Goal: Task Accomplishment & Management: Use online tool/utility

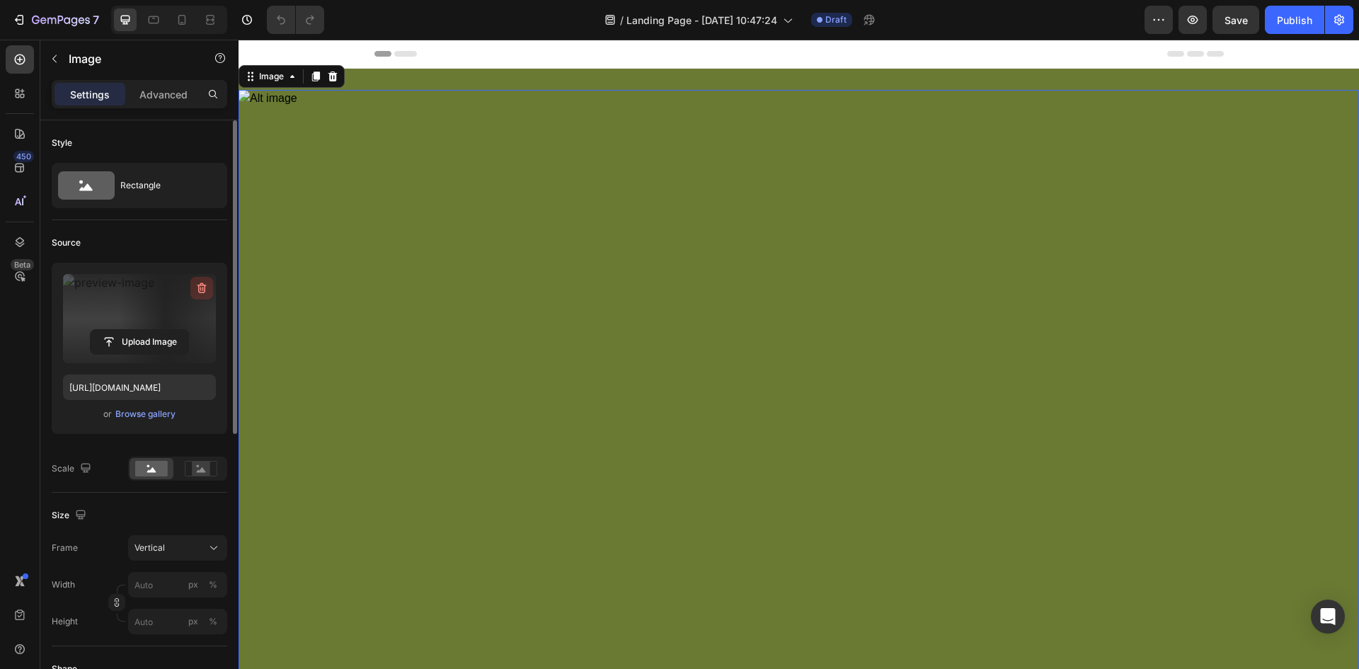
click at [198, 287] on icon "button" at bounding box center [202, 288] width 14 height 14
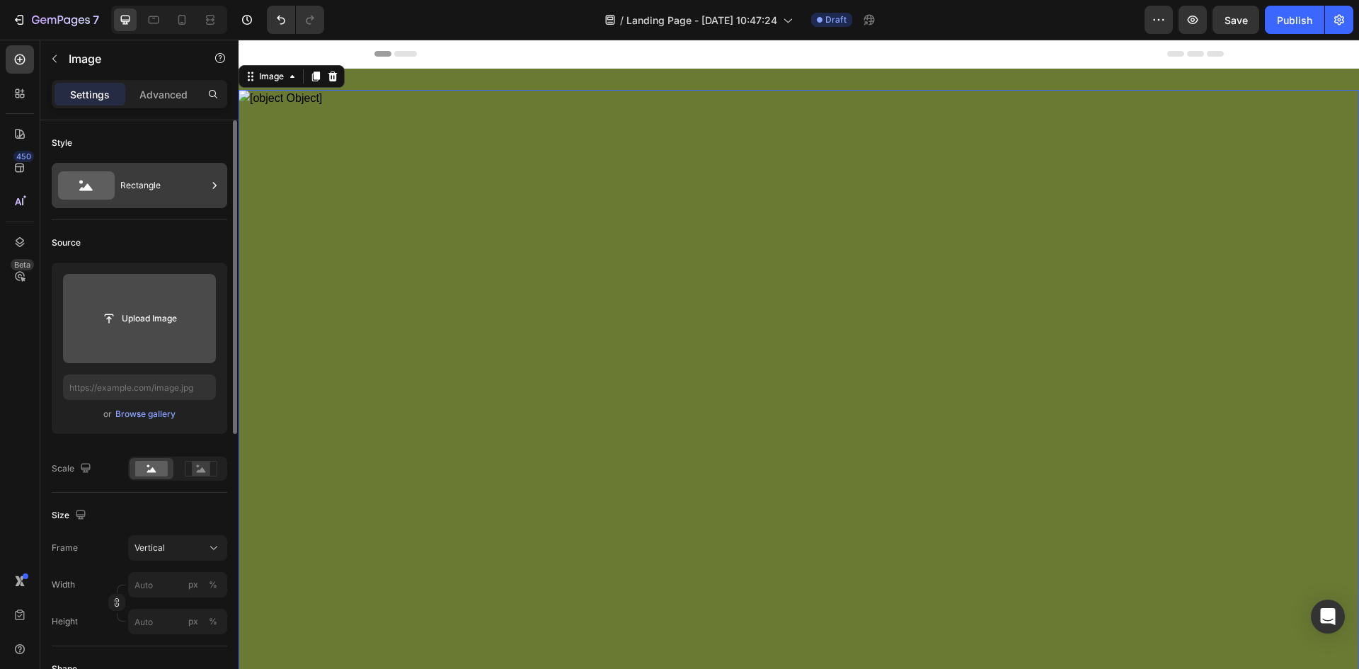
click at [104, 190] on icon at bounding box center [86, 185] width 57 height 28
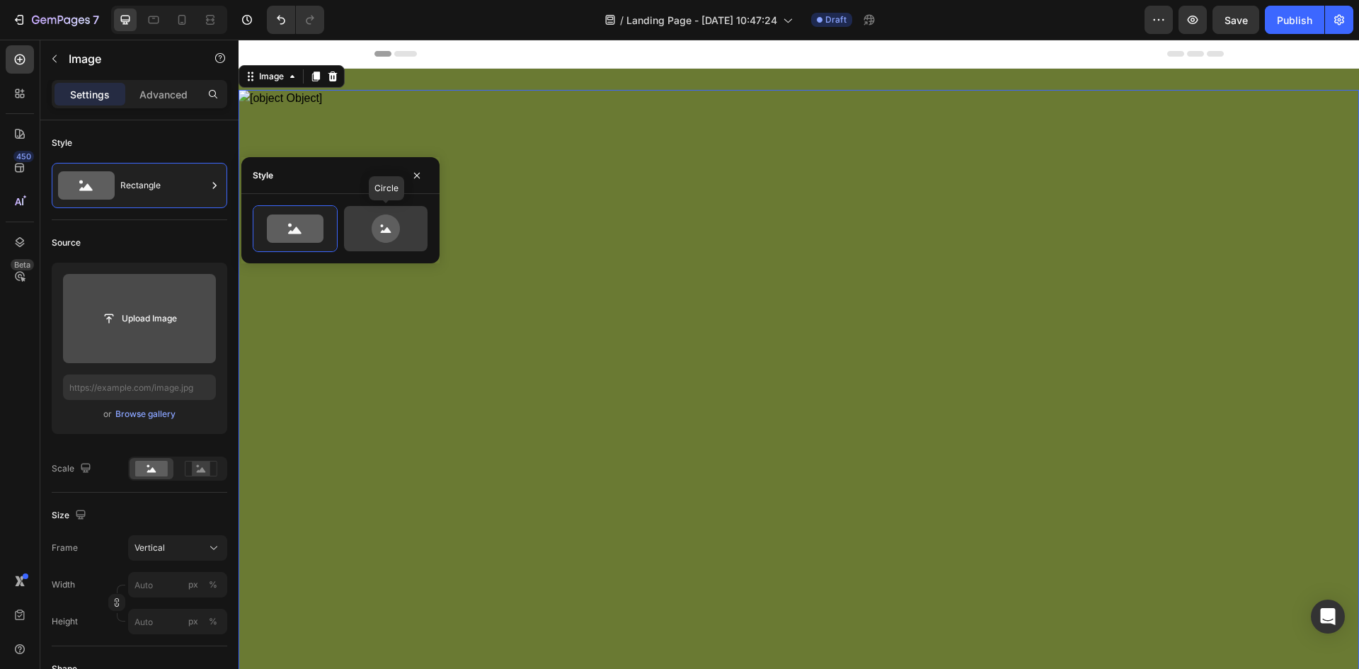
click at [375, 222] on icon at bounding box center [386, 229] width 28 height 28
type input "80"
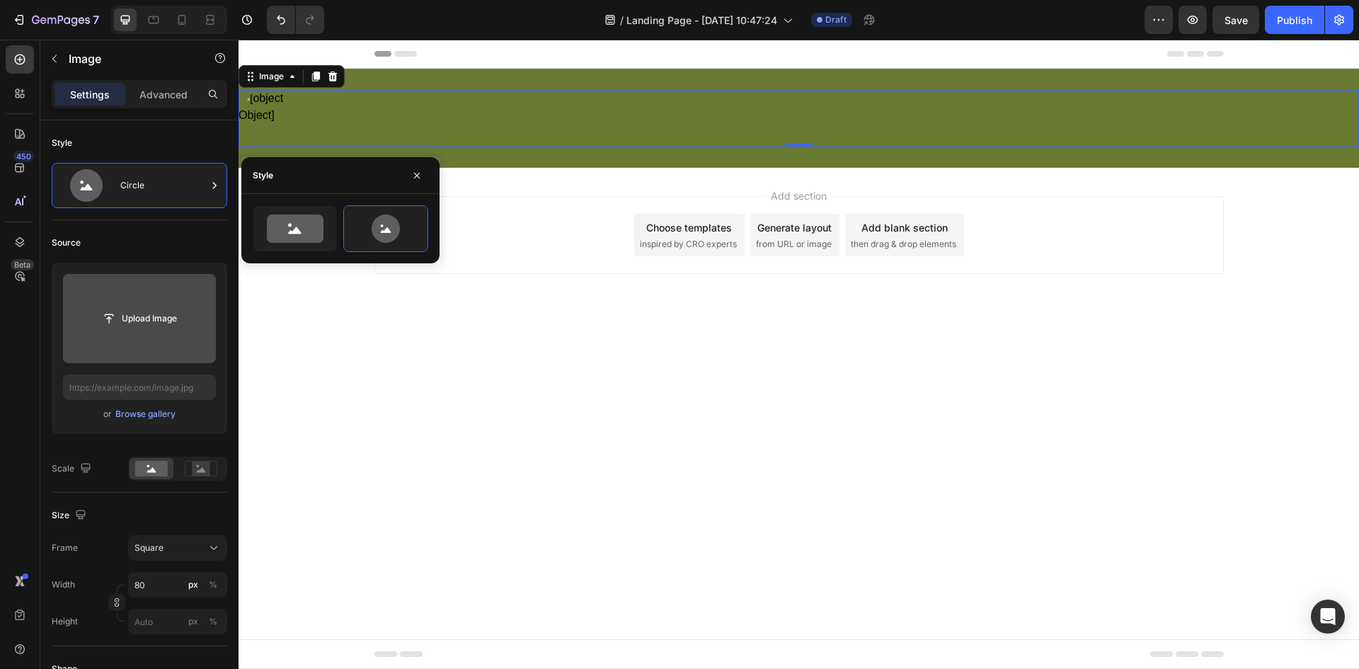
click at [93, 328] on input "file" at bounding box center [140, 319] width 98 height 24
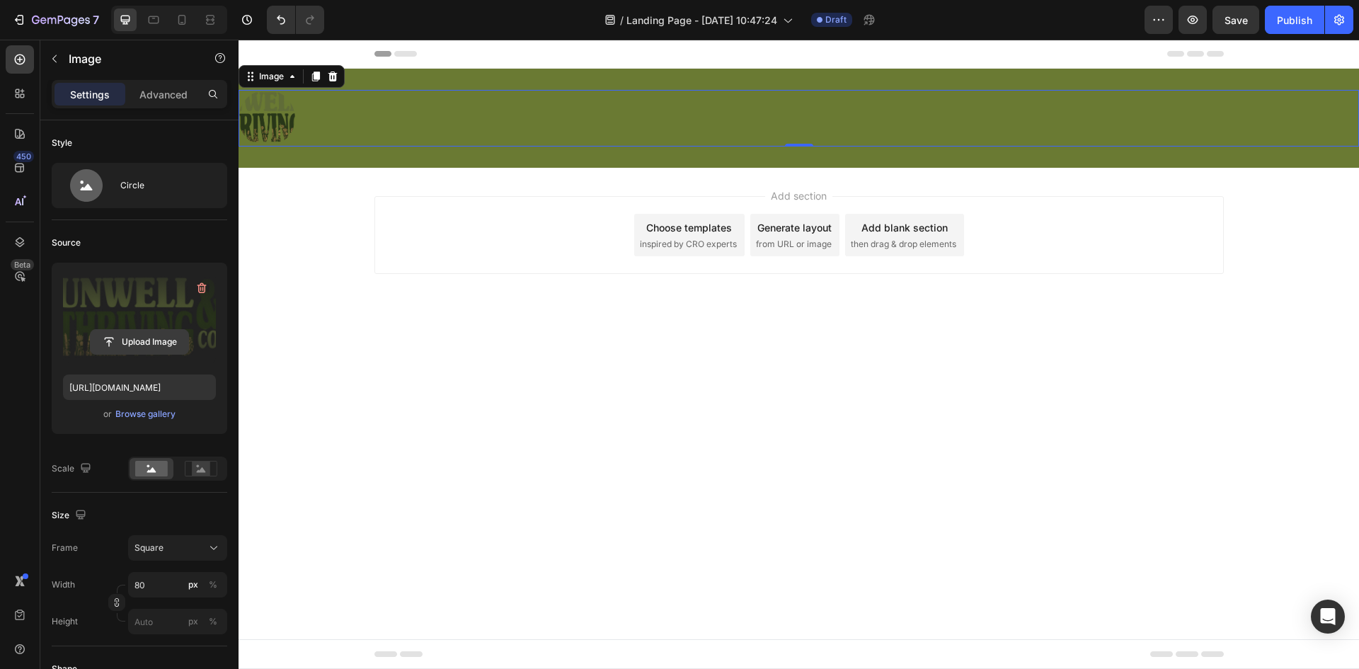
click at [165, 342] on input "file" at bounding box center [140, 342] width 98 height 24
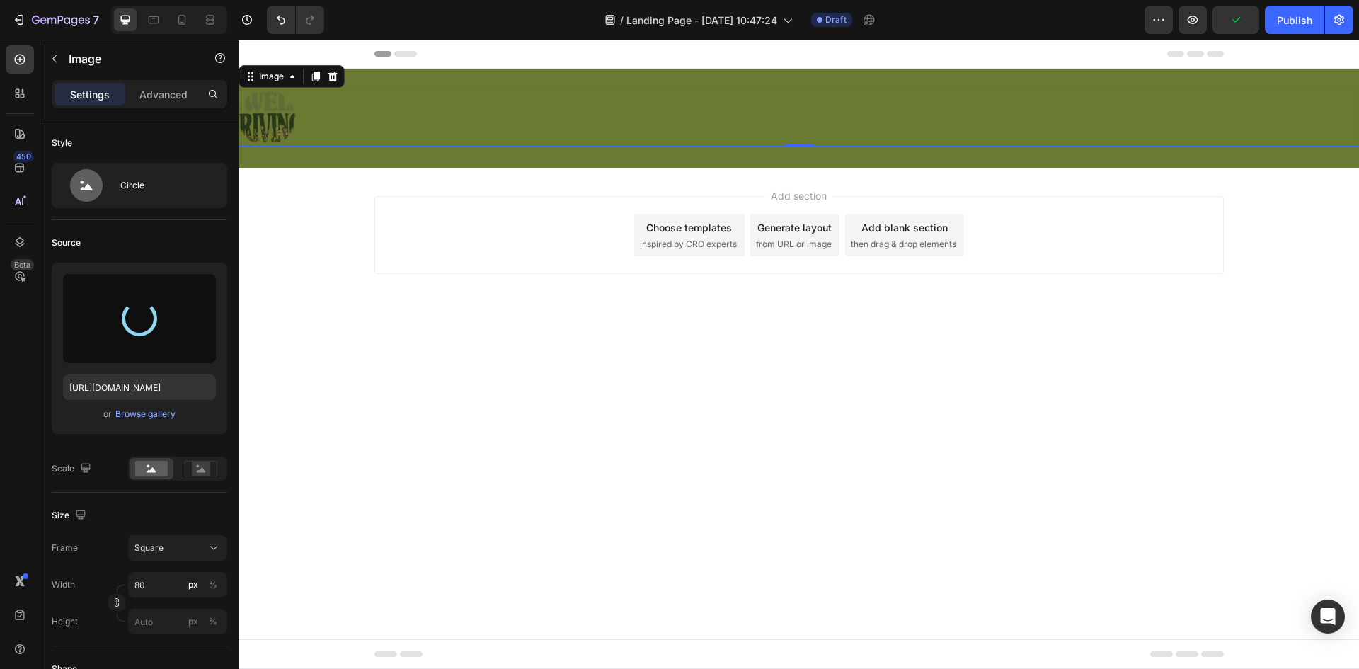
type input "[URL][DOMAIN_NAME]"
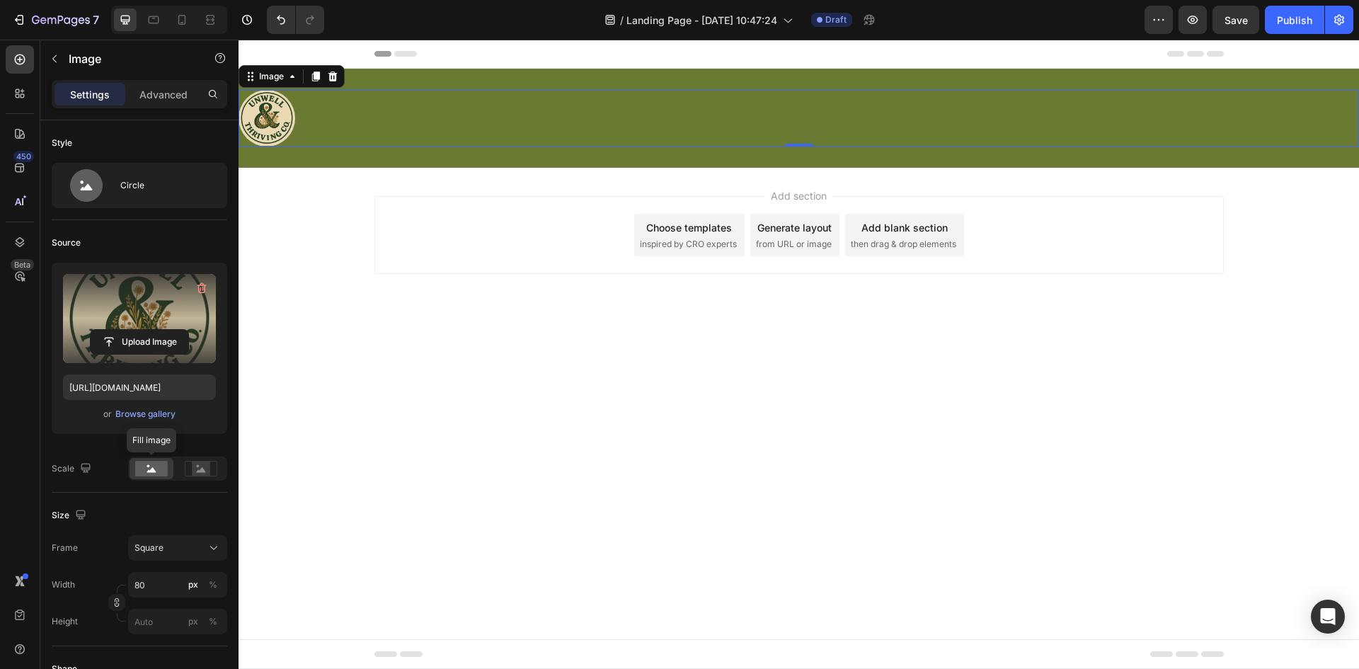
click at [145, 471] on rect at bounding box center [151, 469] width 33 height 16
click at [268, 125] on img at bounding box center [267, 118] width 57 height 57
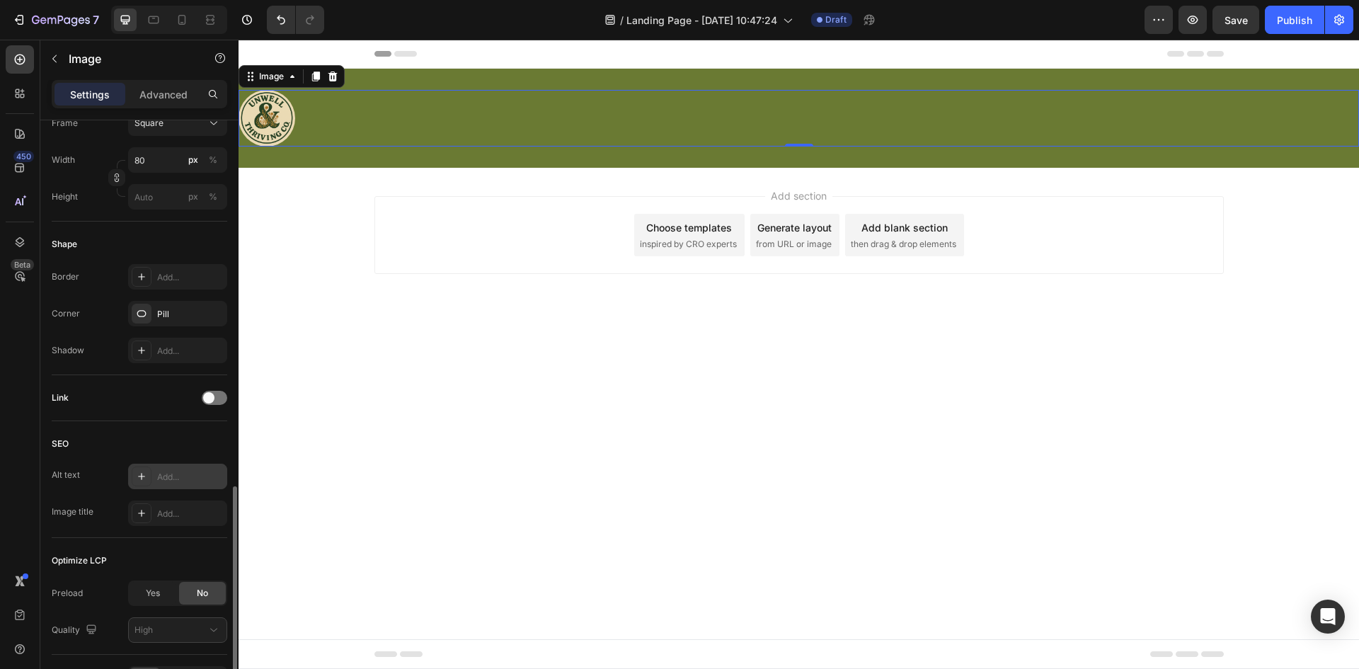
scroll to position [515, 0]
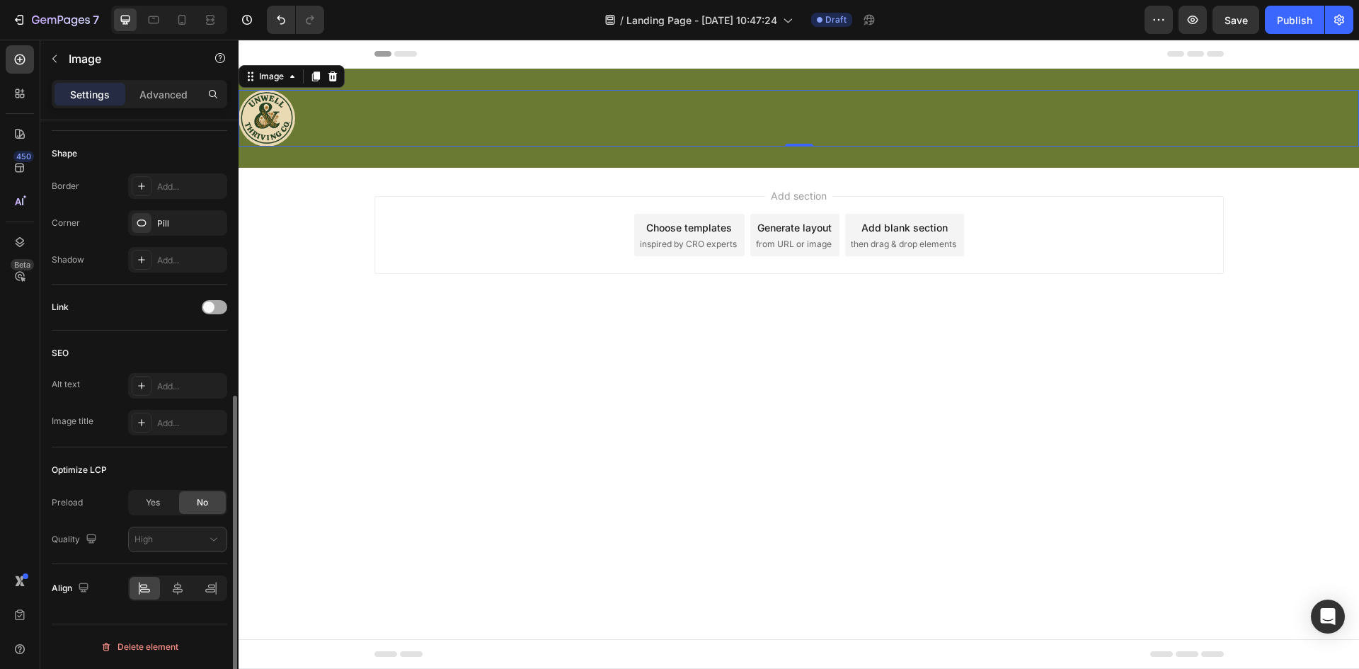
click at [224, 303] on div at bounding box center [214, 307] width 25 height 14
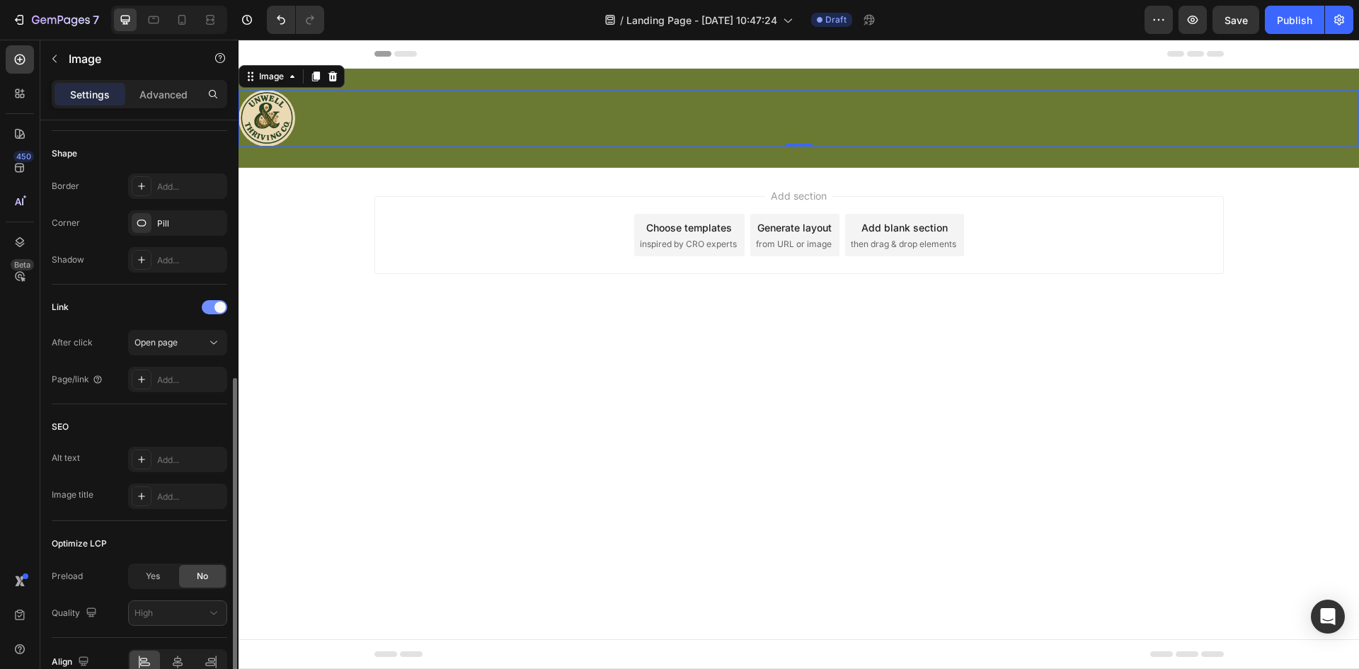
click at [210, 309] on div at bounding box center [214, 307] width 25 height 14
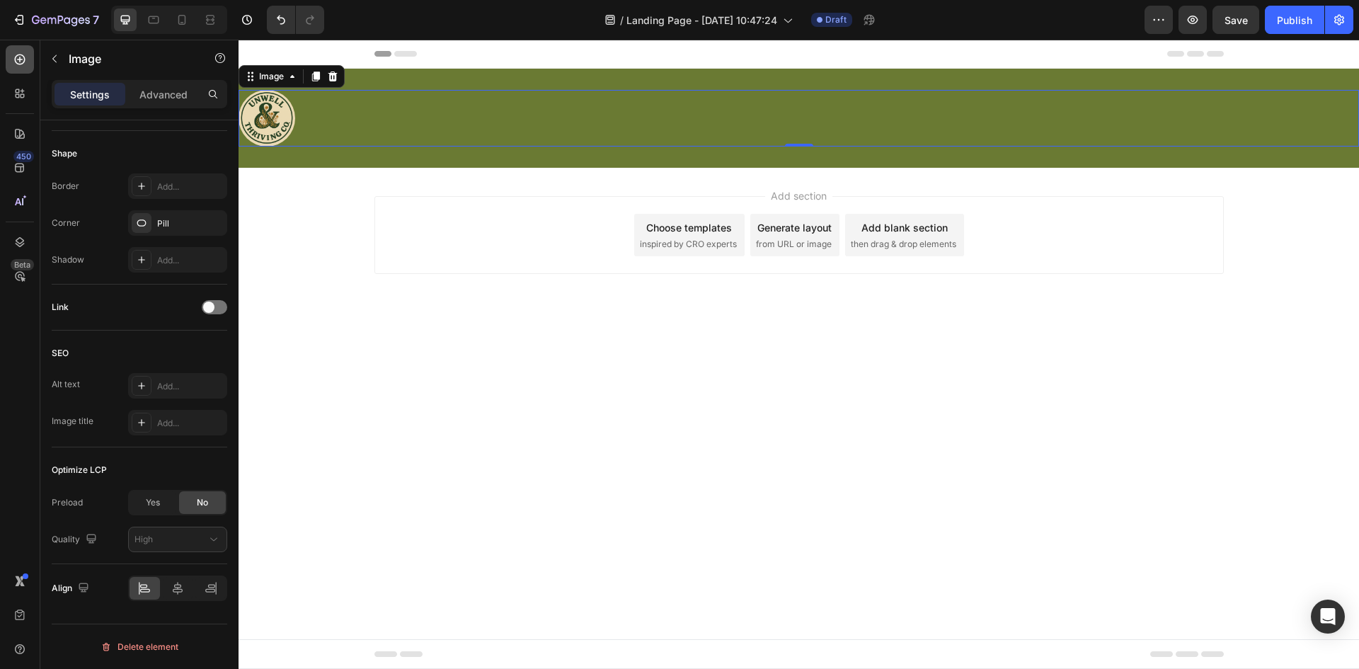
click at [19, 61] on icon at bounding box center [20, 59] width 14 height 14
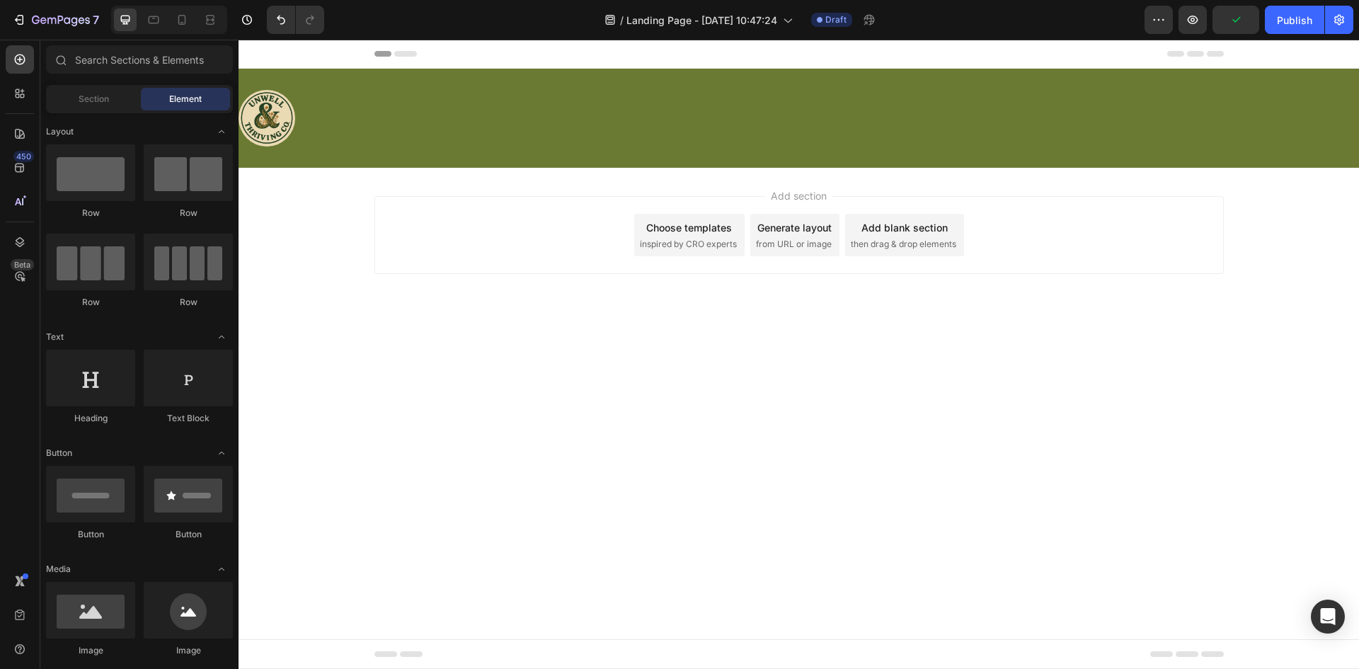
click at [678, 229] on div "Choose templates" at bounding box center [689, 227] width 86 height 15
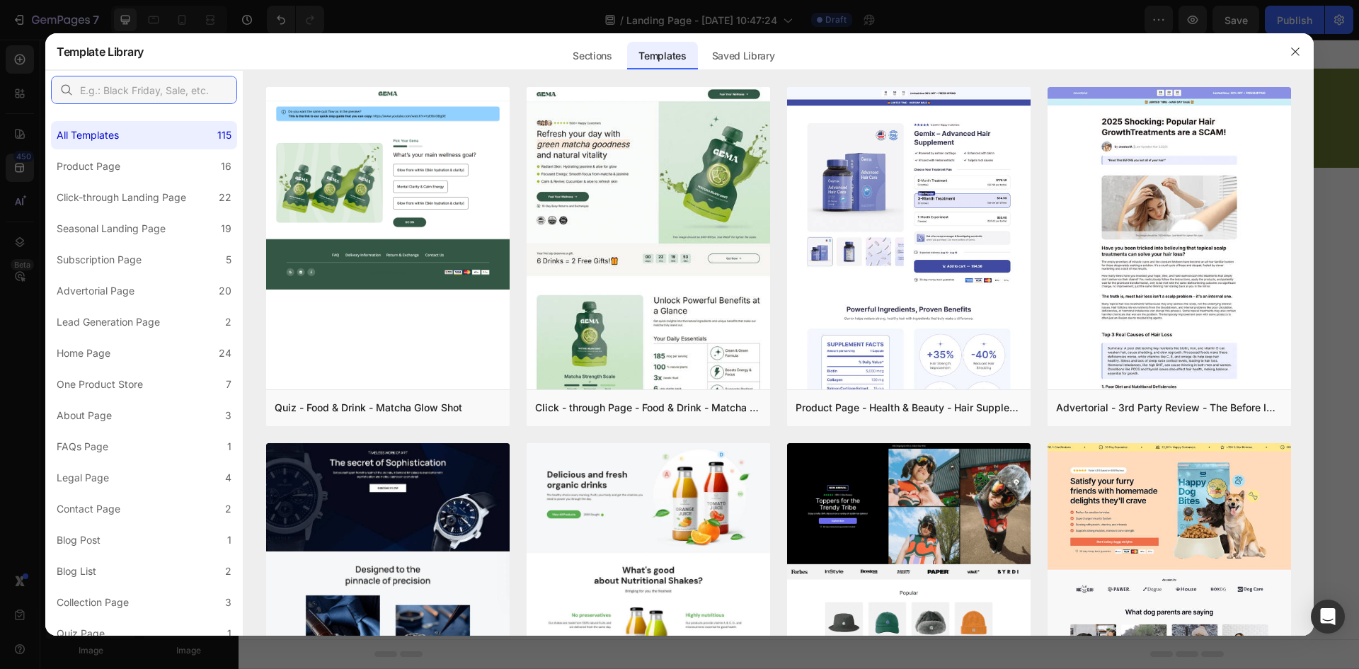
click at [132, 92] on input "text" at bounding box center [144, 90] width 186 height 28
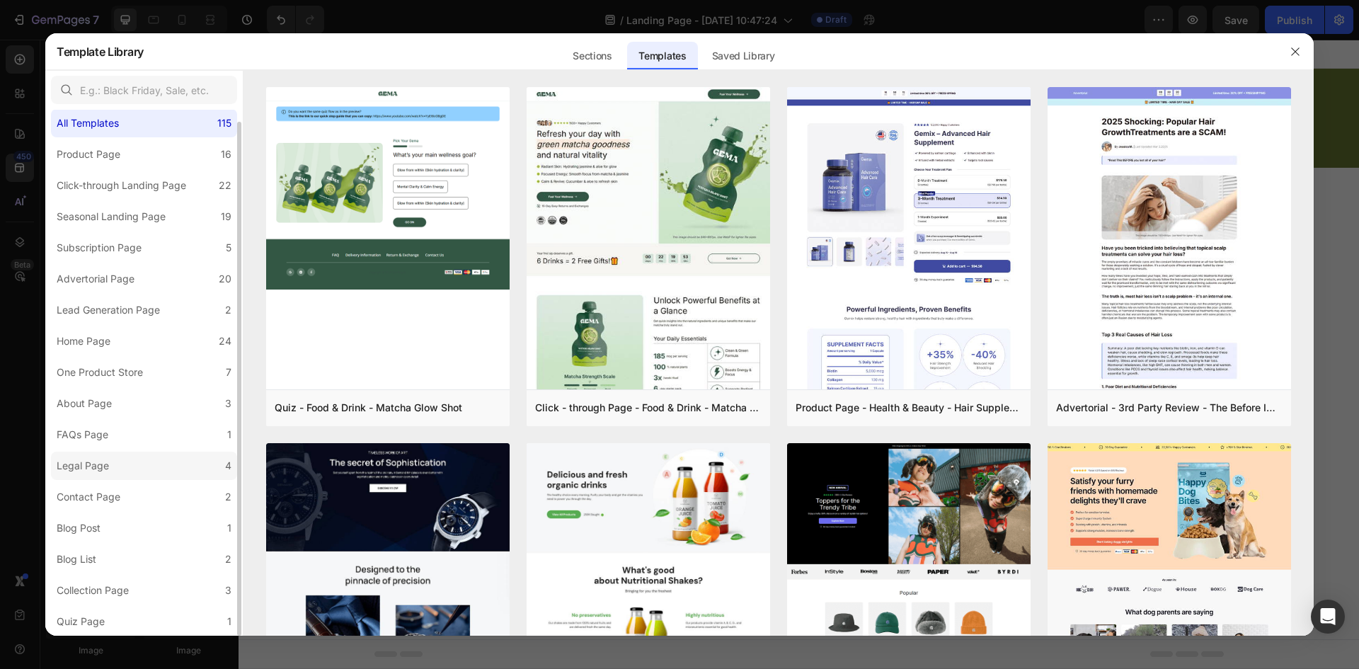
click at [135, 461] on label "Legal Page 4" at bounding box center [144, 466] width 186 height 28
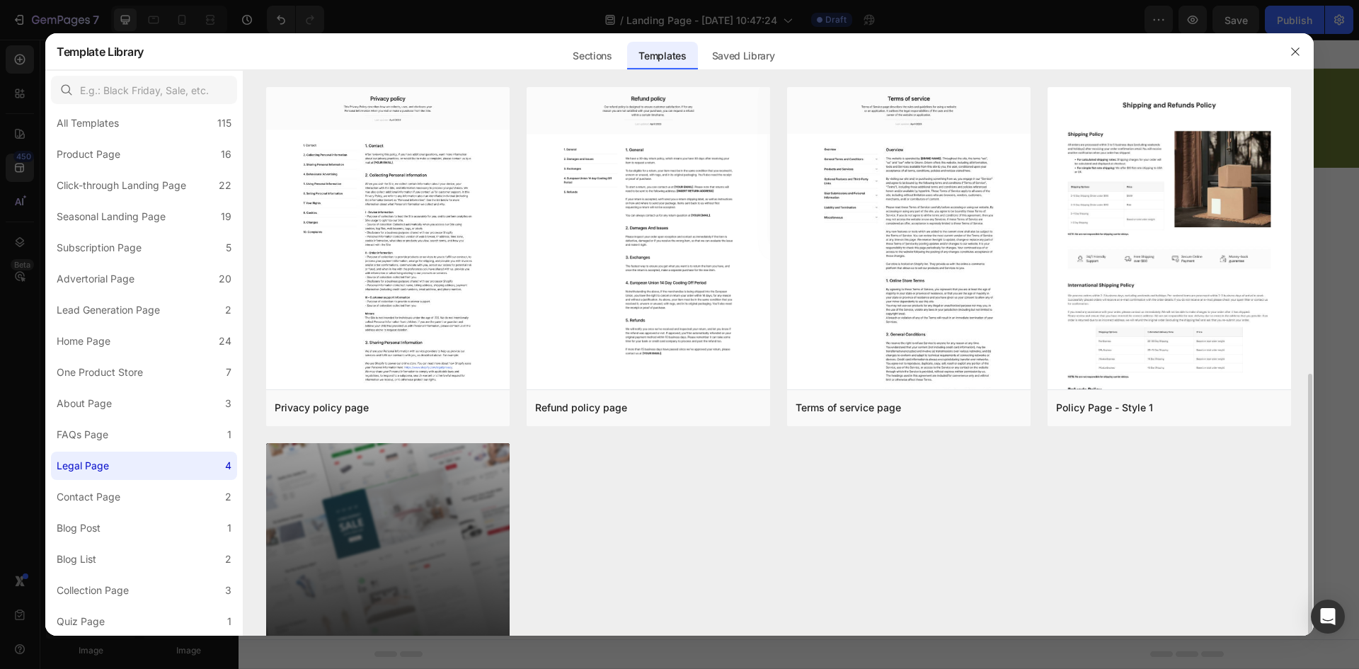
scroll to position [161, 0]
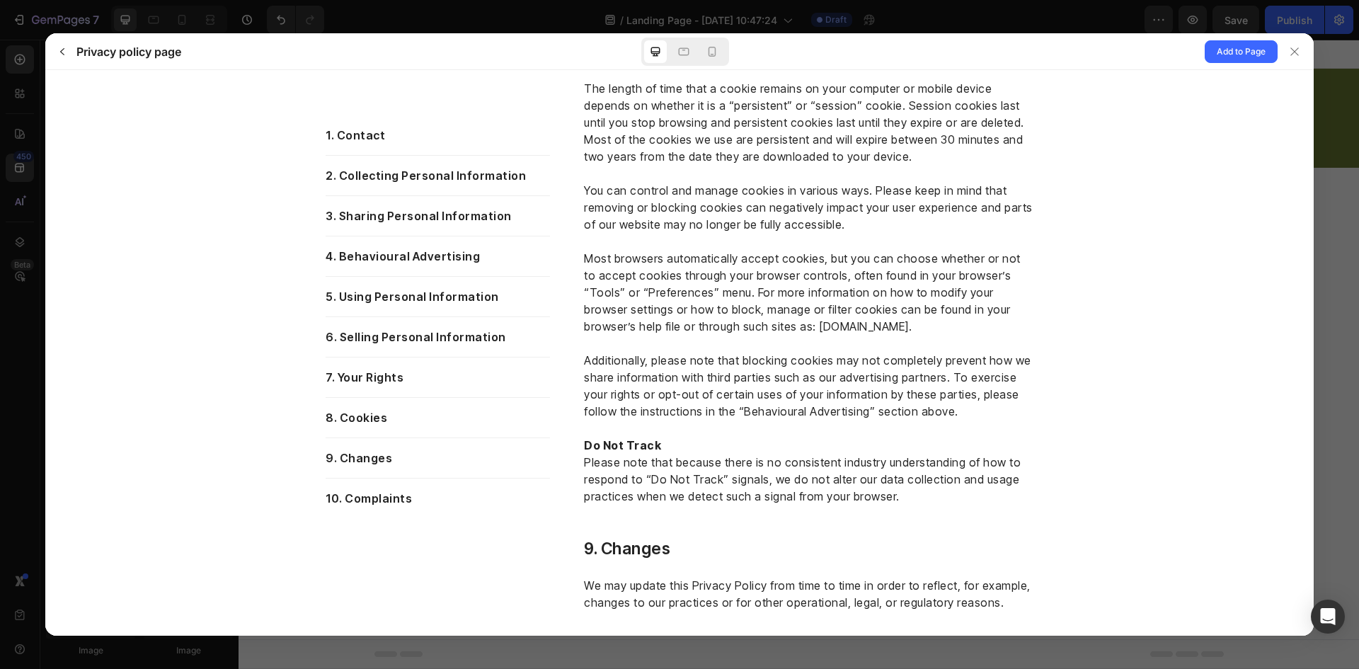
scroll to position [4346, 0]
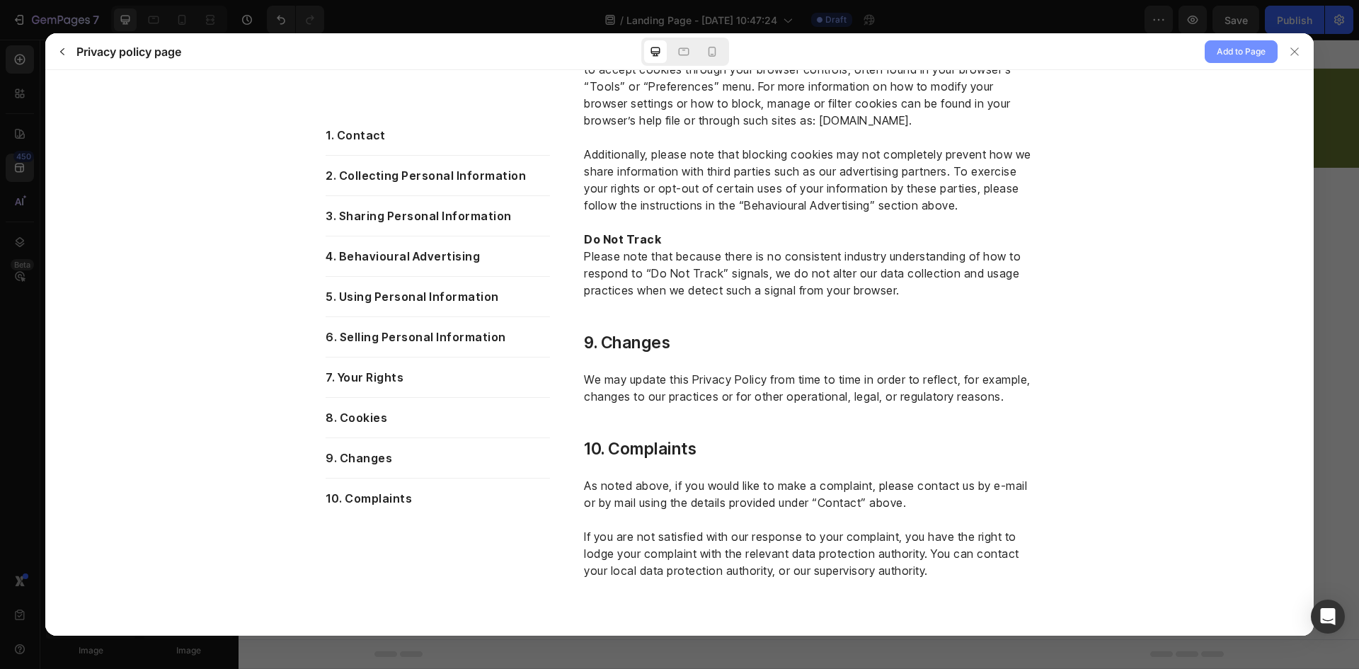
click at [1239, 57] on span "Add to Page" at bounding box center [1241, 51] width 49 height 17
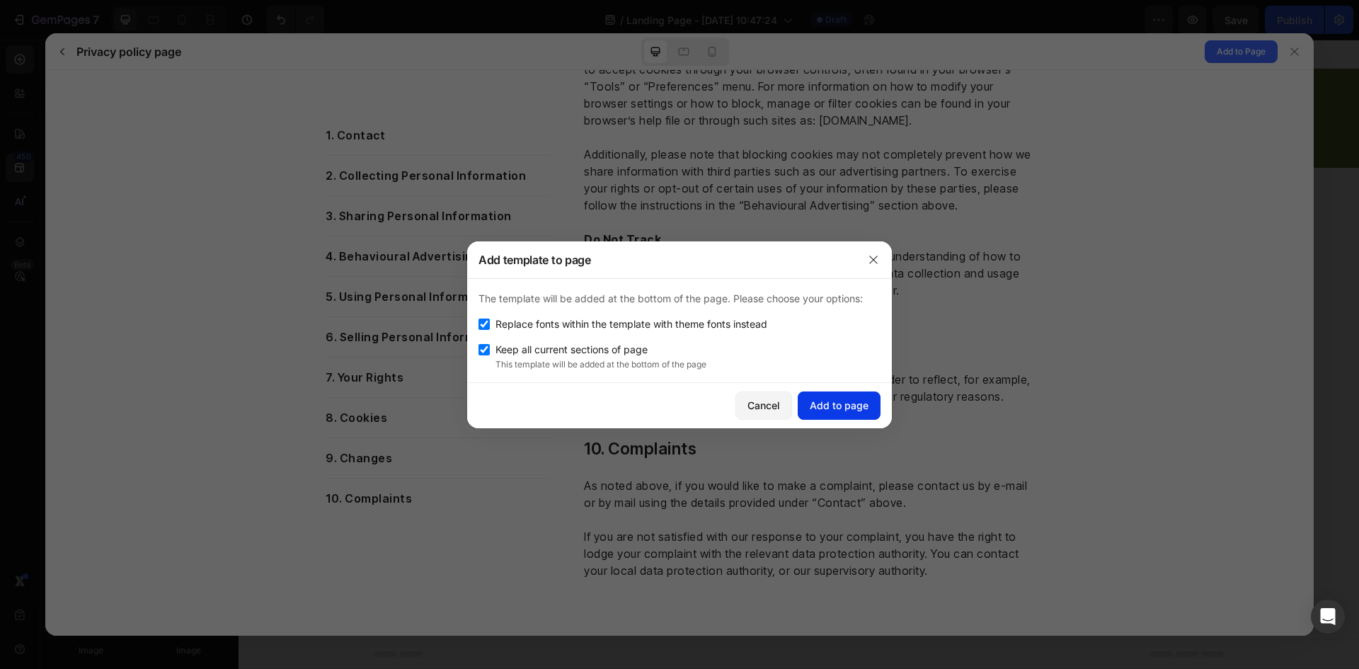
click at [856, 403] on div "Add to page" at bounding box center [839, 405] width 59 height 15
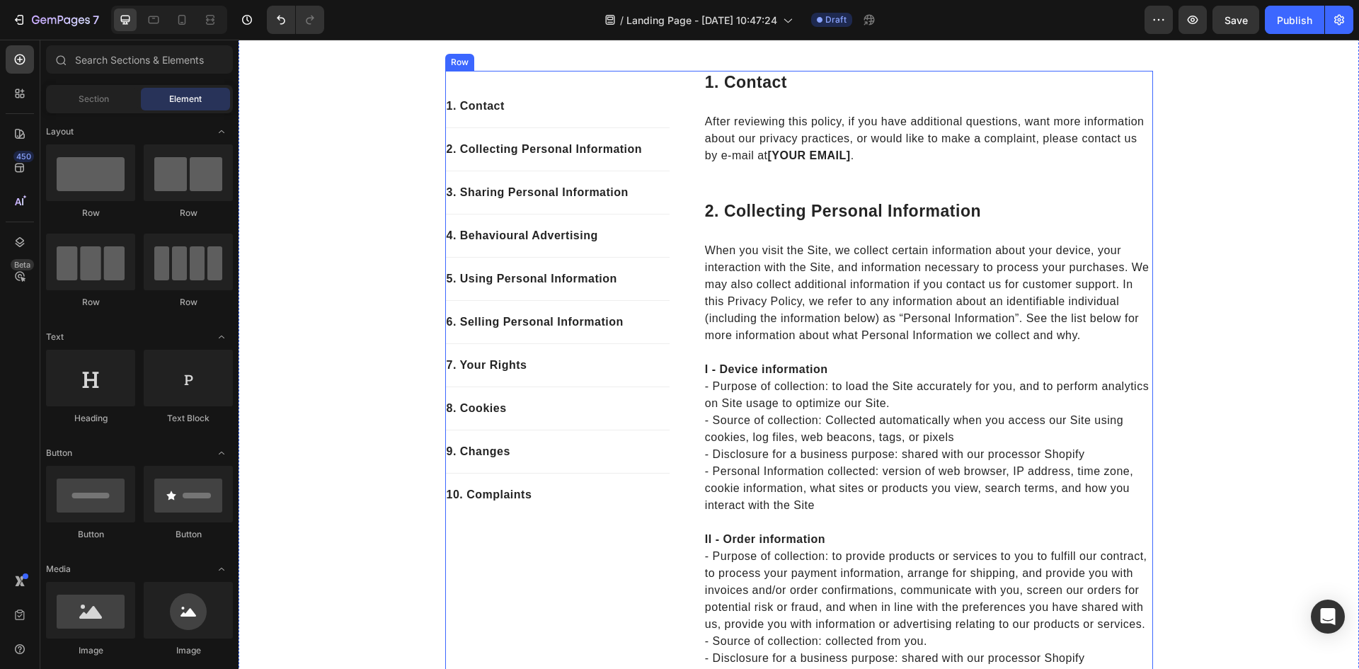
scroll to position [57, 0]
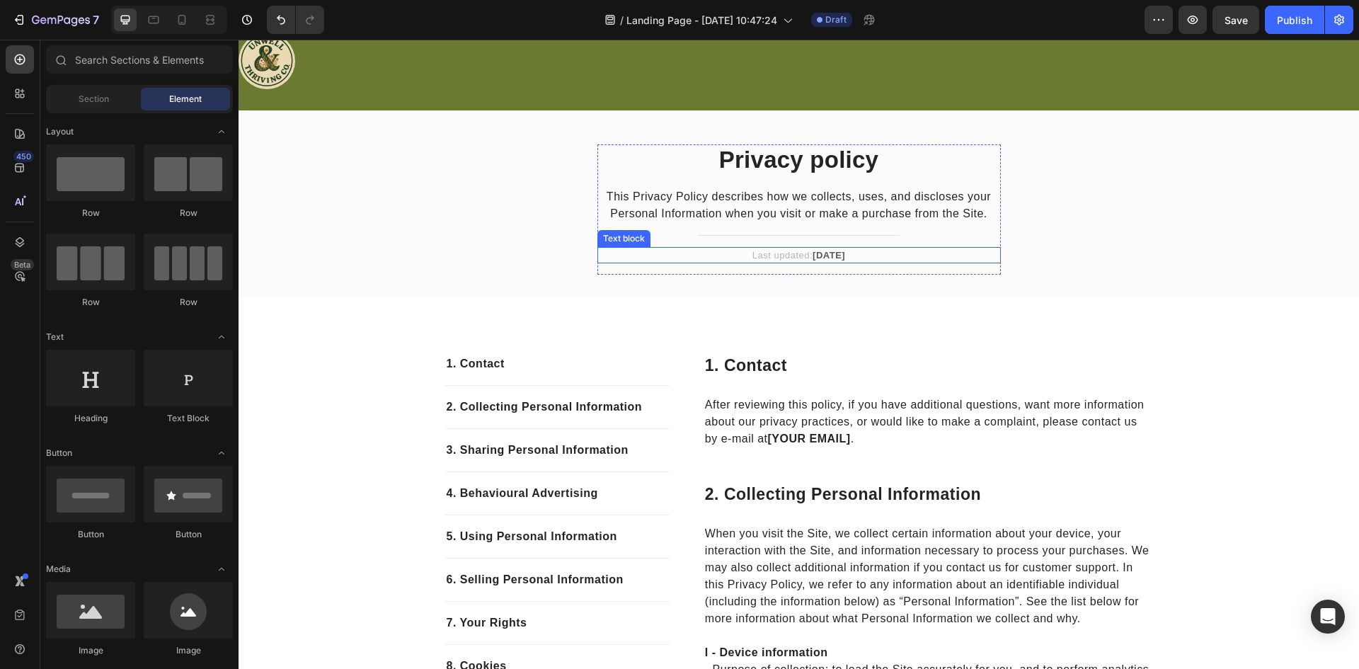
click at [832, 258] on strong "April 2023" at bounding box center [829, 255] width 33 height 11
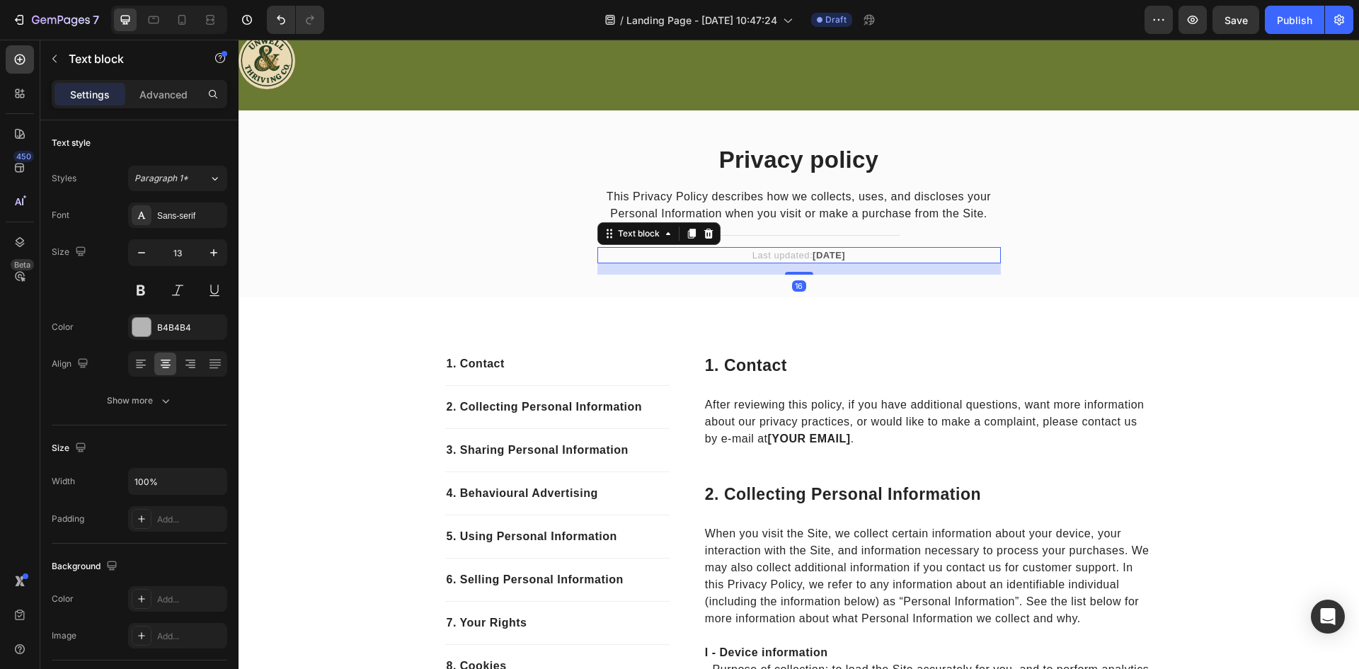
click at [832, 258] on strong "April 2023" at bounding box center [829, 255] width 33 height 11
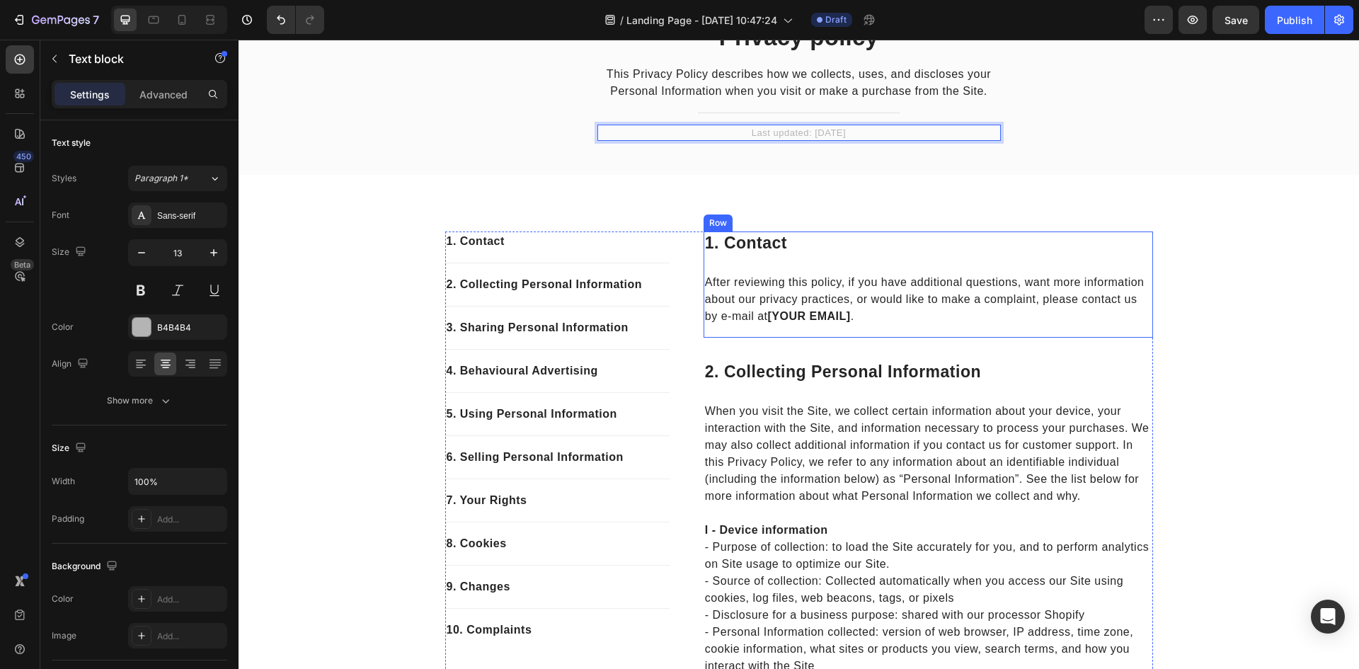
scroll to position [199, 0]
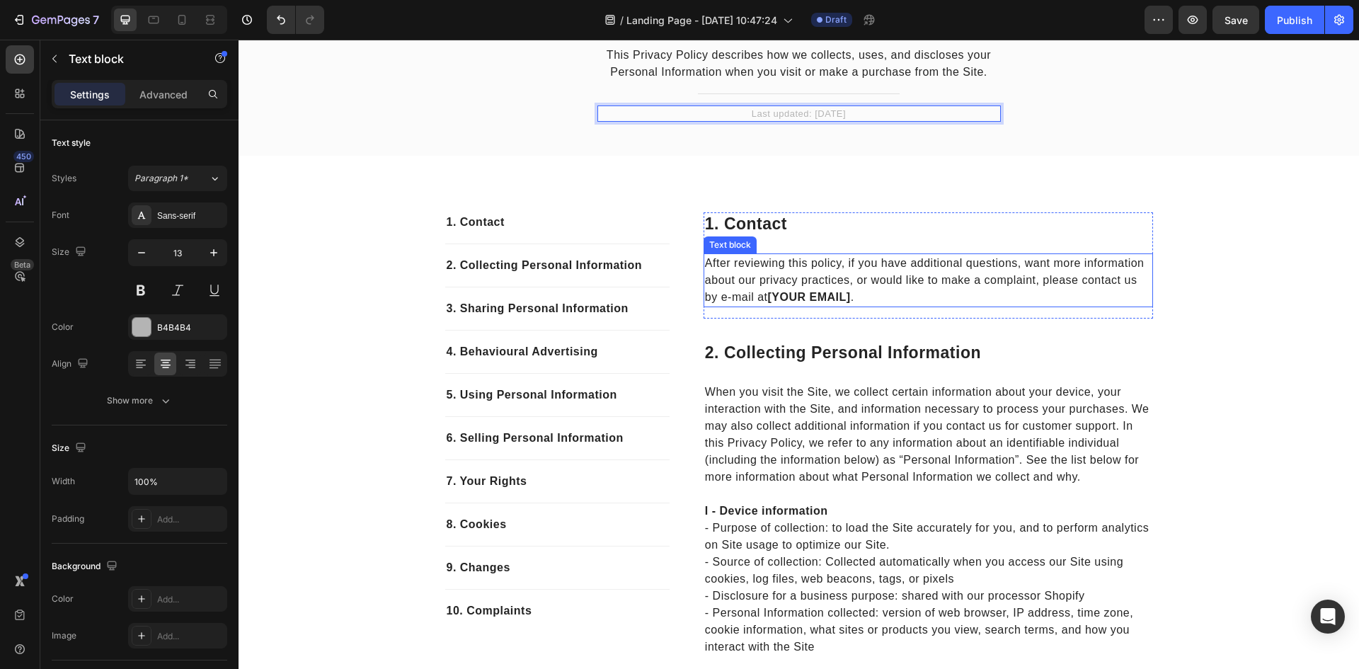
click at [818, 305] on p "After reviewing this policy, if you have additional questions, want more inform…" at bounding box center [928, 280] width 447 height 51
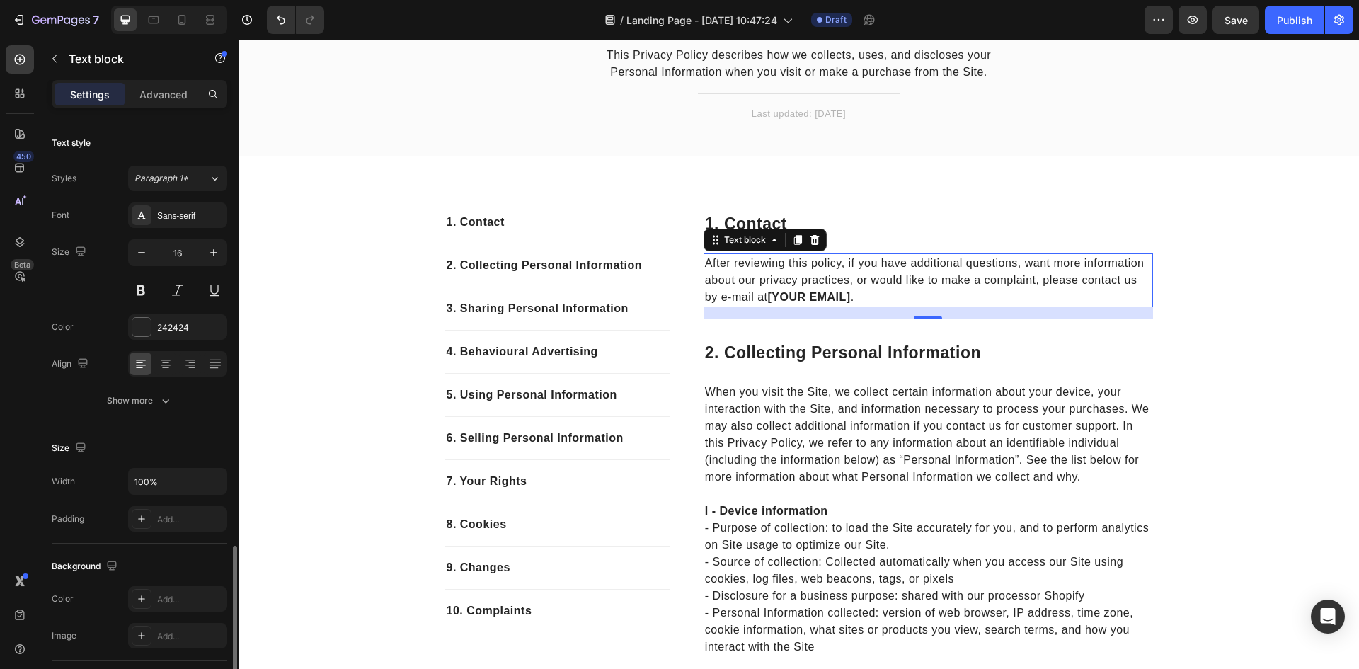
scroll to position [250, 0]
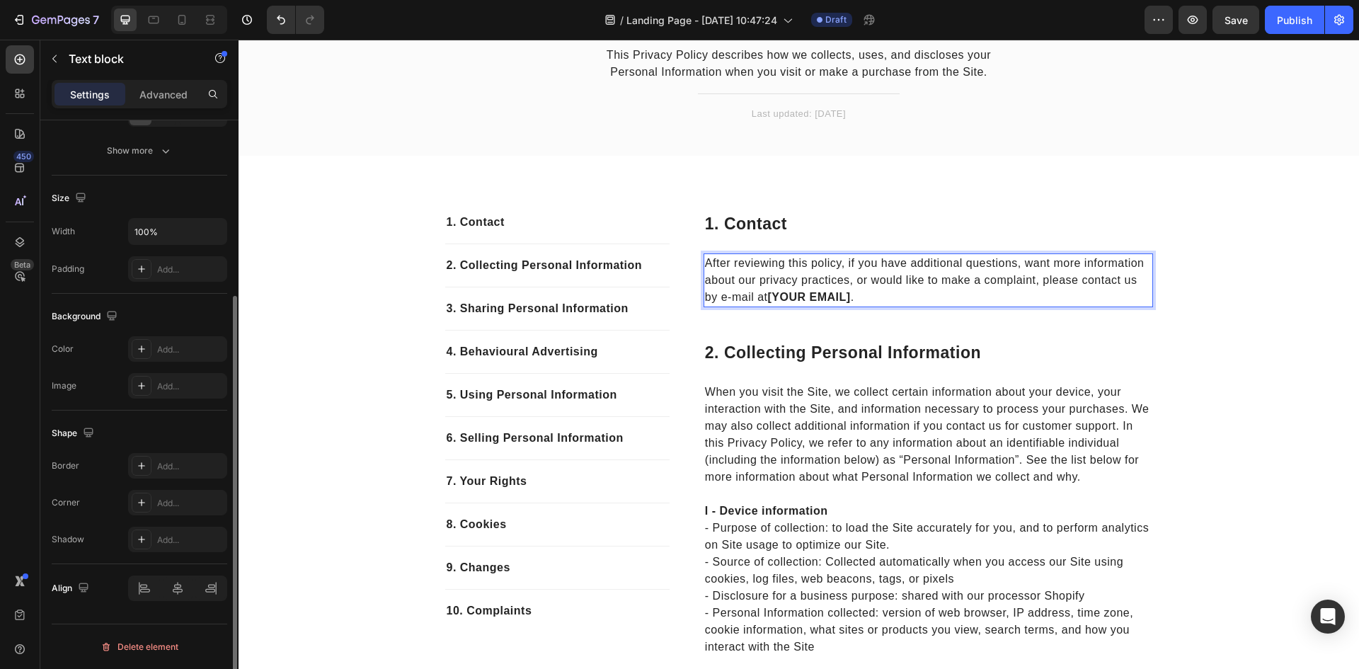
click at [821, 291] on strong "[YOUR EMAIL]" at bounding box center [809, 297] width 83 height 12
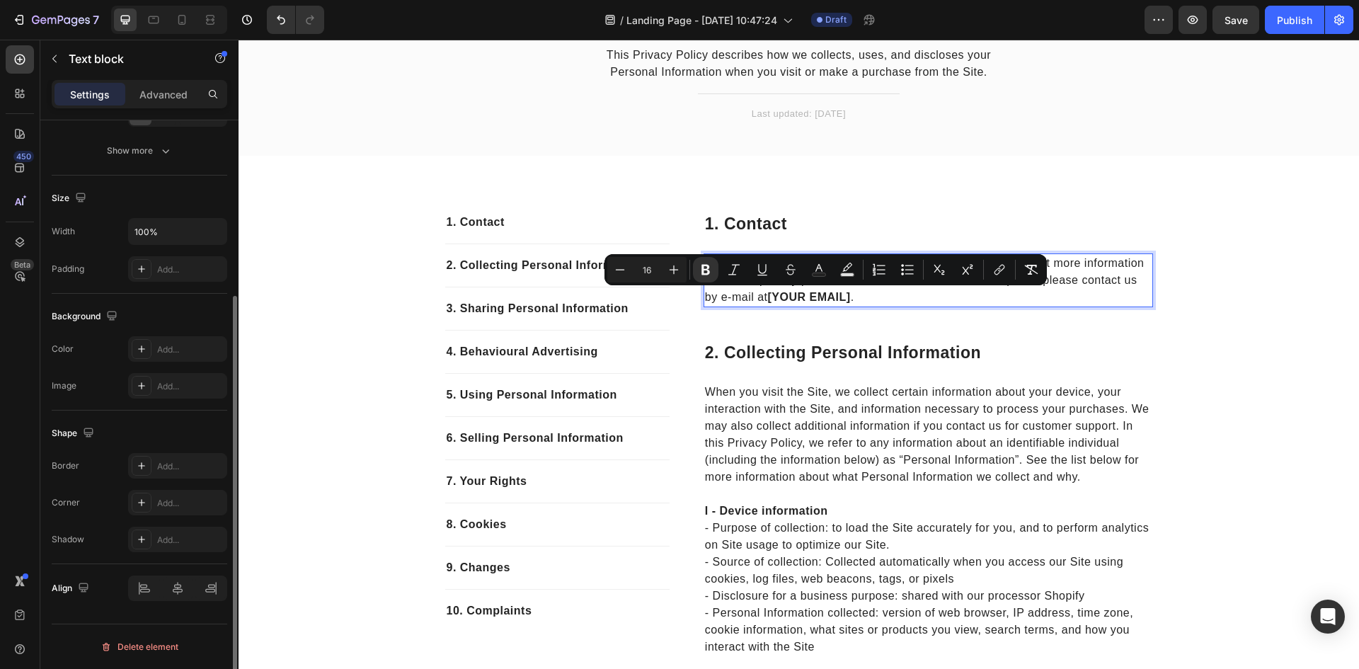
click at [862, 294] on p "After reviewing this policy, if you have additional questions, want more inform…" at bounding box center [928, 280] width 447 height 51
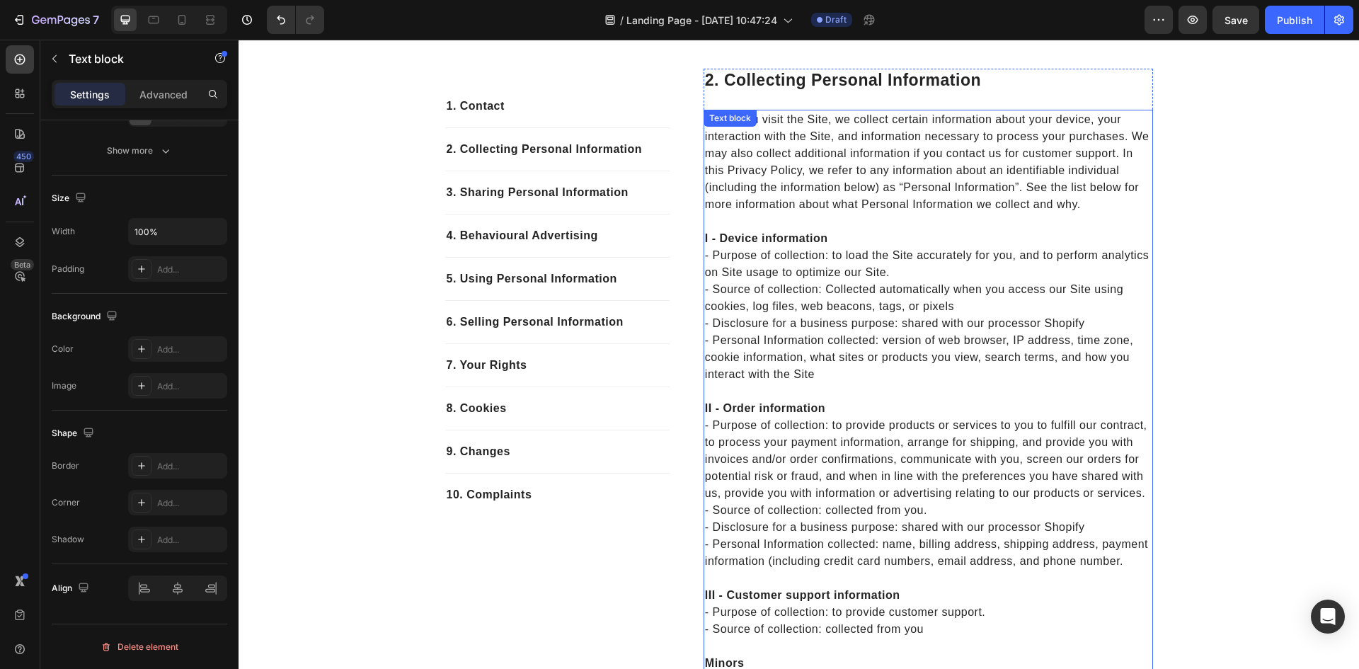
scroll to position [341, 0]
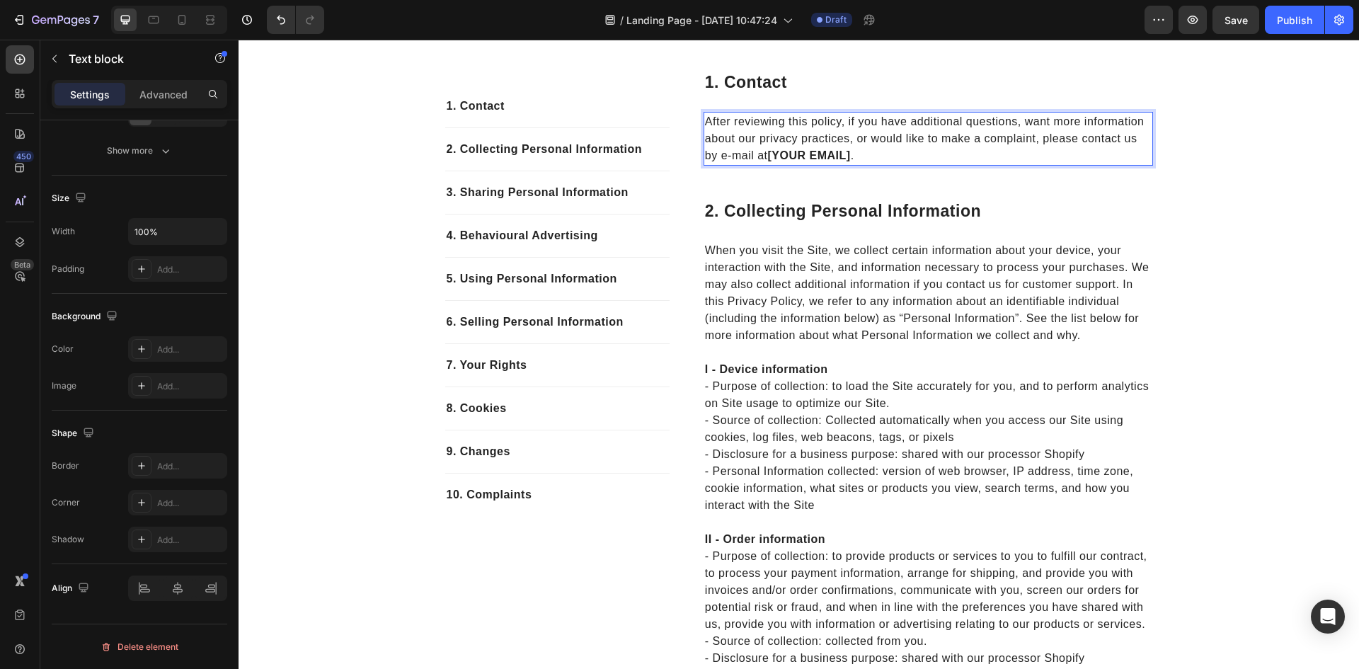
click at [883, 149] on p "After reviewing this policy, if you have additional questions, want more inform…" at bounding box center [928, 138] width 447 height 51
click at [809, 149] on p "After reviewing this policy, if you have additional questions, want more inform…" at bounding box center [928, 138] width 447 height 51
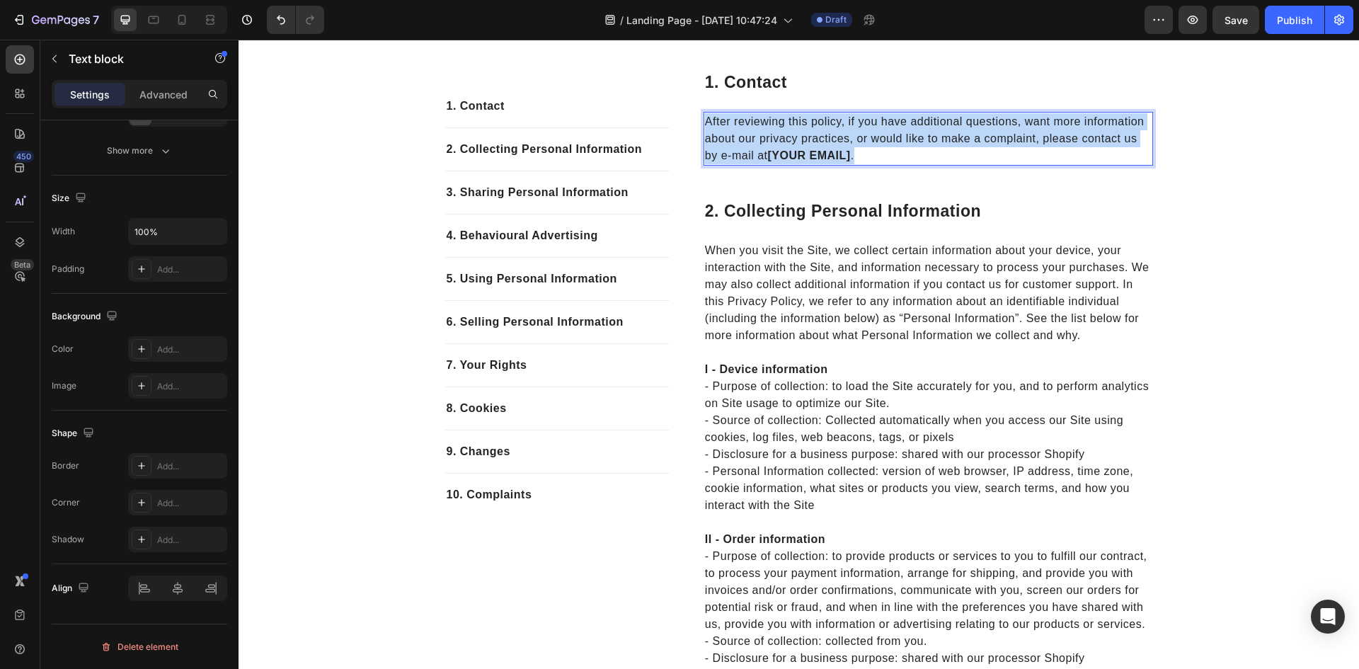
click at [809, 149] on p "After reviewing this policy, if you have additional questions, want more inform…" at bounding box center [928, 138] width 447 height 51
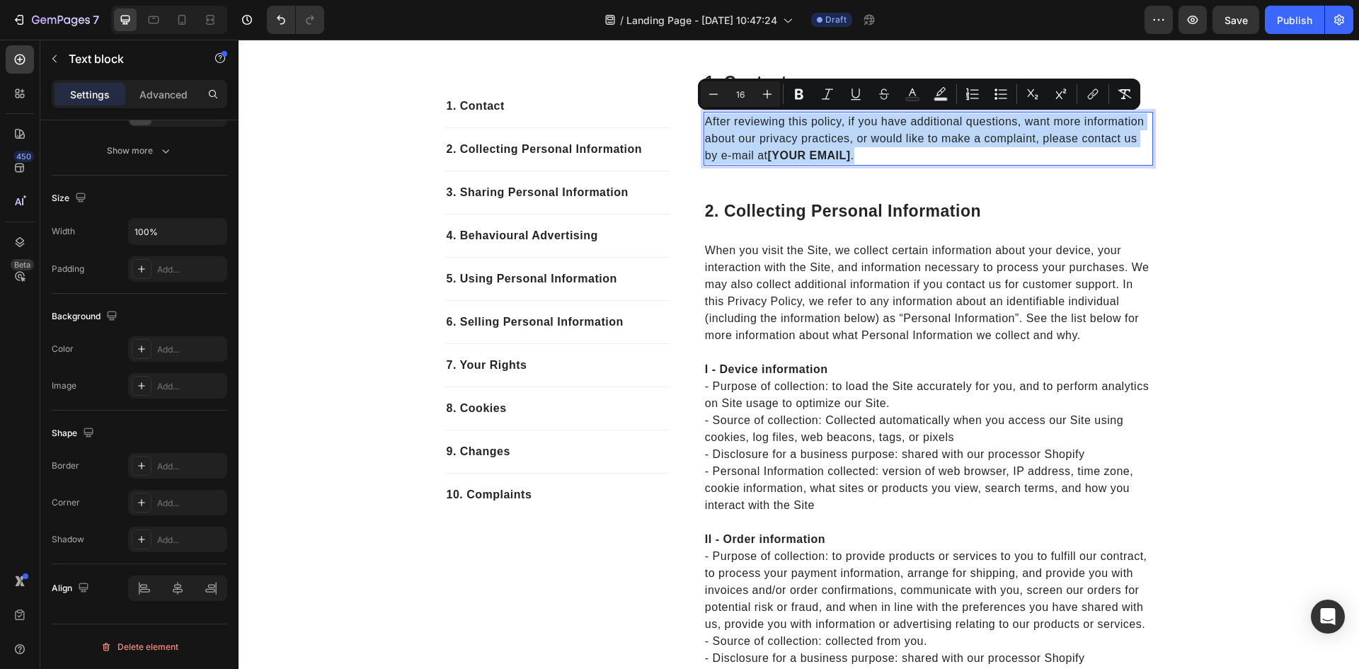
click at [862, 151] on p "After reviewing this policy, if you have additional questions, want more inform…" at bounding box center [928, 138] width 447 height 51
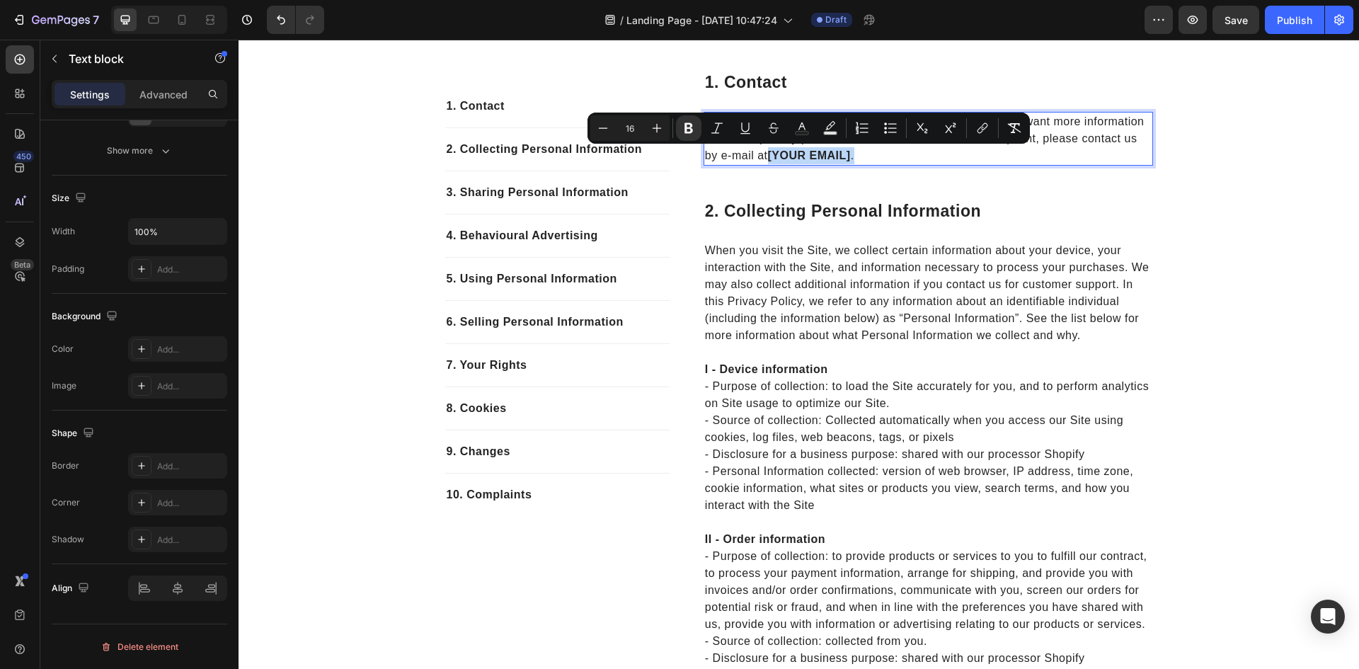
drag, startPoint x: 862, startPoint y: 151, endPoint x: 765, endPoint y: 154, distance: 97.0
click at [765, 154] on p "After reviewing this policy, if you have additional questions, want more inform…" at bounding box center [928, 138] width 447 height 51
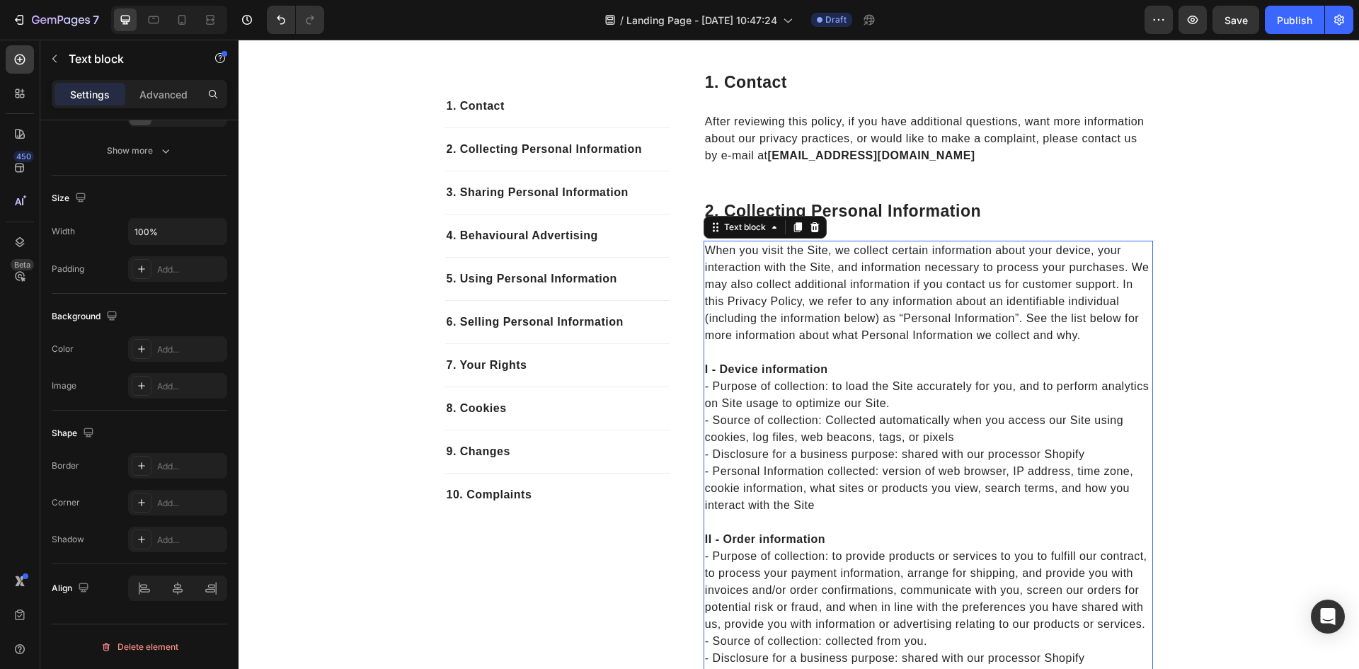
click at [831, 267] on p "When you visit the Site, we collect certain information about your device, your…" at bounding box center [928, 293] width 447 height 102
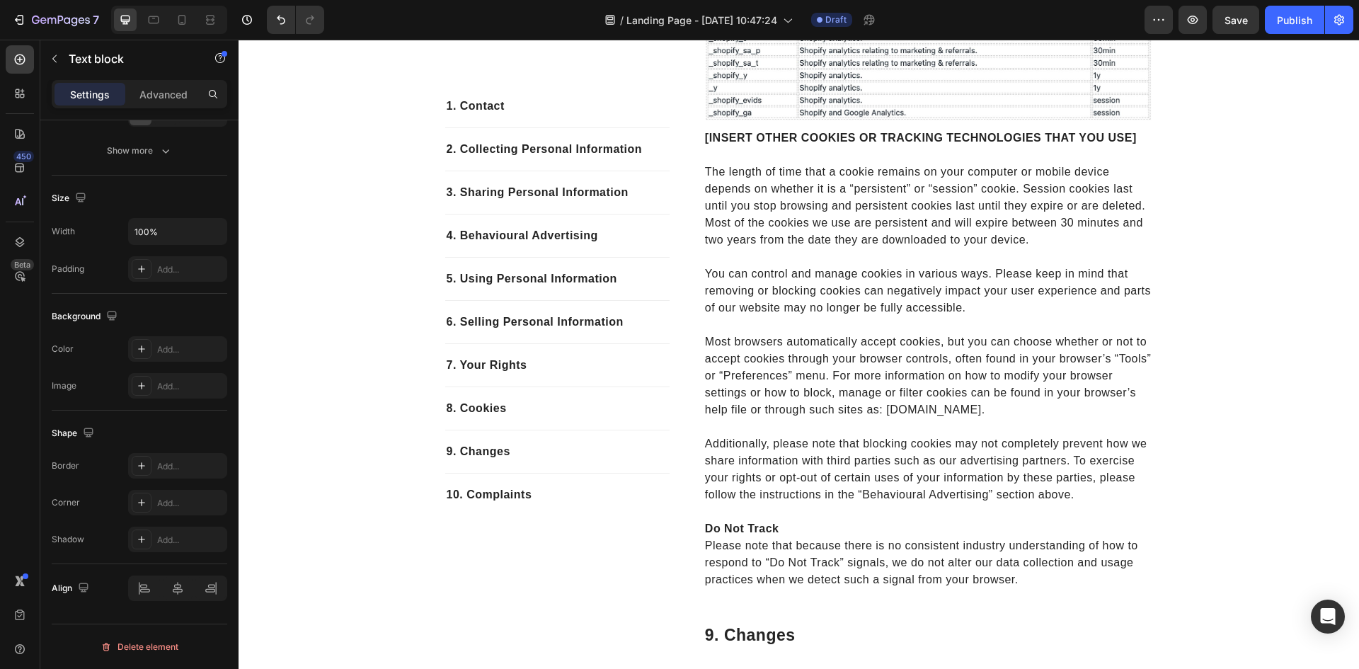
scroll to position [4164, 0]
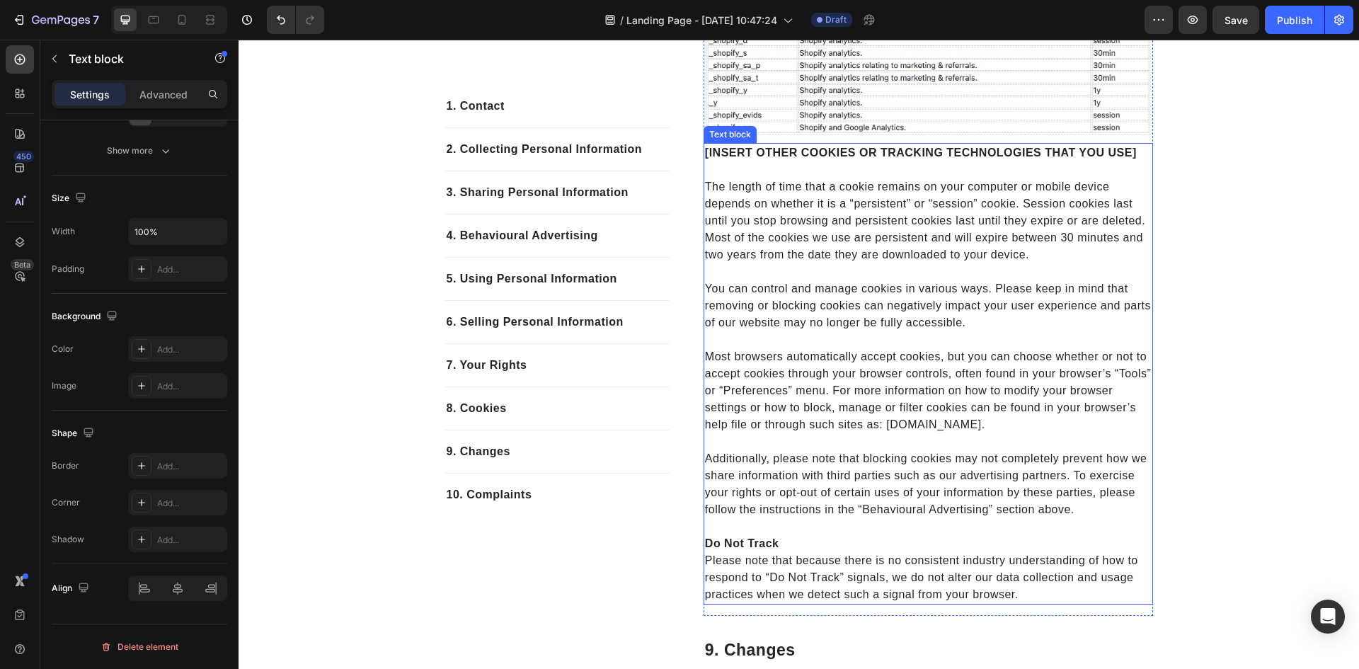
click at [1134, 217] on p "The length of time that a cookie remains on your computer or mobile device depe…" at bounding box center [928, 212] width 447 height 102
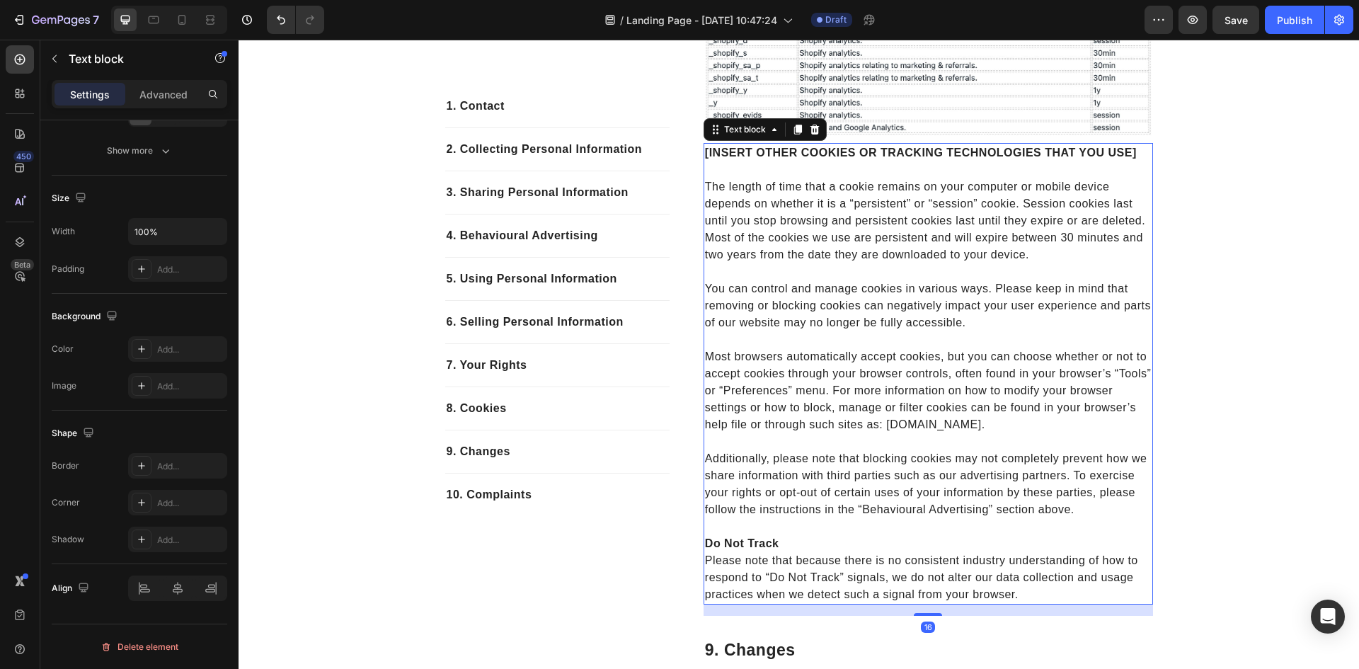
click at [1133, 212] on p "The length of time that a cookie remains on your computer or mobile device depe…" at bounding box center [928, 212] width 447 height 102
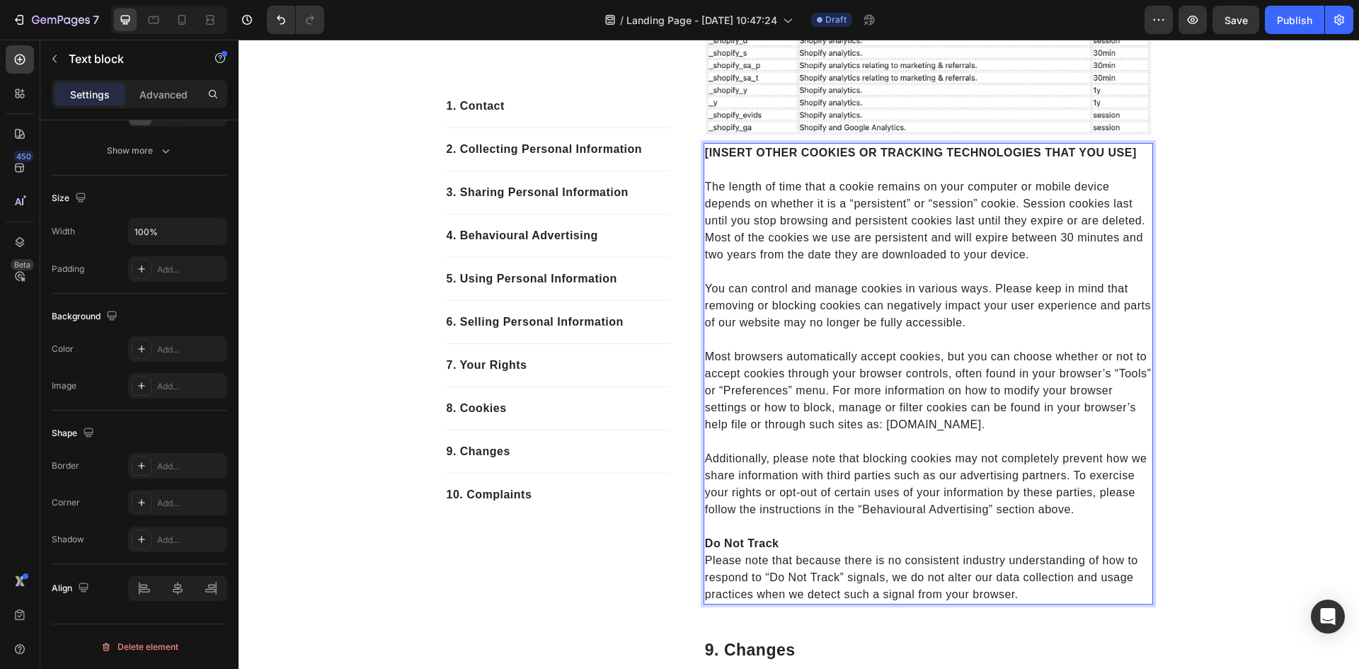
click at [1133, 161] on p "[INSERT OTHER COOKIES OR TRACKING TECHNOLOGIES THAT YOU USE]" at bounding box center [928, 152] width 447 height 17
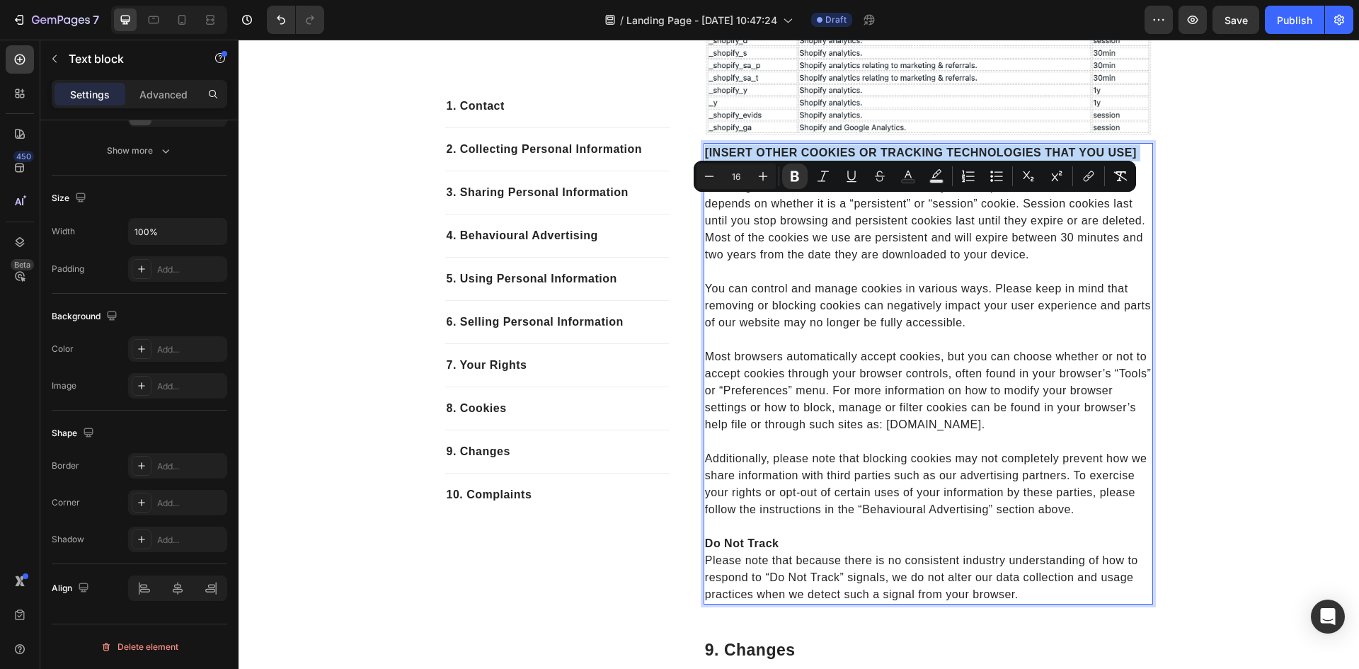
click at [1133, 161] on p "[INSERT OTHER COOKIES OR TRACKING TECHNOLOGIES THAT YOU USE]" at bounding box center [928, 152] width 447 height 17
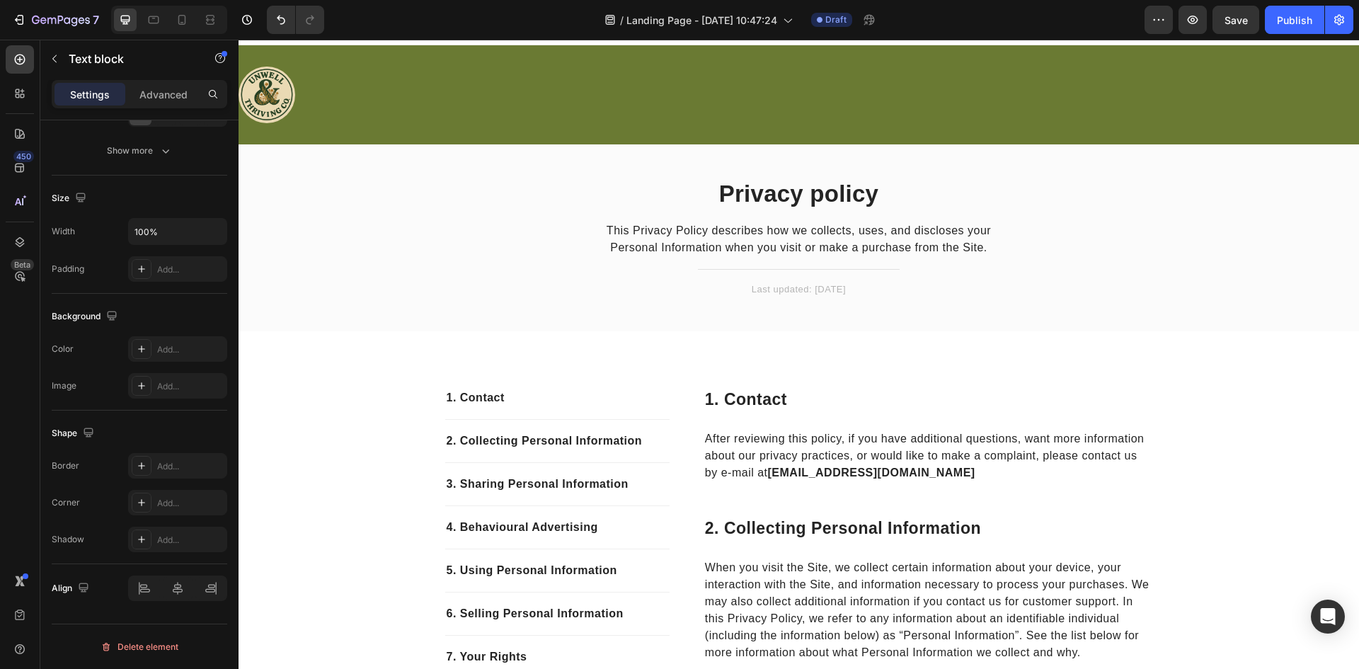
scroll to position [0, 0]
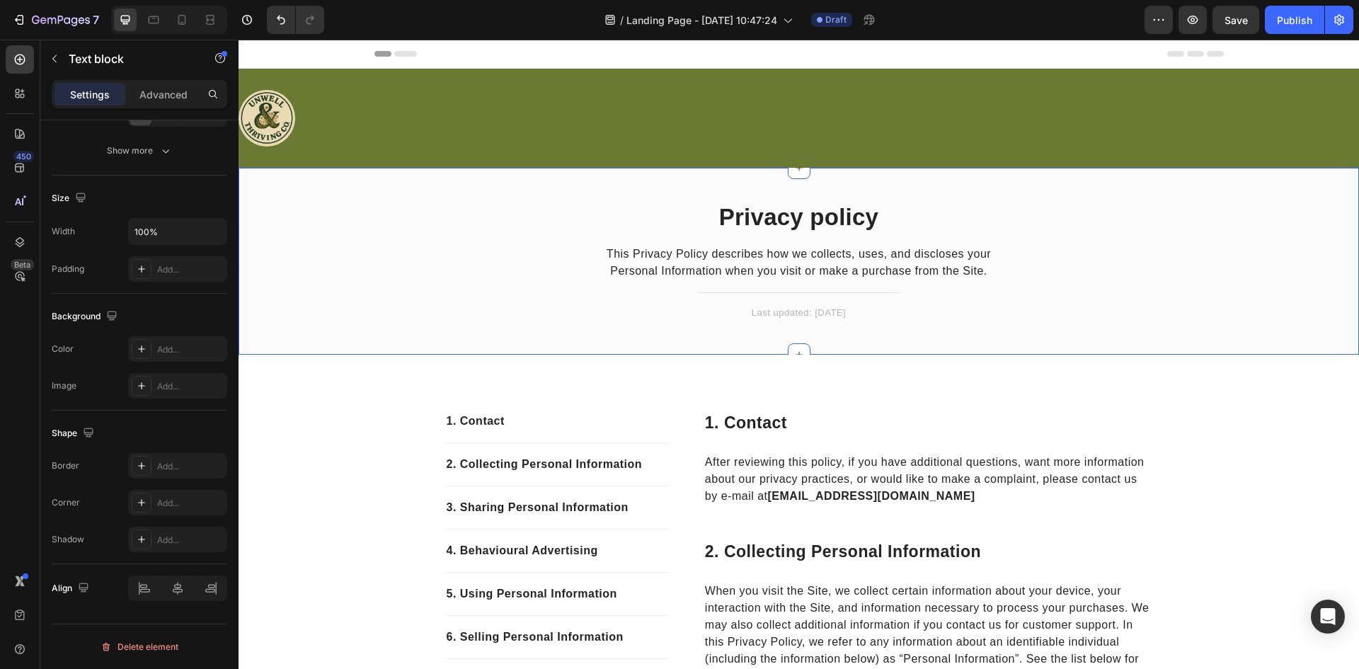
click at [782, 223] on p "Privacy policy" at bounding box center [799, 217] width 401 height 28
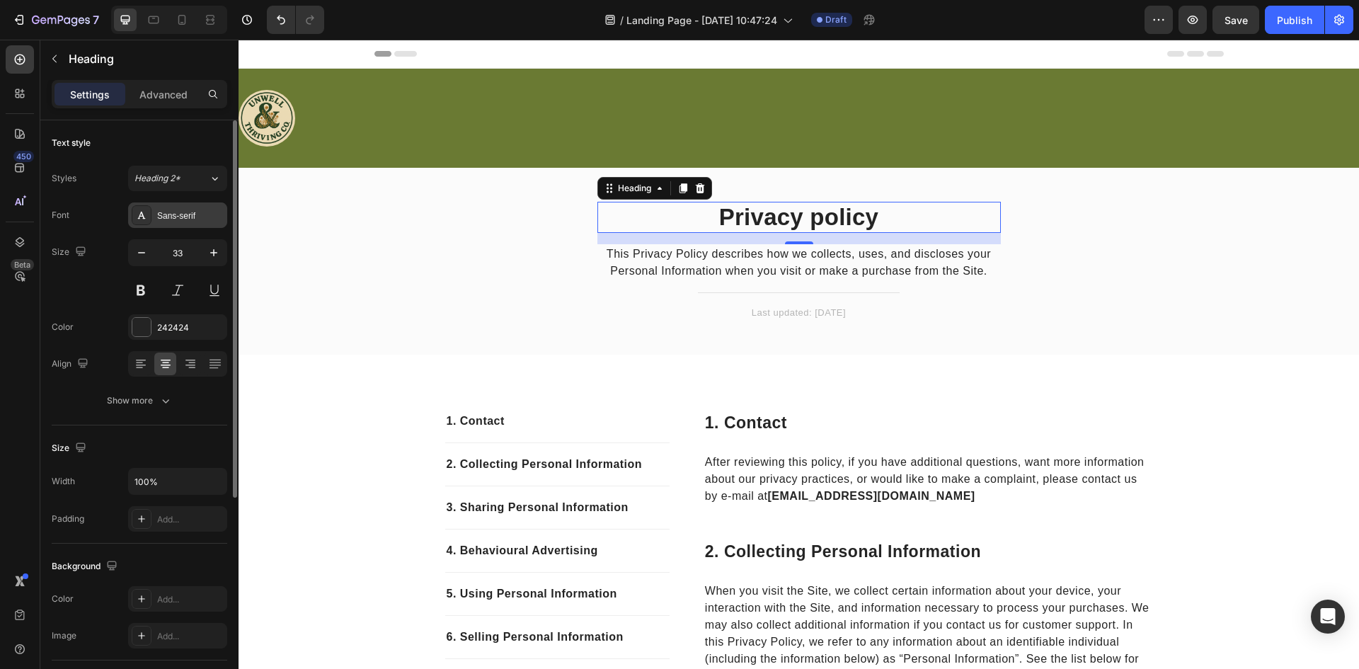
click at [179, 222] on div "Sans-serif" at bounding box center [177, 214] width 99 height 25
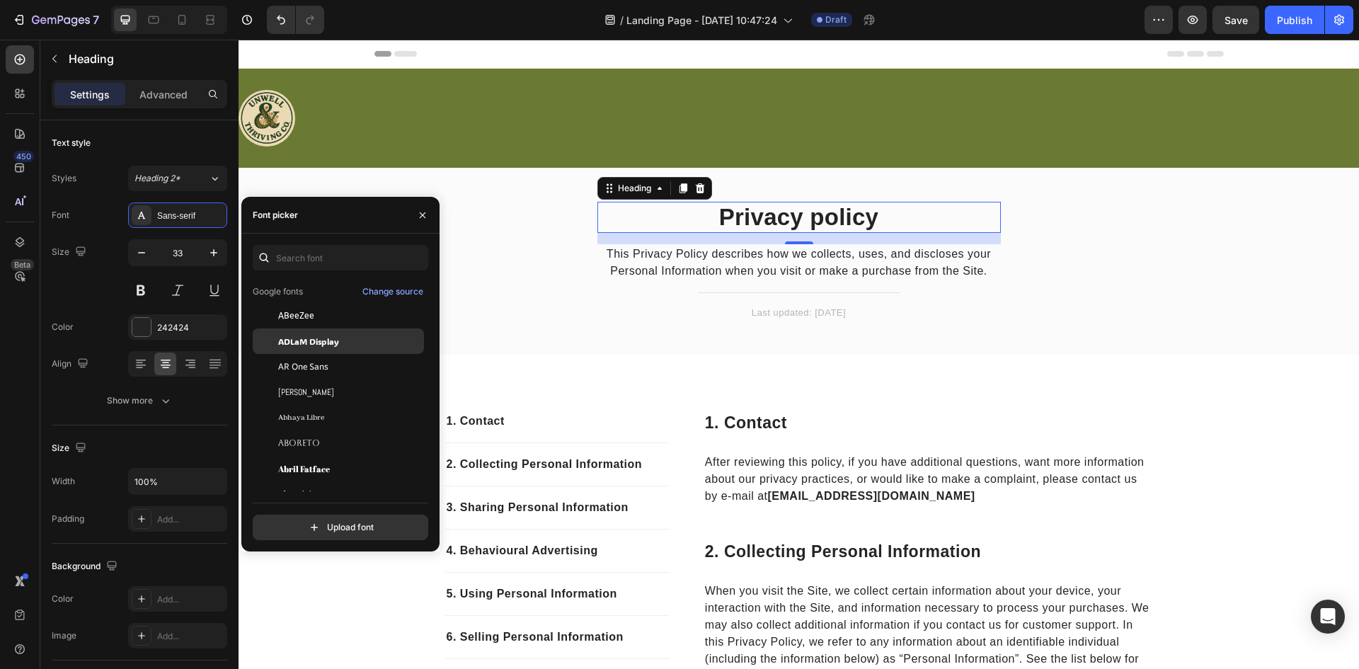
scroll to position [354, 0]
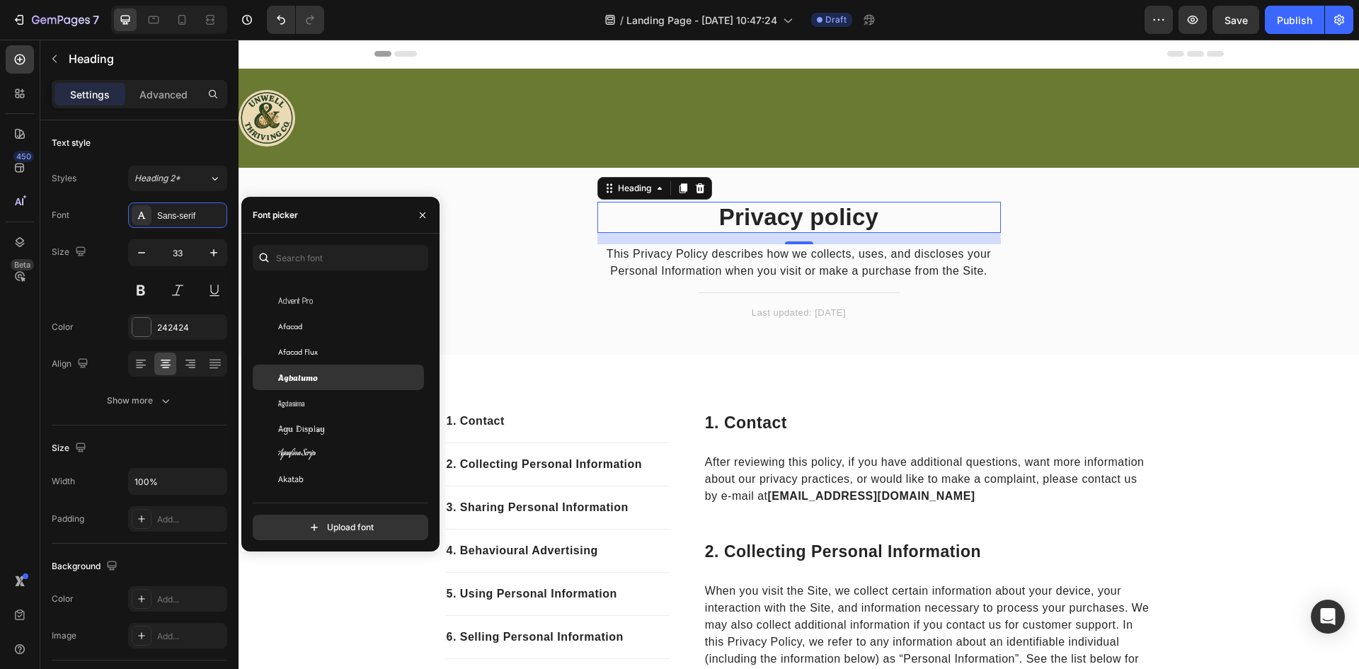
click at [316, 374] on span "Agbalumo" at bounding box center [298, 377] width 40 height 13
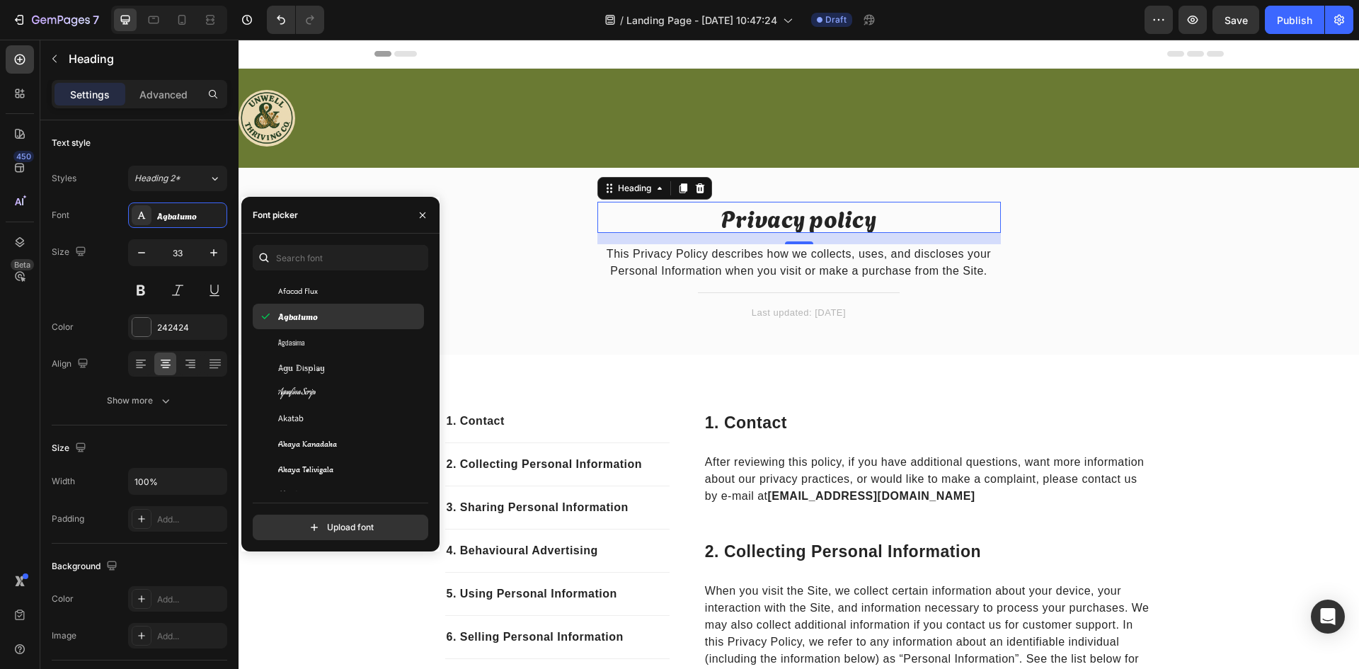
scroll to position [637, 0]
click at [310, 293] on span "Akaya Telivigala" at bounding box center [305, 298] width 55 height 13
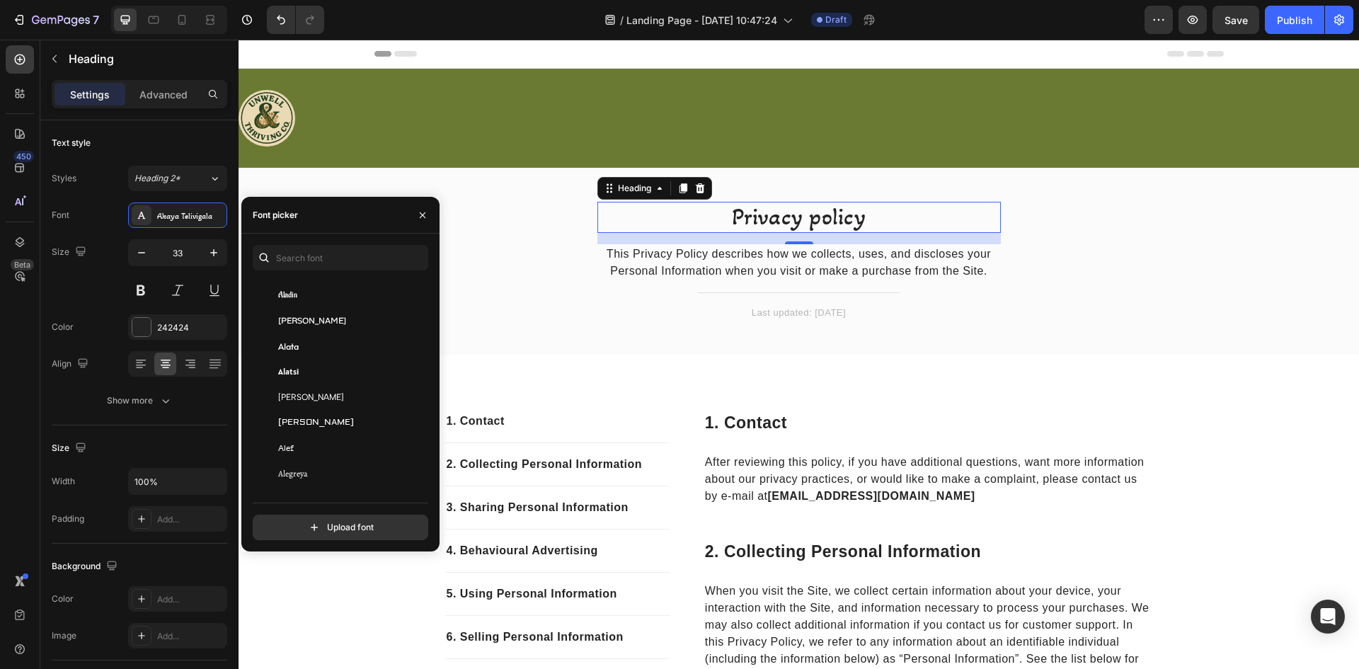
scroll to position [920, 0]
click at [307, 457] on div "Alexandria" at bounding box center [338, 447] width 171 height 25
click at [307, 469] on span "Alexandria" at bounding box center [324, 473] width 92 height 13
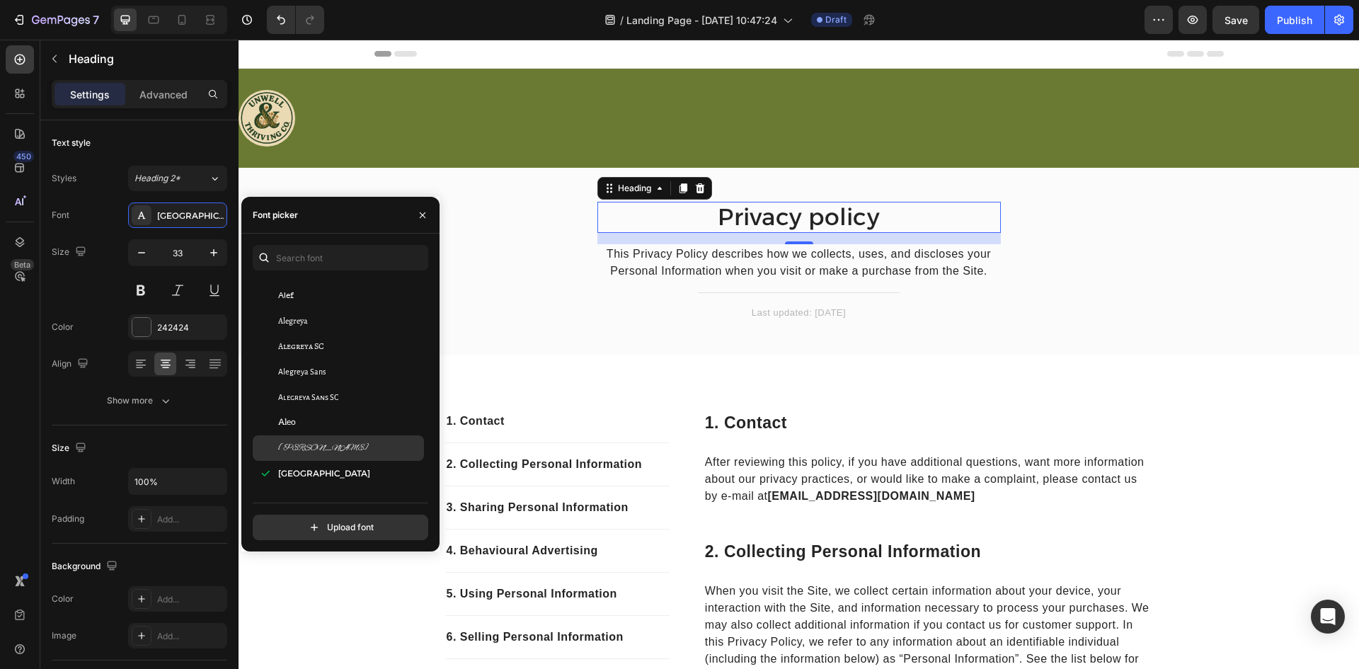
click at [303, 447] on span "Alex Brush" at bounding box center [323, 448] width 91 height 13
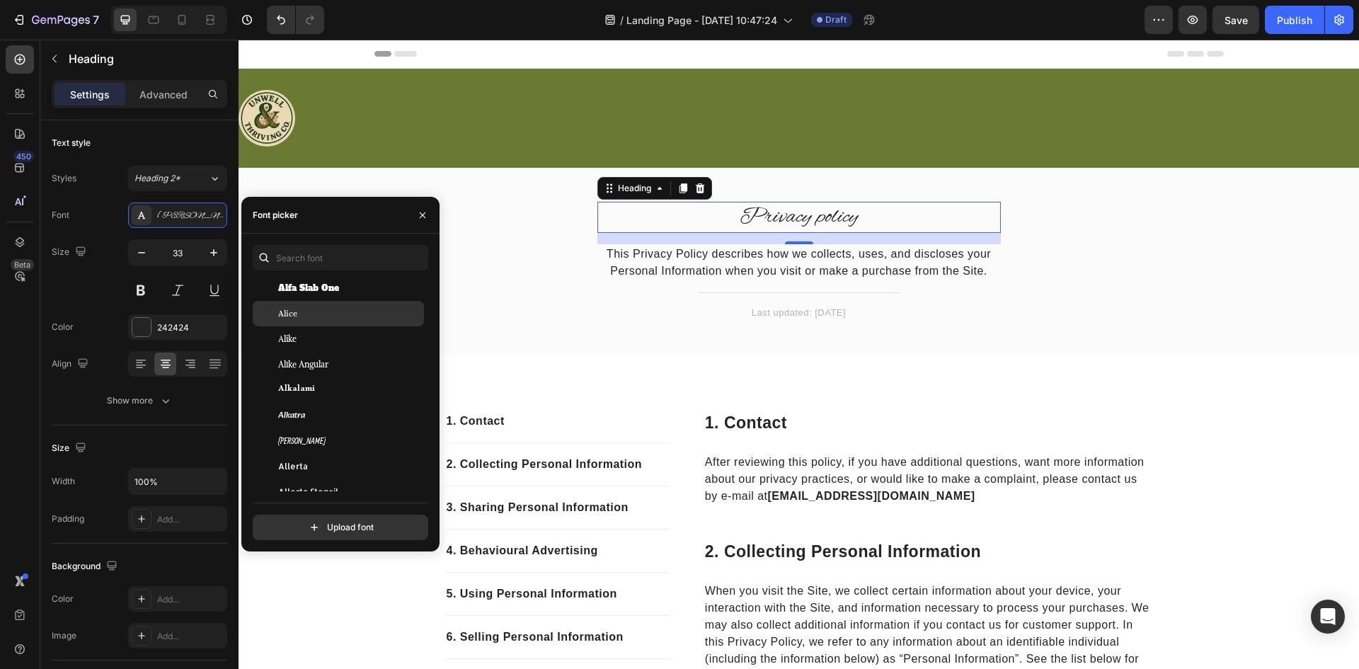
scroll to position [1133, 0]
click at [306, 288] on span "Alfa Slab One" at bounding box center [308, 286] width 61 height 13
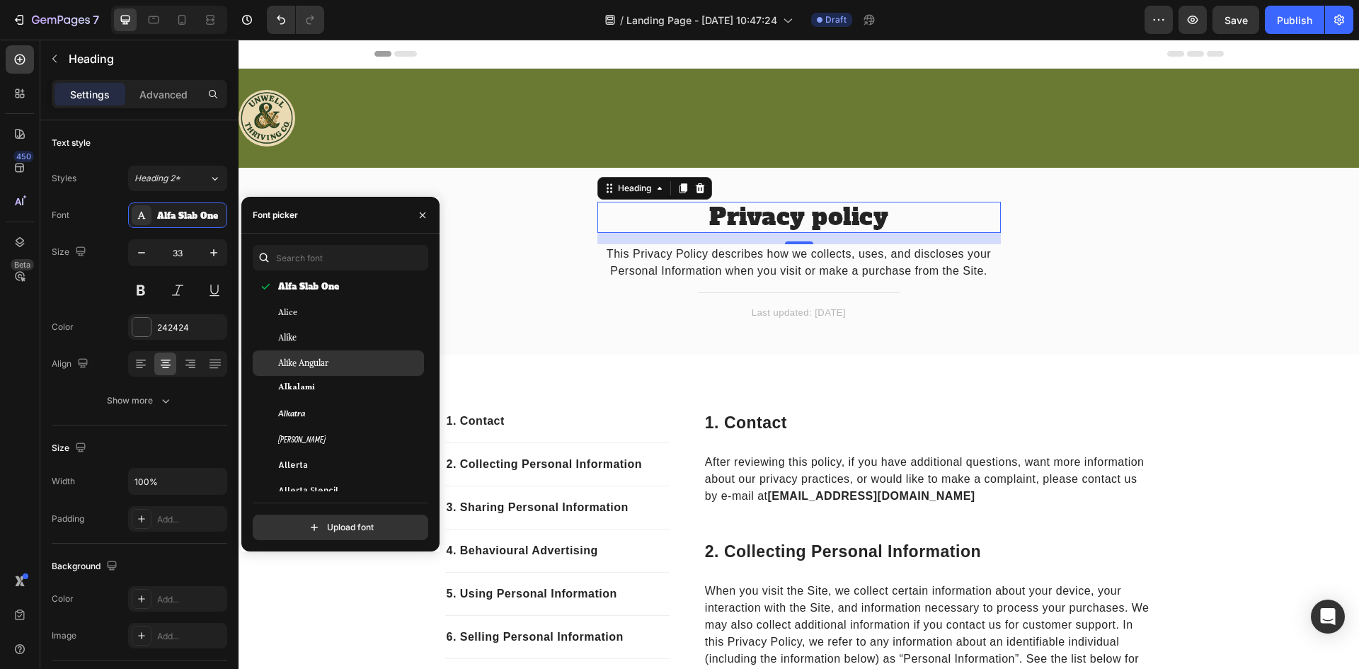
scroll to position [1204, 0]
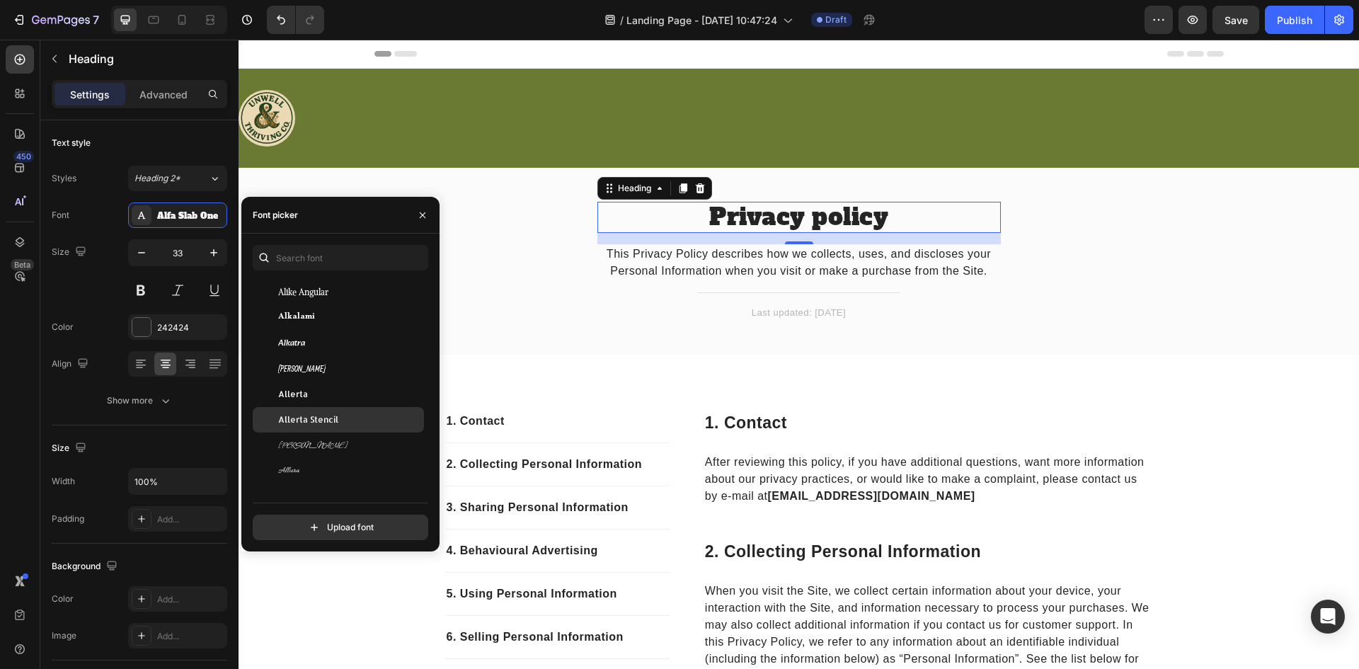
click at [322, 409] on div "Allerta Stencil" at bounding box center [338, 419] width 171 height 25
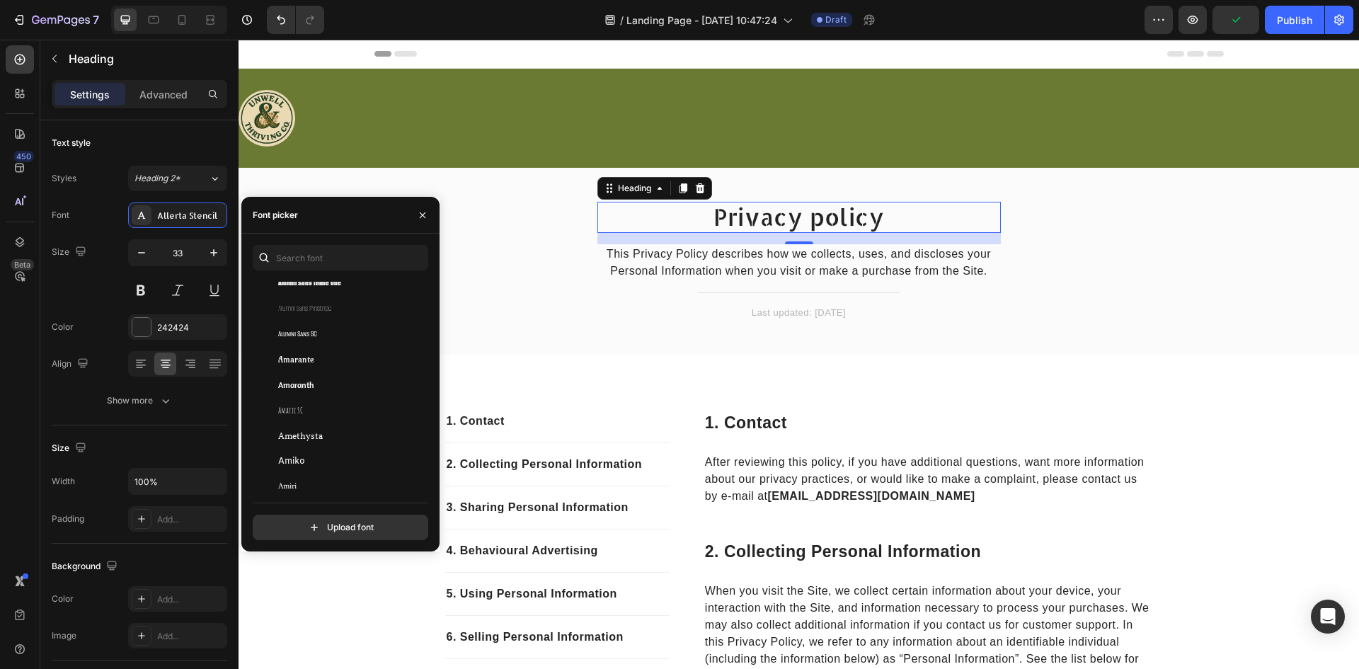
scroll to position [1699, 0]
click at [312, 389] on div "Amiri Quran" at bounding box center [338, 382] width 171 height 25
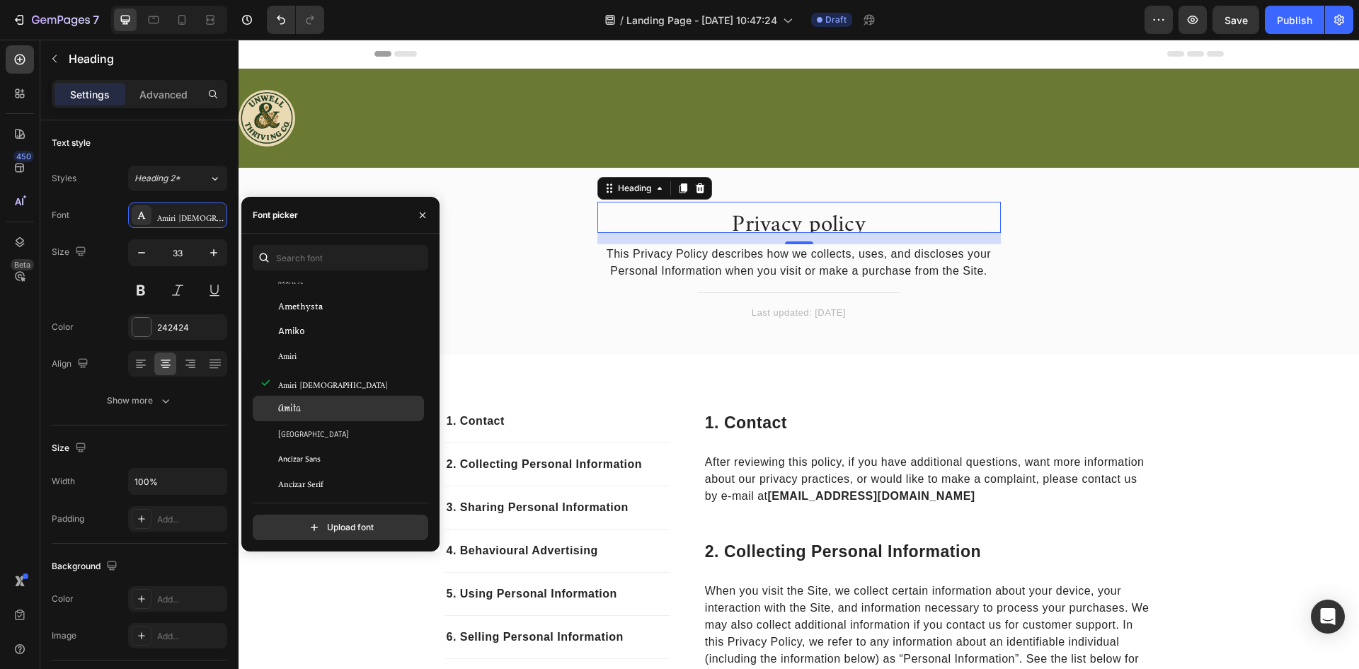
click at [312, 411] on div "Amita" at bounding box center [349, 408] width 143 height 13
click at [312, 427] on div "Anaheim" at bounding box center [338, 433] width 171 height 25
click at [312, 459] on span "Ancizar Sans" at bounding box center [299, 459] width 42 height 13
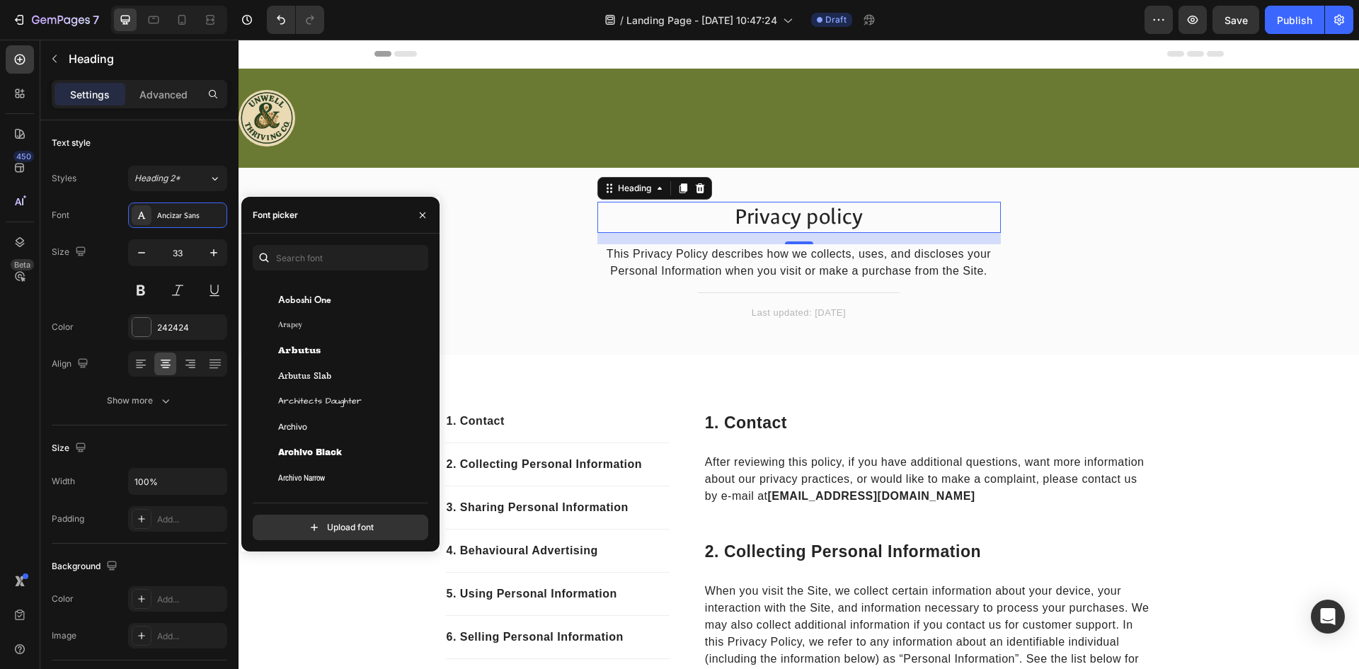
scroll to position [2619, 0]
click at [298, 398] on div "Archivo Narrow" at bounding box center [338, 405] width 171 height 25
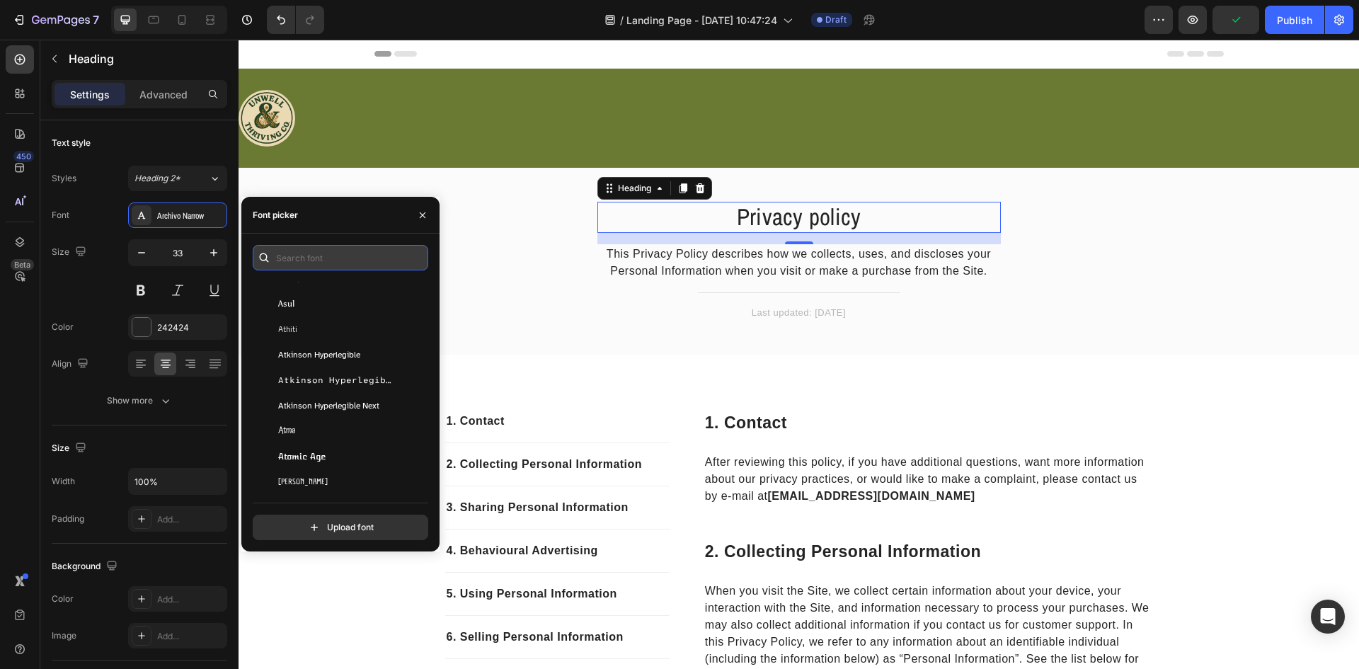
click at [290, 262] on input "text" at bounding box center [341, 257] width 176 height 25
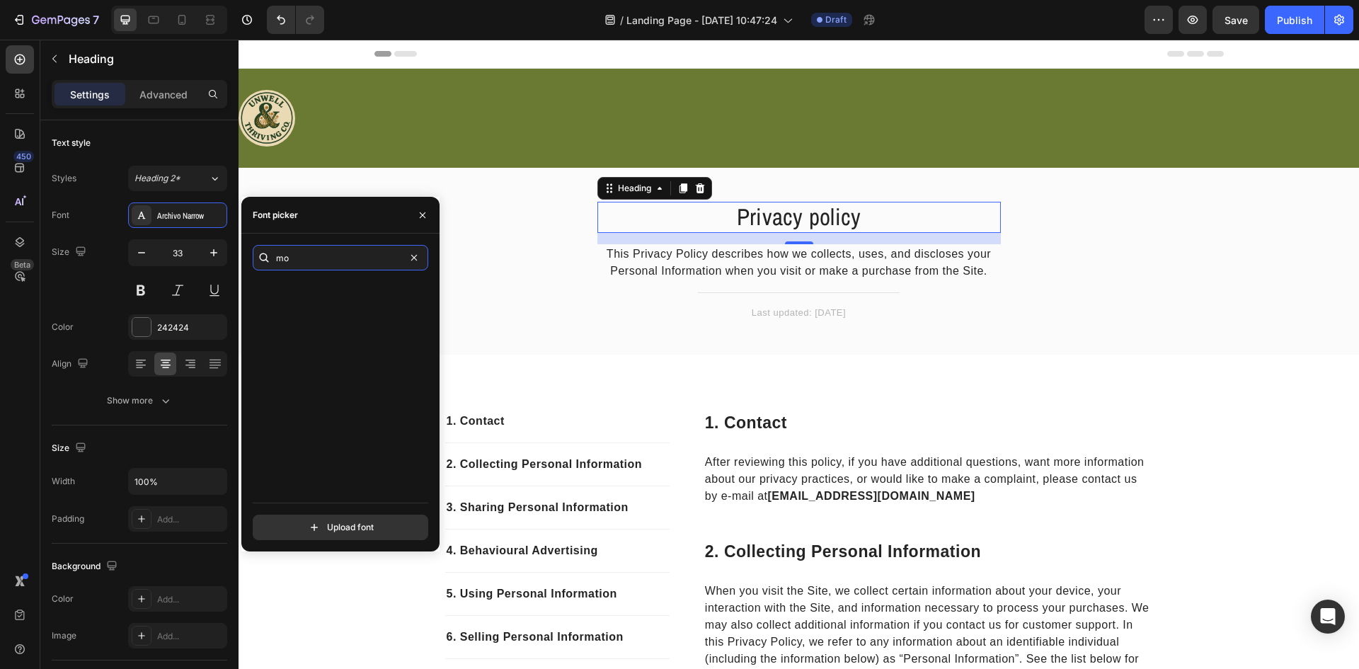
scroll to position [0, 0]
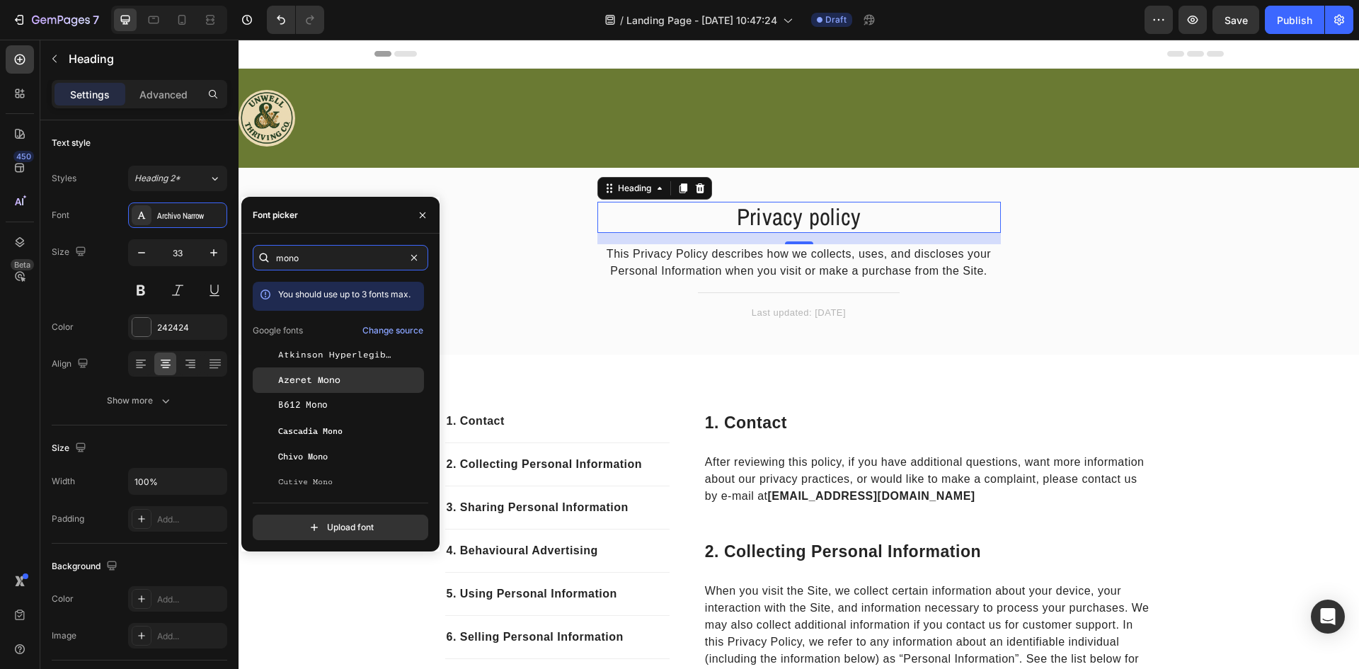
type input "mono"
click at [315, 381] on span "Azeret Mono" at bounding box center [309, 380] width 62 height 13
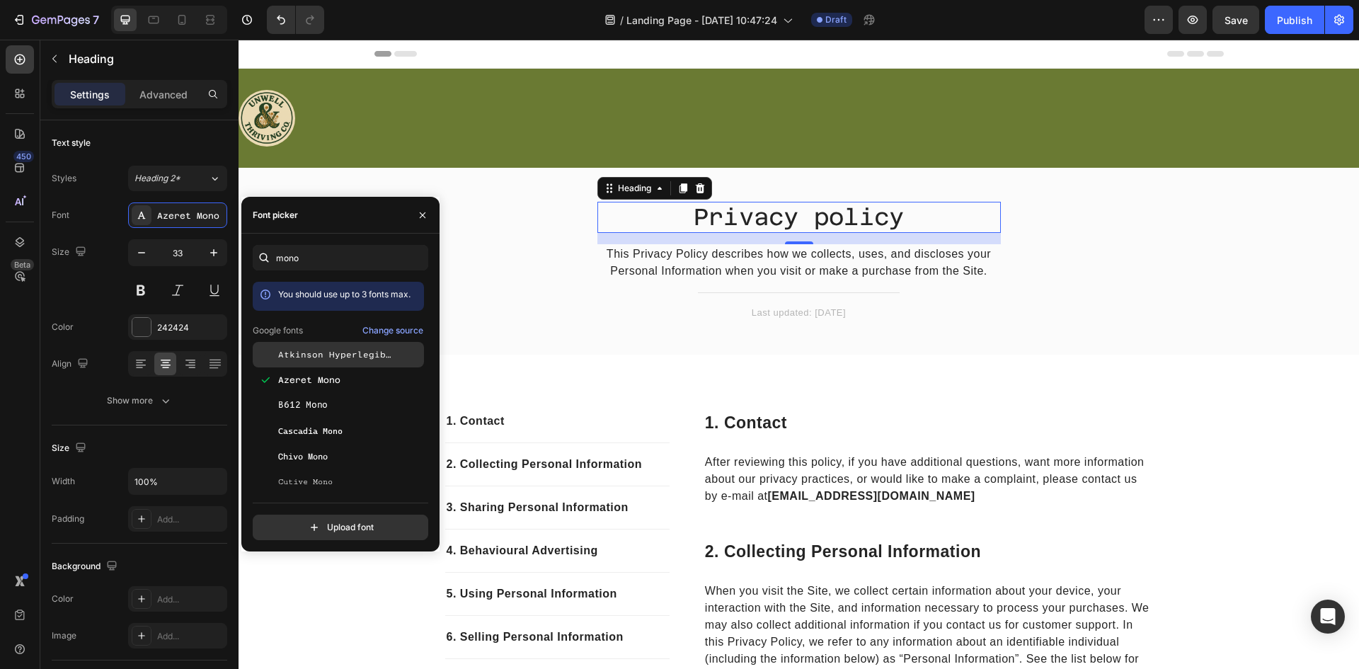
click at [316, 358] on span "Atkinson Hyperlegible Mono" at bounding box center [337, 354] width 118 height 13
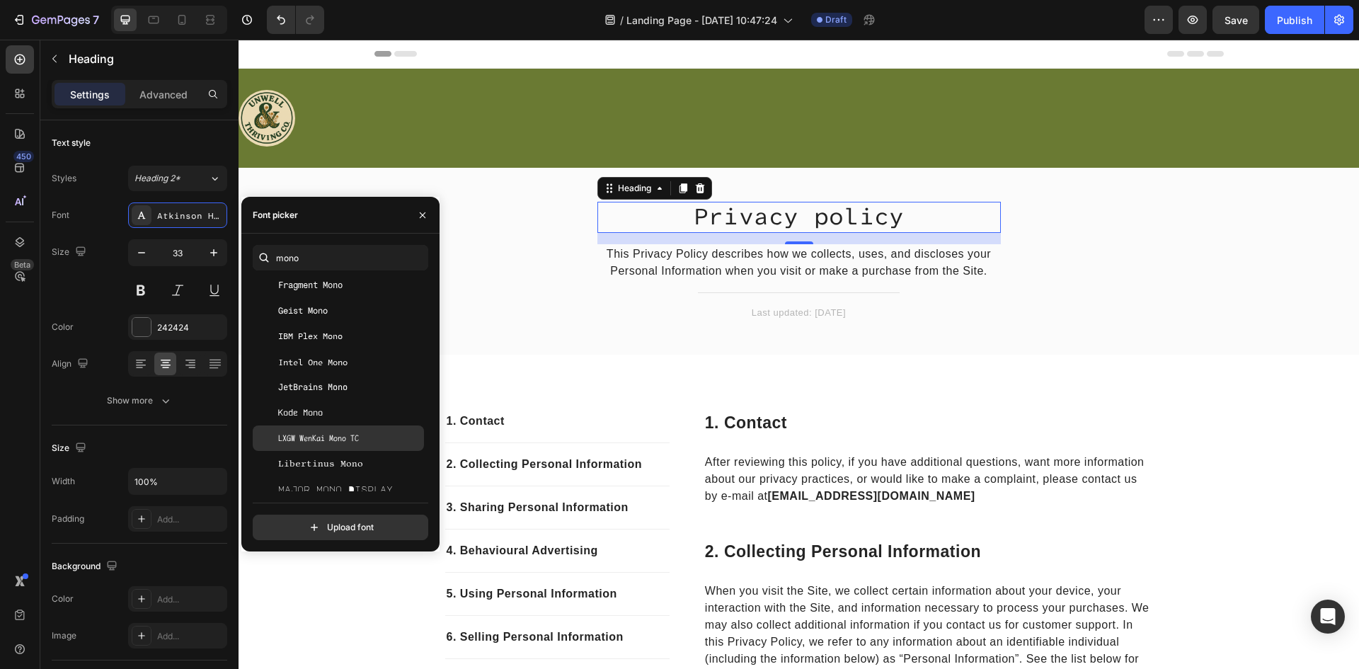
scroll to position [283, 0]
click at [319, 411] on div "LXGW WenKai Mono TC" at bounding box center [338, 422] width 171 height 25
click at [328, 444] on span "Libertinus Mono" at bounding box center [320, 448] width 85 height 13
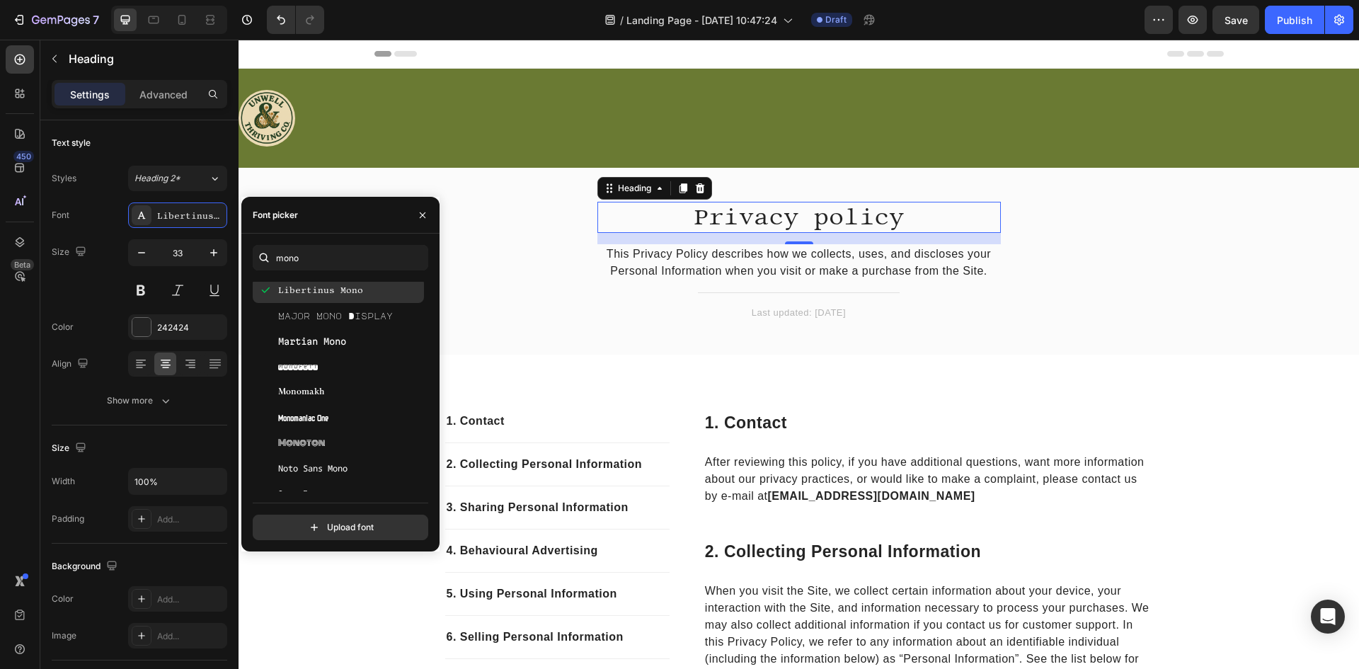
scroll to position [425, 0]
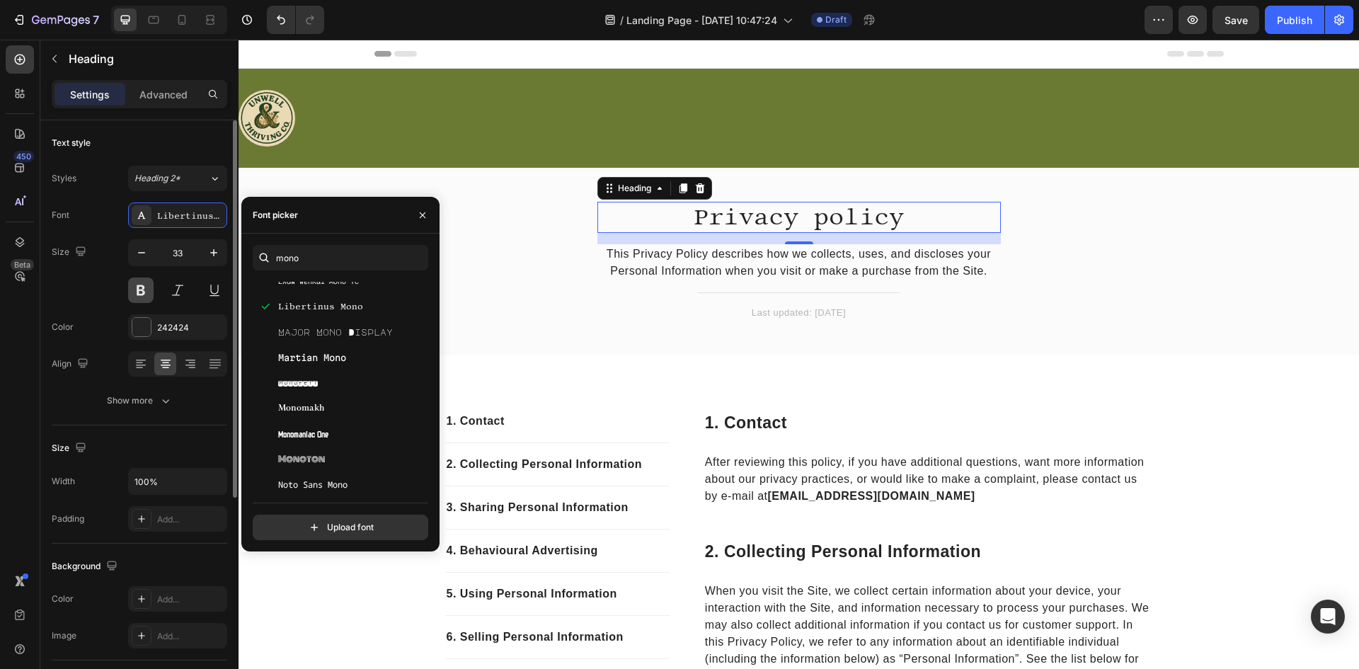
click at [141, 293] on button at bounding box center [140, 290] width 25 height 25
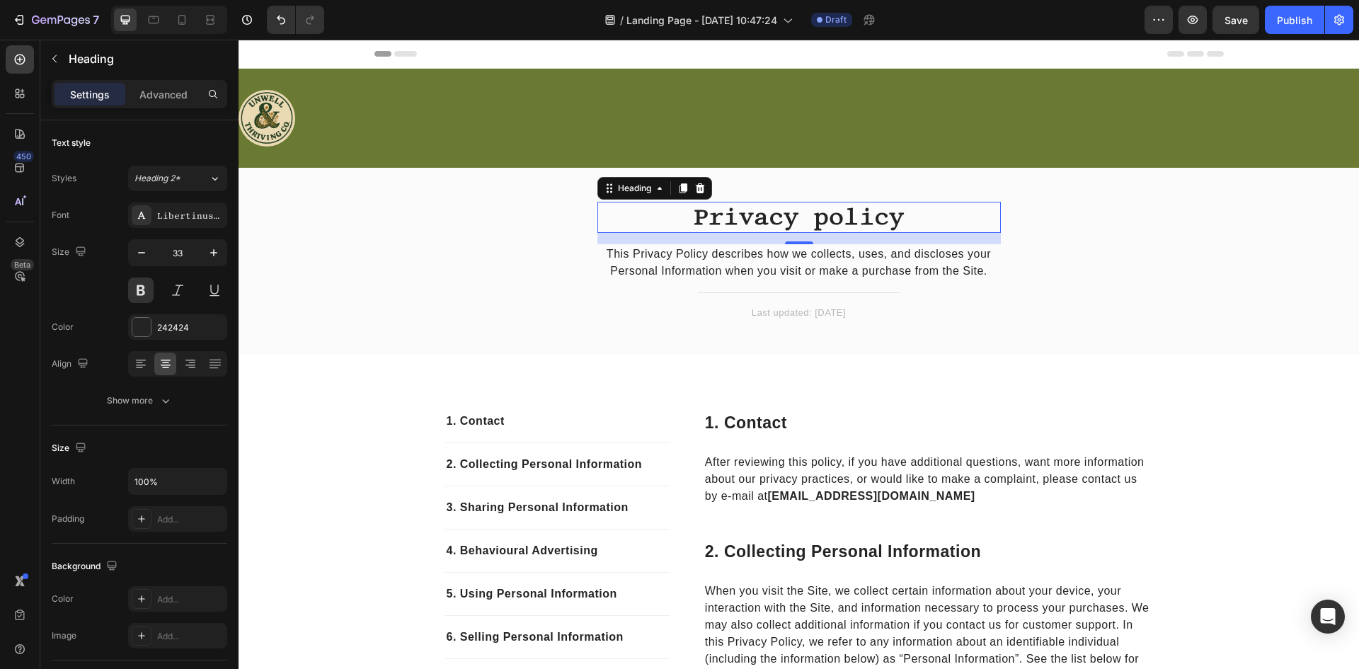
click at [733, 217] on p "Privacy policy" at bounding box center [799, 217] width 401 height 28
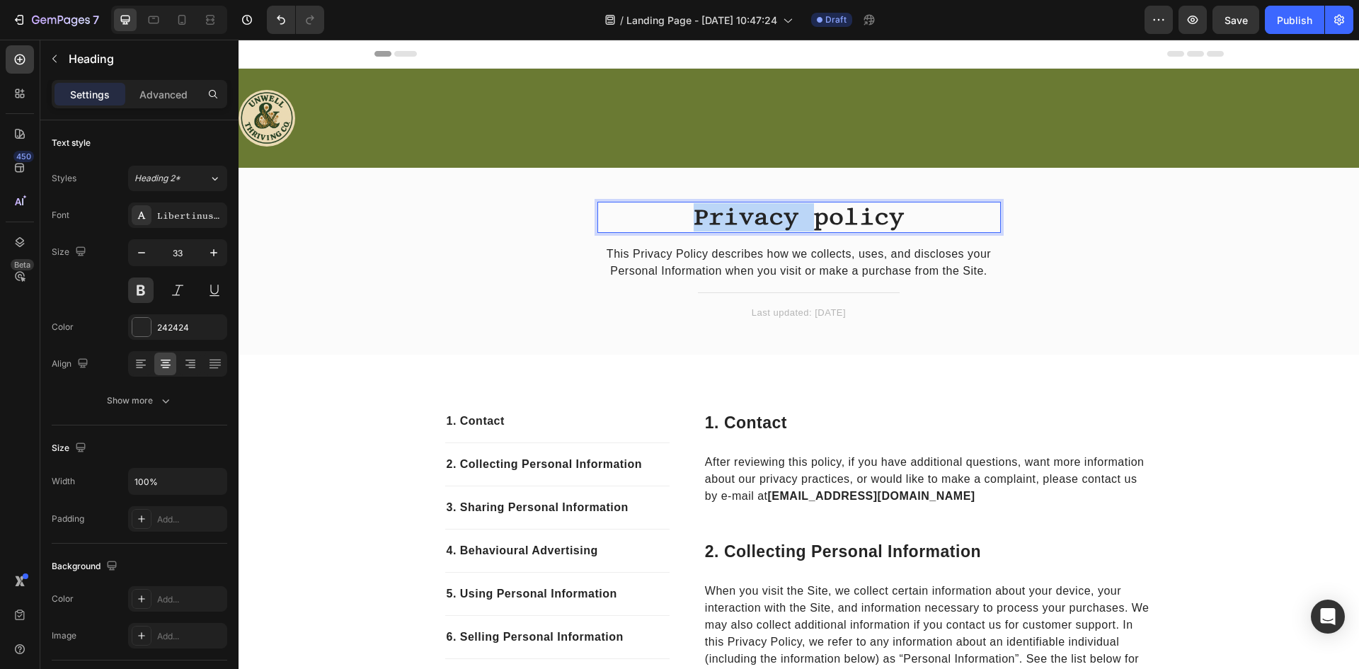
click at [733, 217] on p "Privacy policy" at bounding box center [799, 217] width 401 height 28
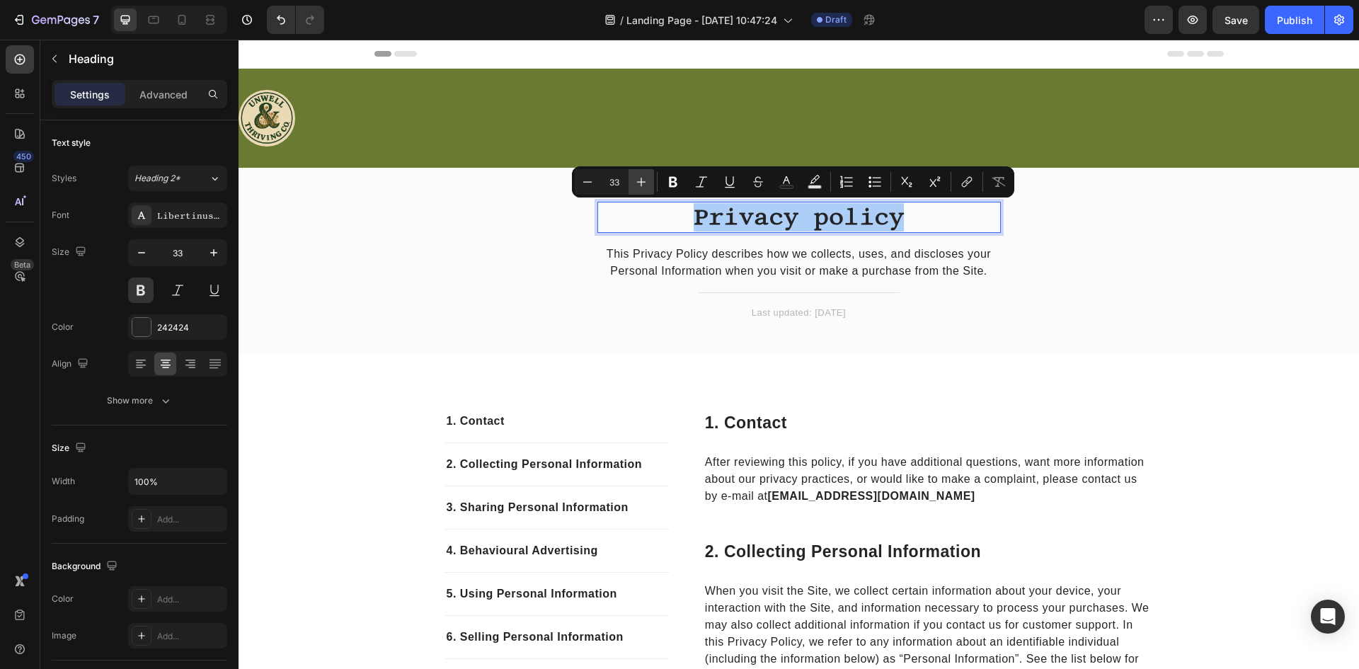
click at [630, 184] on button "Plus" at bounding box center [641, 181] width 25 height 25
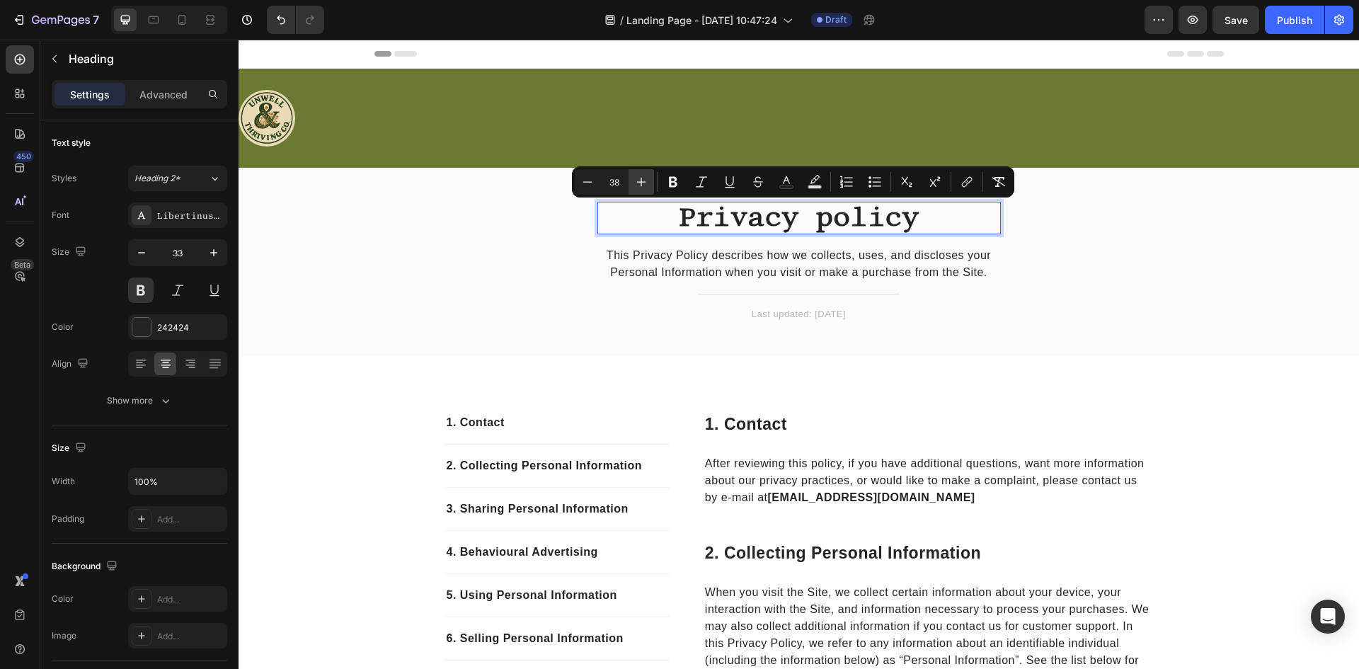
click at [630, 184] on button "Plus" at bounding box center [641, 181] width 25 height 25
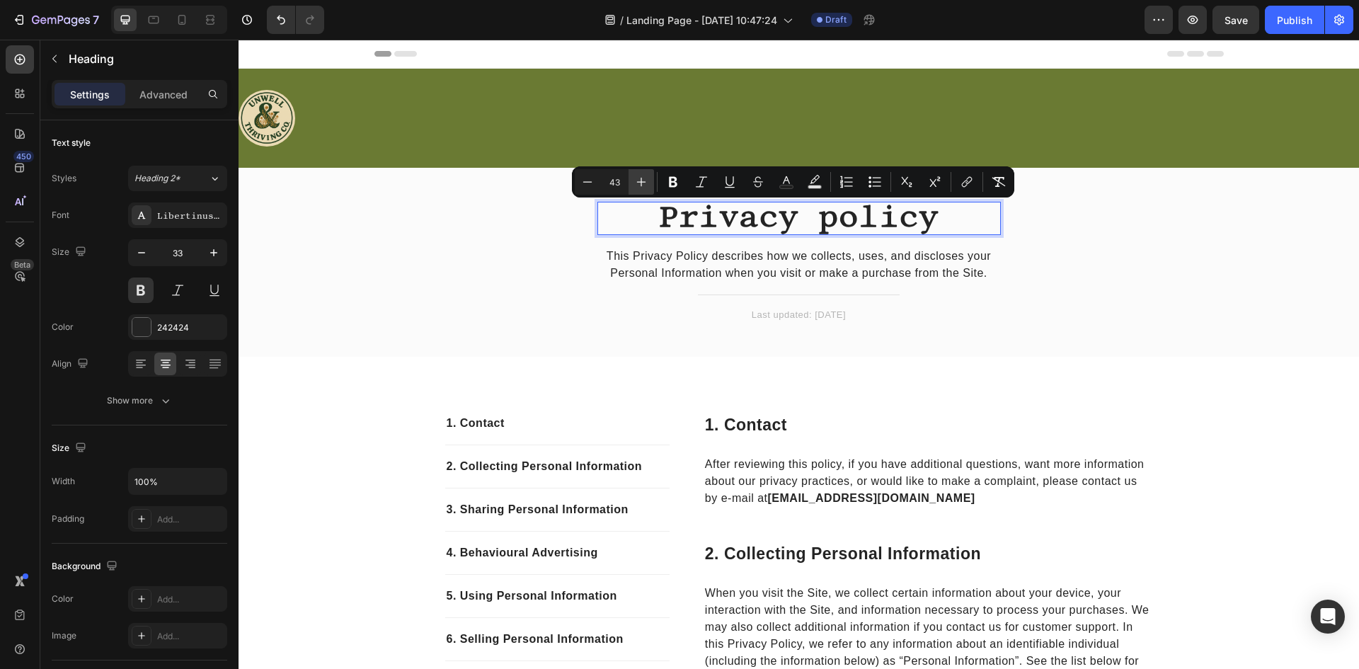
click at [630, 184] on button "Plus" at bounding box center [641, 181] width 25 height 25
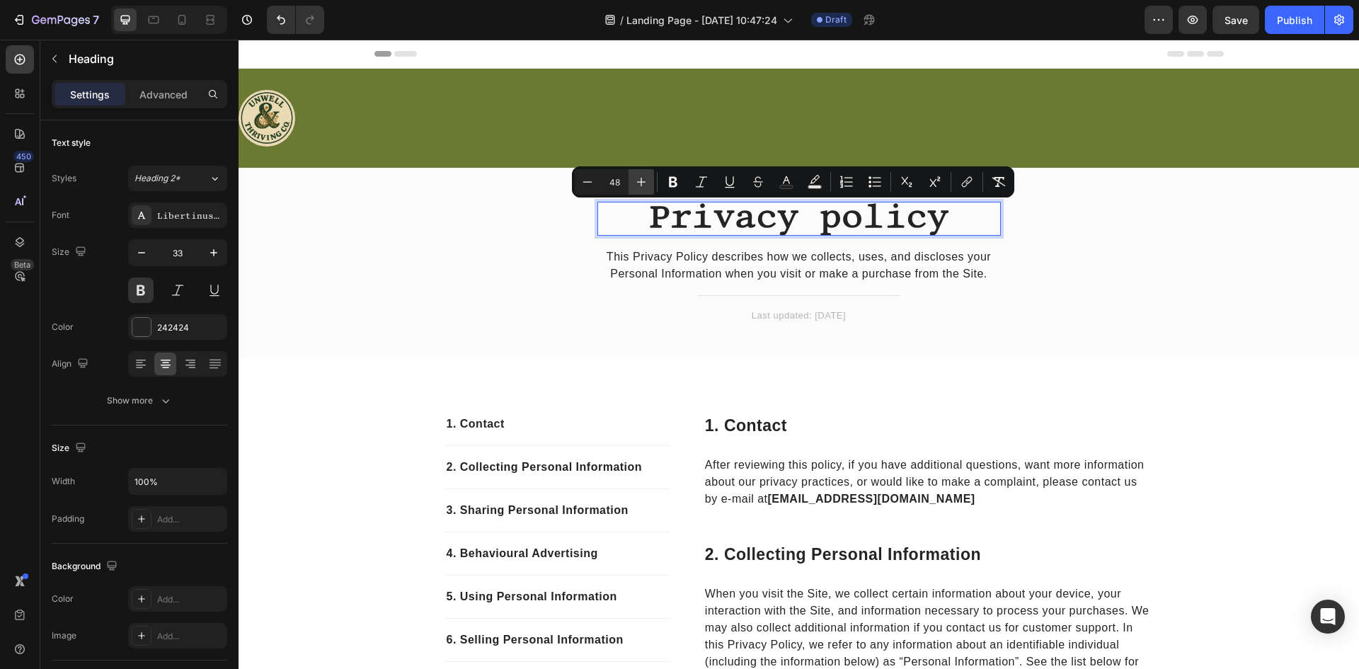
click at [630, 184] on button "Plus" at bounding box center [641, 181] width 25 height 25
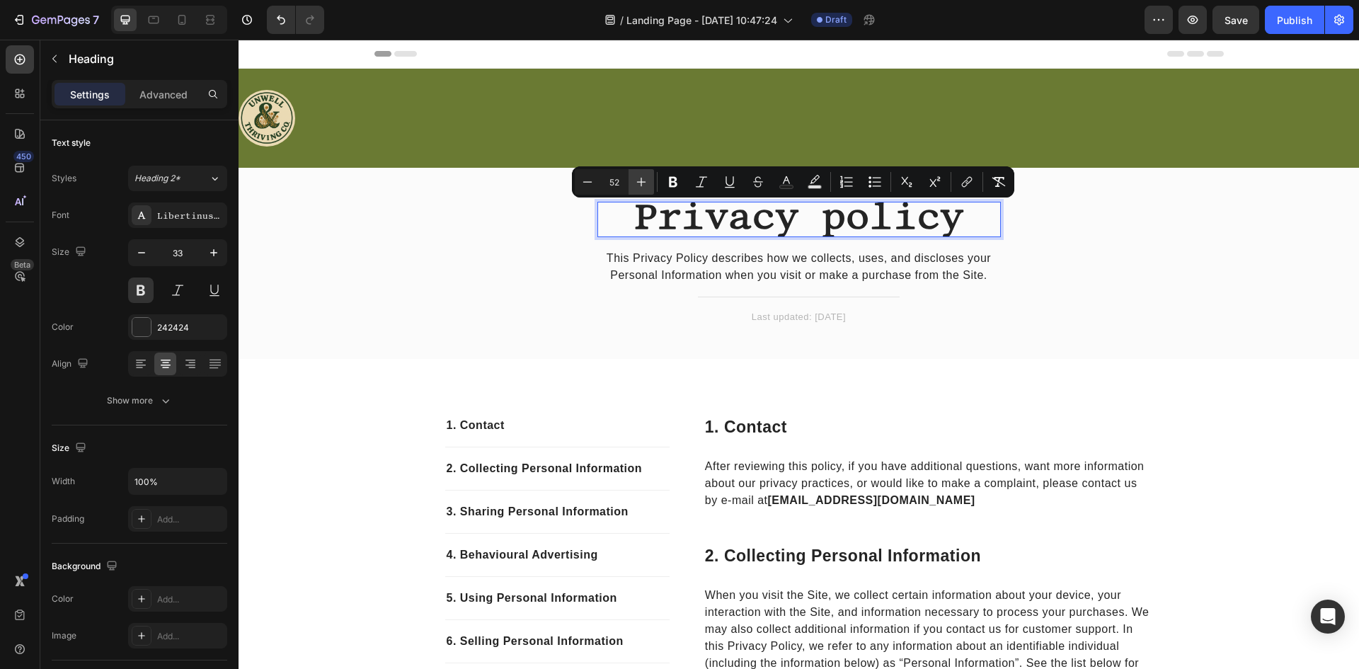
click at [630, 184] on button "Plus" at bounding box center [641, 181] width 25 height 25
type input "53"
click at [634, 268] on p "This Privacy Policy describes how we collects, uses, and discloses your Persona…" at bounding box center [799, 267] width 401 height 34
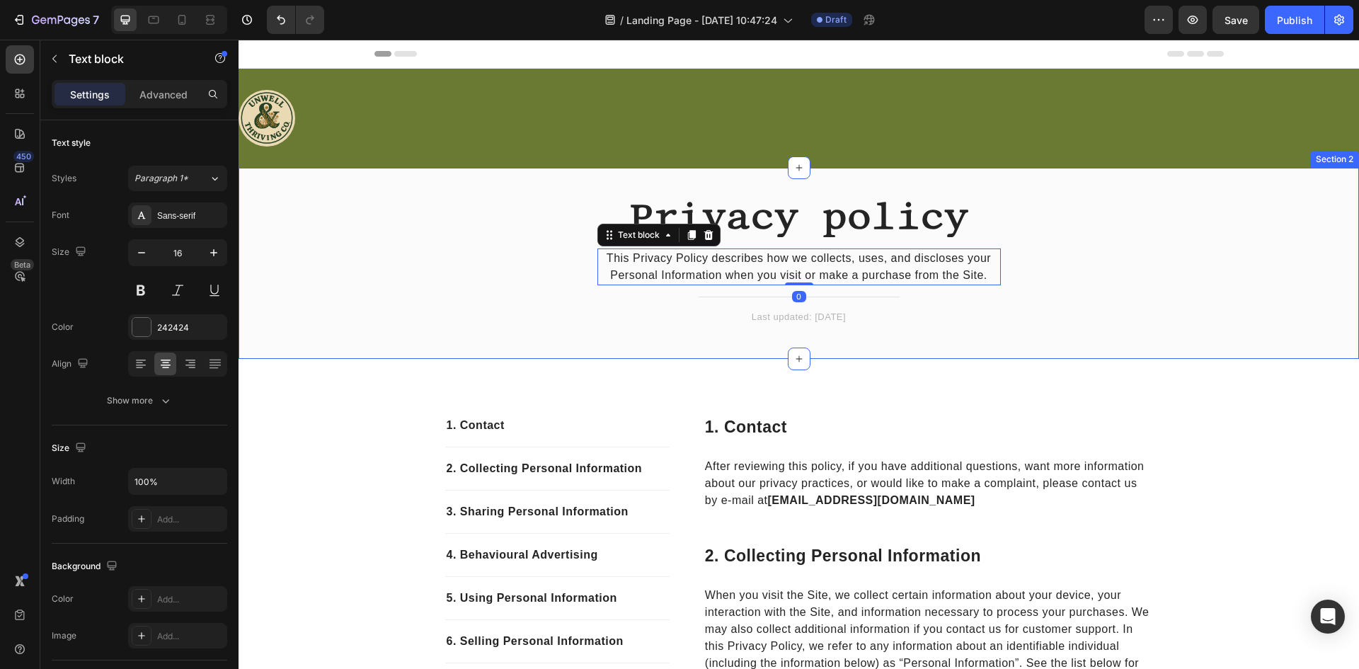
click at [515, 275] on div "⁠⁠⁠⁠⁠⁠⁠ Privacy policy Heading This Privacy Policy describes how we collects, u…" at bounding box center [798, 275] width 1099 height 146
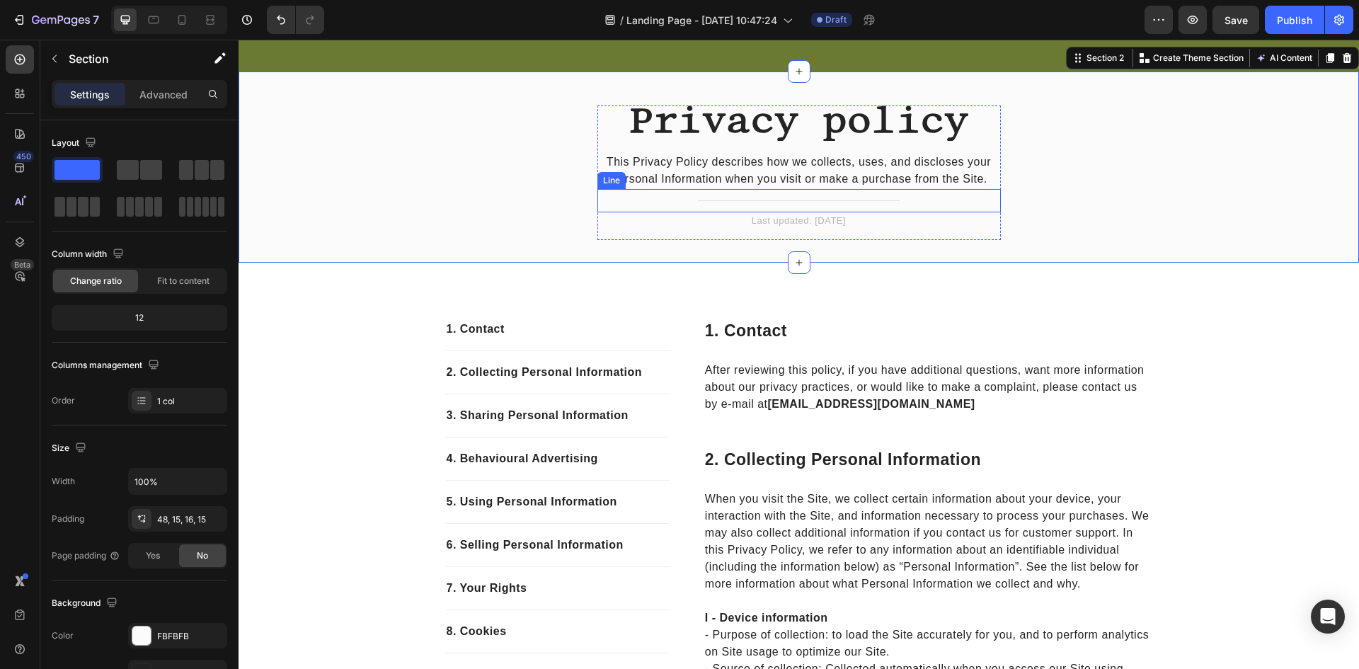
scroll to position [142, 0]
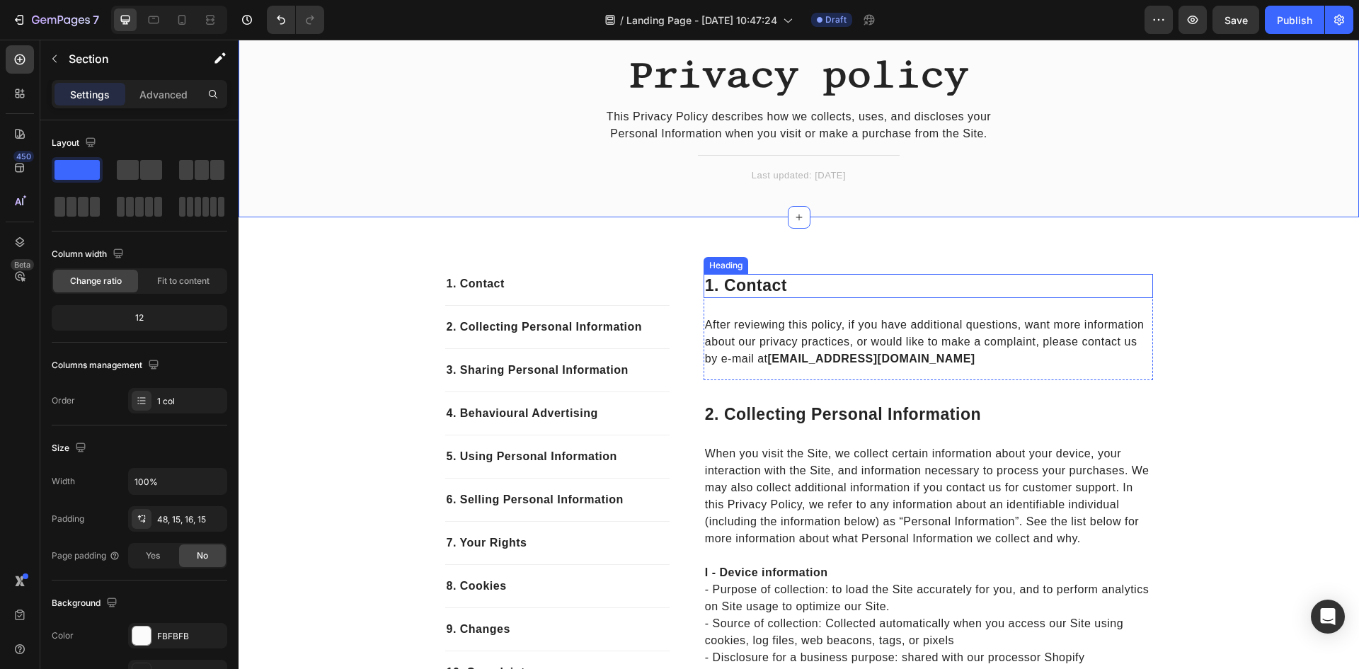
click at [746, 288] on p "1. contact" at bounding box center [928, 285] width 447 height 21
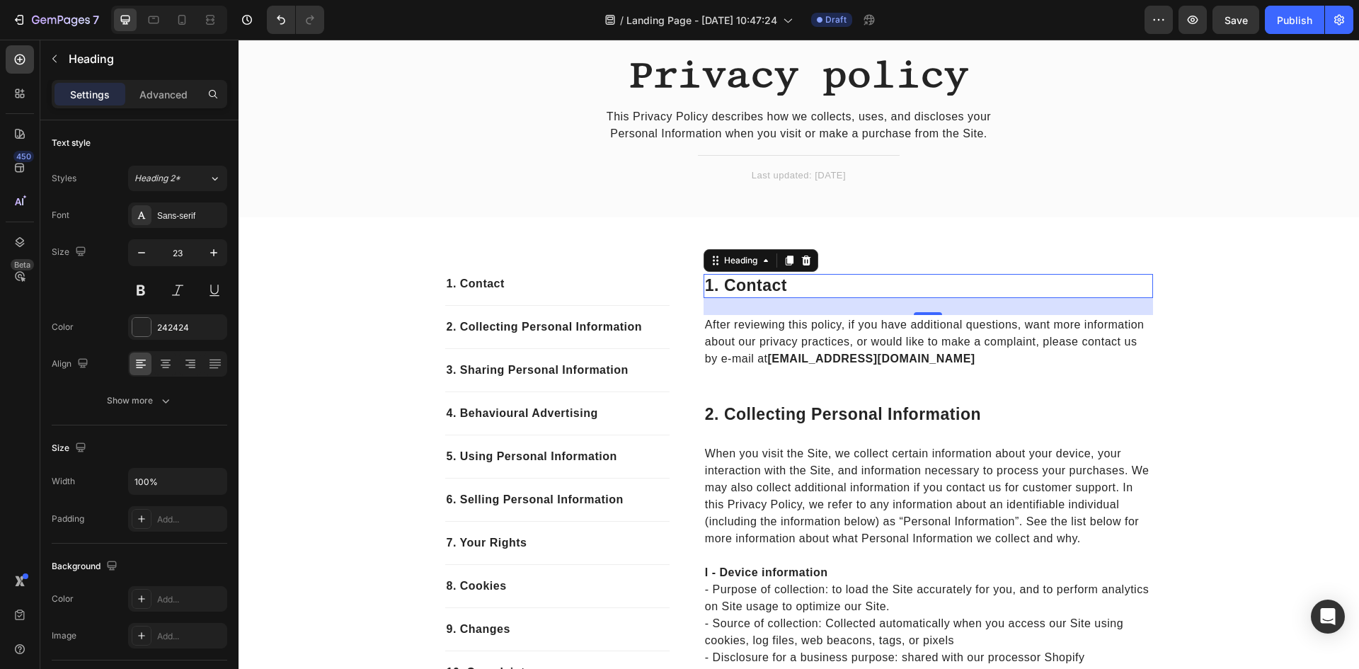
click at [746, 288] on p "1. contact" at bounding box center [928, 285] width 447 height 21
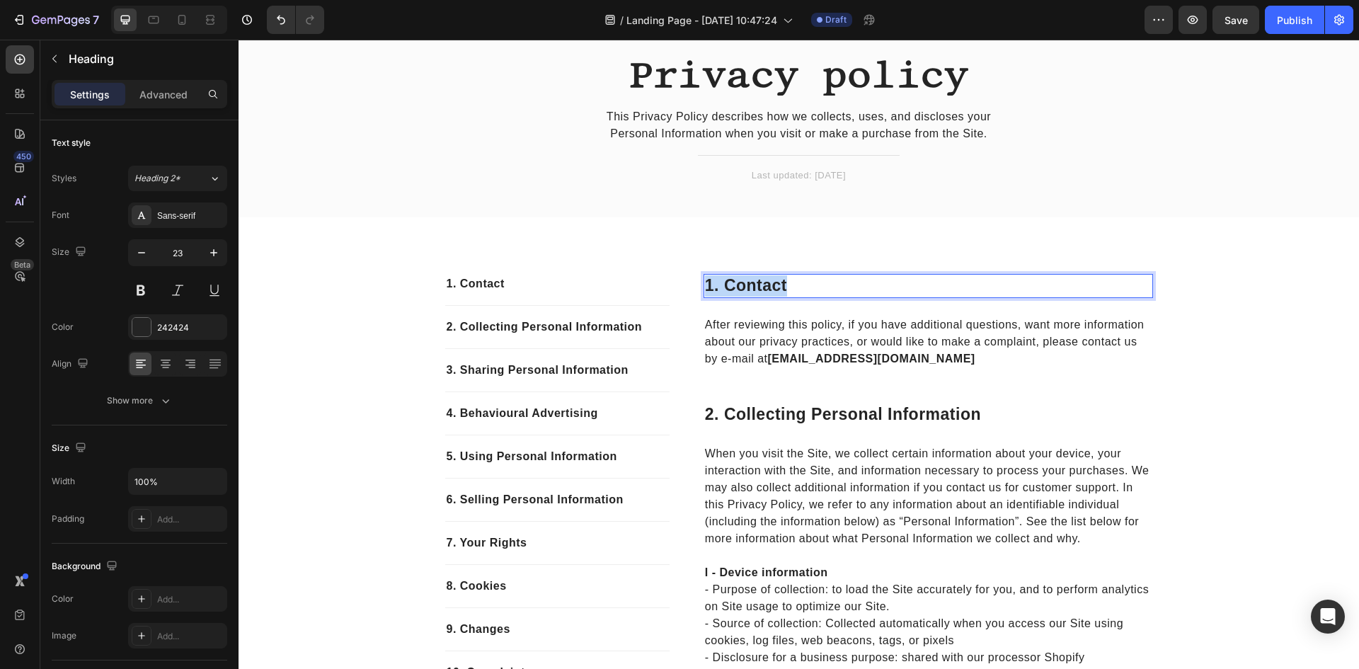
click at [746, 288] on p "1. contact" at bounding box center [928, 285] width 447 height 21
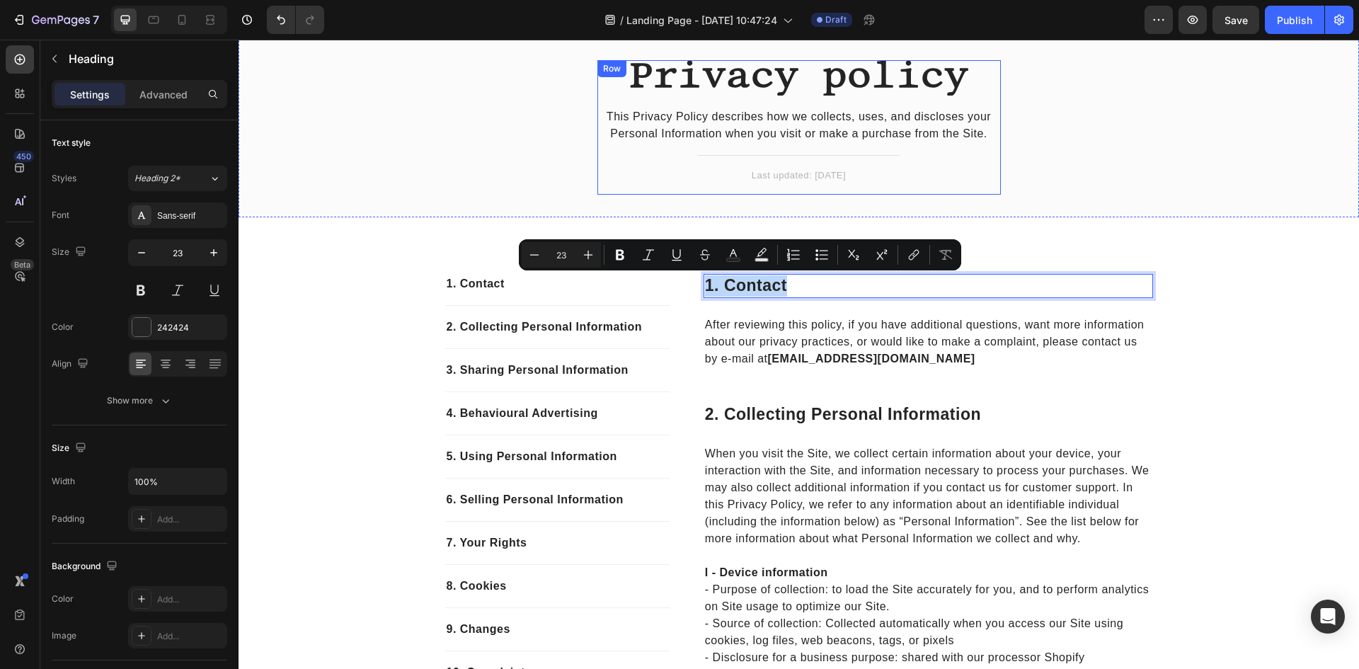
click at [699, 55] on div "⁠⁠⁠⁠⁠⁠⁠ Privacy policy Heading This Privacy Policy describes how we collects, u…" at bounding box center [799, 121] width 1121 height 191
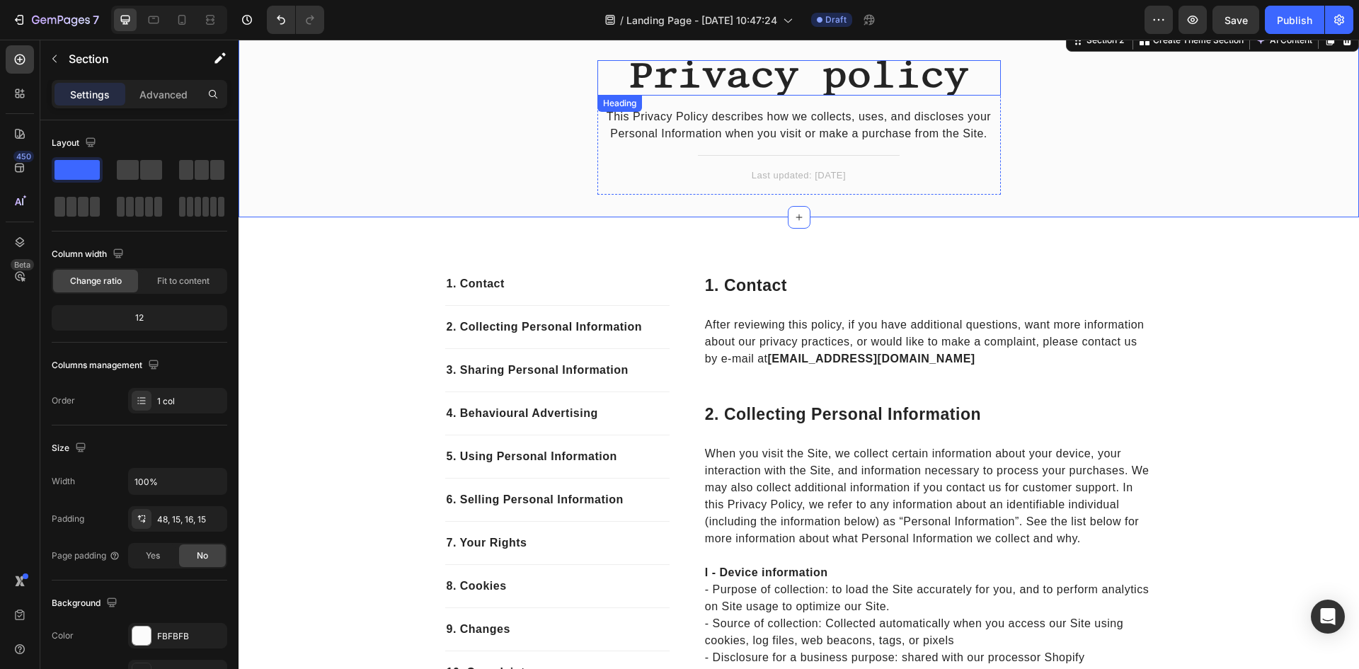
click at [702, 73] on span "Privacy policy" at bounding box center [799, 75] width 340 height 42
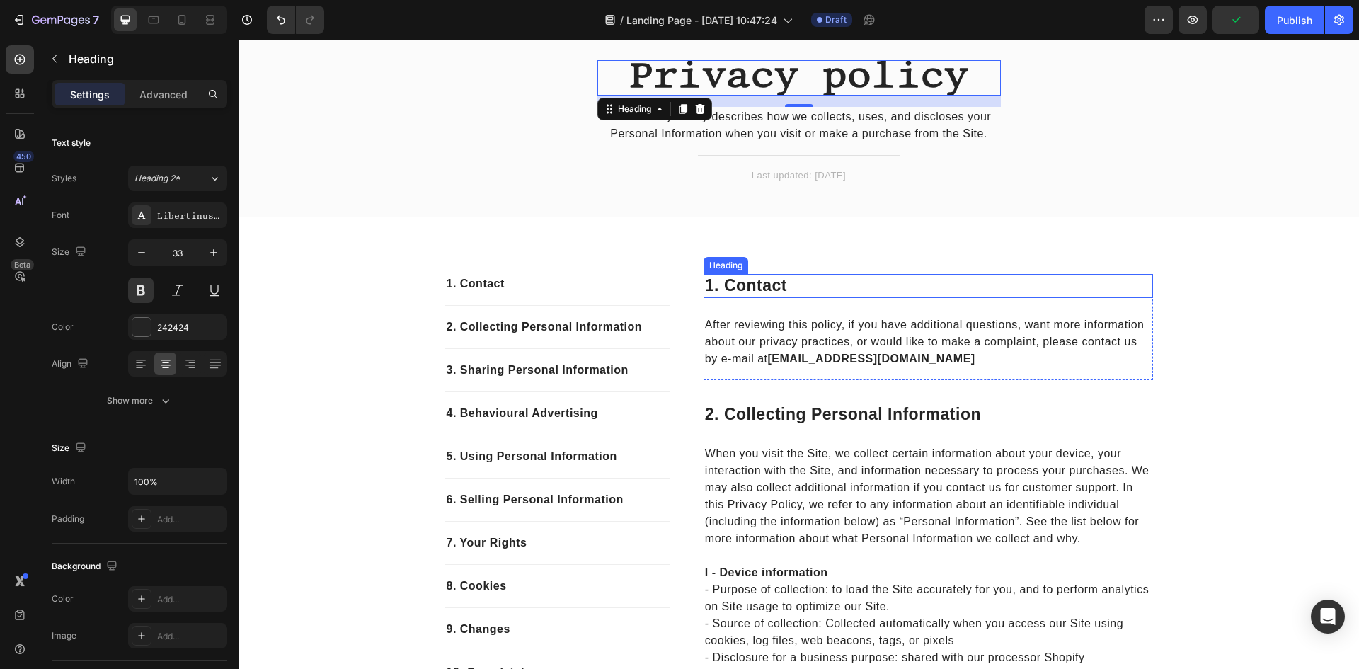
click at [762, 280] on p "1. contact" at bounding box center [928, 285] width 447 height 21
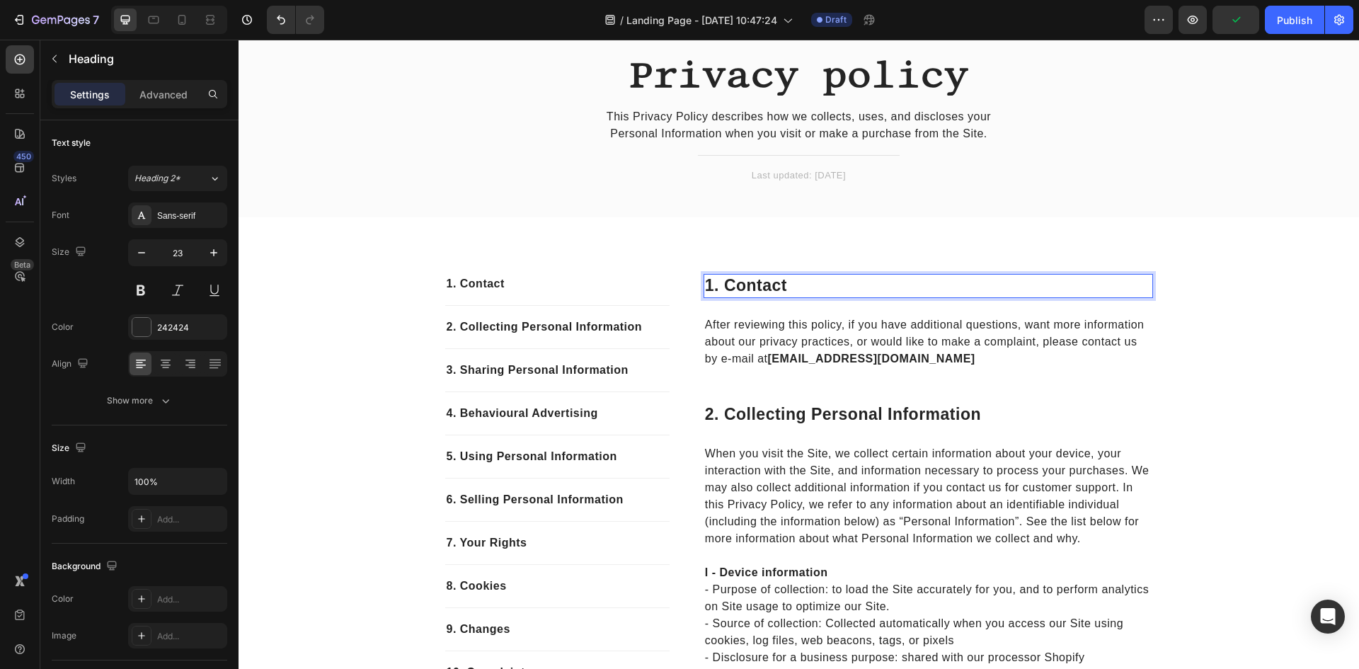
click at [762, 280] on p "1. contact" at bounding box center [928, 285] width 447 height 21
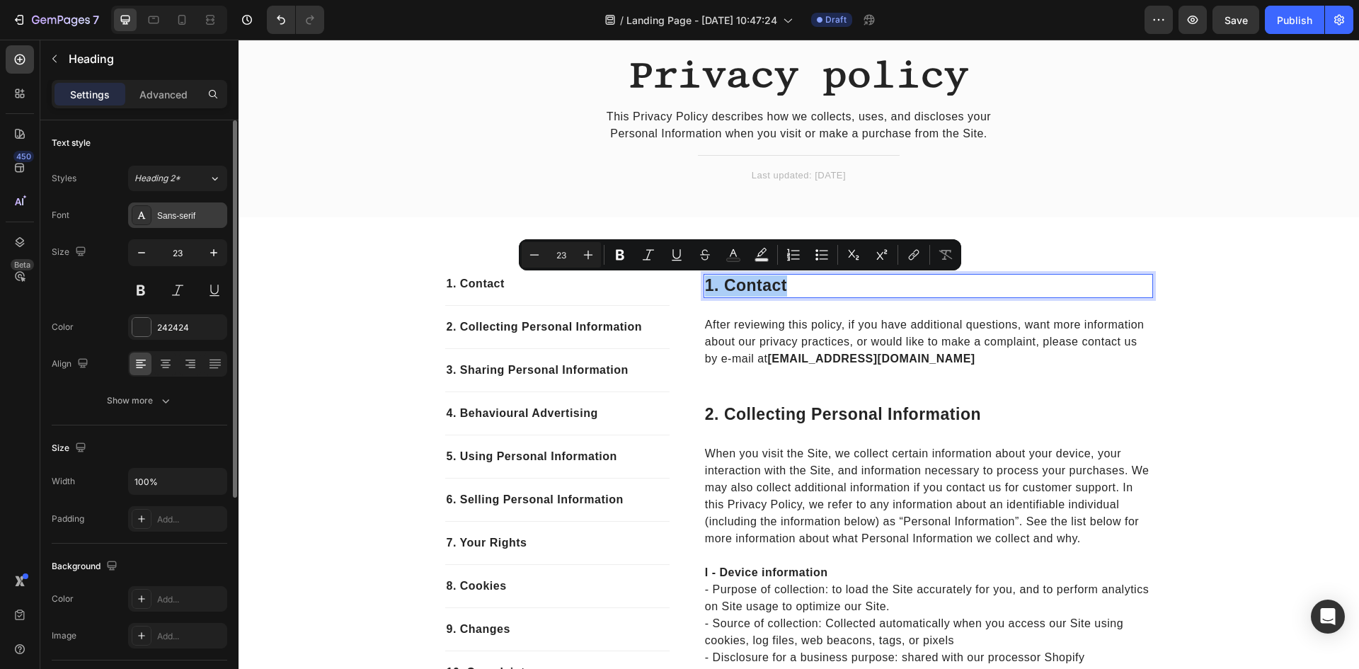
click at [168, 214] on div "Sans-serif" at bounding box center [190, 216] width 67 height 13
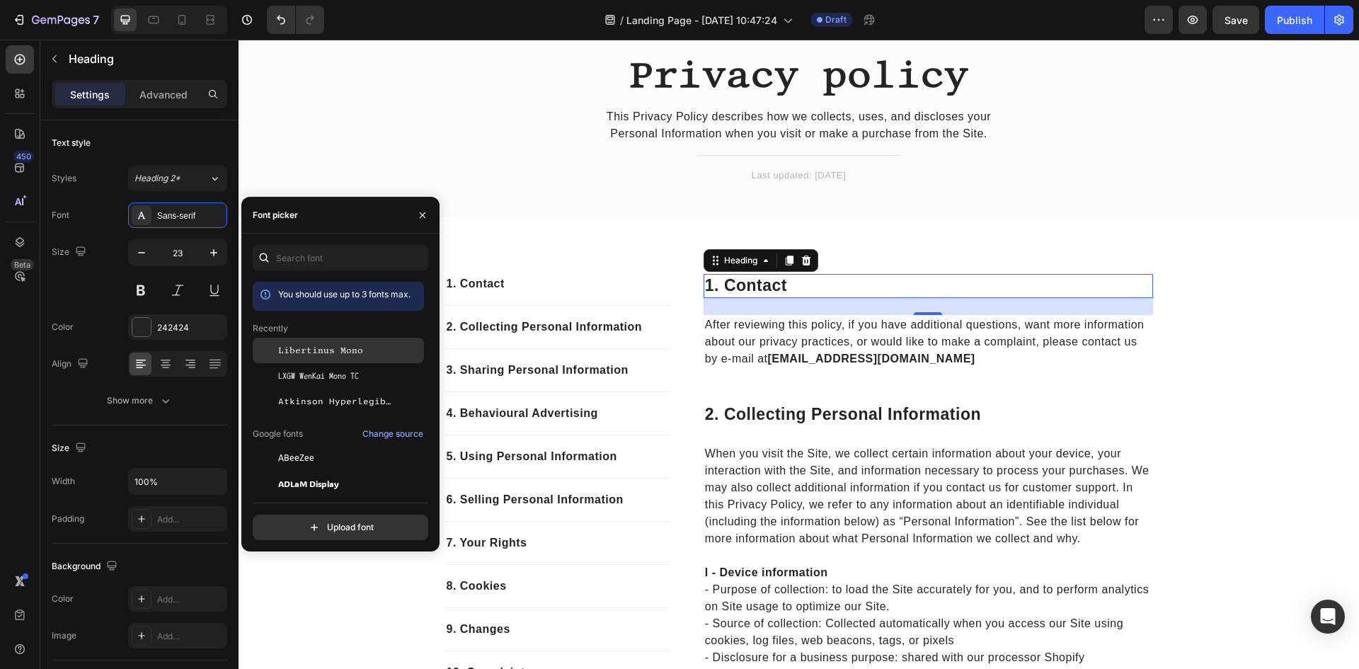
click at [325, 344] on span "Libertinus Mono" at bounding box center [320, 350] width 85 height 13
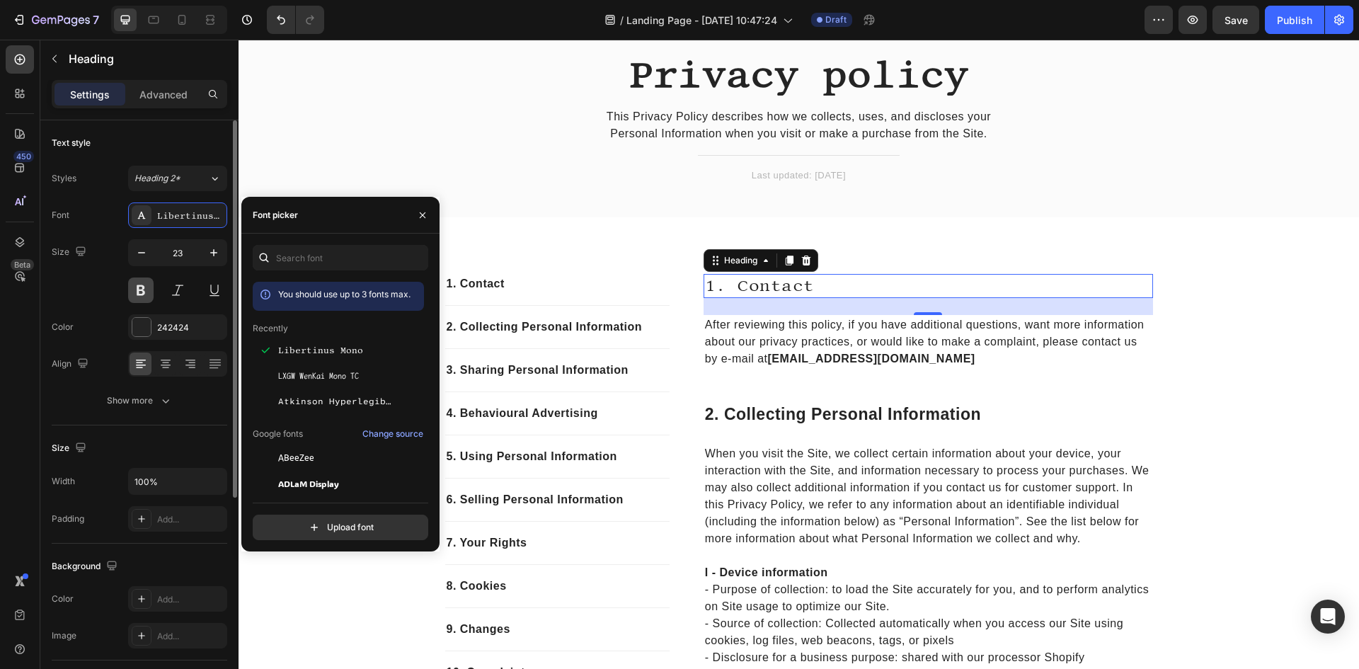
click at [135, 292] on button at bounding box center [140, 290] width 25 height 25
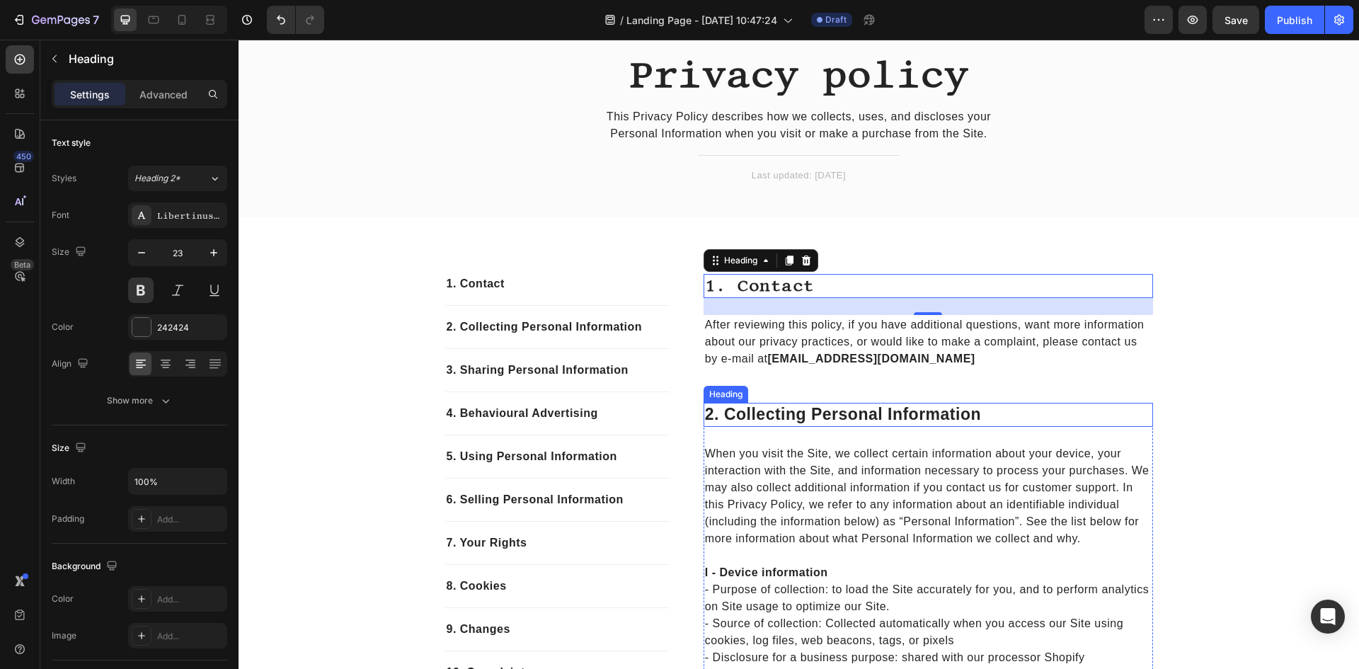
click at [804, 411] on p "2. collecting personal information" at bounding box center [928, 414] width 447 height 21
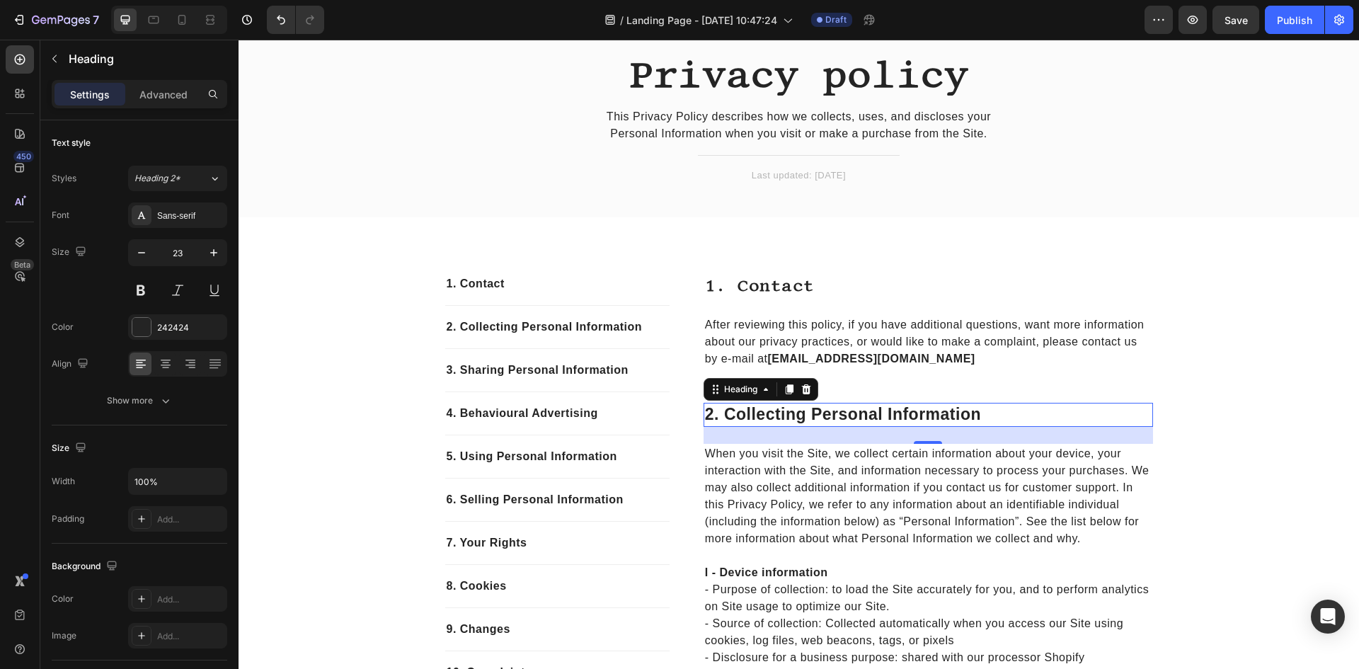
click at [804, 411] on p "2. collecting personal information" at bounding box center [928, 414] width 447 height 21
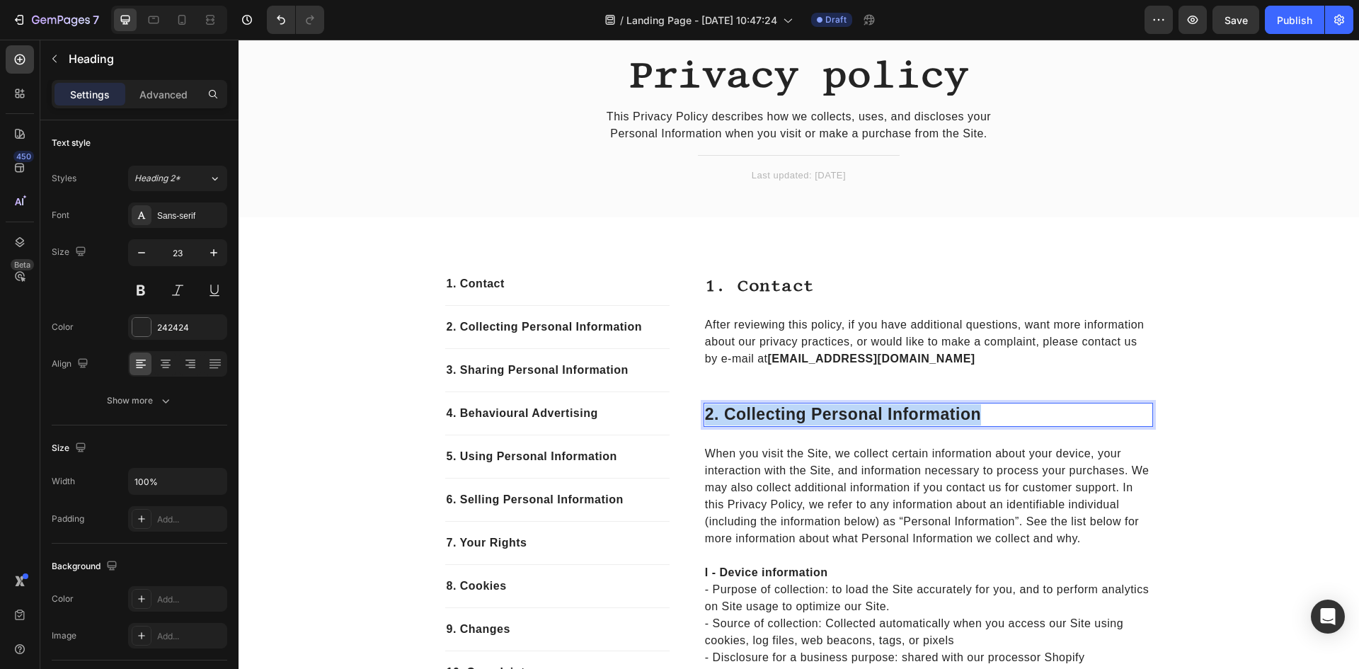
click at [804, 411] on p "2. collecting personal information" at bounding box center [928, 414] width 447 height 21
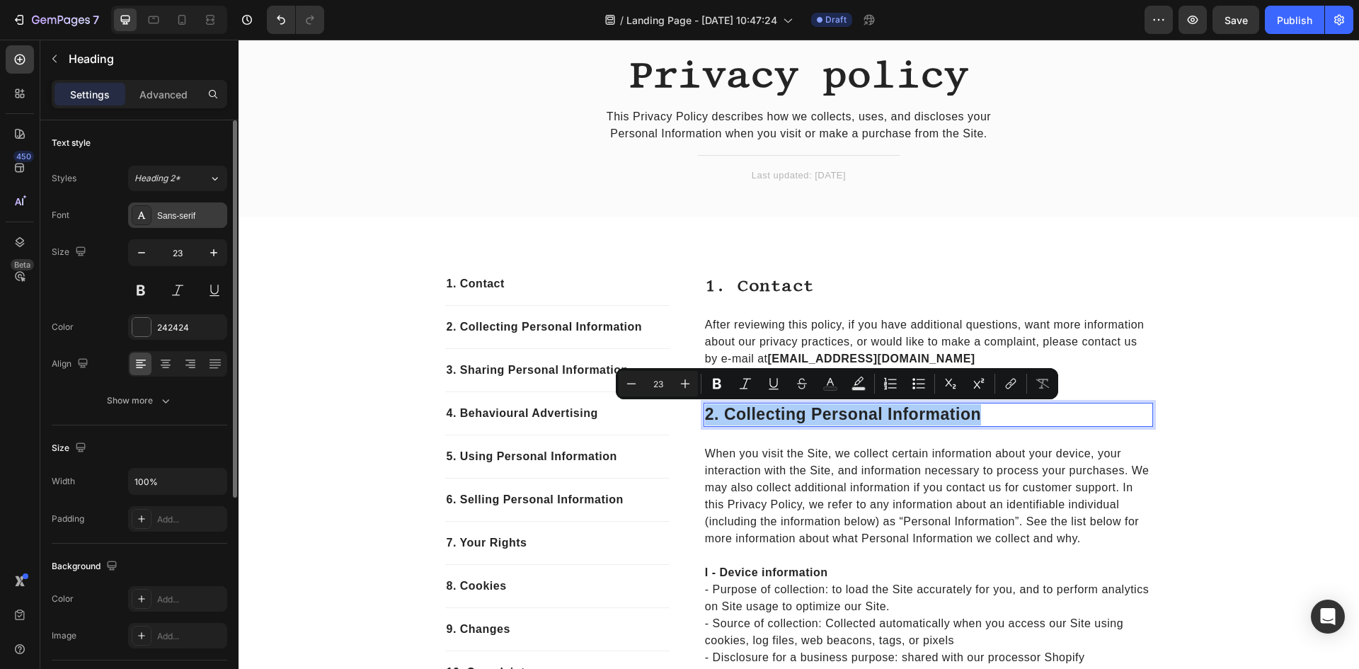
click at [181, 213] on div "Sans-serif" at bounding box center [190, 216] width 67 height 13
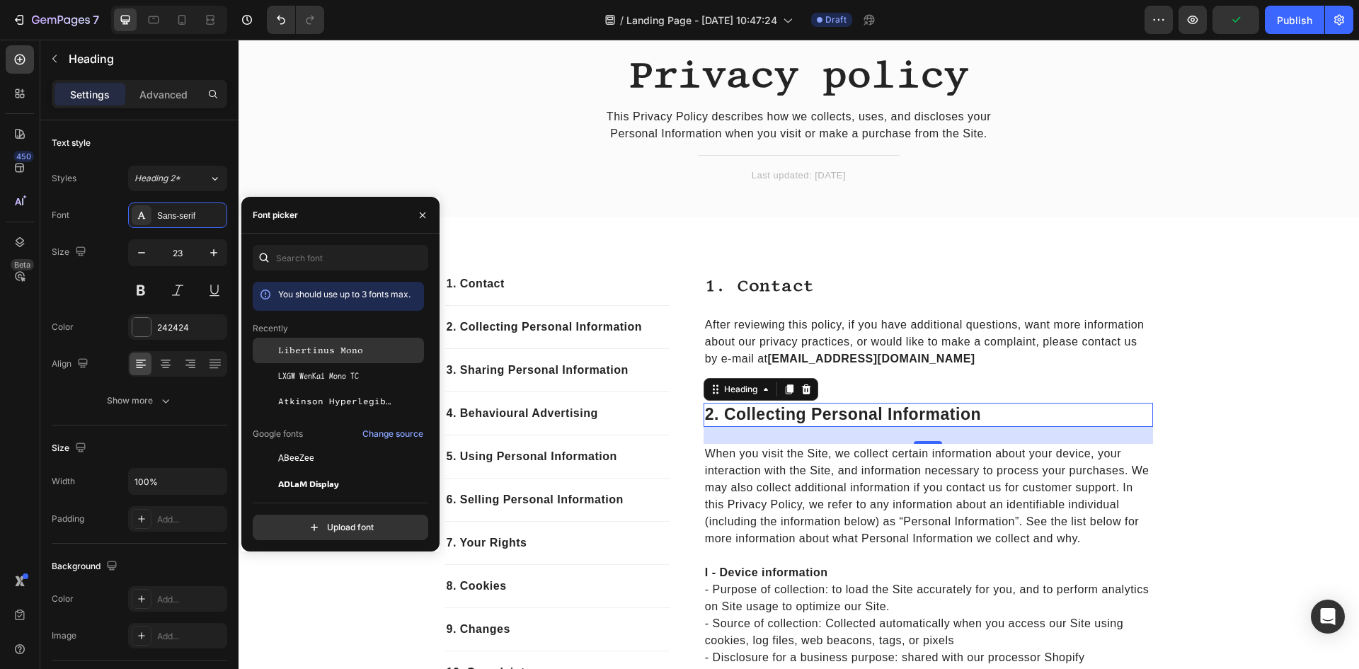
click at [330, 348] on span "Libertinus Mono" at bounding box center [320, 350] width 85 height 13
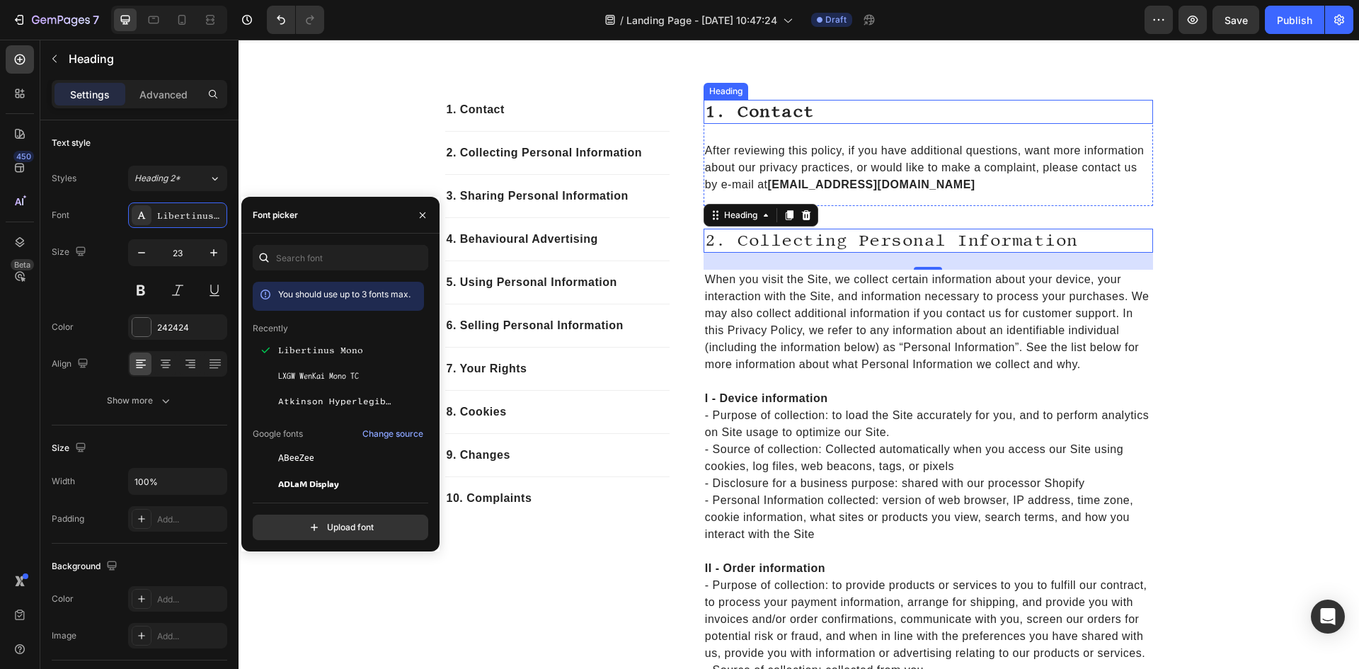
scroll to position [354, 0]
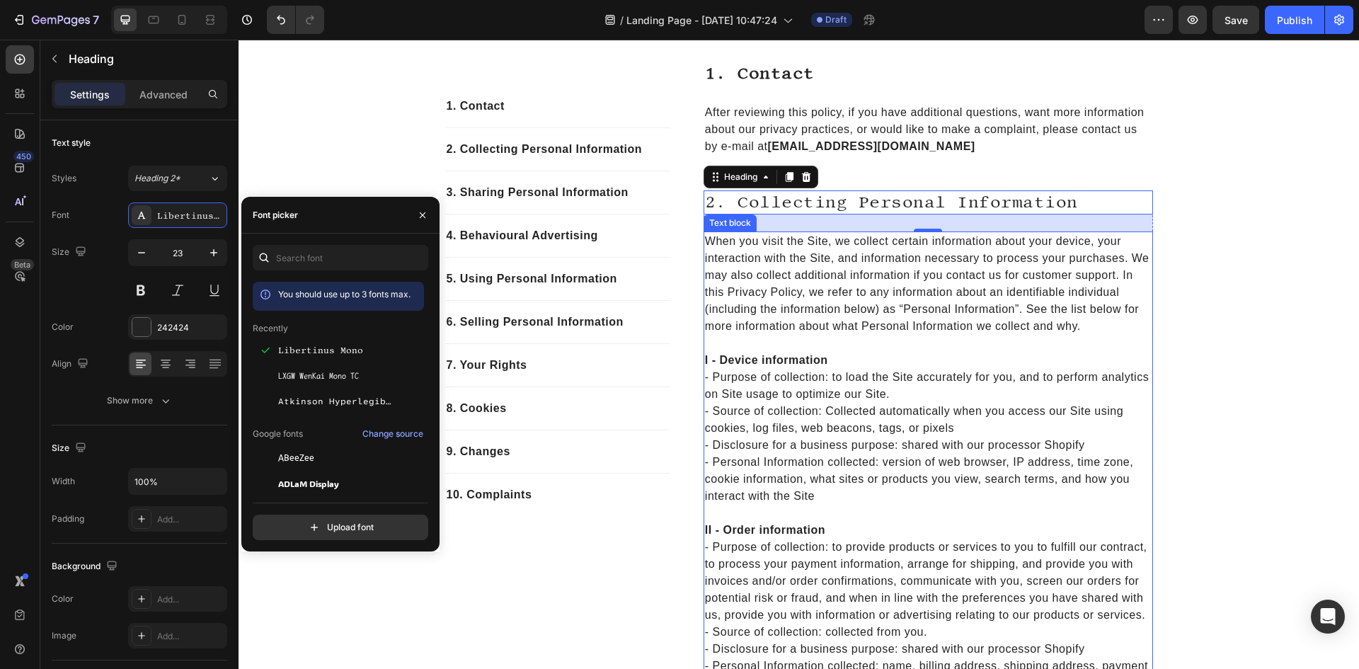
click at [789, 360] on strong "I - Device information" at bounding box center [766, 360] width 123 height 12
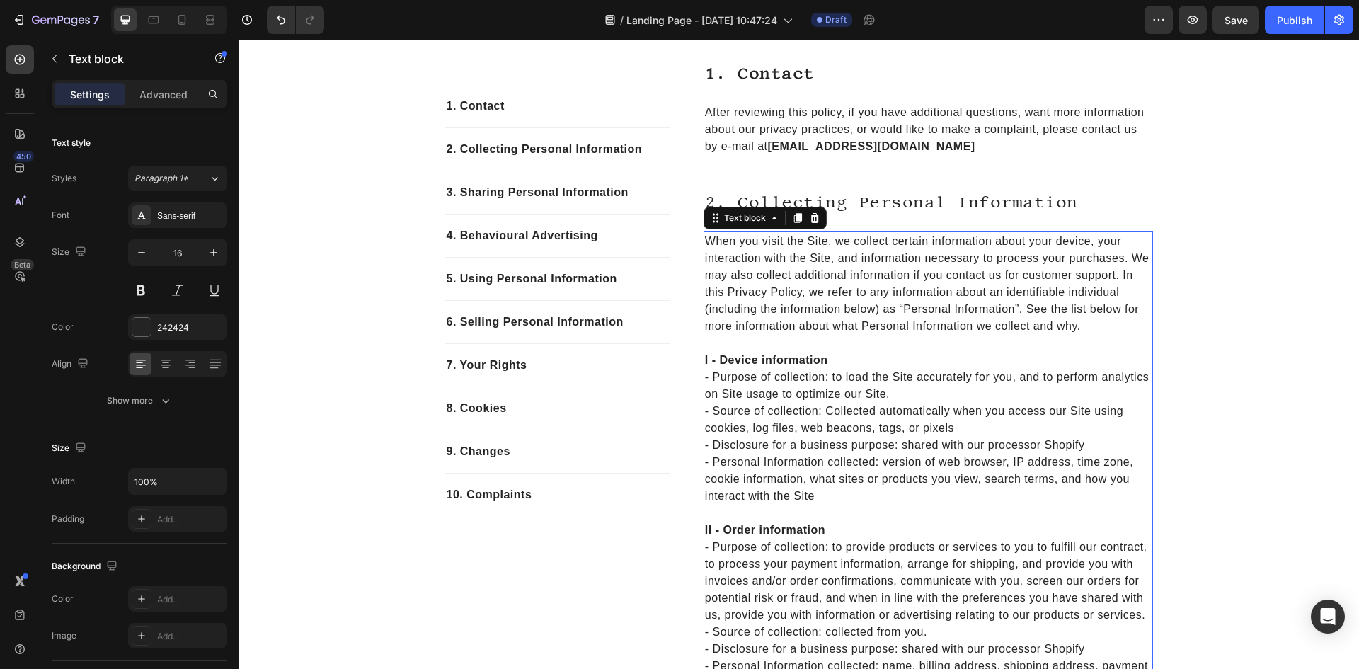
click at [787, 355] on strong "I - Device information" at bounding box center [766, 360] width 123 height 12
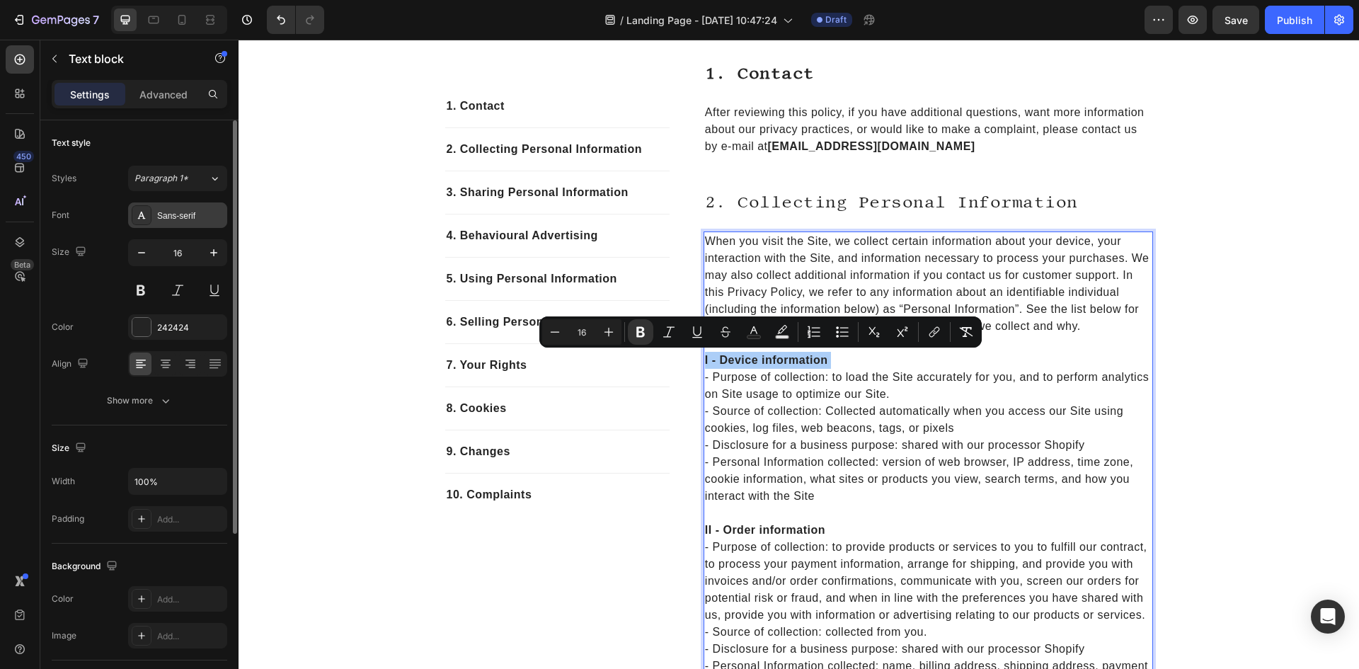
click at [178, 210] on div "Sans-serif" at bounding box center [190, 216] width 67 height 13
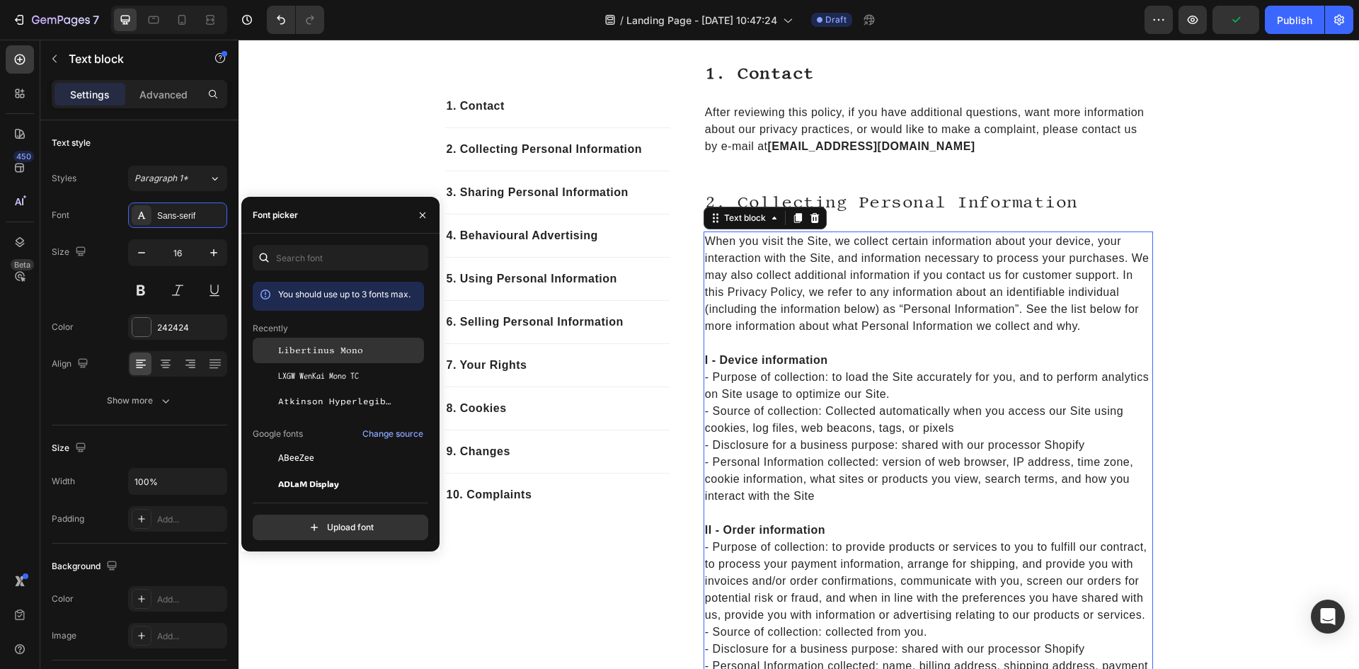
click at [331, 355] on span "Libertinus Mono" at bounding box center [320, 350] width 85 height 13
click at [1002, 230] on div "2. collecting personal information Heading When you visit the Site, we collect …" at bounding box center [929, 532] width 450 height 684
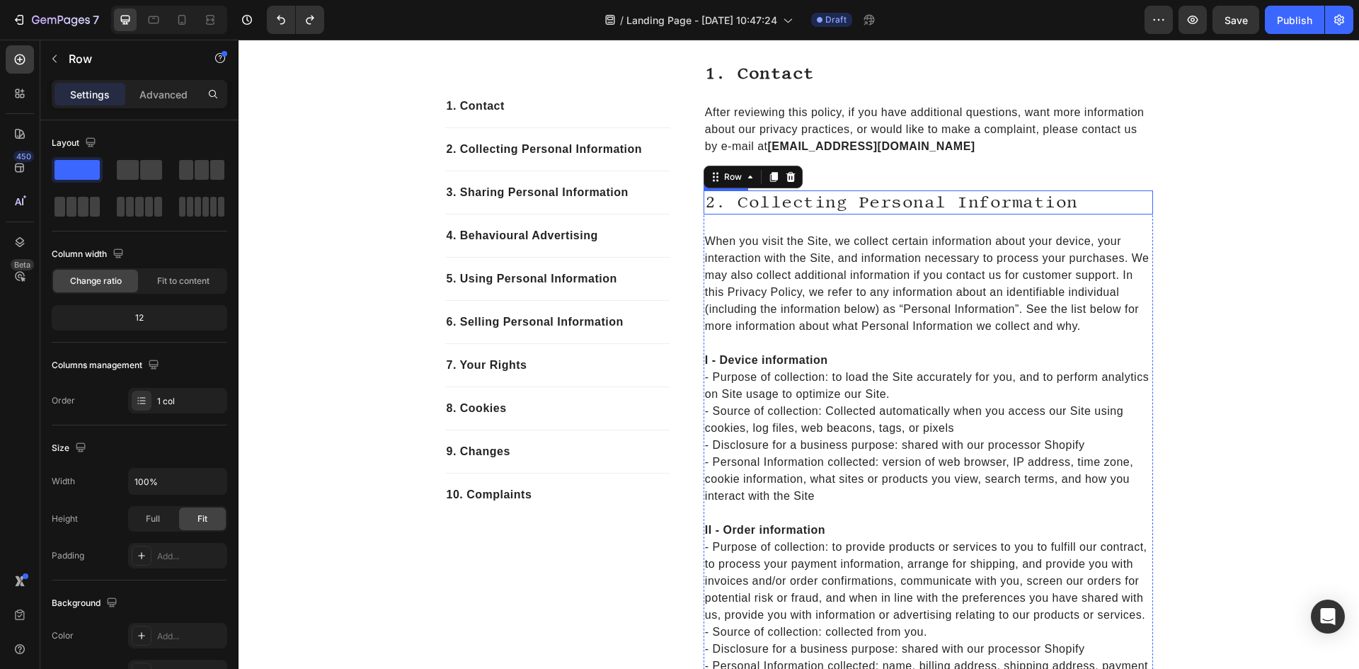
click at [975, 200] on h2 "2. collecting personal information" at bounding box center [929, 202] width 450 height 24
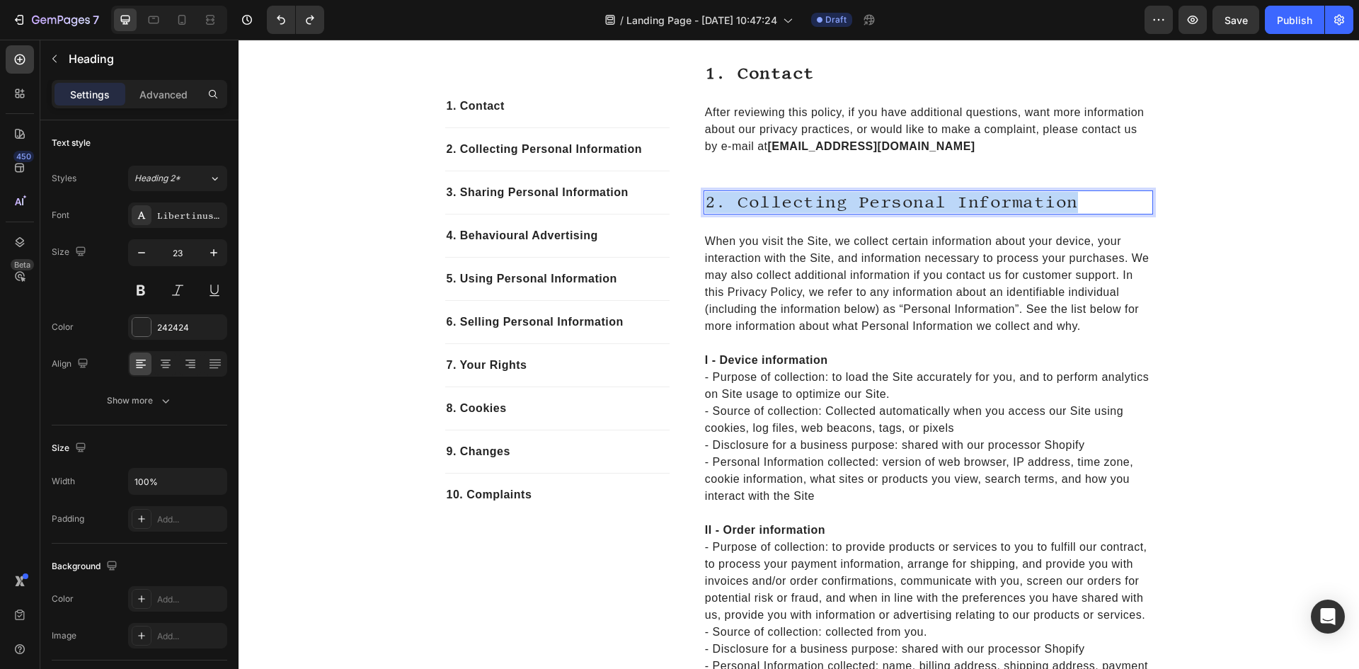
click at [975, 200] on p "2. collecting personal information" at bounding box center [928, 202] width 447 height 21
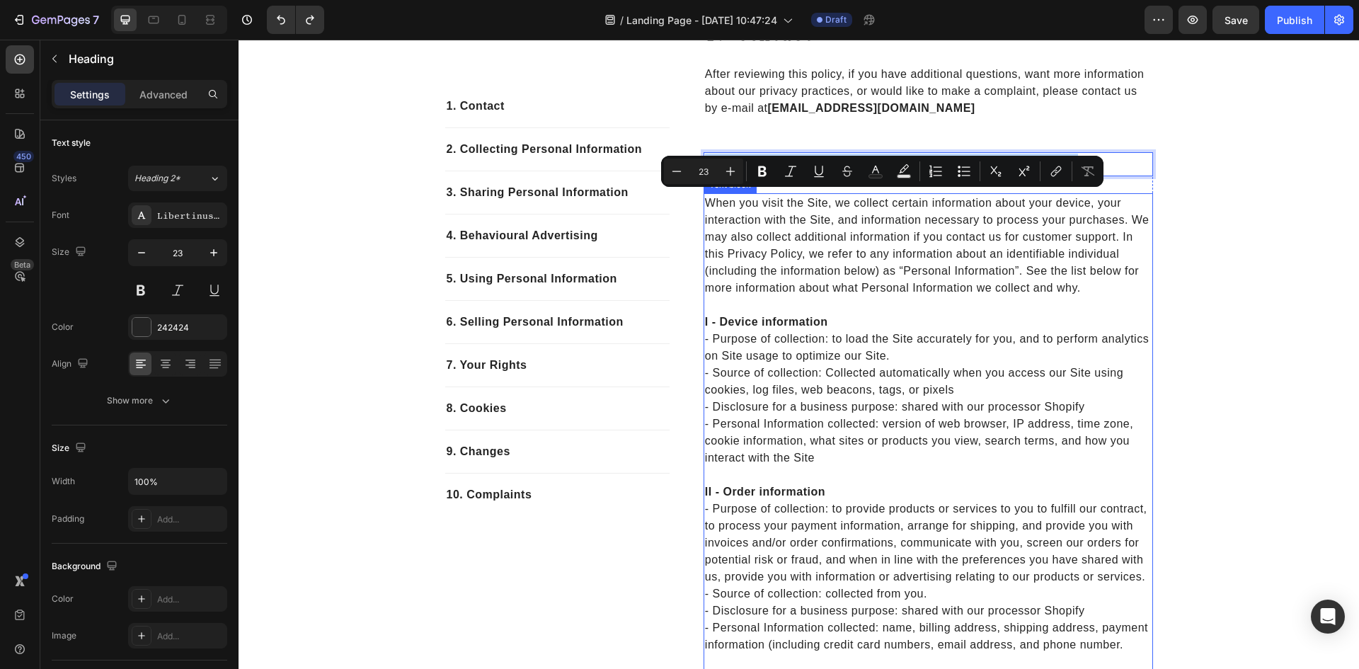
scroll to position [425, 0]
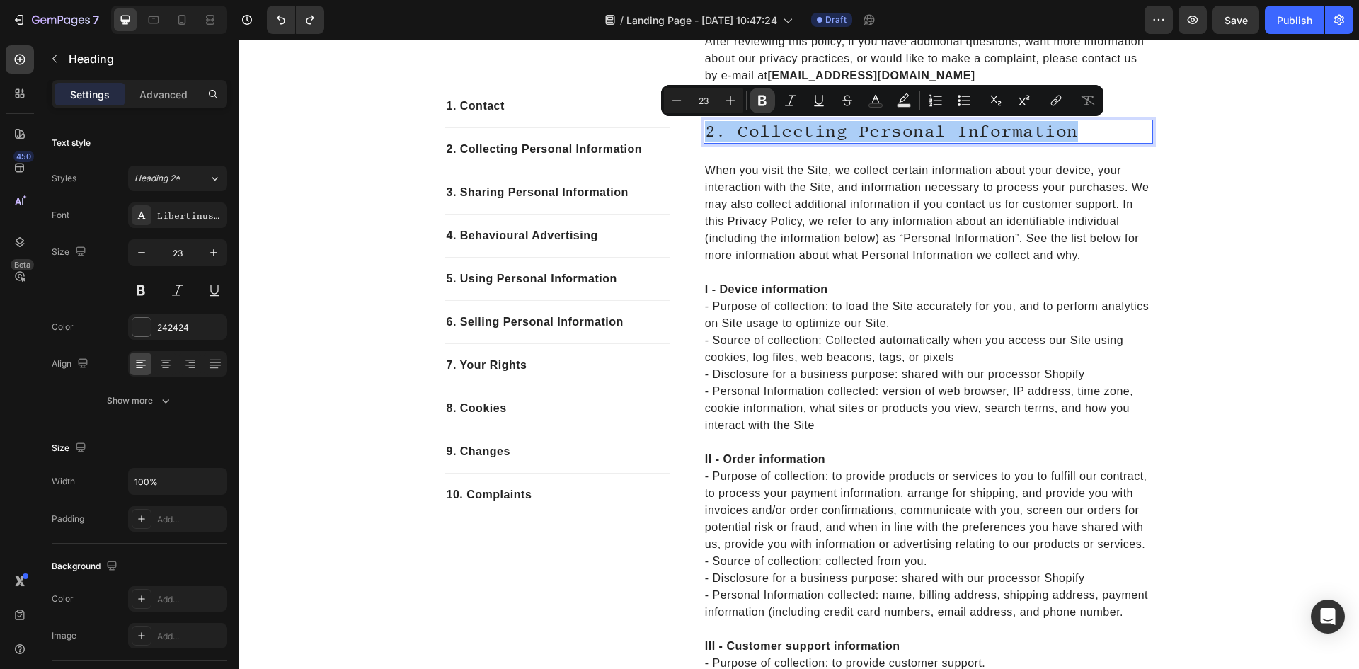
click at [759, 105] on icon "Editor contextual toolbar" at bounding box center [762, 101] width 8 height 11
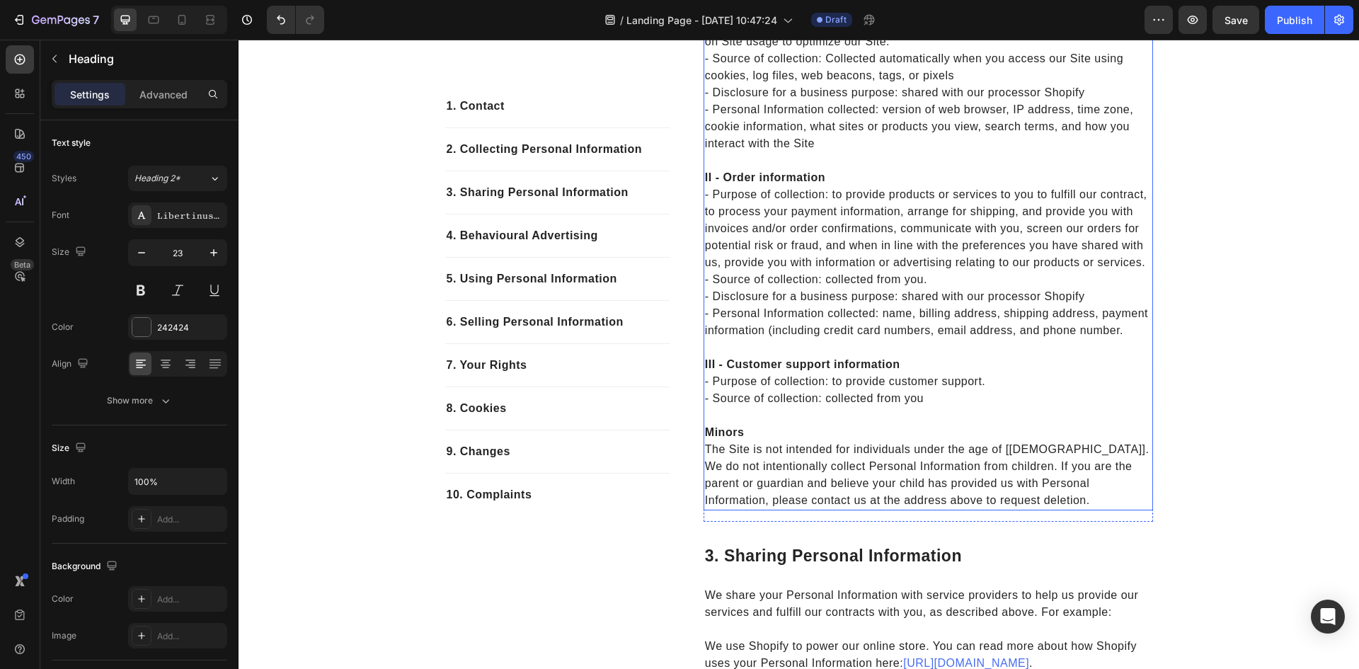
scroll to position [708, 0]
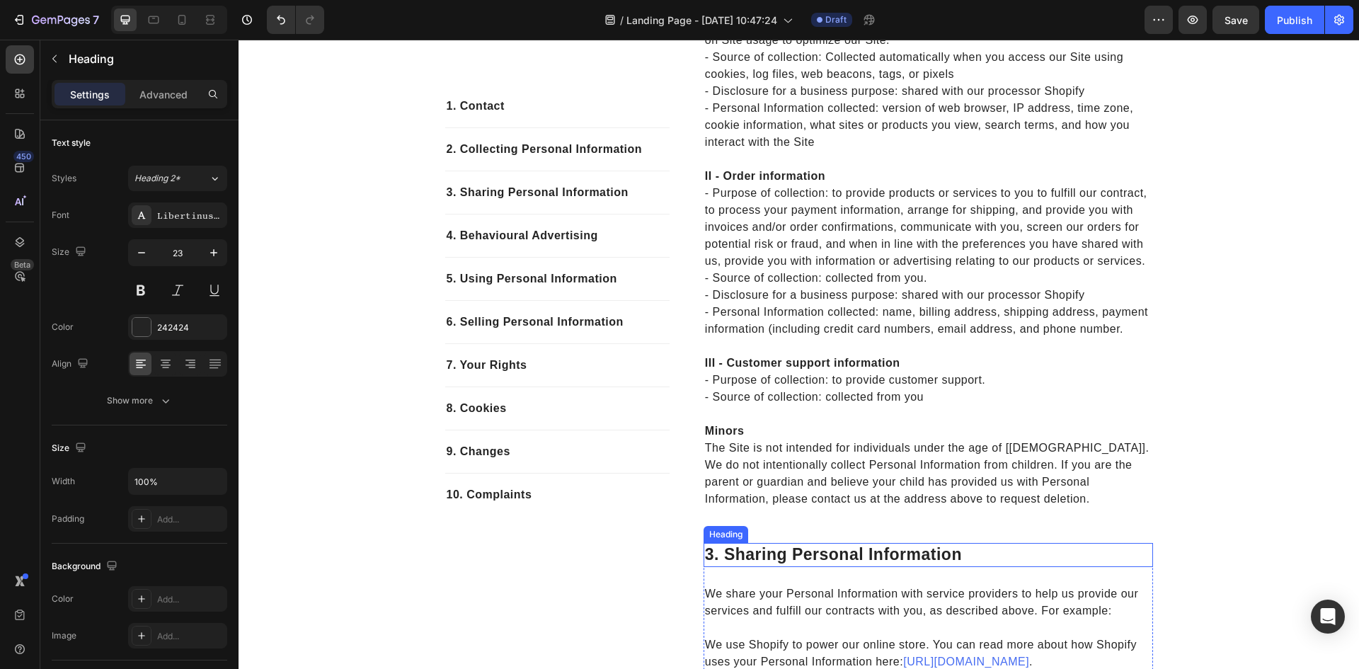
click at [750, 566] on h2 "3. sharing personal information" at bounding box center [929, 555] width 450 height 24
click at [750, 567] on div "0" at bounding box center [929, 575] width 450 height 17
click at [750, 567] on div "24" at bounding box center [929, 575] width 450 height 17
click at [750, 559] on p "3. sharing personal information" at bounding box center [928, 554] width 447 height 21
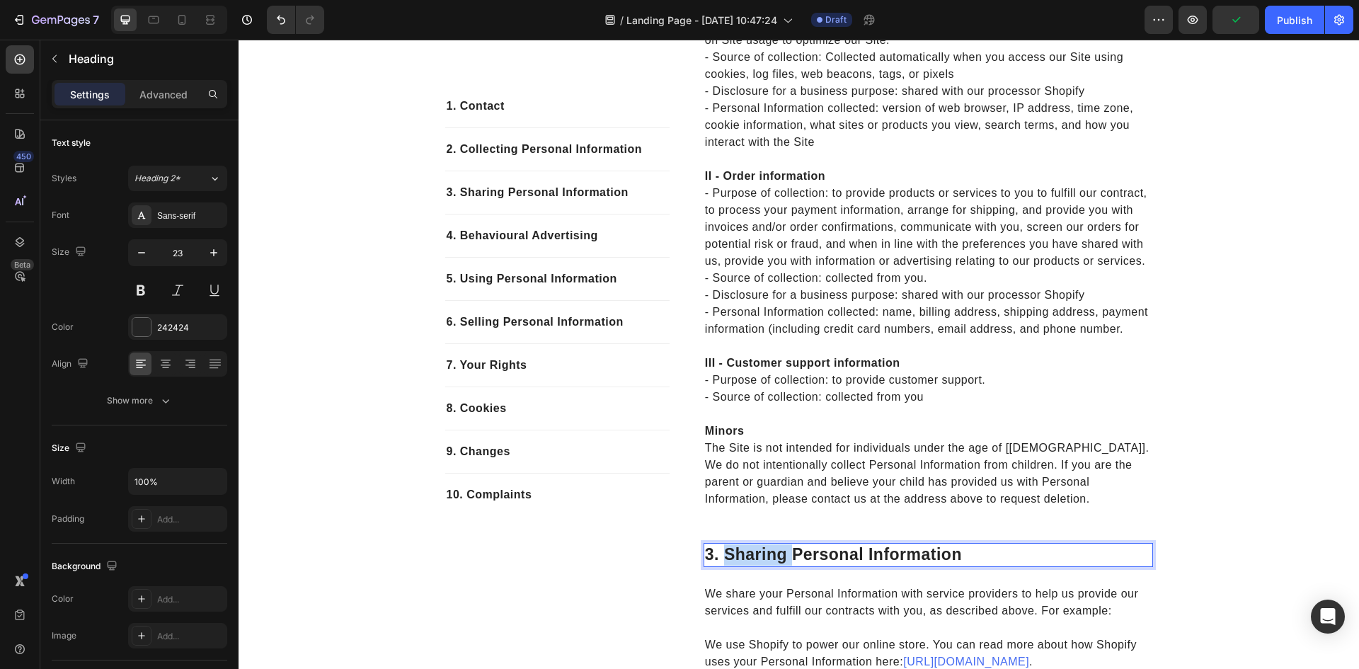
click at [750, 559] on p "3. sharing personal information" at bounding box center [928, 554] width 447 height 21
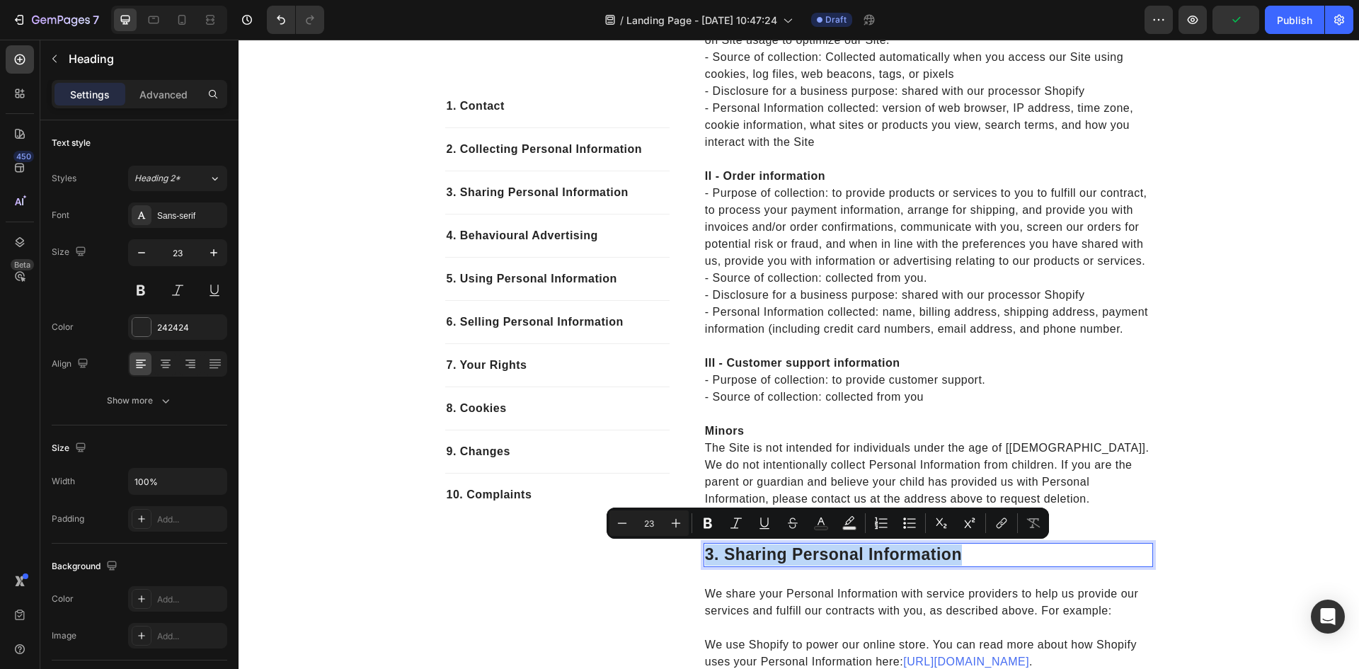
click at [750, 559] on p "3. sharing personal information" at bounding box center [928, 554] width 447 height 21
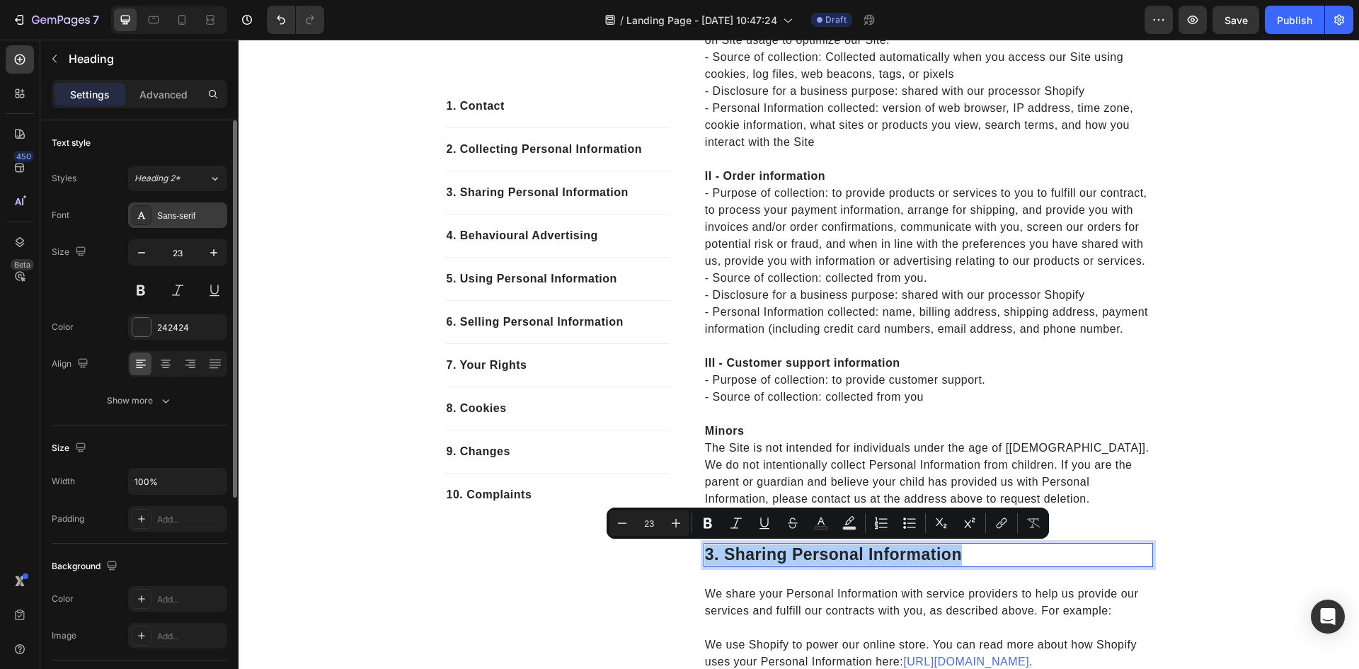
click at [183, 217] on div "Sans-serif" at bounding box center [190, 216] width 67 height 13
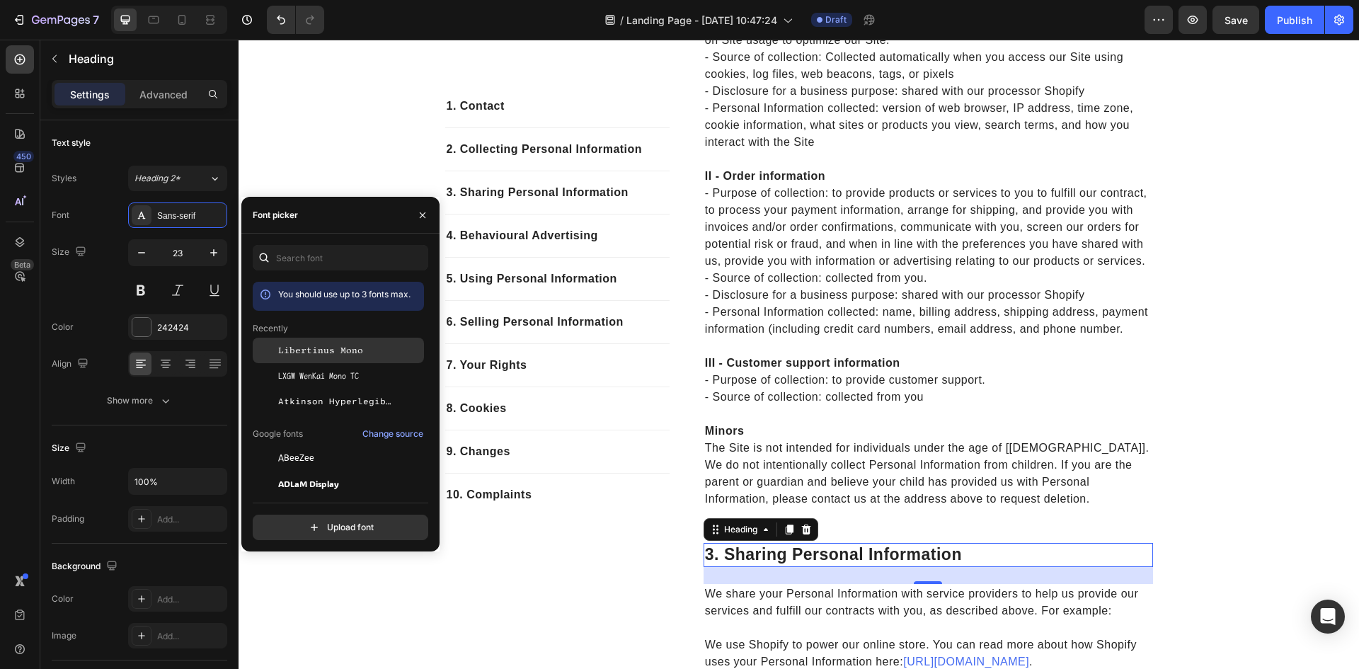
click at [318, 352] on span "Libertinus Mono" at bounding box center [320, 350] width 85 height 13
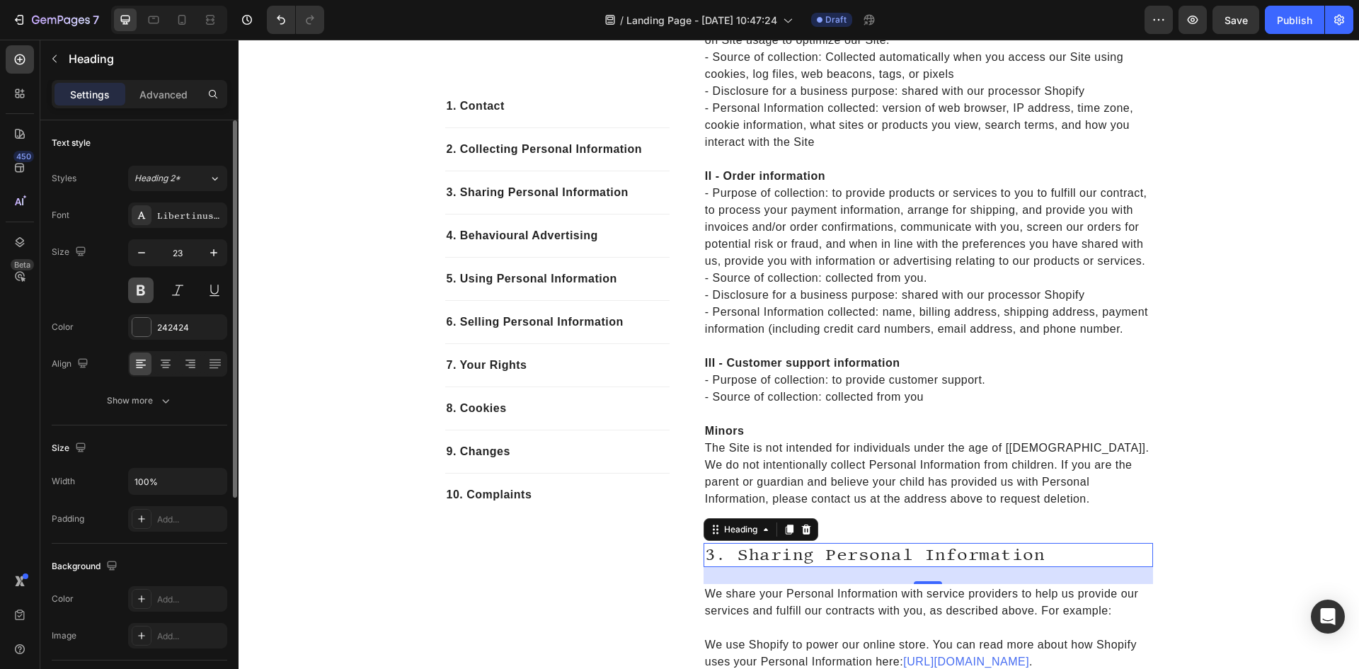
click at [148, 286] on button at bounding box center [140, 290] width 25 height 25
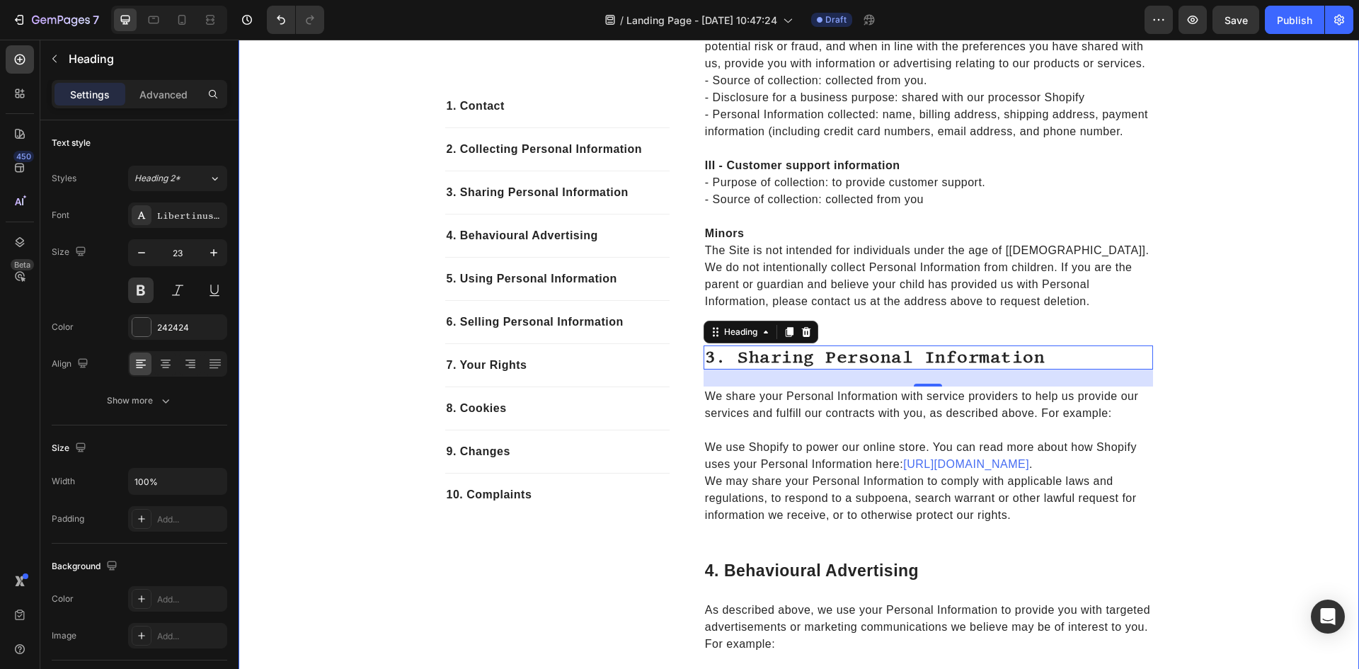
scroll to position [991, 0]
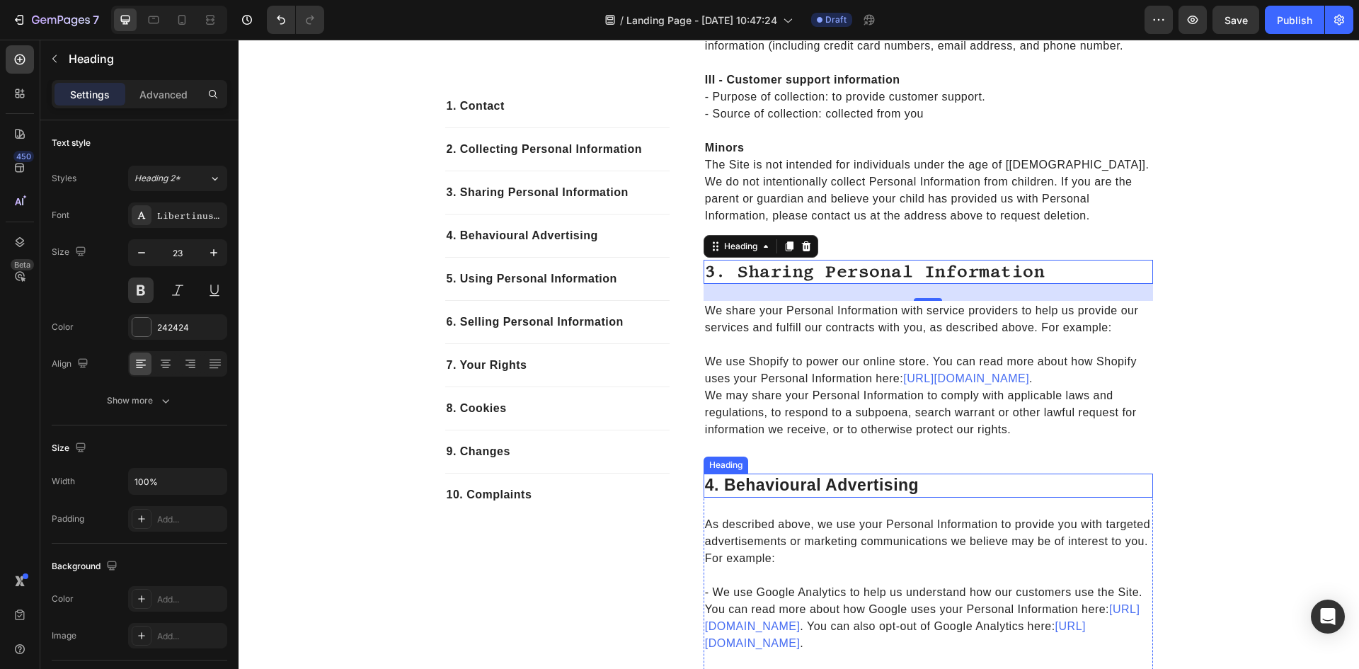
click at [842, 481] on p "4. behavioural advertising" at bounding box center [928, 485] width 447 height 21
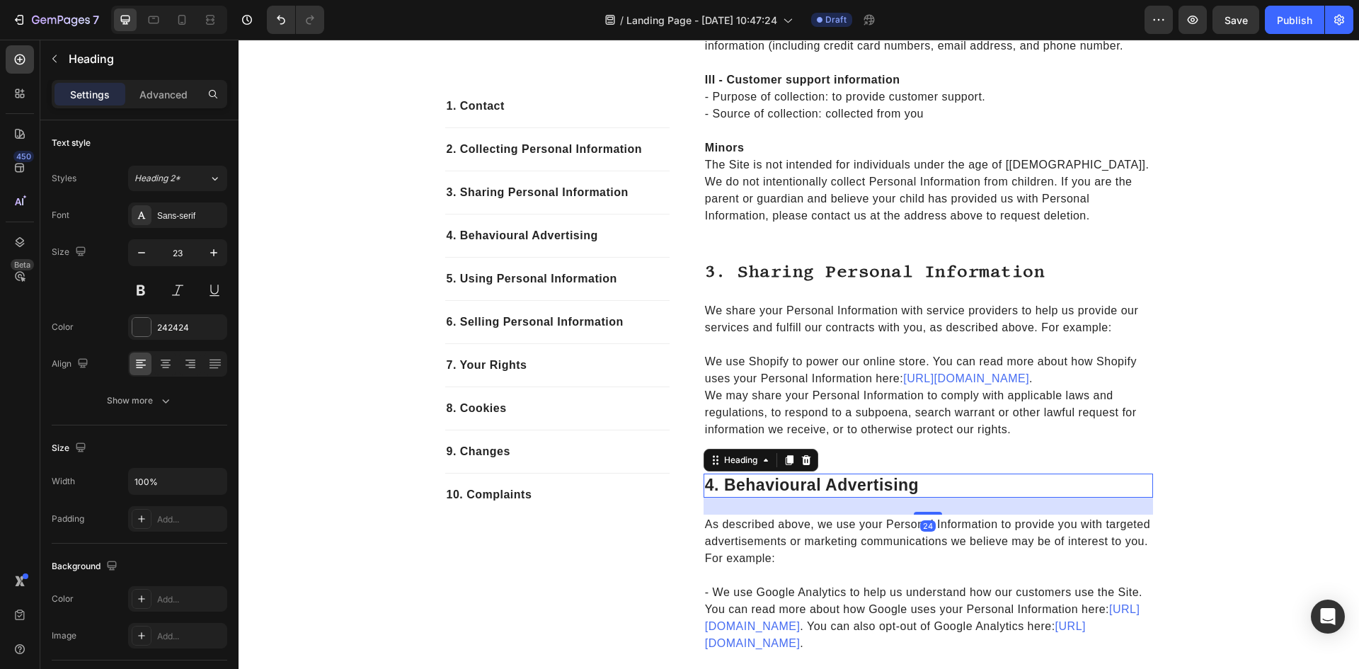
click at [842, 481] on p "4. behavioural advertising" at bounding box center [928, 485] width 447 height 21
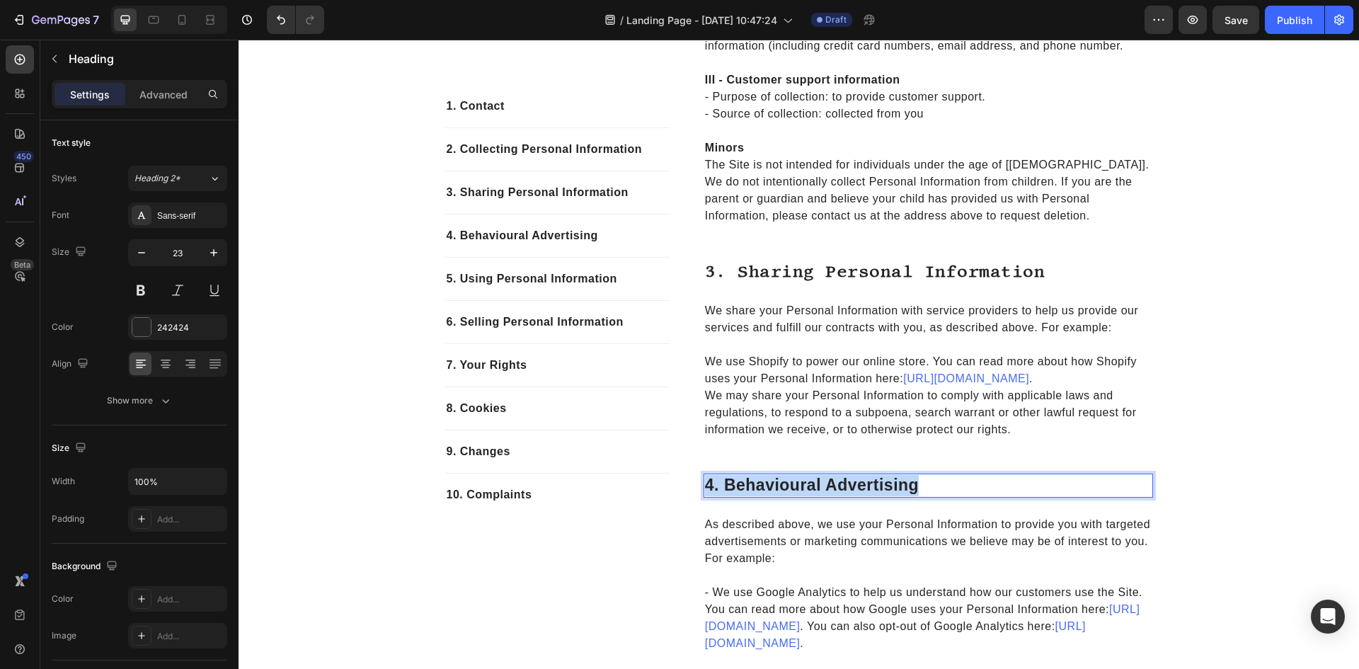
click at [842, 481] on p "4. behavioural advertising" at bounding box center [928, 485] width 447 height 21
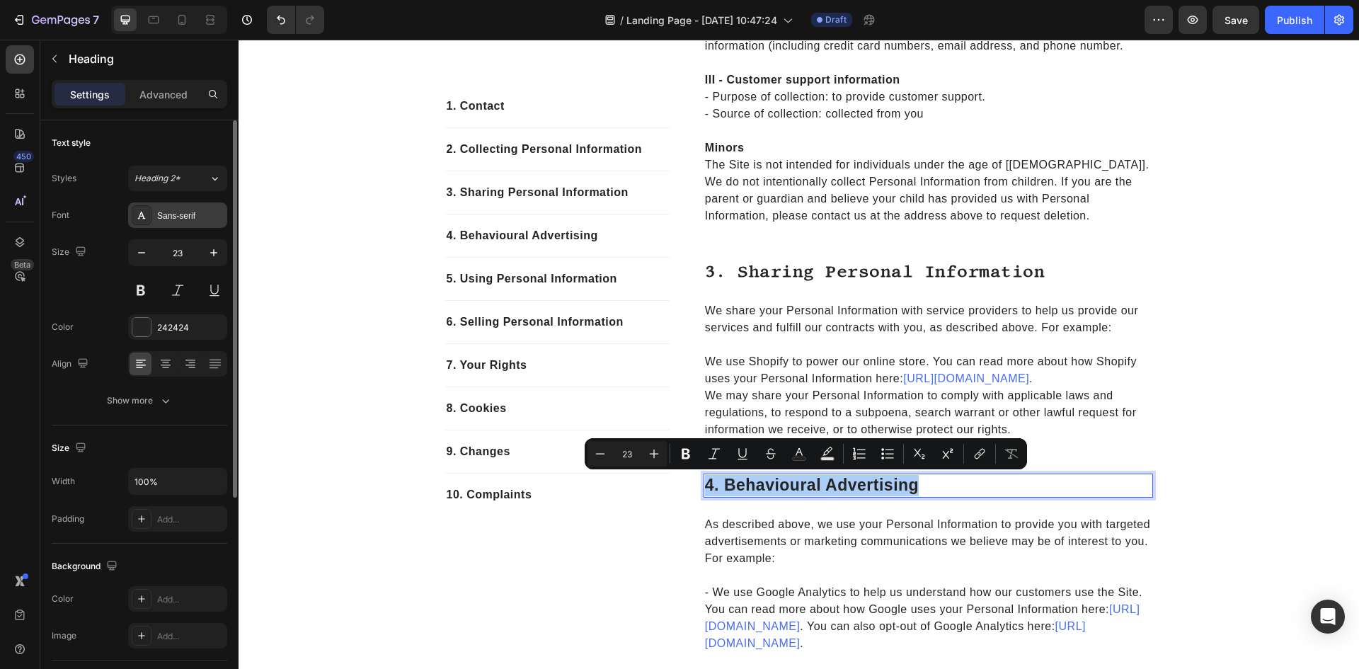
click at [177, 208] on div "Sans-serif" at bounding box center [177, 214] width 99 height 25
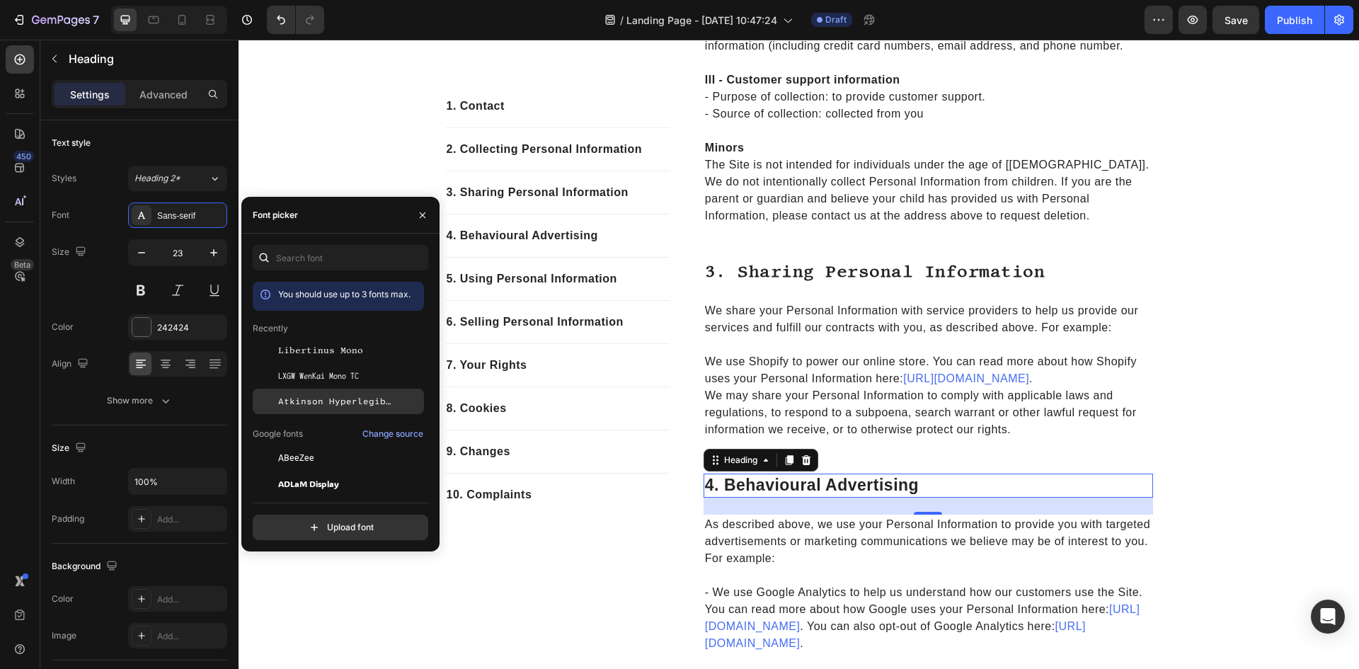
click at [307, 404] on span "Atkinson Hyperlegible Mono" at bounding box center [337, 401] width 118 height 13
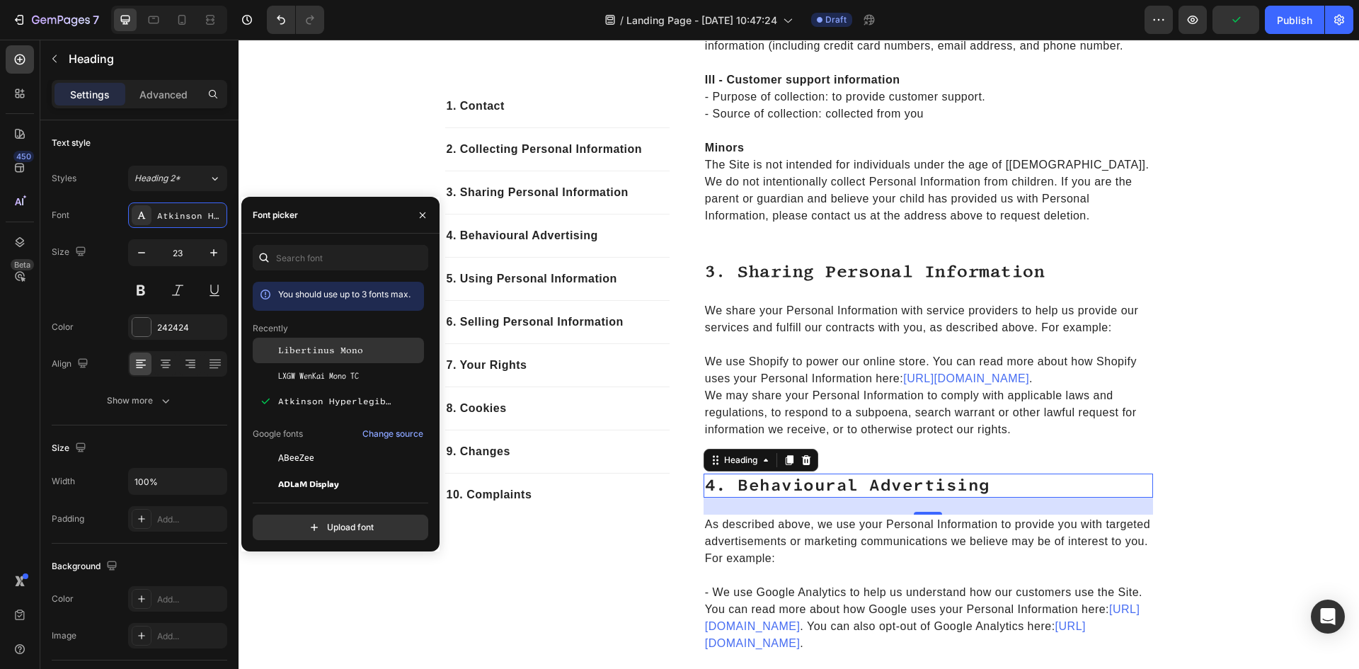
click at [295, 357] on div "Libertinus Mono" at bounding box center [338, 350] width 171 height 25
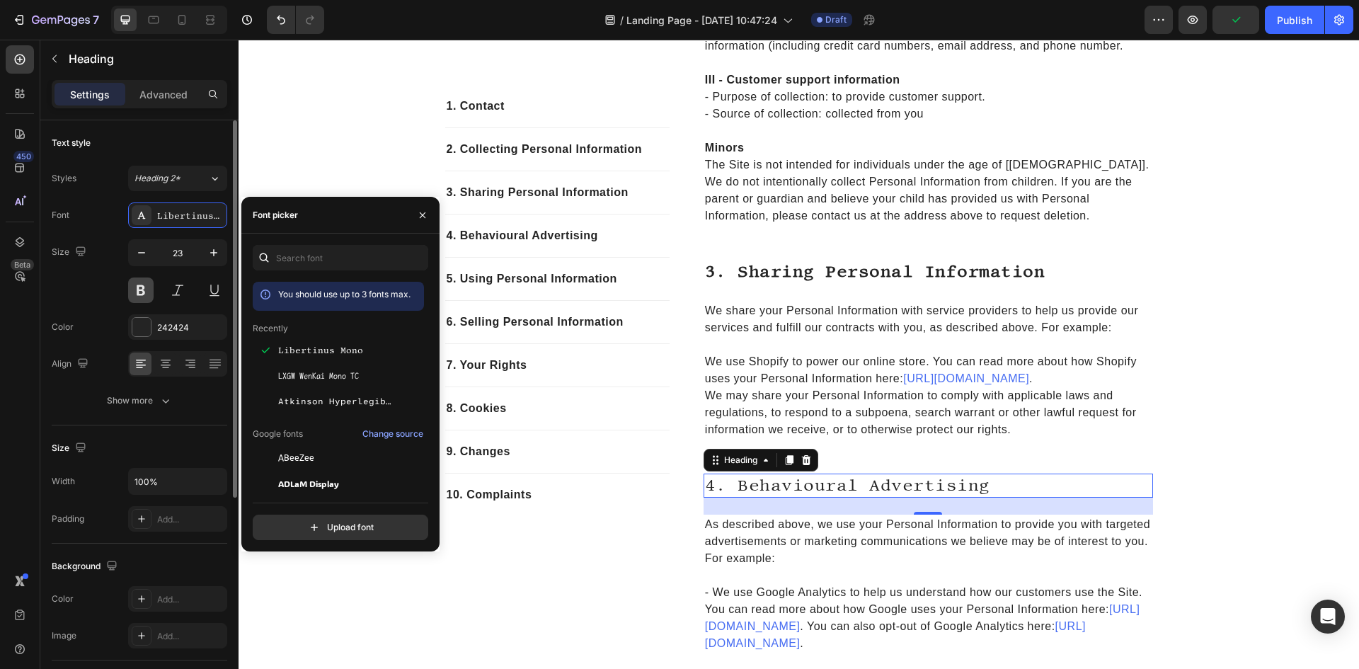
click at [135, 285] on button at bounding box center [140, 290] width 25 height 25
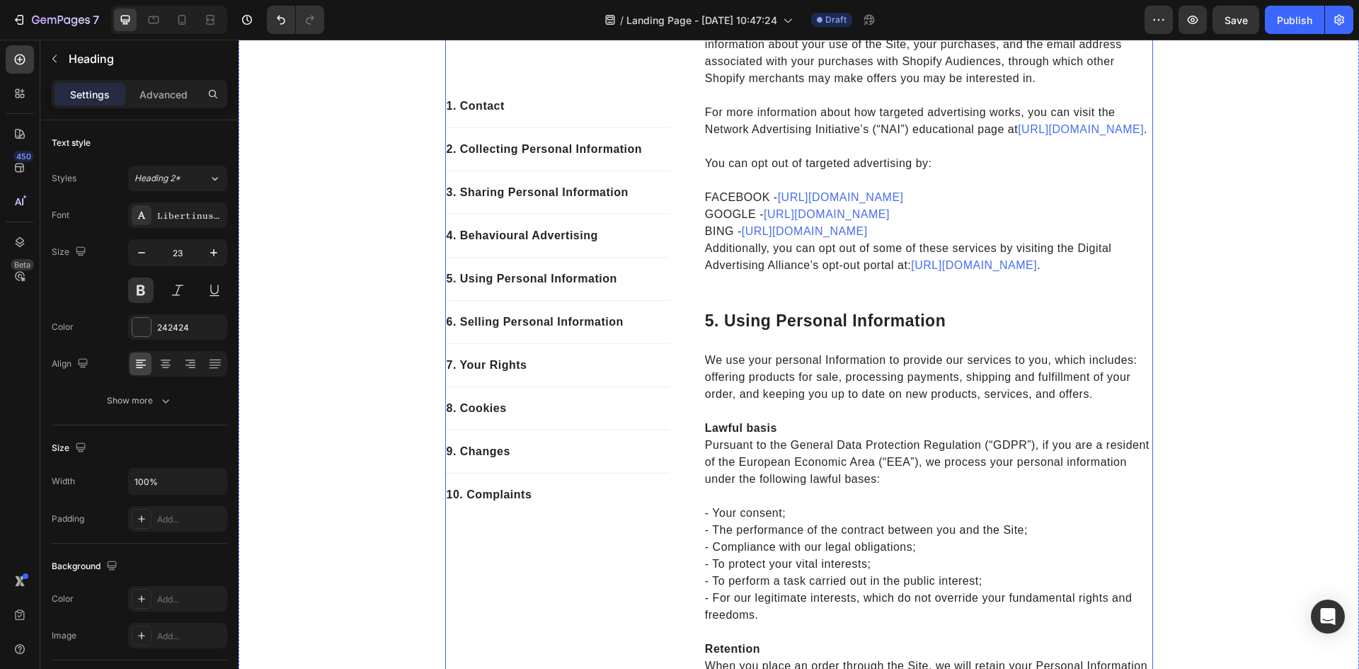
scroll to position [1912, 0]
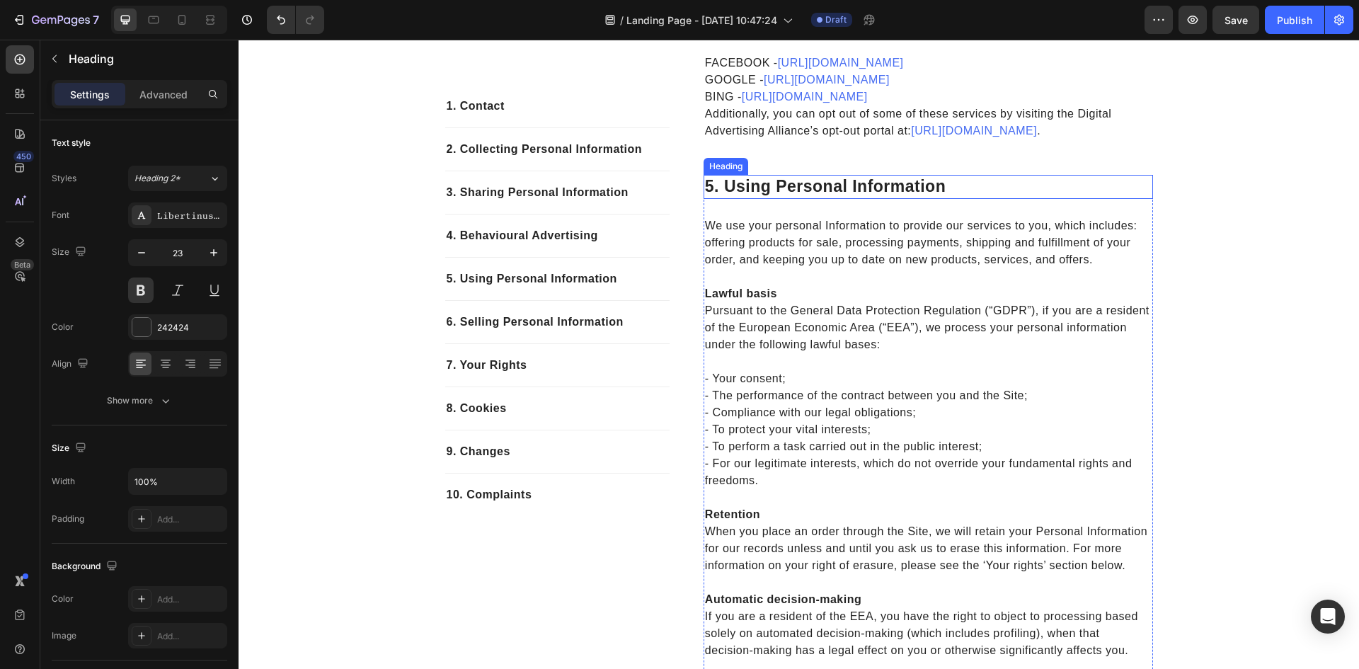
click at [767, 198] on p "5. using personal information" at bounding box center [928, 186] width 447 height 21
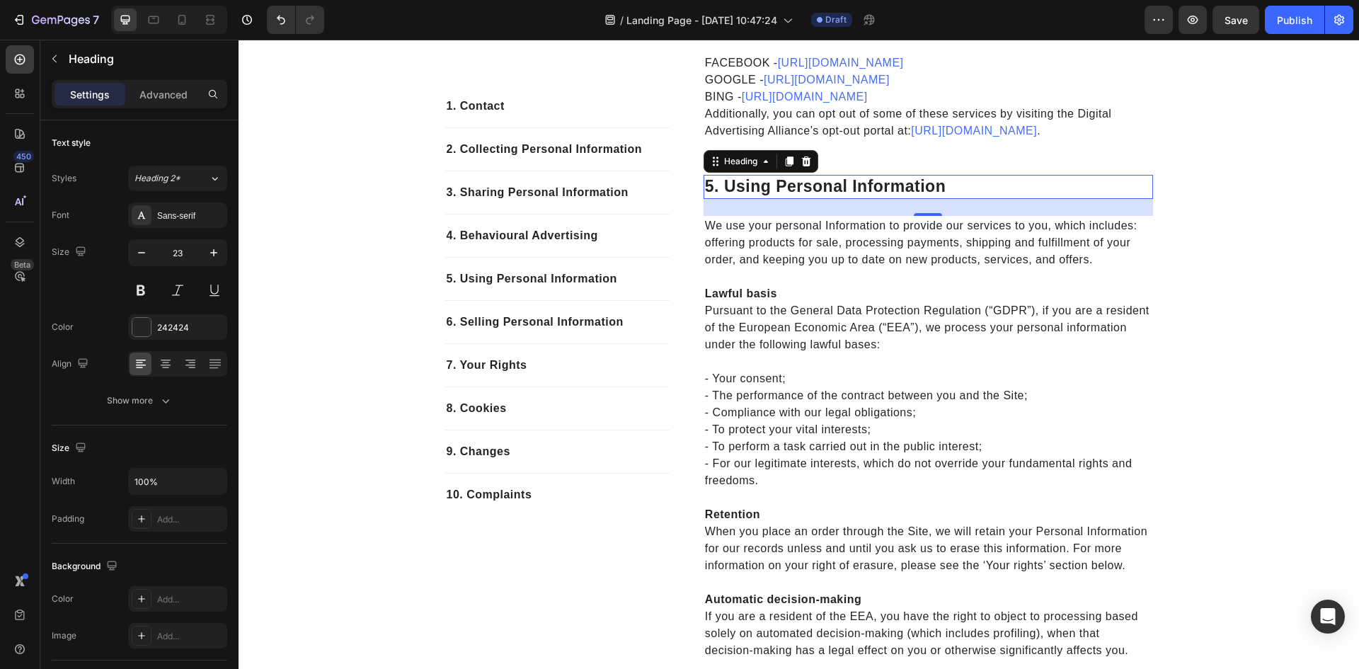
click at [767, 198] on p "5. using personal information" at bounding box center [928, 186] width 447 height 21
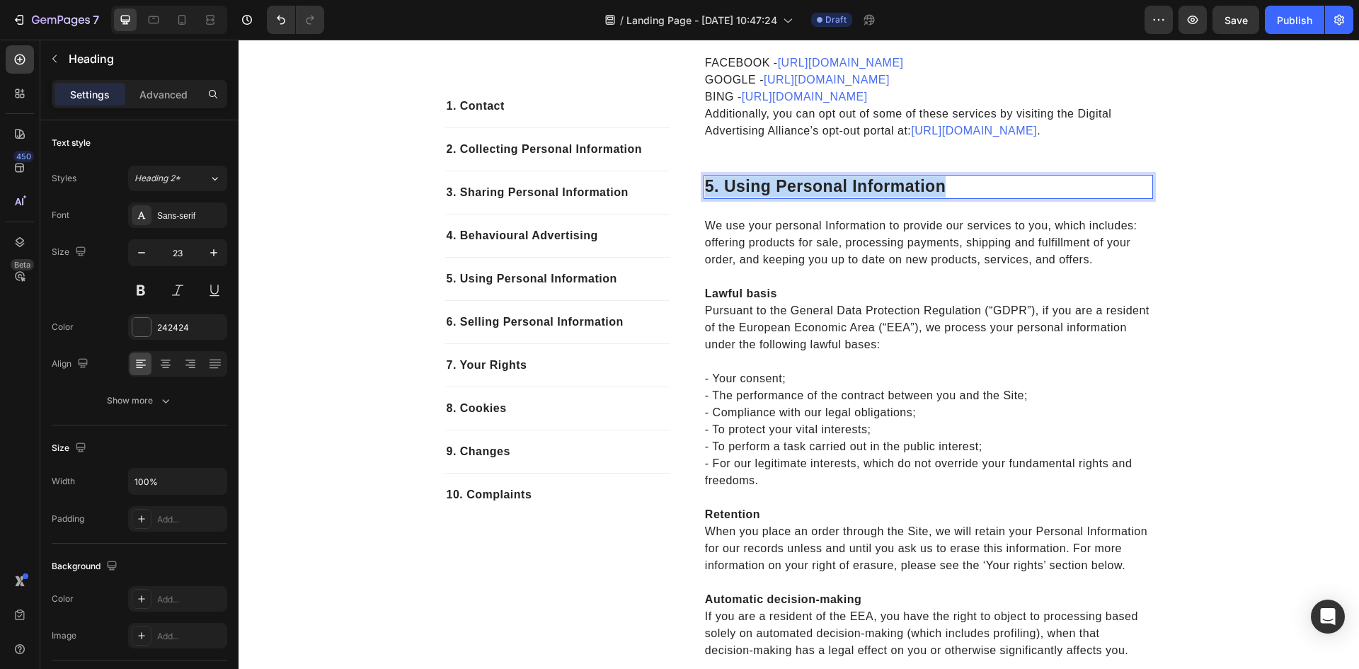
click at [767, 198] on p "5. using personal information" at bounding box center [928, 186] width 447 height 21
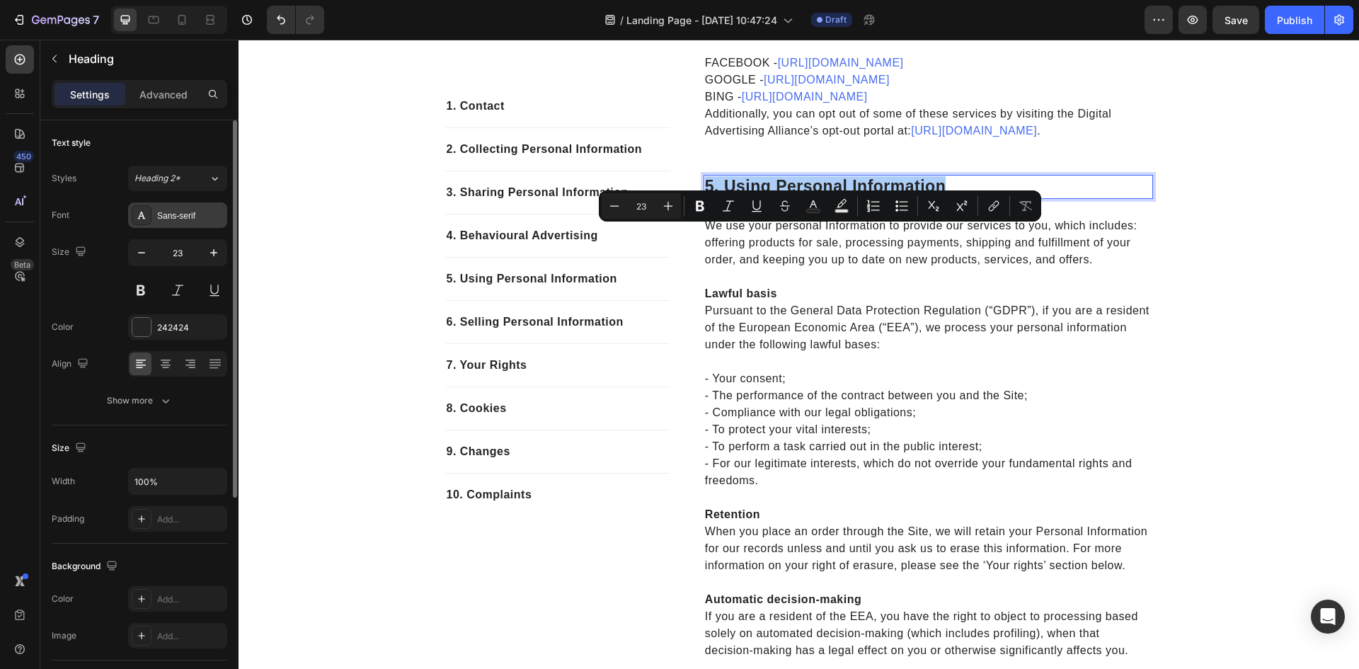
click at [180, 215] on div "Sans-serif" at bounding box center [190, 216] width 67 height 13
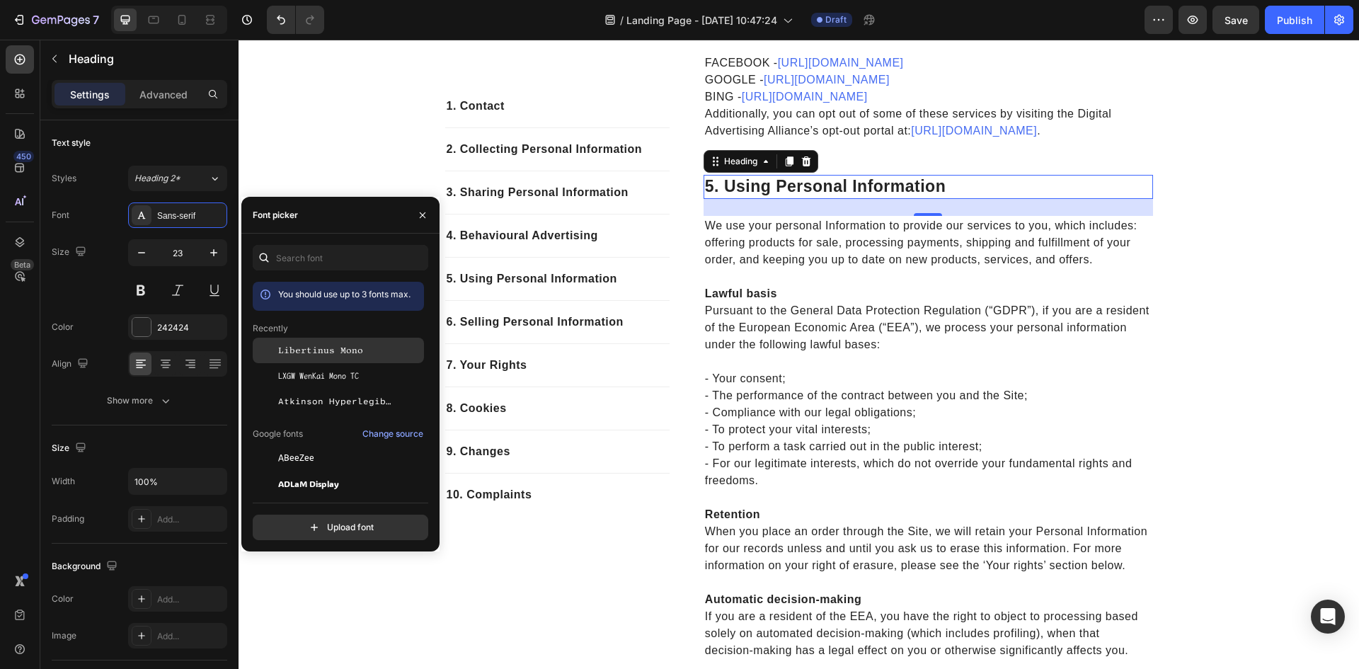
click at [316, 360] on div "Libertinus Mono" at bounding box center [338, 350] width 171 height 25
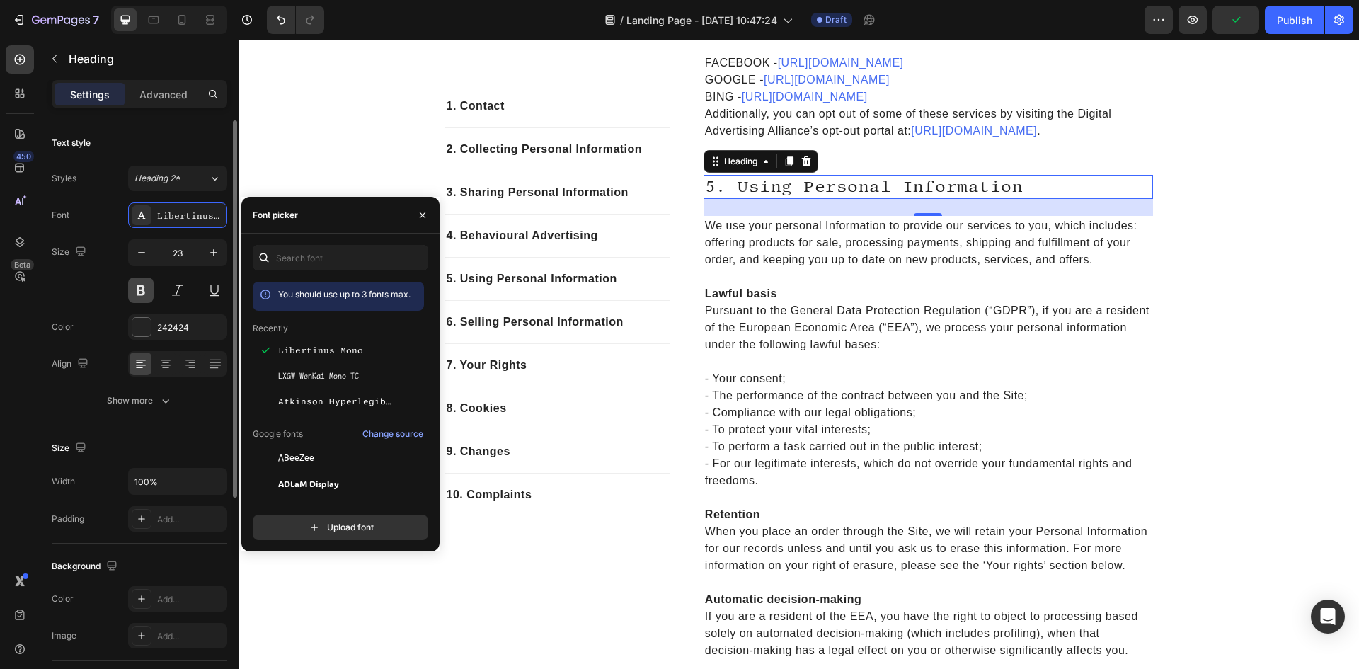
click at [139, 290] on button at bounding box center [140, 290] width 25 height 25
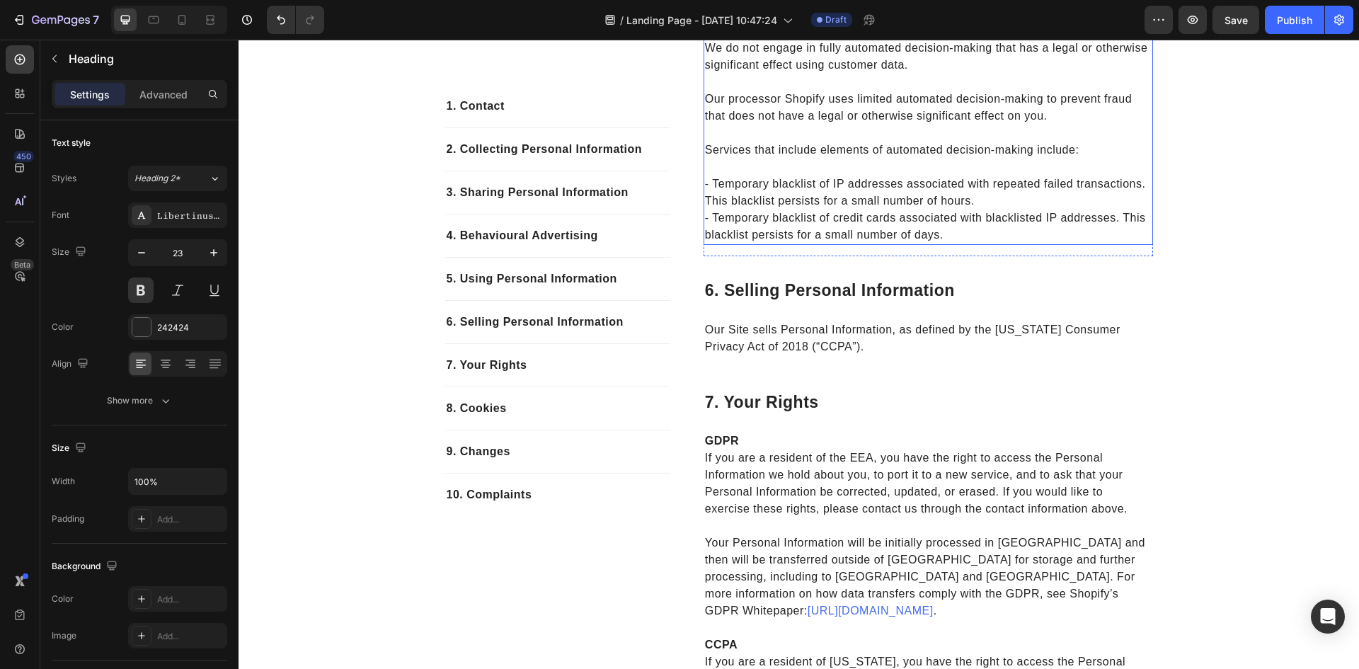
scroll to position [2549, 0]
click at [765, 301] on p "6. selling personal information" at bounding box center [928, 290] width 447 height 21
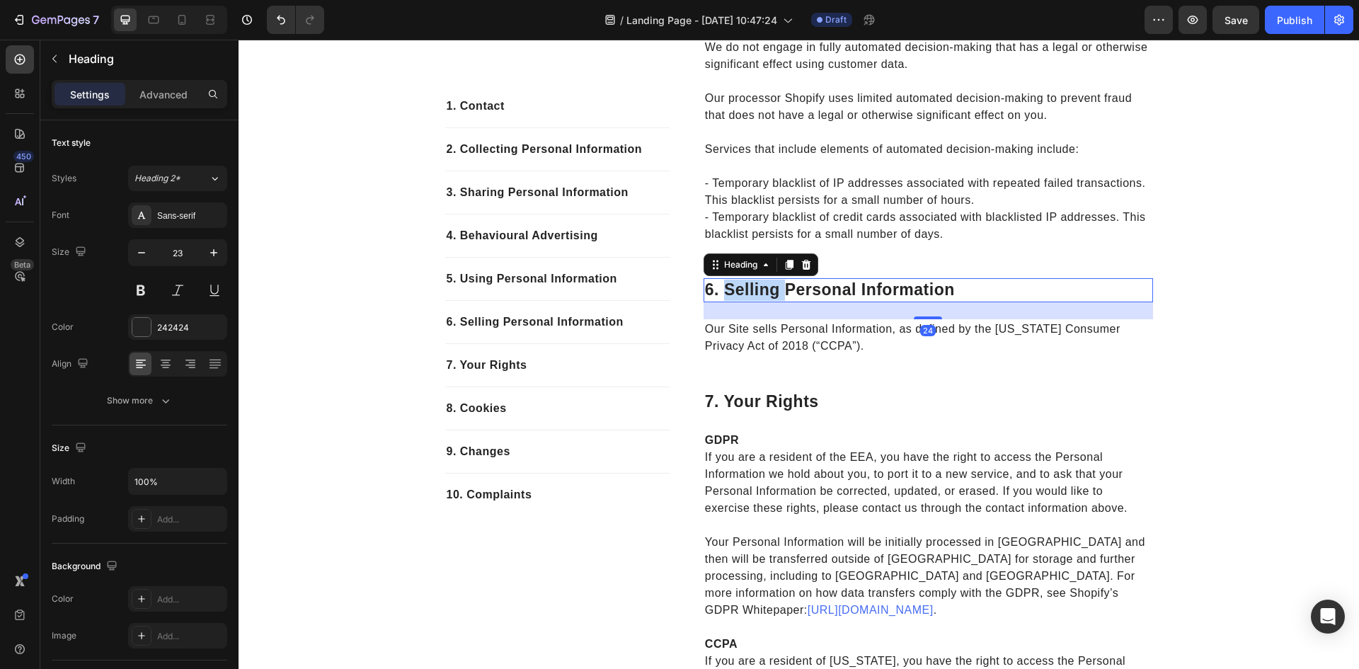
click at [765, 301] on p "6. selling personal information" at bounding box center [928, 290] width 447 height 21
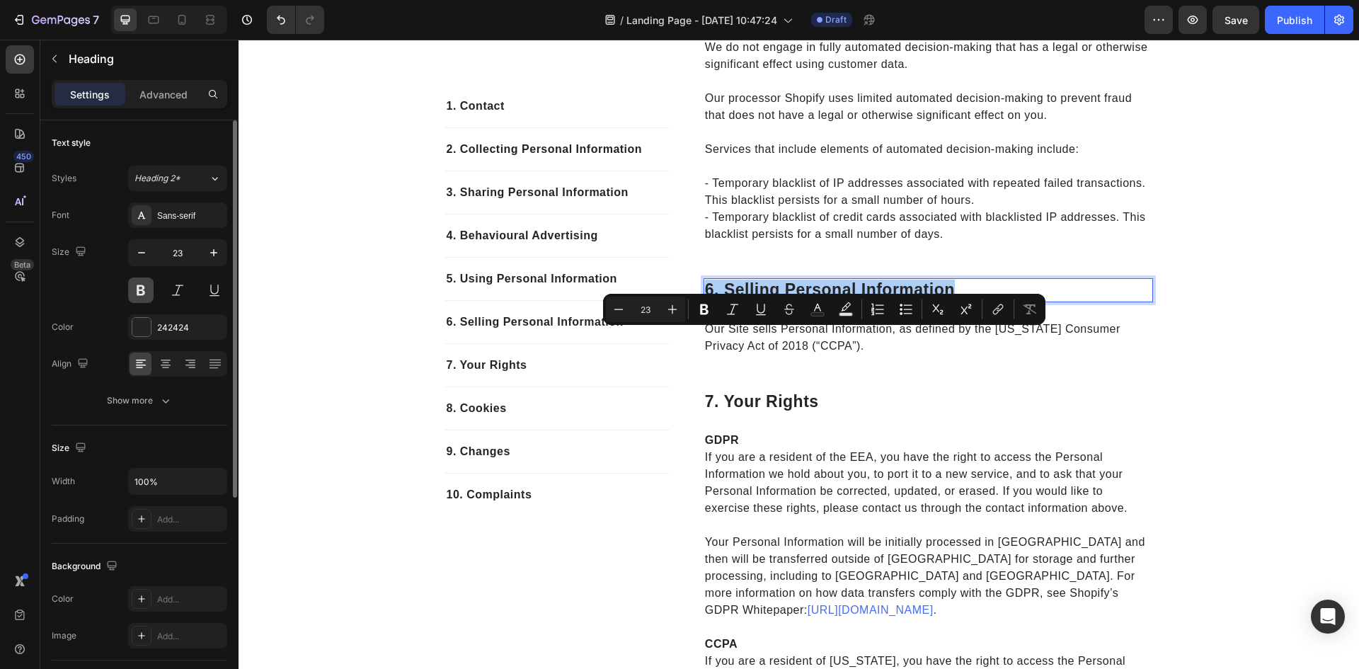
click at [132, 293] on button at bounding box center [140, 290] width 25 height 25
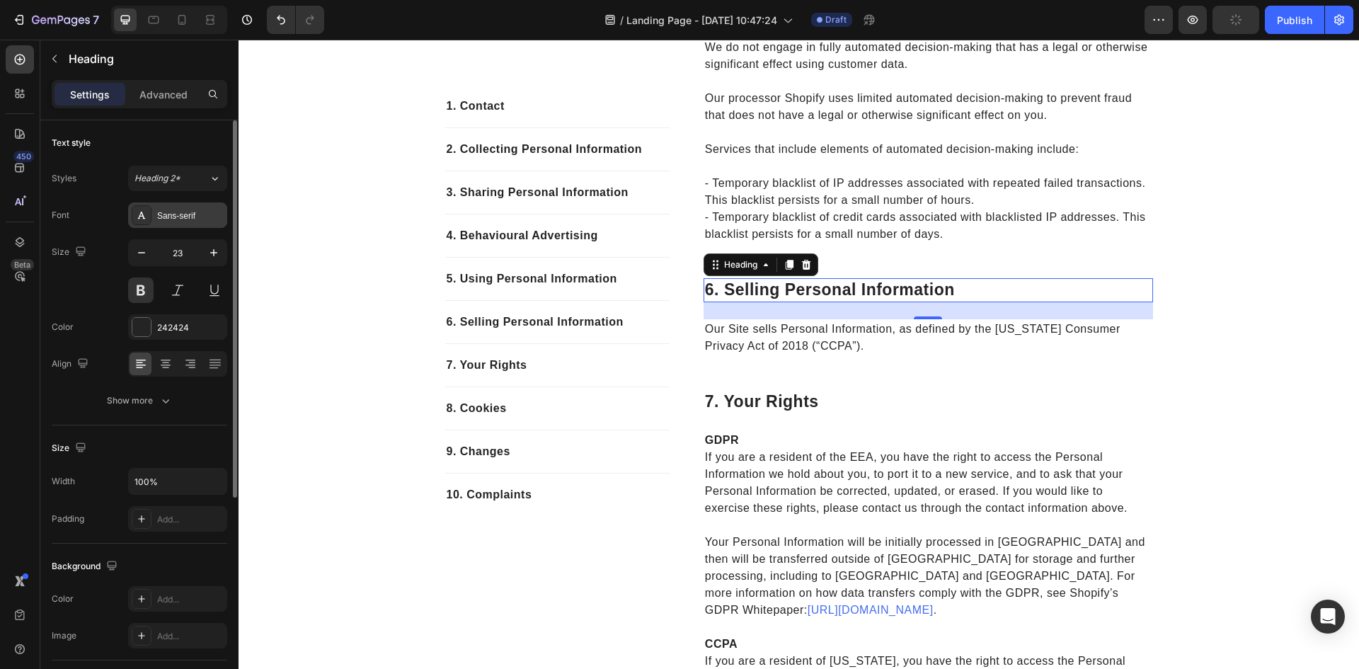
click at [165, 212] on div "Sans-serif" at bounding box center [190, 216] width 67 height 13
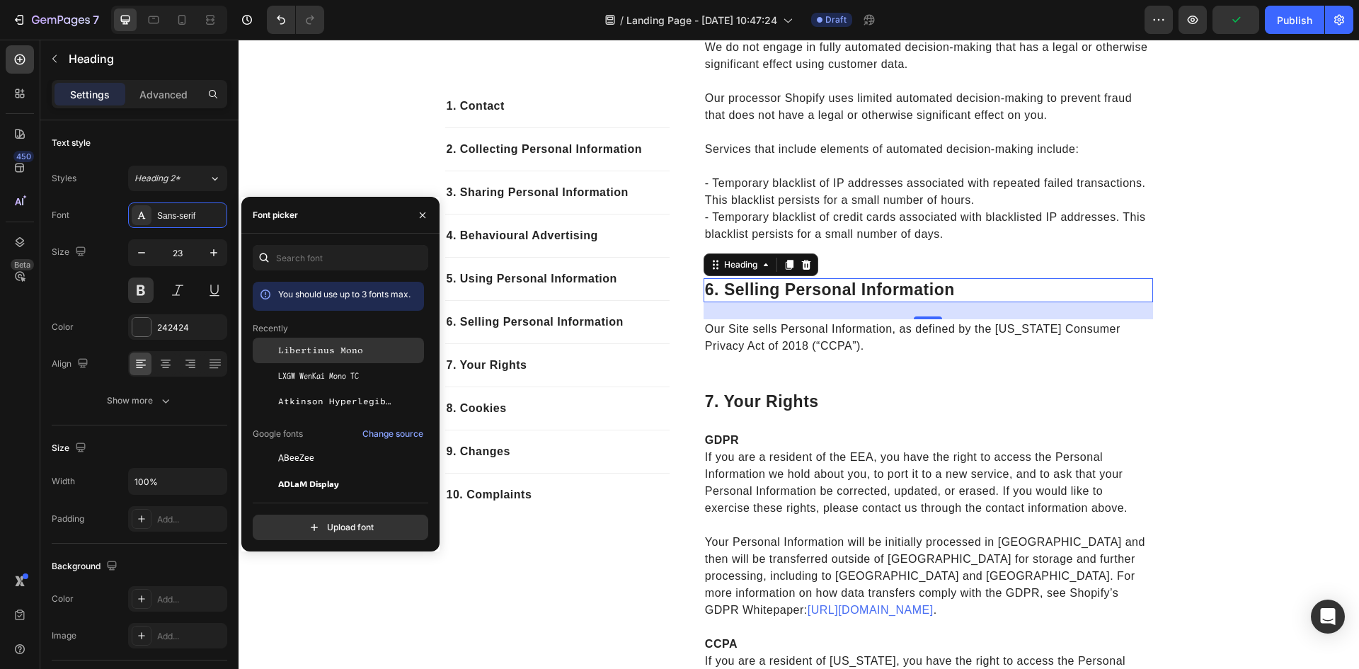
click at [314, 347] on span "Libertinus Mono" at bounding box center [320, 350] width 85 height 13
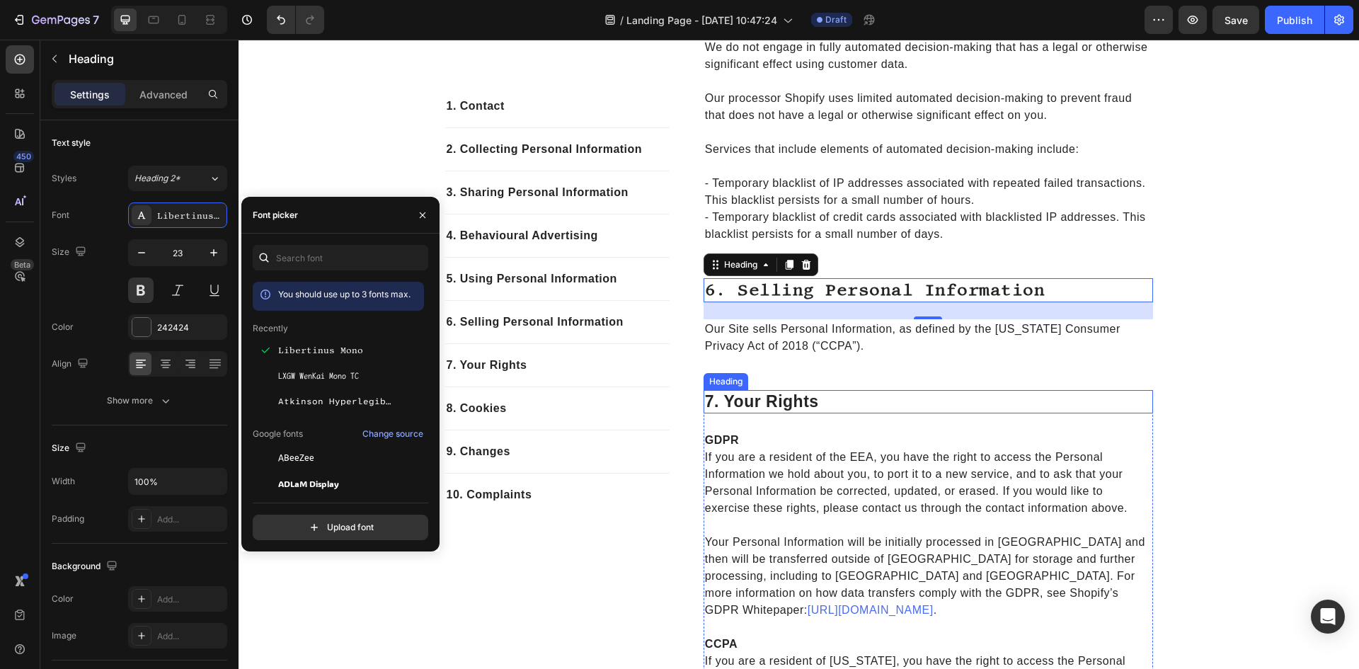
click at [767, 413] on p "7. your rights" at bounding box center [928, 402] width 447 height 21
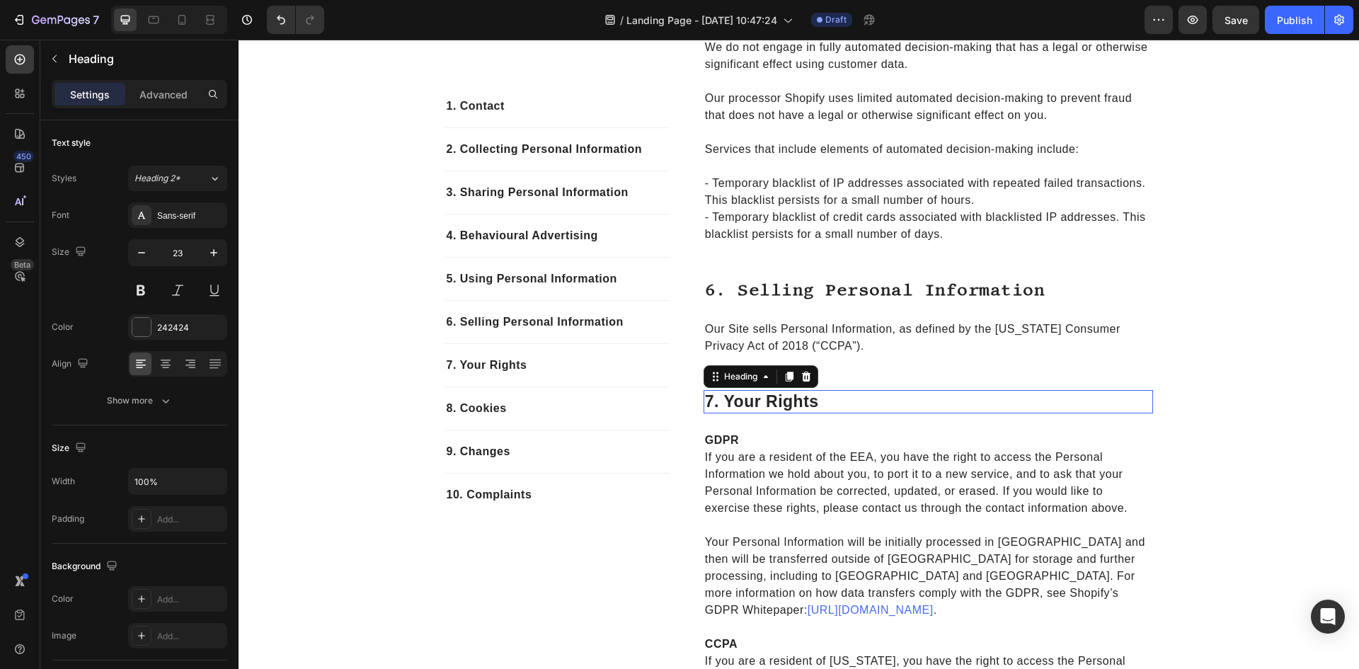
click at [767, 413] on p "7. your rights" at bounding box center [928, 402] width 447 height 21
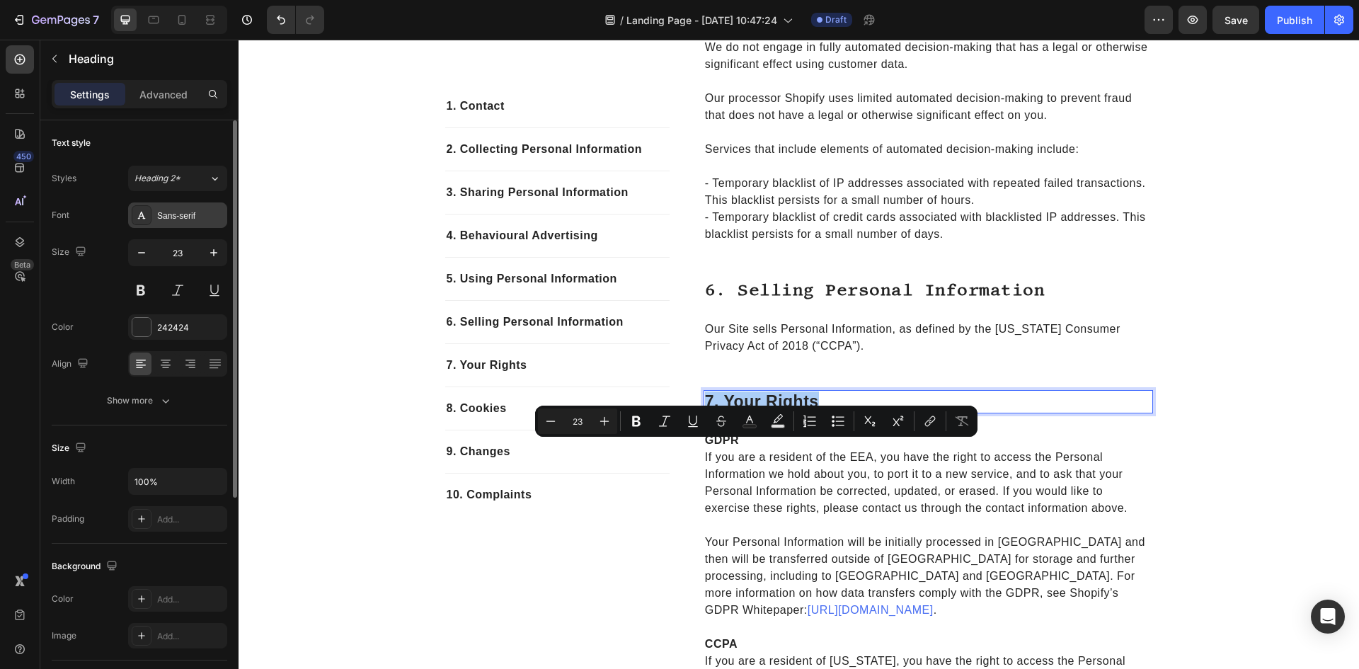
click at [176, 219] on div "Sans-serif" at bounding box center [190, 216] width 67 height 13
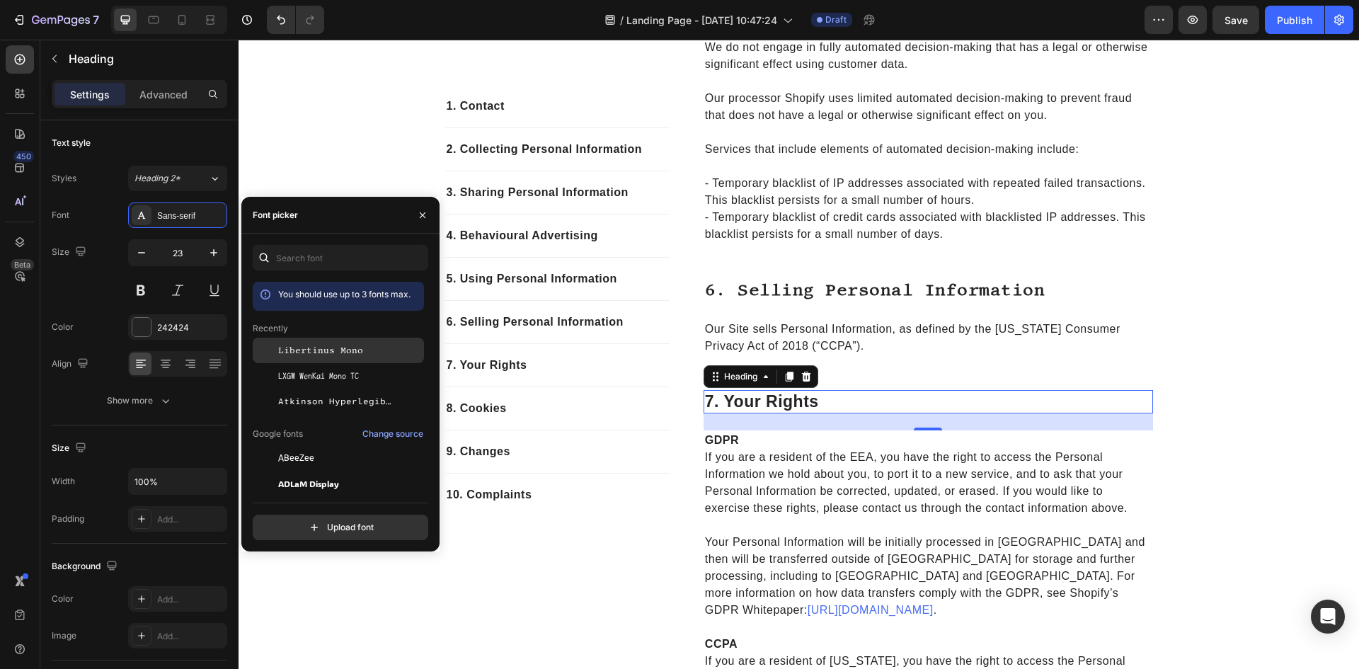
click at [375, 343] on div "Libertinus Mono" at bounding box center [338, 350] width 171 height 25
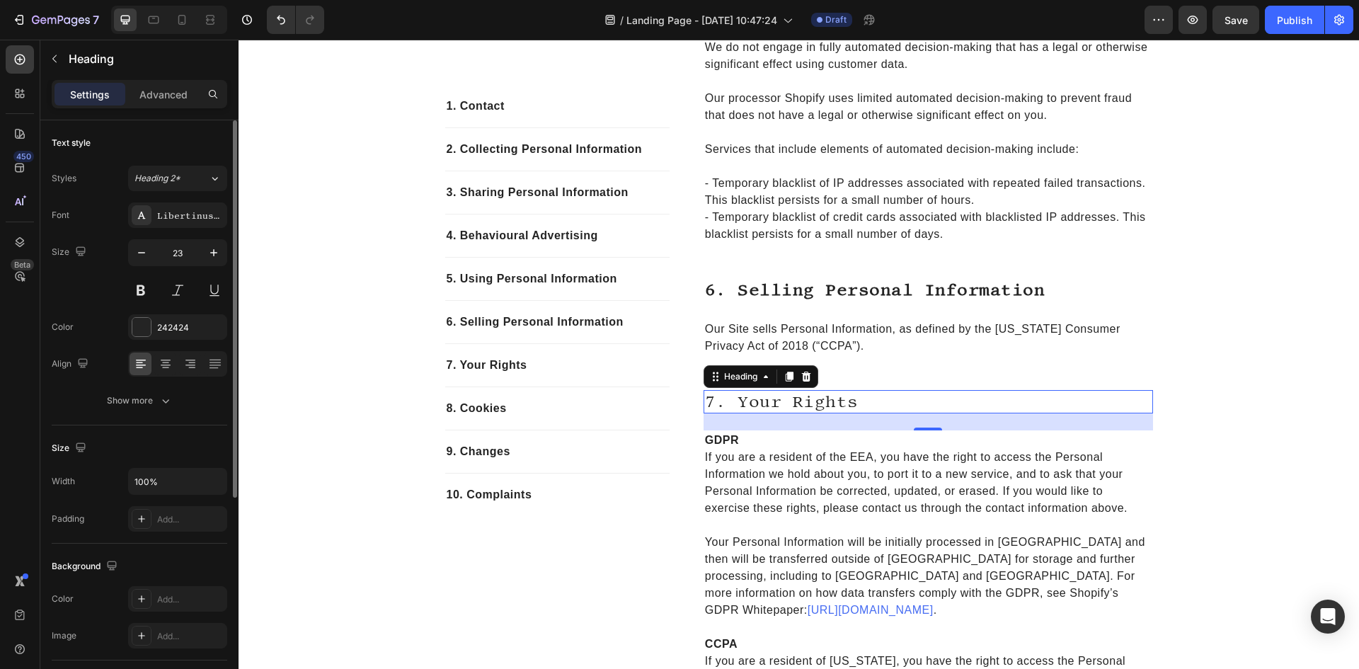
click at [125, 278] on div "Size 23" at bounding box center [140, 271] width 176 height 64
click at [132, 291] on button at bounding box center [140, 290] width 25 height 25
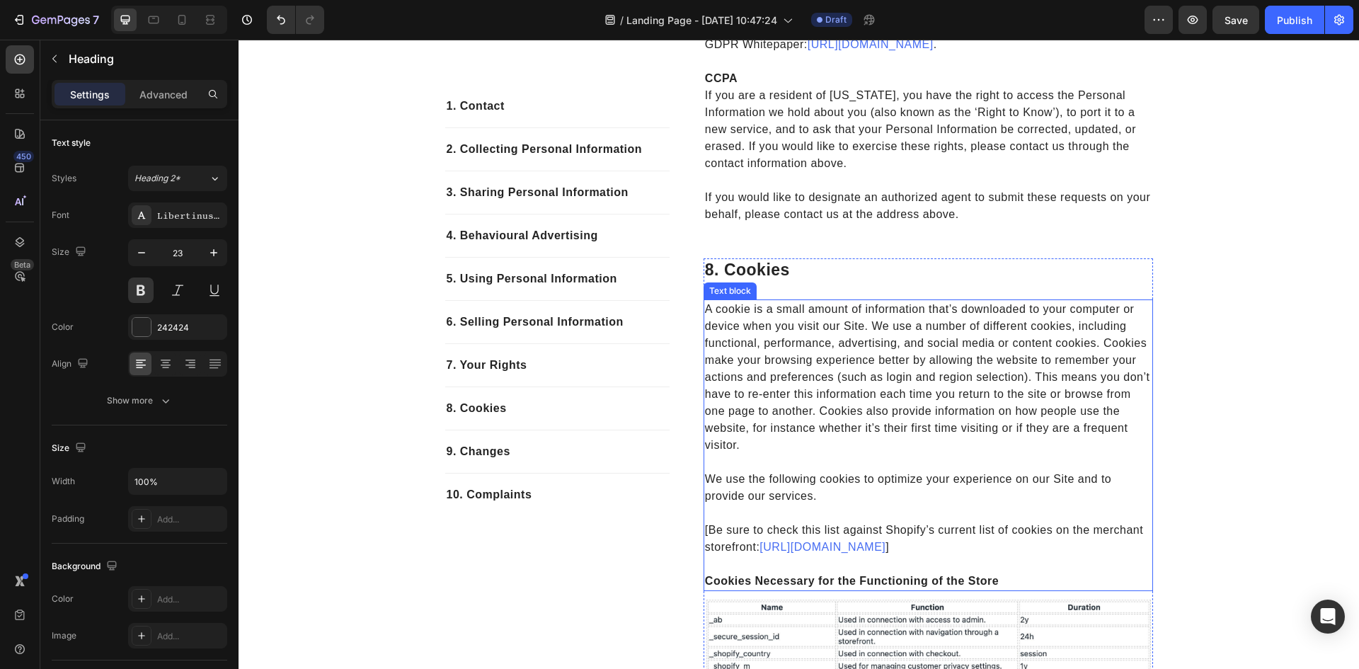
scroll to position [3115, 0]
click at [719, 280] on p "8. cookies" at bounding box center [928, 269] width 447 height 21
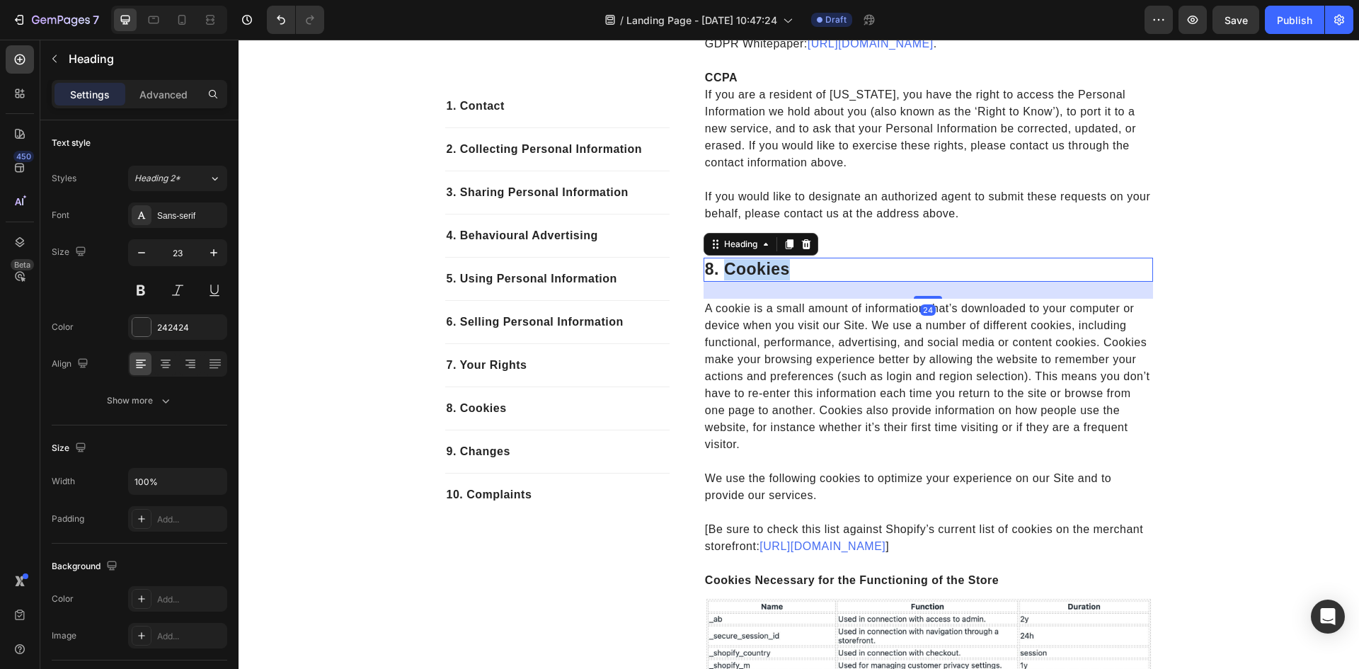
click at [719, 280] on p "8. cookies" at bounding box center [928, 269] width 447 height 21
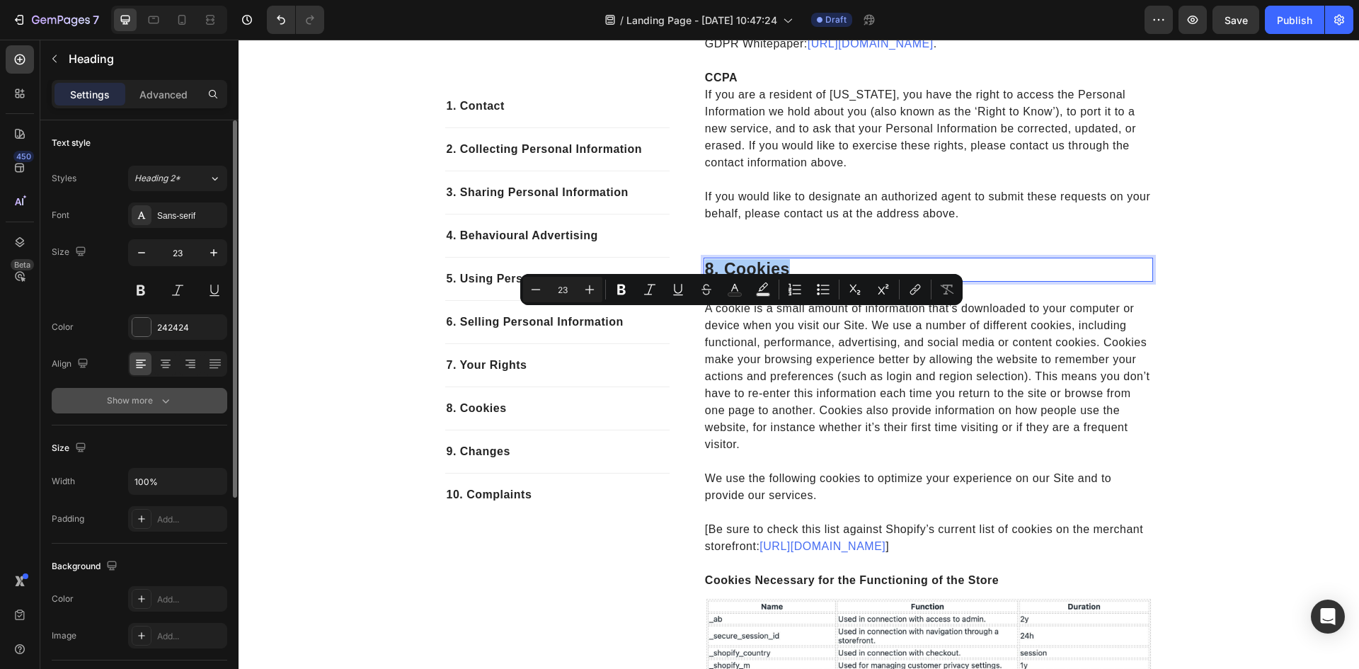
click at [148, 393] on button "Show more" at bounding box center [140, 400] width 176 height 25
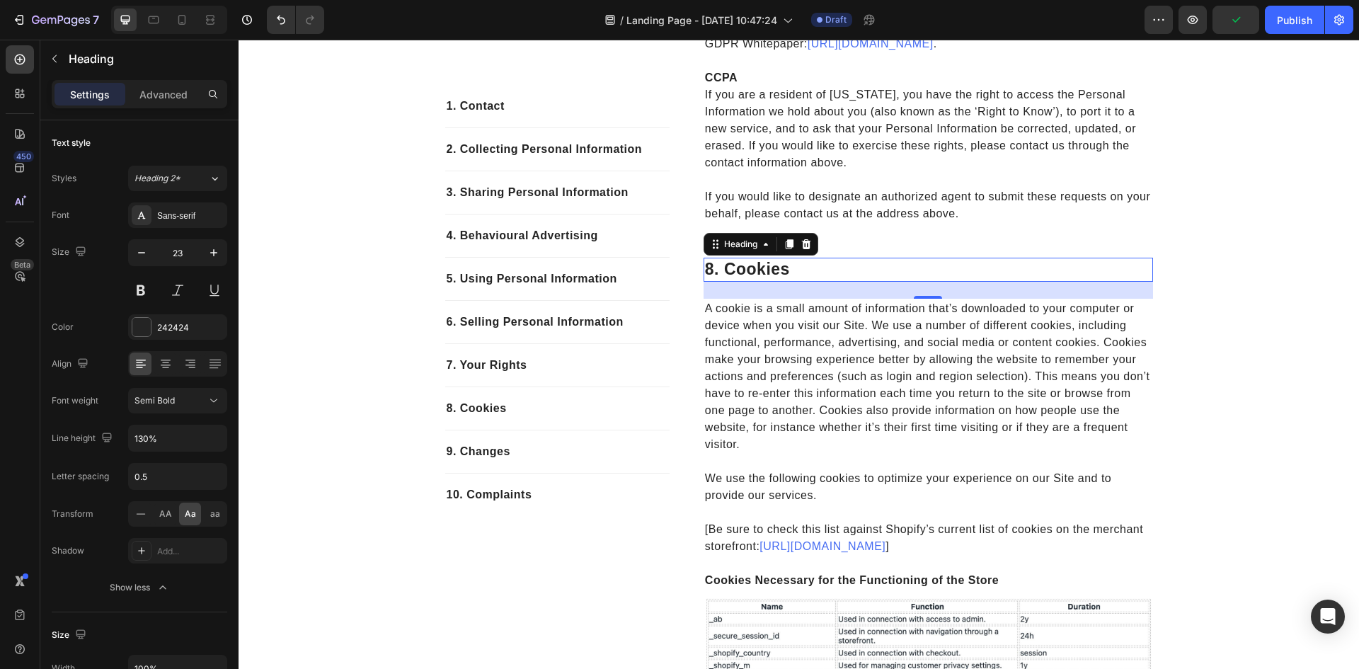
click at [758, 282] on h2 "8. cookies" at bounding box center [929, 270] width 450 height 24
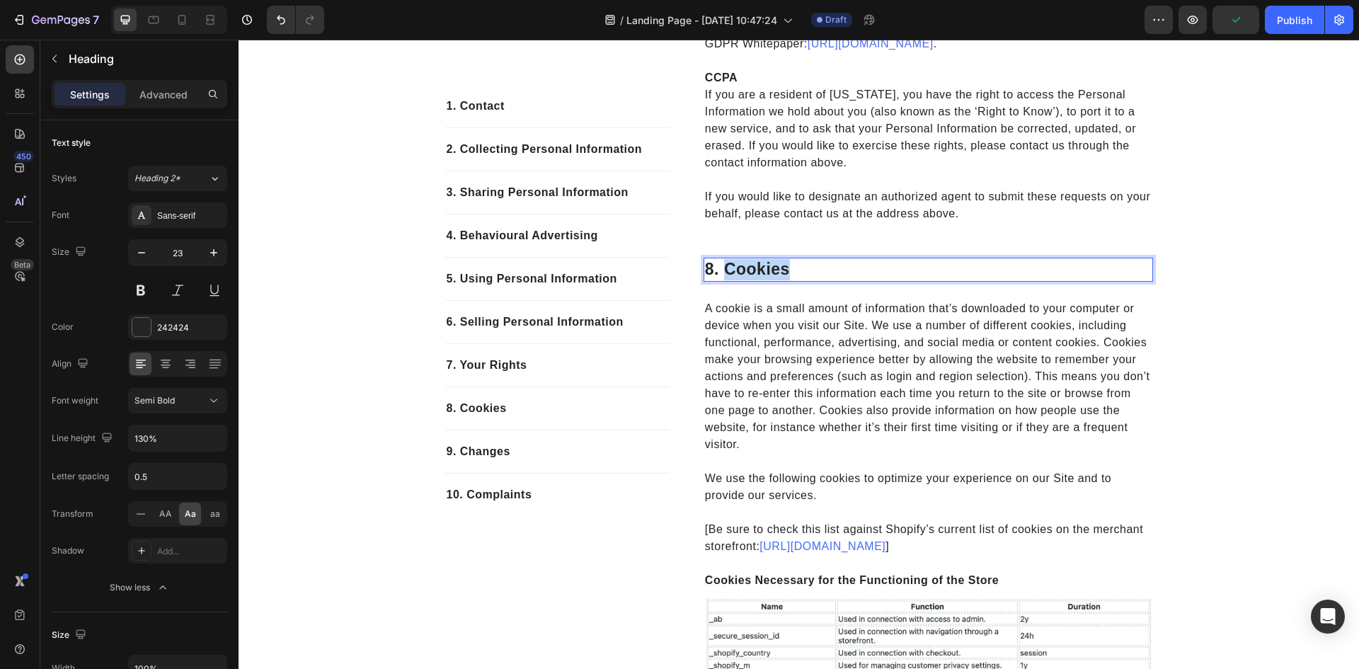
click at [758, 280] on p "8. cookies" at bounding box center [928, 269] width 447 height 21
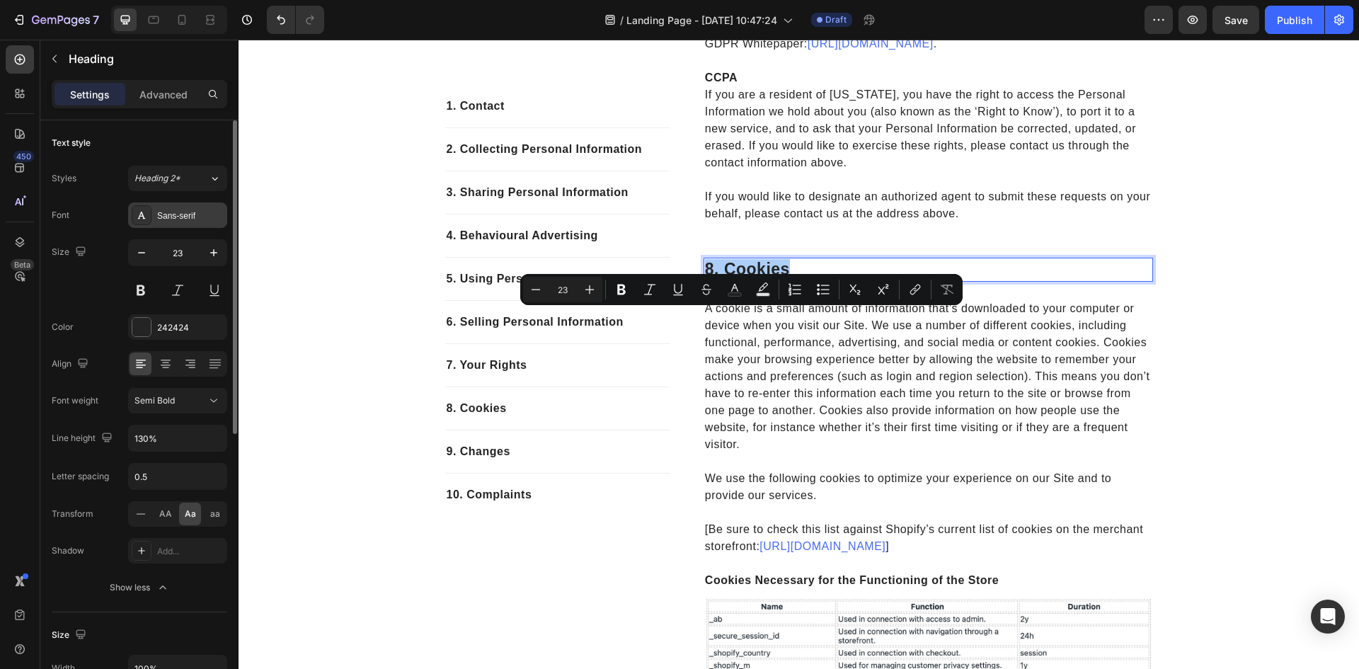
click at [178, 210] on div "Sans-serif" at bounding box center [190, 216] width 67 height 13
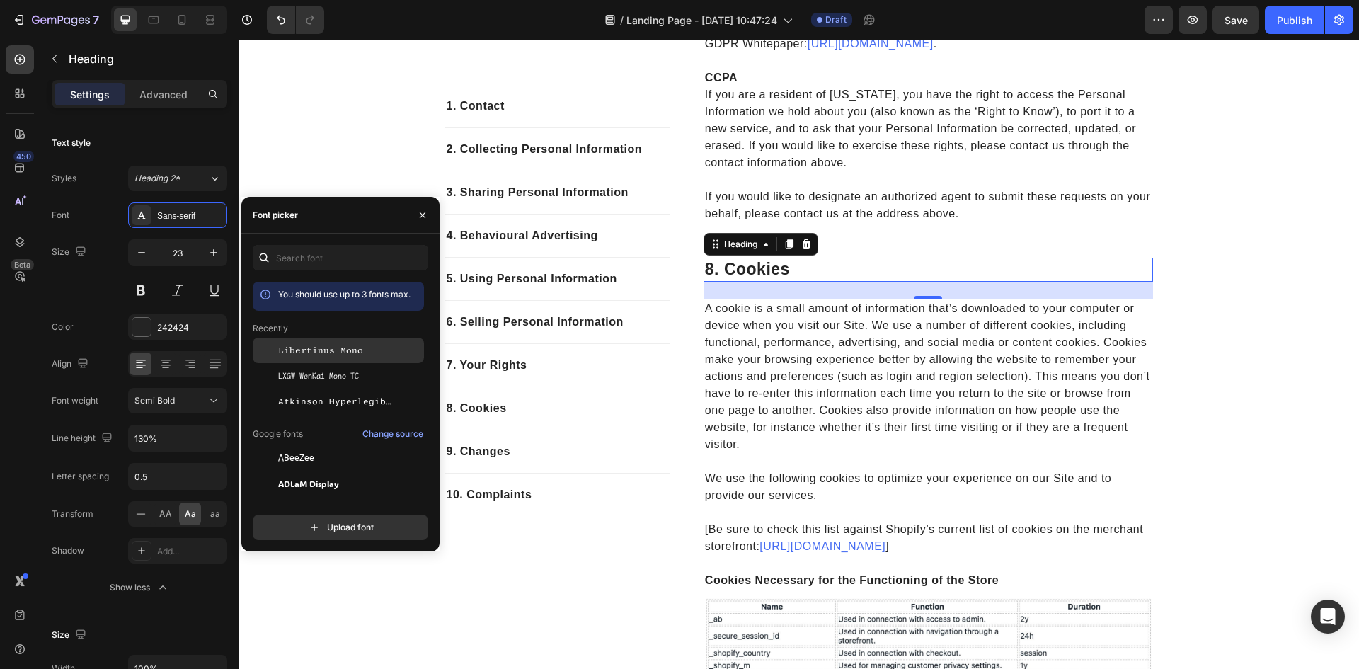
click at [330, 351] on span "Libertinus Mono" at bounding box center [320, 350] width 85 height 13
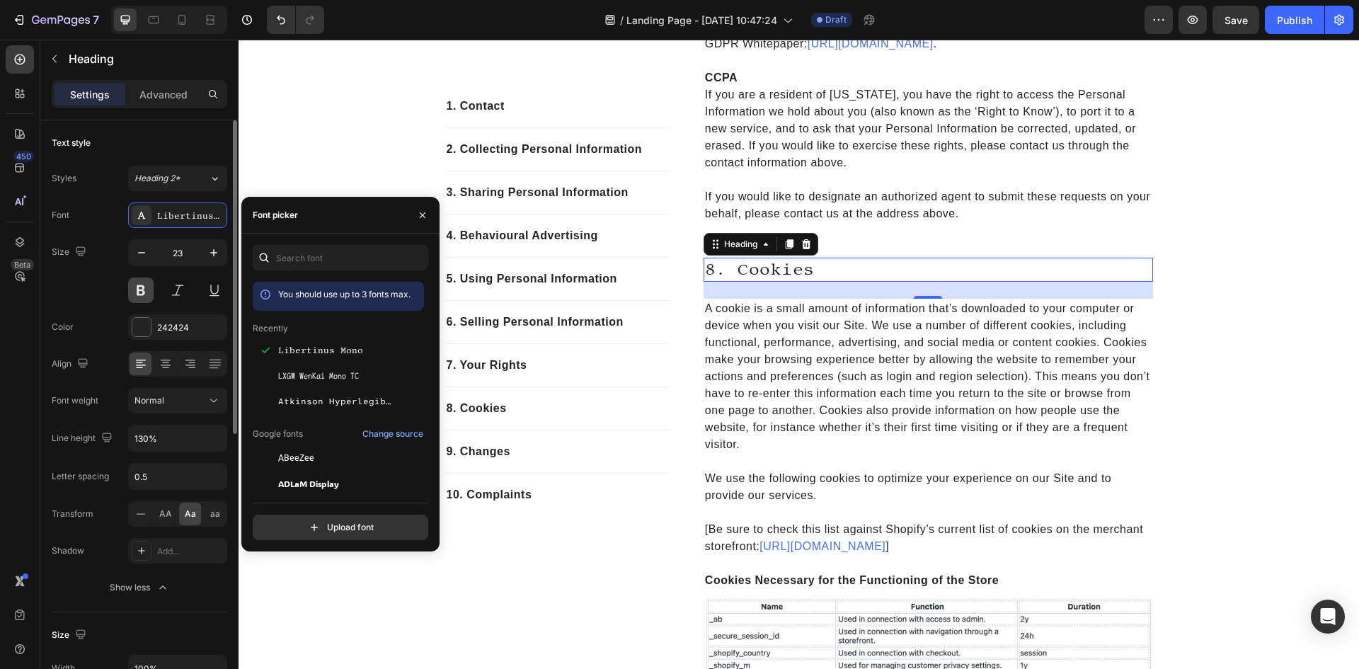
click at [139, 286] on button at bounding box center [140, 290] width 25 height 25
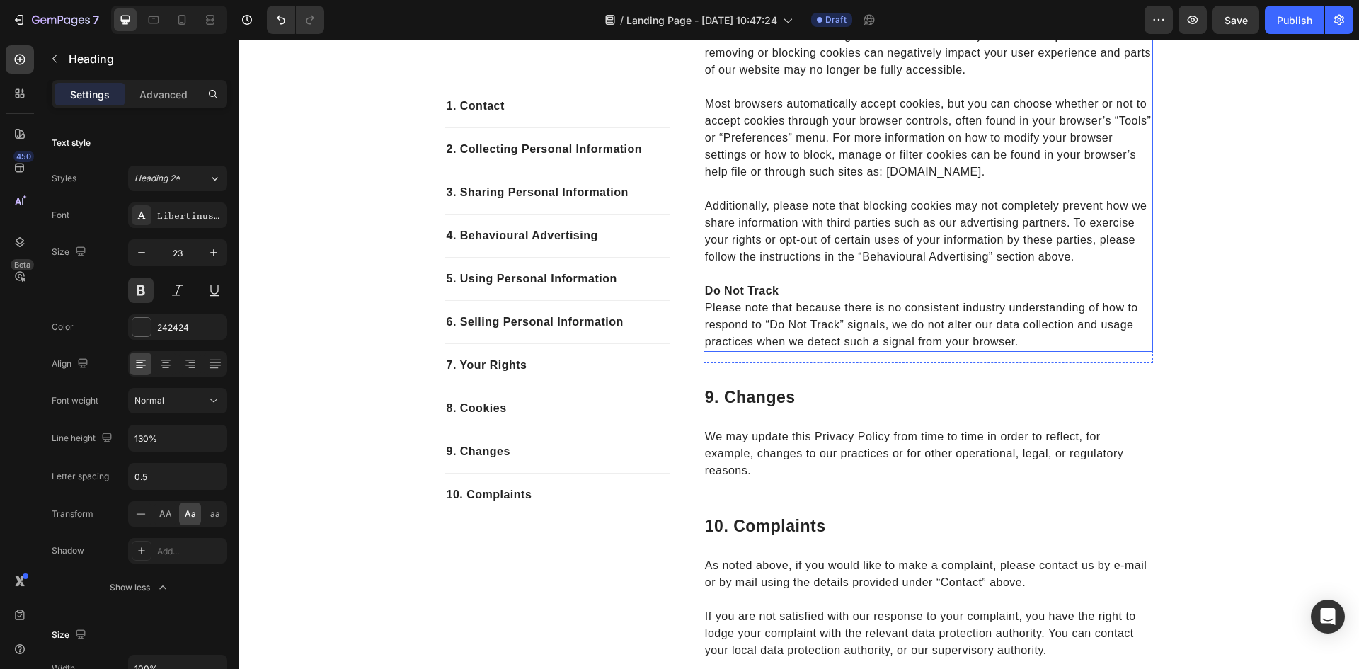
scroll to position [4531, 0]
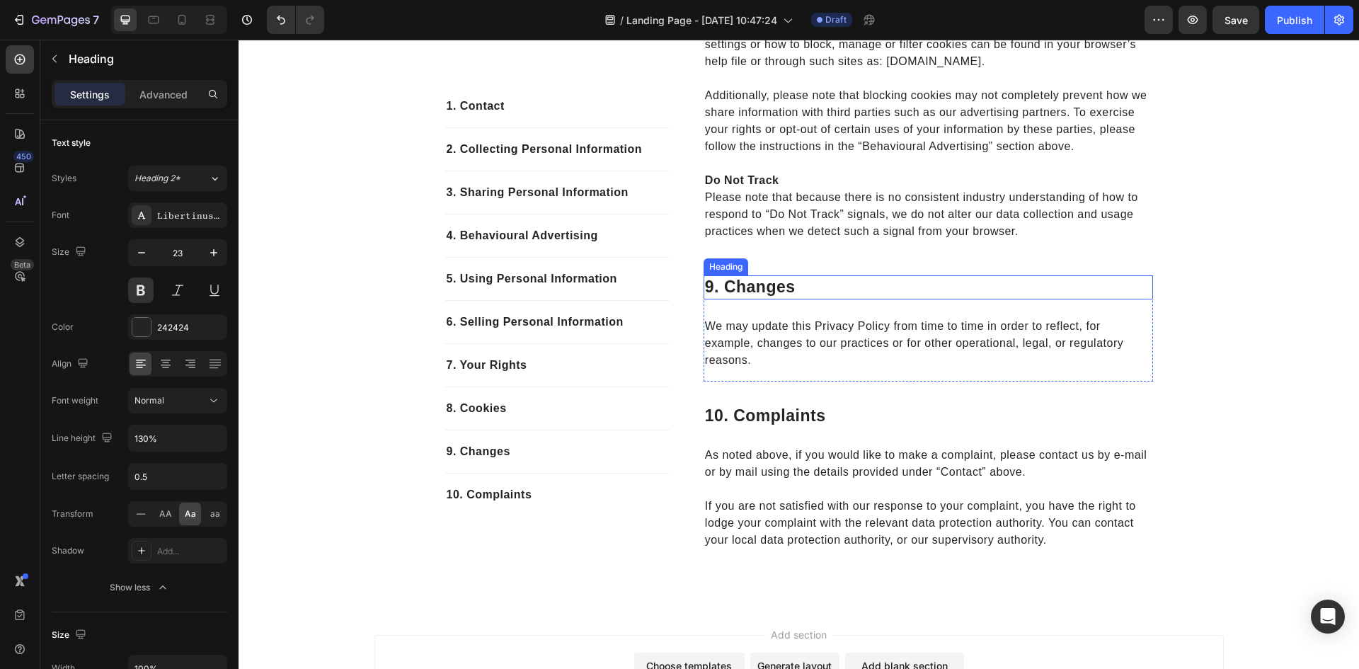
click at [729, 298] on p "9. changes" at bounding box center [928, 287] width 447 height 21
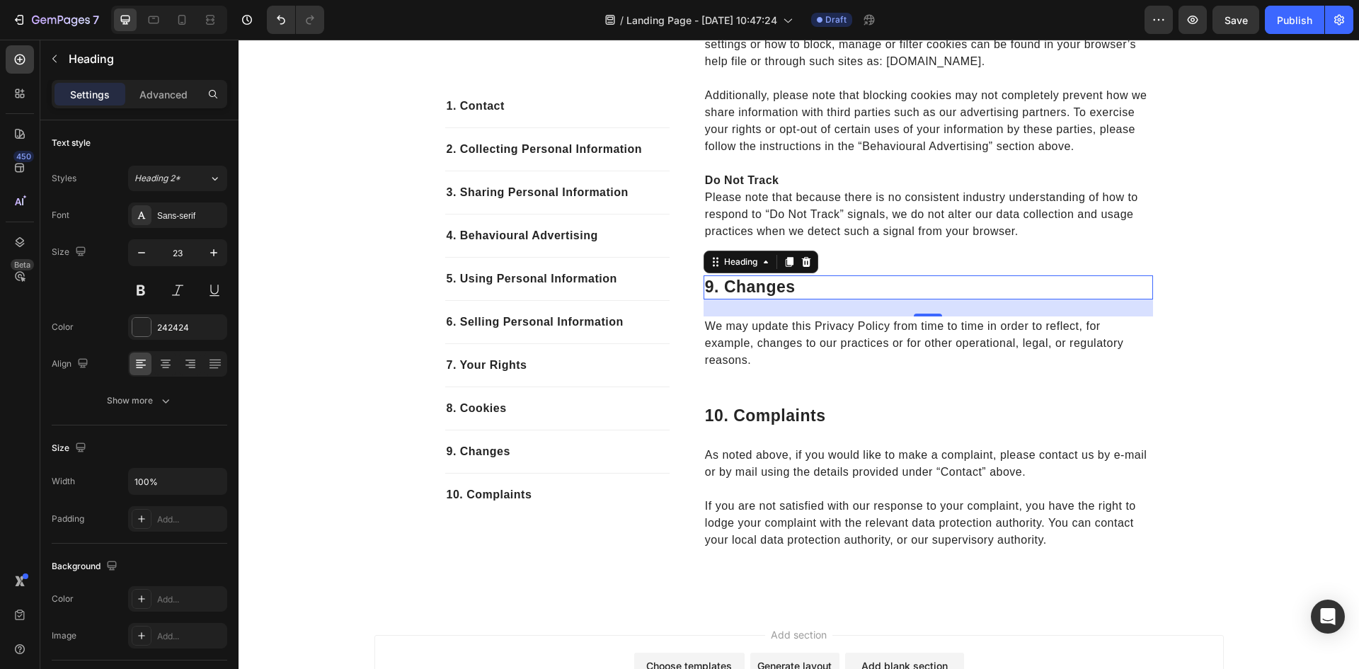
click at [729, 298] on p "9. changes" at bounding box center [928, 287] width 447 height 21
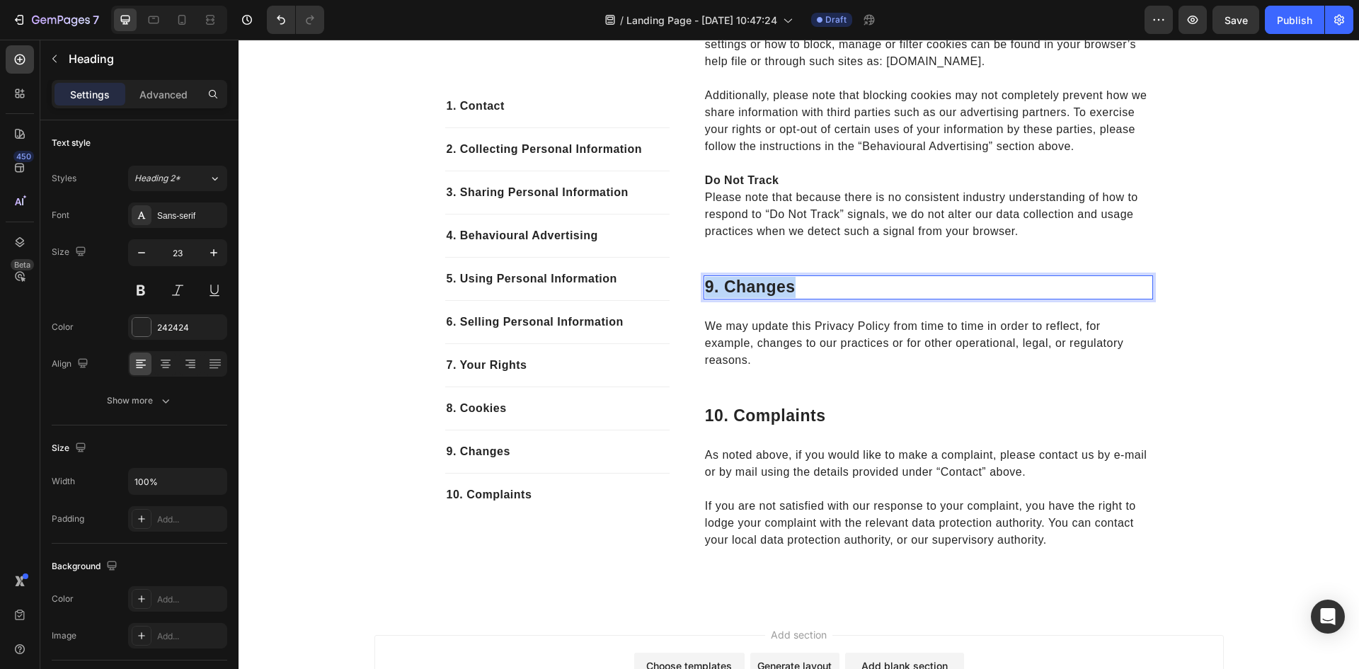
click at [729, 298] on p "9. changes" at bounding box center [928, 287] width 447 height 21
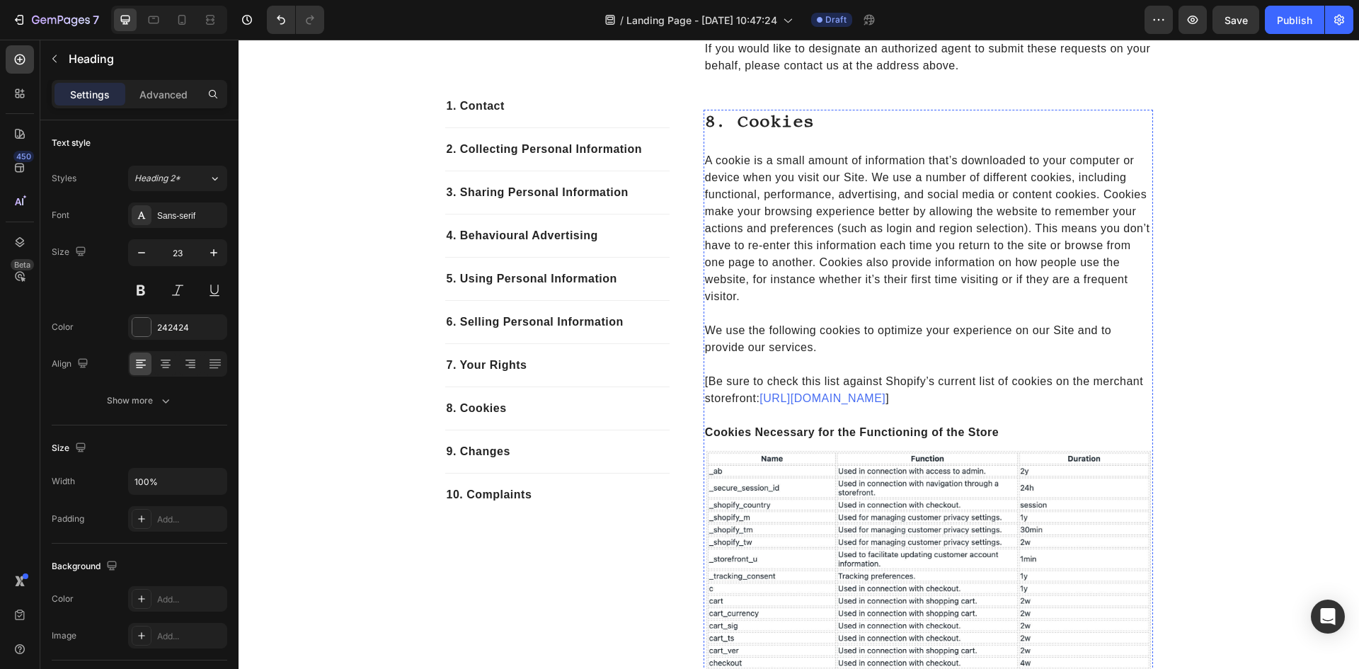
scroll to position [3115, 0]
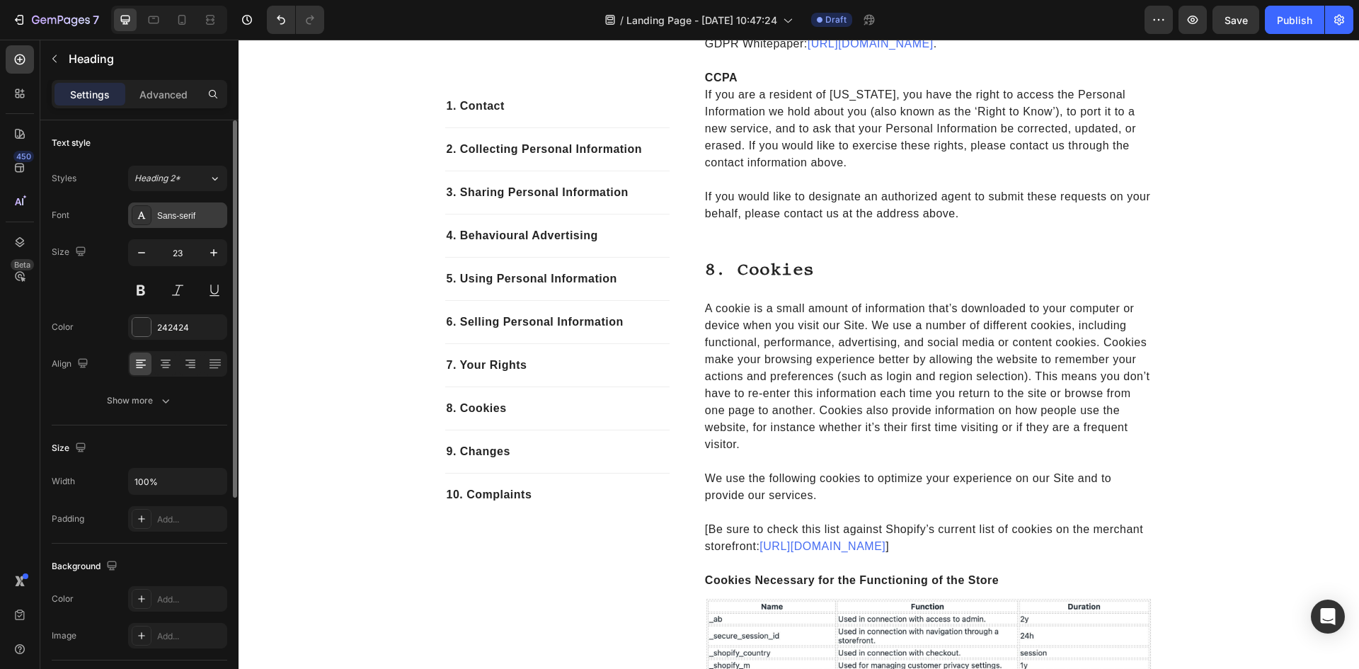
click at [175, 204] on div "Sans-serif" at bounding box center [177, 214] width 99 height 25
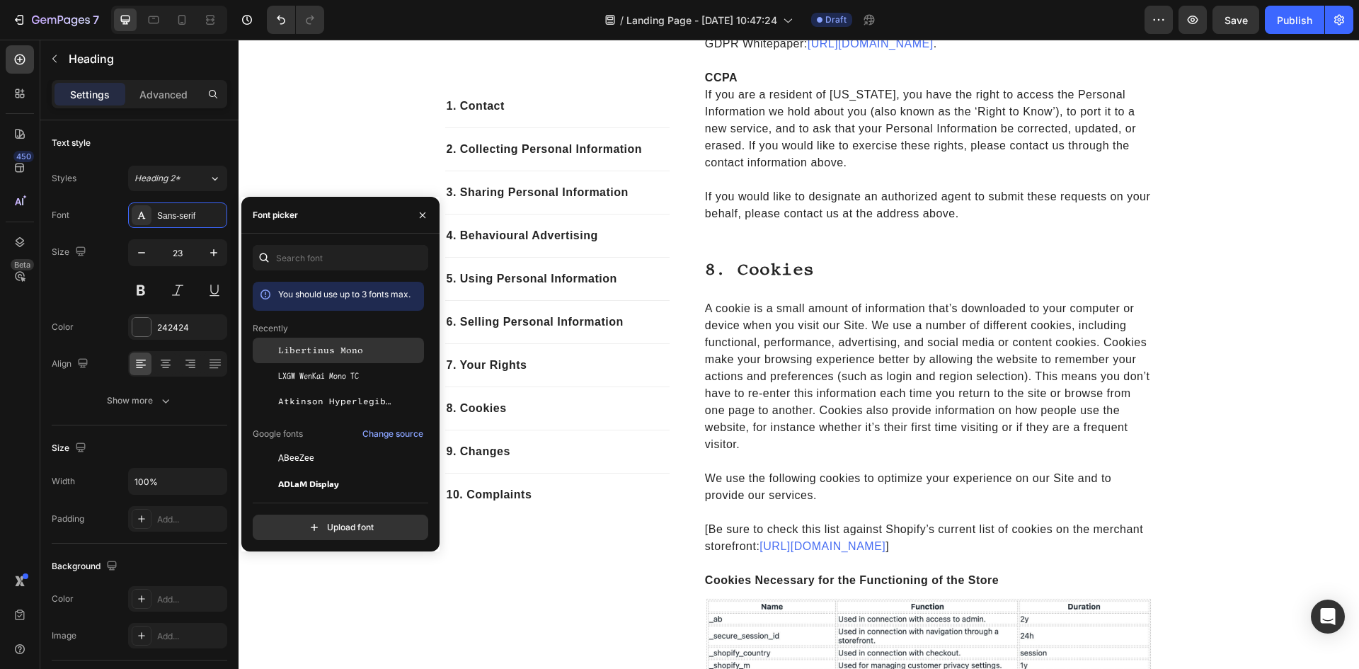
click at [302, 346] on span "Libertinus Mono" at bounding box center [320, 350] width 85 height 13
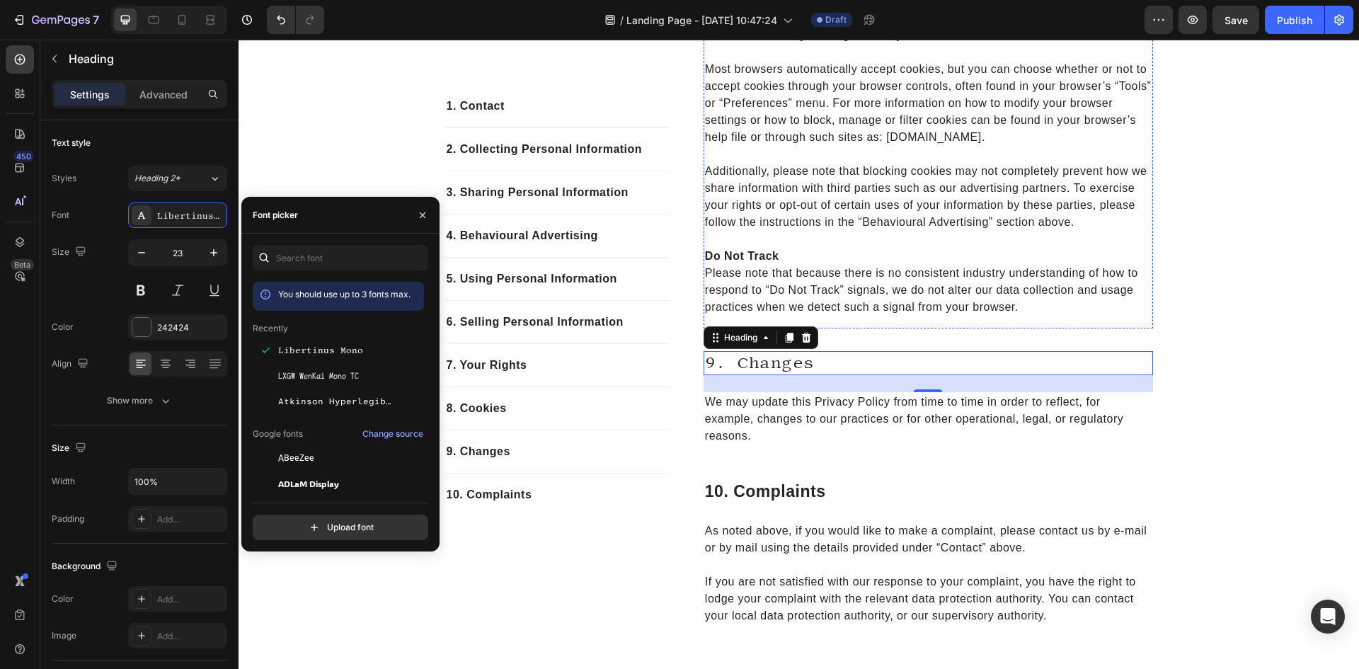
scroll to position [4602, 0]
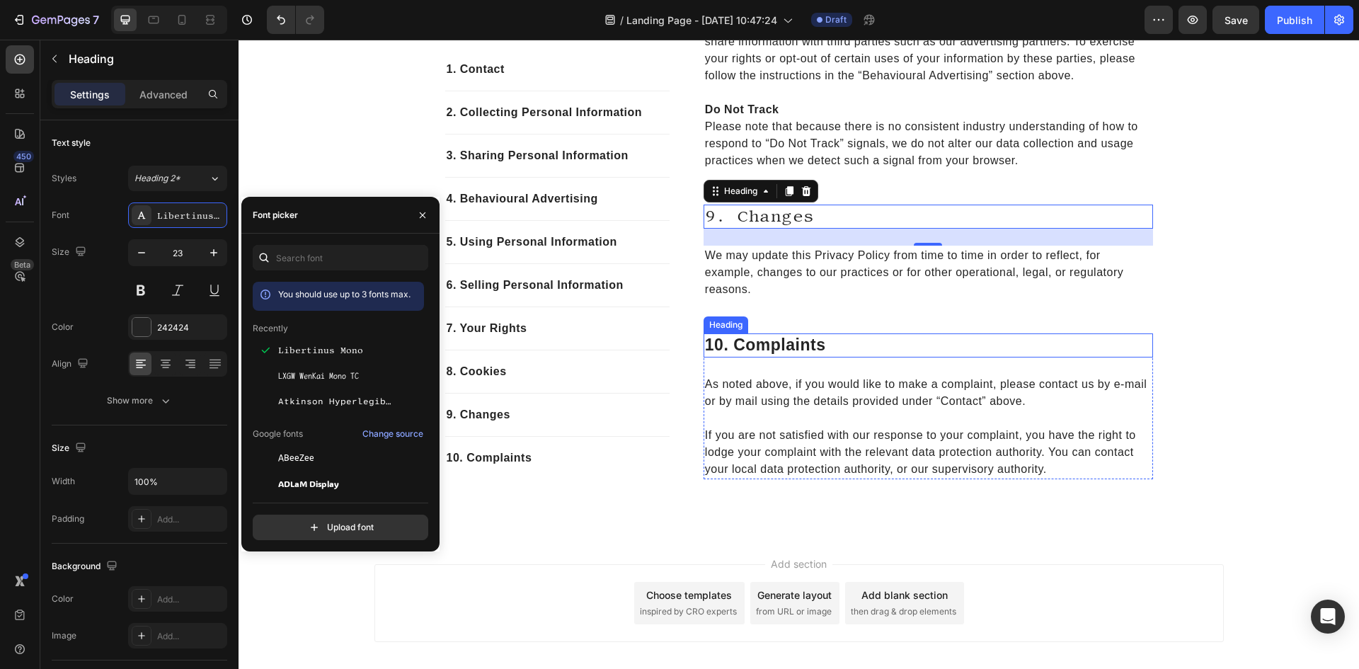
click at [796, 356] on p "10. complaints" at bounding box center [928, 345] width 447 height 21
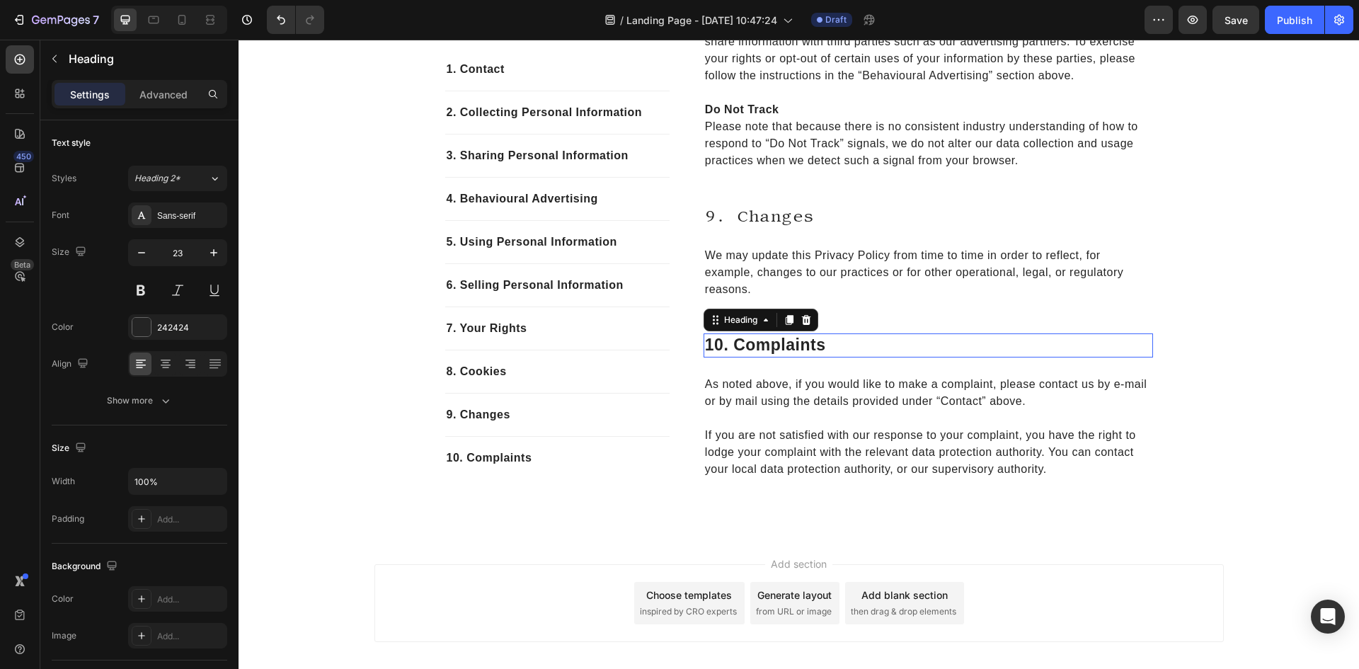
click at [796, 356] on p "10. complaints" at bounding box center [928, 345] width 447 height 21
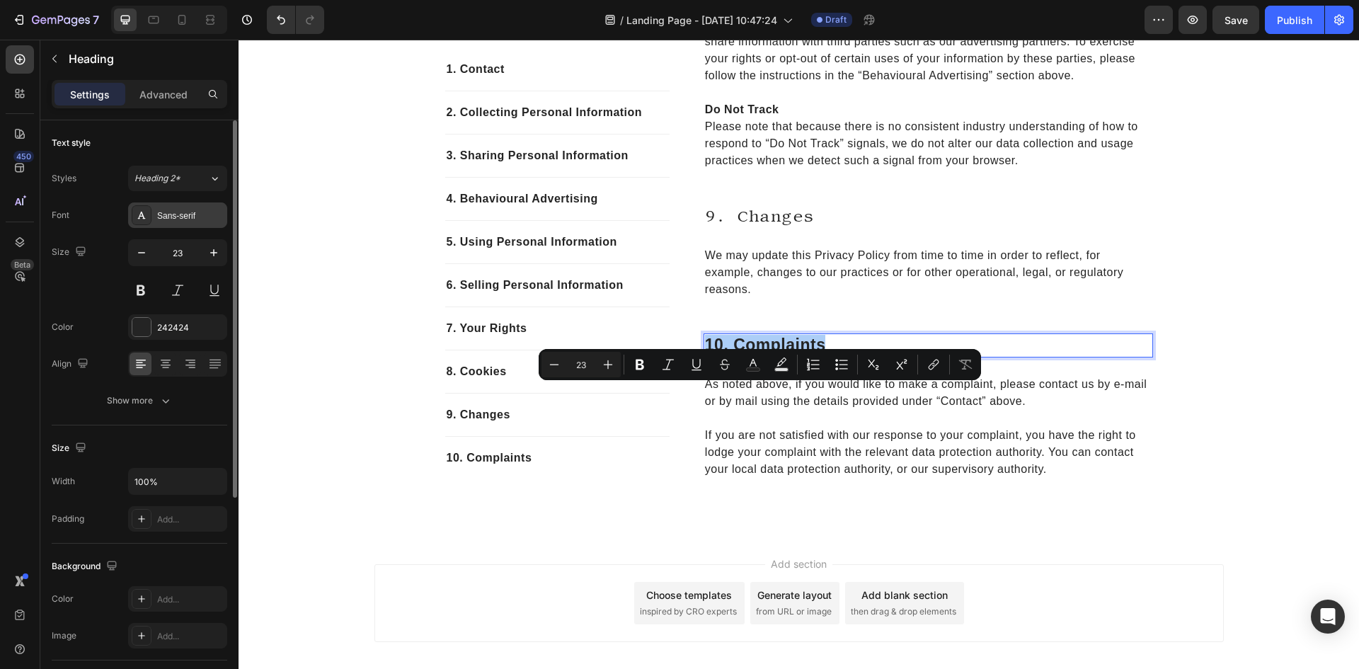
click at [161, 222] on div "Sans-serif" at bounding box center [190, 216] width 67 height 13
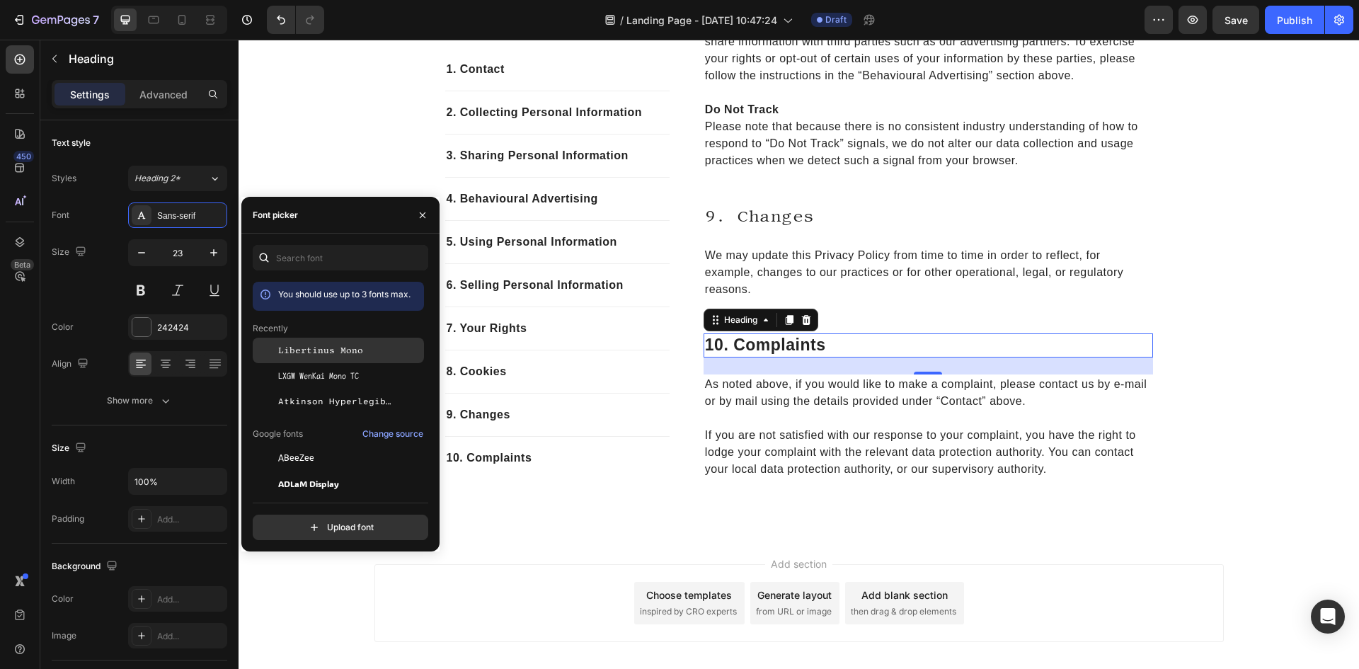
click at [357, 354] on span "Libertinus Mono" at bounding box center [320, 350] width 85 height 13
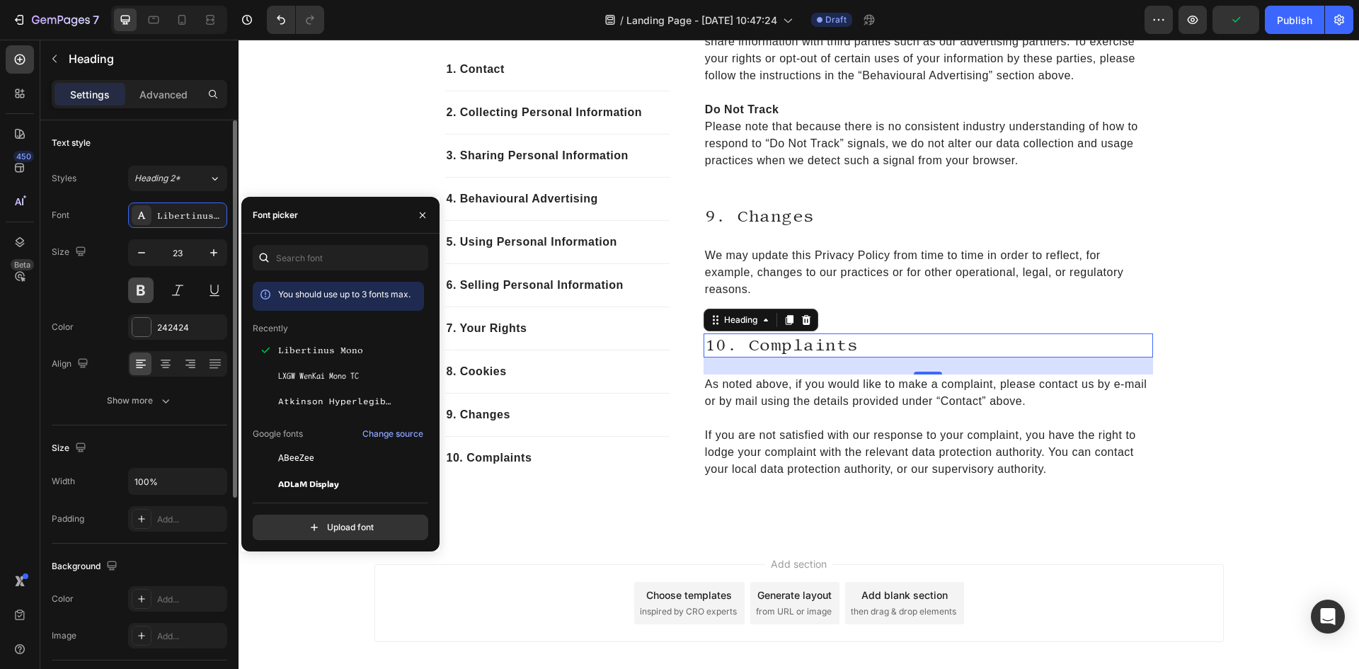
click at [141, 291] on button at bounding box center [140, 290] width 25 height 25
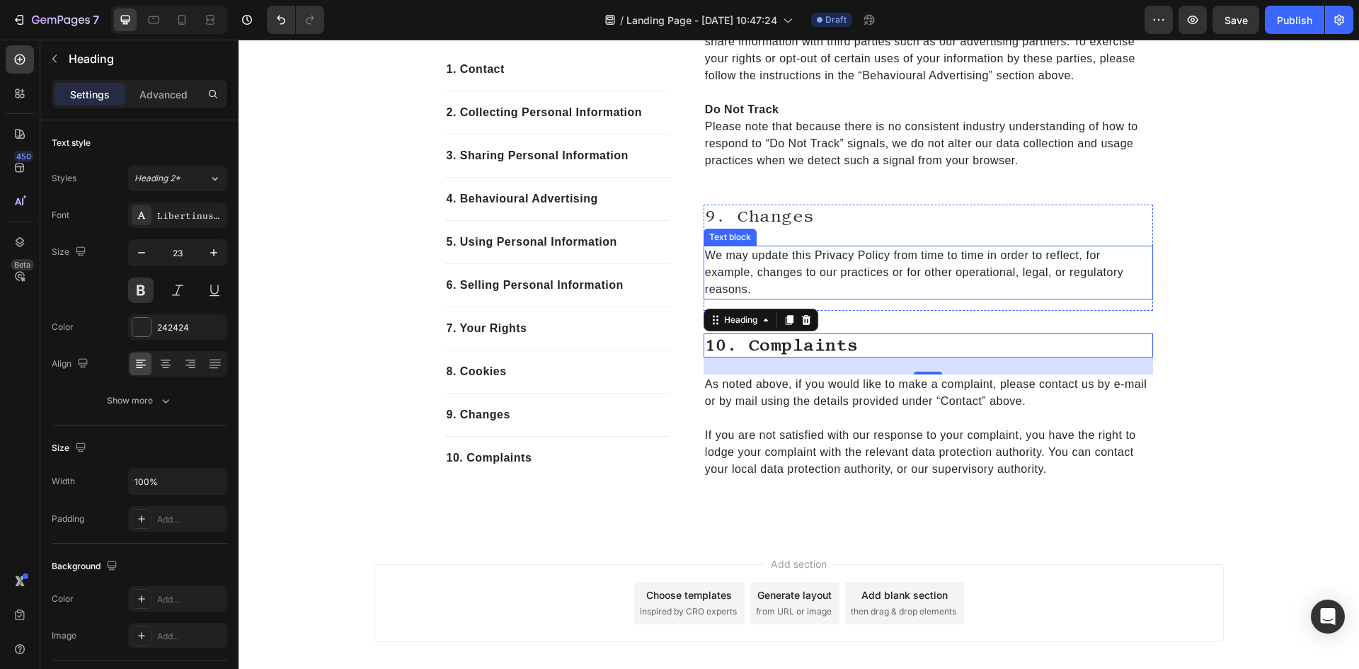
click at [773, 229] on h2 "9. changes" at bounding box center [929, 217] width 450 height 24
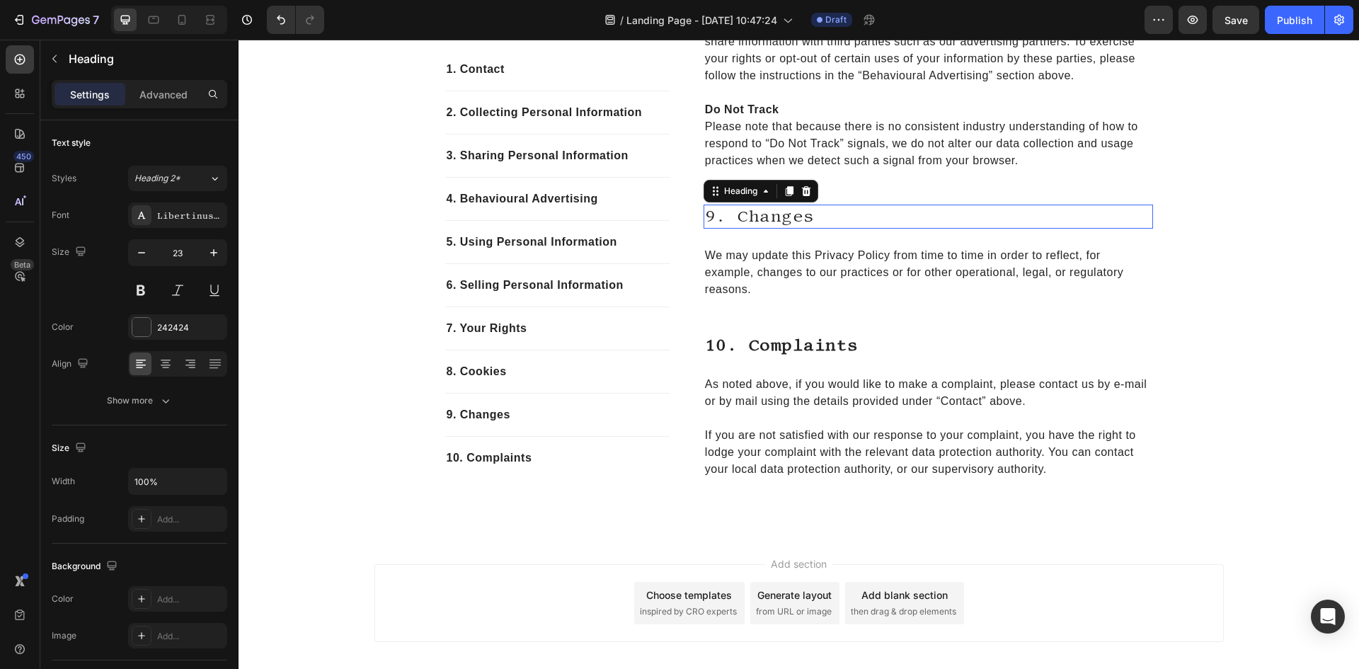
click at [773, 229] on h2 "9. changes" at bounding box center [929, 217] width 450 height 24
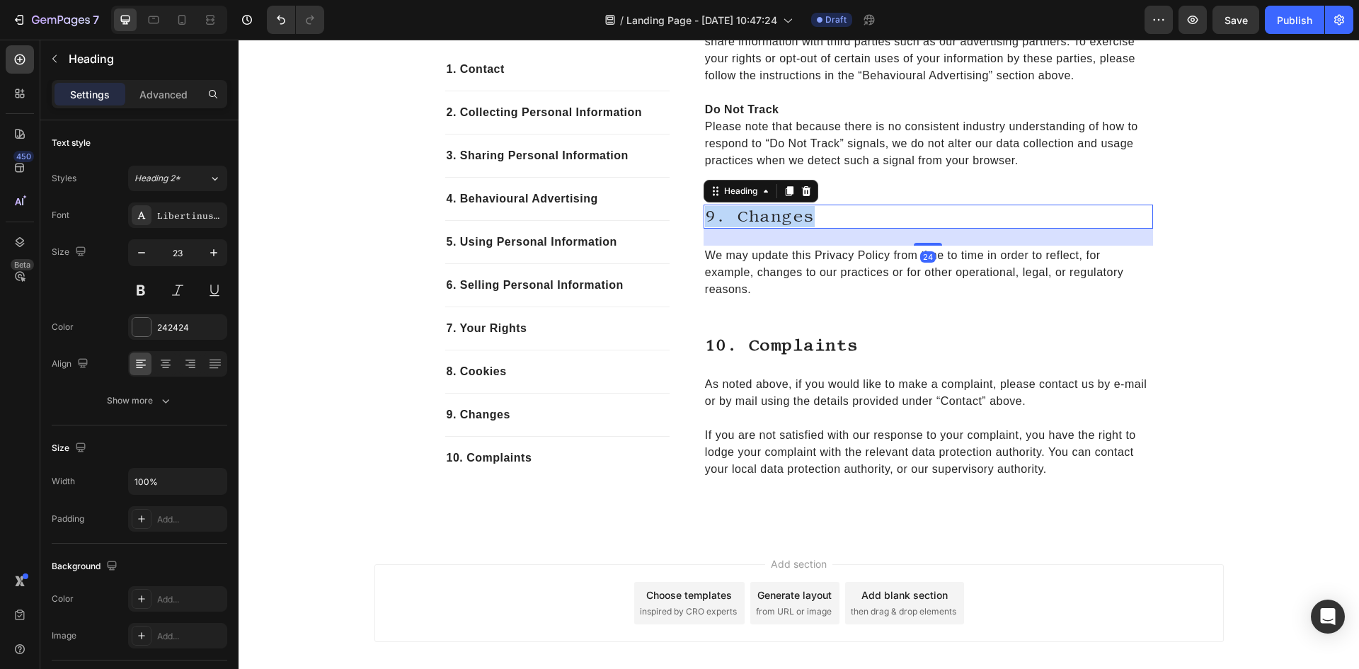
click at [773, 227] on p "9. changes" at bounding box center [928, 216] width 447 height 21
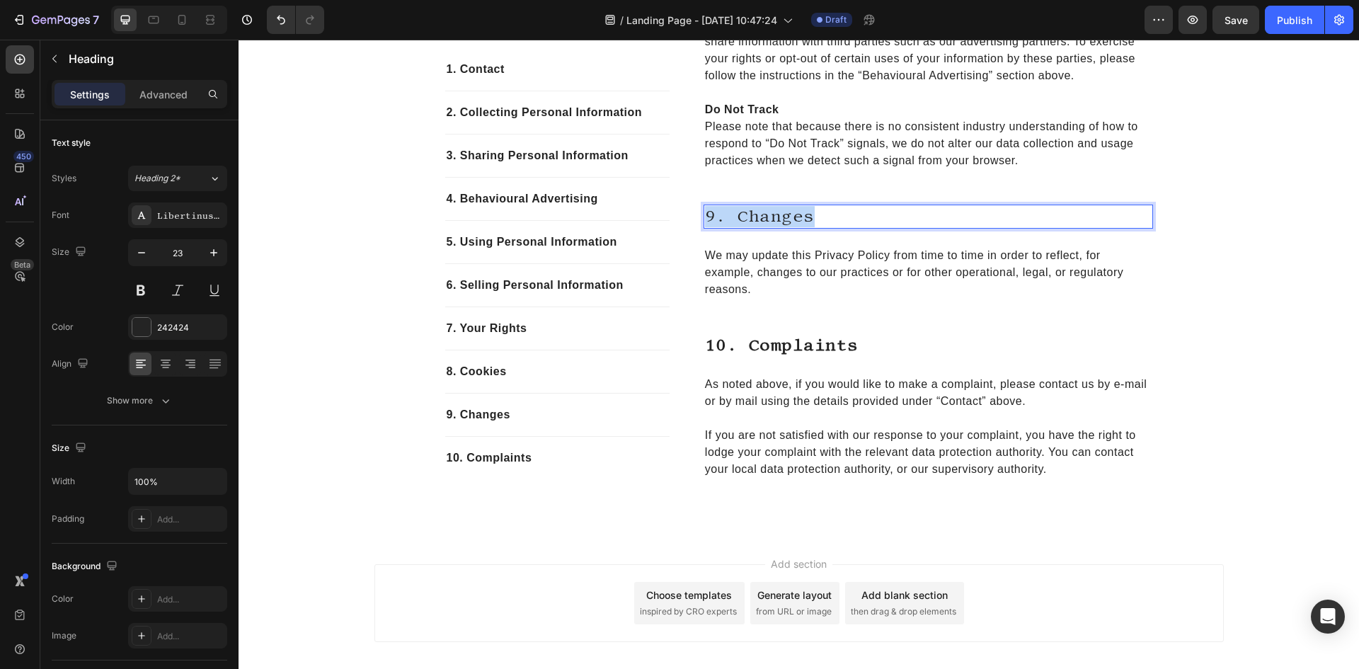
click at [773, 227] on p "9. changes" at bounding box center [928, 216] width 447 height 21
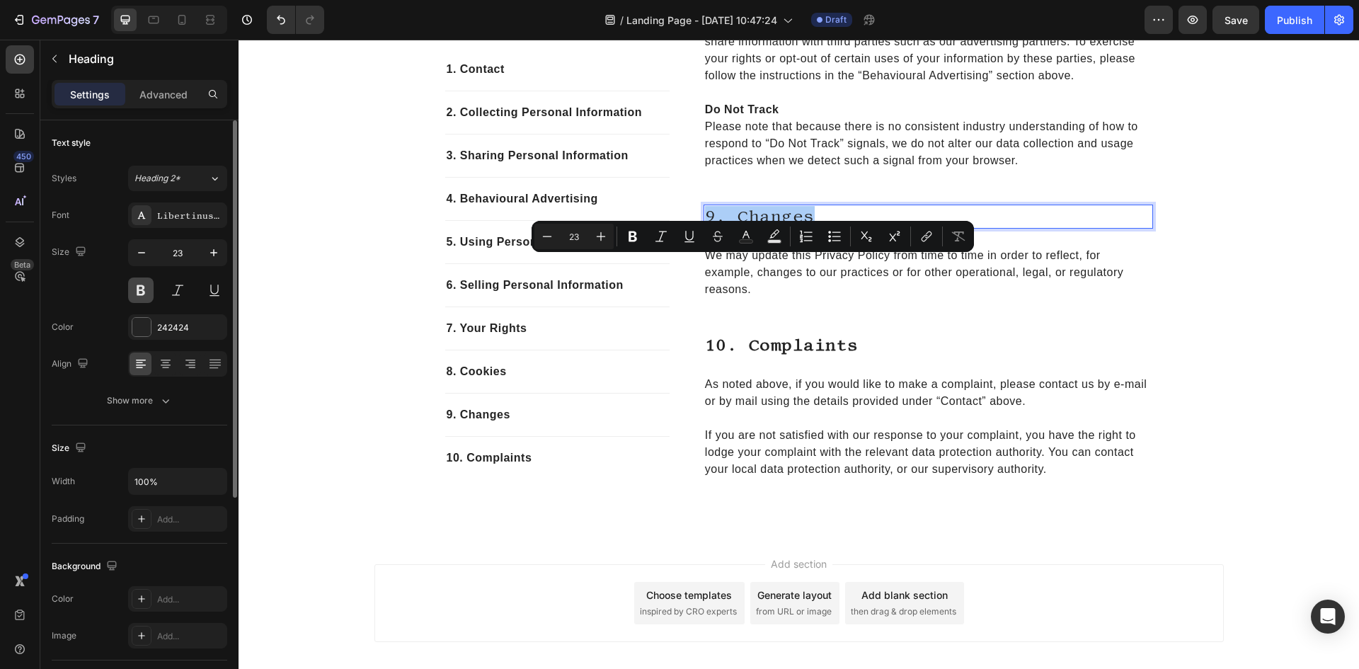
click at [131, 294] on button at bounding box center [140, 290] width 25 height 25
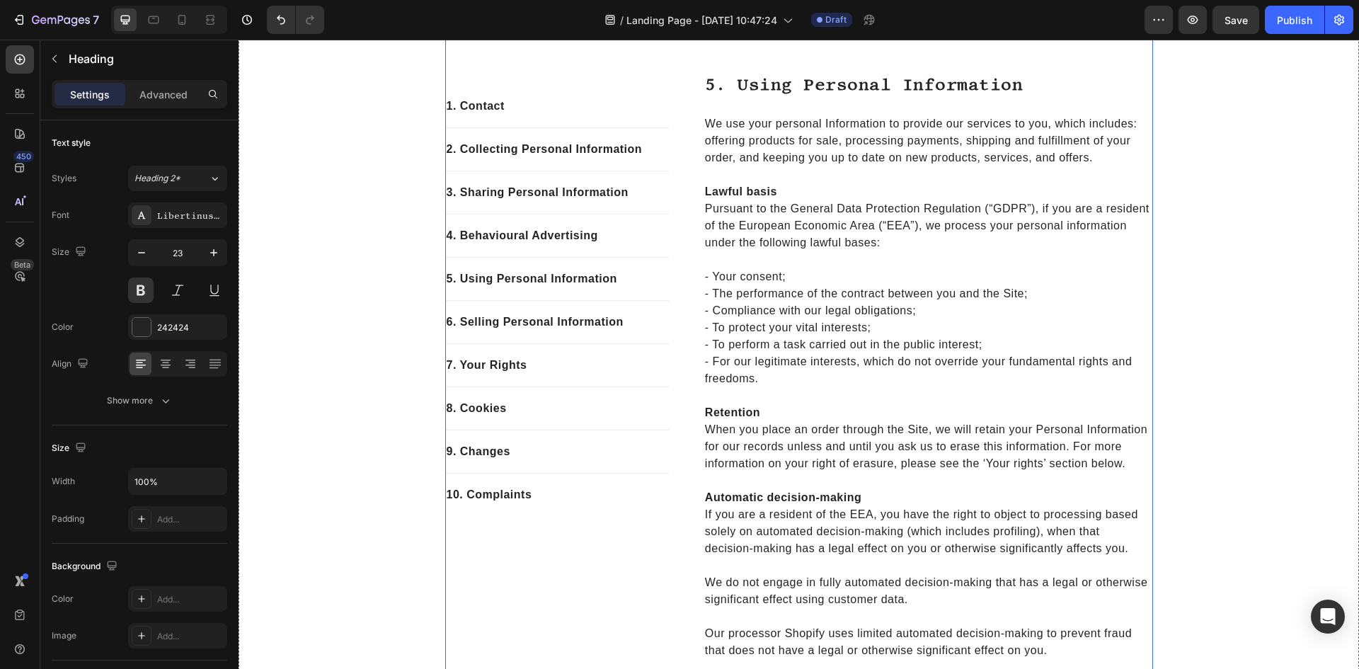
scroll to position [1912, 0]
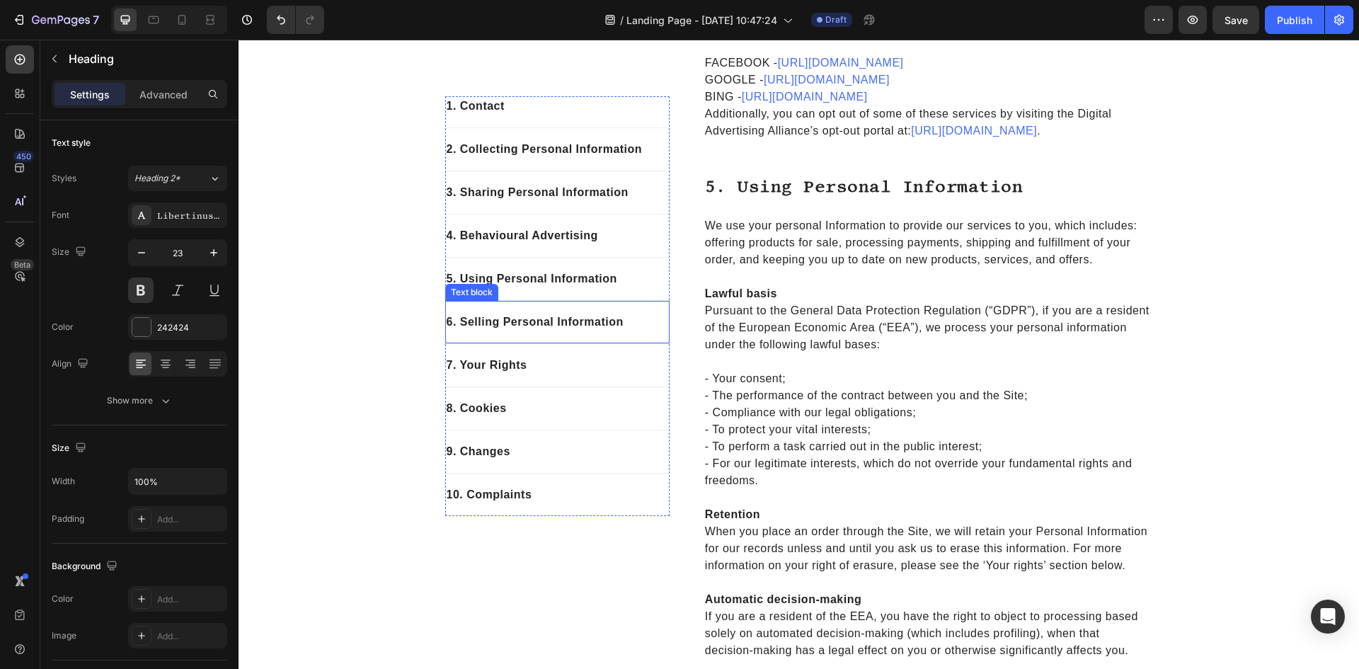
click at [602, 307] on div "6. Selling Personal Information Text block" at bounding box center [557, 322] width 224 height 43
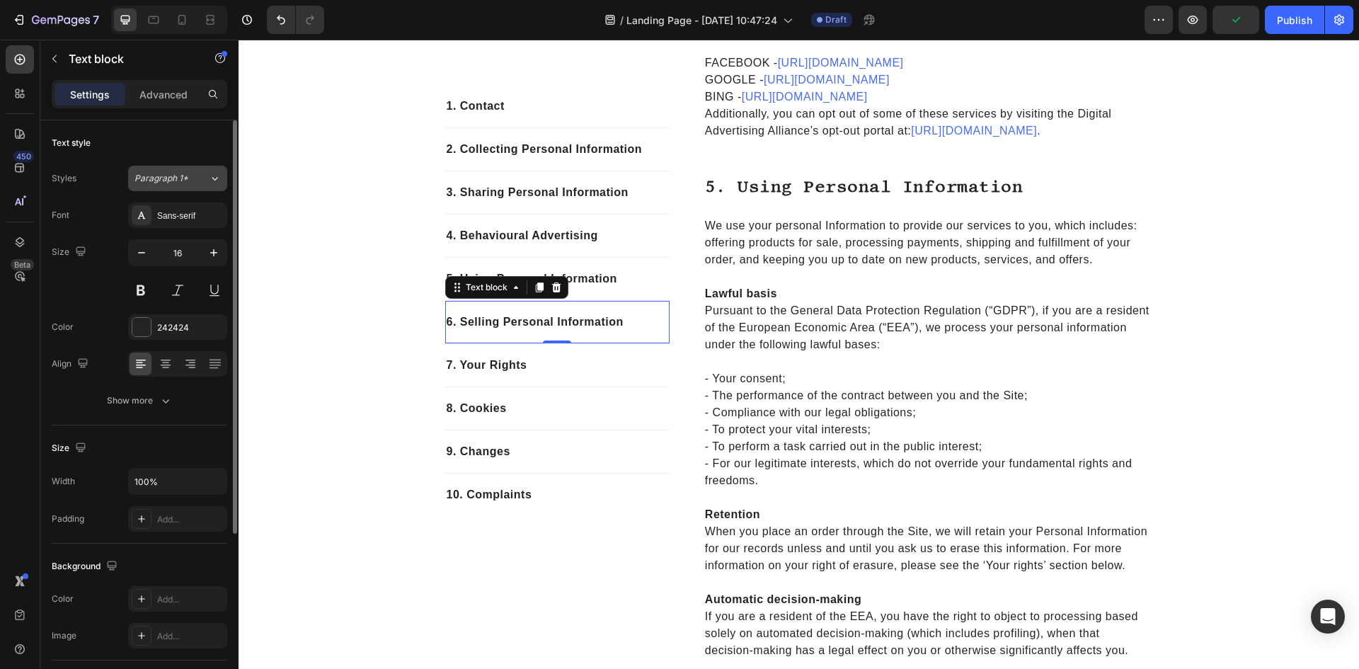
click at [173, 176] on span "Paragraph 1*" at bounding box center [162, 178] width 54 height 13
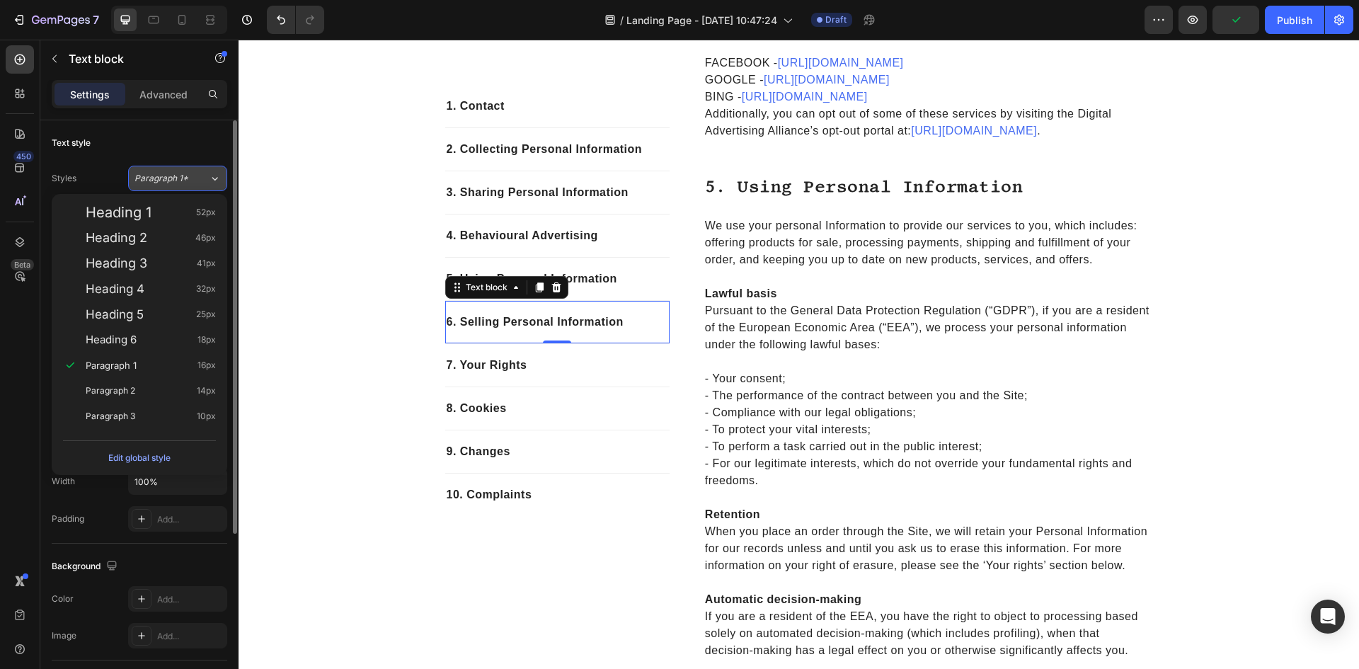
click at [173, 176] on span "Paragraph 1*" at bounding box center [162, 178] width 54 height 13
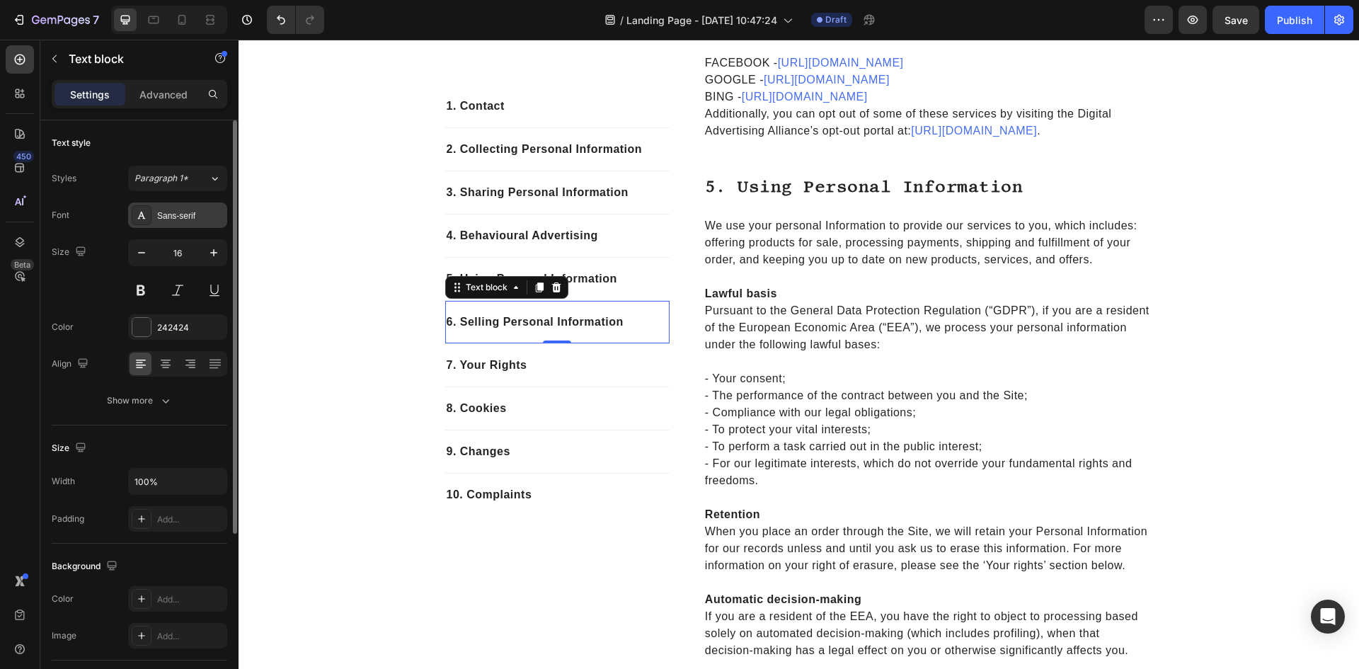
click at [181, 221] on div "Sans-serif" at bounding box center [190, 216] width 67 height 13
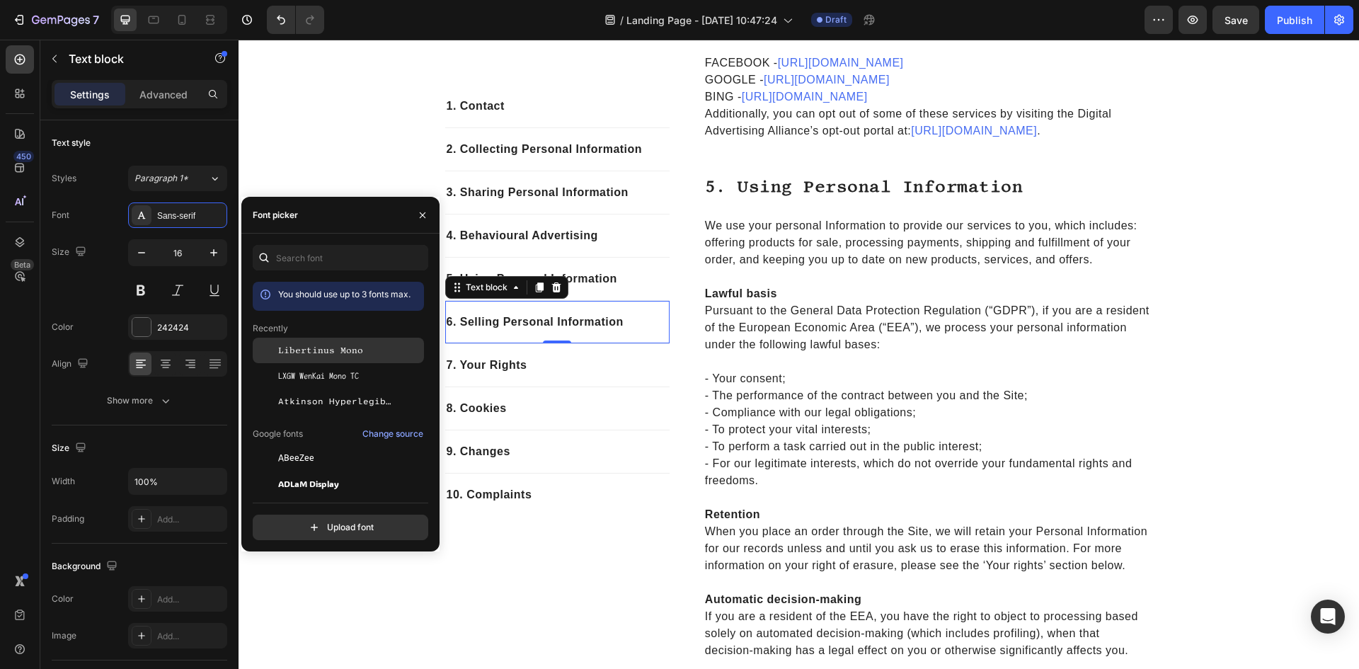
click at [338, 353] on span "Libertinus Mono" at bounding box center [320, 350] width 85 height 13
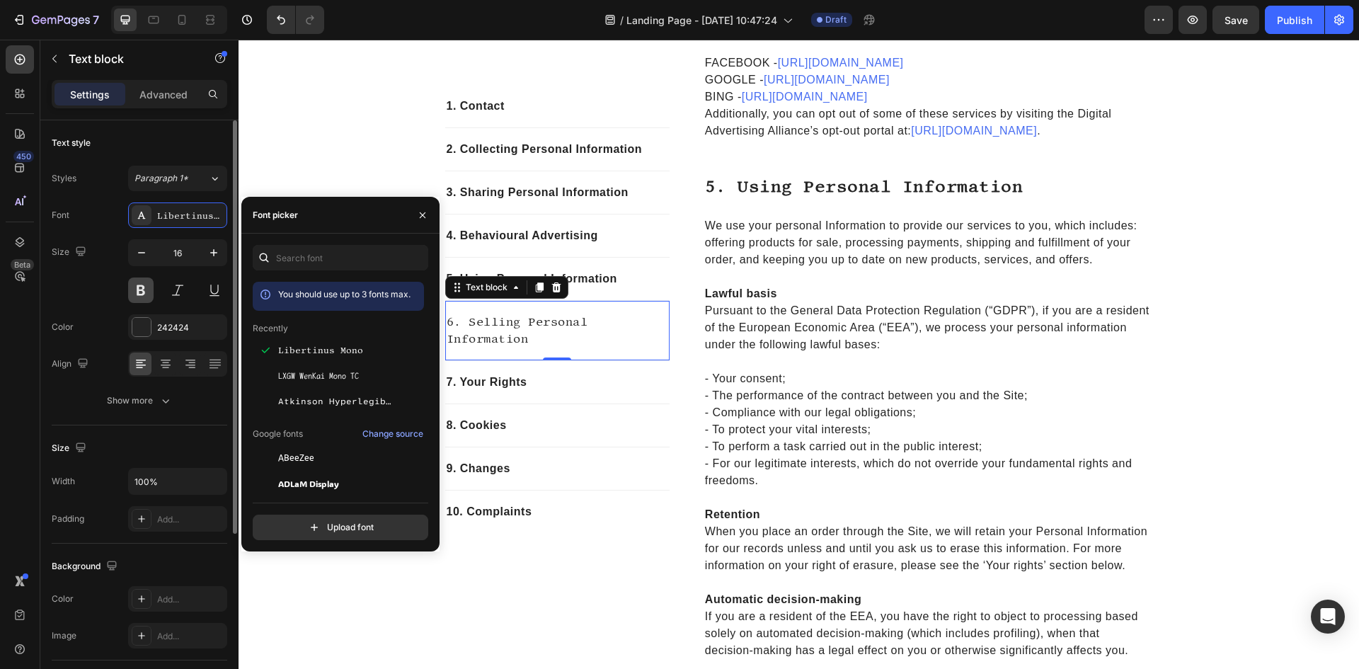
click at [143, 284] on button at bounding box center [140, 290] width 25 height 25
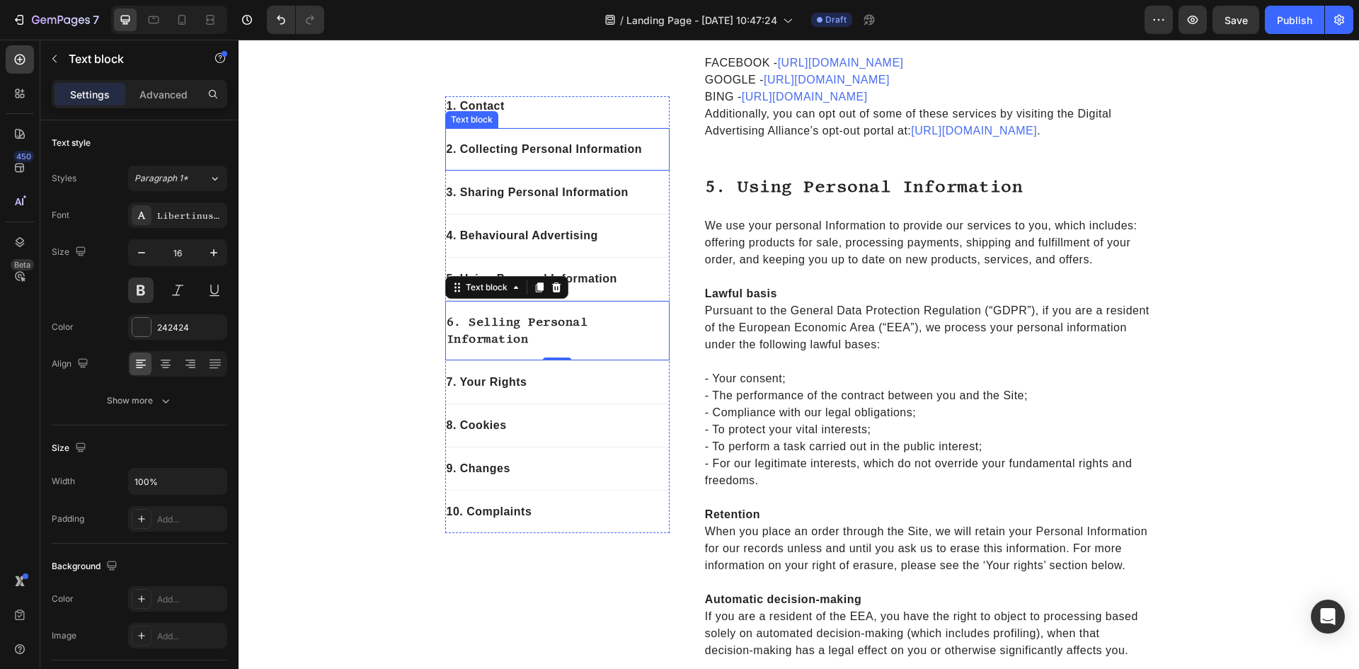
click at [465, 130] on div "2. Collecting Personal Information Text block" at bounding box center [557, 149] width 224 height 43
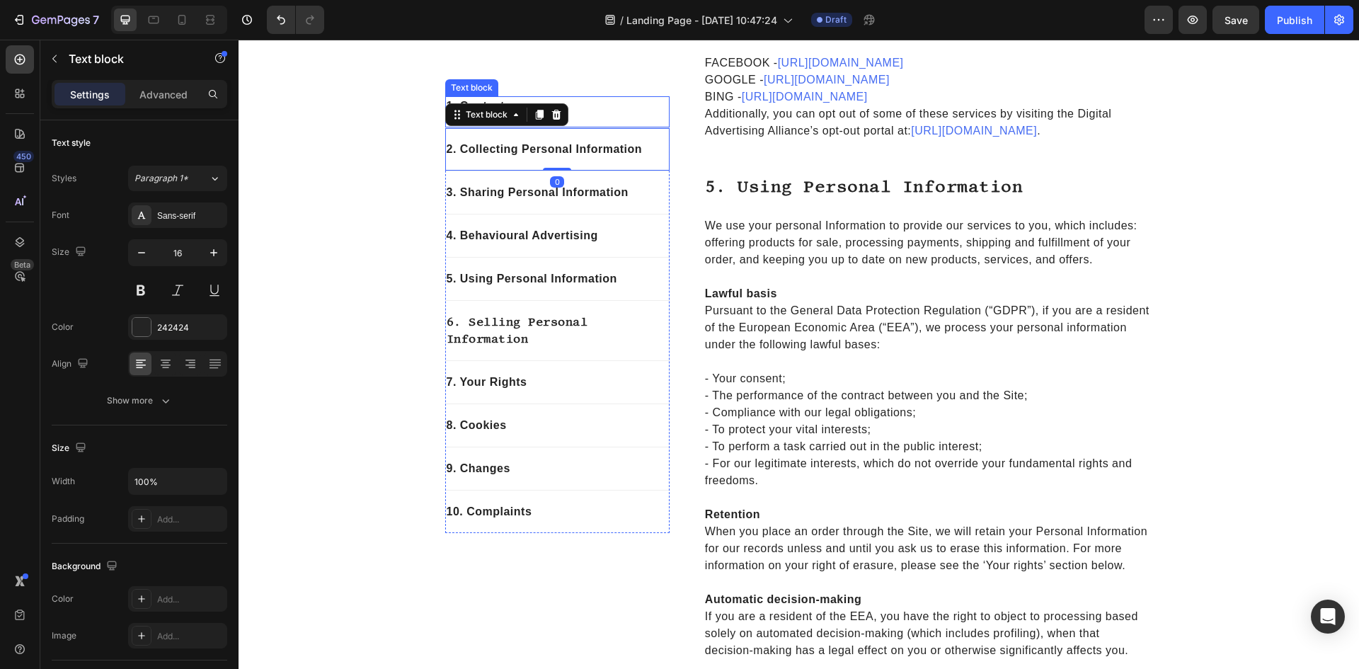
click at [573, 96] on div "1. Contact" at bounding box center [557, 106] width 224 height 20
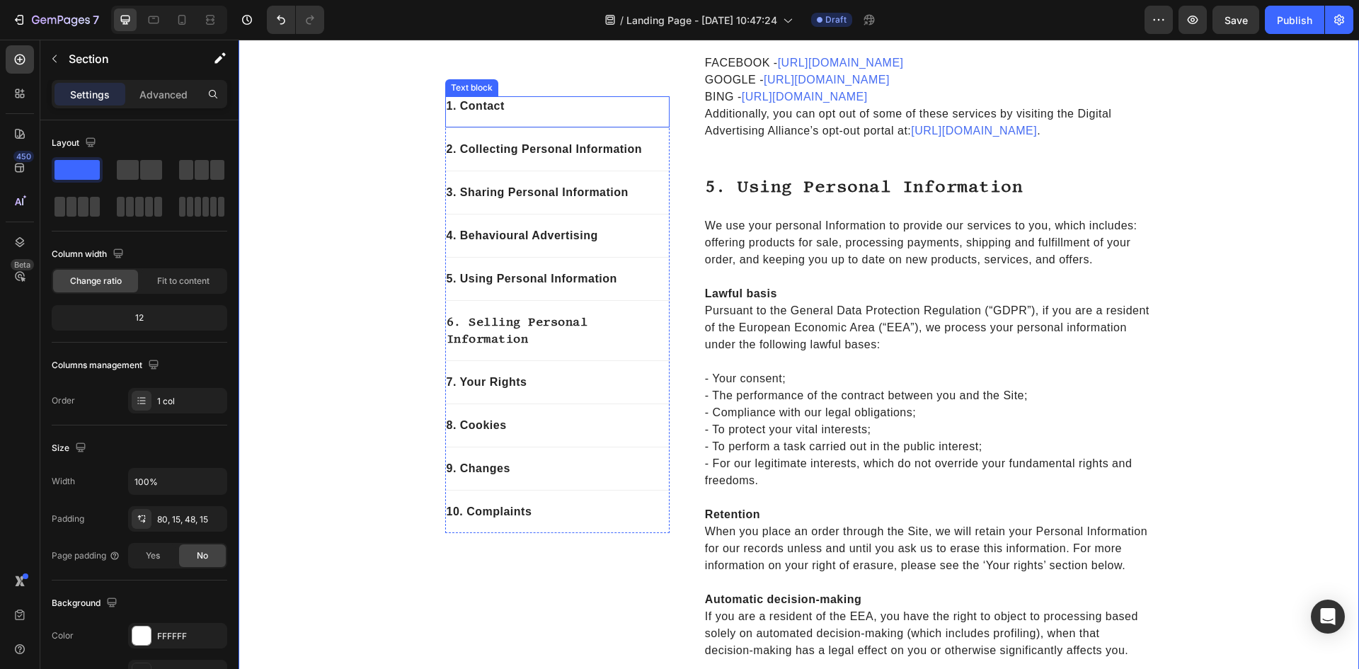
click at [476, 101] on p "1. Contact" at bounding box center [558, 106] width 222 height 17
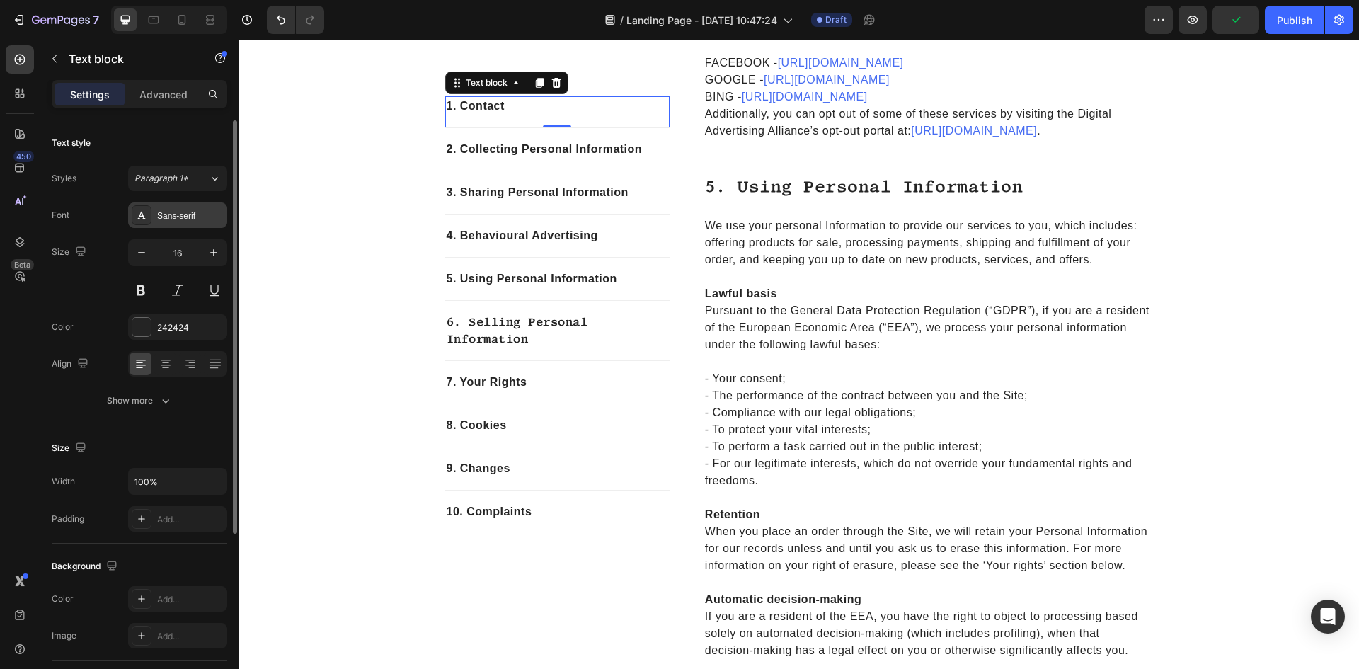
click at [173, 215] on div "Sans-serif" at bounding box center [190, 216] width 67 height 13
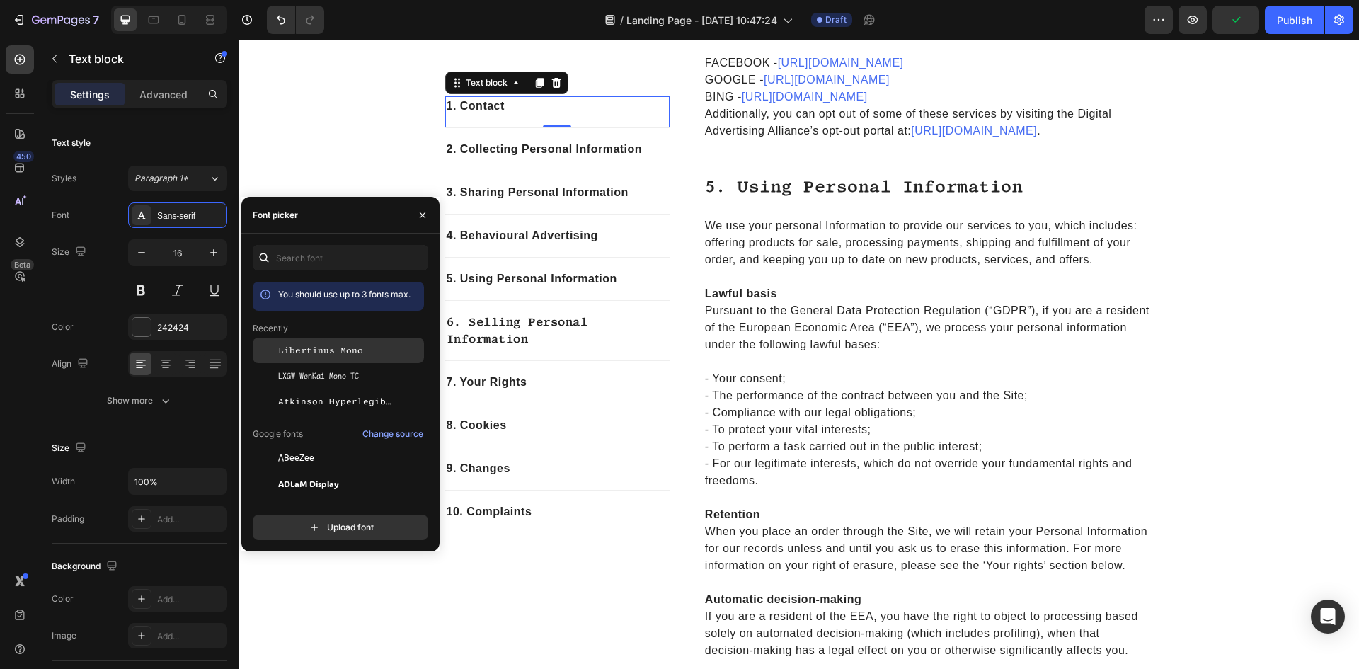
click at [336, 345] on span "Libertinus Mono" at bounding box center [320, 350] width 85 height 13
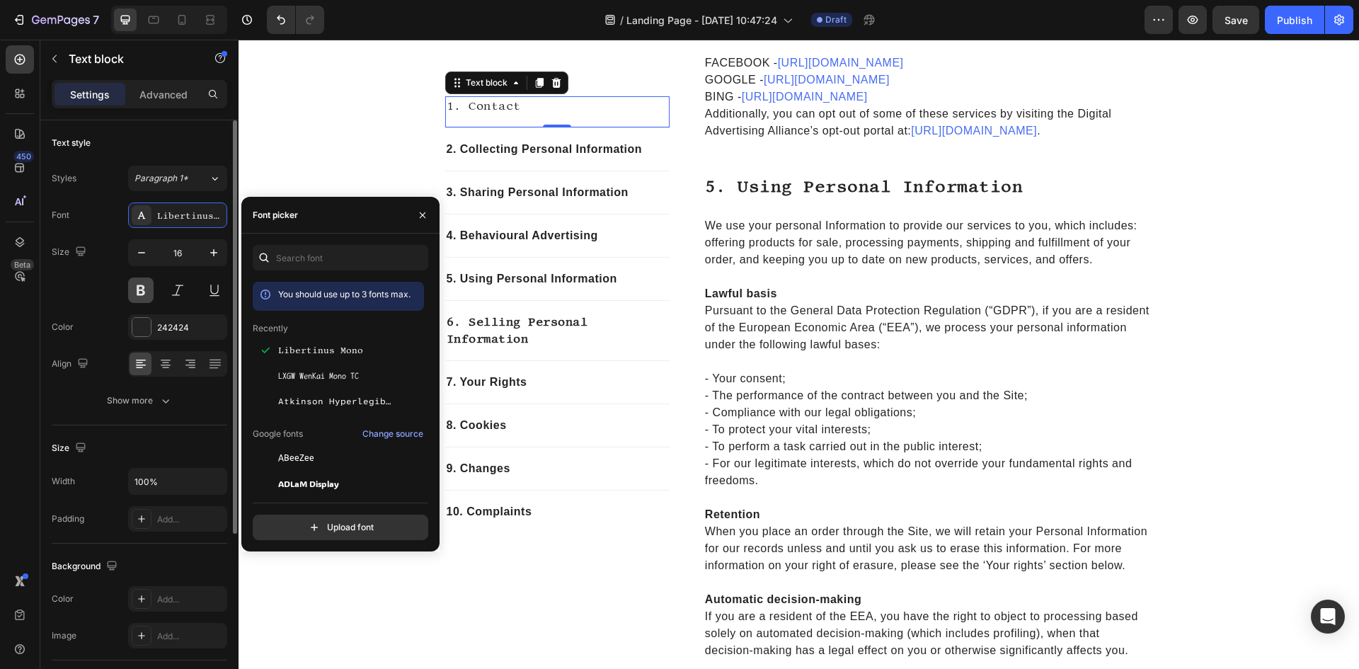
click at [147, 290] on button at bounding box center [140, 290] width 25 height 25
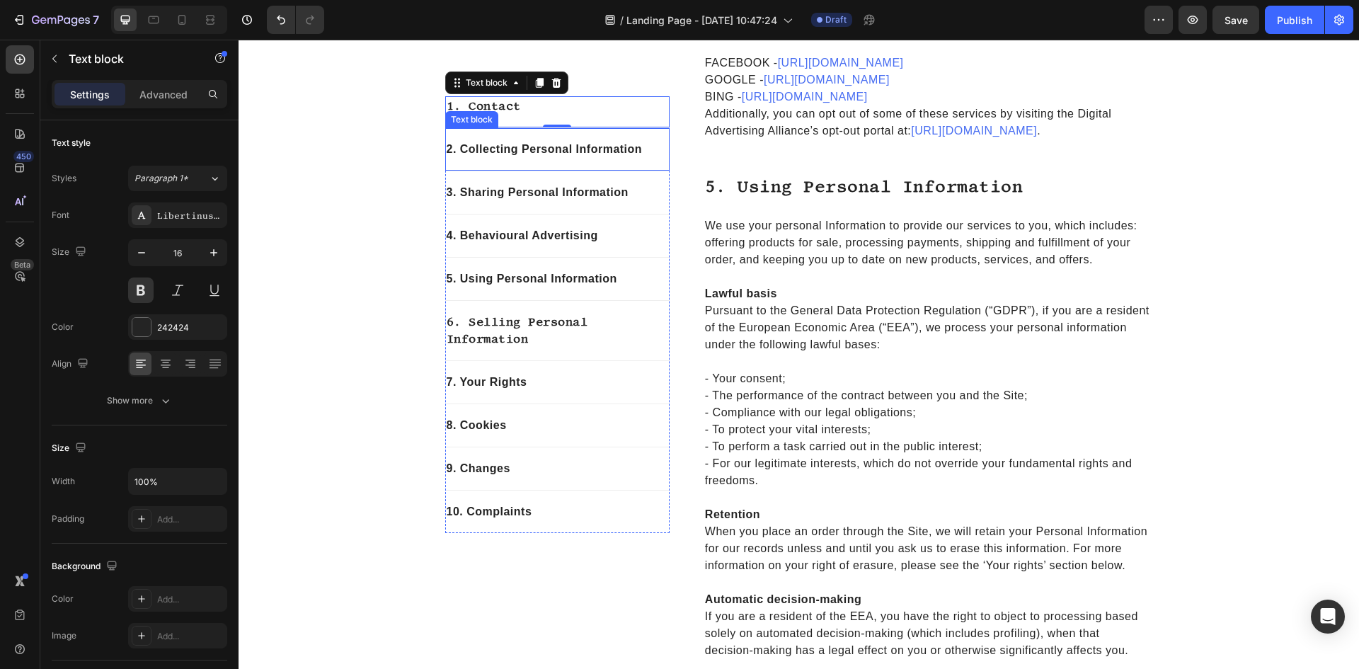
click at [505, 154] on p "2. Collecting Personal Information" at bounding box center [558, 149] width 222 height 17
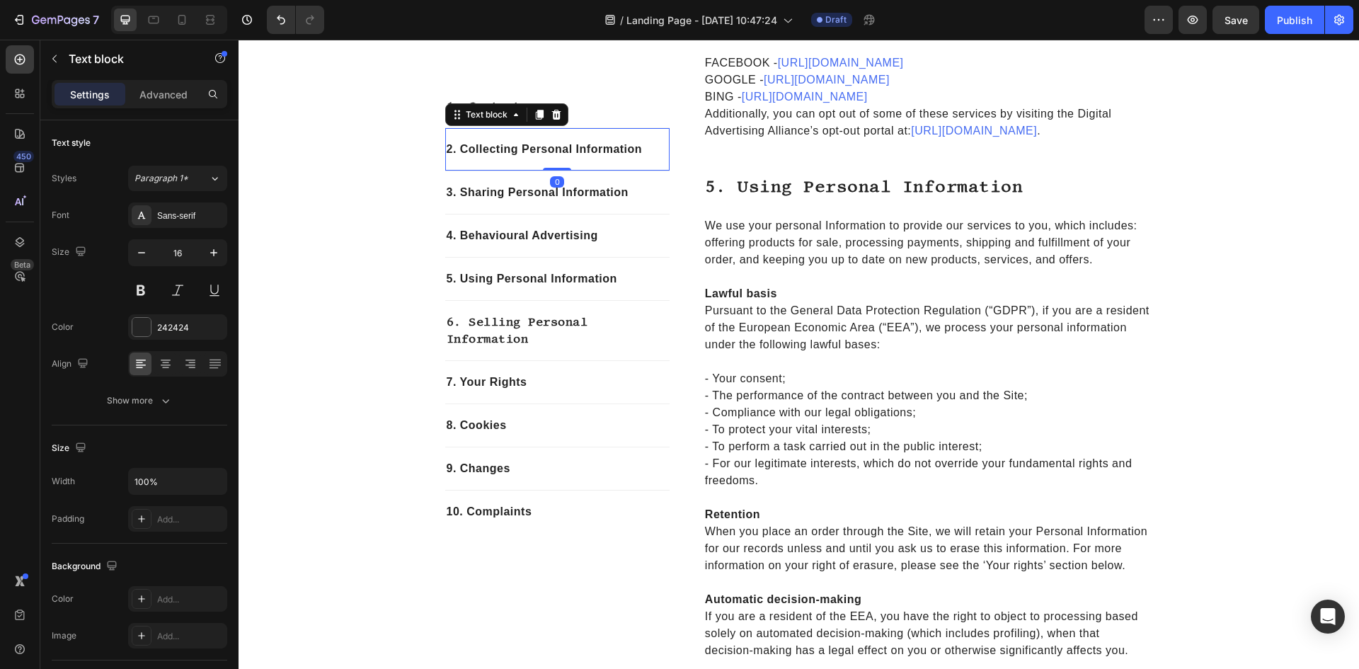
click at [505, 154] on p "2. Collecting Personal Information" at bounding box center [558, 149] width 222 height 17
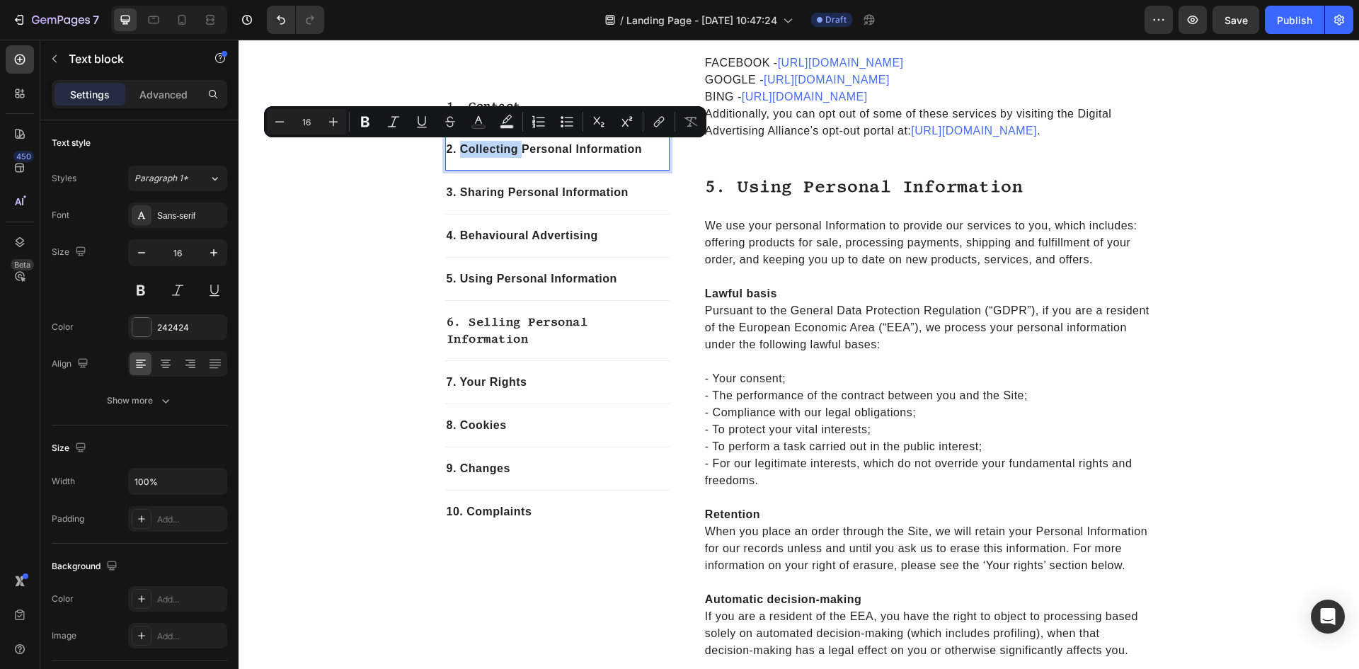
click at [505, 154] on p "2. Collecting Personal Information" at bounding box center [558, 149] width 222 height 17
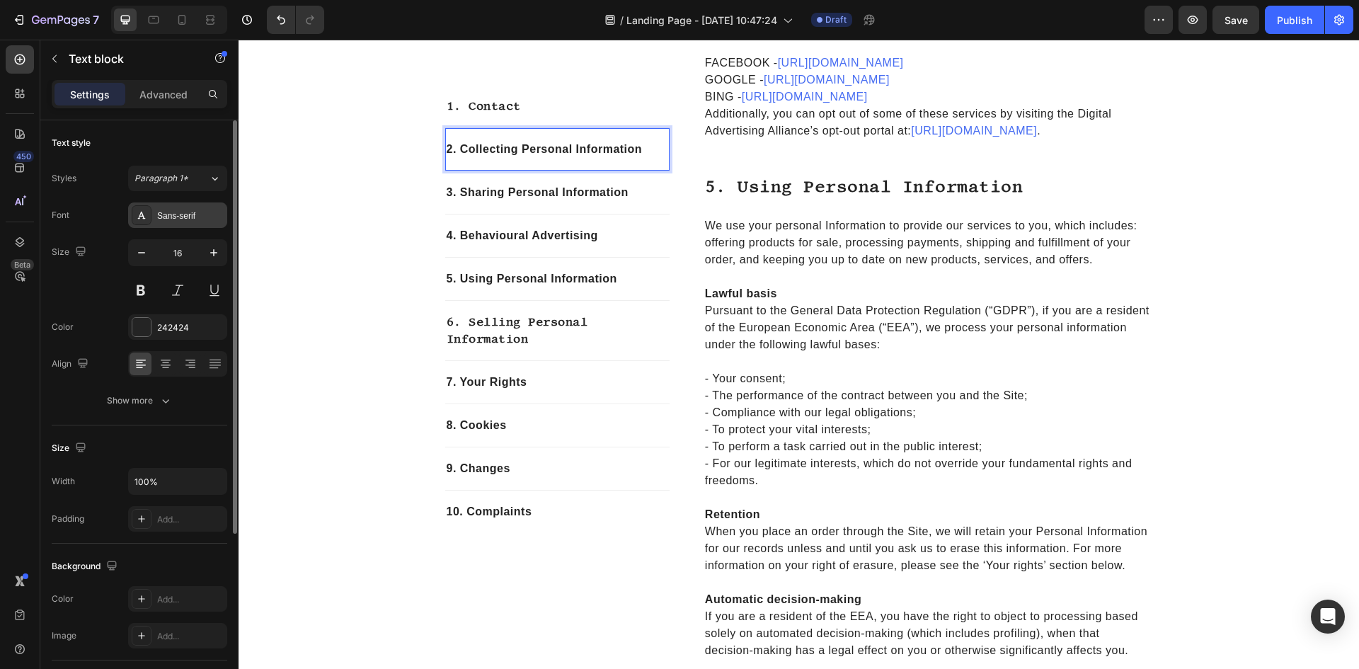
click at [173, 215] on div "Sans-serif" at bounding box center [190, 216] width 67 height 13
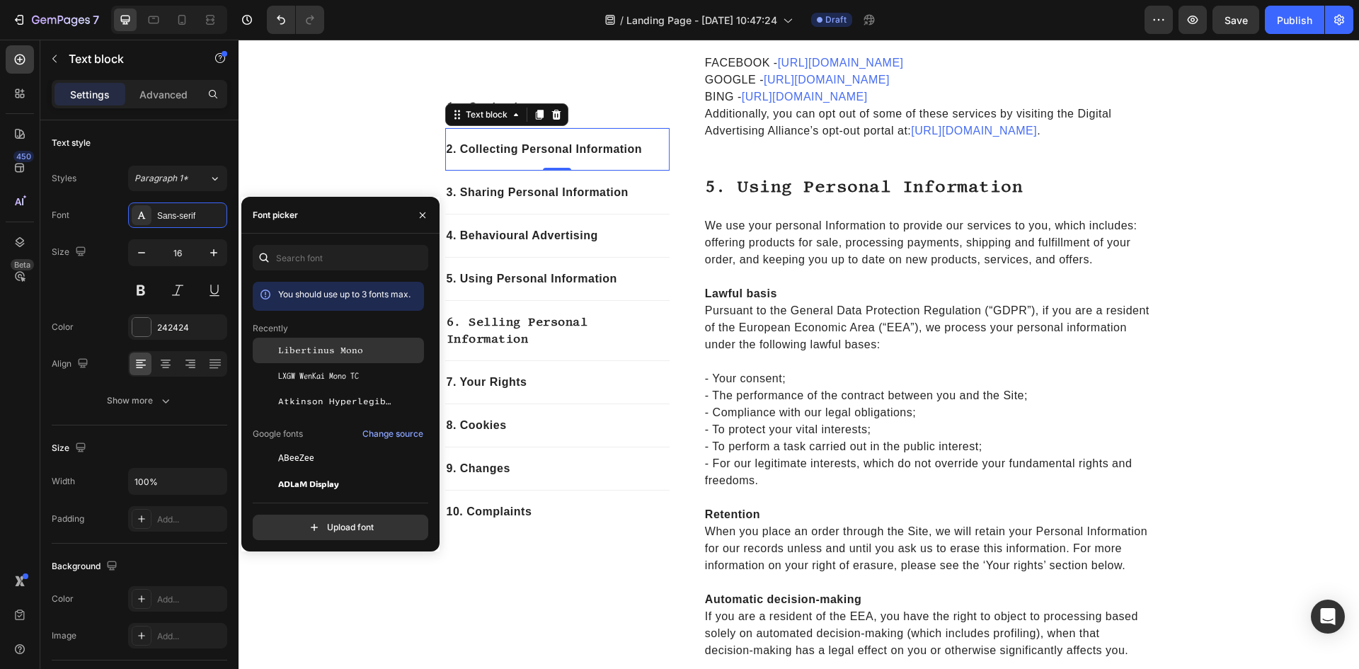
click at [317, 346] on span "Libertinus Mono" at bounding box center [320, 350] width 85 height 13
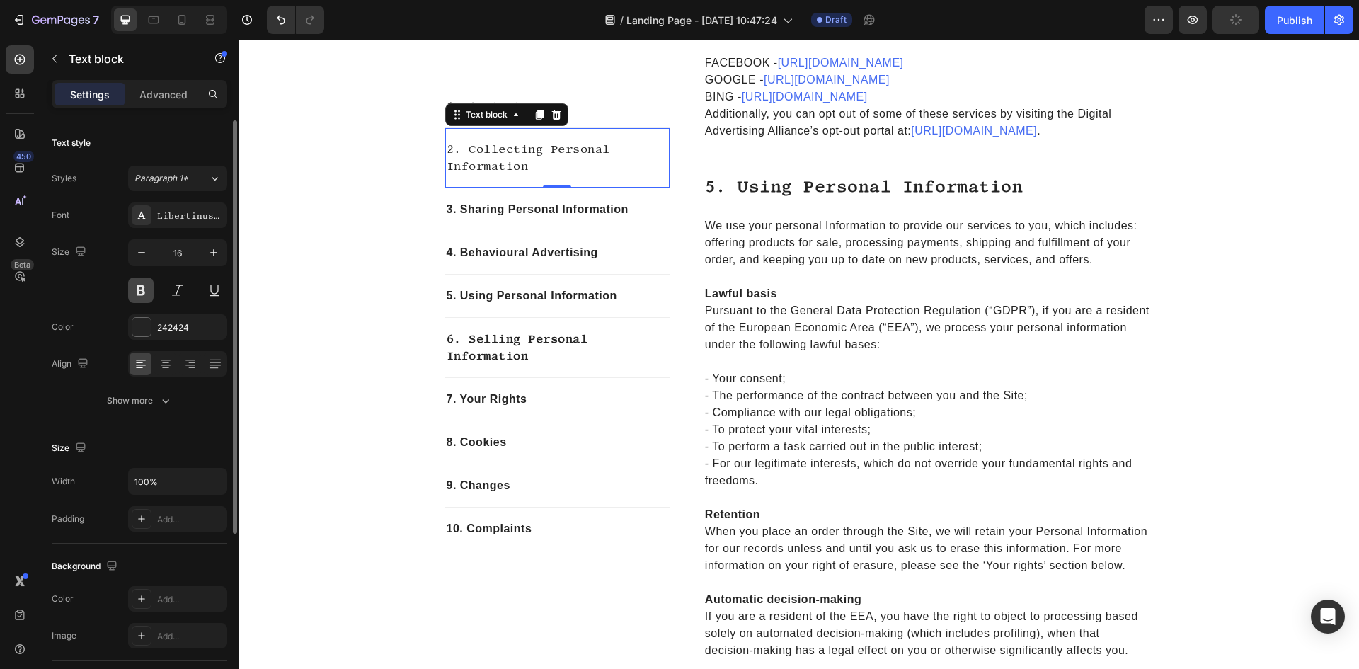
click at [142, 300] on button at bounding box center [140, 290] width 25 height 25
click at [484, 213] on p "3. Sharing Personal Information" at bounding box center [558, 209] width 222 height 17
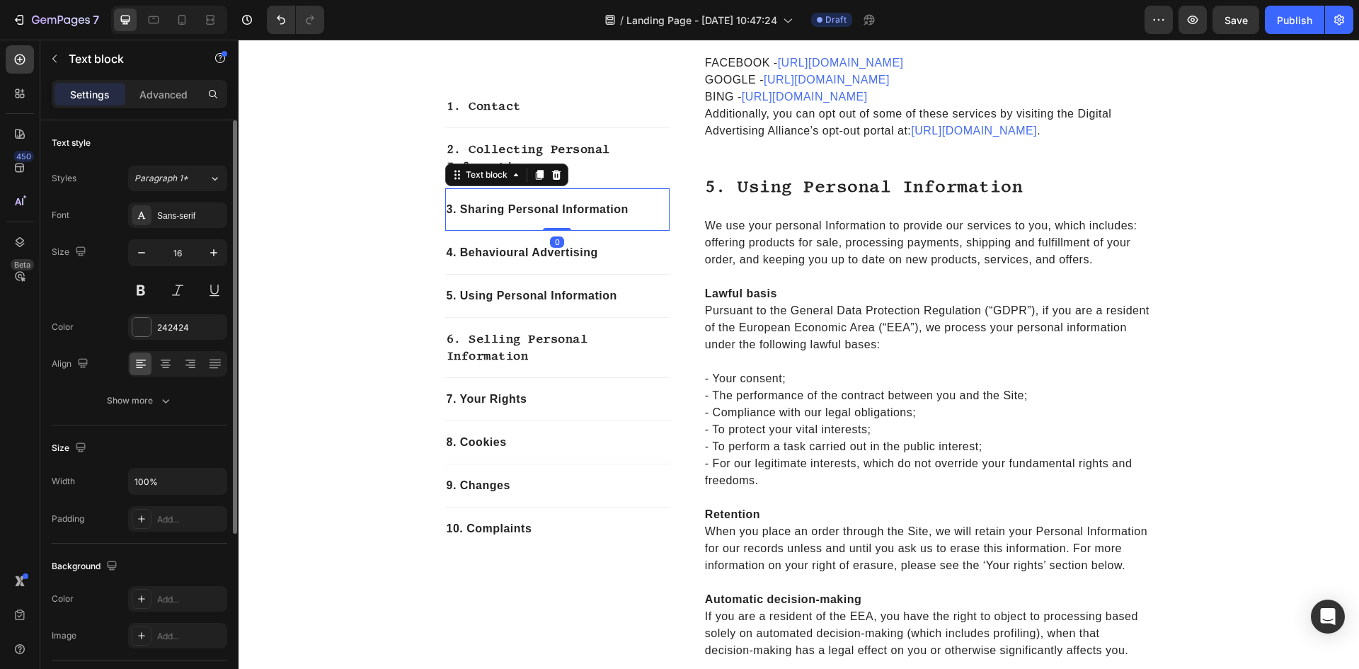
click at [147, 228] on div "Font Sans-serif Size 16 Color 242424 Align Show more" at bounding box center [140, 307] width 176 height 211
click at [144, 218] on icon at bounding box center [142, 215] width 8 height 7
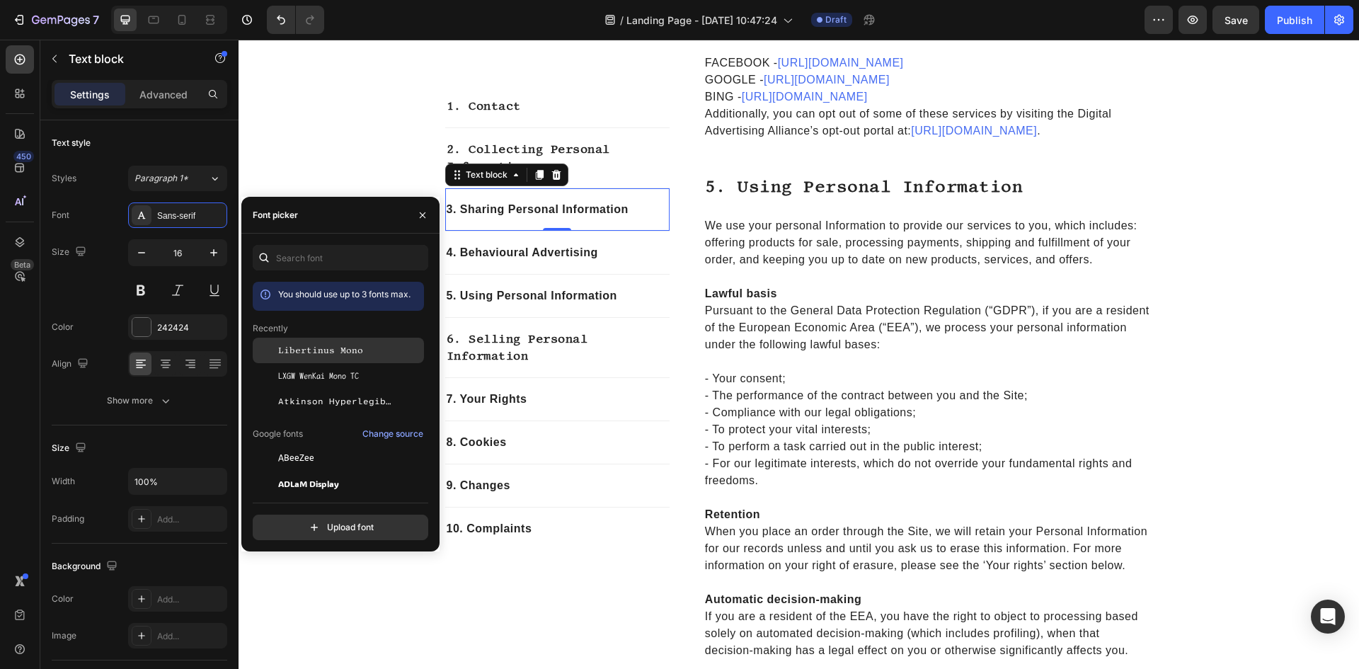
click at [312, 350] on span "Libertinus Mono" at bounding box center [320, 350] width 85 height 13
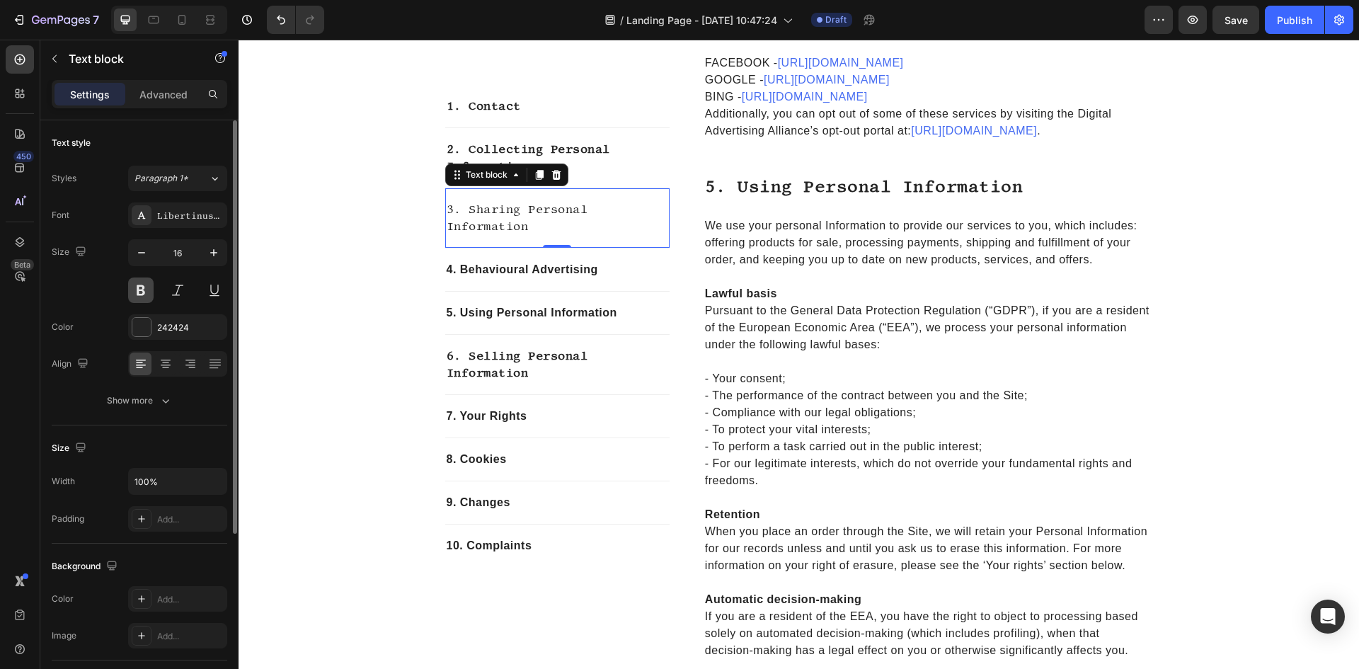
click at [139, 291] on button at bounding box center [140, 290] width 25 height 25
click at [507, 270] on p "4. Behavioural Advertising" at bounding box center [558, 269] width 222 height 17
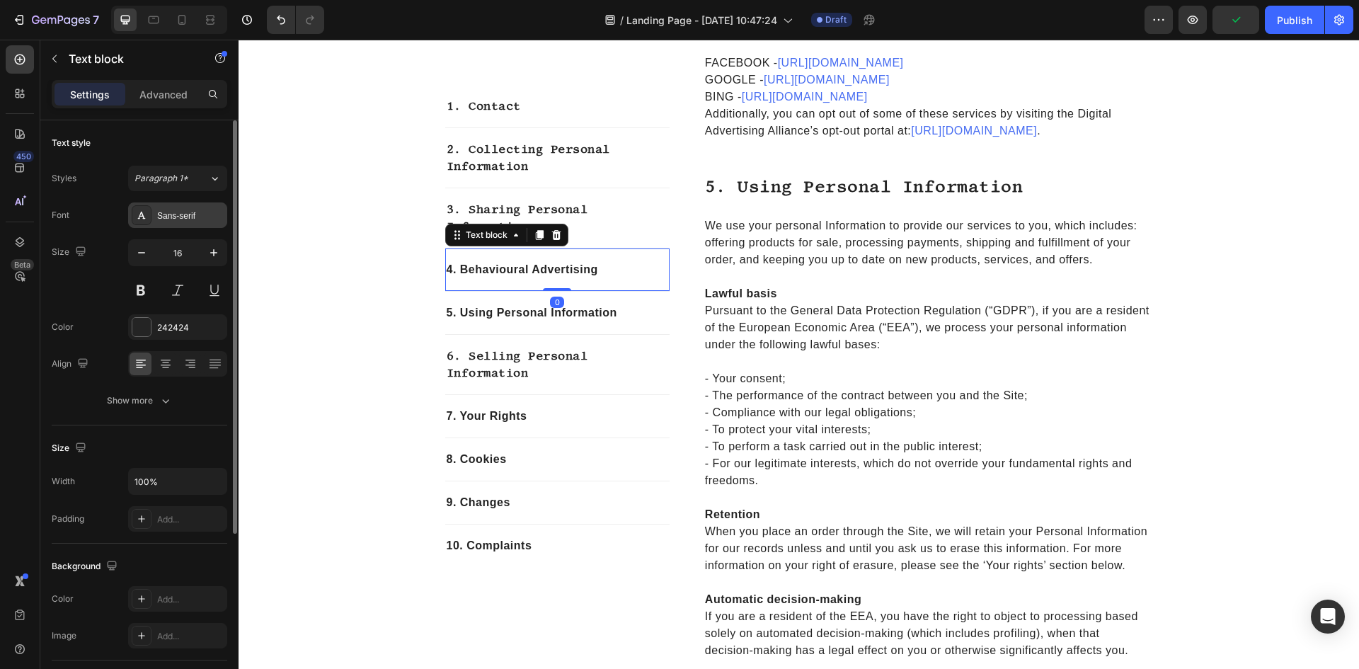
click at [137, 204] on div "Sans-serif" at bounding box center [177, 214] width 99 height 25
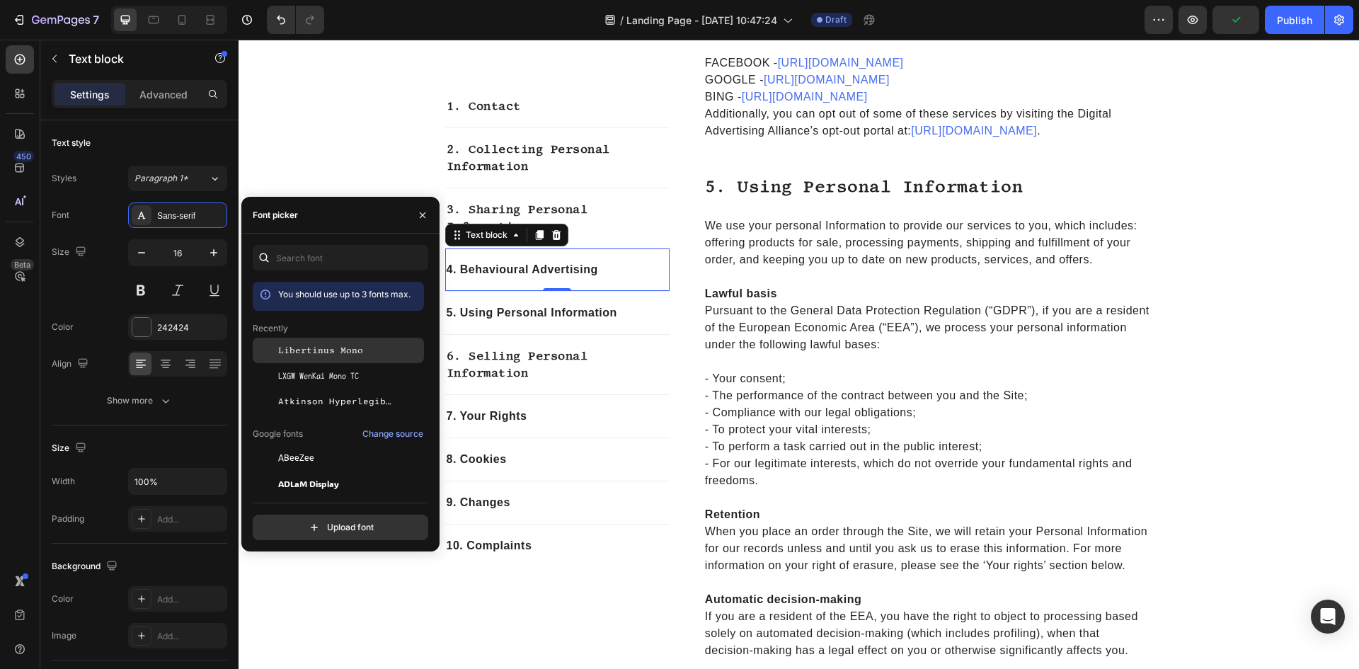
click at [346, 352] on span "Libertinus Mono" at bounding box center [320, 350] width 85 height 13
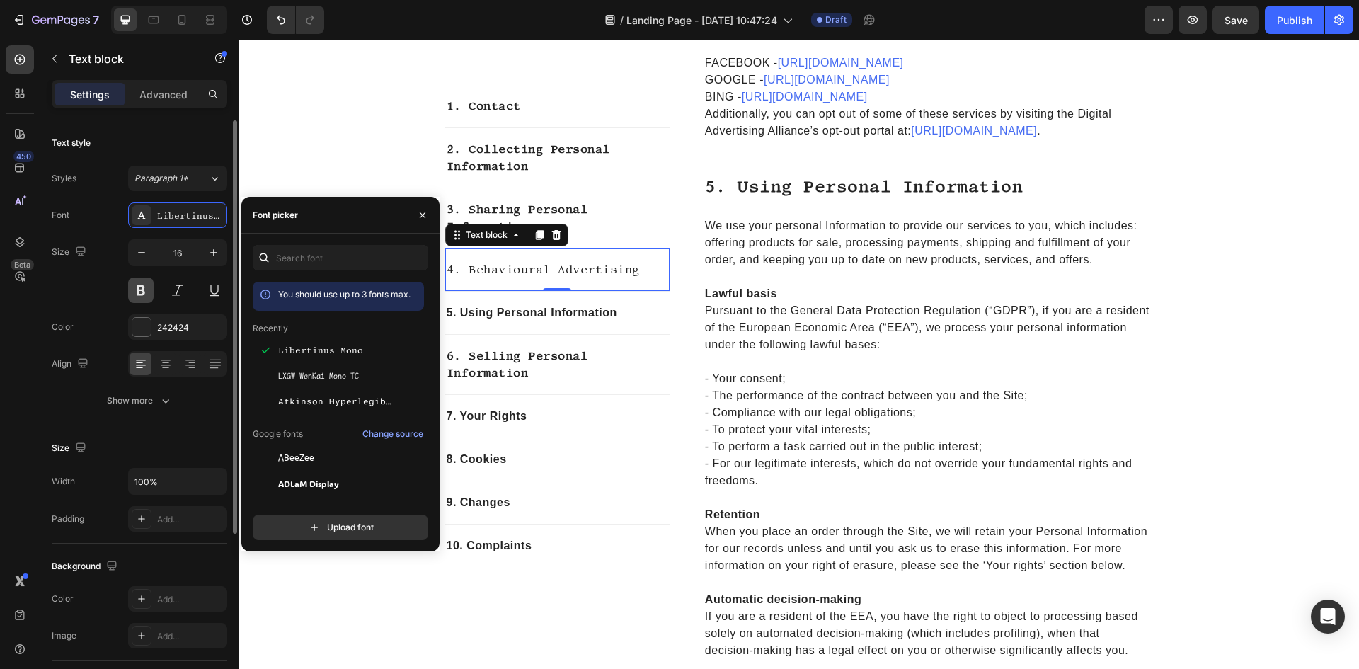
click at [132, 294] on button at bounding box center [140, 290] width 25 height 25
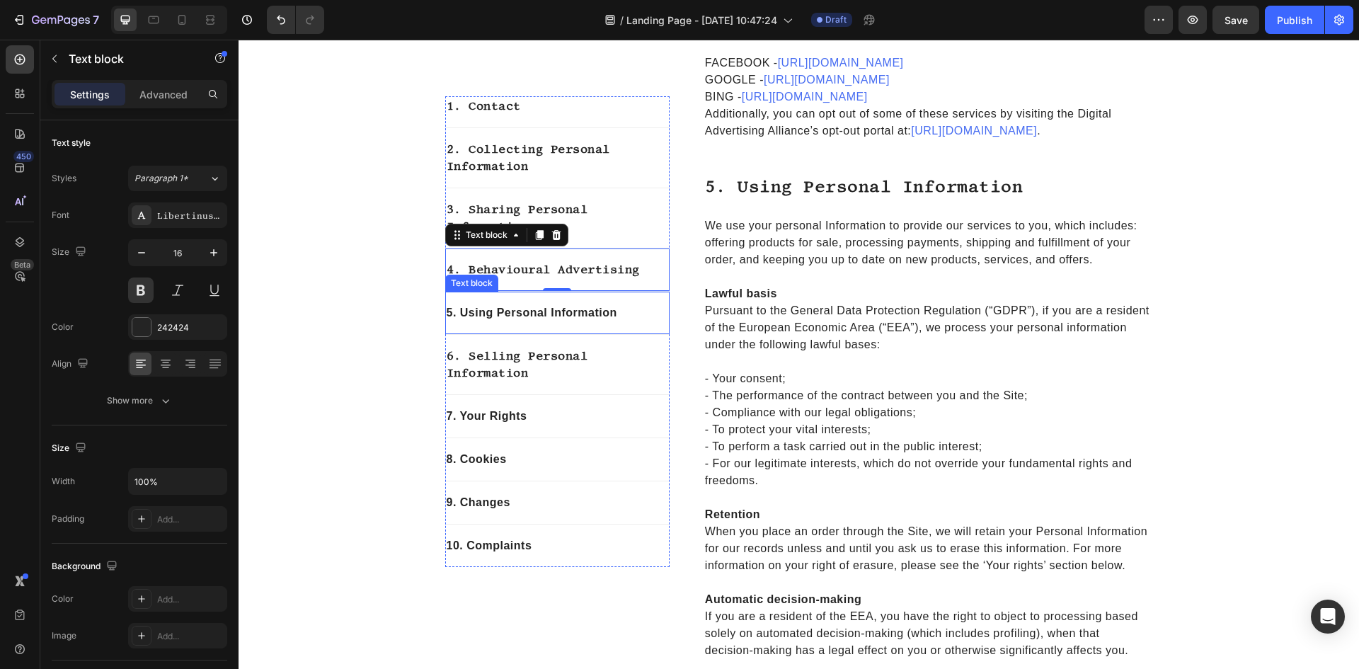
click at [507, 316] on p "5. Using Personal Information" at bounding box center [558, 312] width 222 height 17
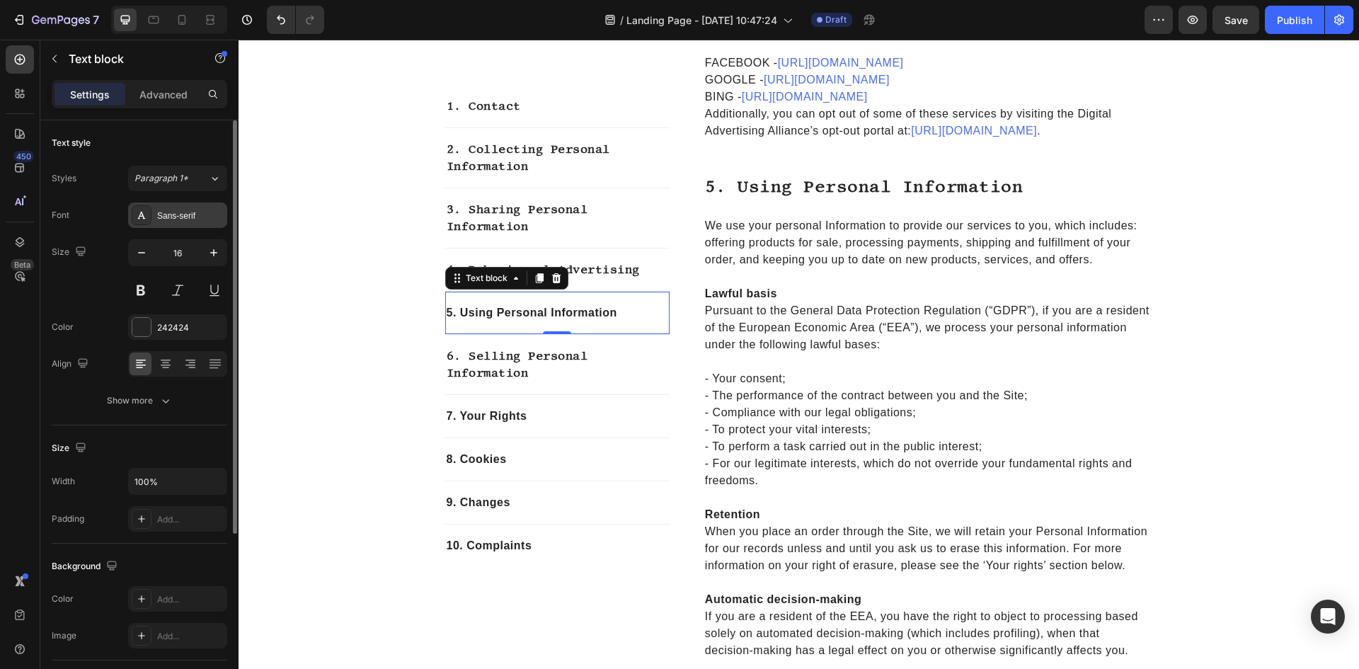
click at [197, 216] on div "Sans-serif" at bounding box center [190, 216] width 67 height 13
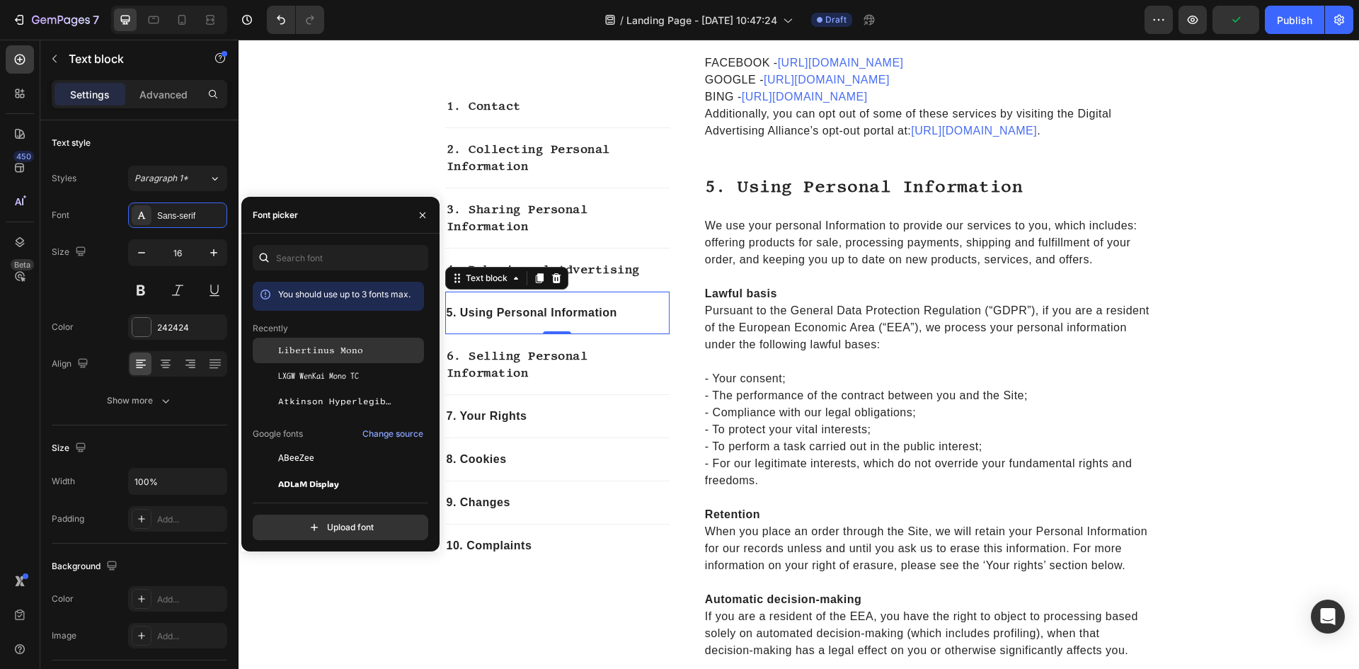
click at [336, 339] on div "Libertinus Mono" at bounding box center [338, 350] width 171 height 25
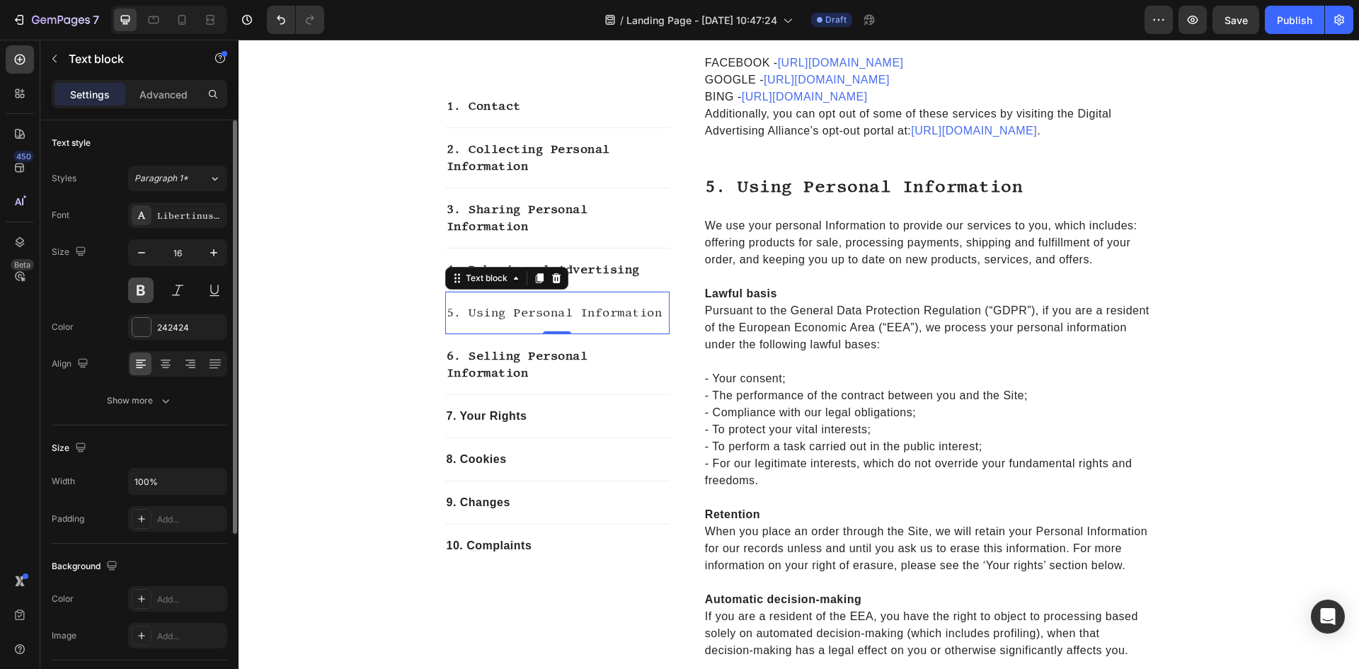
click at [136, 293] on button at bounding box center [140, 290] width 25 height 25
click at [517, 353] on p "6. Selling Personal Information" at bounding box center [558, 365] width 222 height 34
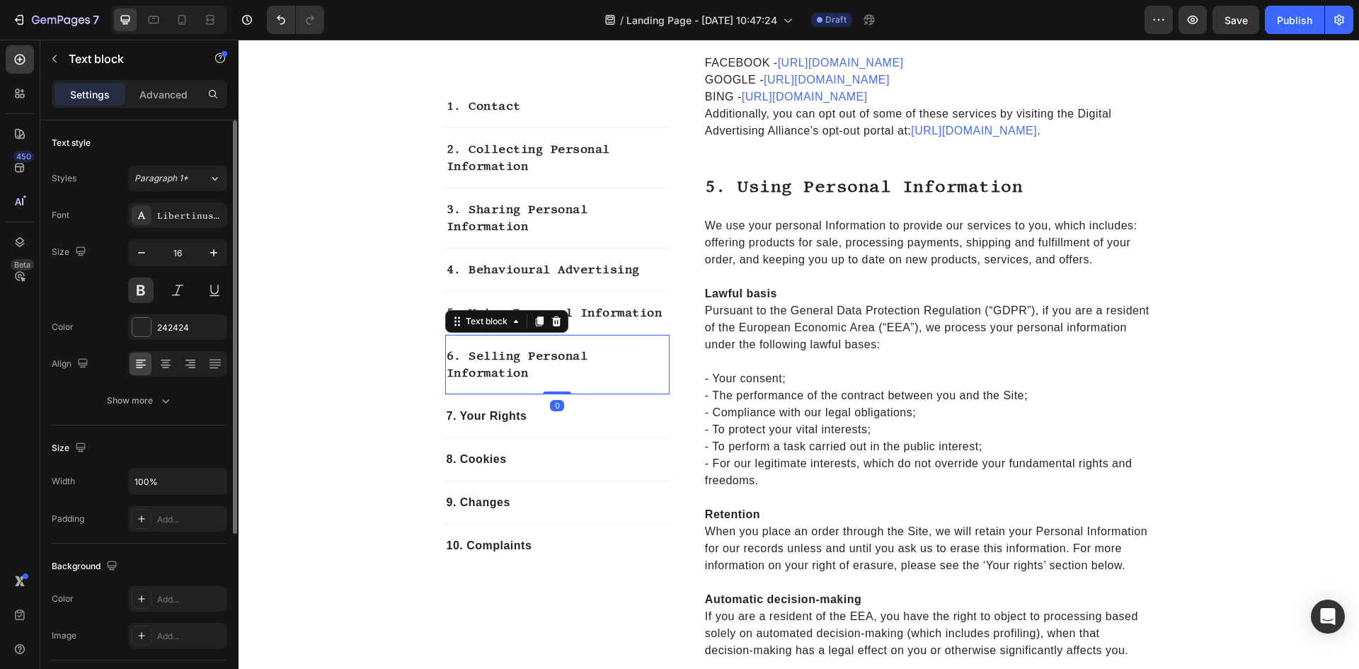
click at [184, 164] on div "Styles Paragraph 1* Font Libertinus Mono Size 16 Color 242424 Align Show more" at bounding box center [140, 288] width 176 height 251
click at [181, 225] on div "Libertinus Mono" at bounding box center [177, 214] width 99 height 25
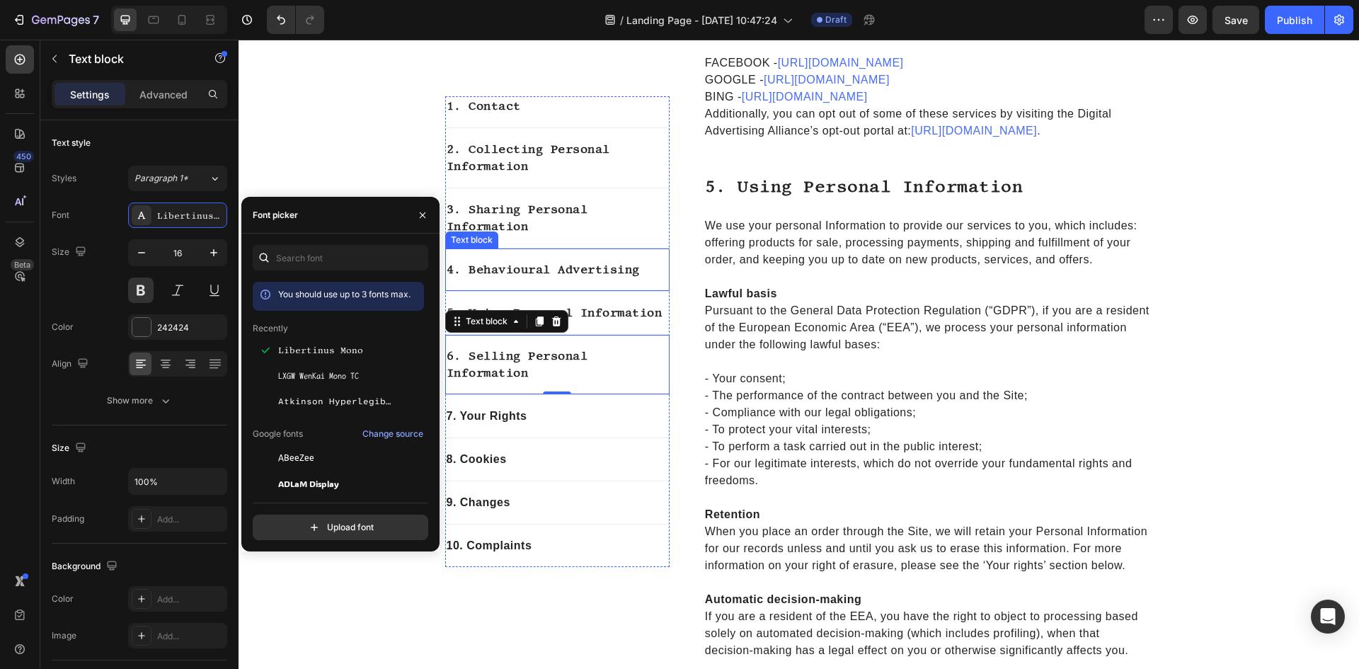
click at [654, 260] on div "4. Behavioural Advertising" at bounding box center [557, 270] width 224 height 20
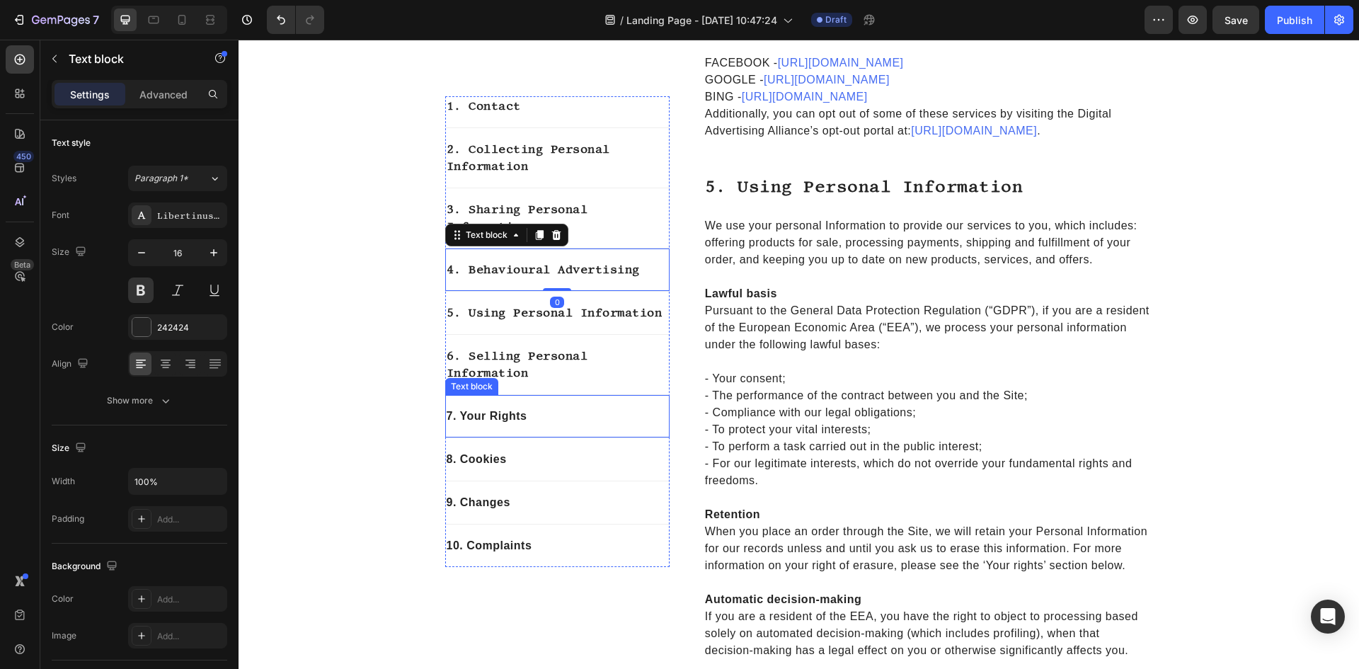
click at [535, 419] on p "7. Your Rights" at bounding box center [558, 416] width 222 height 17
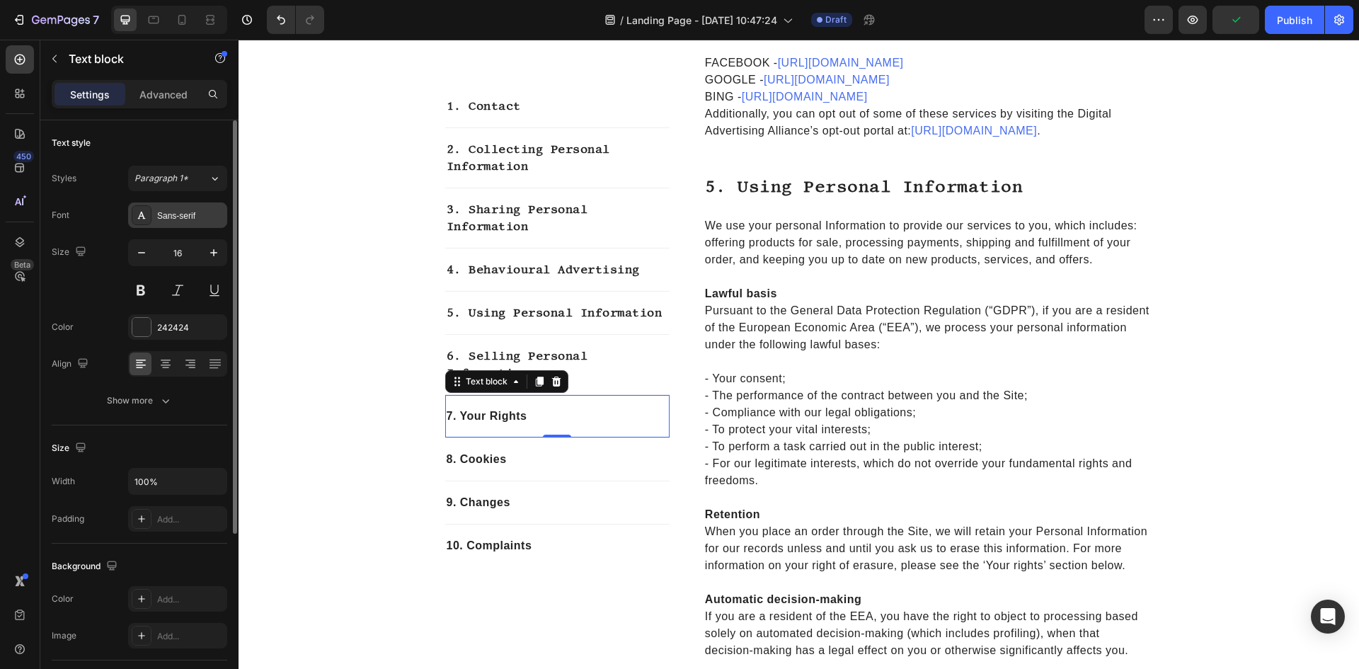
click at [149, 224] on div at bounding box center [142, 215] width 20 height 20
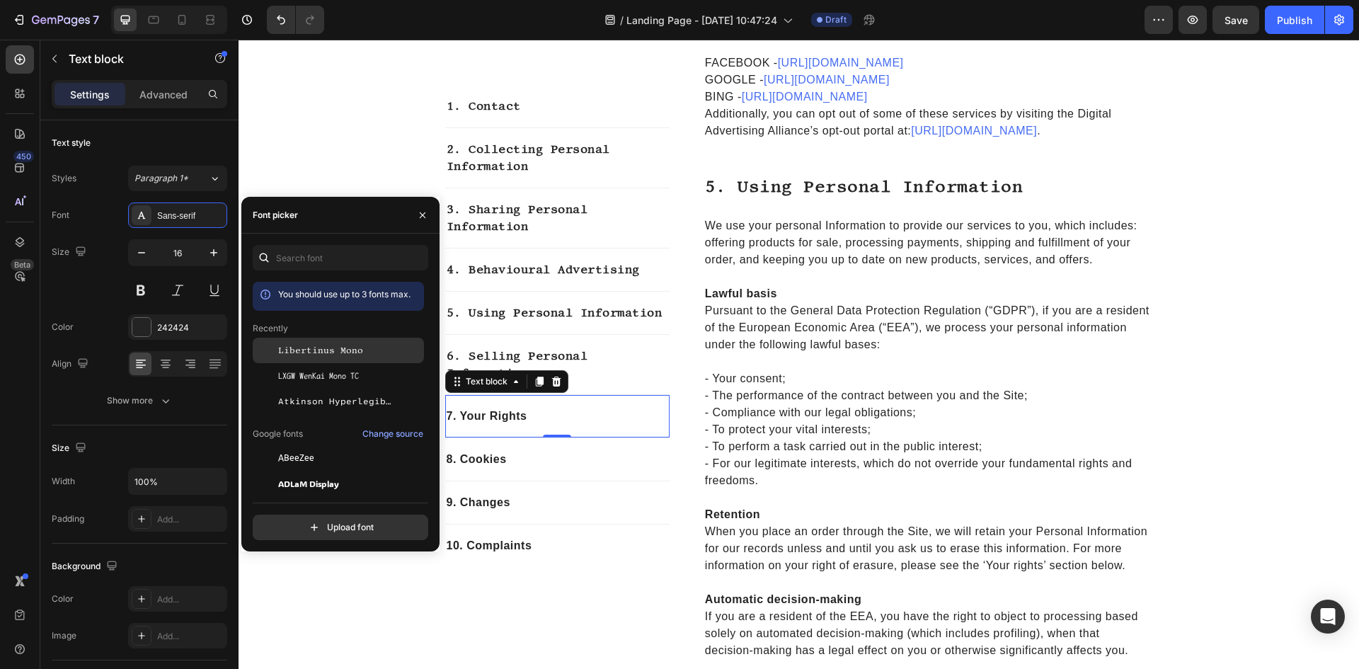
click at [345, 352] on span "Libertinus Mono" at bounding box center [320, 350] width 85 height 13
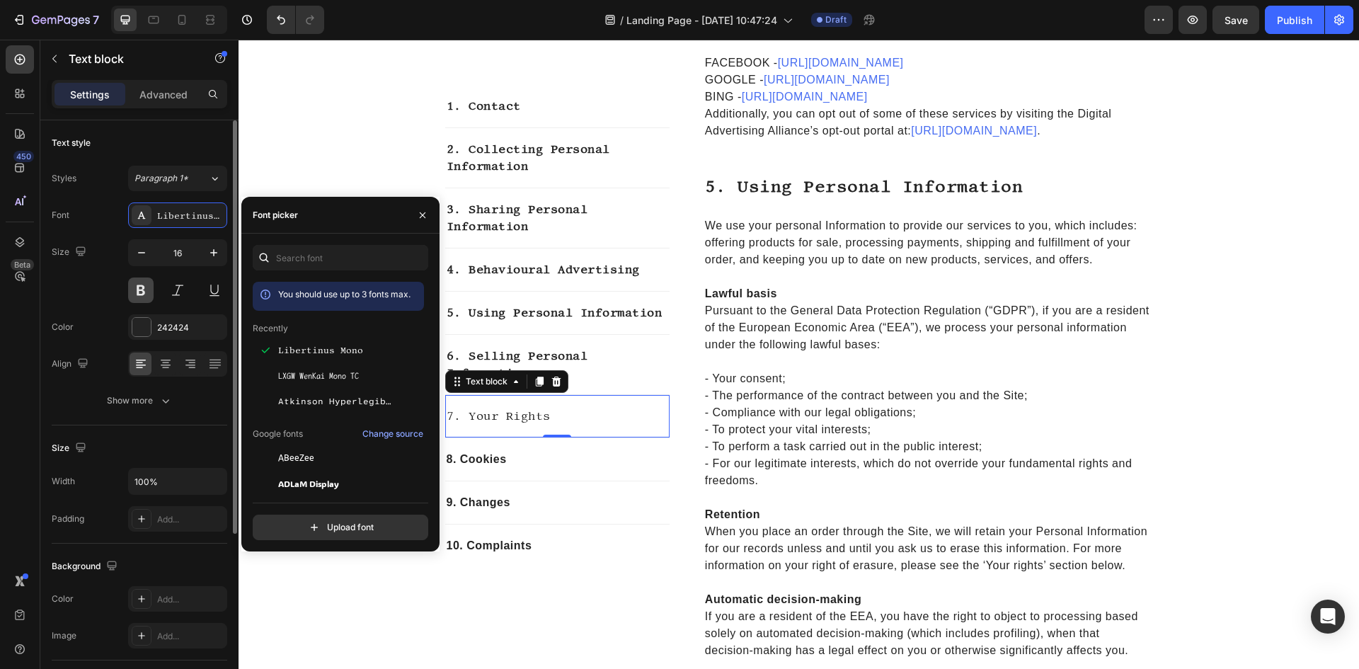
click at [148, 290] on button at bounding box center [140, 290] width 25 height 25
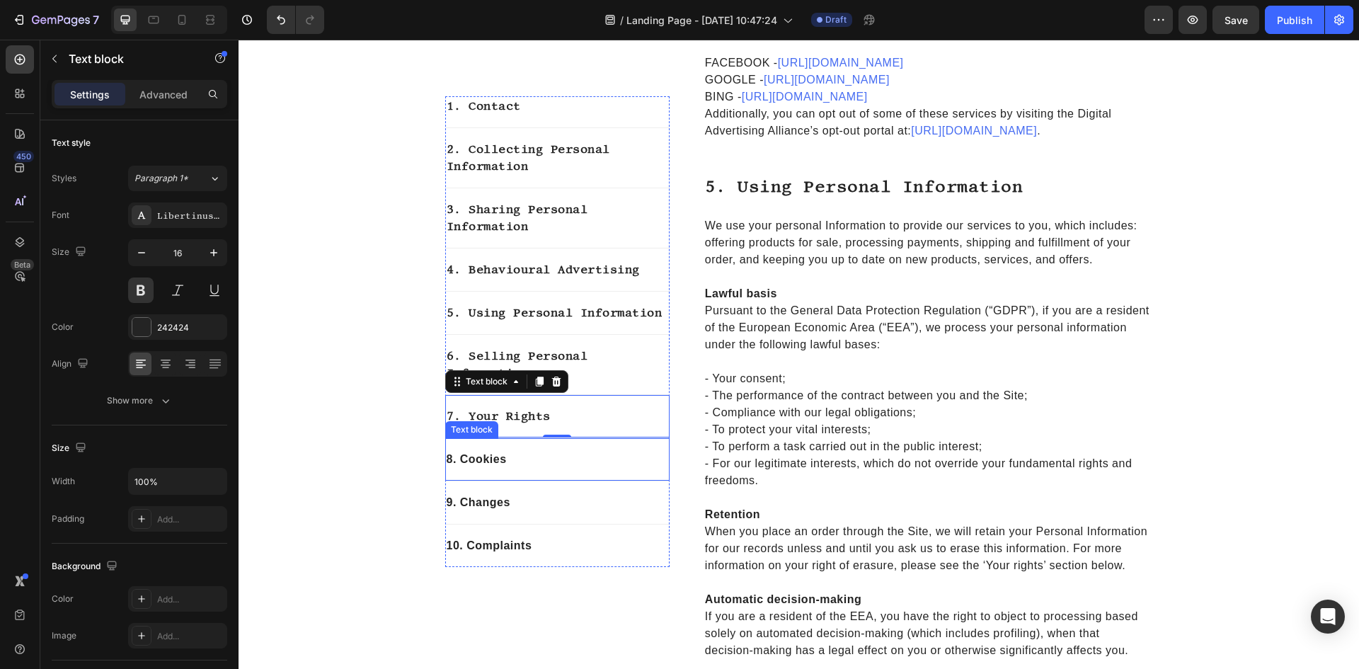
click at [517, 470] on div "8. Cookies Text block" at bounding box center [557, 459] width 224 height 43
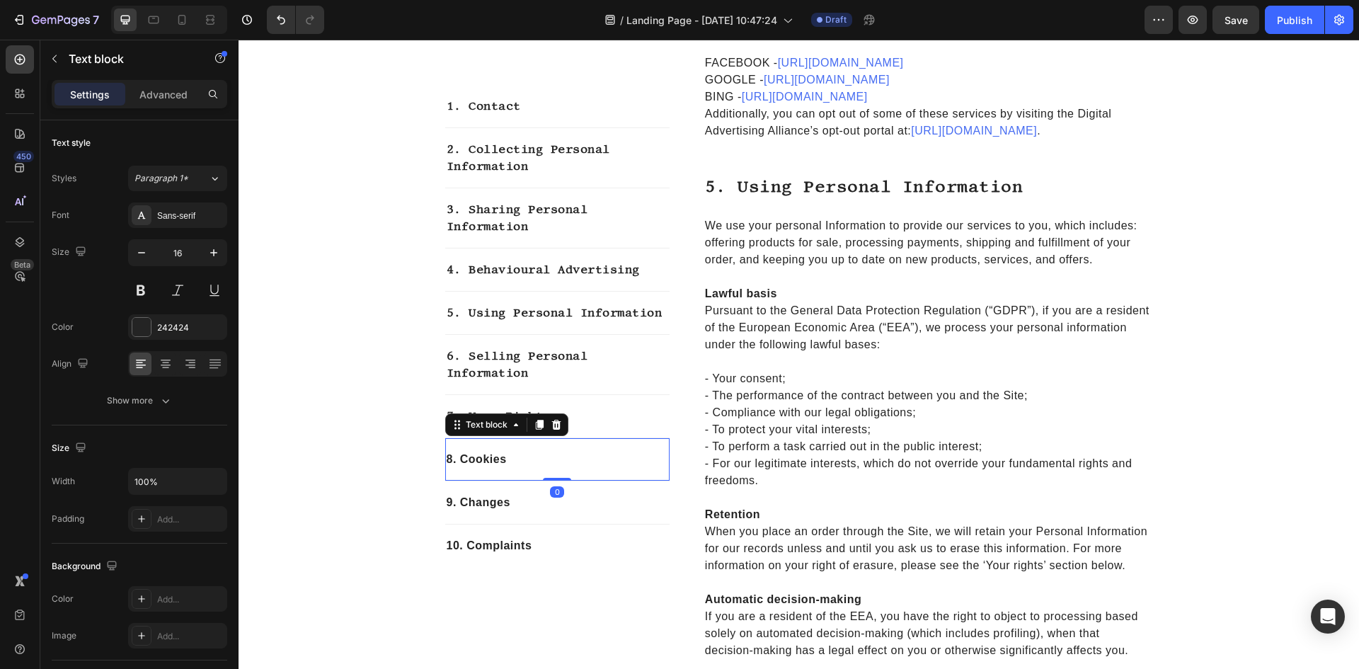
click at [515, 470] on div "8. Cookies Text block 0" at bounding box center [557, 459] width 224 height 43
click at [166, 210] on div "Sans-serif" at bounding box center [190, 216] width 67 height 13
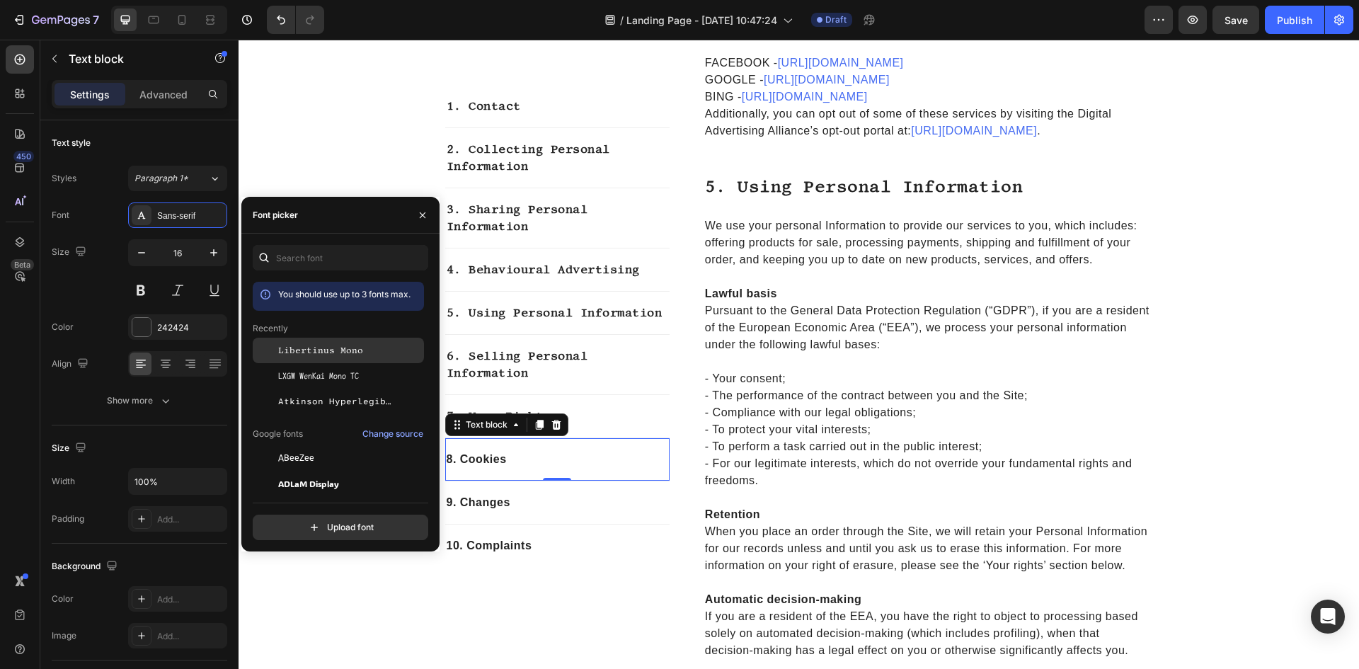
click at [323, 348] on span "Libertinus Mono" at bounding box center [320, 350] width 85 height 13
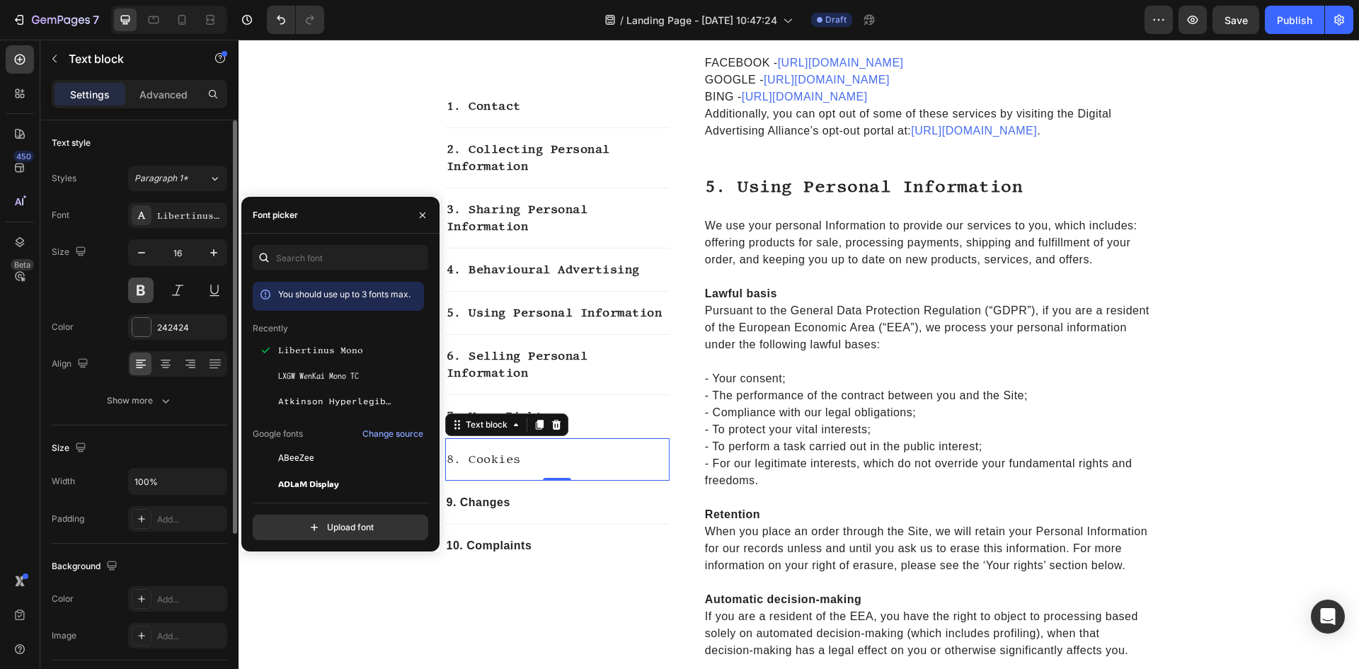
click at [147, 290] on button at bounding box center [140, 290] width 25 height 25
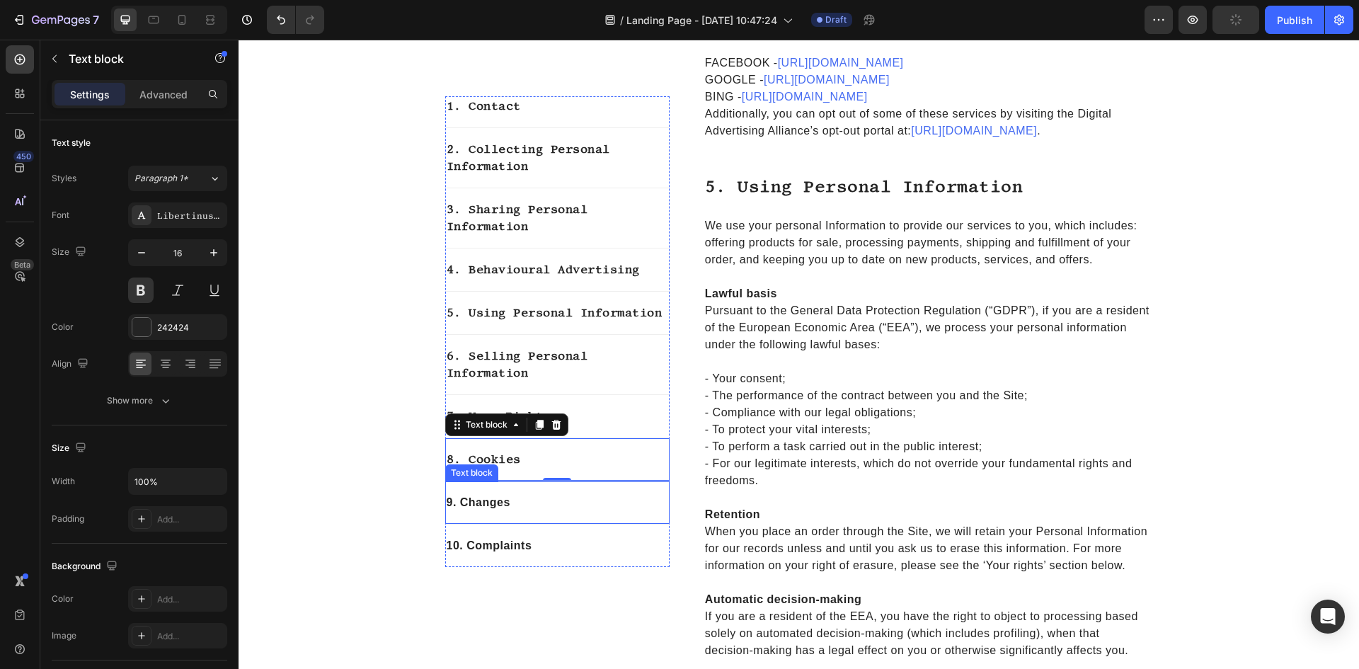
click at [553, 503] on p "9. Changes" at bounding box center [558, 502] width 222 height 17
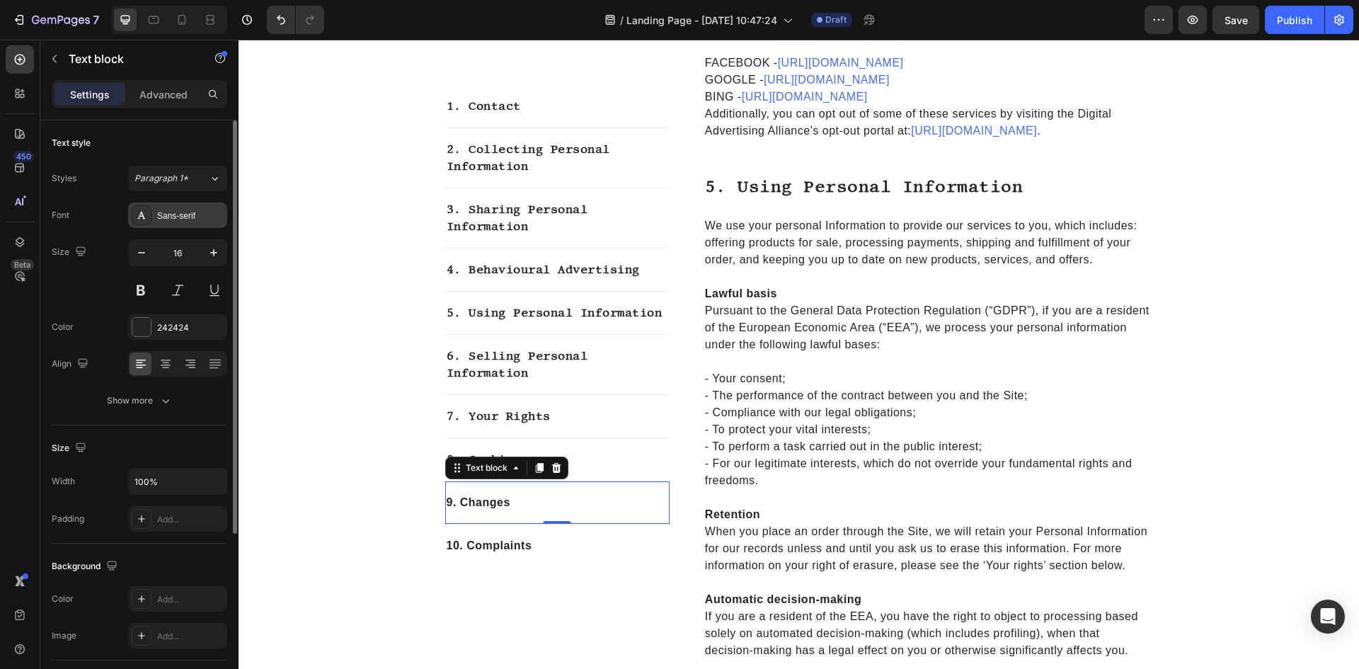
click at [161, 210] on div "Sans-serif" at bounding box center [190, 216] width 67 height 13
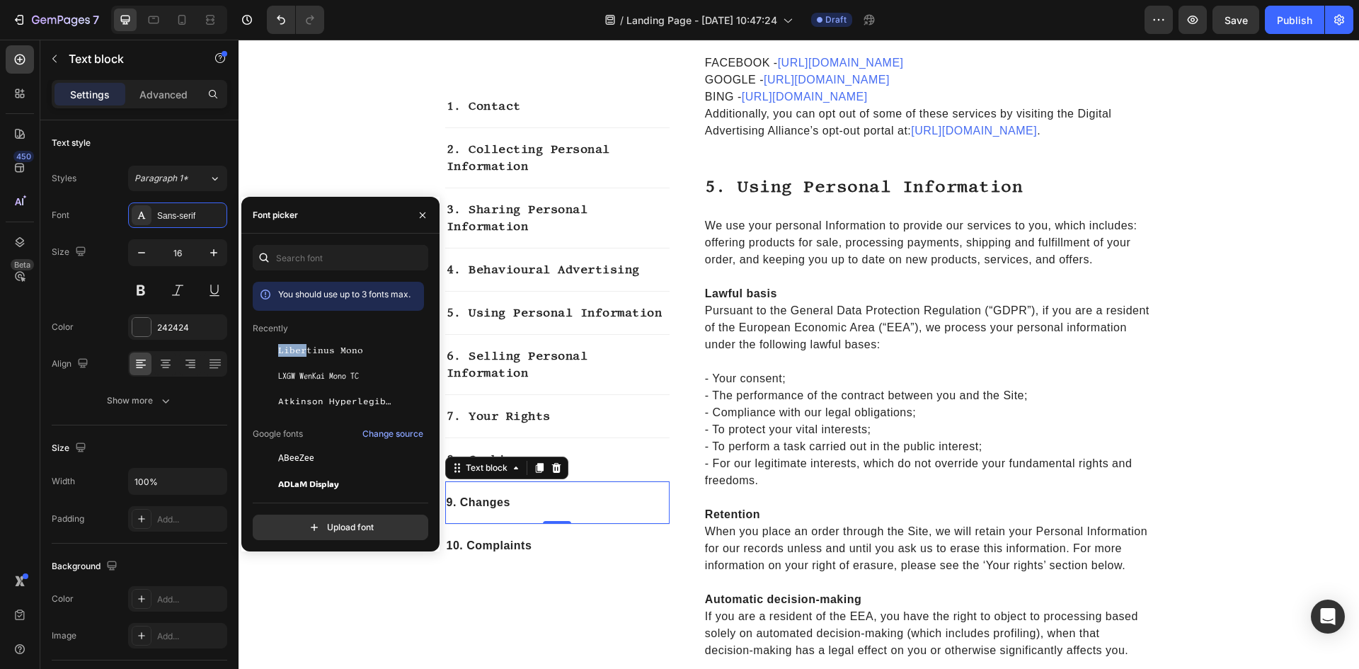
click at [302, 350] on span "Libertinus Mono" at bounding box center [320, 350] width 85 height 13
click at [139, 284] on button at bounding box center [140, 290] width 25 height 25
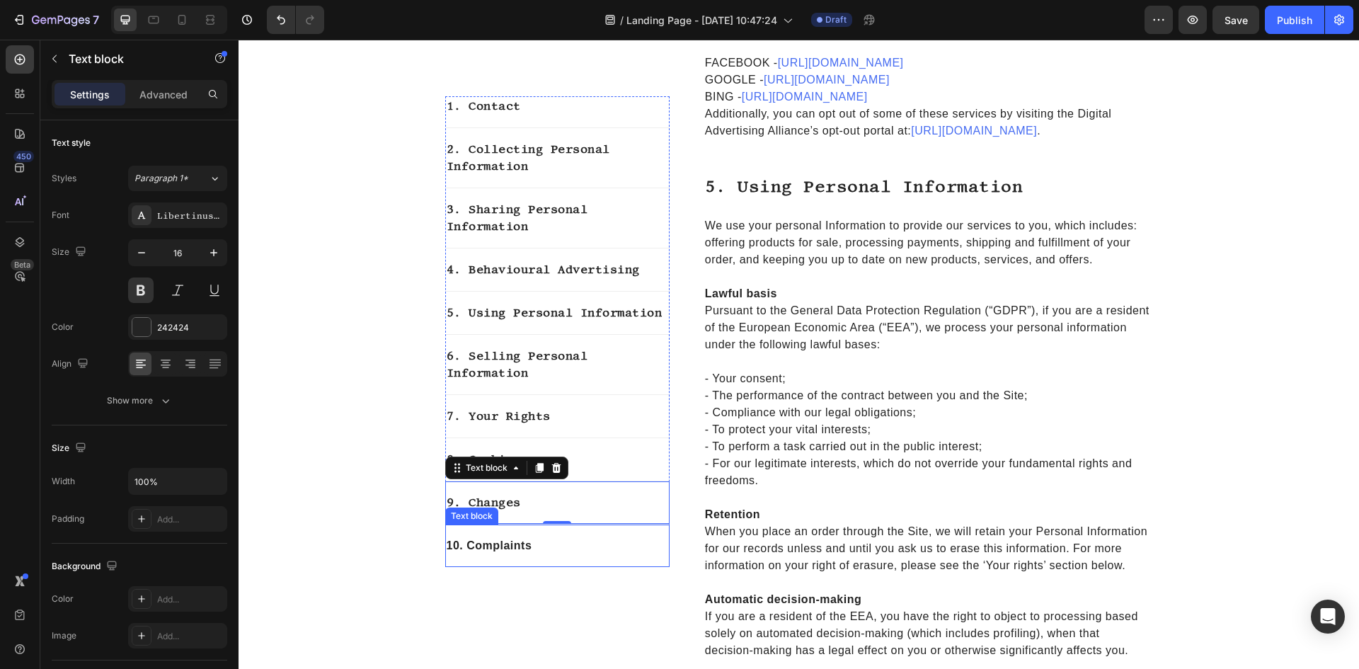
click at [455, 537] on div "10. Complaints" at bounding box center [557, 546] width 224 height 20
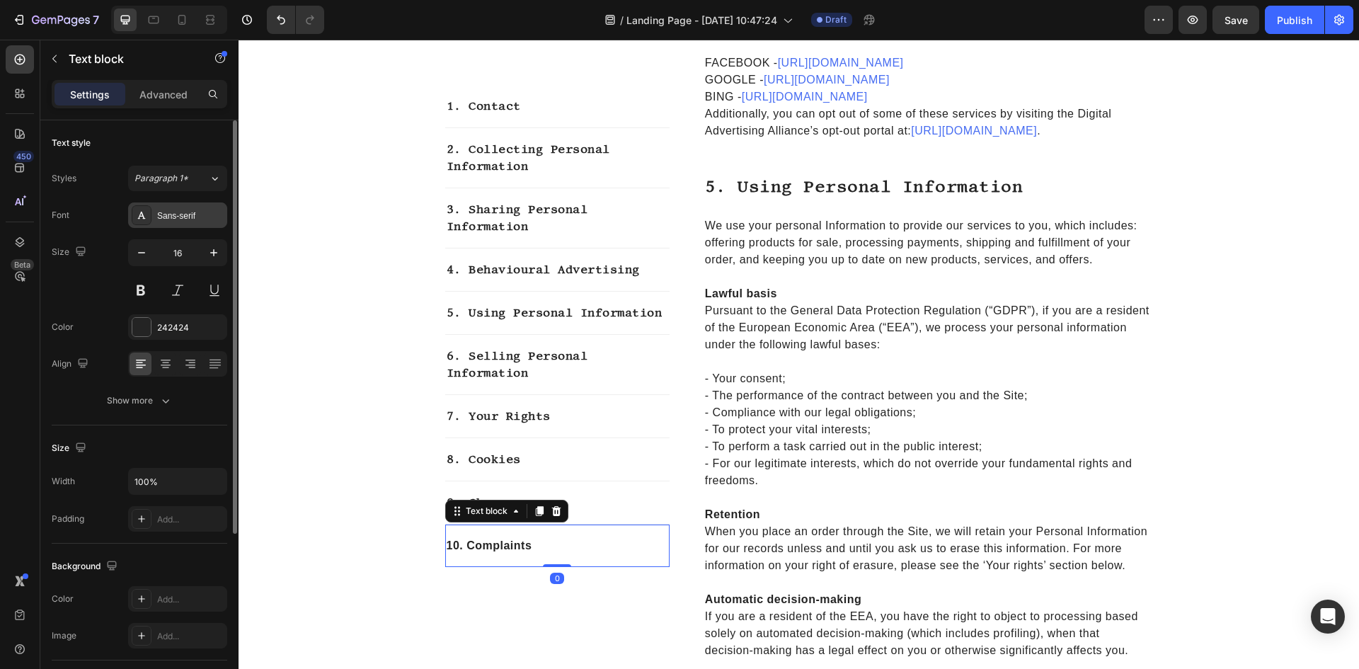
click at [160, 206] on div "Sans-serif" at bounding box center [177, 214] width 99 height 25
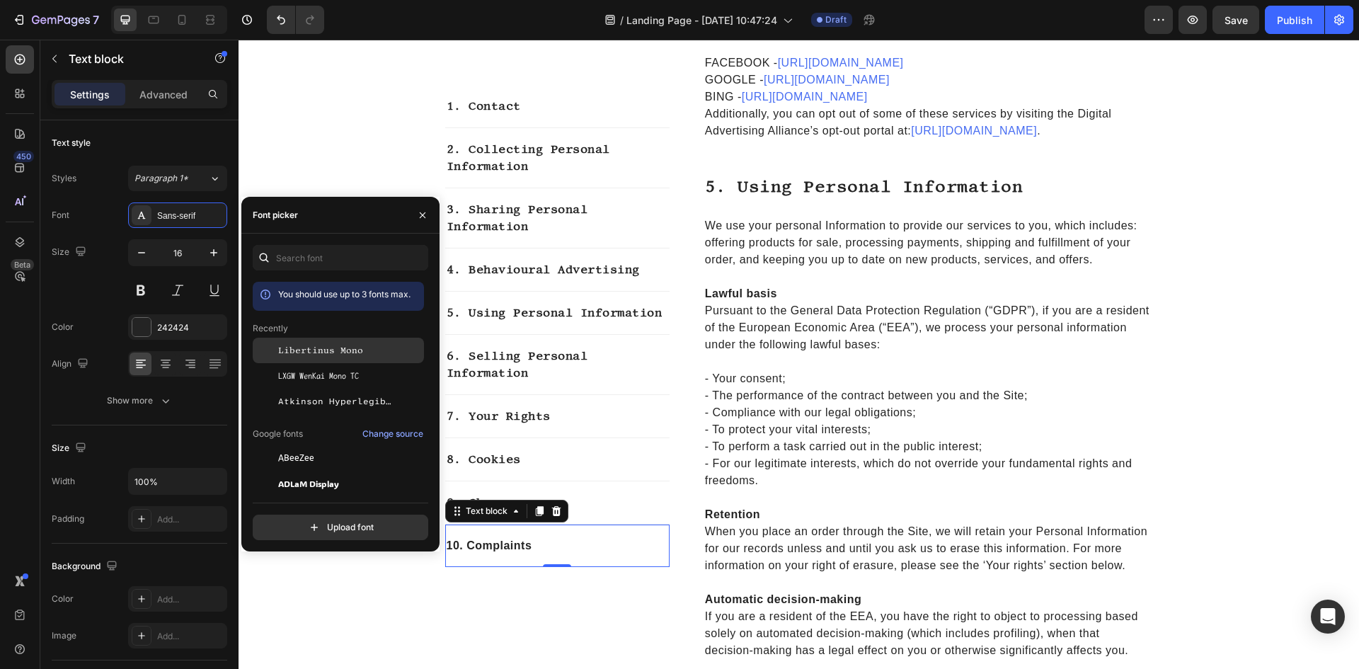
click at [348, 358] on div "Libertinus Mono" at bounding box center [338, 350] width 171 height 25
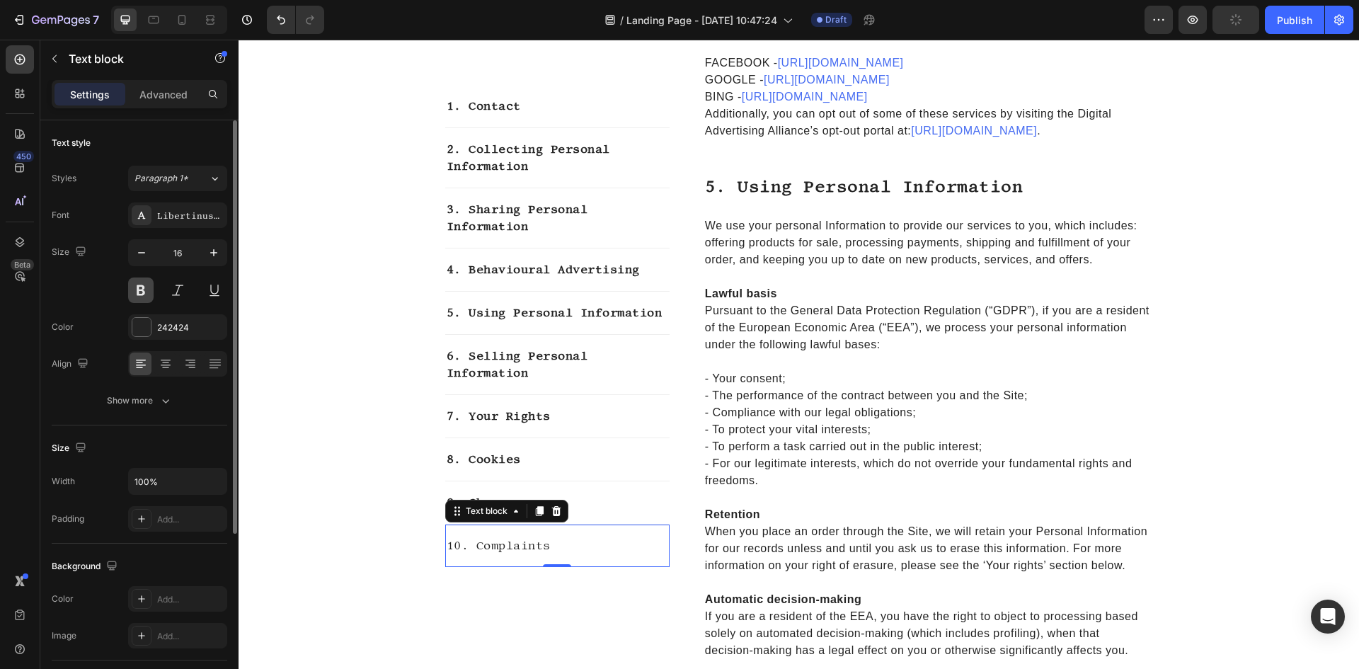
click at [130, 295] on button at bounding box center [140, 290] width 25 height 25
click at [551, 382] on div "6. Selling Personal Information" at bounding box center [557, 364] width 224 height 37
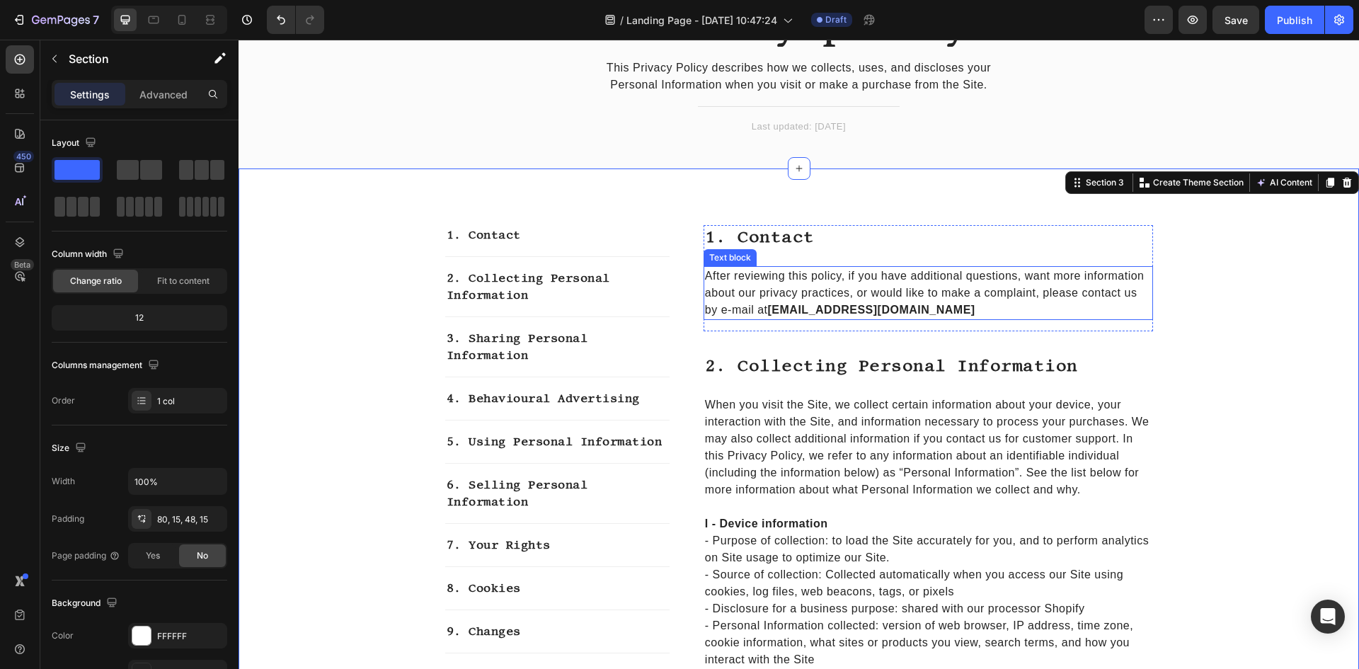
scroll to position [71, 0]
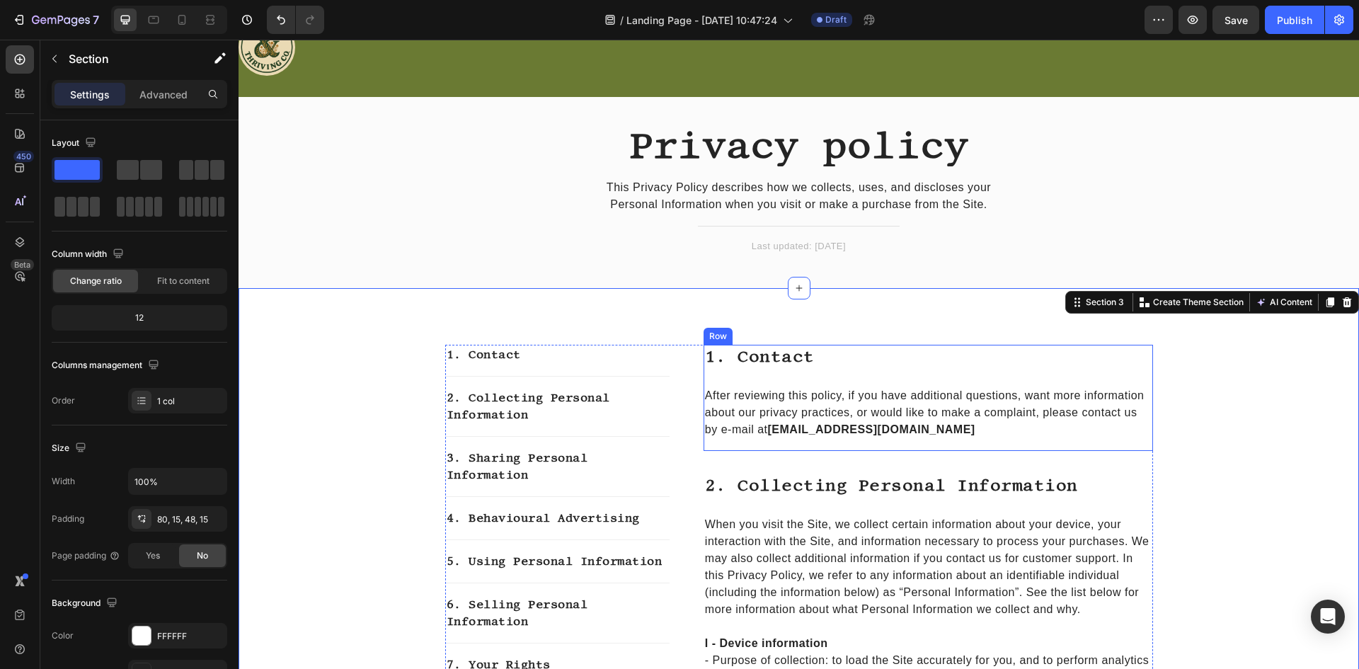
click at [762, 389] on p "After reviewing this policy, if you have additional questions, want more inform…" at bounding box center [928, 412] width 447 height 51
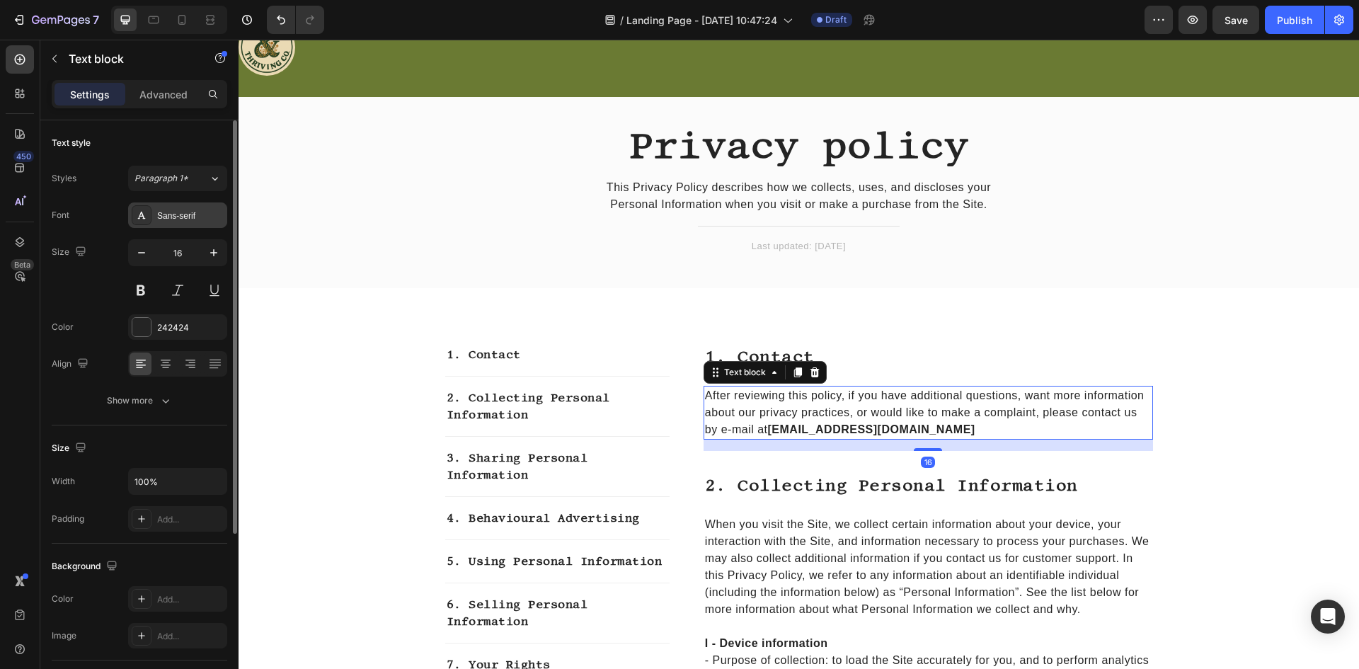
click at [182, 217] on div "Sans-serif" at bounding box center [190, 216] width 67 height 13
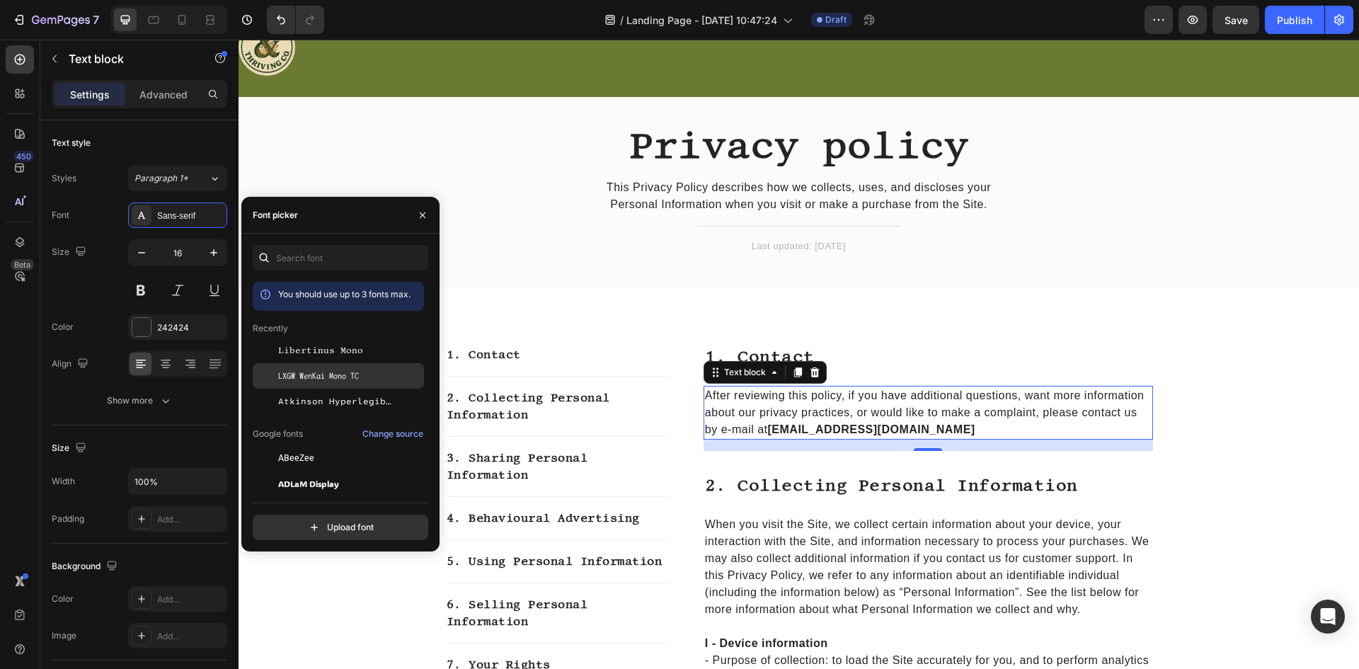
click at [336, 370] on span "LXGW WenKai Mono TC" at bounding box center [318, 376] width 81 height 13
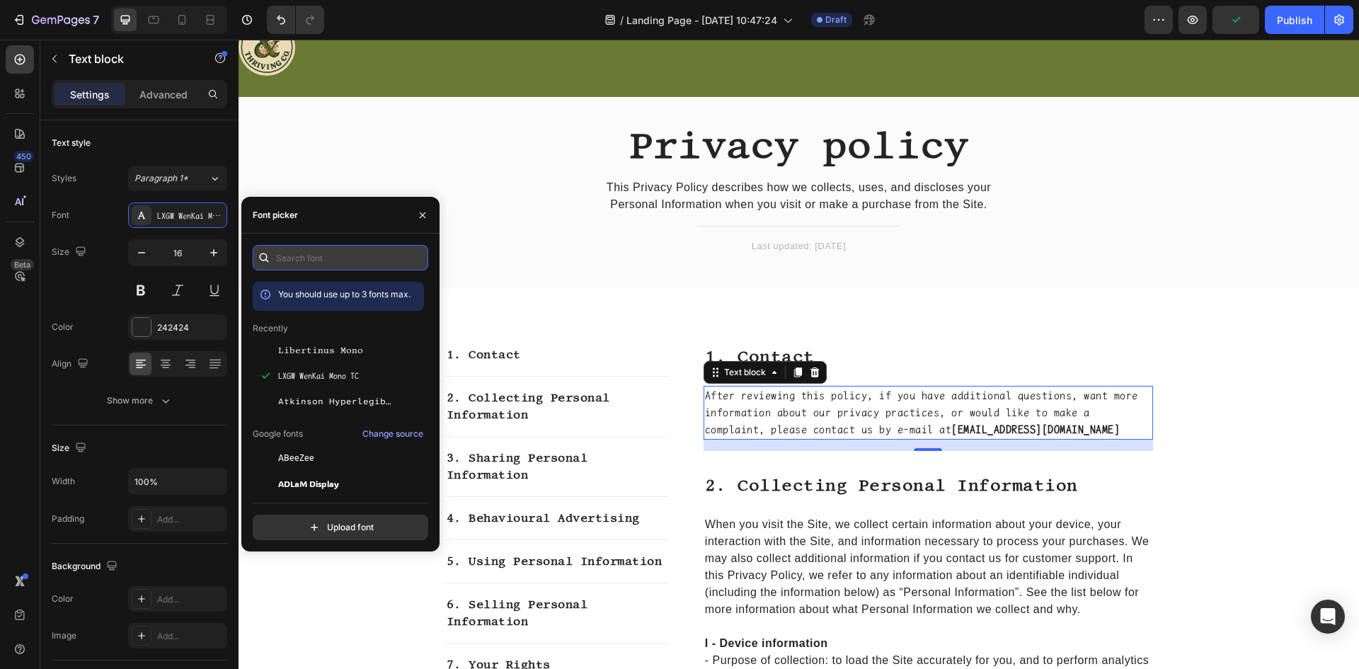
click at [334, 257] on input "text" at bounding box center [341, 257] width 176 height 25
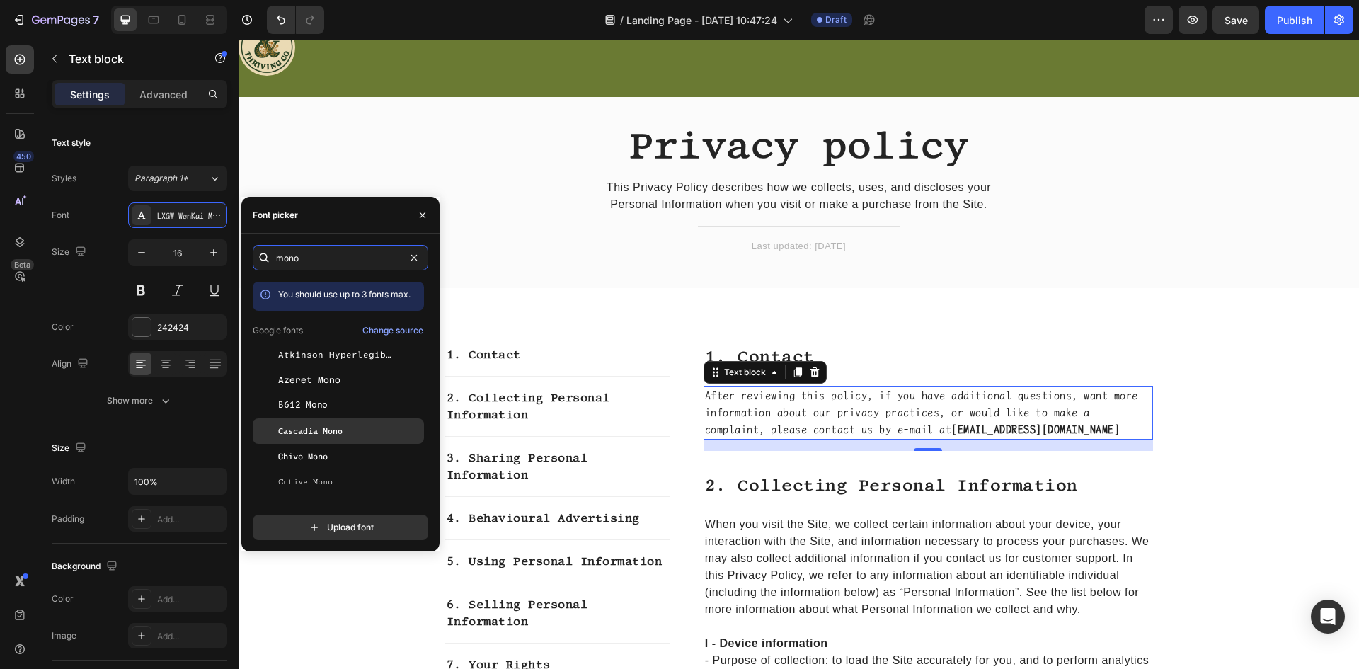
type input "mono"
click at [322, 430] on span "Cascadia Mono" at bounding box center [310, 431] width 64 height 13
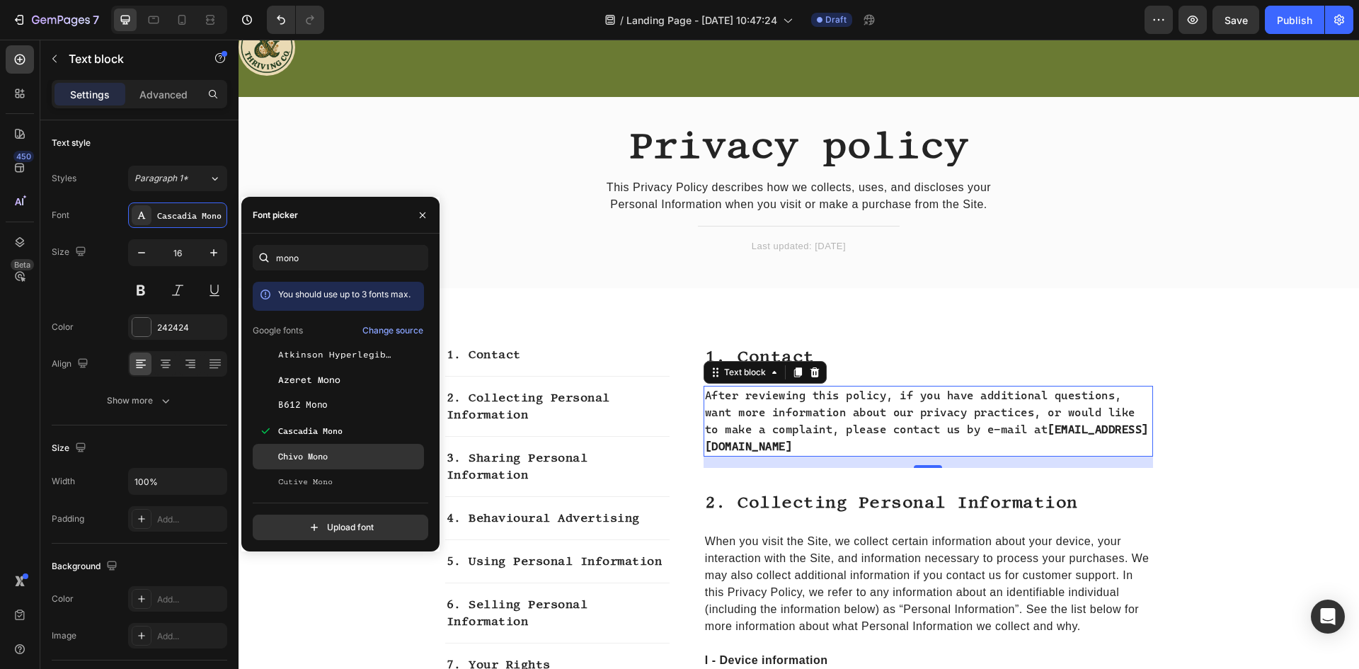
click at [331, 459] on div "Chivo Mono" at bounding box center [349, 456] width 143 height 13
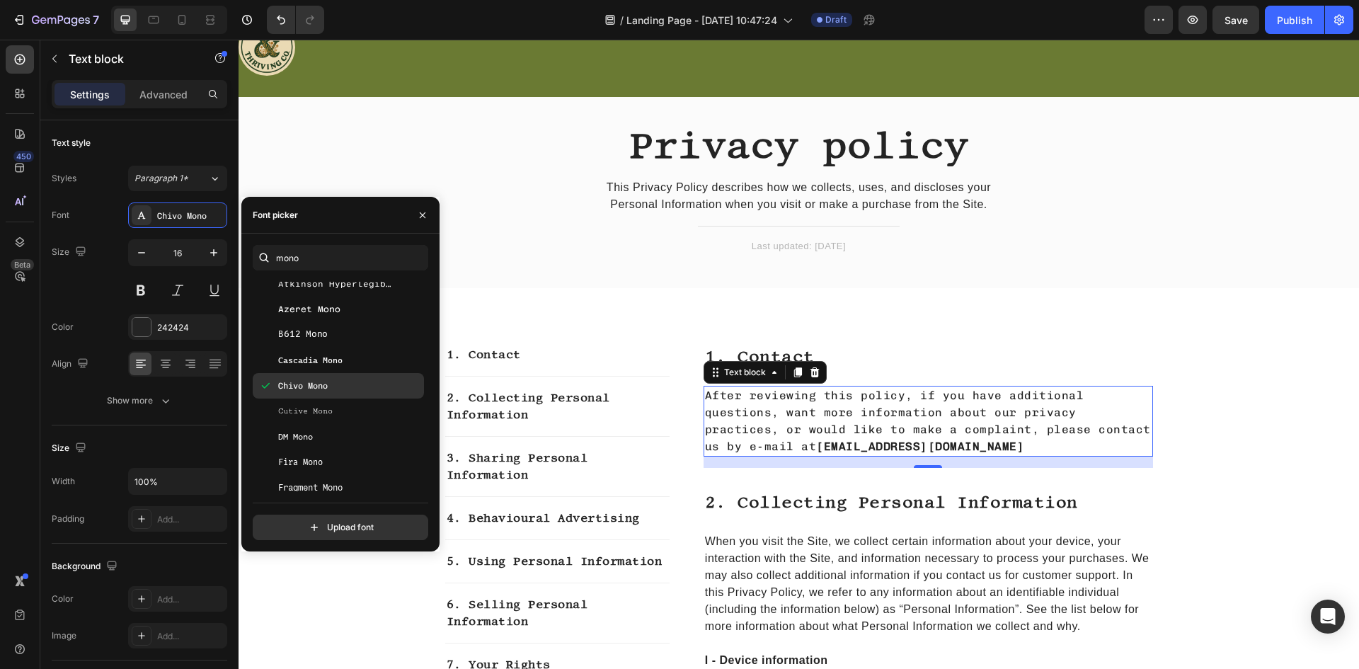
scroll to position [142, 0]
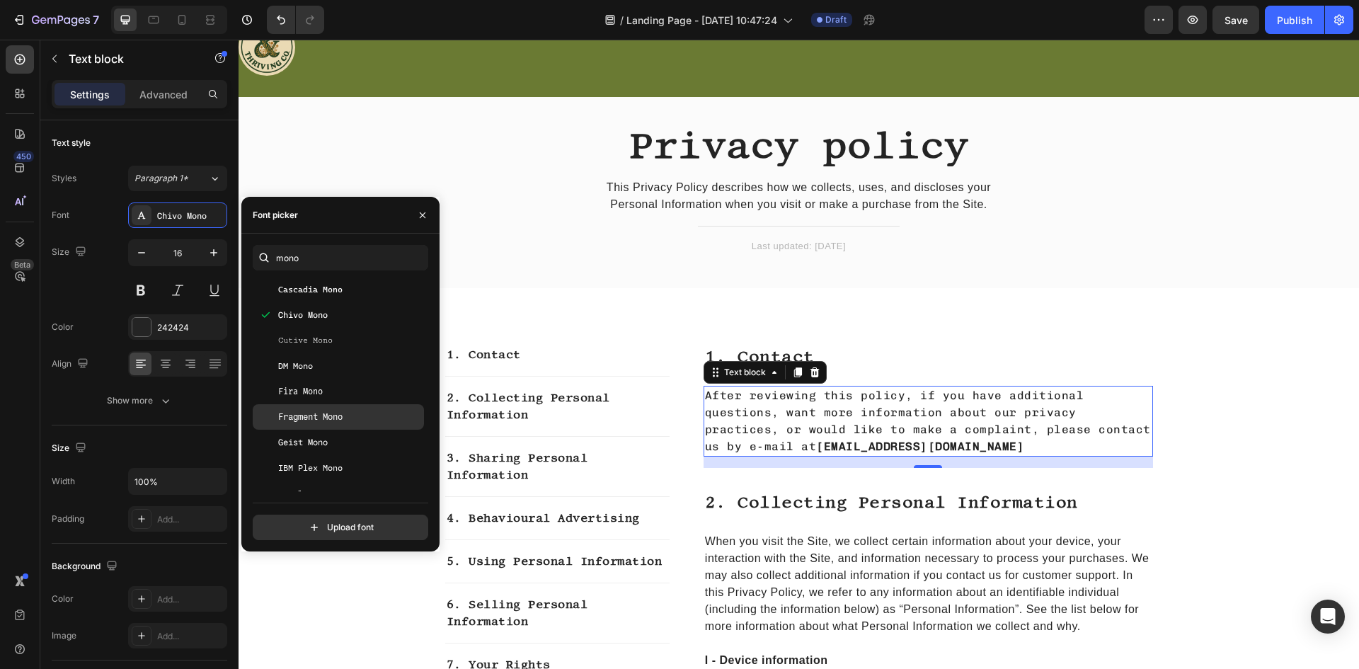
click at [316, 418] on span "Fragment Mono" at bounding box center [310, 417] width 64 height 13
click at [335, 375] on div "DM Mono" at bounding box center [338, 365] width 171 height 25
click at [341, 333] on div "Cutive Mono" at bounding box center [338, 340] width 171 height 25
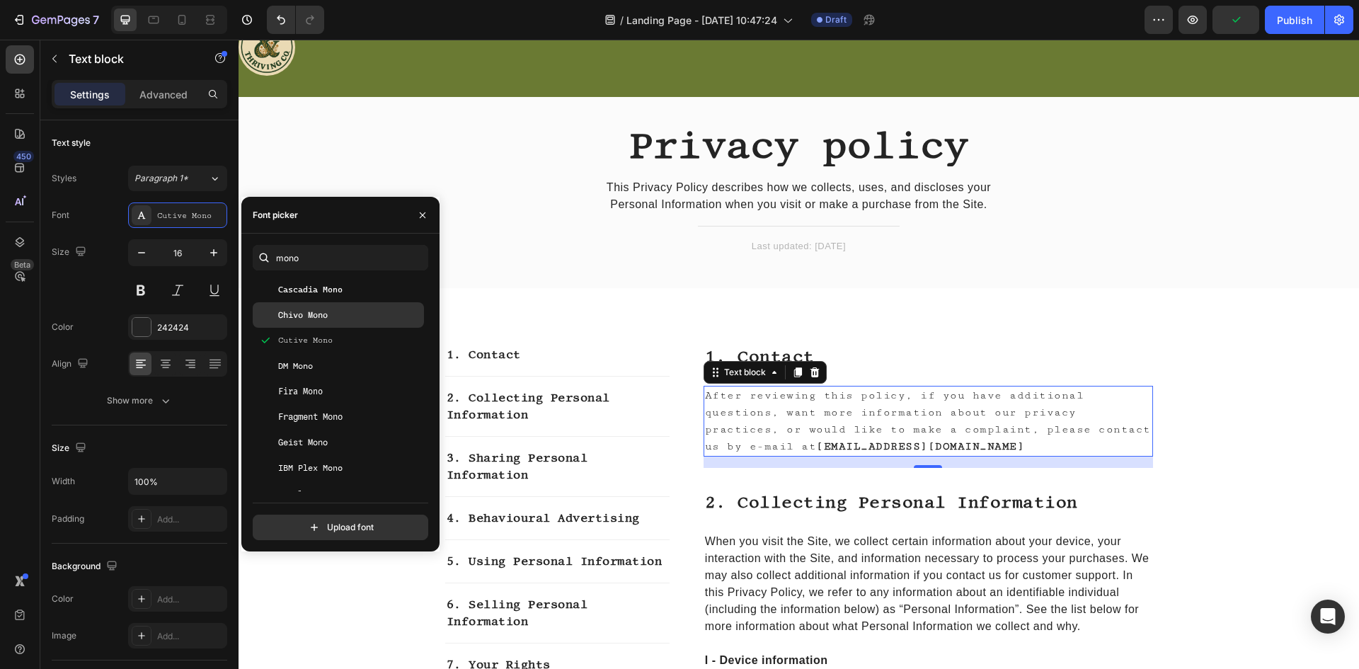
click at [340, 321] on div "Chivo Mono" at bounding box center [338, 314] width 171 height 25
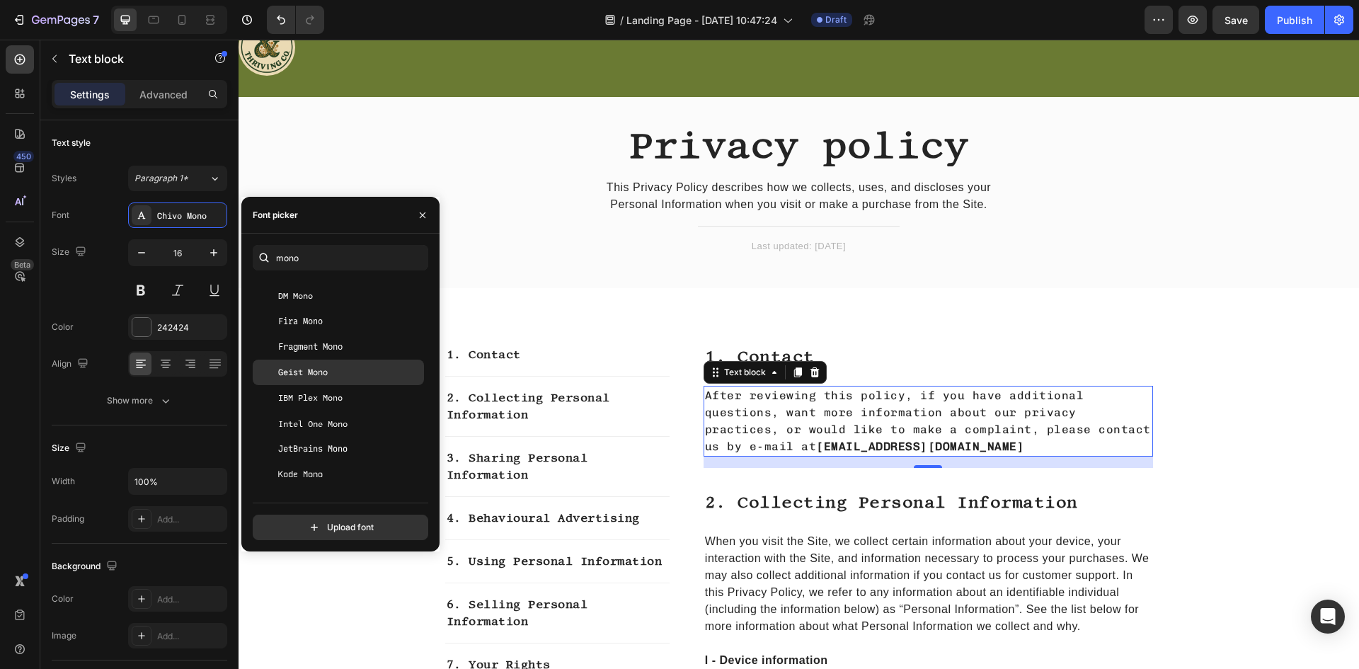
scroll to position [212, 0]
click at [333, 447] on span "JetBrains Mono" at bounding box center [312, 448] width 69 height 13
click at [320, 418] on span "Intel One Mono" at bounding box center [312, 422] width 69 height 13
click at [315, 392] on span "IBM Plex Mono" at bounding box center [310, 397] width 64 height 13
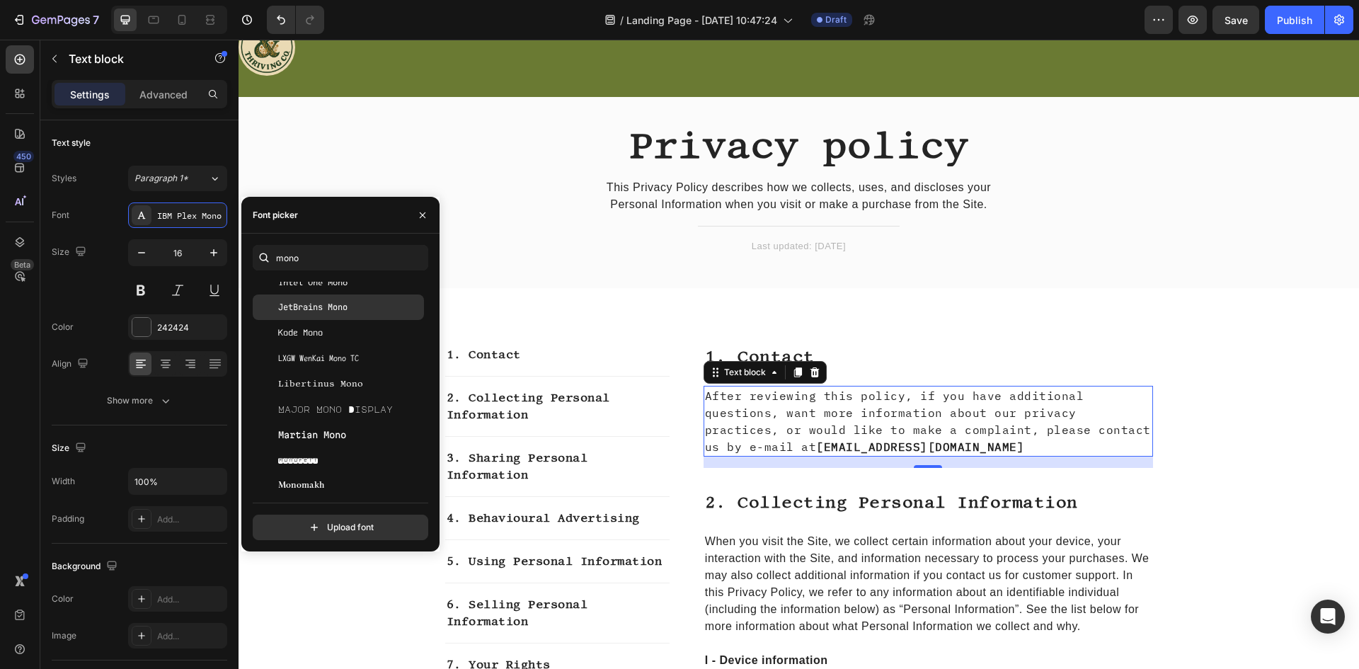
scroll to position [354, 0]
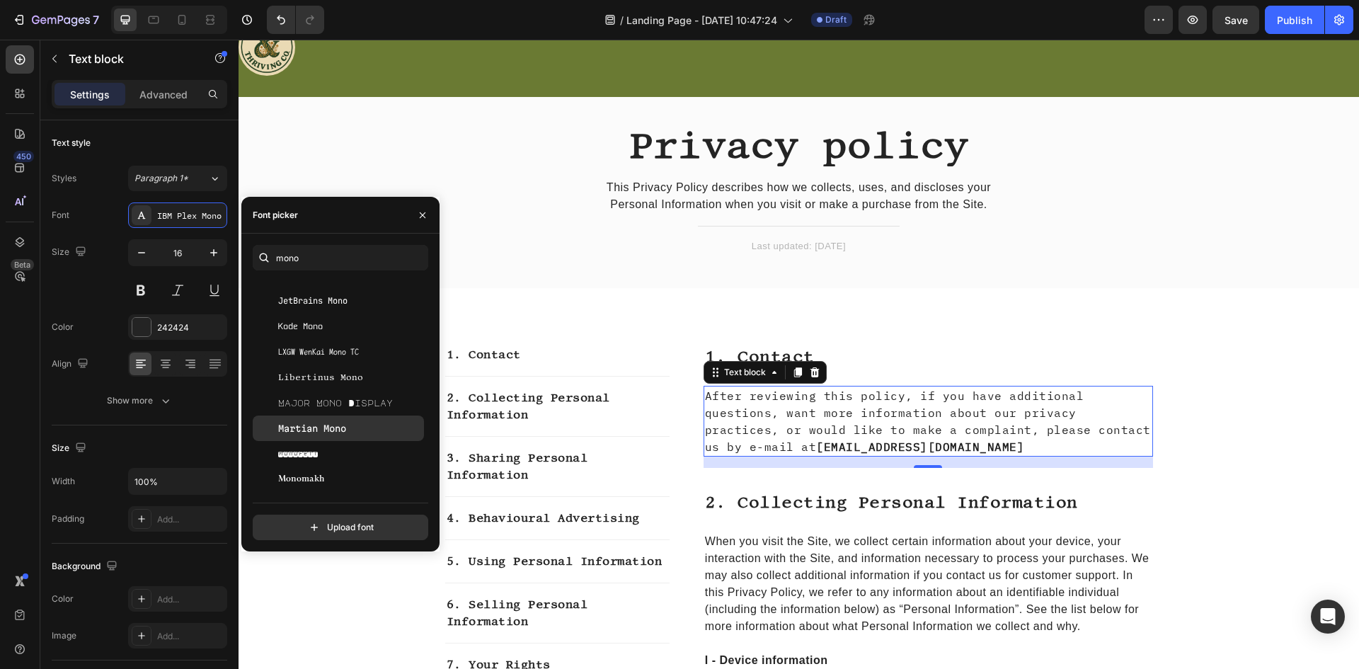
click at [313, 425] on span "Martian Mono" at bounding box center [312, 428] width 68 height 13
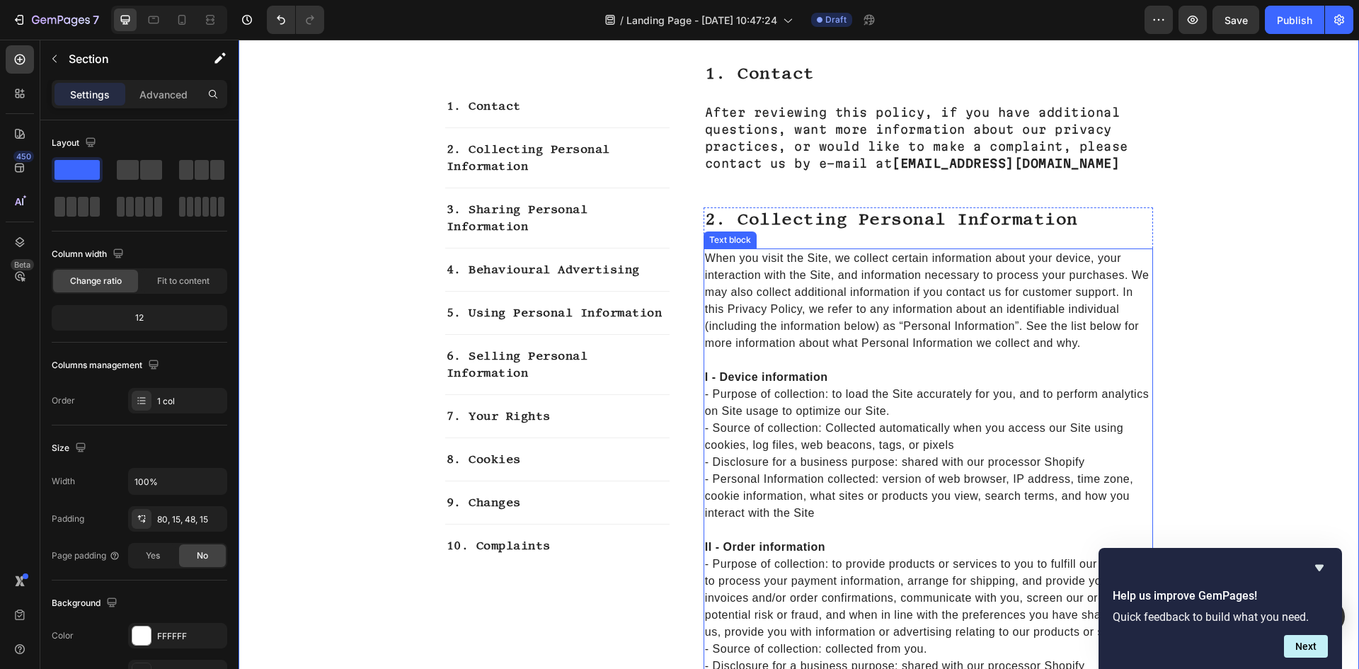
click at [845, 367] on p "Rich Text Editor. Editing area: main" at bounding box center [928, 360] width 447 height 17
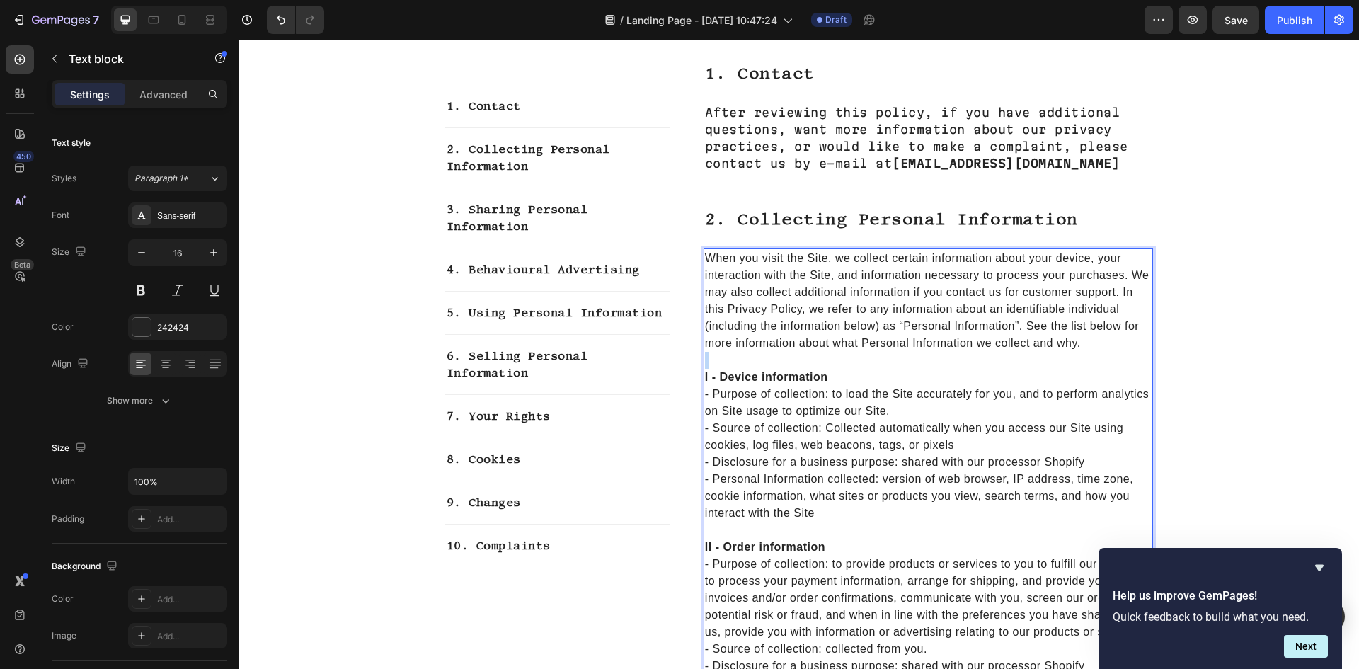
click at [836, 360] on p "Rich Text Editor. Editing area: main" at bounding box center [928, 360] width 447 height 17
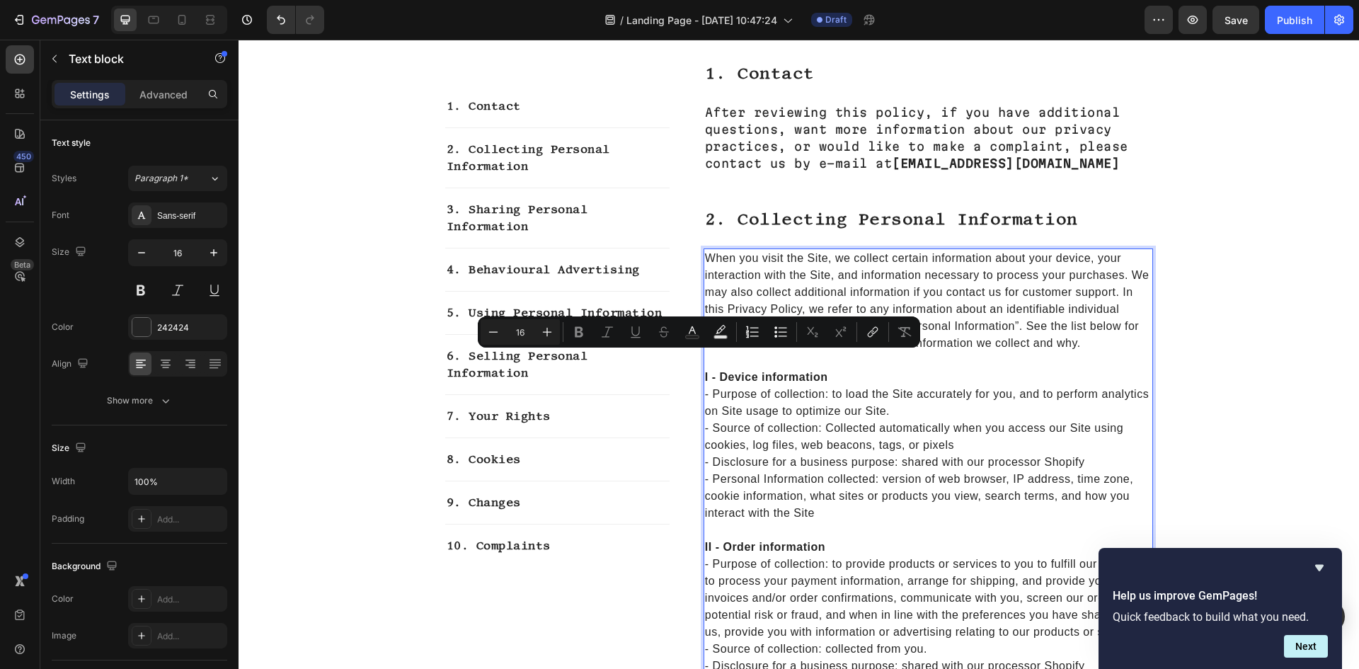
click at [976, 426] on p "- Source of collection: Collected automatically when you access our Site using …" at bounding box center [928, 437] width 447 height 34
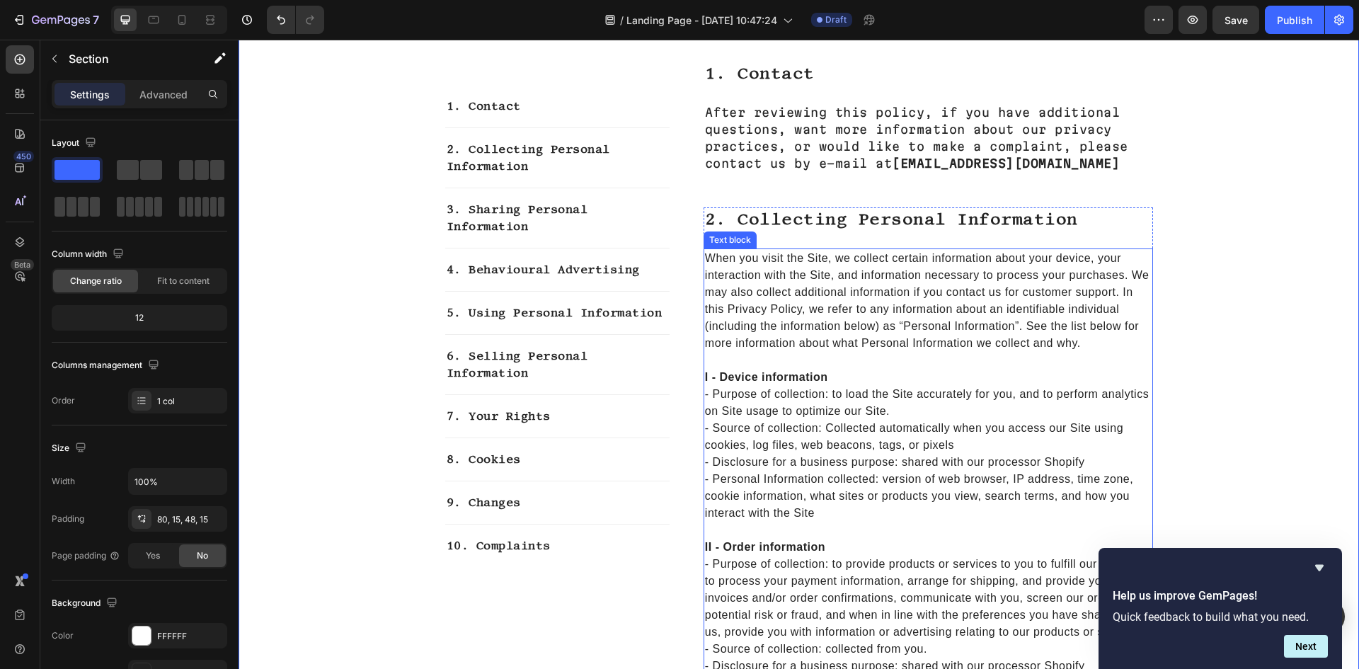
click at [983, 336] on p "When you visit the Site, we collect certain information about your device, your…" at bounding box center [928, 301] width 447 height 102
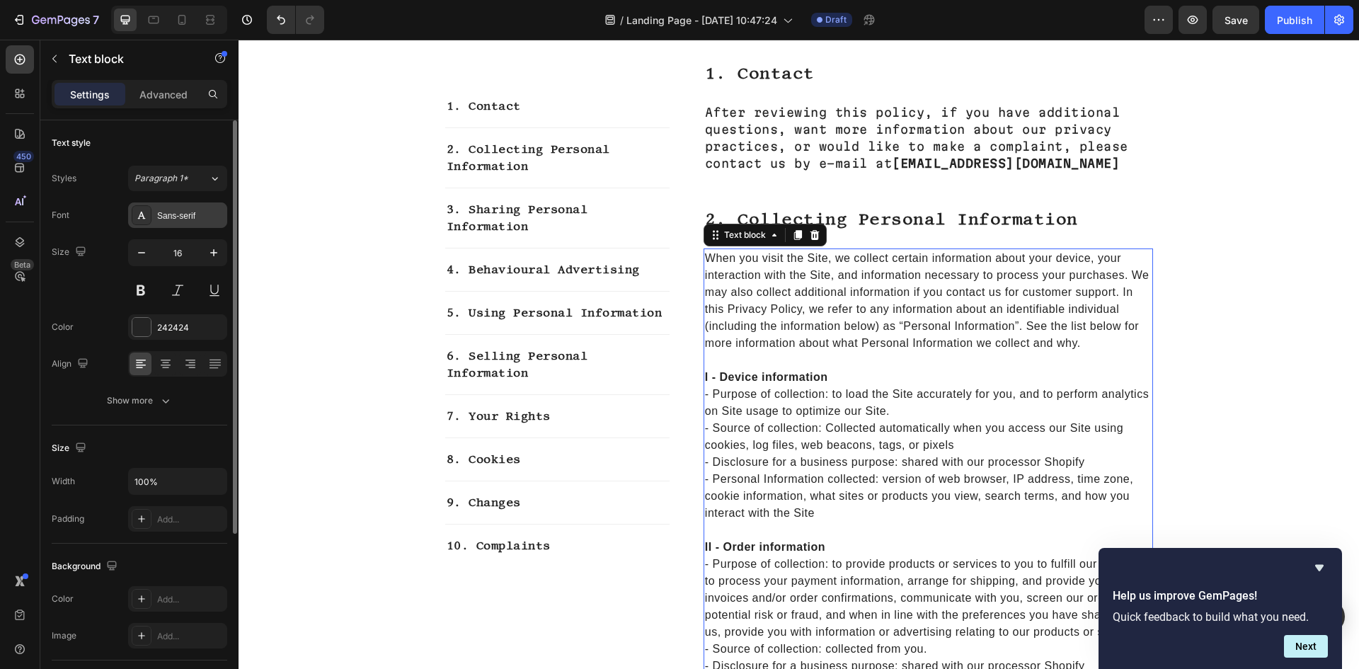
click at [159, 214] on div "Sans-serif" at bounding box center [190, 216] width 67 height 13
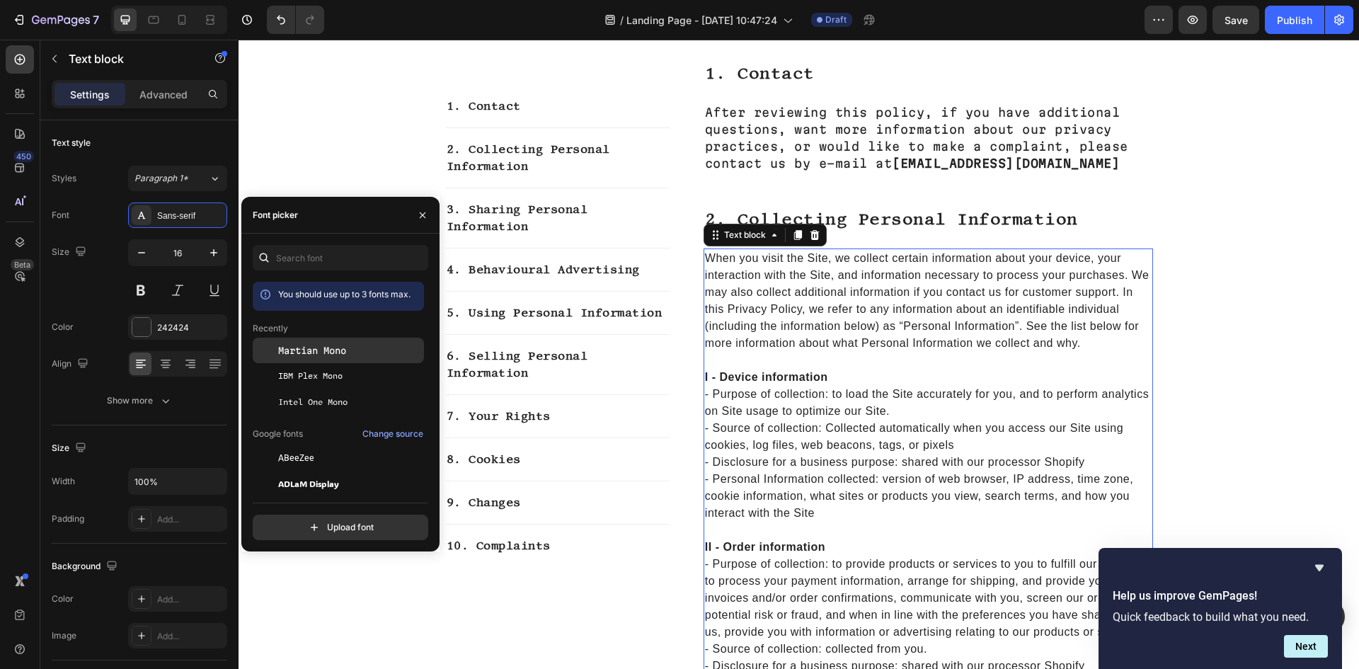
click at [331, 353] on span "Martian Mono" at bounding box center [312, 350] width 68 height 13
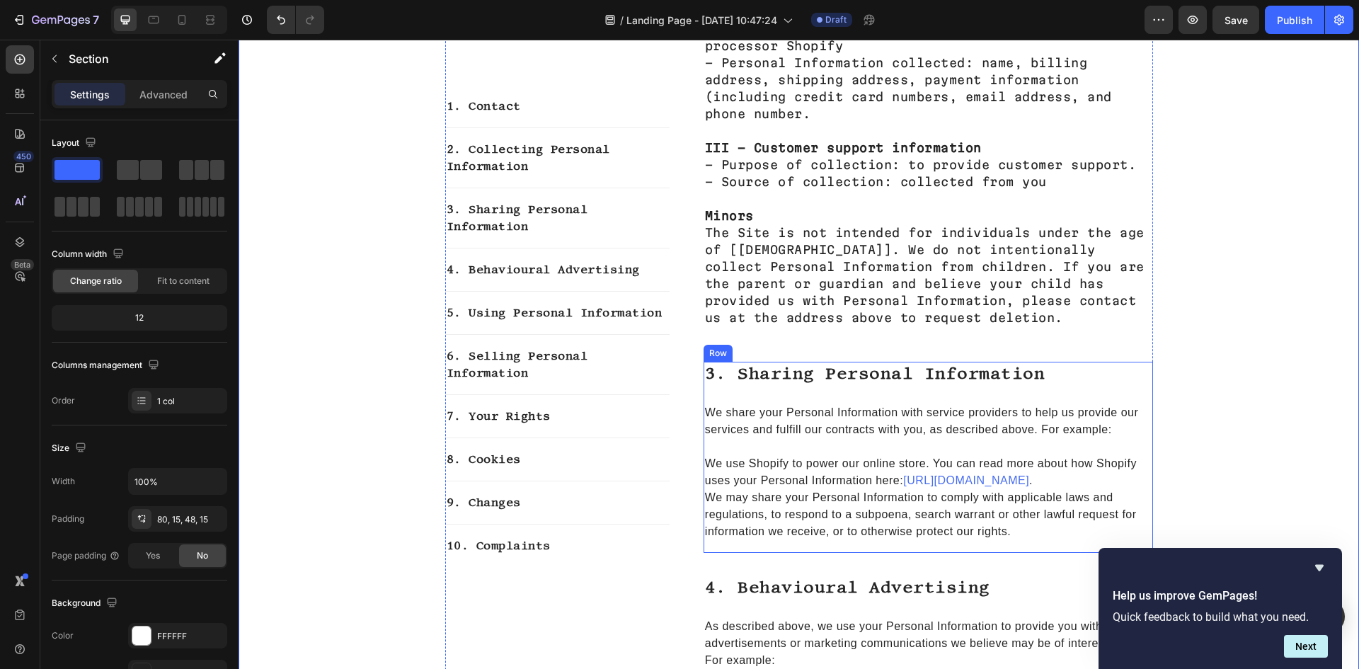
scroll to position [1274, 0]
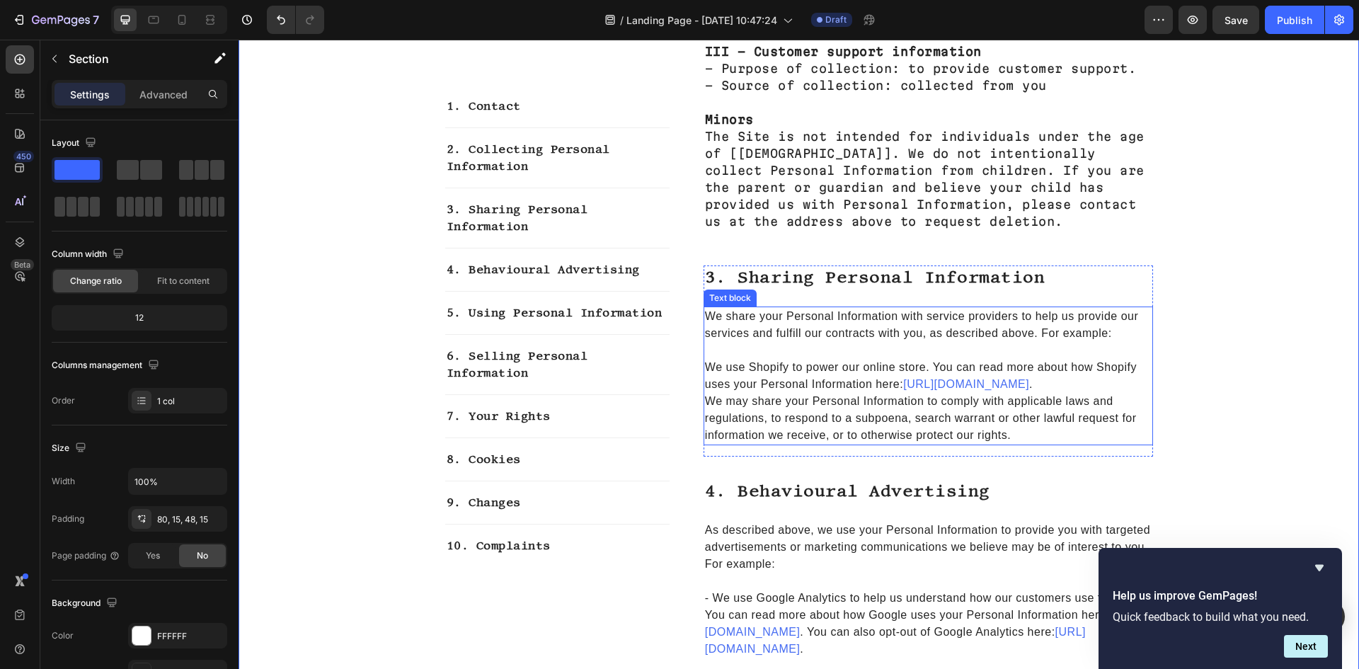
click at [855, 394] on p "We may share your Personal Information to comply with applicable laws and regul…" at bounding box center [928, 418] width 447 height 51
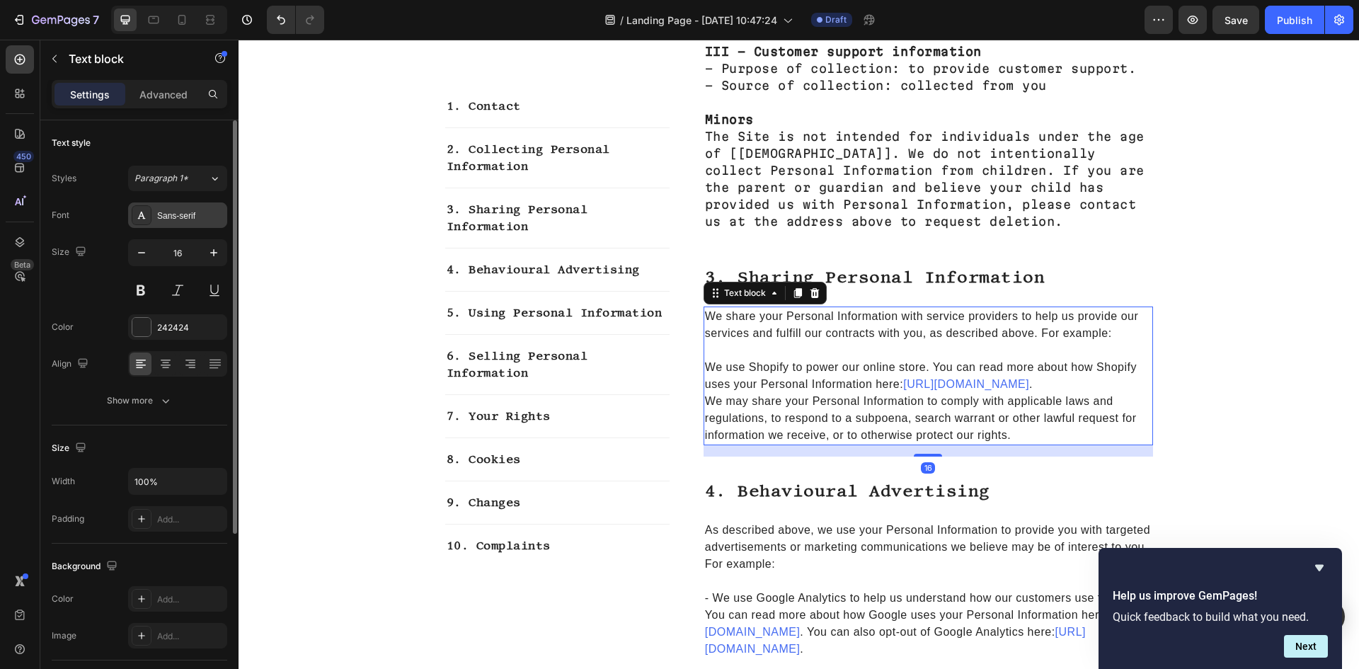
click at [163, 217] on div "Sans-serif" at bounding box center [190, 216] width 67 height 13
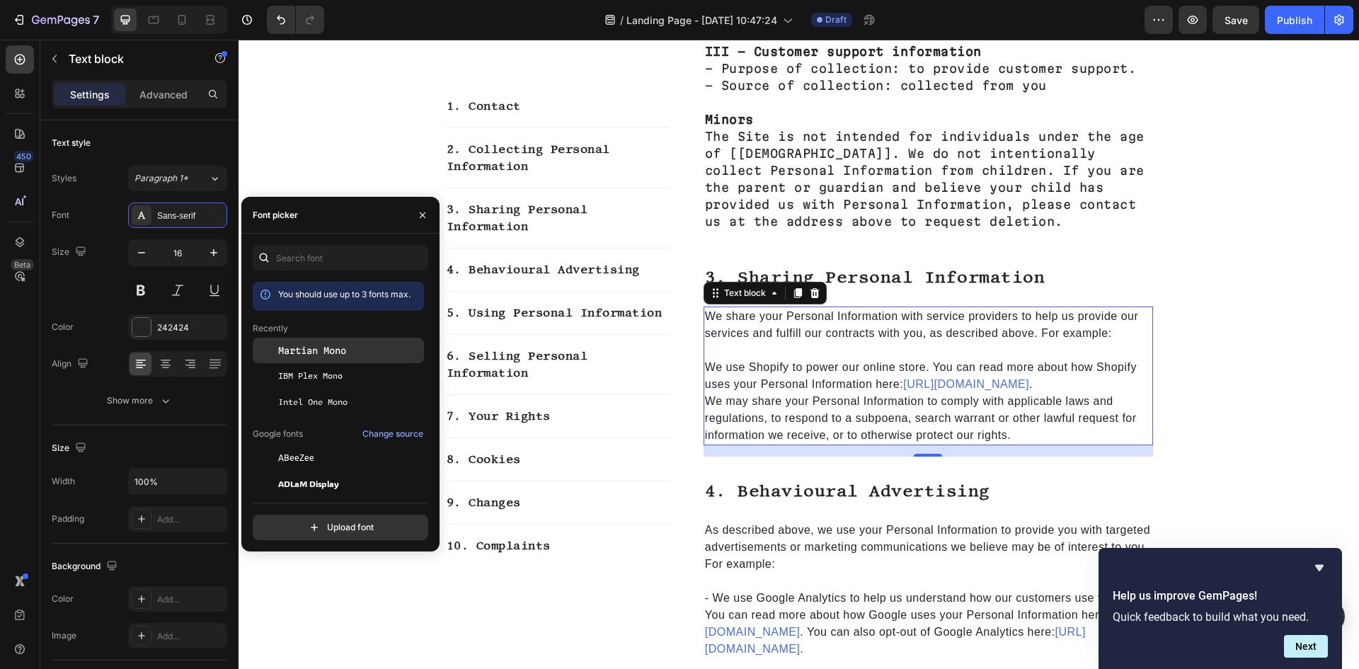
click at [336, 359] on div "Martian Mono" at bounding box center [338, 350] width 171 height 25
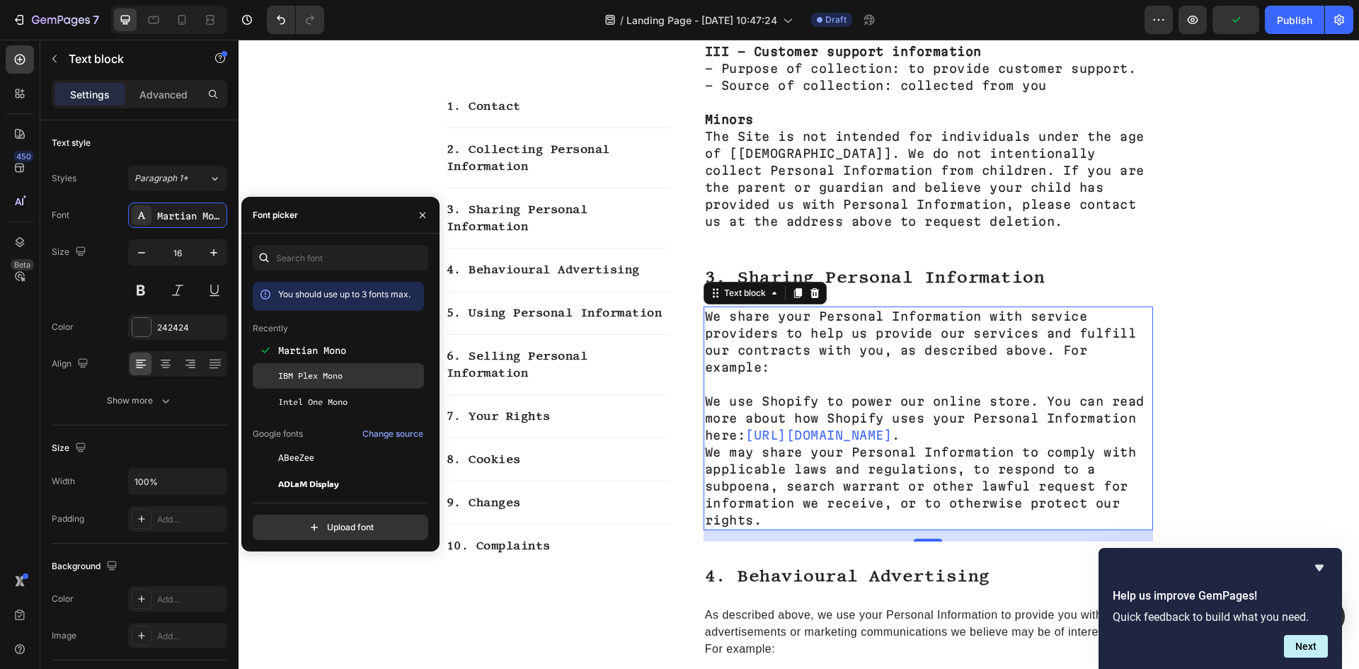
click at [321, 382] on span "IBM Plex Mono" at bounding box center [310, 376] width 64 height 13
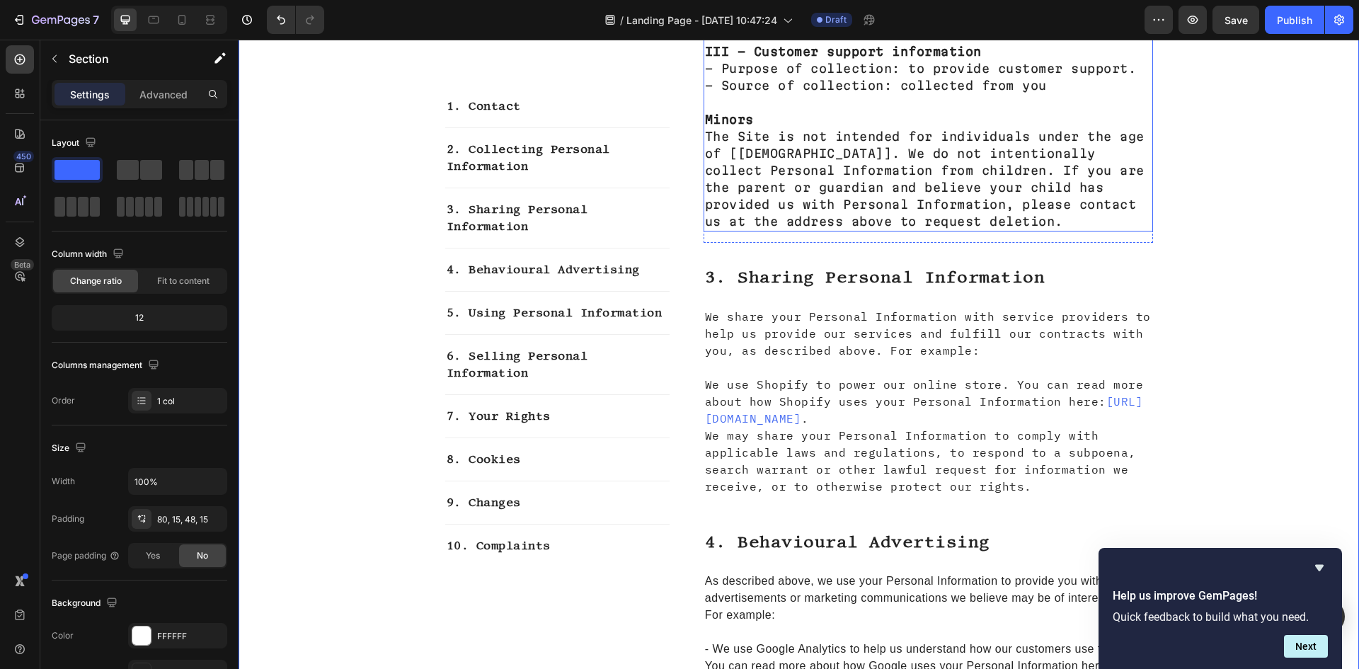
click at [955, 149] on p "The Site is not intended for individuals under the age of [[DEMOGRAPHIC_DATA]].…" at bounding box center [928, 179] width 447 height 102
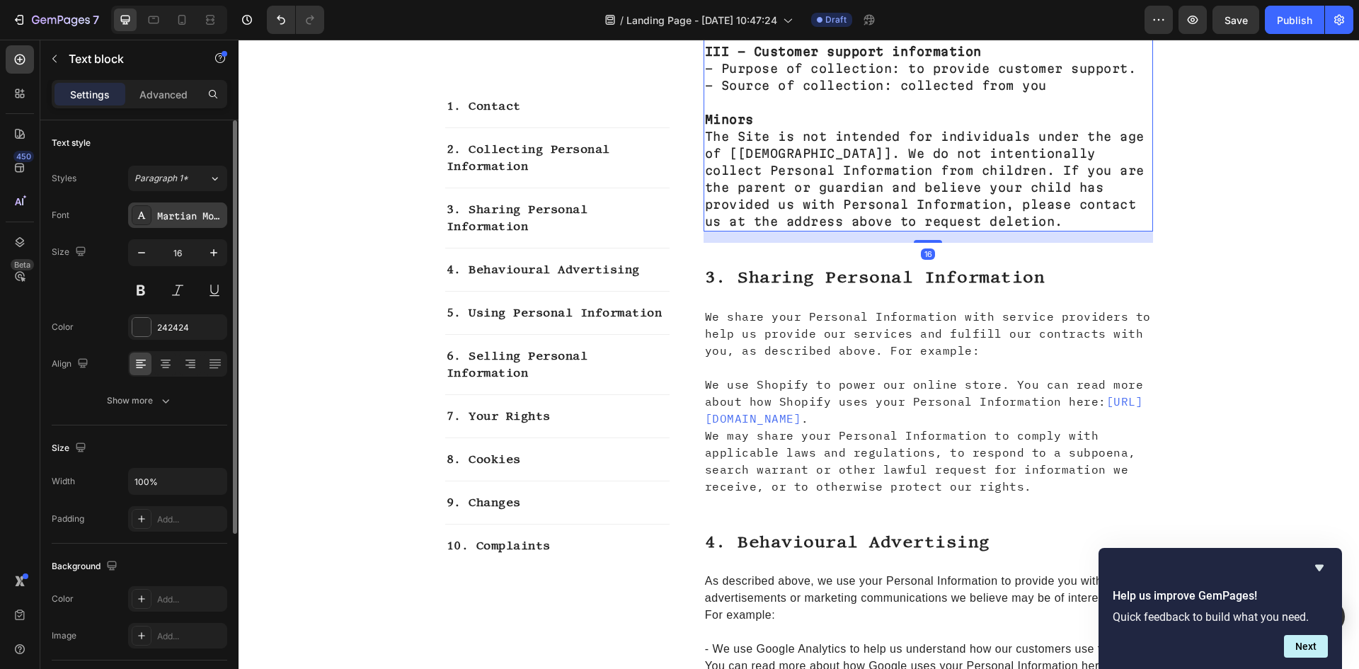
click at [169, 224] on div "Martian Mono" at bounding box center [177, 214] width 99 height 25
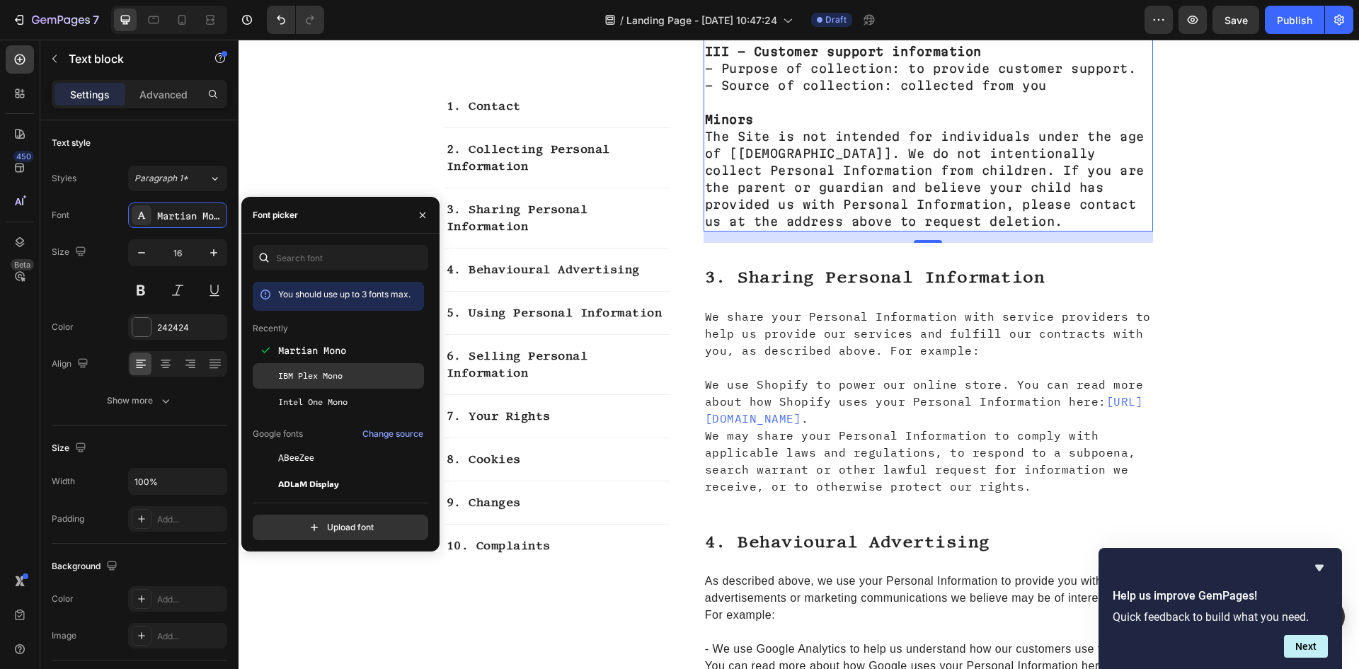
click at [324, 379] on span "IBM Plex Mono" at bounding box center [310, 376] width 64 height 13
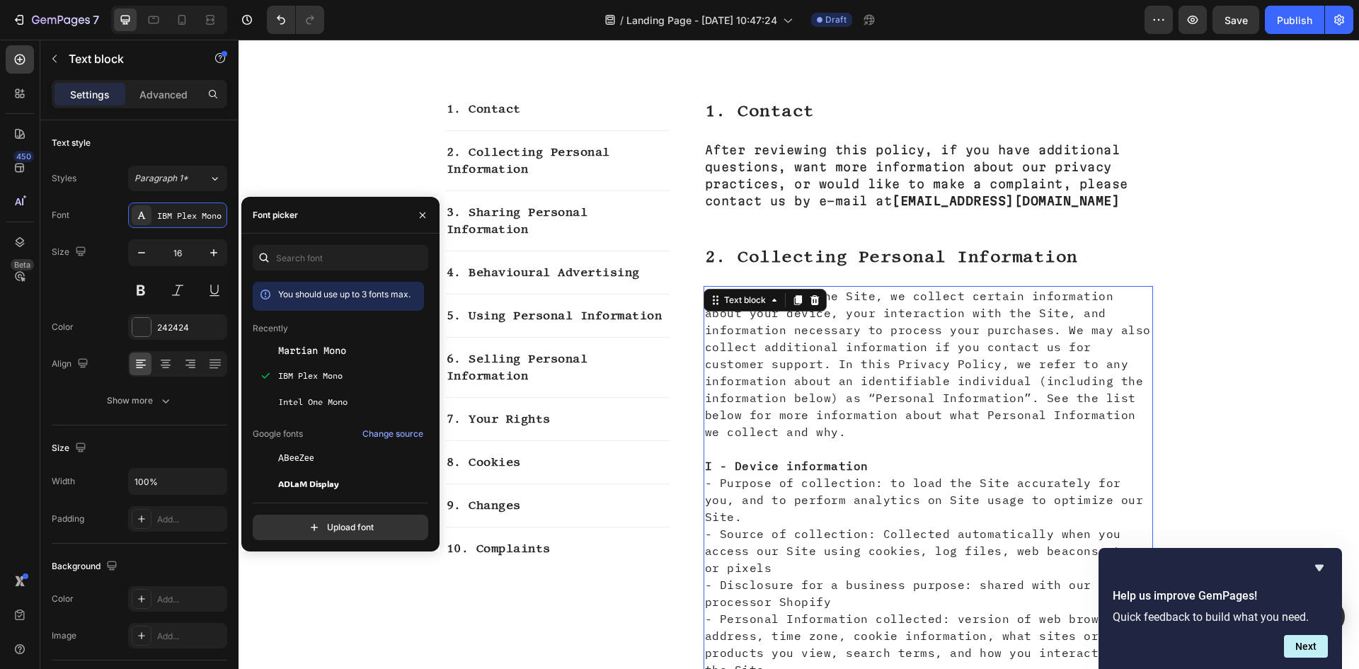
scroll to position [283, 0]
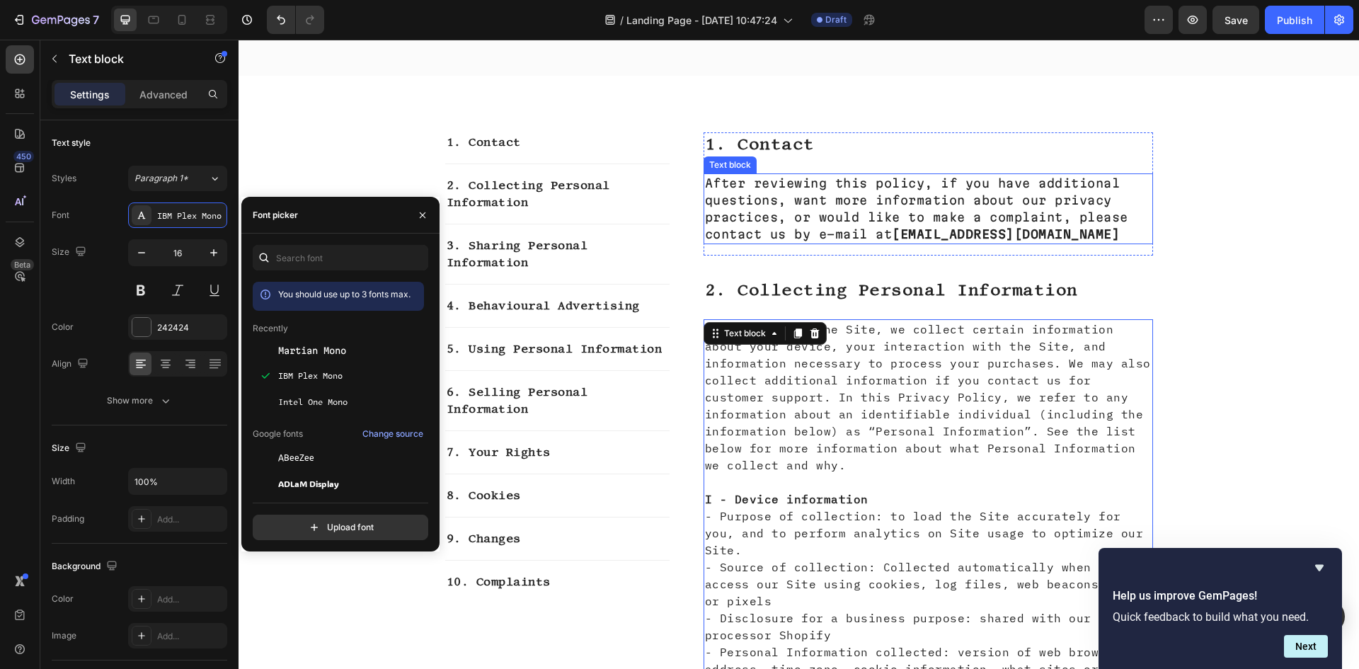
click at [903, 190] on p "After reviewing this policy, if you have additional questions, want more inform…" at bounding box center [928, 209] width 447 height 68
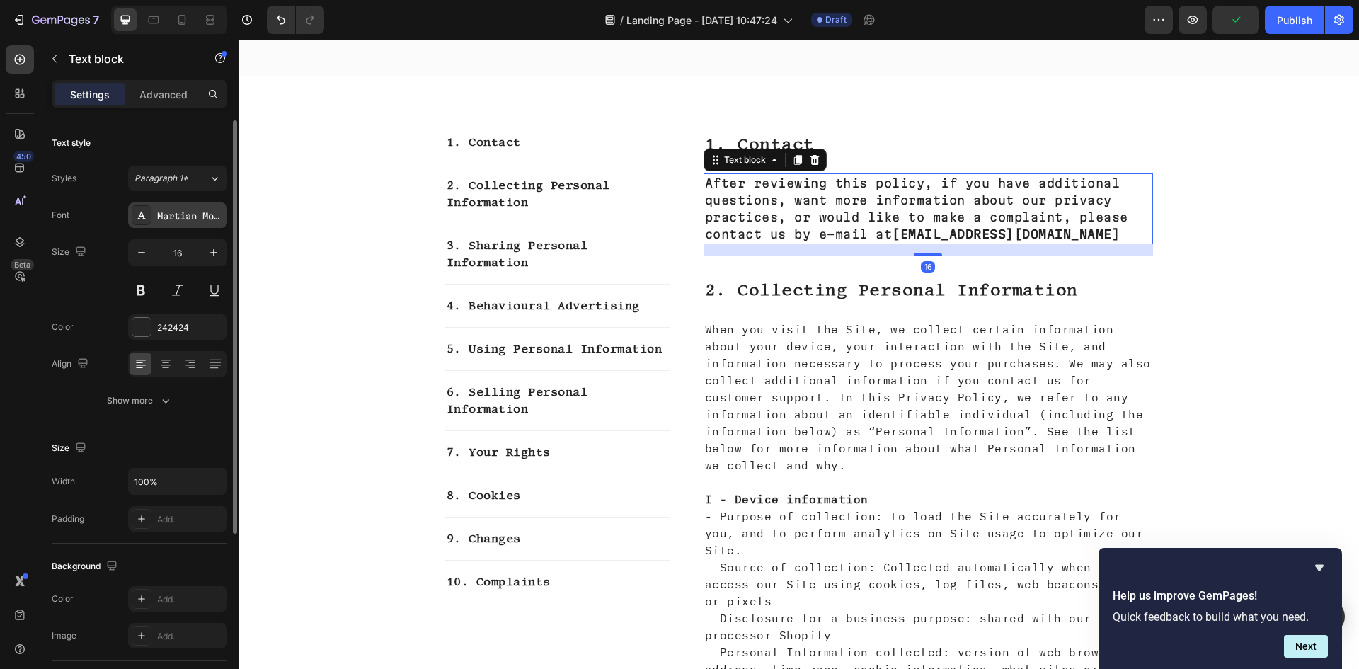
click at [175, 217] on div "Martian Mono" at bounding box center [190, 216] width 67 height 13
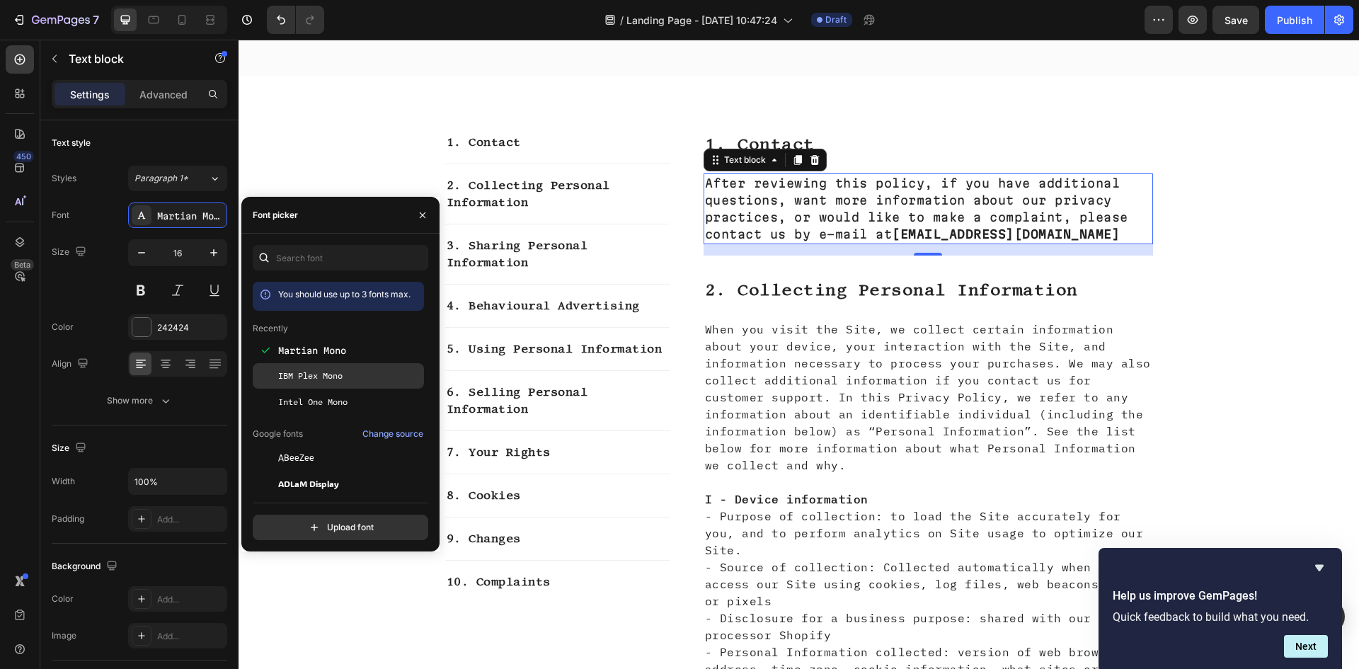
click at [301, 377] on span "IBM Plex Mono" at bounding box center [310, 376] width 64 height 13
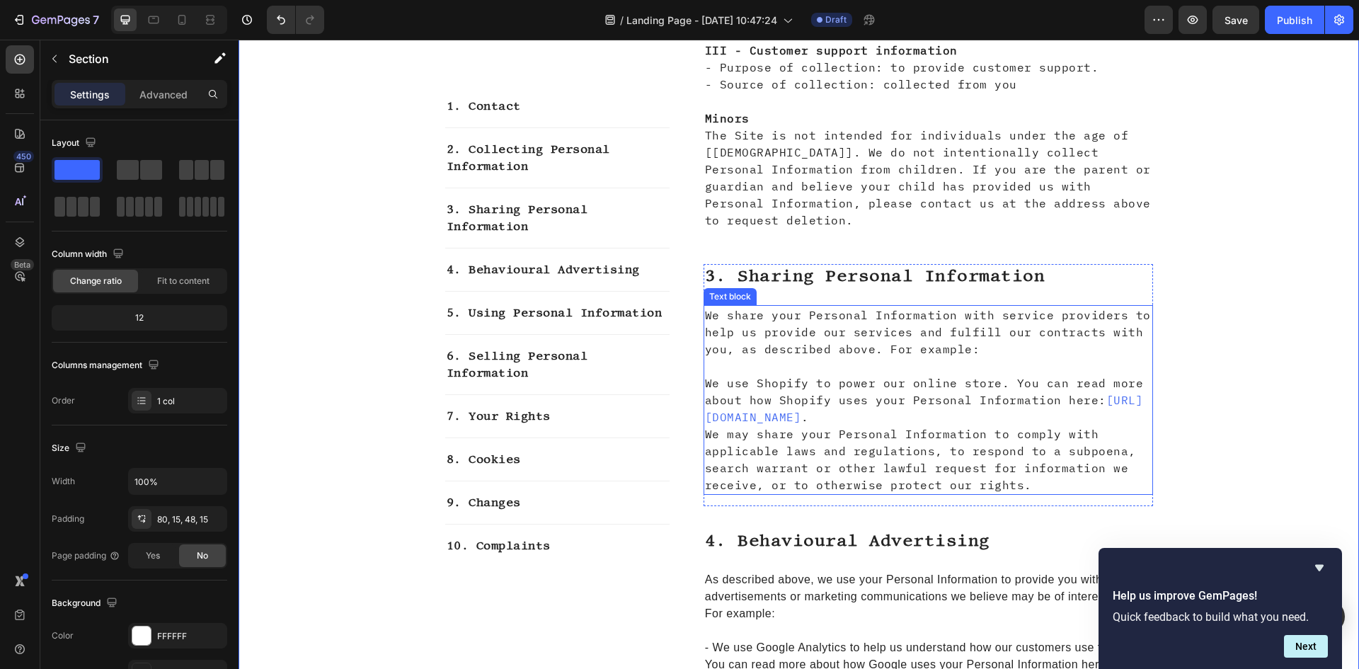
scroll to position [1274, 0]
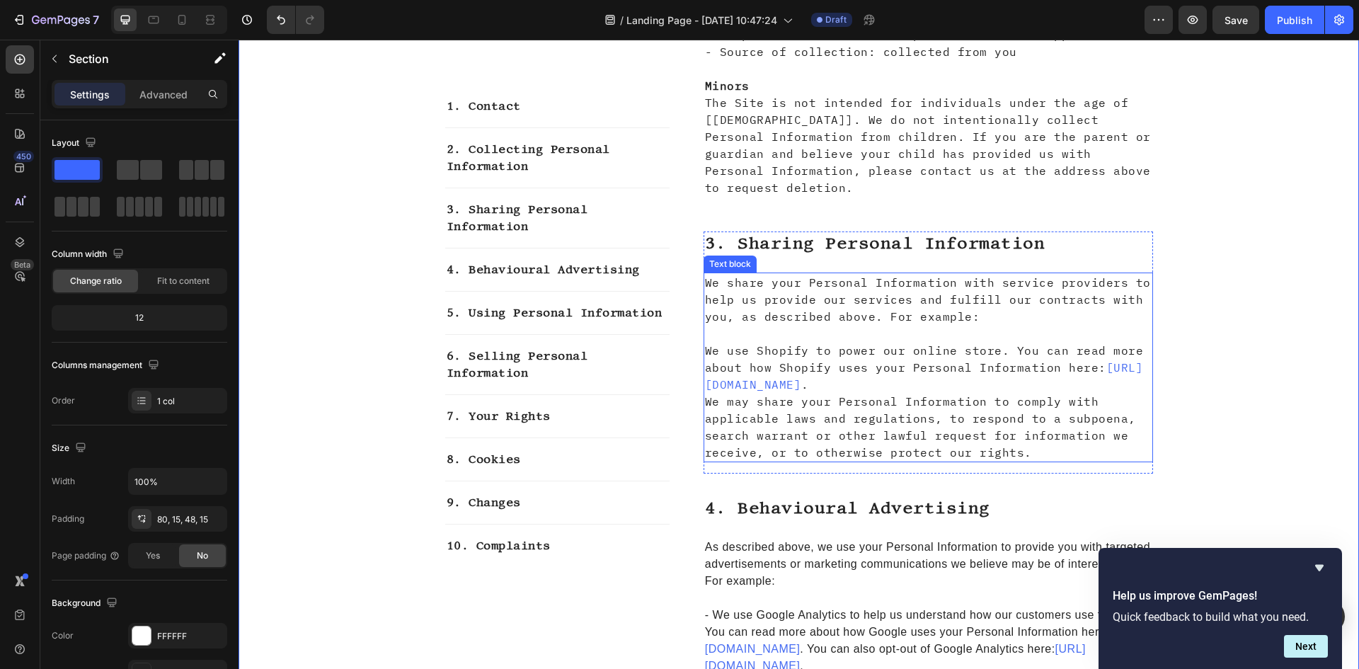
click at [908, 393] on p "We may share your Personal Information to comply with applicable laws and regul…" at bounding box center [928, 427] width 447 height 68
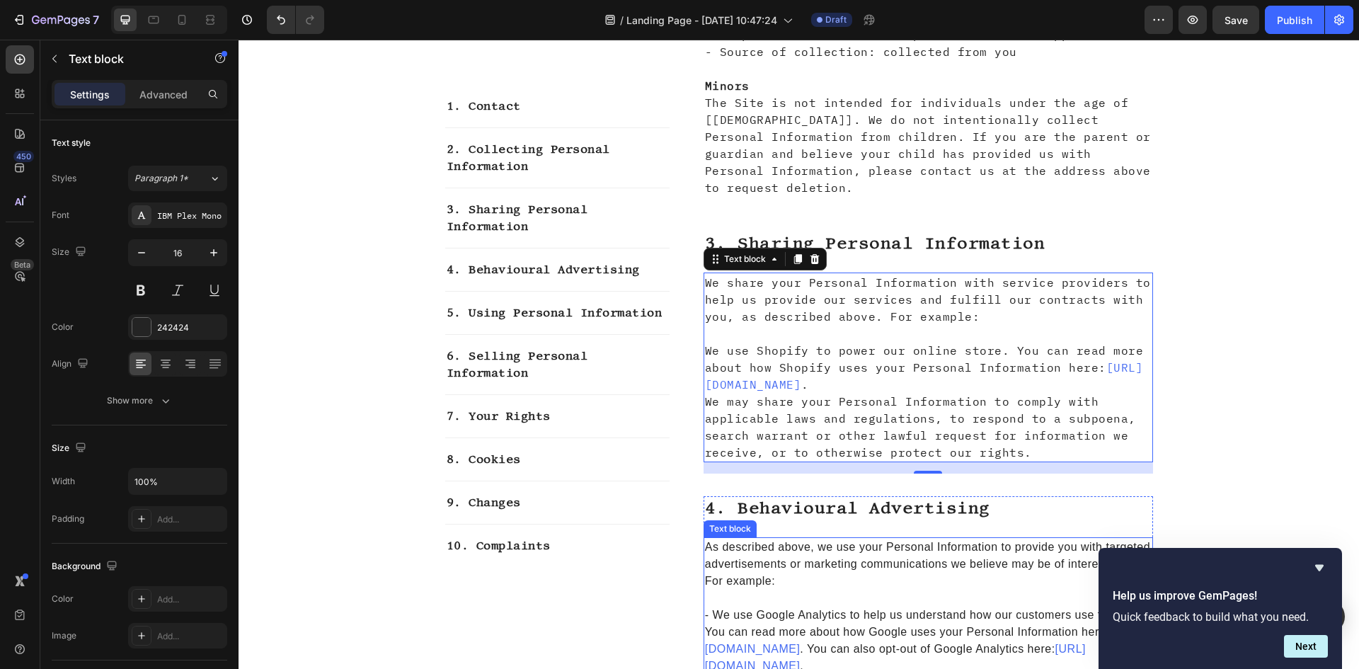
click at [870, 590] on p "- We use Google Analytics to help us understand how our customers use the Site.…" at bounding box center [928, 632] width 447 height 85
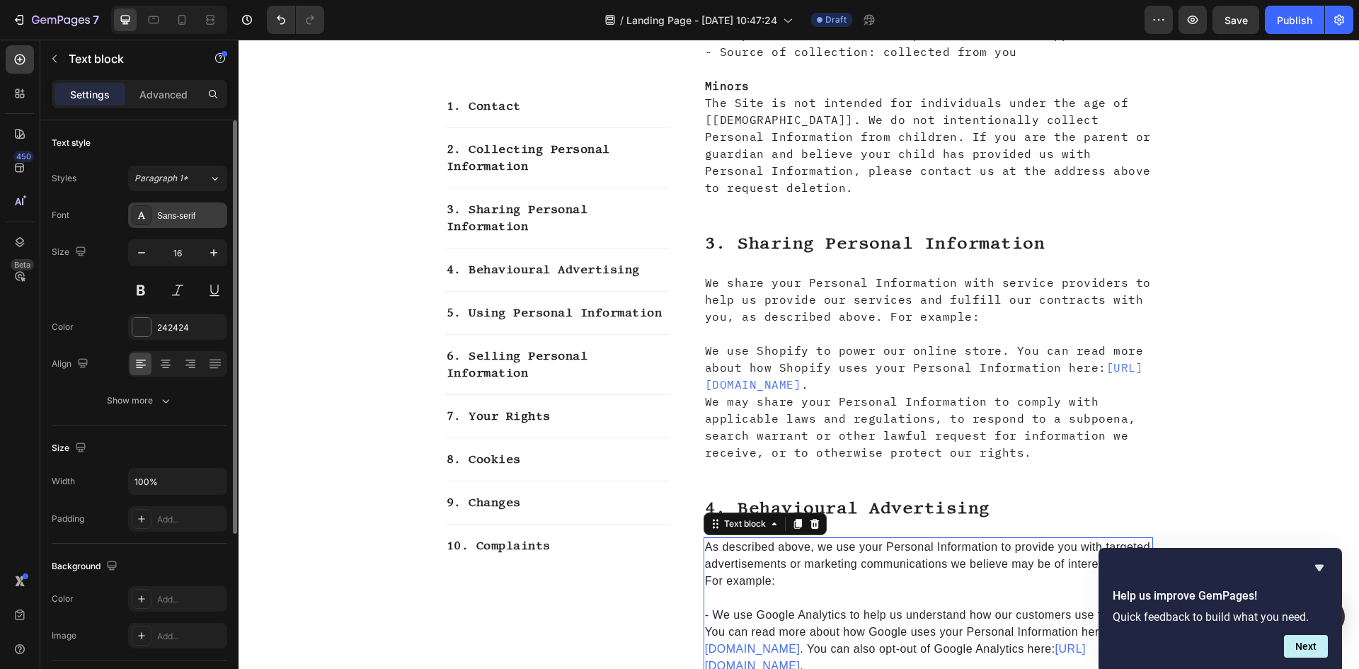
click at [166, 220] on div "Sans-serif" at bounding box center [190, 216] width 67 height 13
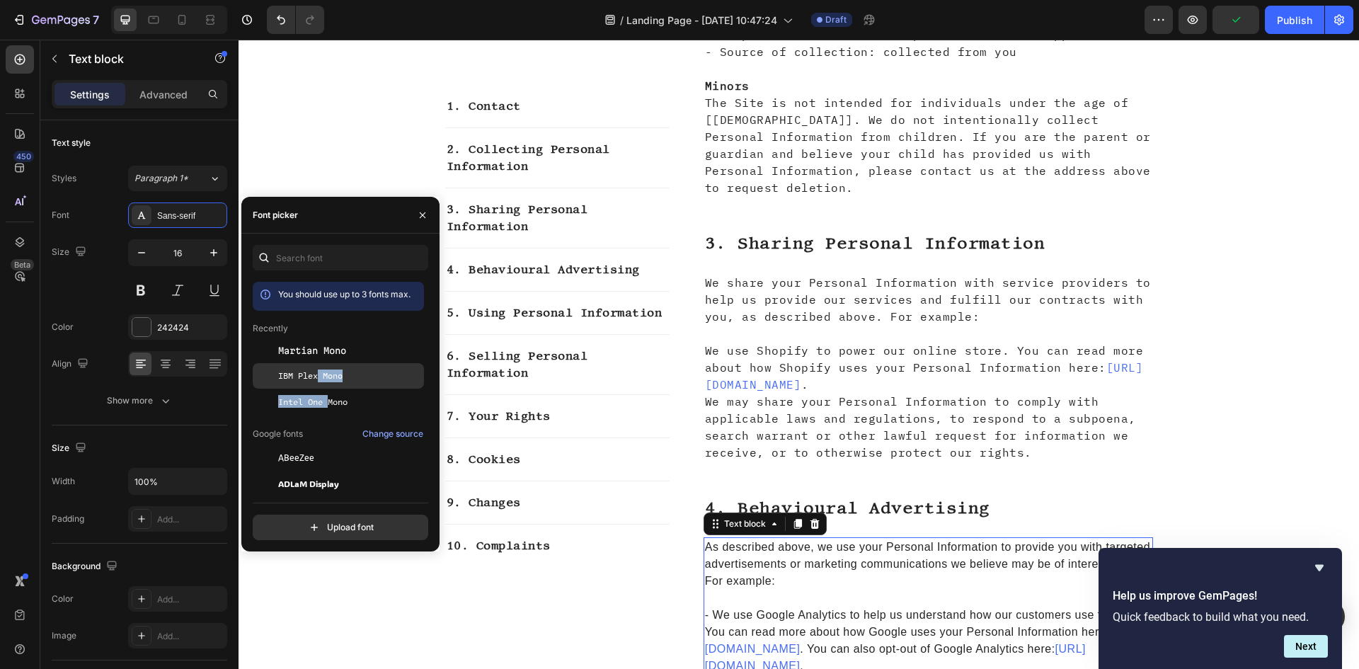
drag, startPoint x: 328, startPoint y: 403, endPoint x: 316, endPoint y: 380, distance: 25.3
click at [316, 380] on span "IBM Plex Mono" at bounding box center [310, 376] width 64 height 13
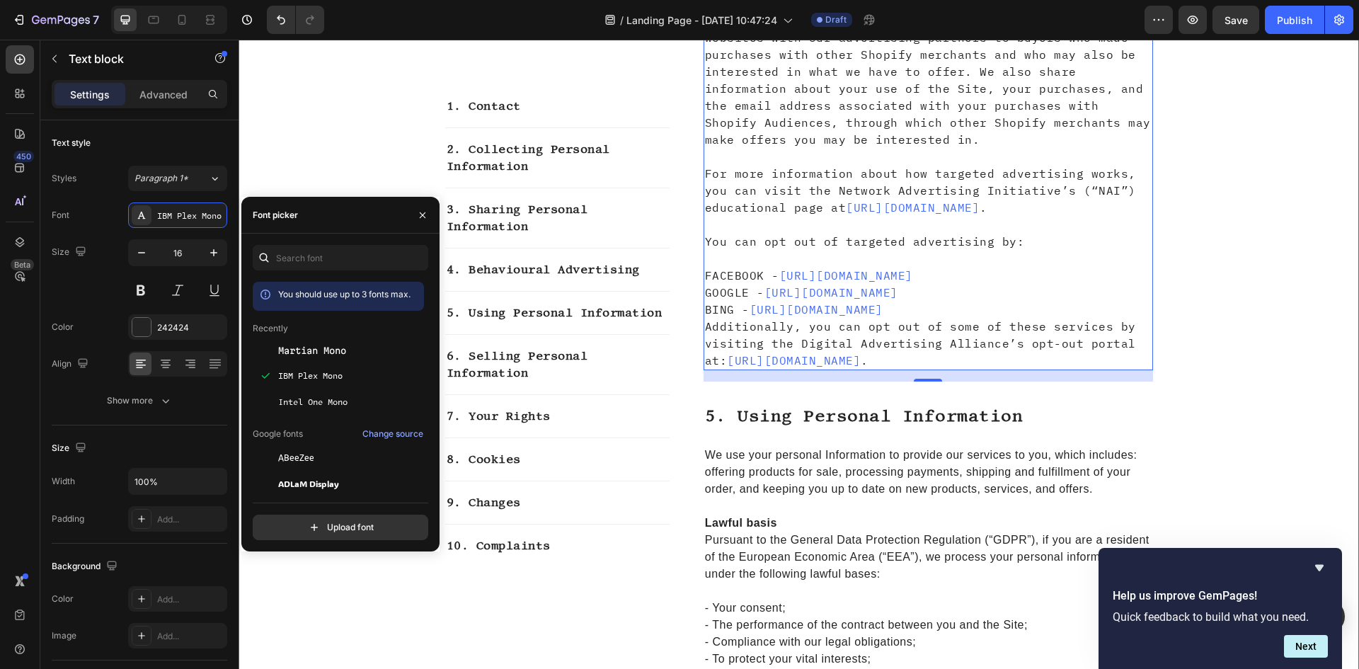
scroll to position [2407, 0]
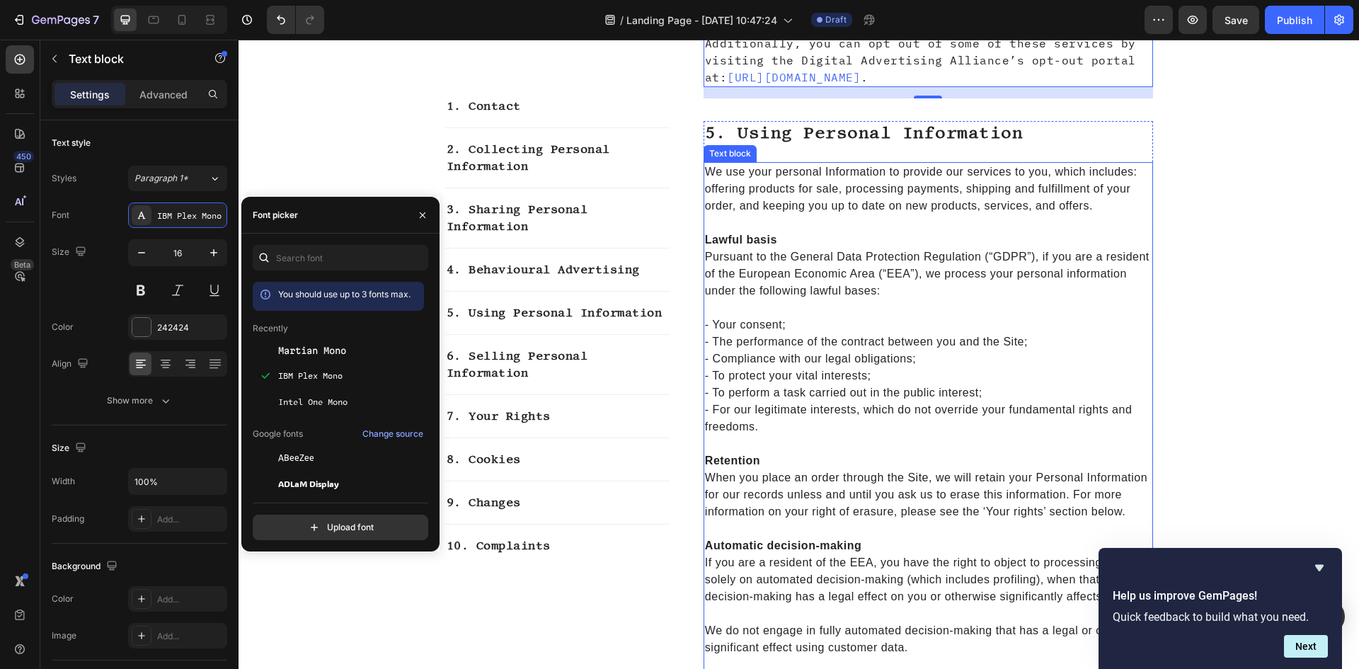
click at [845, 328] on p "- Your consent;" at bounding box center [928, 316] width 447 height 34
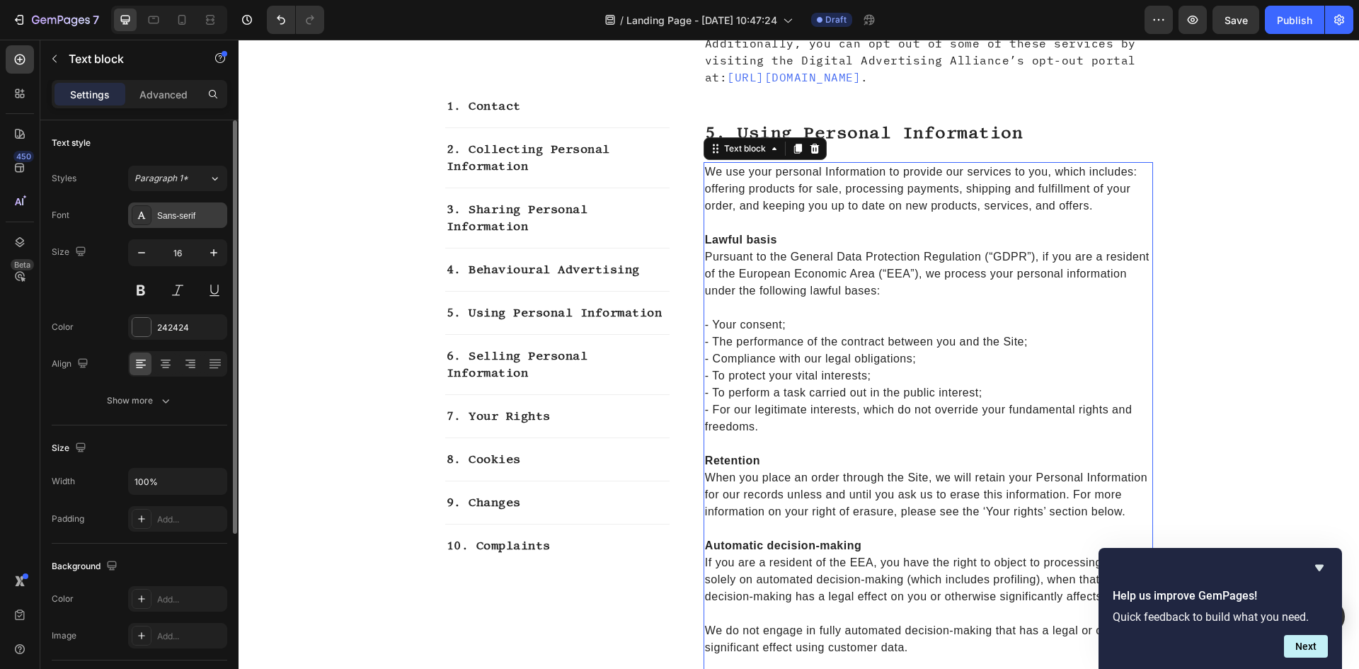
click at [183, 216] on div "Sans-serif" at bounding box center [190, 216] width 67 height 13
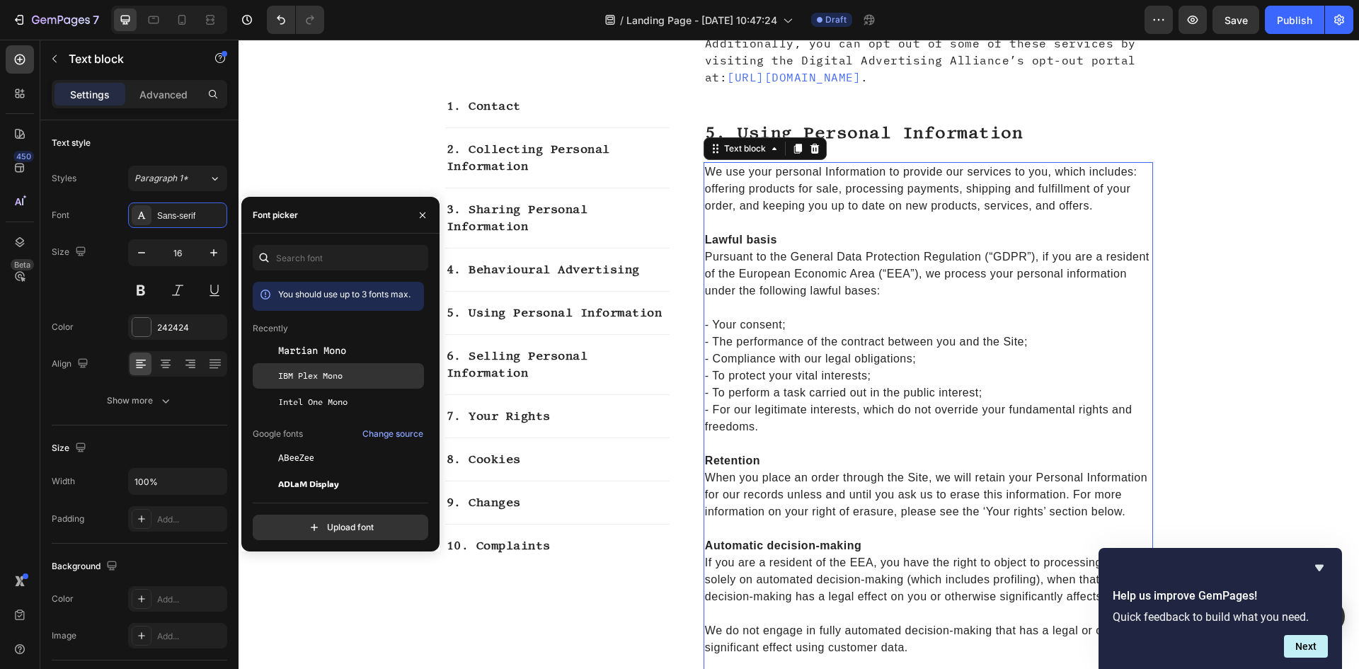
click at [353, 383] on div "IBM Plex Mono" at bounding box center [338, 375] width 171 height 25
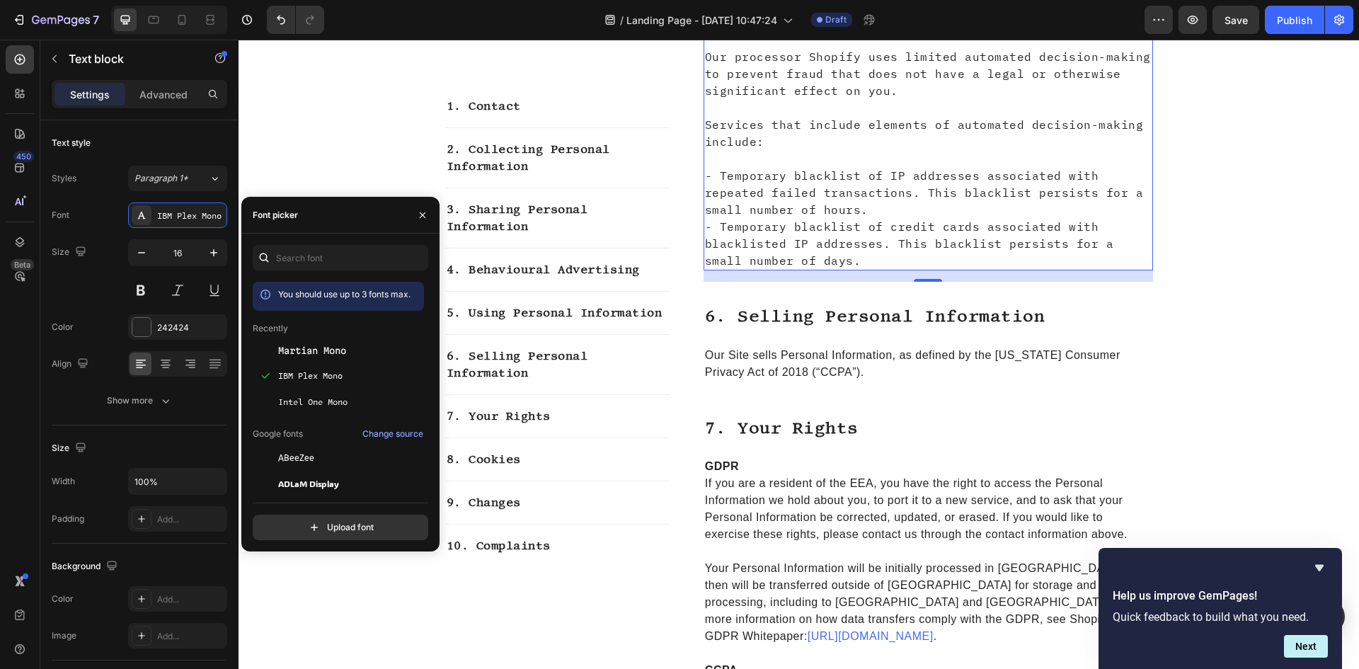
scroll to position [3257, 0]
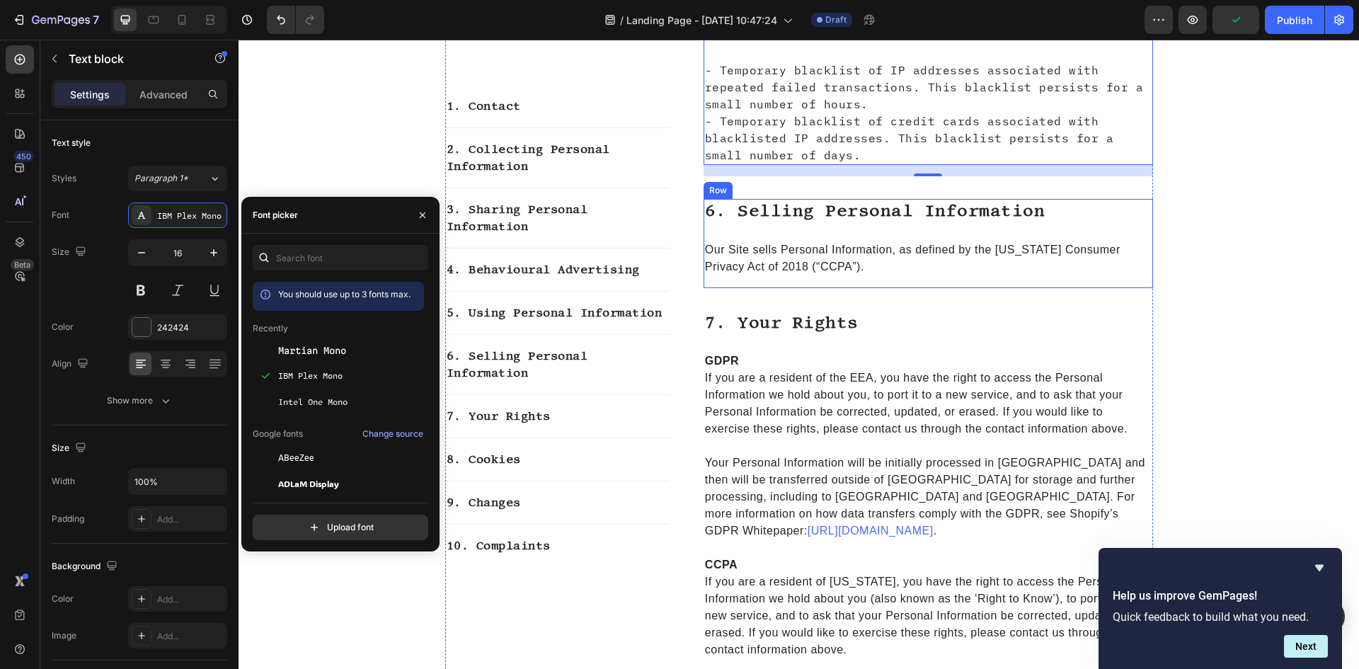
click at [920, 201] on div "6. selling personal information Heading Our Site sells Personal Information, as…" at bounding box center [929, 243] width 450 height 89
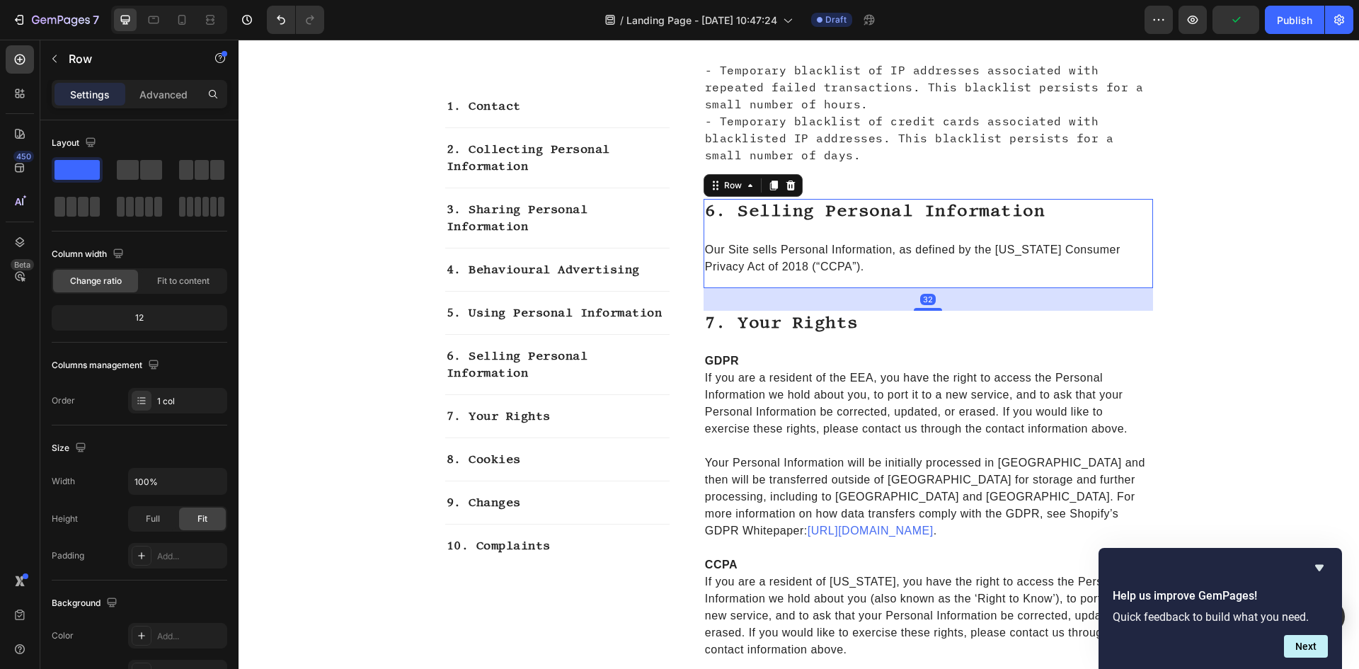
drag, startPoint x: 922, startPoint y: 257, endPoint x: 916, endPoint y: 249, distance: 9.6
click at [922, 288] on div "32" at bounding box center [929, 299] width 450 height 23
click at [898, 241] on p "Our Site sells Personal Information, as defined by the [US_STATE] Consumer Priv…" at bounding box center [928, 258] width 447 height 34
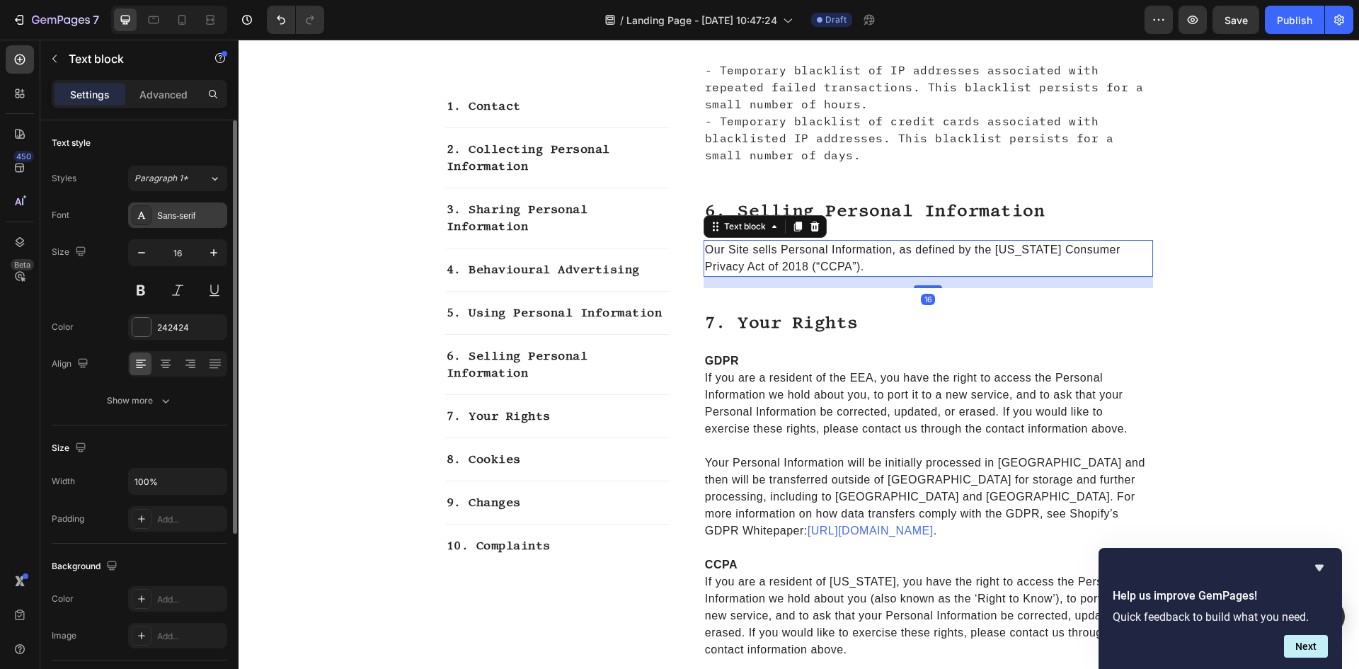
click at [156, 211] on div "Sans-serif" at bounding box center [177, 214] width 99 height 25
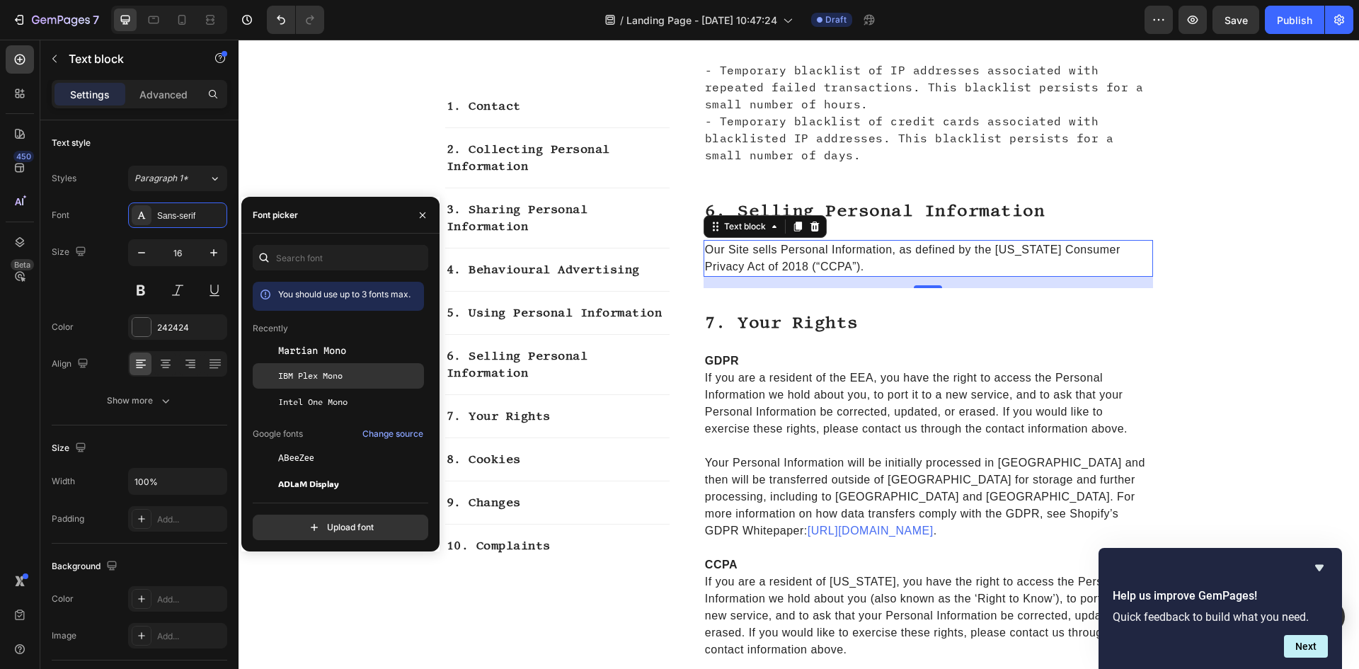
click at [343, 378] on span "IBM Plex Mono" at bounding box center [310, 376] width 64 height 13
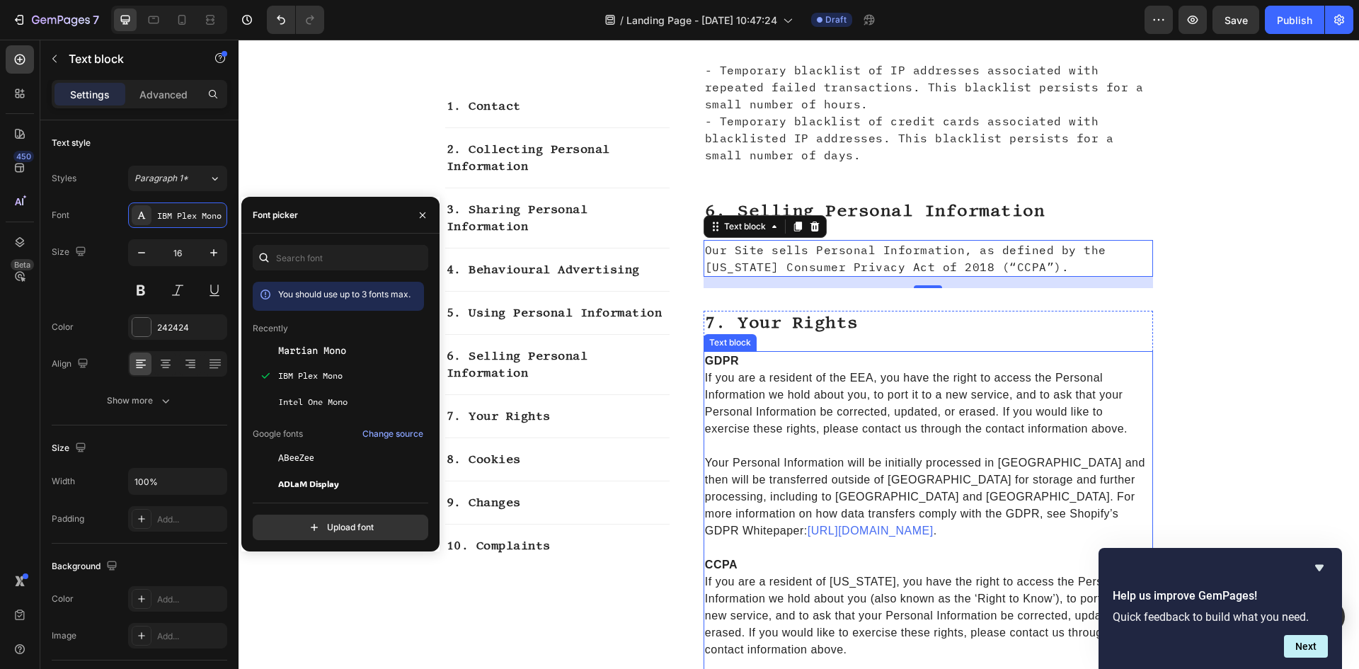
click at [839, 370] on p "If you are a resident of the EEA, you have the right to access the Personal Inf…" at bounding box center [928, 404] width 447 height 68
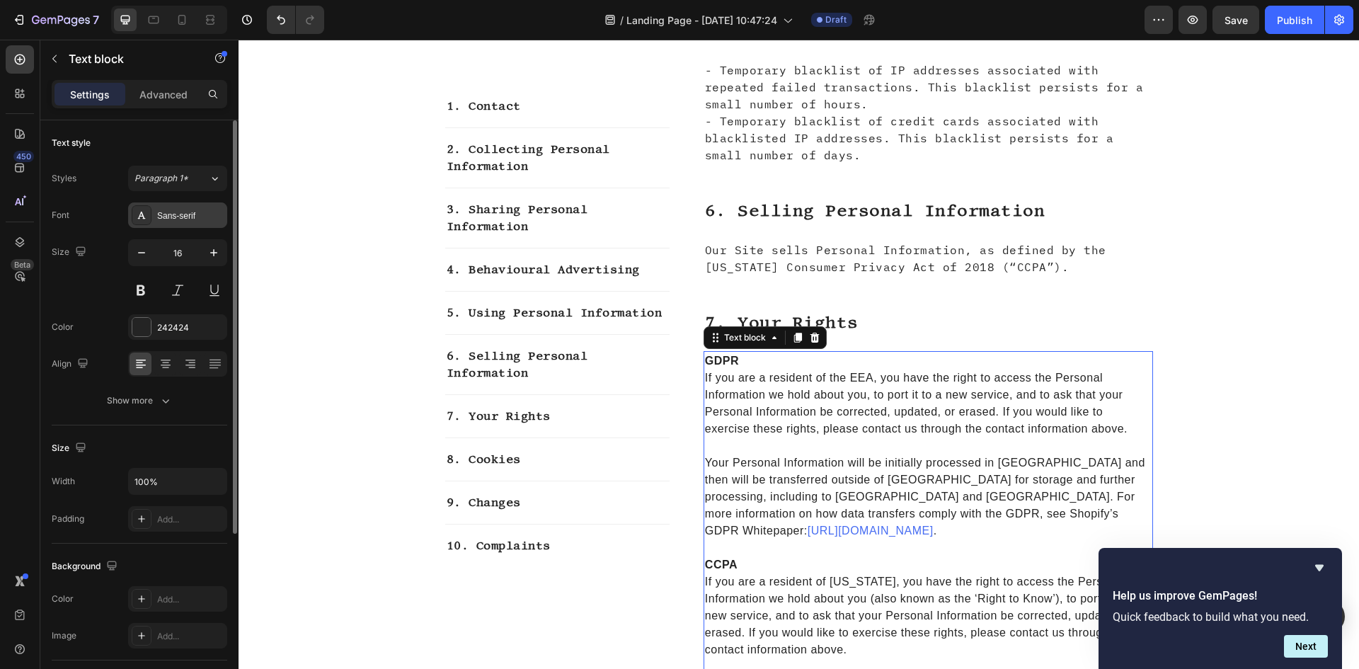
click at [168, 211] on div "Sans-serif" at bounding box center [190, 216] width 67 height 13
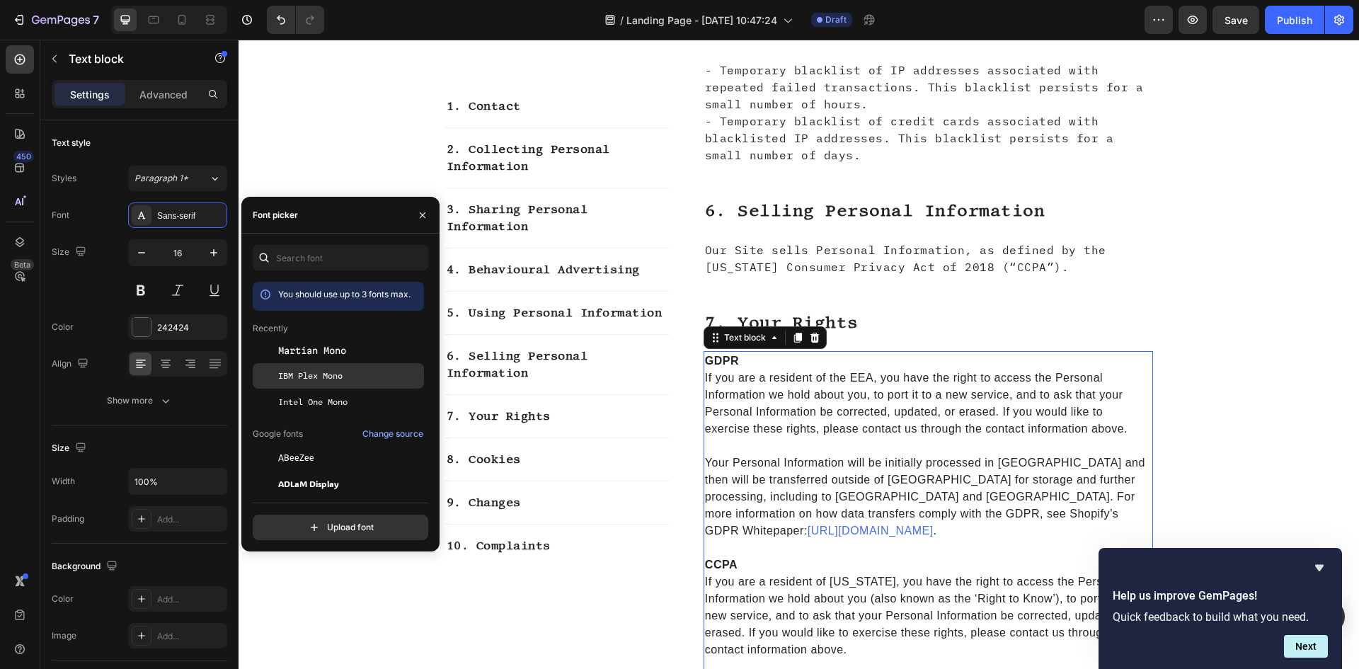
click at [343, 366] on div "IBM Plex Mono" at bounding box center [338, 375] width 171 height 25
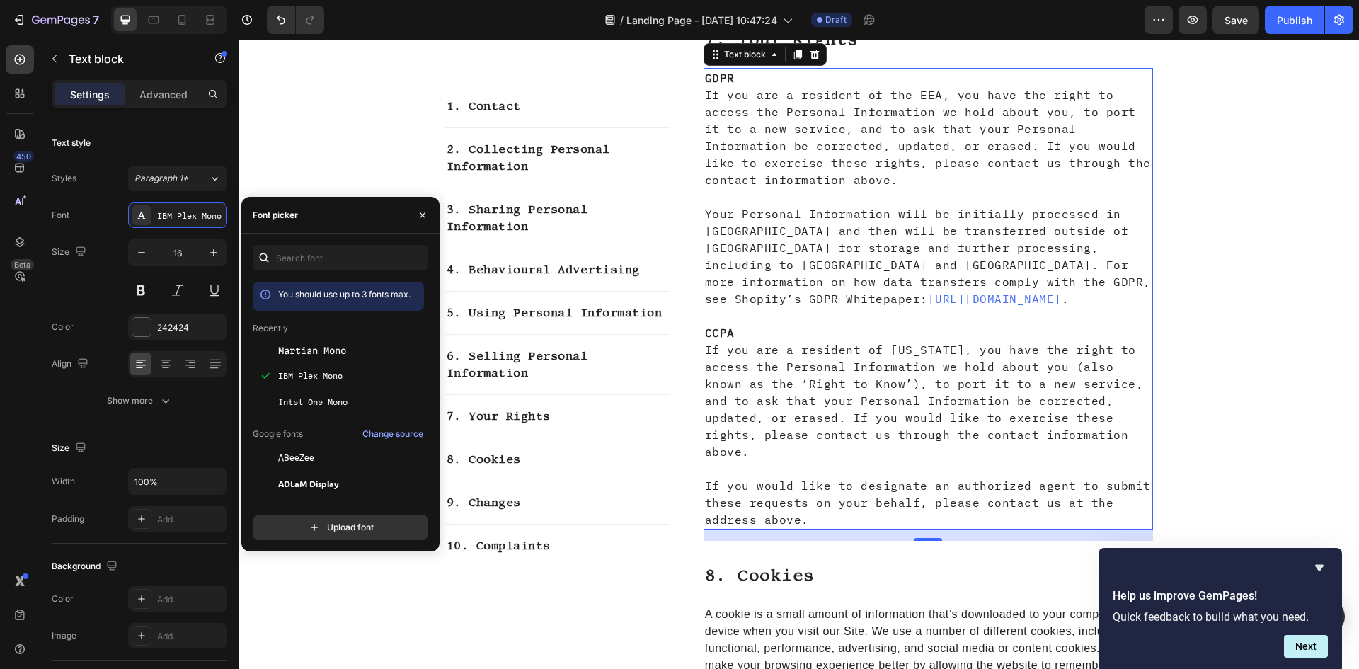
scroll to position [3823, 0]
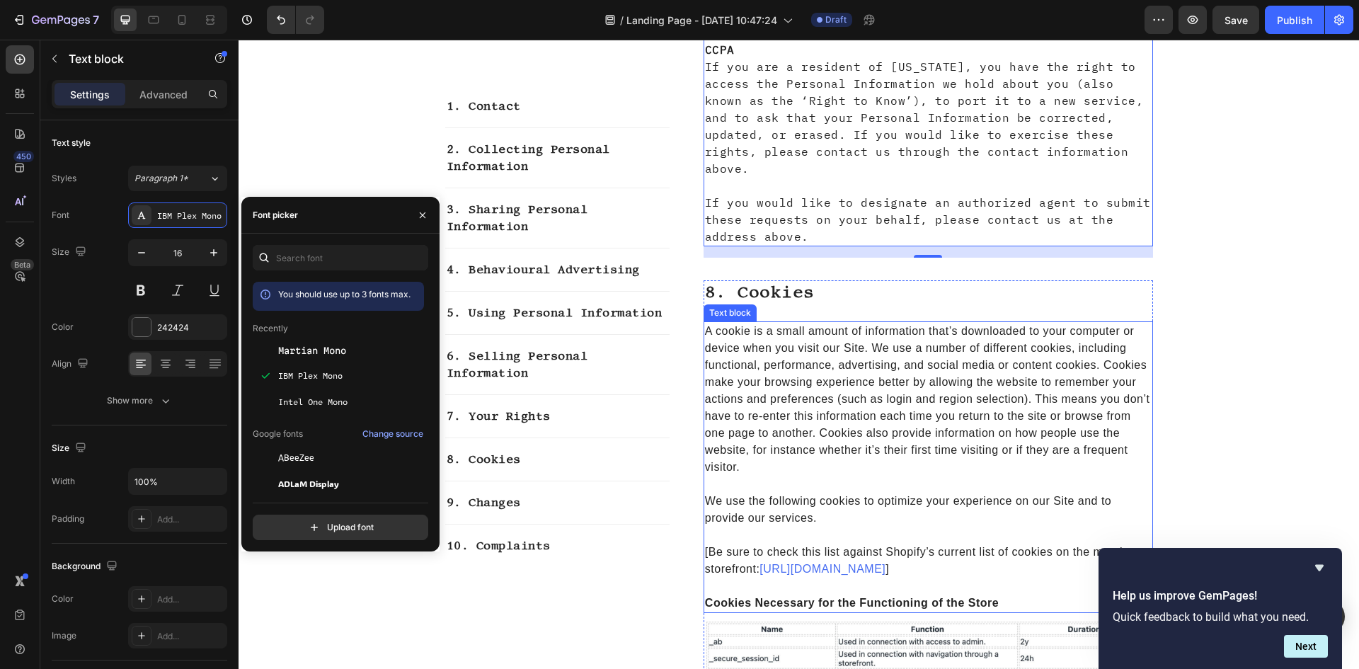
click at [852, 387] on p "A cookie is a small amount of information that’s downloaded to your computer or…" at bounding box center [928, 399] width 447 height 153
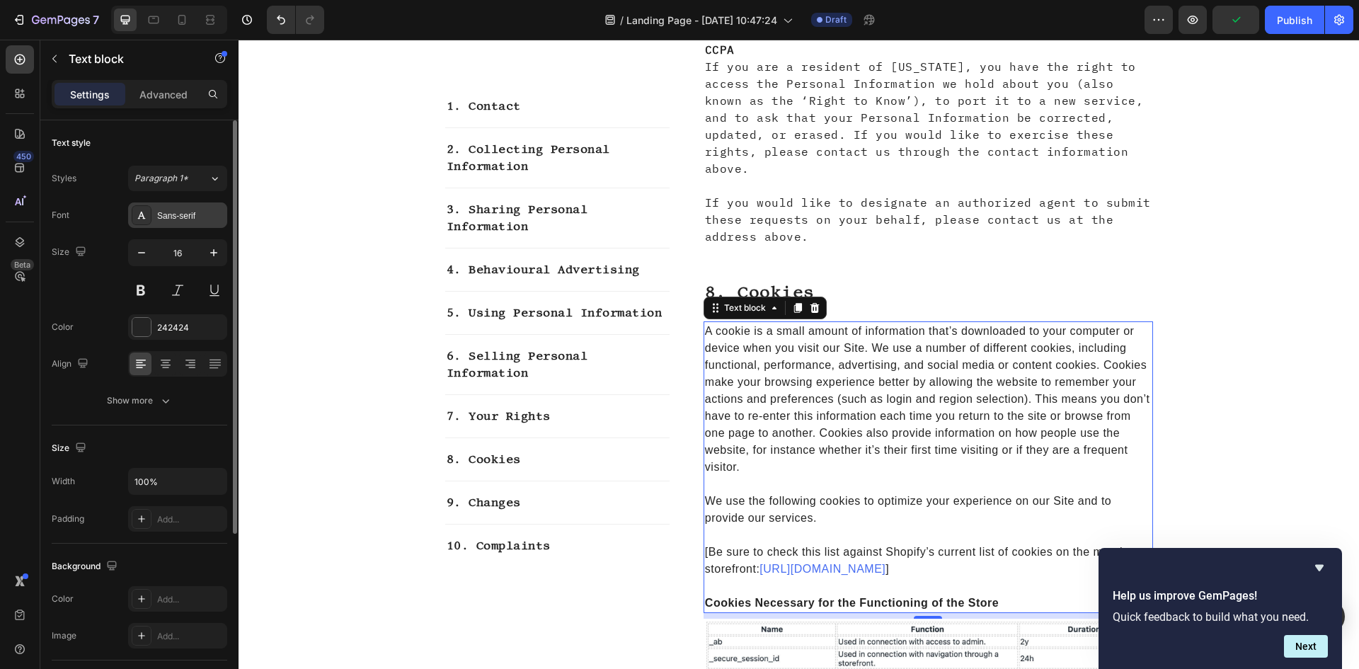
click at [161, 224] on div "Sans-serif" at bounding box center [177, 214] width 99 height 25
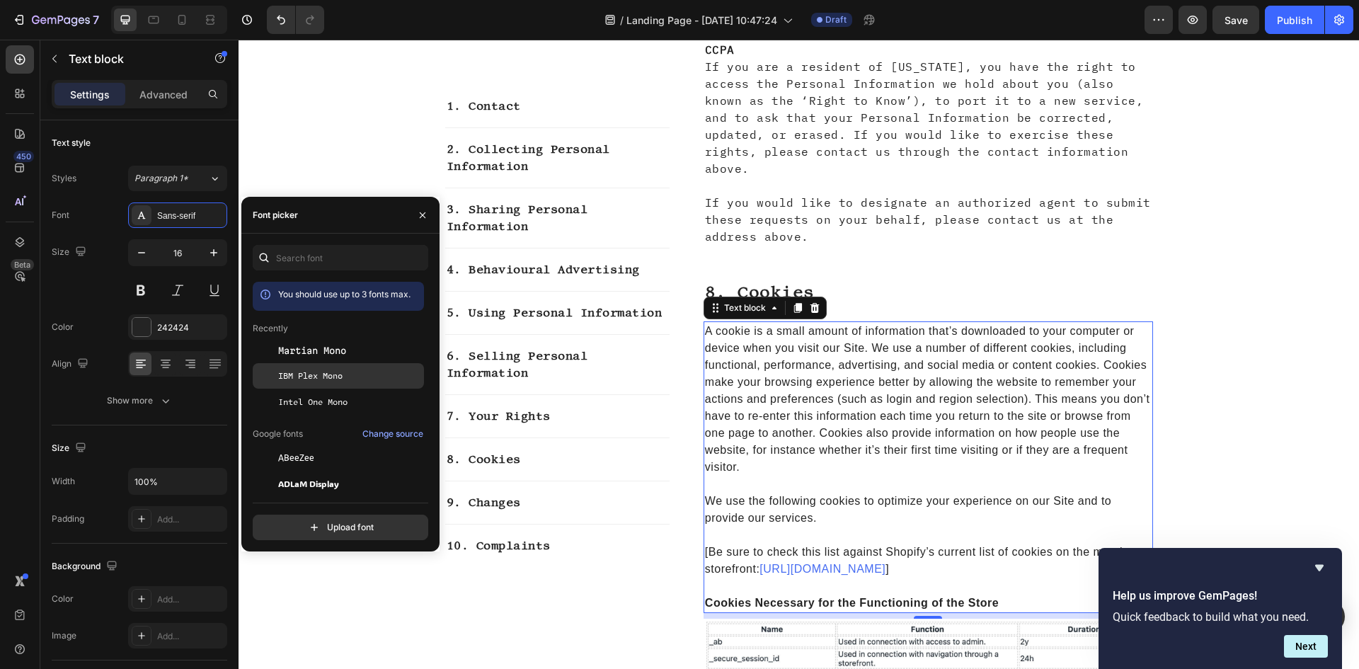
click at [385, 371] on div "IBM Plex Mono" at bounding box center [349, 376] width 143 height 13
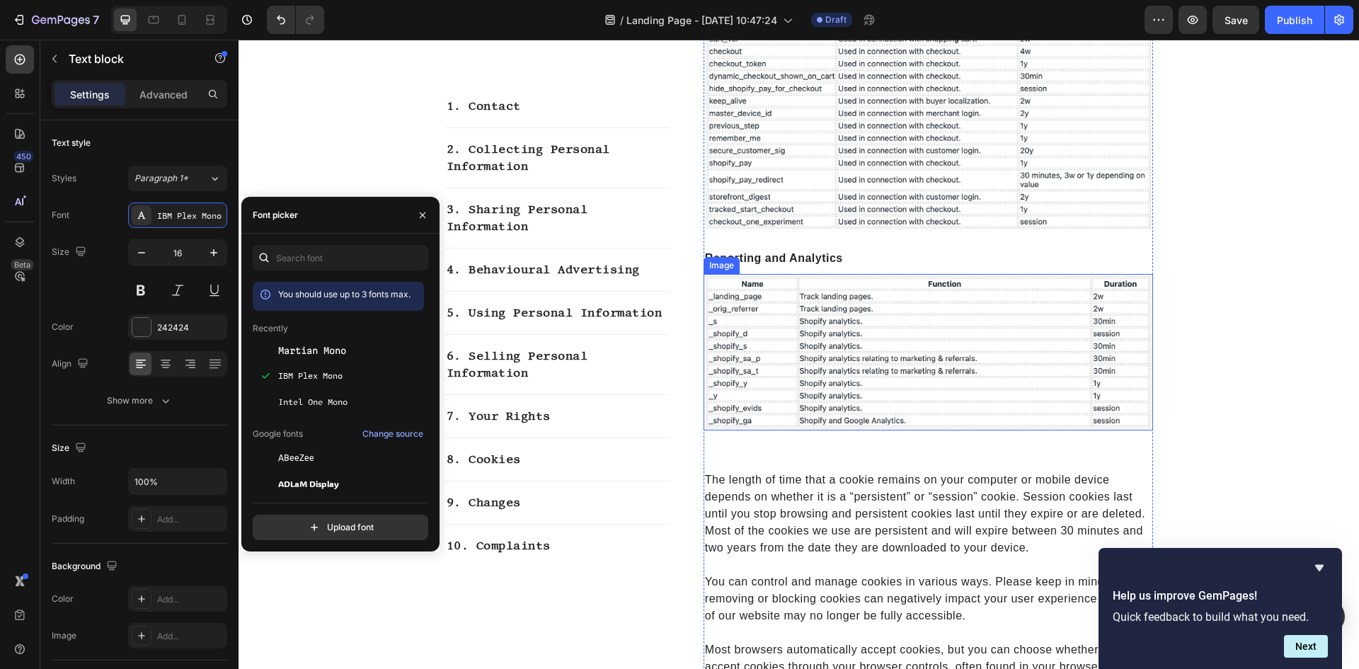
scroll to position [4885, 0]
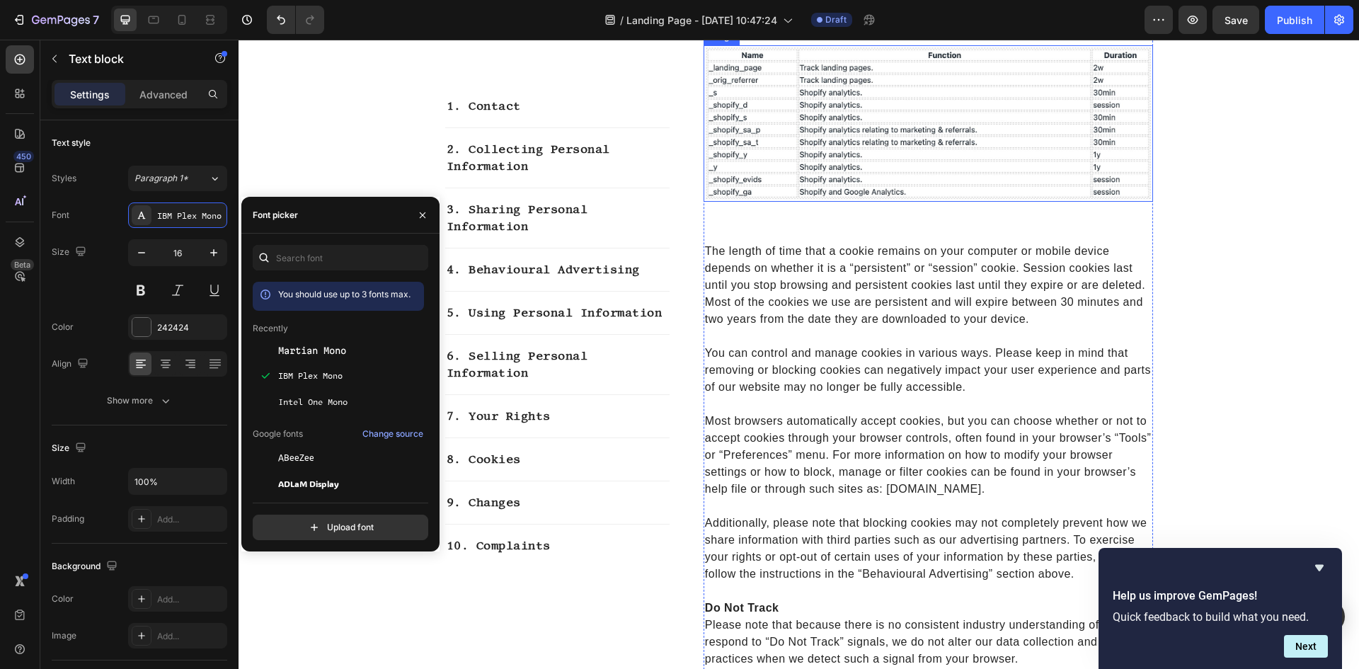
click at [802, 328] on p "You can control and manage cookies in various ways. Please keep in mind that re…" at bounding box center [928, 362] width 447 height 68
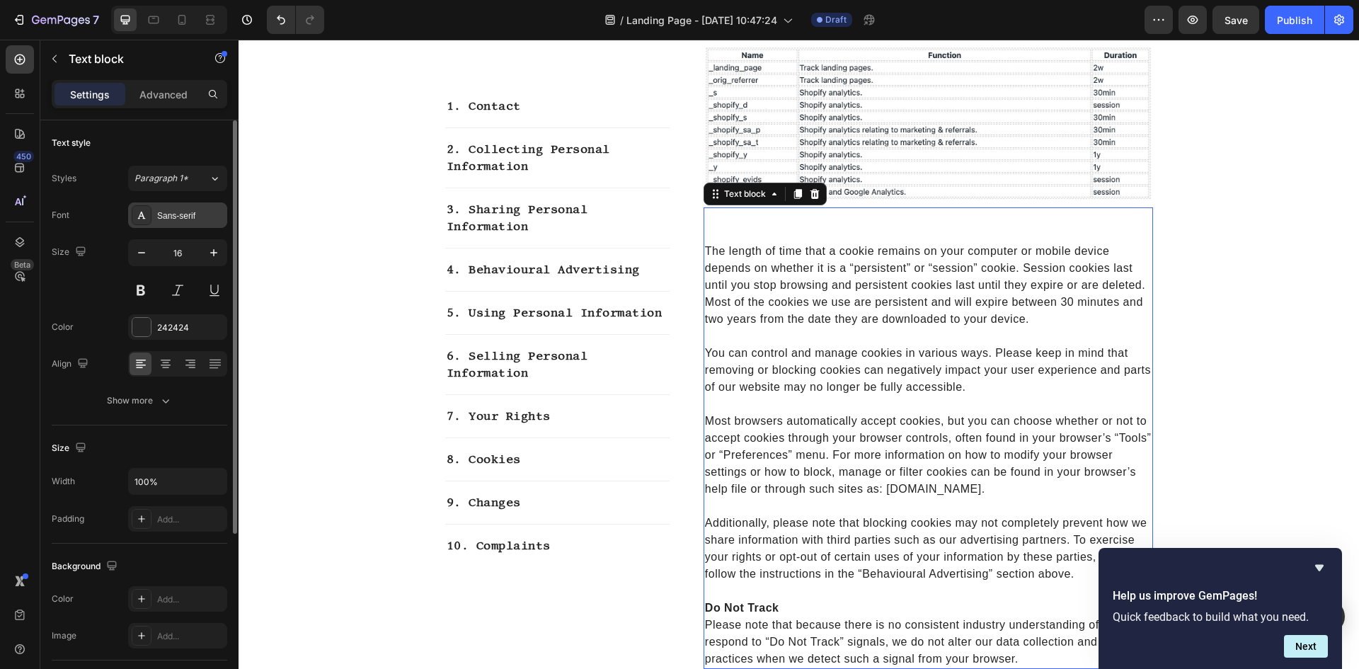
click at [164, 216] on div "Sans-serif" at bounding box center [190, 216] width 67 height 13
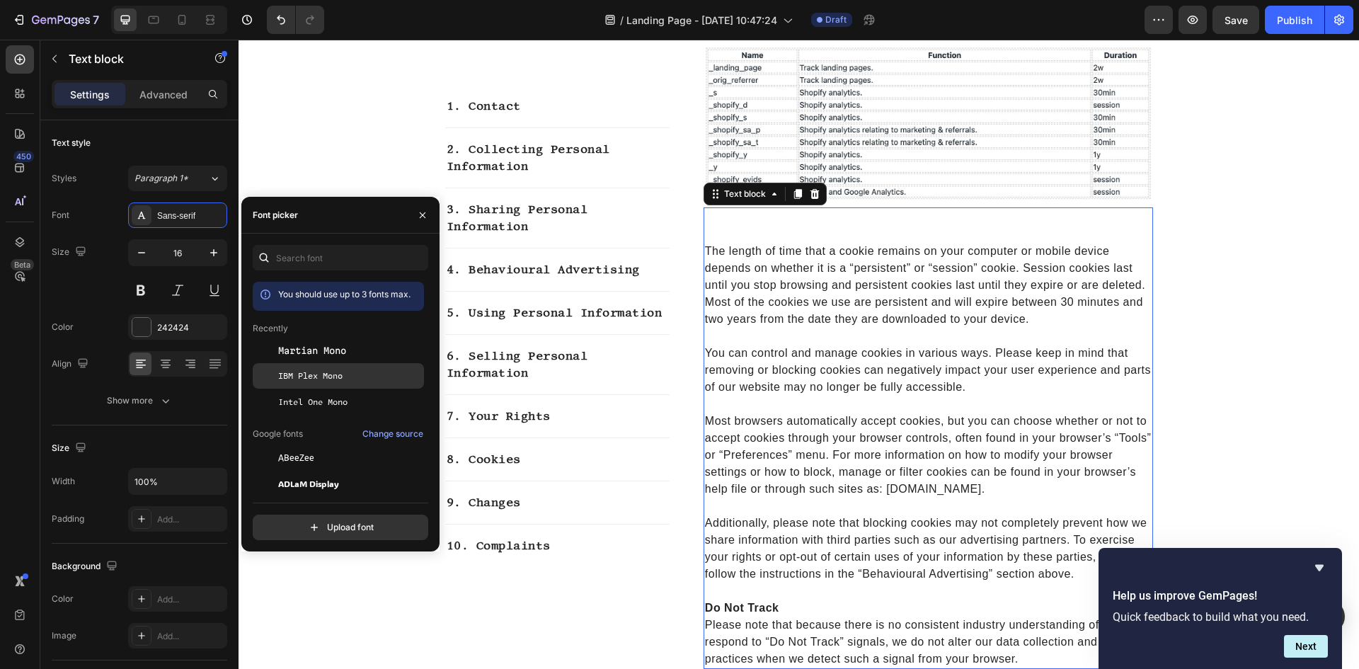
click at [316, 369] on div "IBM Plex Mono" at bounding box center [338, 375] width 171 height 25
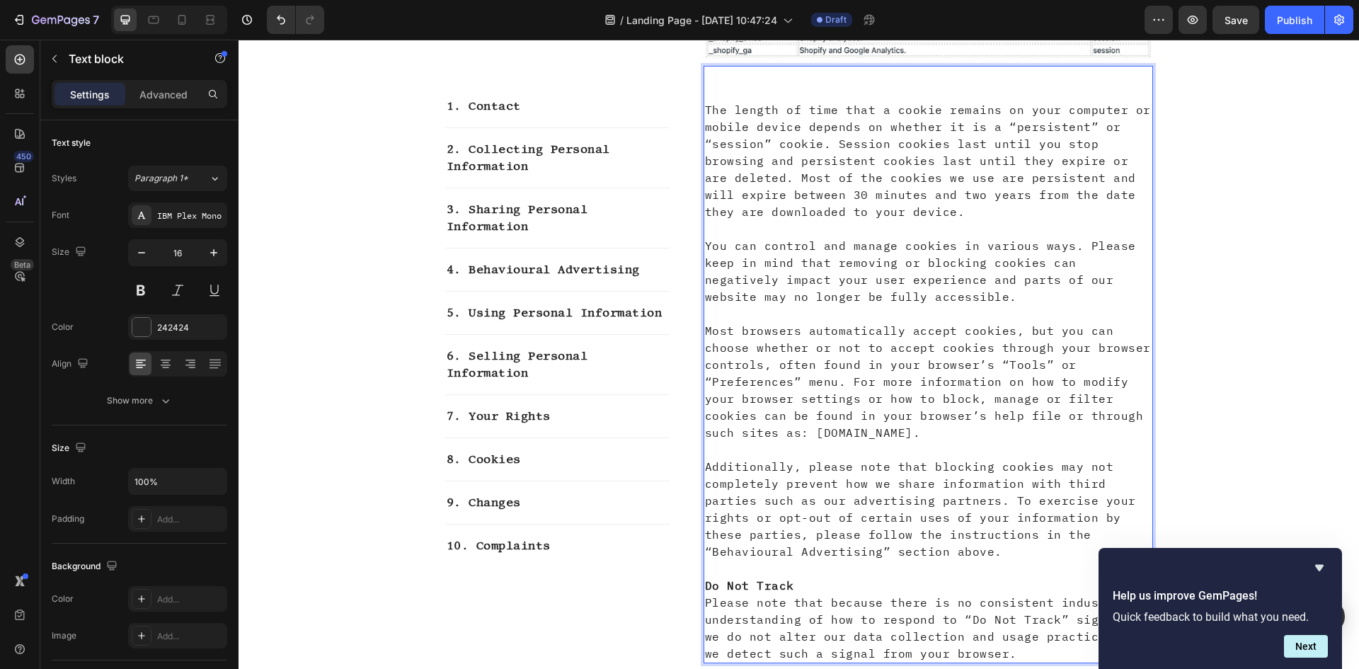
scroll to position [4743, 0]
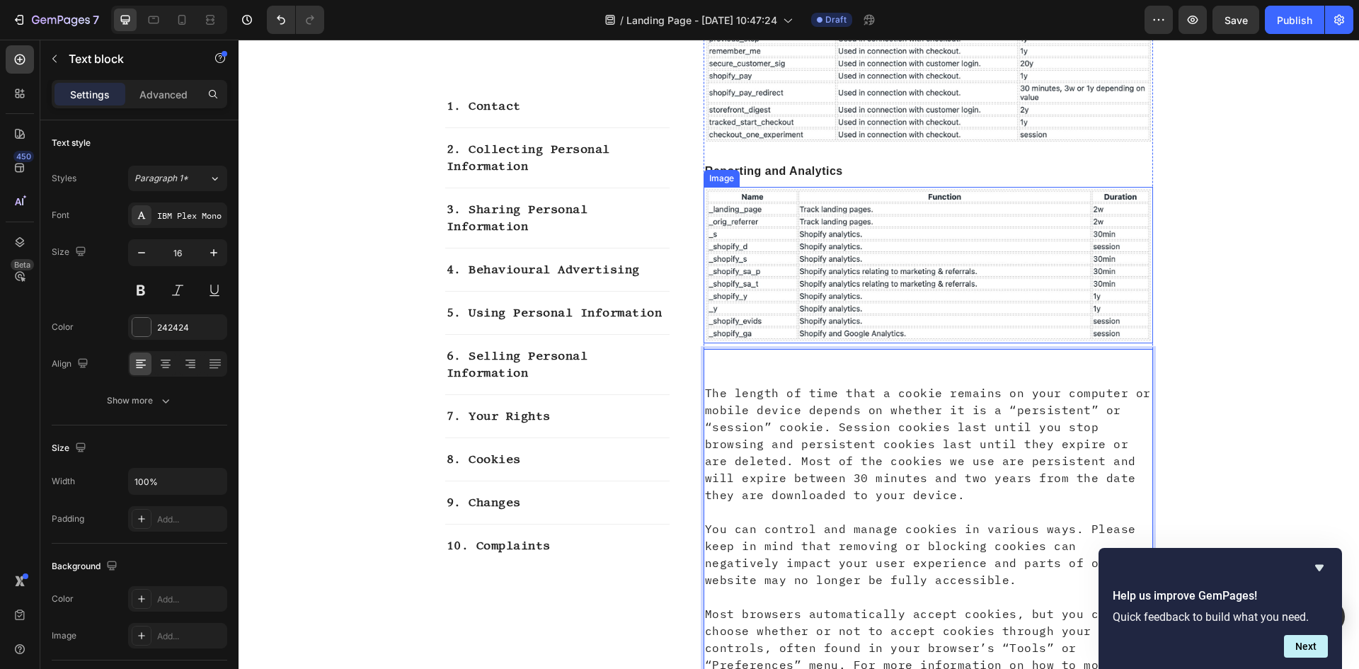
click at [607, 252] on div "4. Behavioural Advertising Text block" at bounding box center [557, 269] width 224 height 43
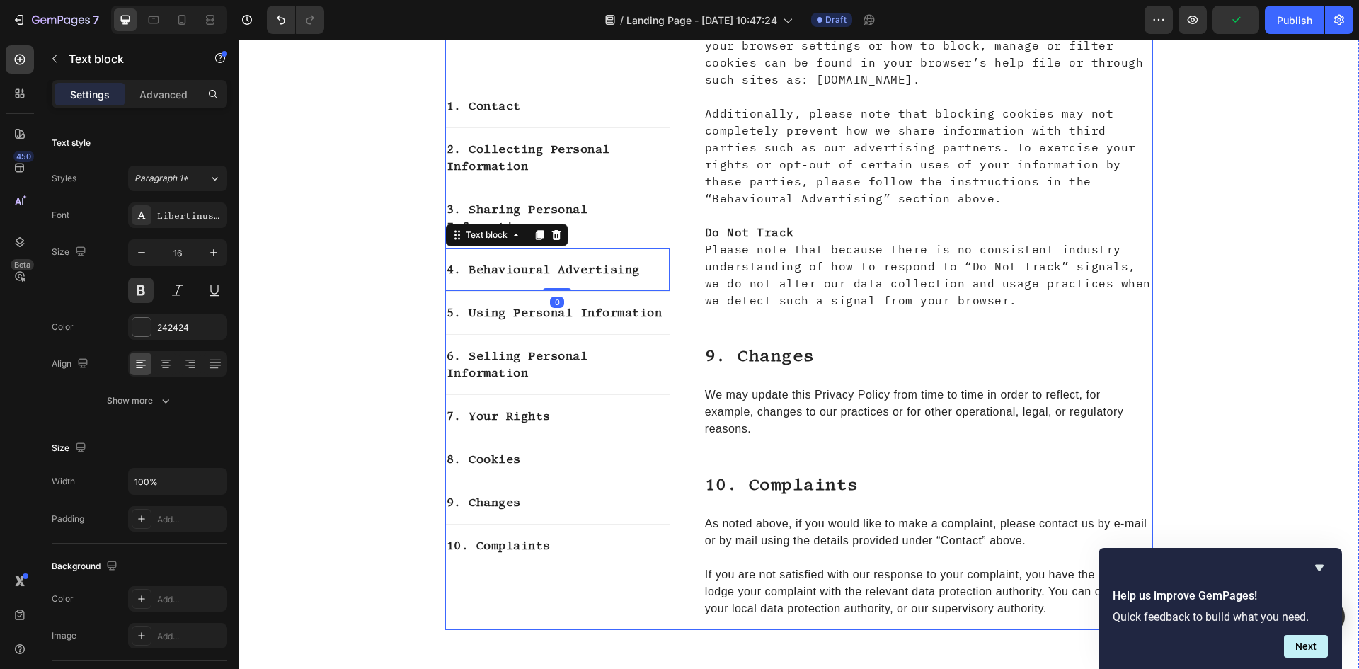
scroll to position [5381, 0]
click at [737, 345] on p "9. changes" at bounding box center [928, 355] width 447 height 21
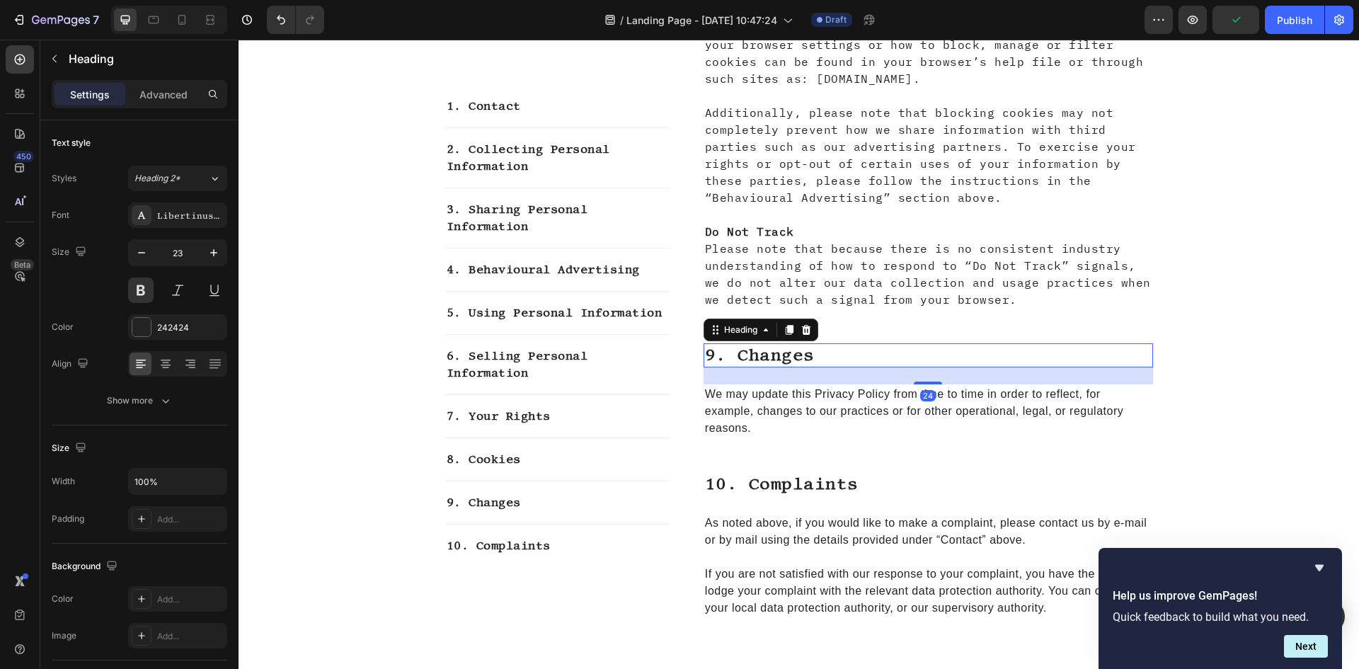
click at [745, 386] on p "We may update this Privacy Policy from time to time in order to reflect, for ex…" at bounding box center [928, 411] width 447 height 51
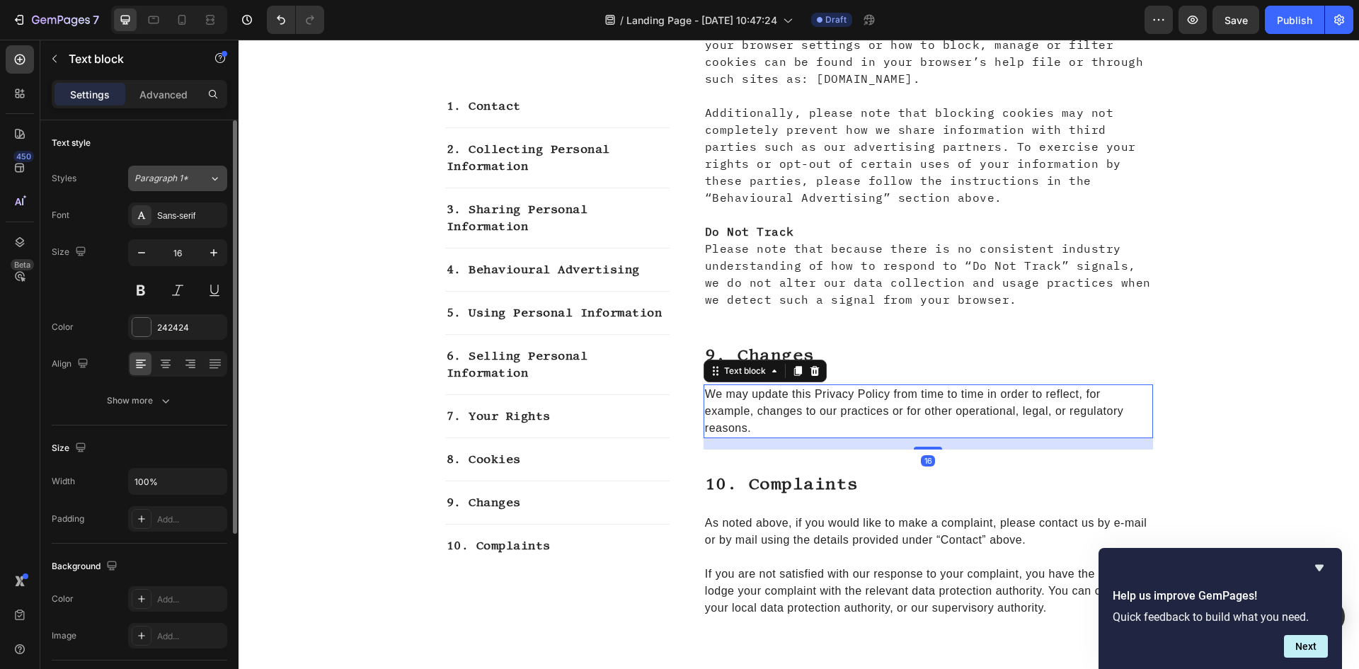
click at [145, 184] on span "Paragraph 1*" at bounding box center [162, 178] width 54 height 13
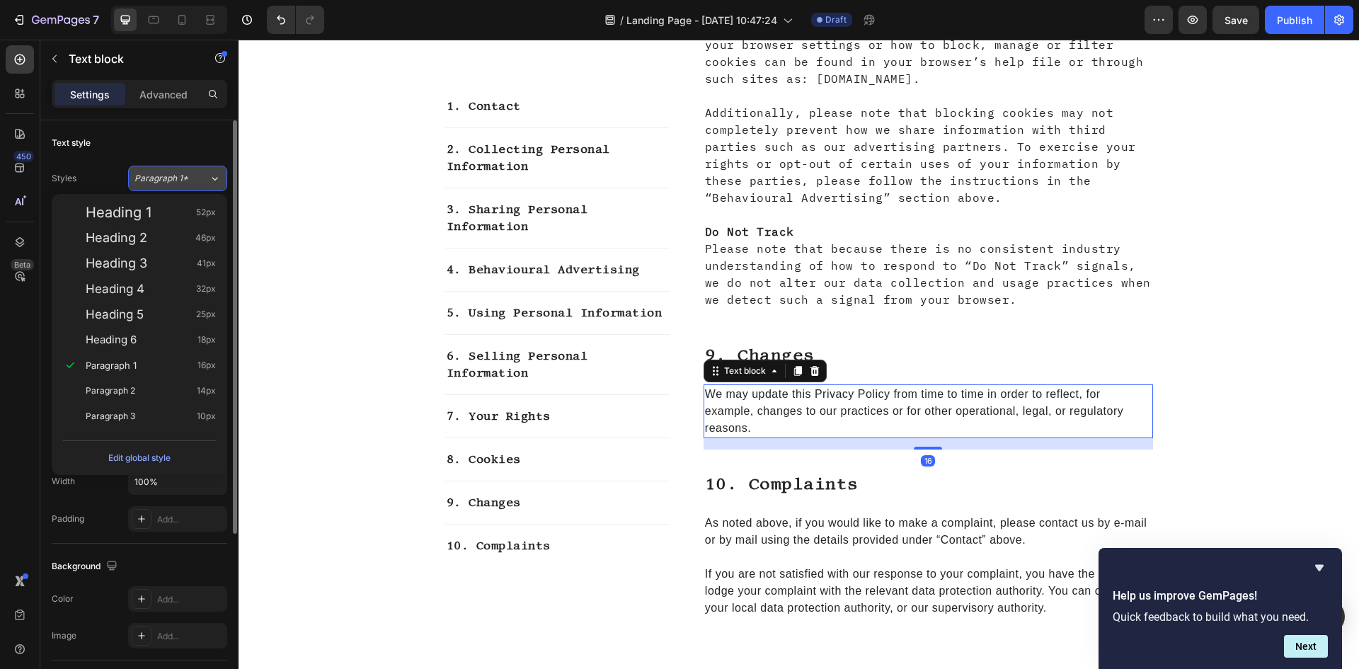
click at [147, 187] on button "Paragraph 1*" at bounding box center [177, 178] width 99 height 25
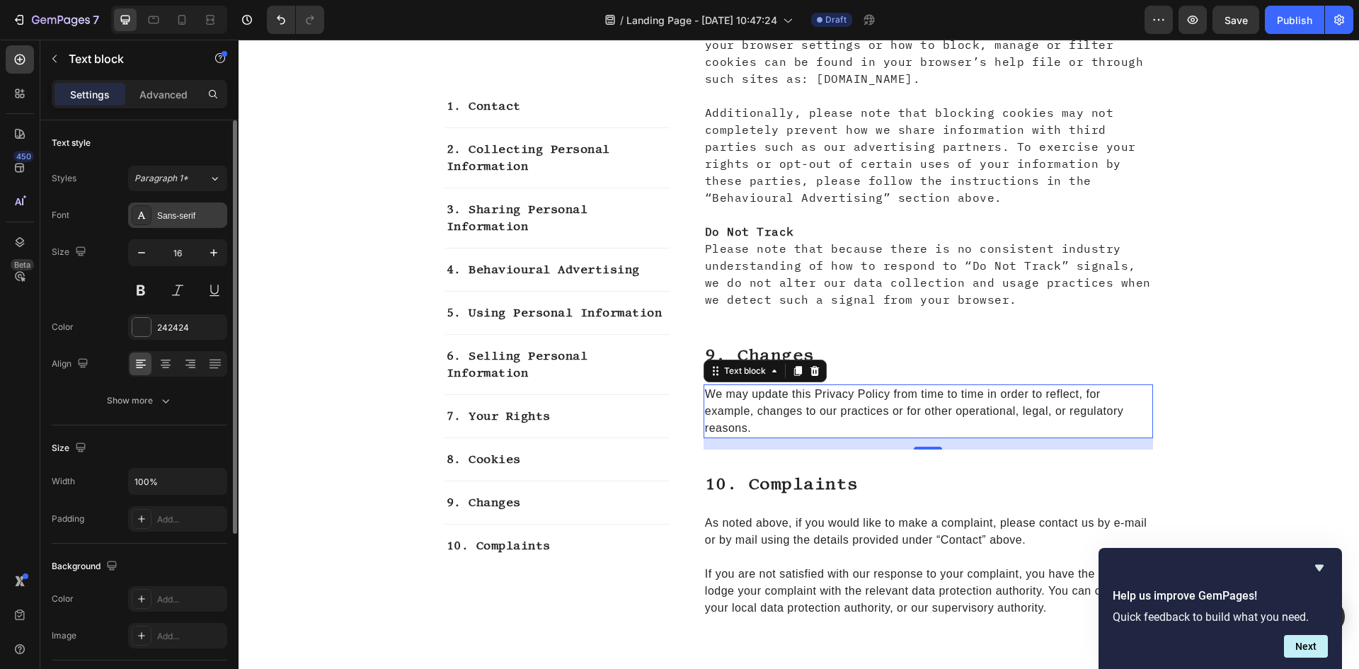
click at [174, 215] on div "Sans-serif" at bounding box center [190, 216] width 67 height 13
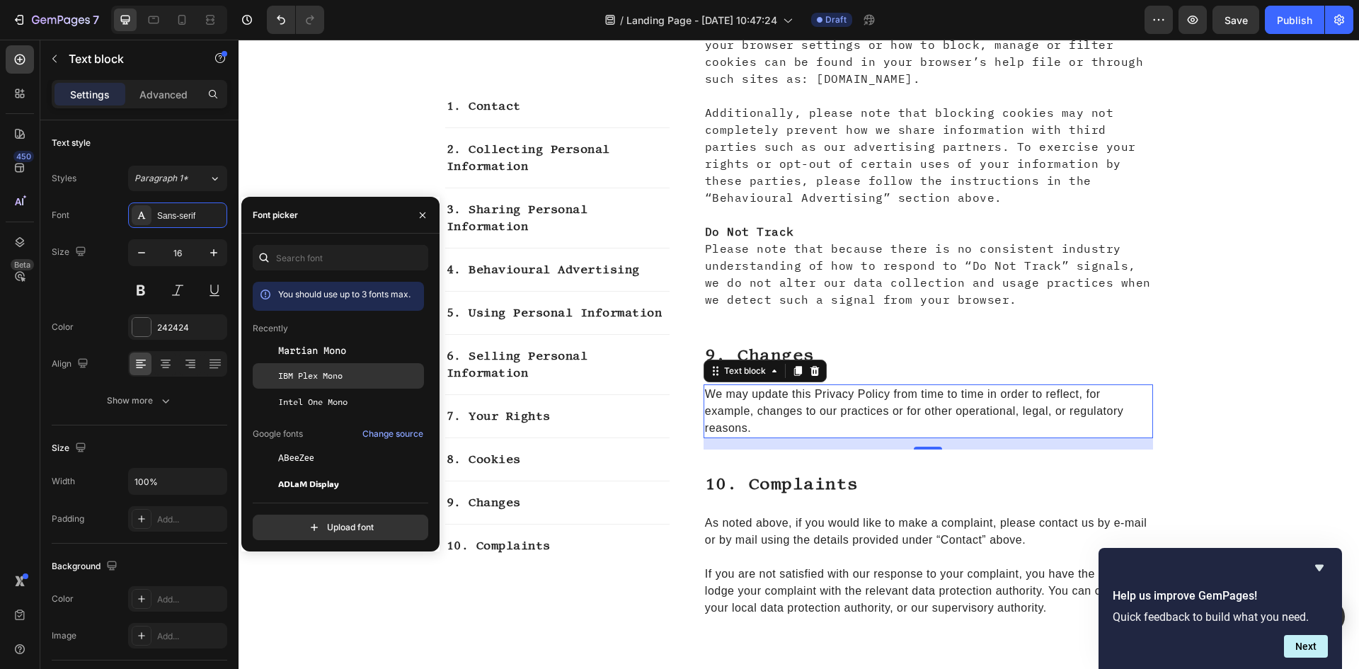
click at [295, 387] on div "IBM Plex Mono" at bounding box center [338, 375] width 171 height 25
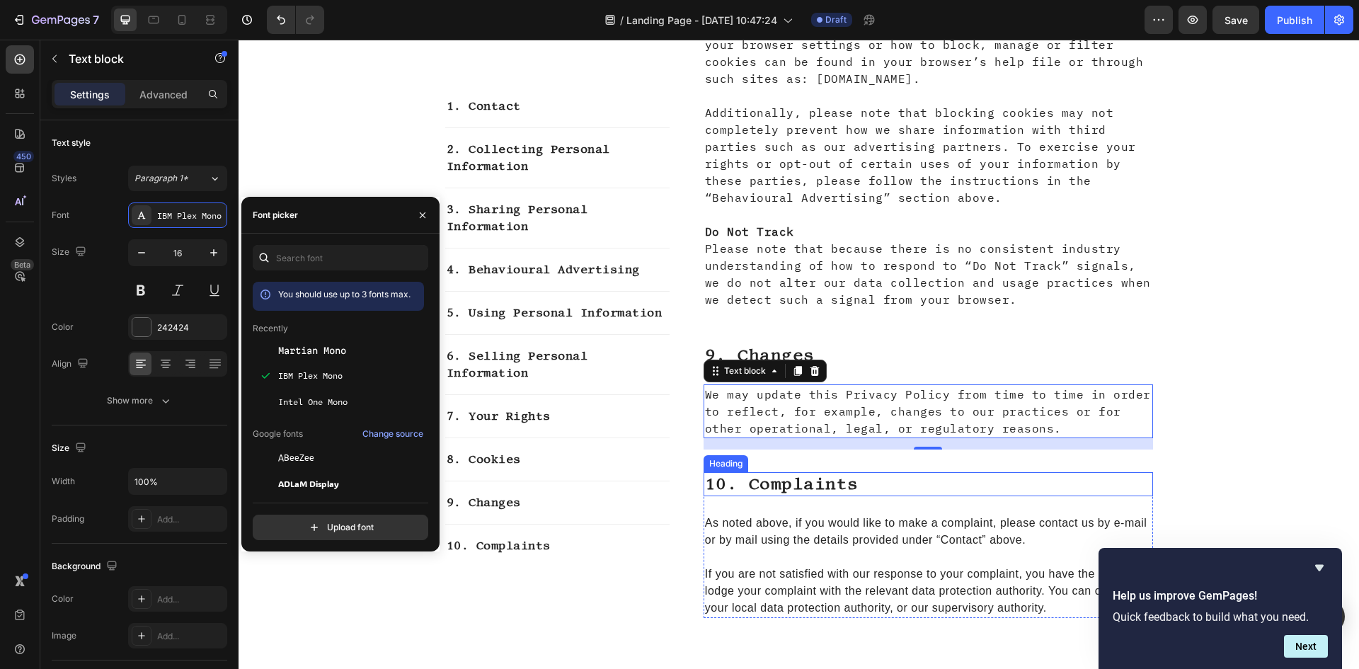
click at [785, 472] on h2 "10. complaints" at bounding box center [929, 484] width 450 height 24
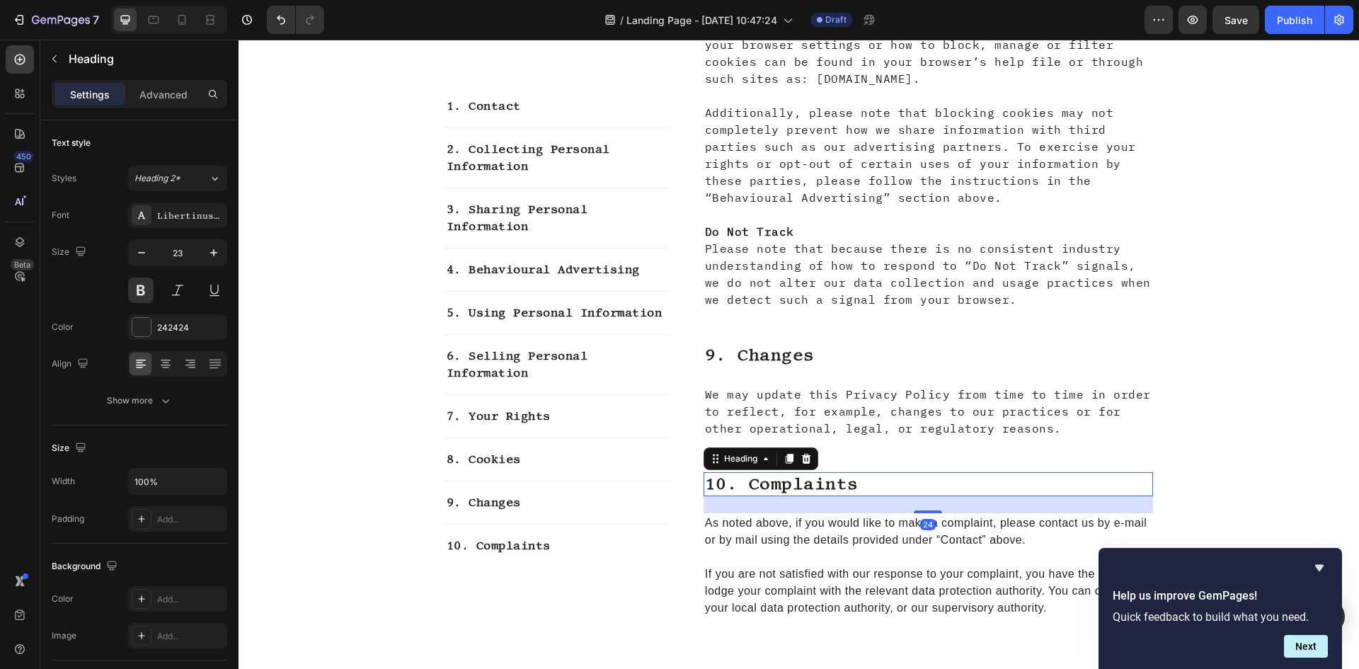
click at [788, 515] on p "As noted above, if you would like to make a complaint, please contact us by e-m…" at bounding box center [928, 532] width 447 height 34
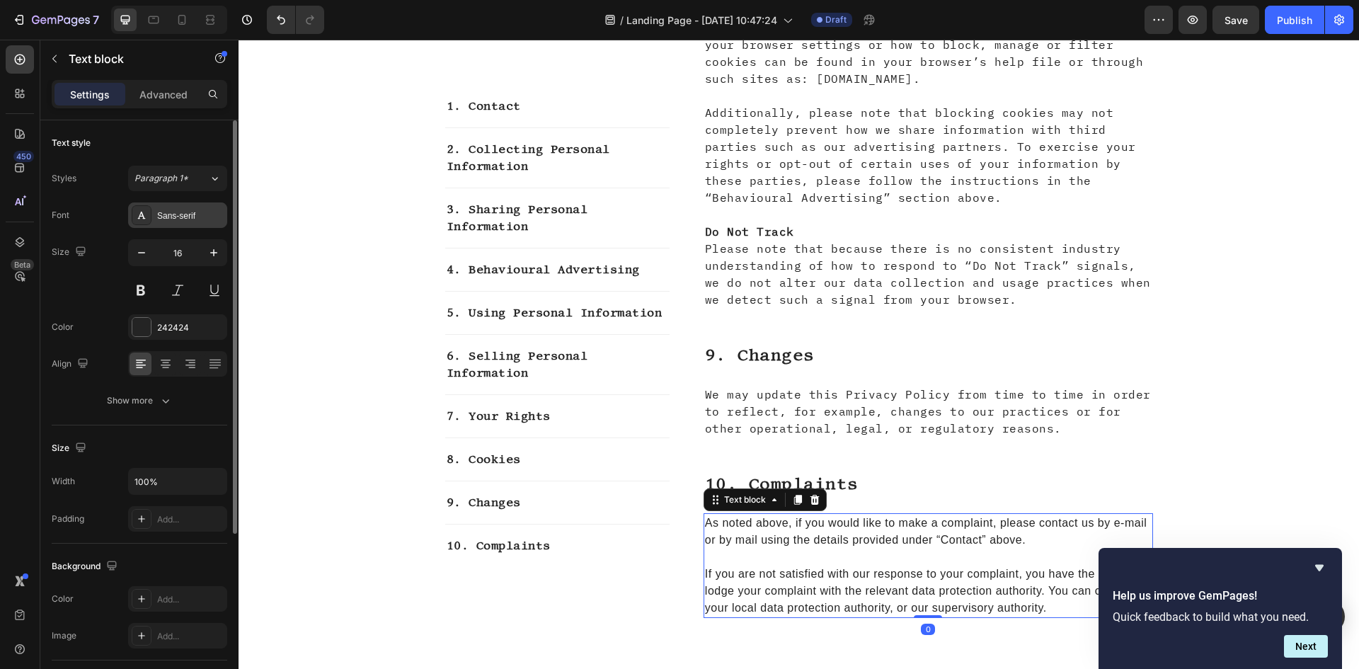
click at [150, 205] on div "Sans-serif" at bounding box center [177, 214] width 99 height 25
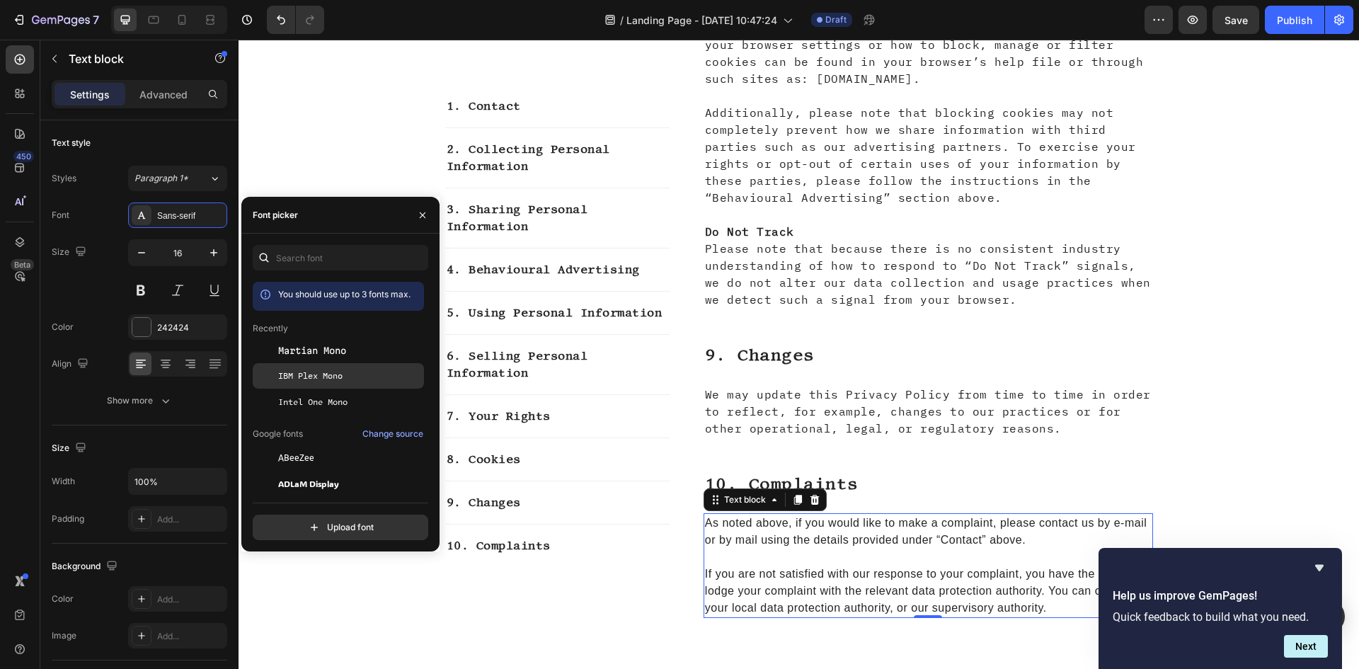
click at [339, 372] on span "IBM Plex Mono" at bounding box center [310, 376] width 64 height 13
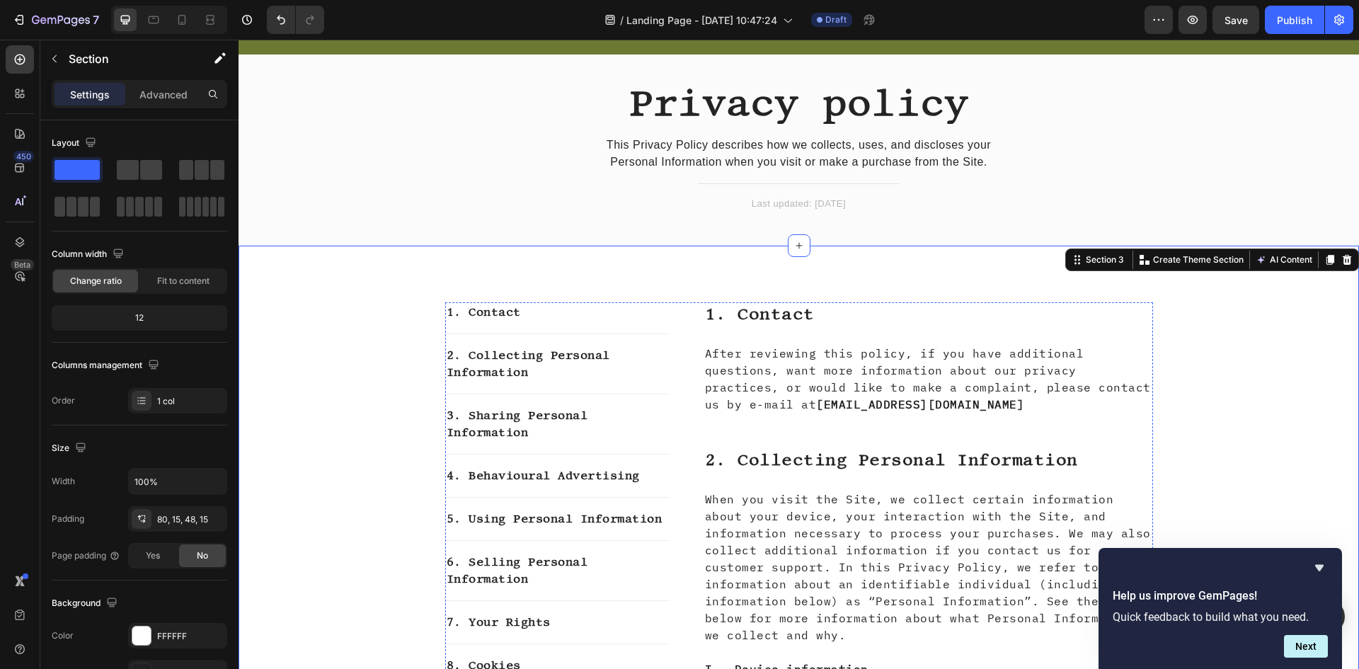
scroll to position [0, 0]
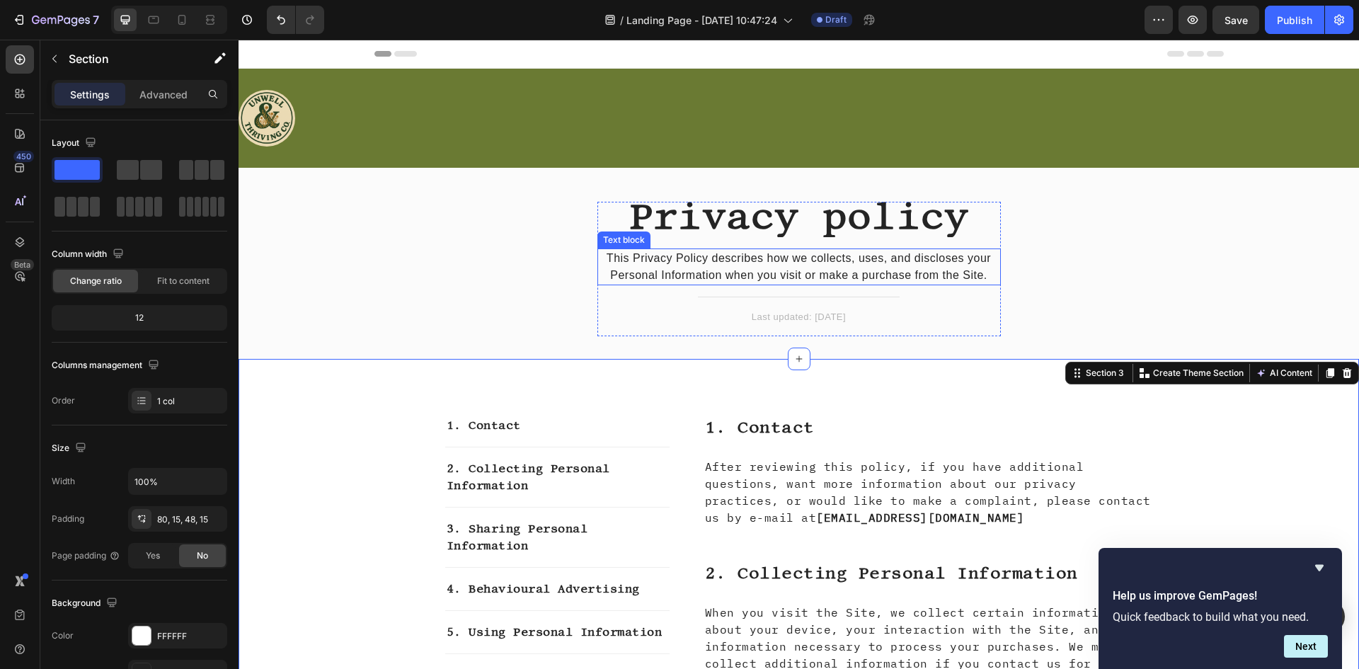
click at [738, 276] on p "This Privacy Policy describes how we collects, uses, and discloses your Persona…" at bounding box center [799, 267] width 401 height 34
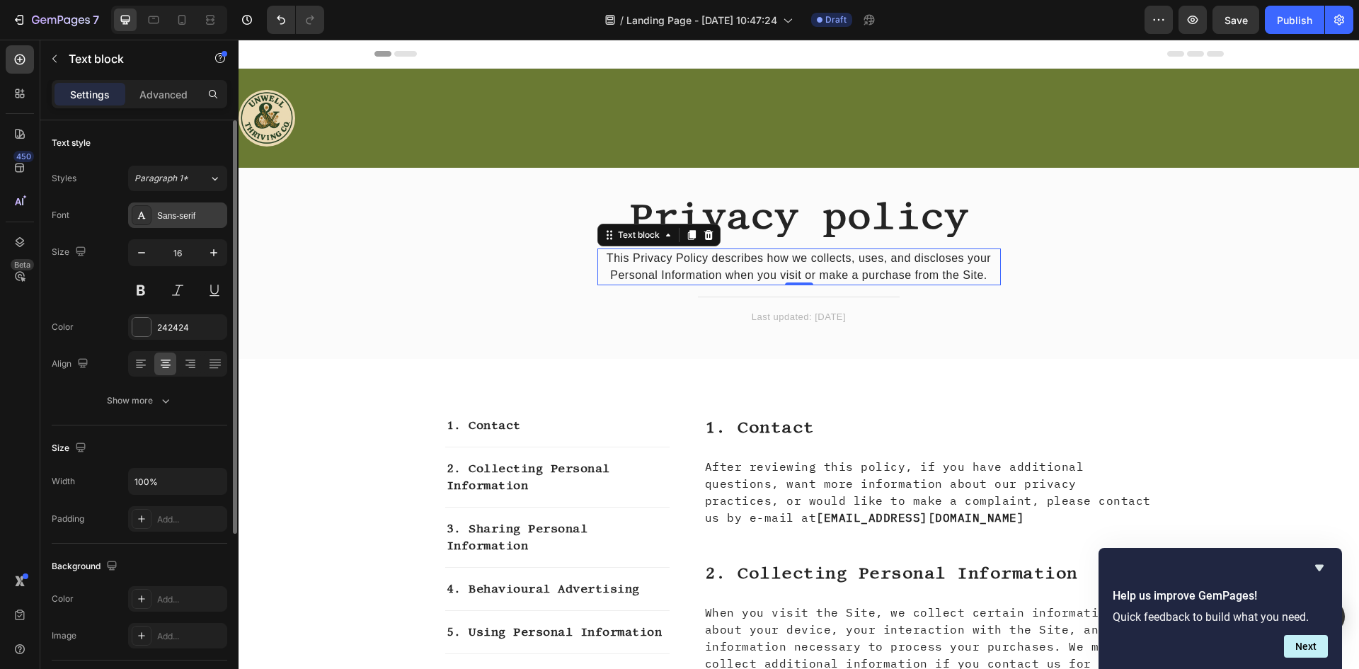
click at [144, 218] on icon at bounding box center [142, 215] width 8 height 7
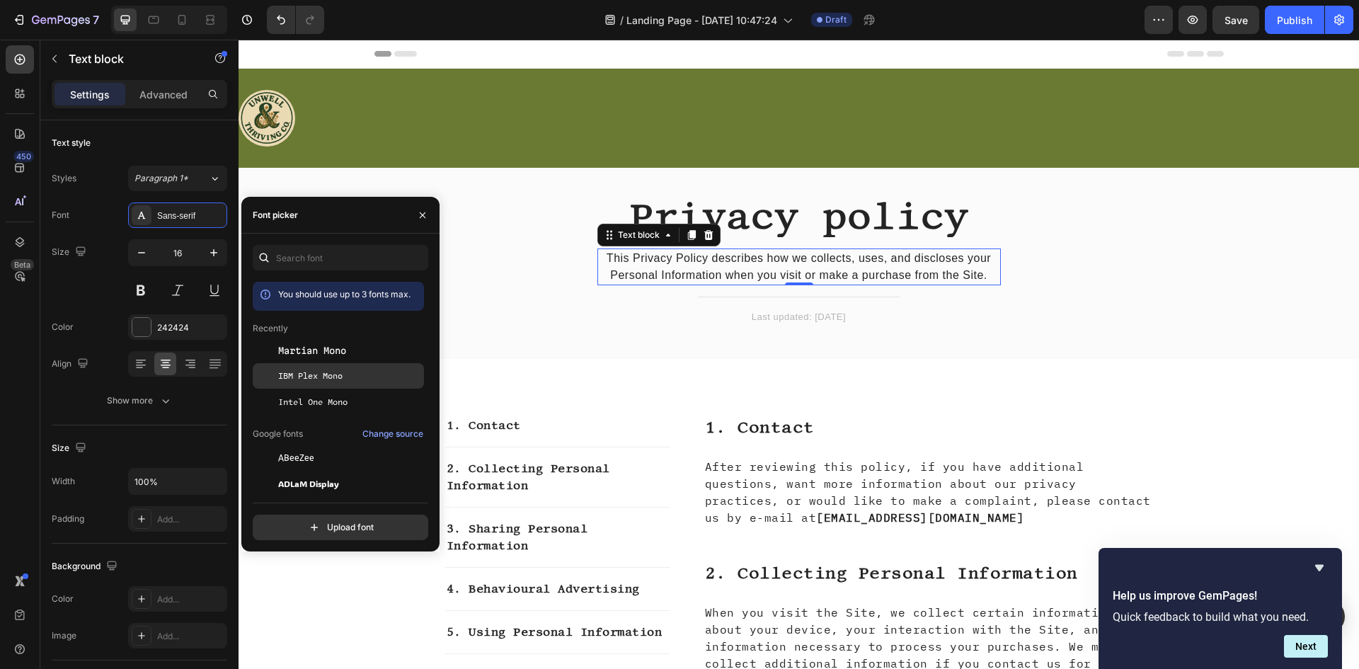
click at [342, 374] on span "IBM Plex Mono" at bounding box center [310, 376] width 64 height 13
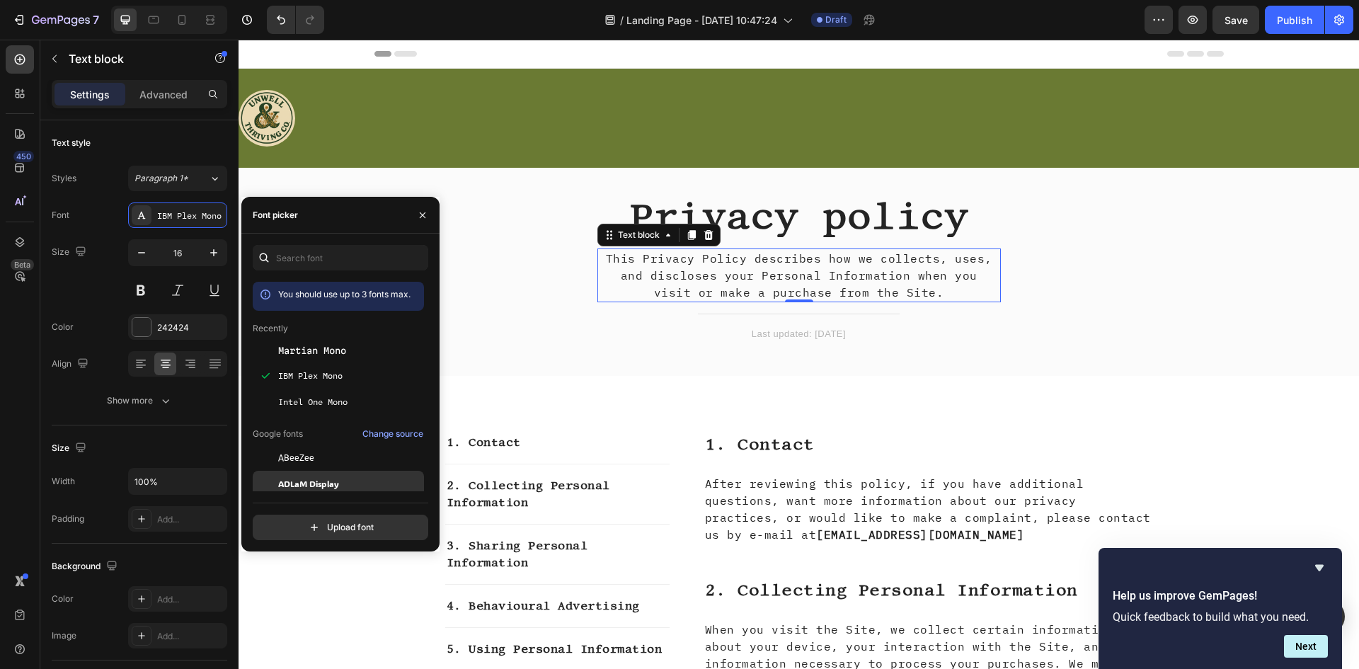
click at [309, 487] on span "ADLaM Display" at bounding box center [308, 483] width 61 height 13
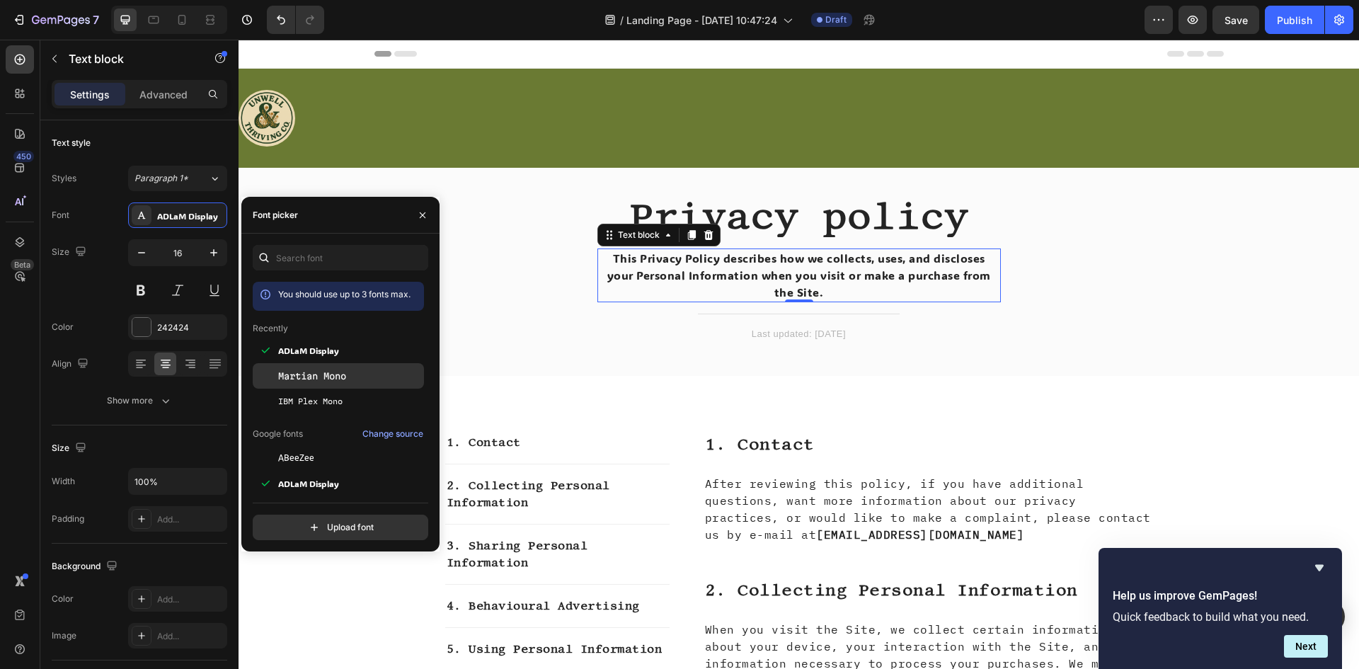
click at [307, 383] on div "Martian Mono" at bounding box center [338, 375] width 171 height 25
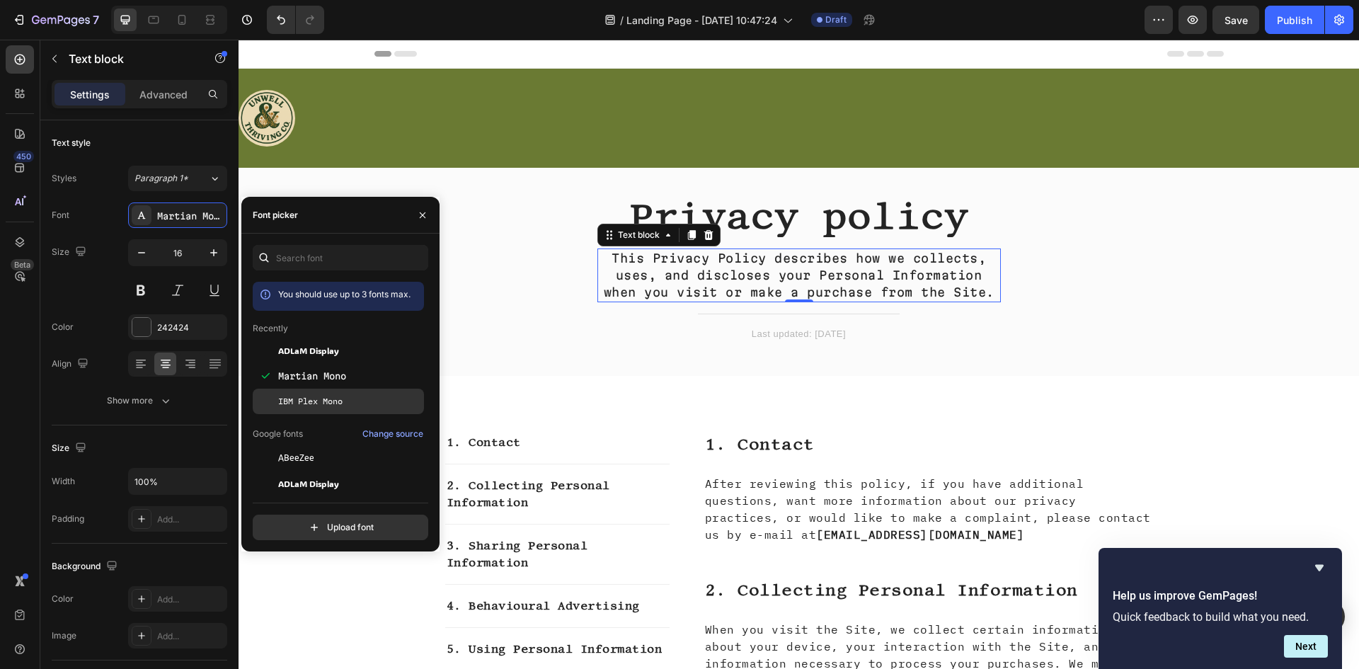
click at [308, 394] on div "IBM Plex Mono" at bounding box center [338, 401] width 171 height 25
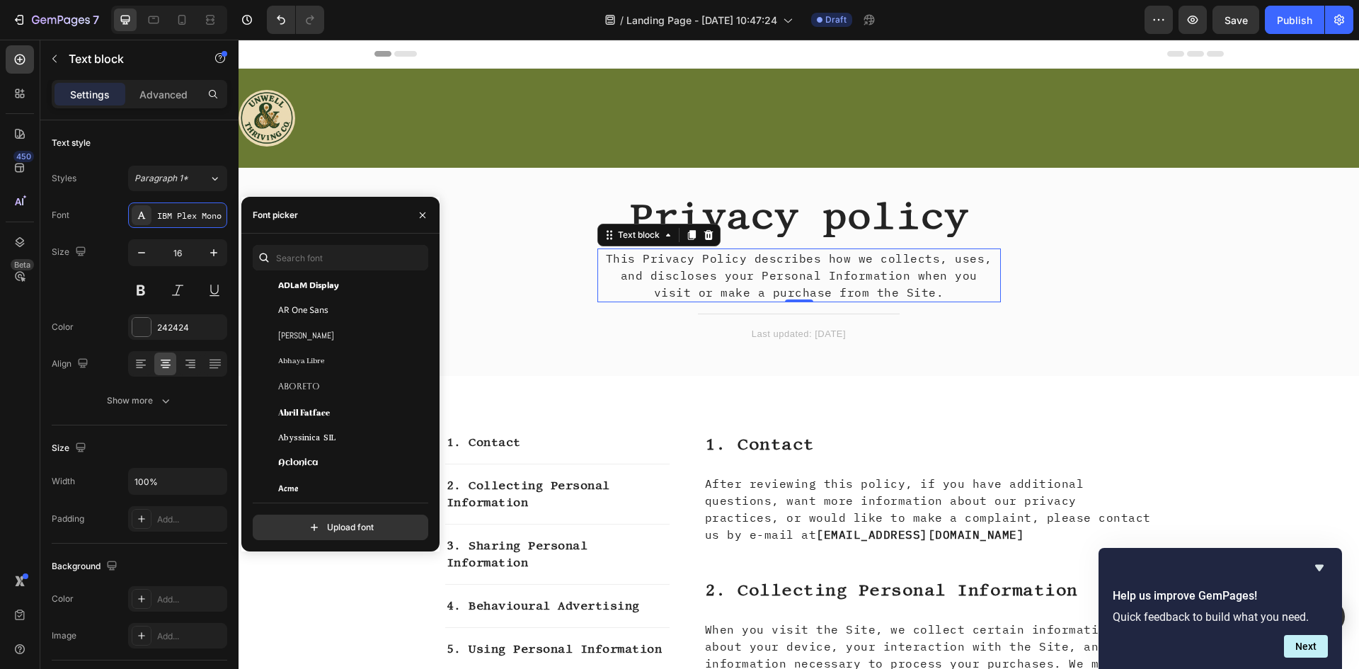
scroll to position [354, 0]
click at [309, 389] on span "Adamina" at bounding box center [337, 383] width 118 height 13
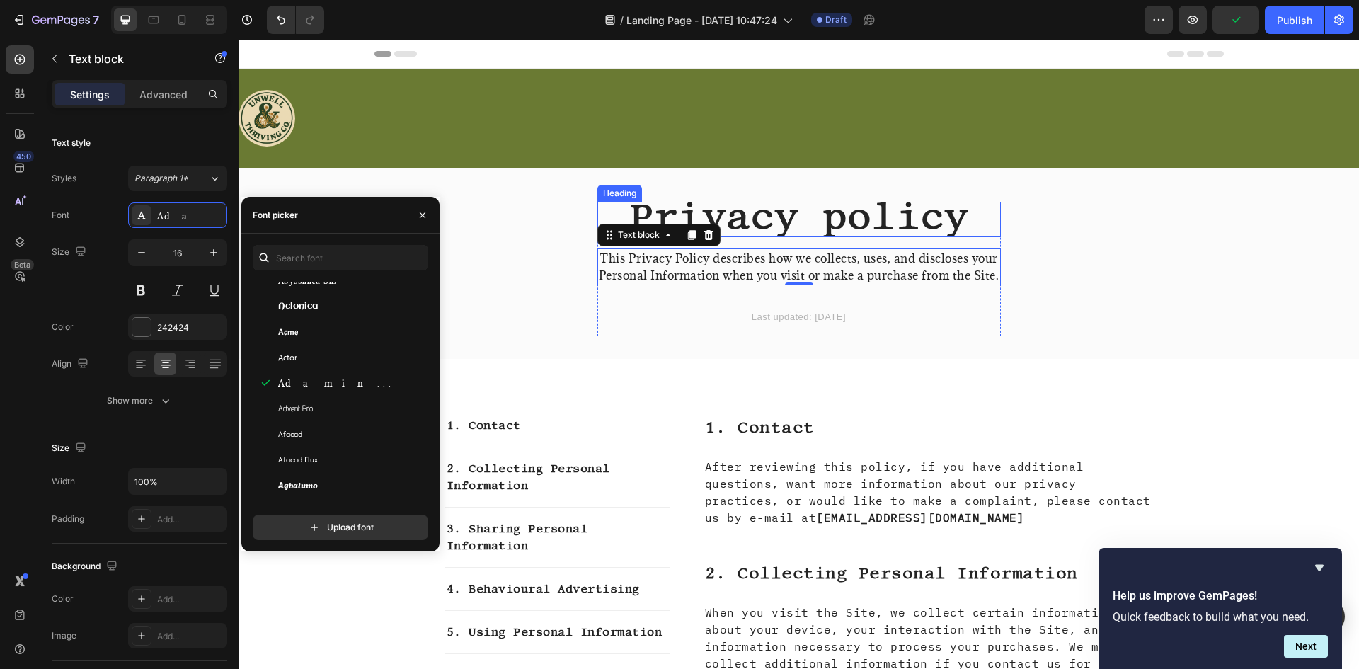
click at [823, 217] on span "Privacy policy" at bounding box center [799, 216] width 340 height 42
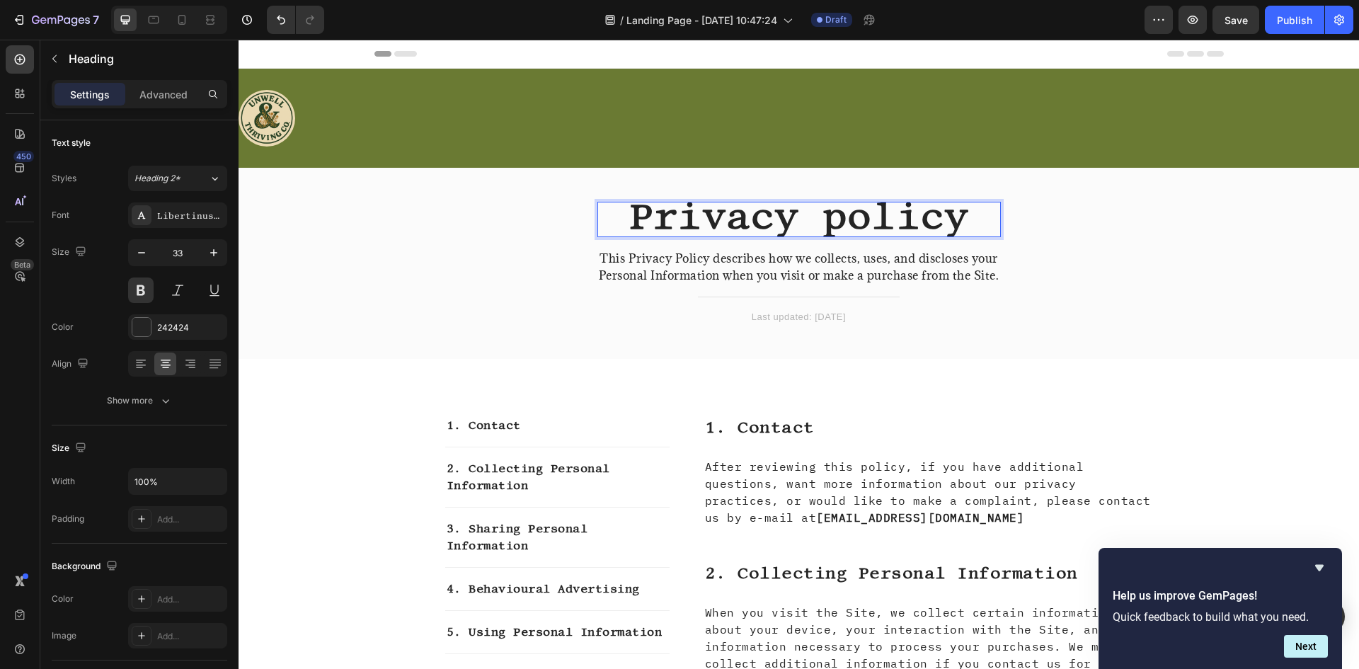
click at [840, 215] on span "Privacy policy" at bounding box center [799, 216] width 340 height 42
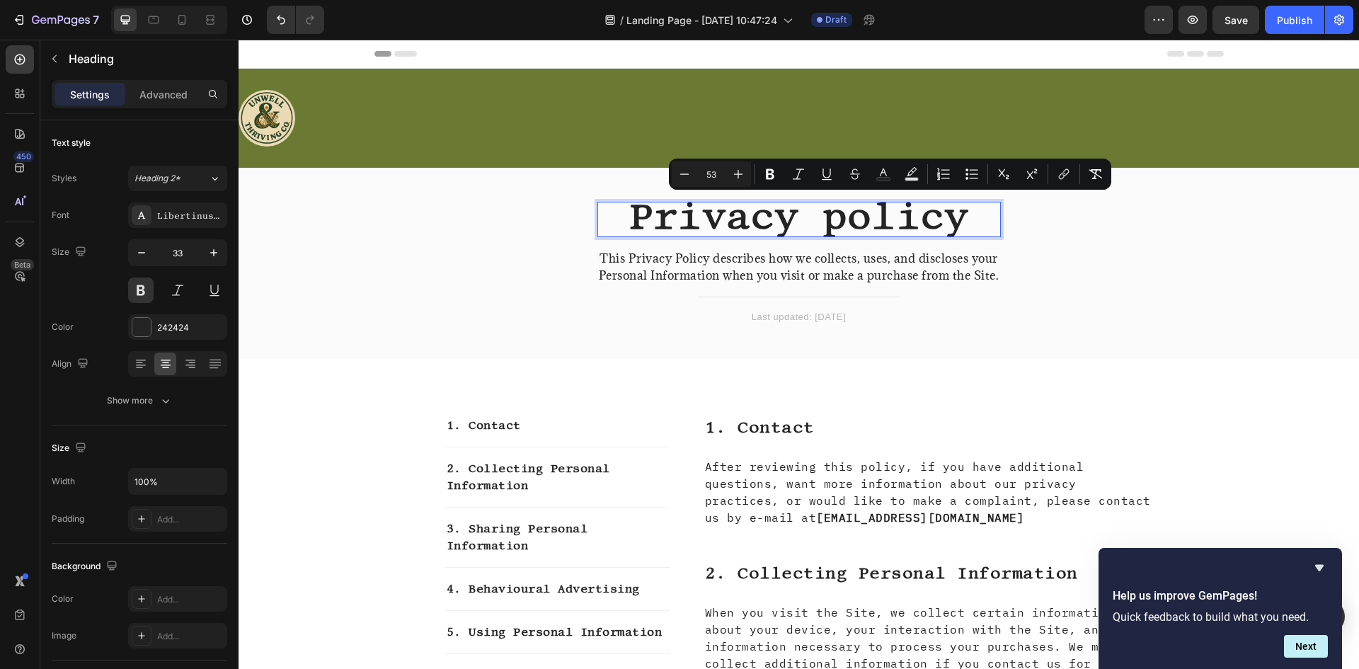
click at [840, 215] on span "Privacy policy" at bounding box center [799, 216] width 340 height 42
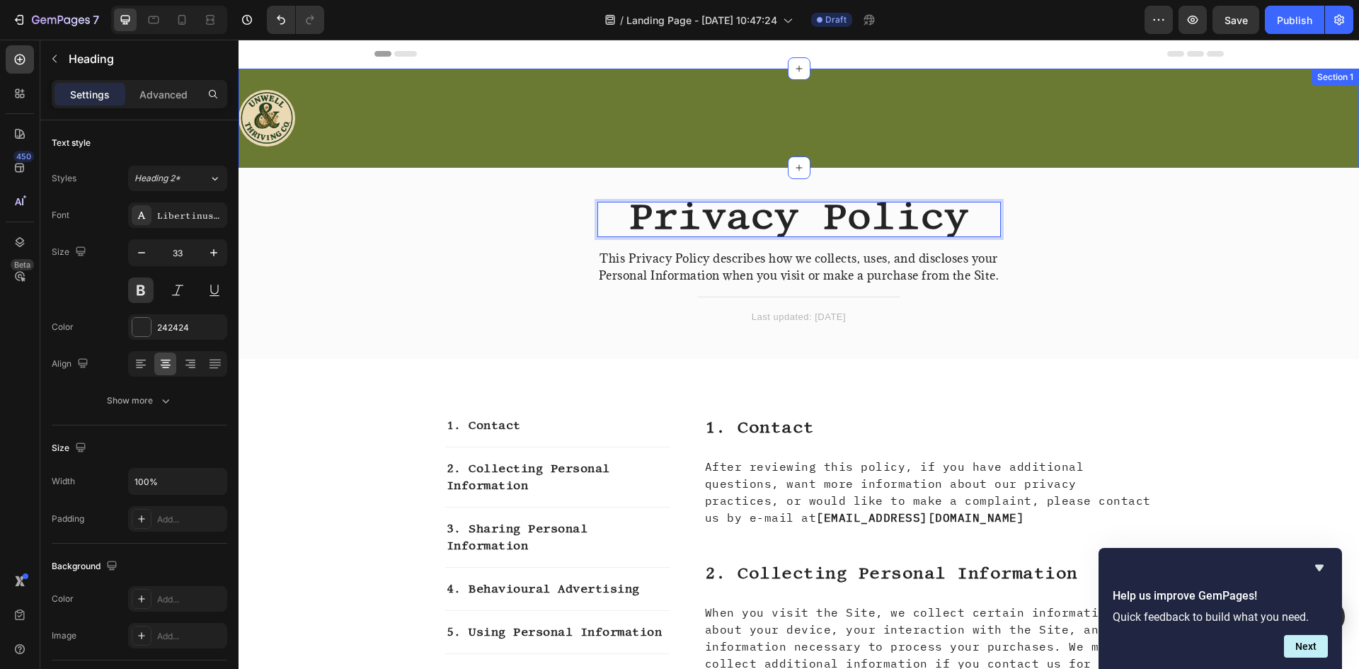
click at [1191, 241] on div "Privacy Policy Heading 16 This Privacy Policy describes how we collects, uses, …" at bounding box center [798, 275] width 1099 height 146
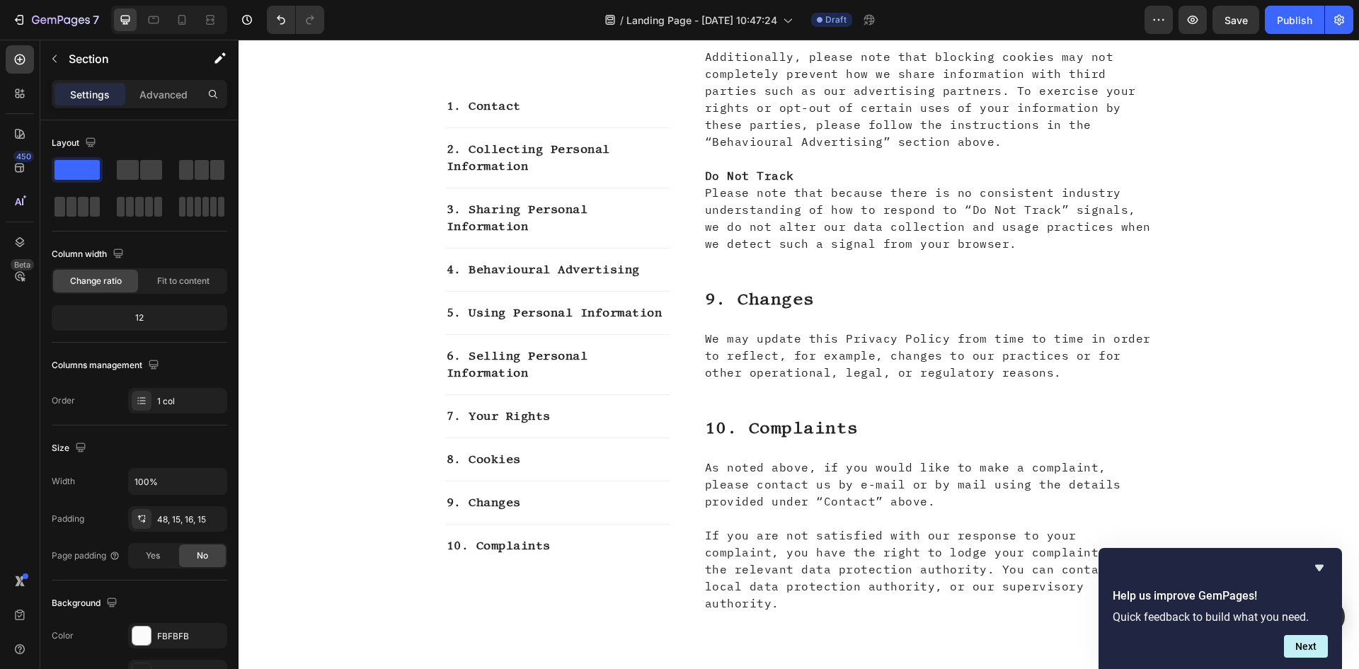
scroll to position [5607, 0]
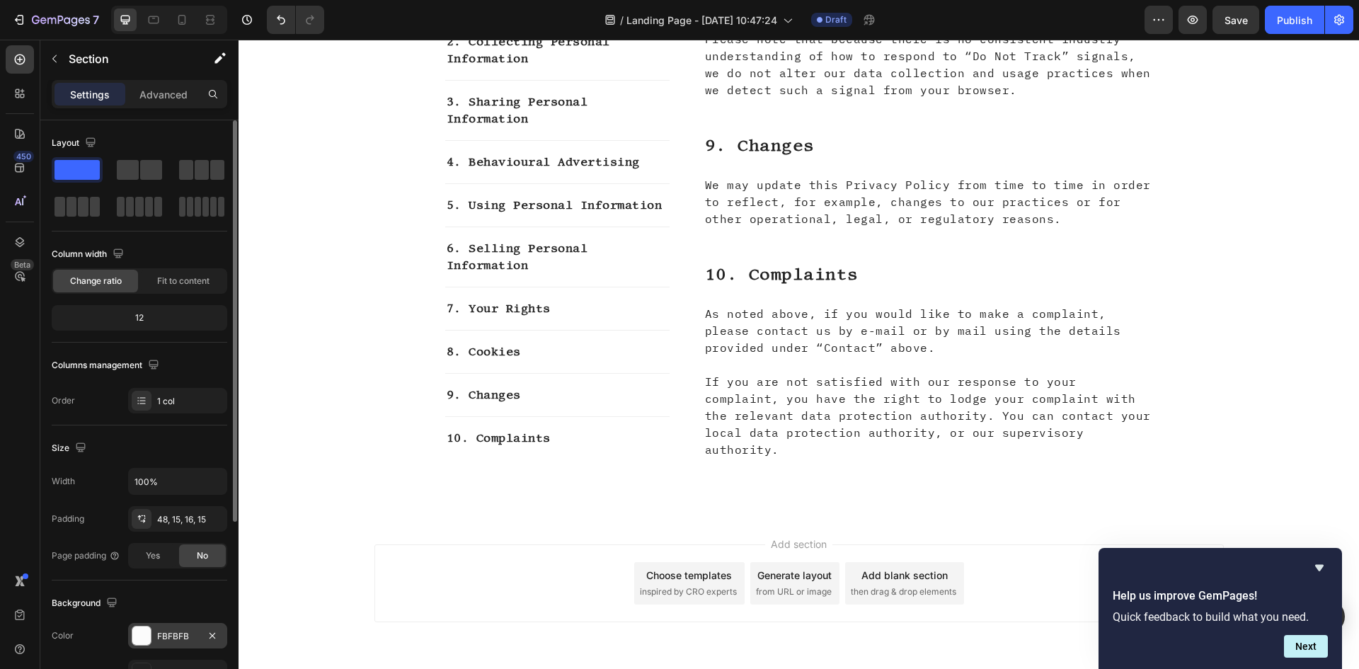
click at [138, 639] on div at bounding box center [141, 636] width 18 height 18
click at [105, 606] on icon "button" at bounding box center [112, 602] width 14 height 14
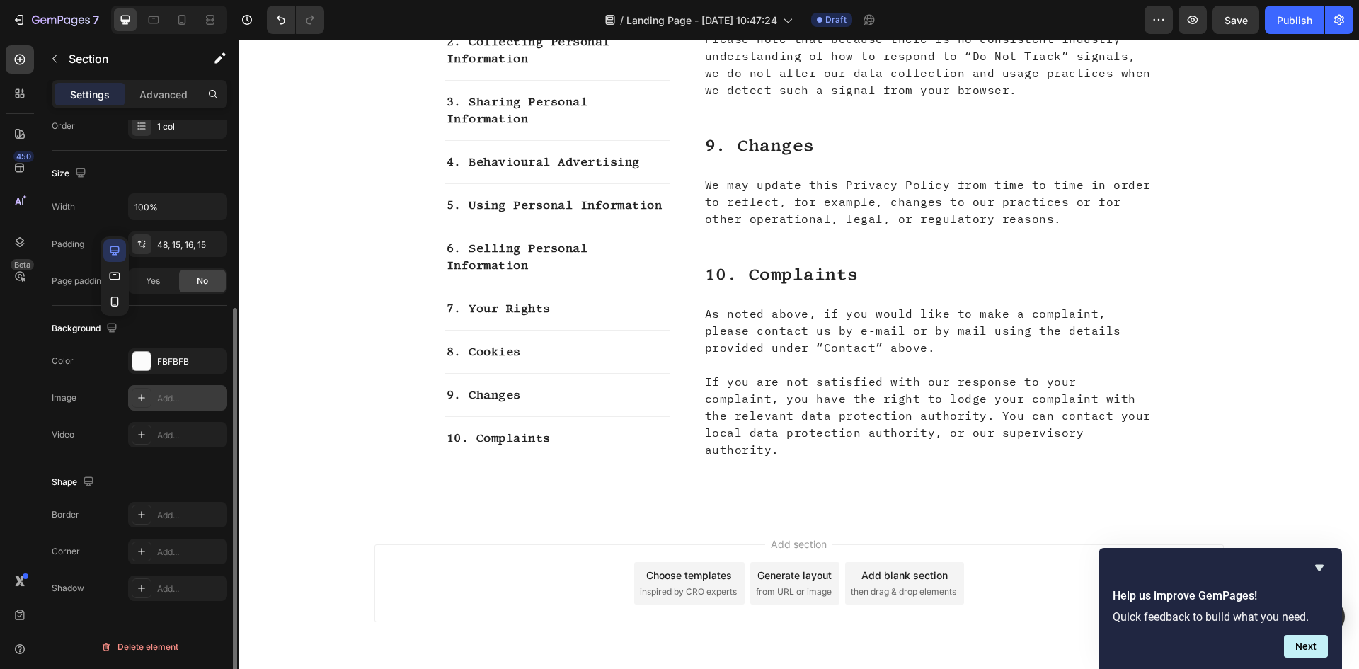
click at [168, 407] on div "Add..." at bounding box center [177, 397] width 99 height 25
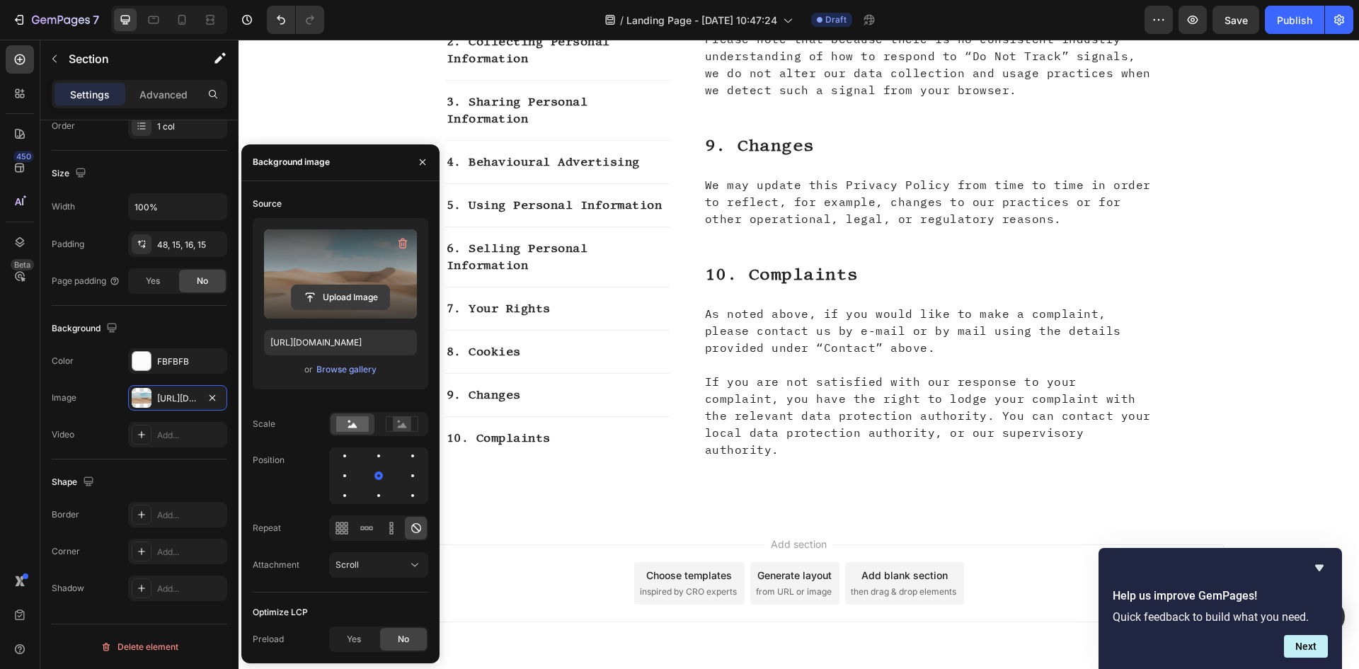
click at [356, 295] on input "file" at bounding box center [341, 297] width 98 height 24
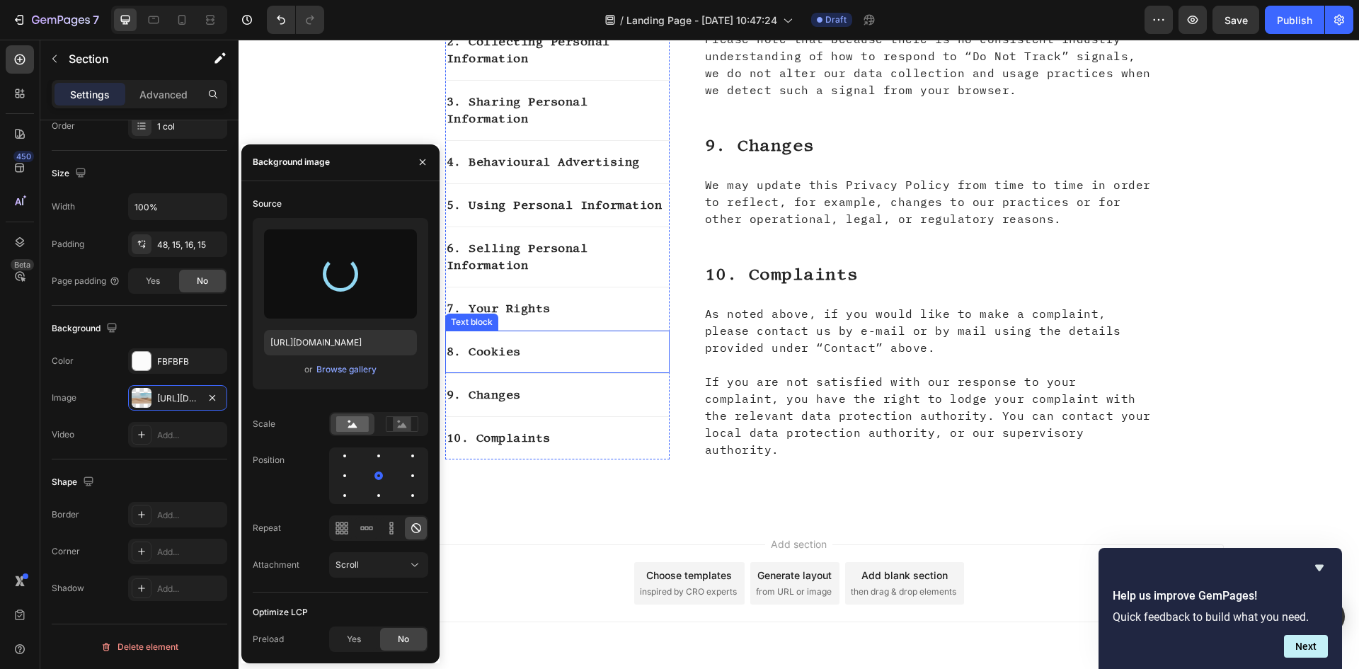
type input "https://cdn.shopify.com/s/files/1/0945/1002/2972/files/gempages_577445663130780…"
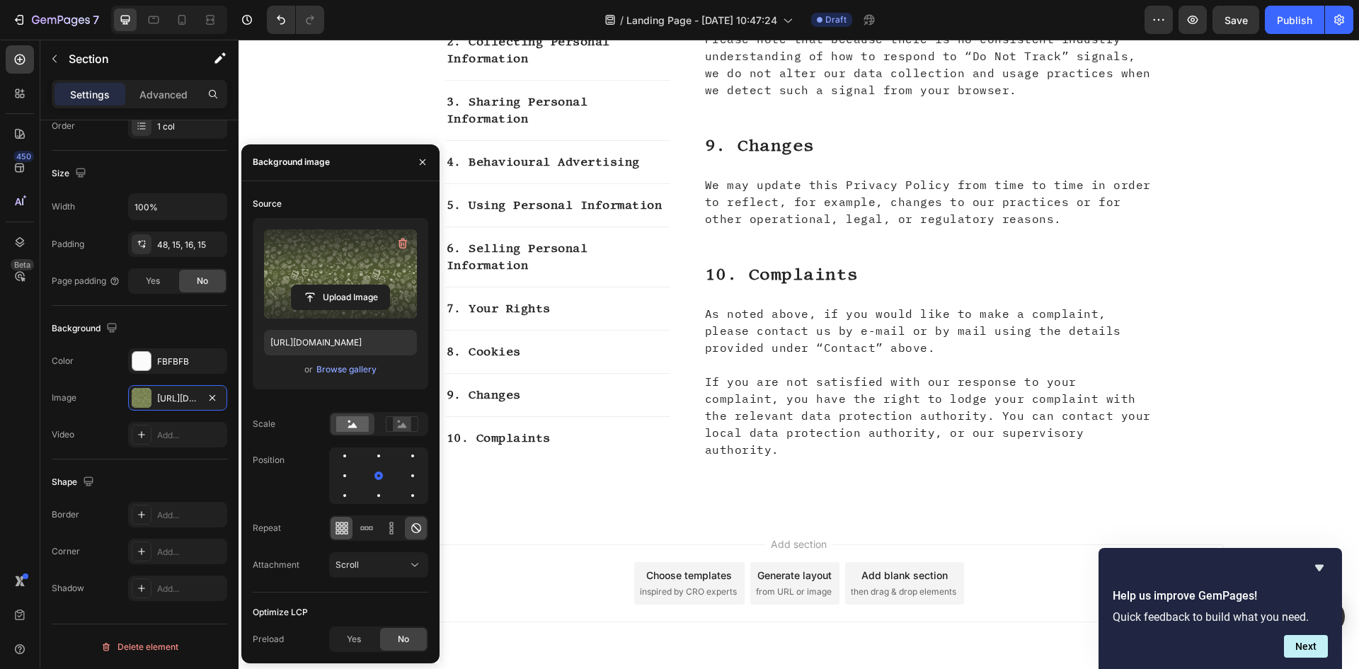
click at [338, 526] on icon at bounding box center [342, 528] width 14 height 14
click at [351, 629] on div "Yes" at bounding box center [354, 639] width 47 height 23
click at [177, 351] on div "FBFBFB" at bounding box center [177, 360] width 99 height 25
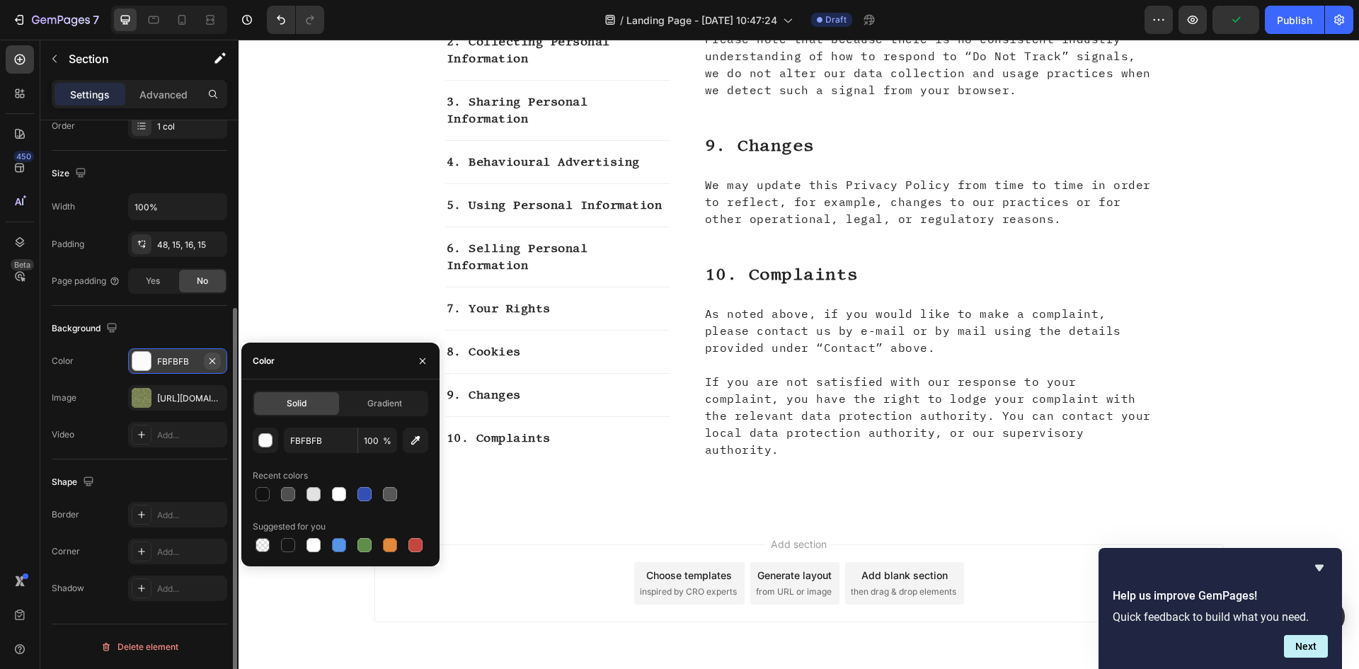
click at [210, 363] on icon "button" at bounding box center [213, 361] width 6 height 6
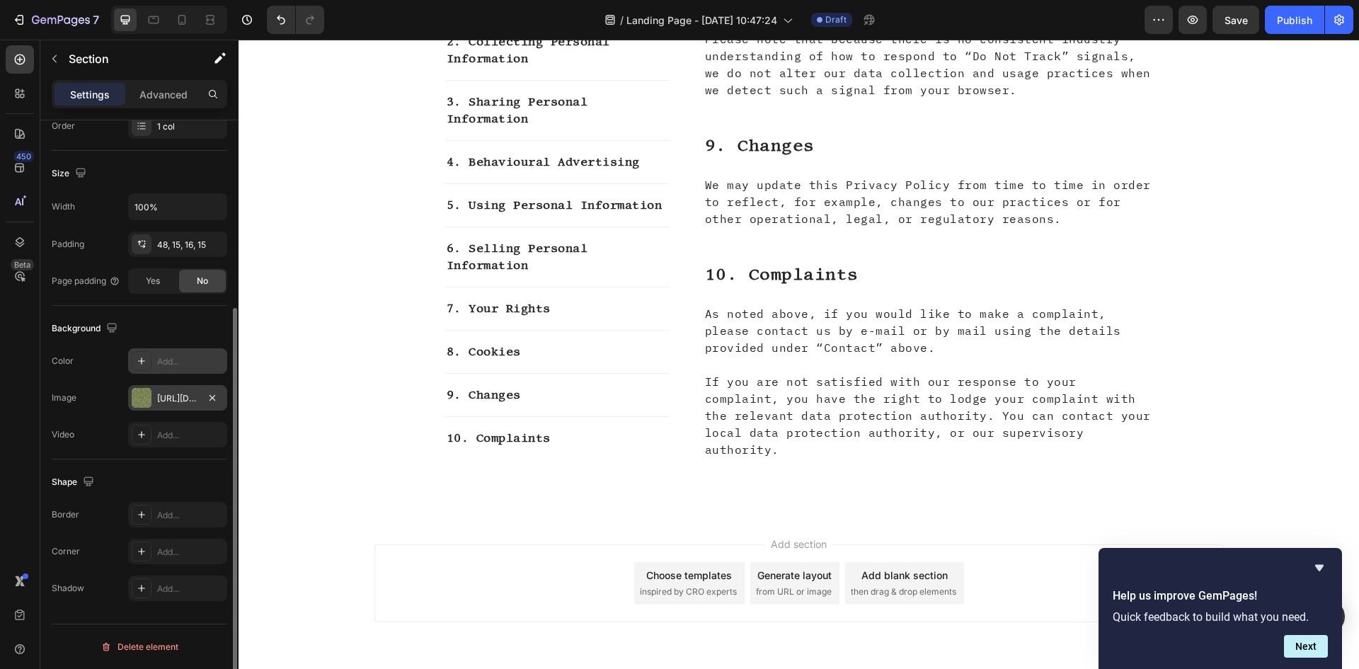
click at [166, 394] on div "https://cdn.shopify.com/s/files/1/0945/1002/2972/files/gempages_577445663130780…" at bounding box center [177, 398] width 41 height 13
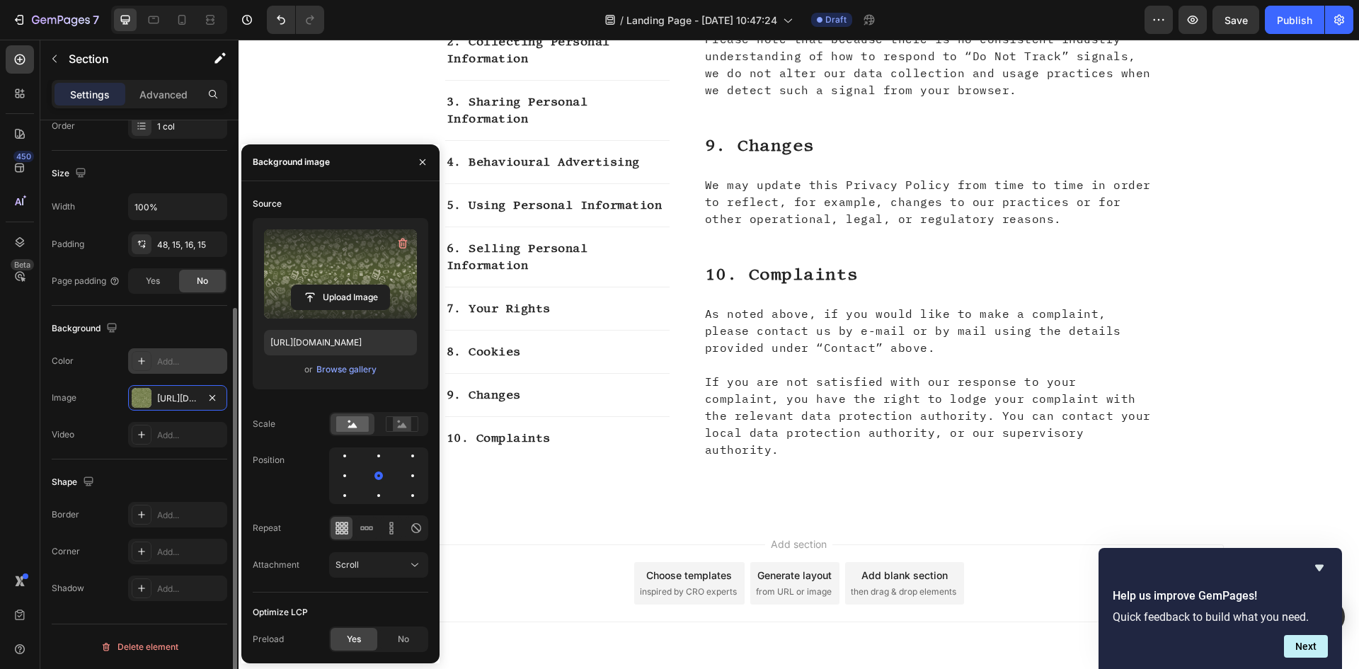
click at [102, 388] on div "Image https://cdn.shopify.com/s/files/1/0945/1002/2972/files/gempages_577445663…" at bounding box center [140, 397] width 176 height 25
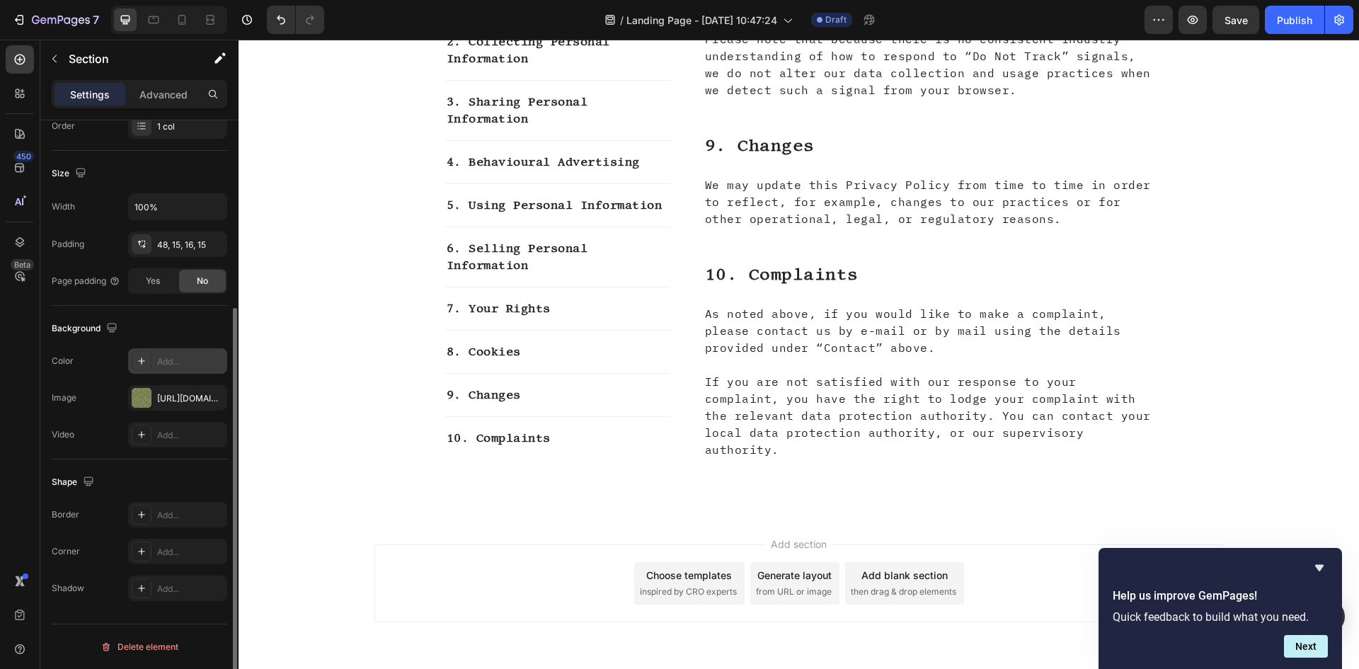
click at [42, 404] on div "Layout Column width Change ratio Fit to content 12 Columns management Order 1 c…" at bounding box center [139, 278] width 198 height 864
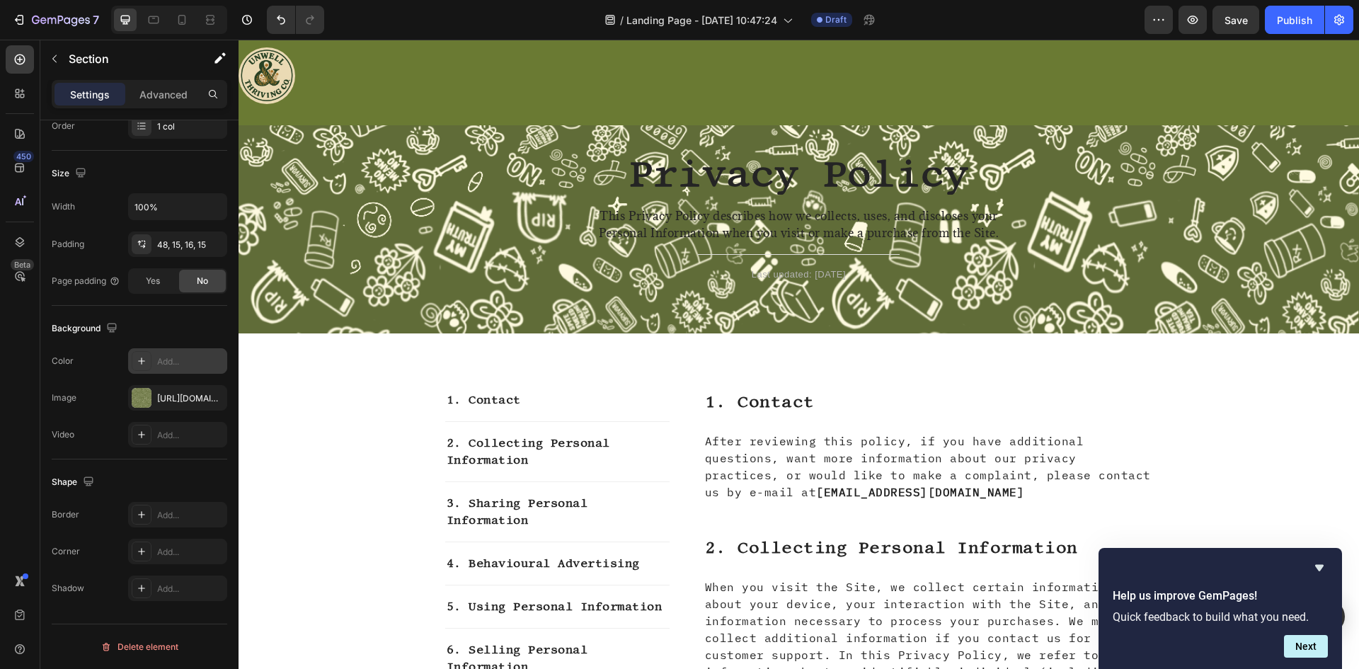
scroll to position [0, 0]
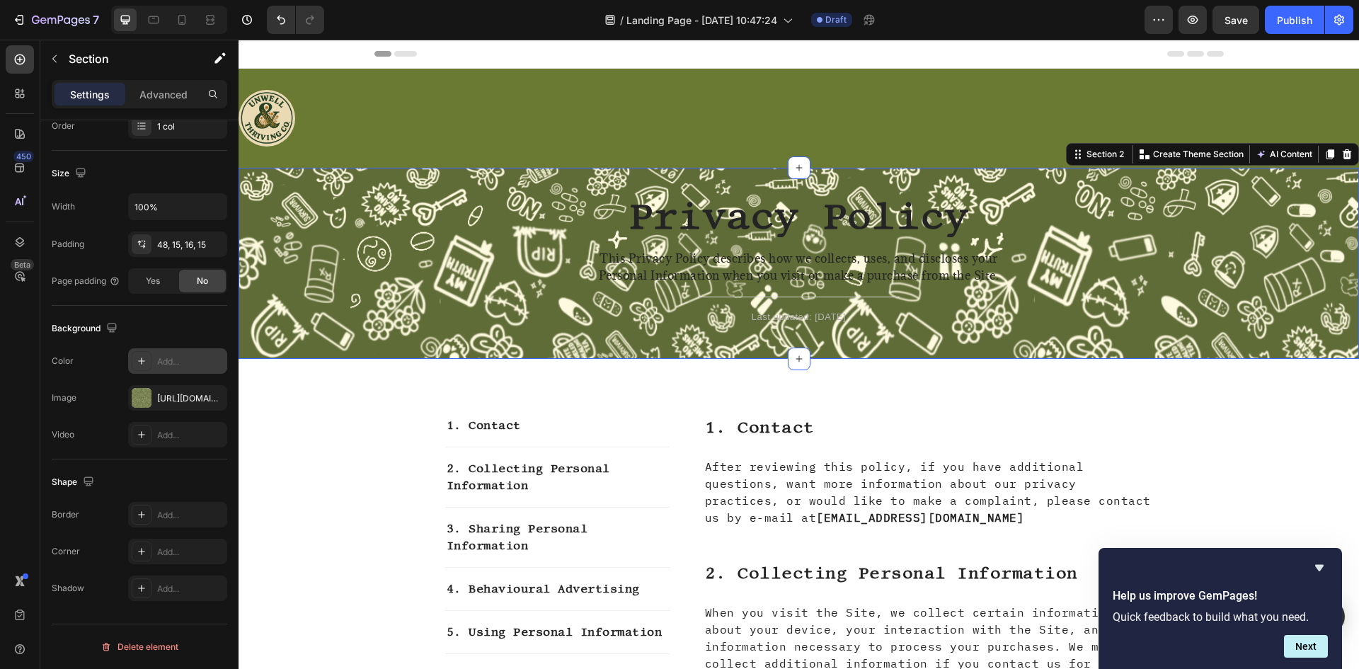
click at [396, 213] on div "Privacy Policy Heading This Privacy Policy describes how we collects, uses, and…" at bounding box center [798, 275] width 1099 height 146
click at [407, 242] on div "Privacy Policy Heading This Privacy Policy describes how we collects, uses, and…" at bounding box center [798, 275] width 1099 height 146
click at [170, 401] on div "https://cdn.shopify.com/s/files/1/0945/1002/2972/files/gempages_577445663130780…" at bounding box center [177, 398] width 41 height 13
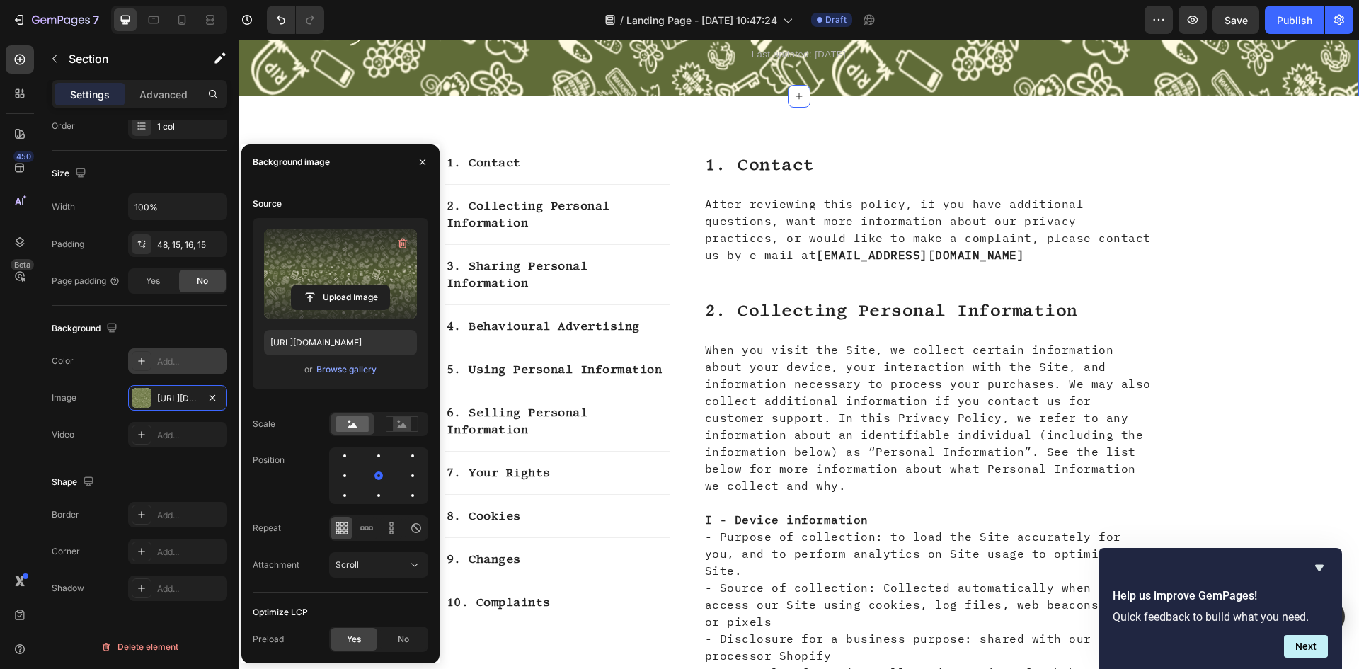
scroll to position [283, 0]
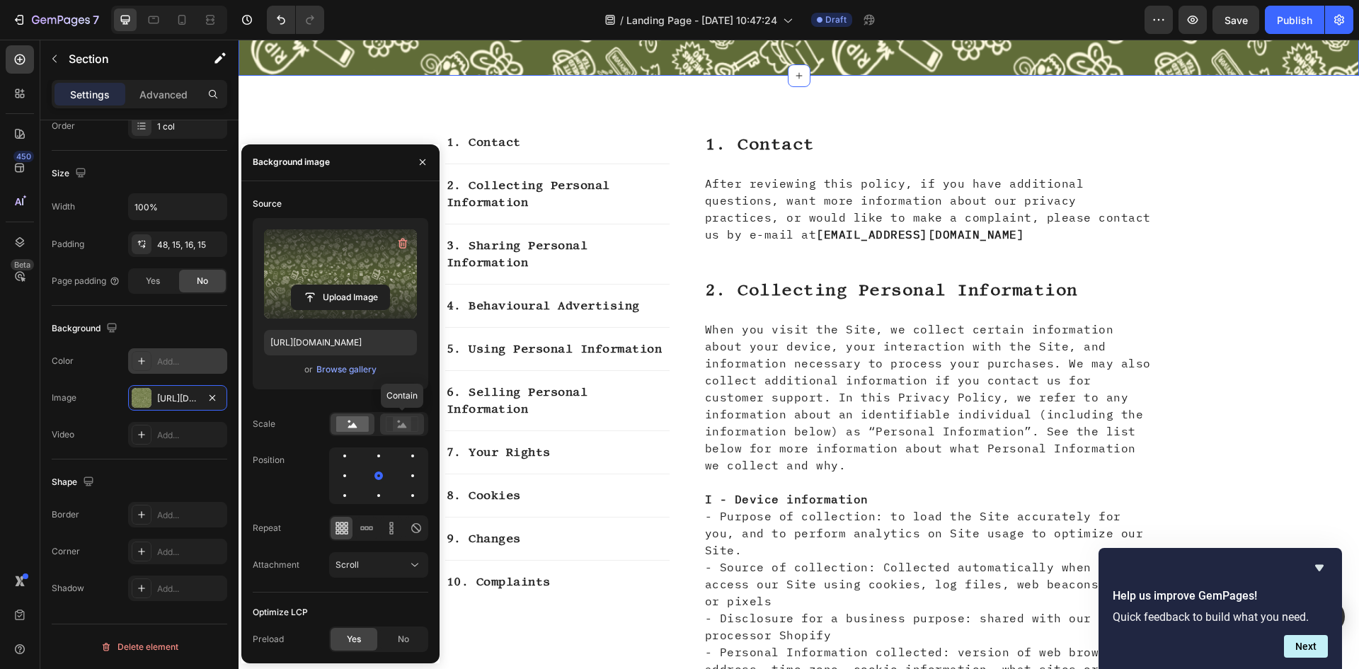
click at [392, 432] on div at bounding box center [402, 423] width 44 height 21
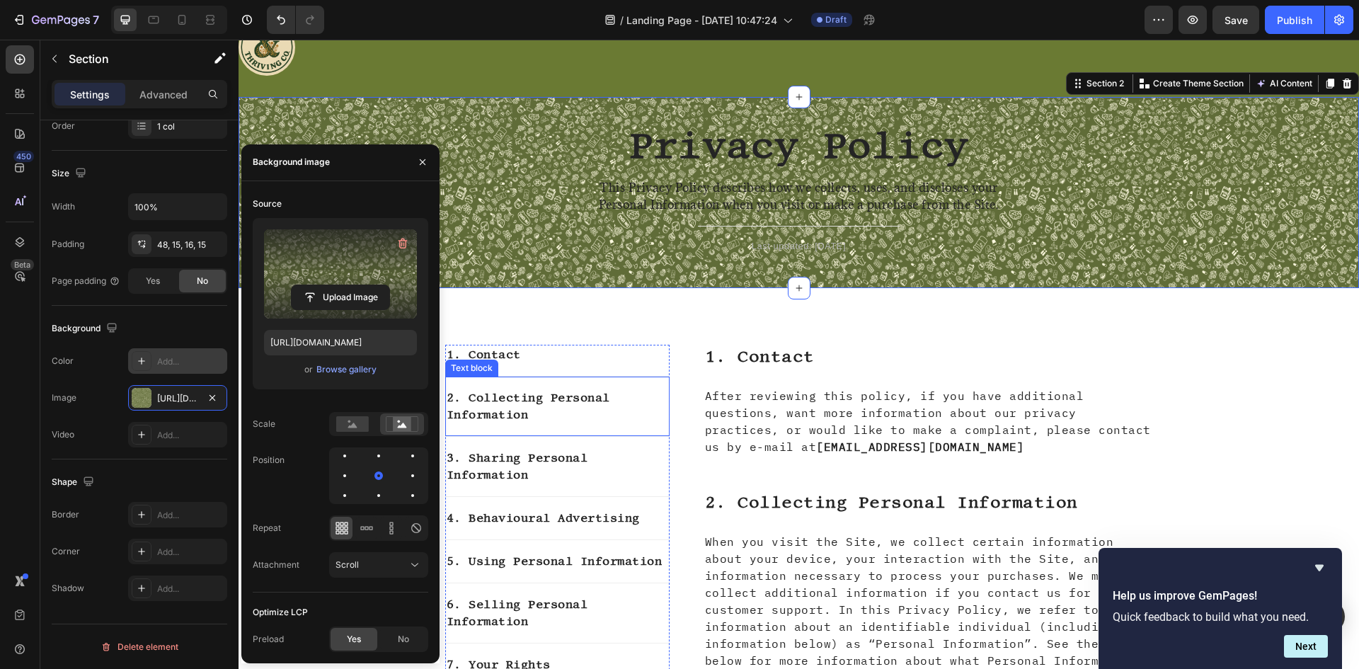
scroll to position [0, 0]
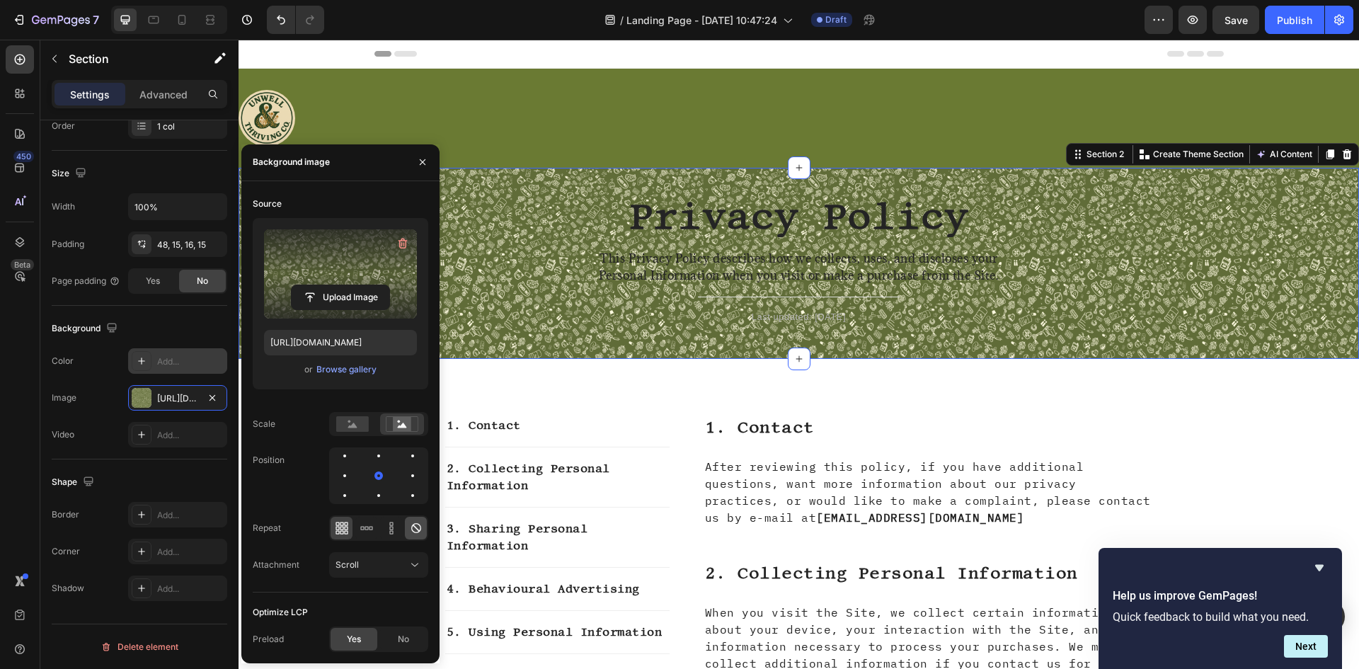
click at [425, 525] on div at bounding box center [416, 528] width 22 height 23
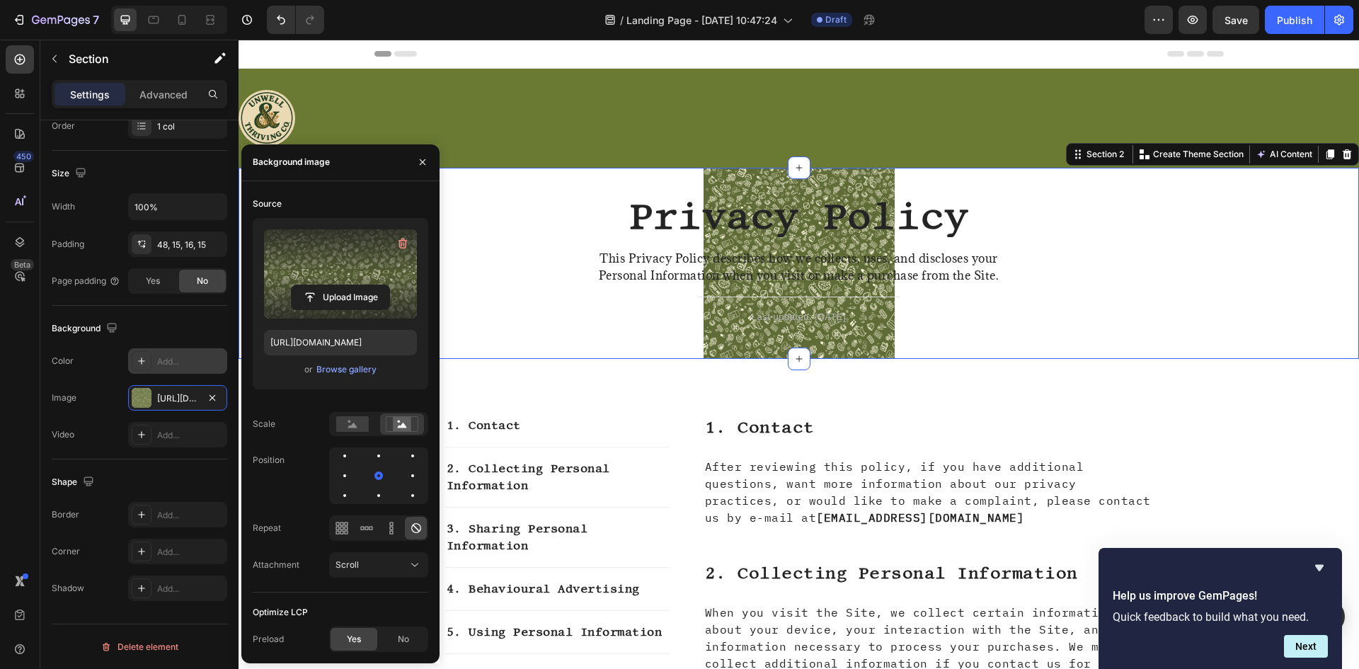
click at [425, 525] on div at bounding box center [416, 528] width 22 height 23
click at [215, 395] on icon "button" at bounding box center [213, 397] width 6 height 6
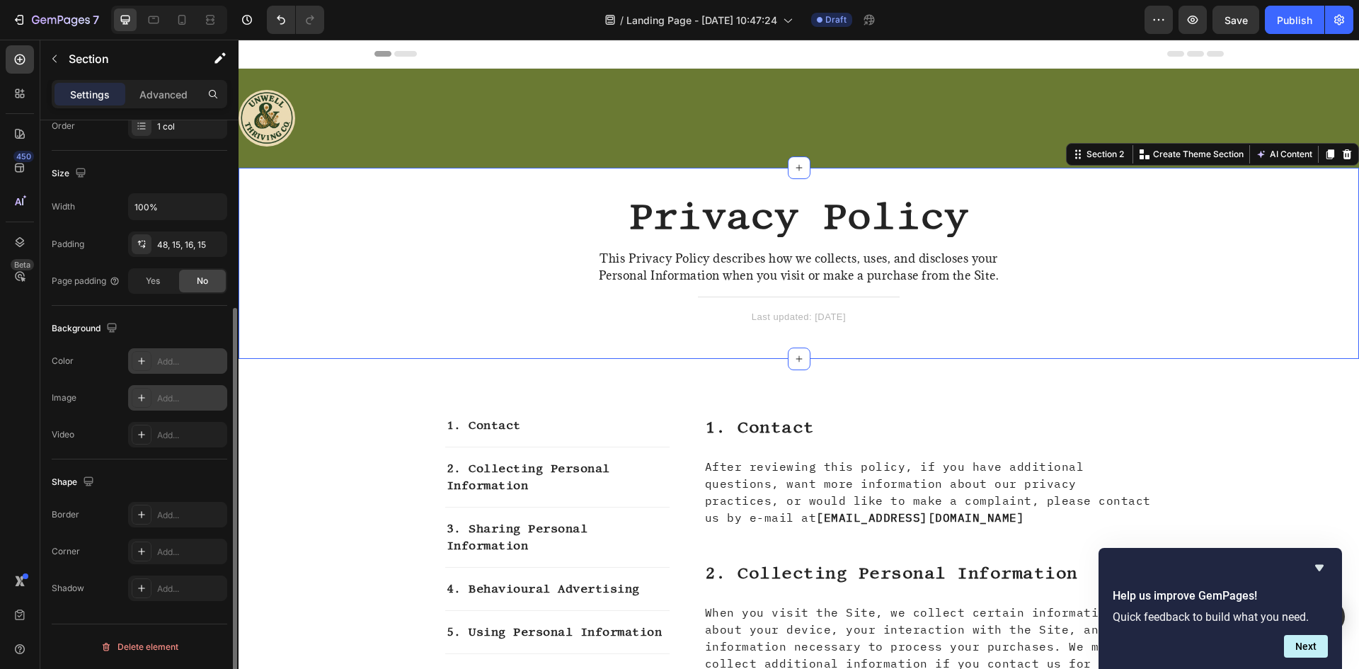
click at [160, 370] on div "Add..." at bounding box center [177, 360] width 99 height 25
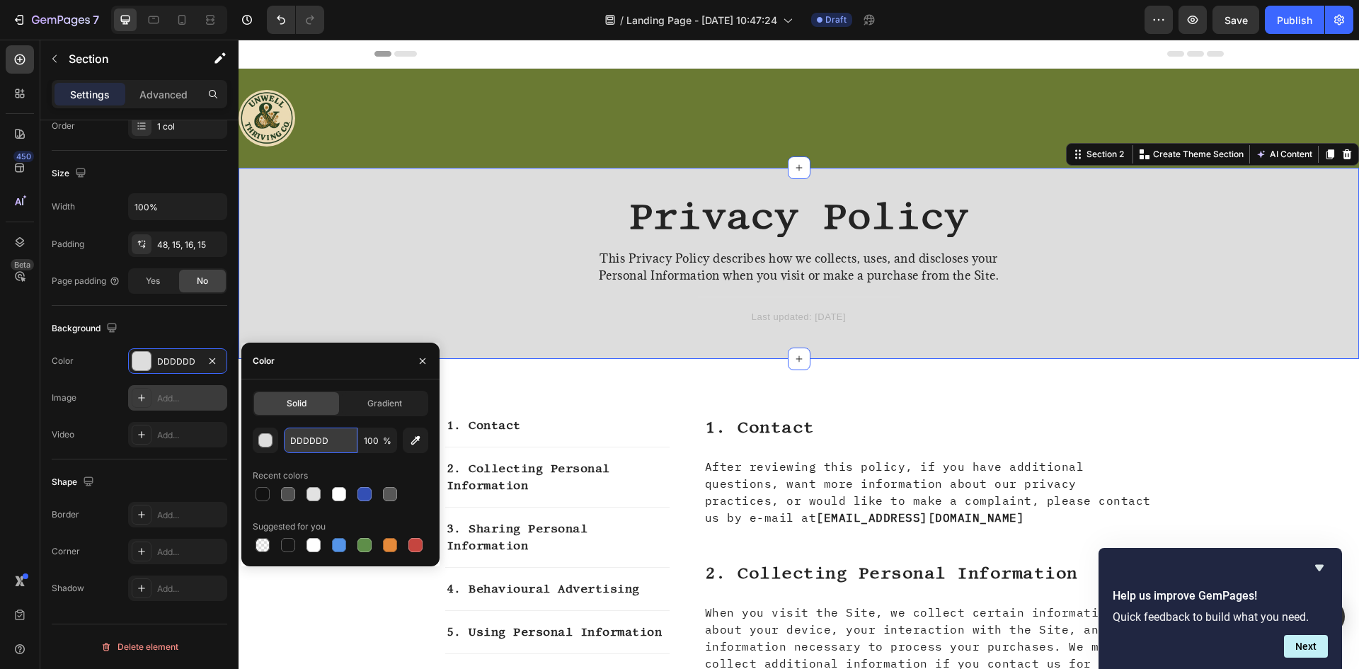
click at [303, 438] on input "DDDDDD" at bounding box center [321, 440] width 74 height 25
click at [304, 438] on input "DDDDDD" at bounding box center [321, 440] width 74 height 25
paste input "283618"
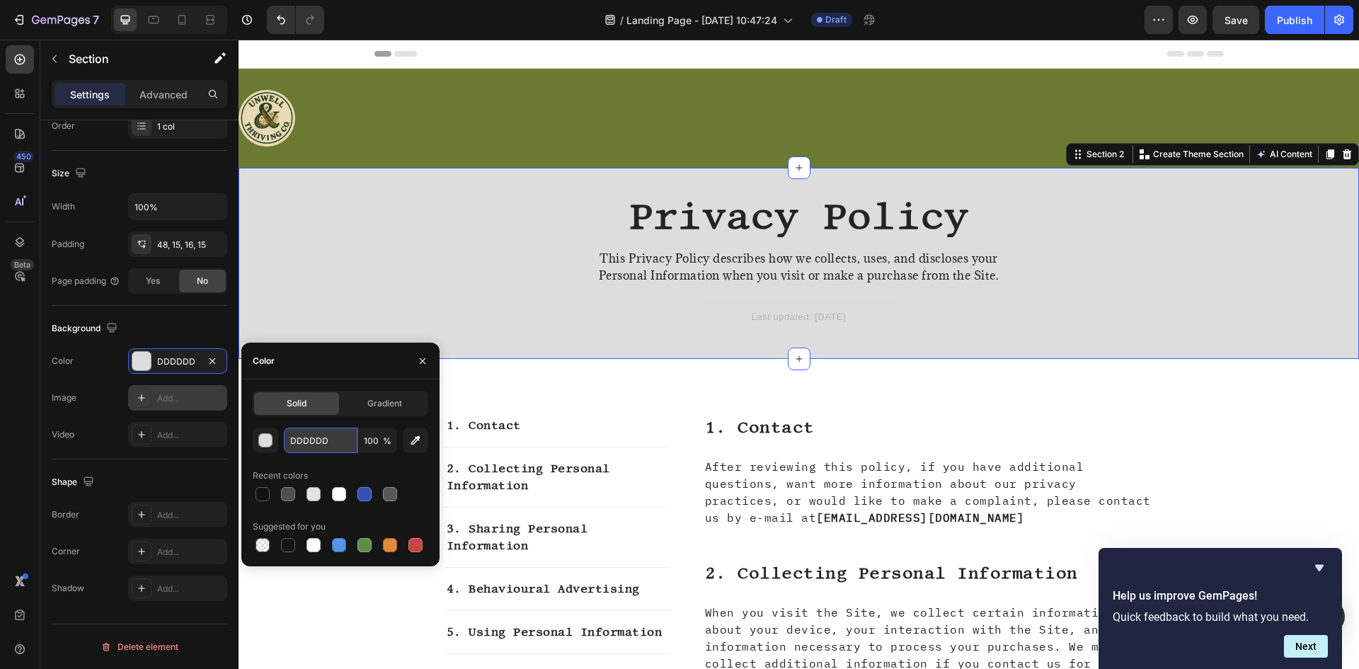
type input "283618"
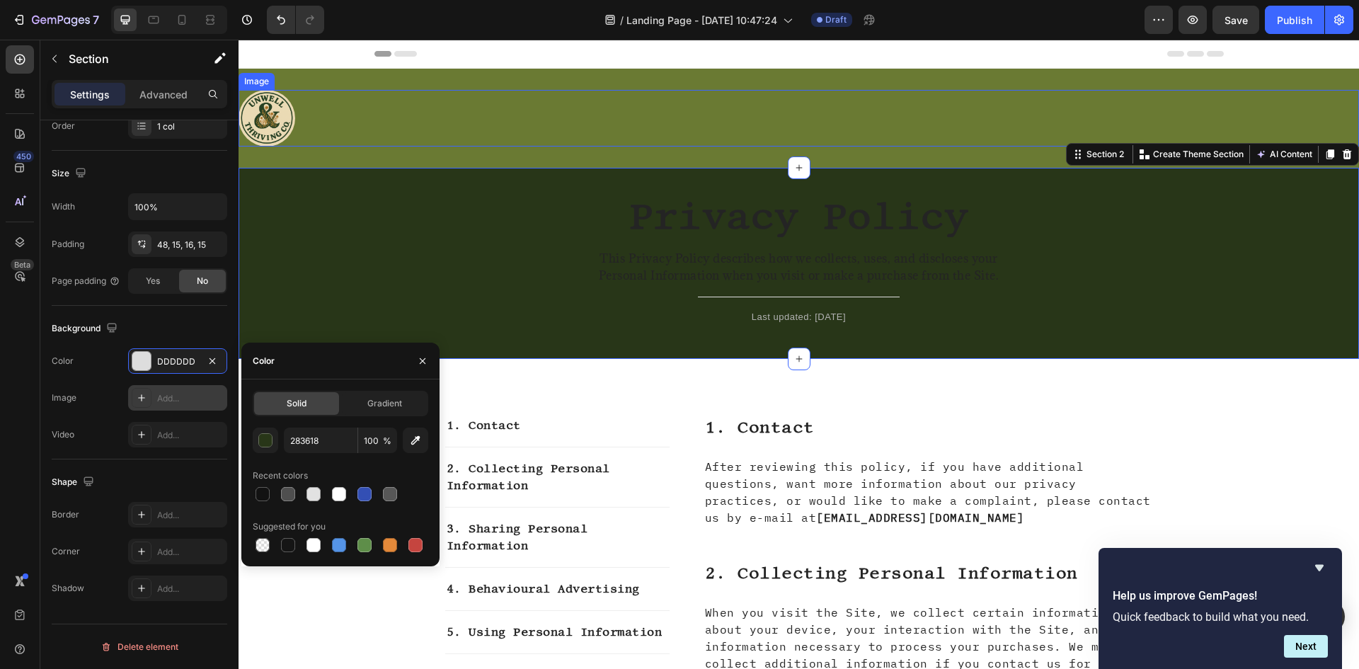
click at [741, 111] on div at bounding box center [799, 118] width 1121 height 57
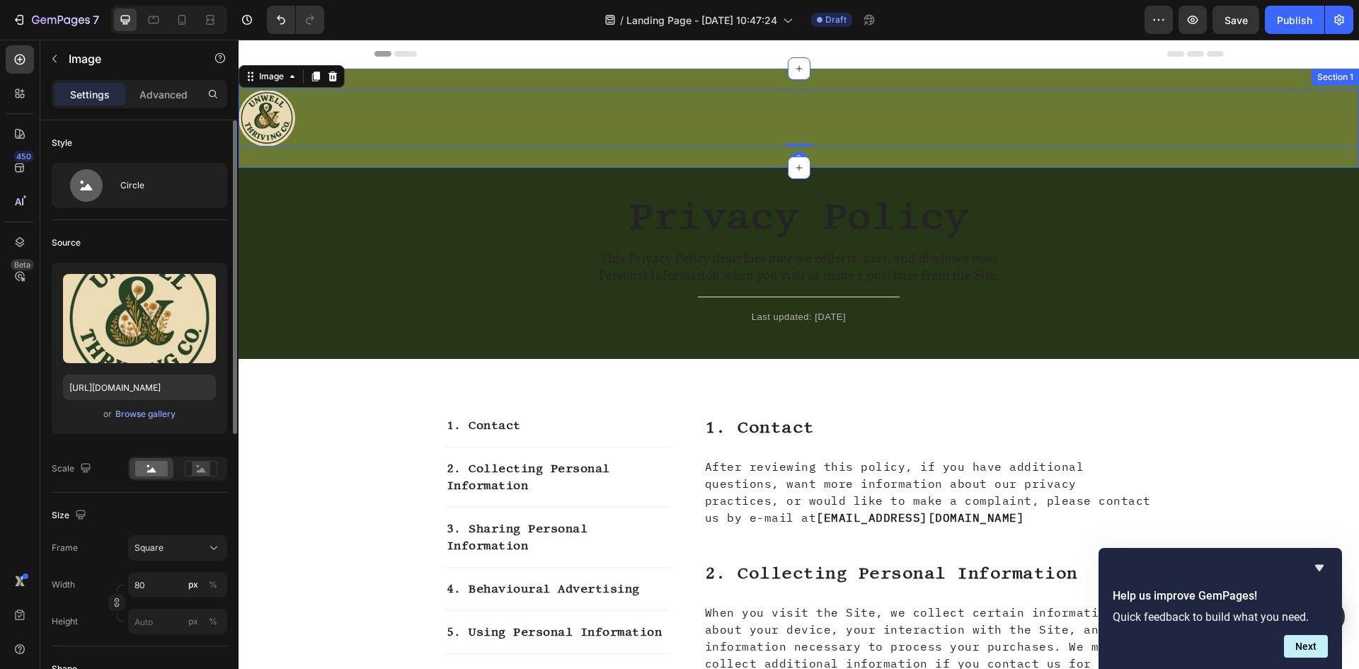
click at [709, 154] on div "Image 0 Row Section 1" at bounding box center [799, 118] width 1121 height 99
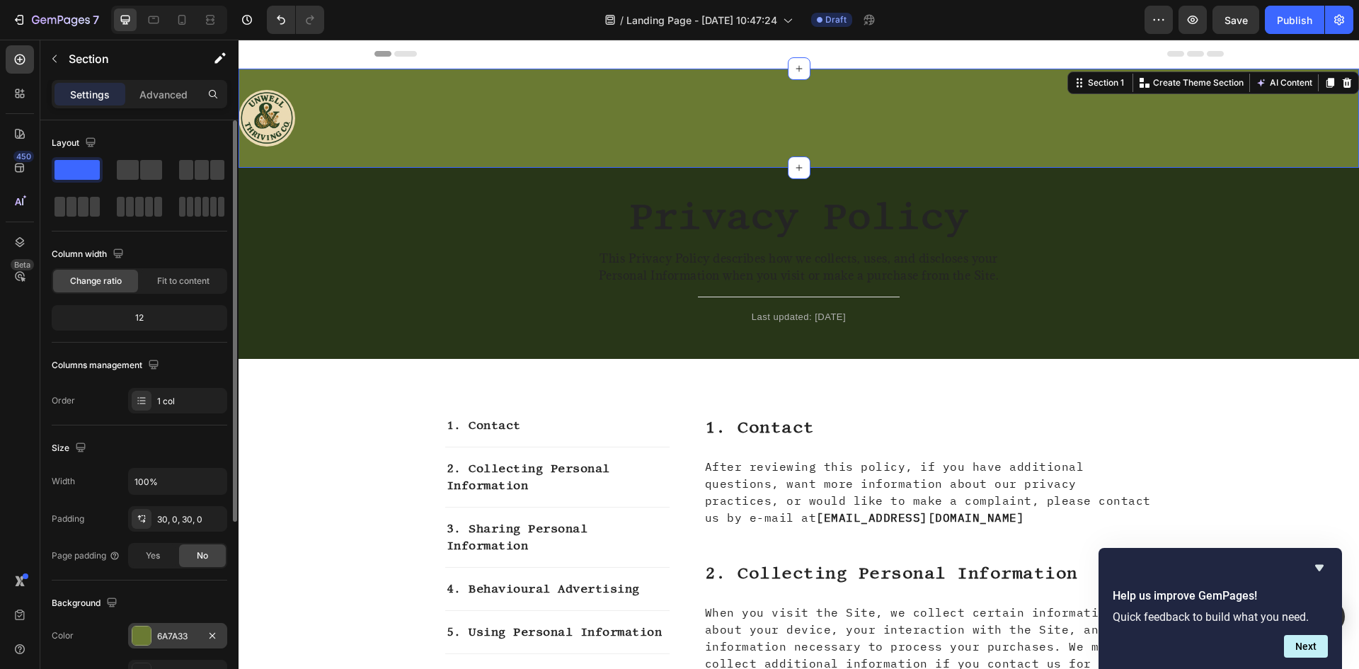
click at [183, 632] on div "6A7A33" at bounding box center [177, 636] width 41 height 13
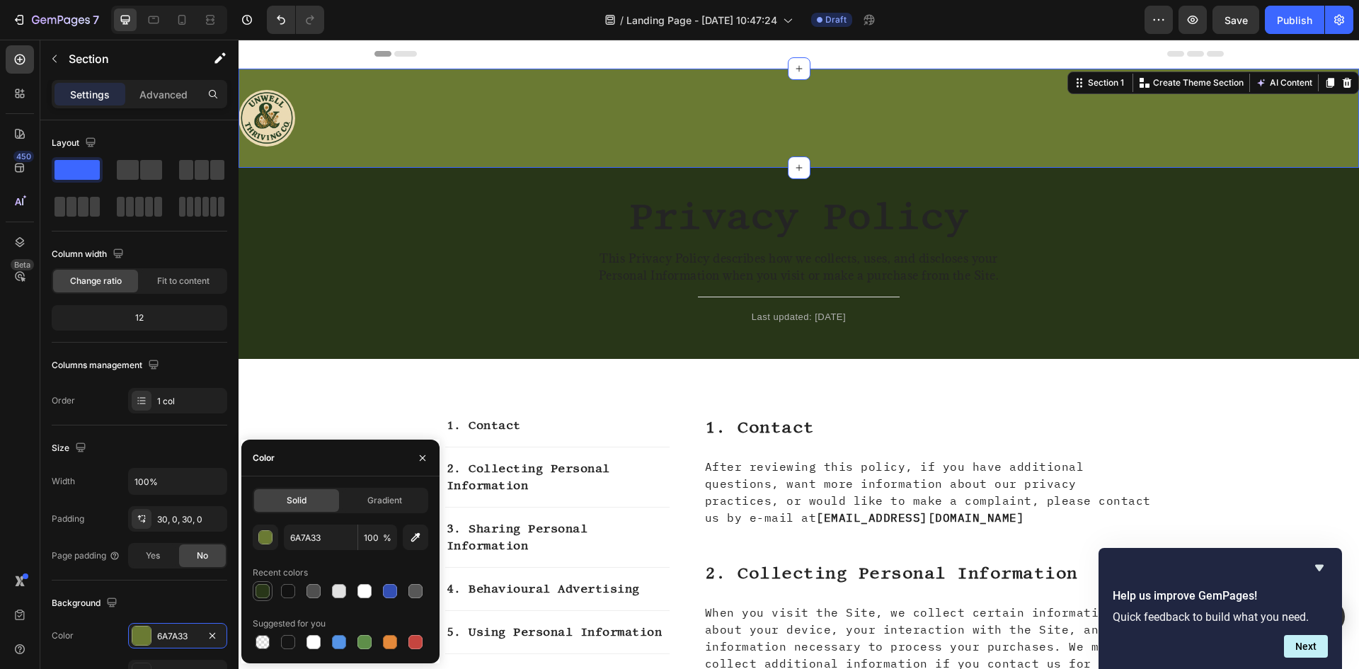
click at [266, 583] on div at bounding box center [263, 591] width 20 height 20
type input "283618"
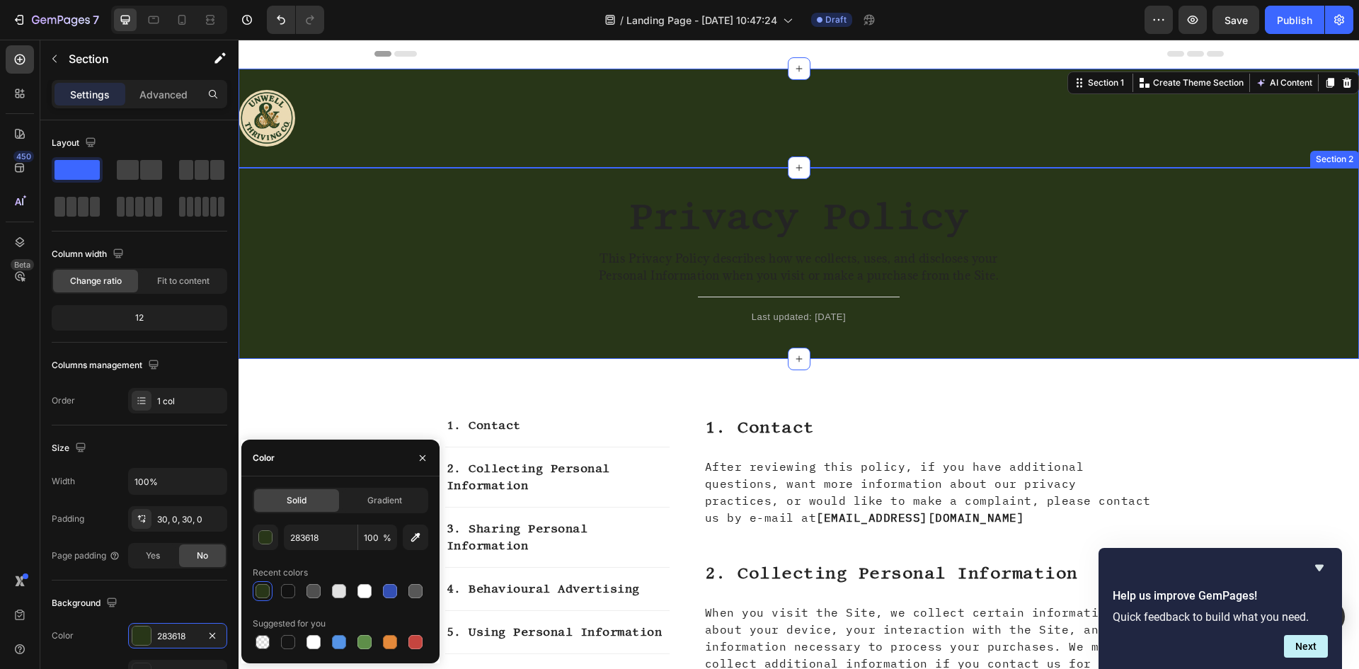
click at [1129, 292] on div "Privacy Policy Heading This Privacy Policy describes how we collects, uses, and…" at bounding box center [798, 275] width 1099 height 146
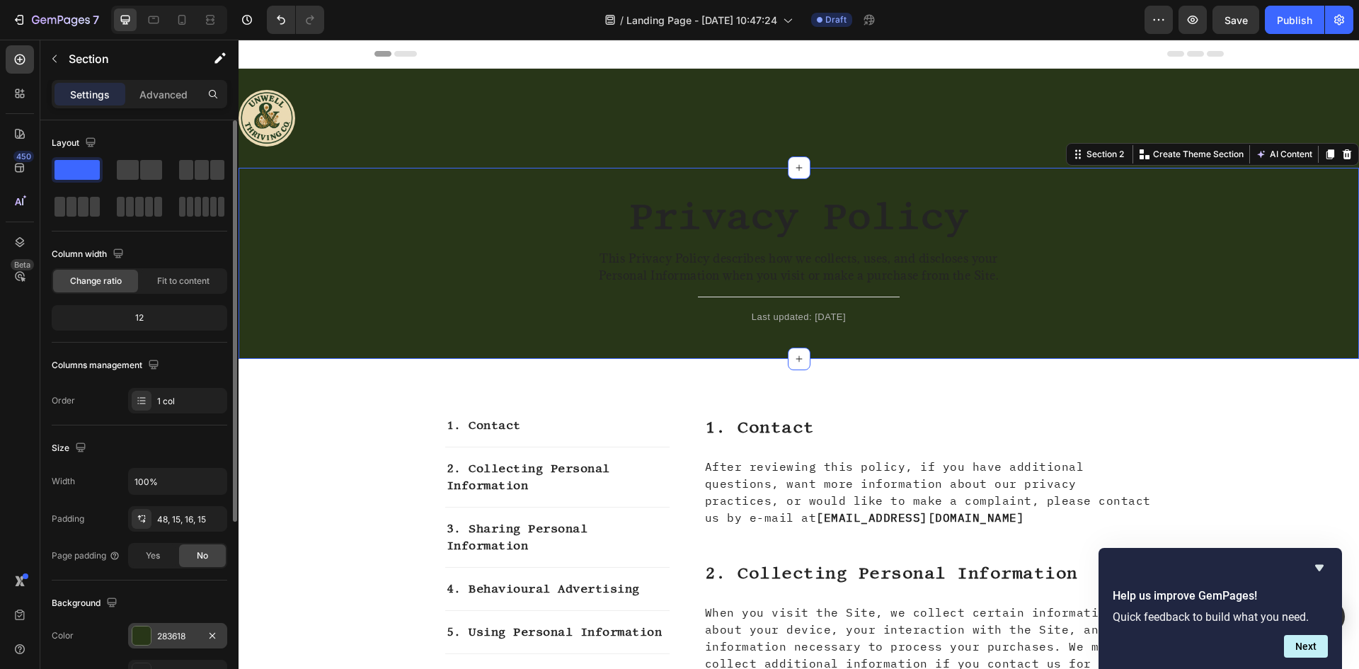
click at [137, 646] on div "283618" at bounding box center [177, 635] width 99 height 25
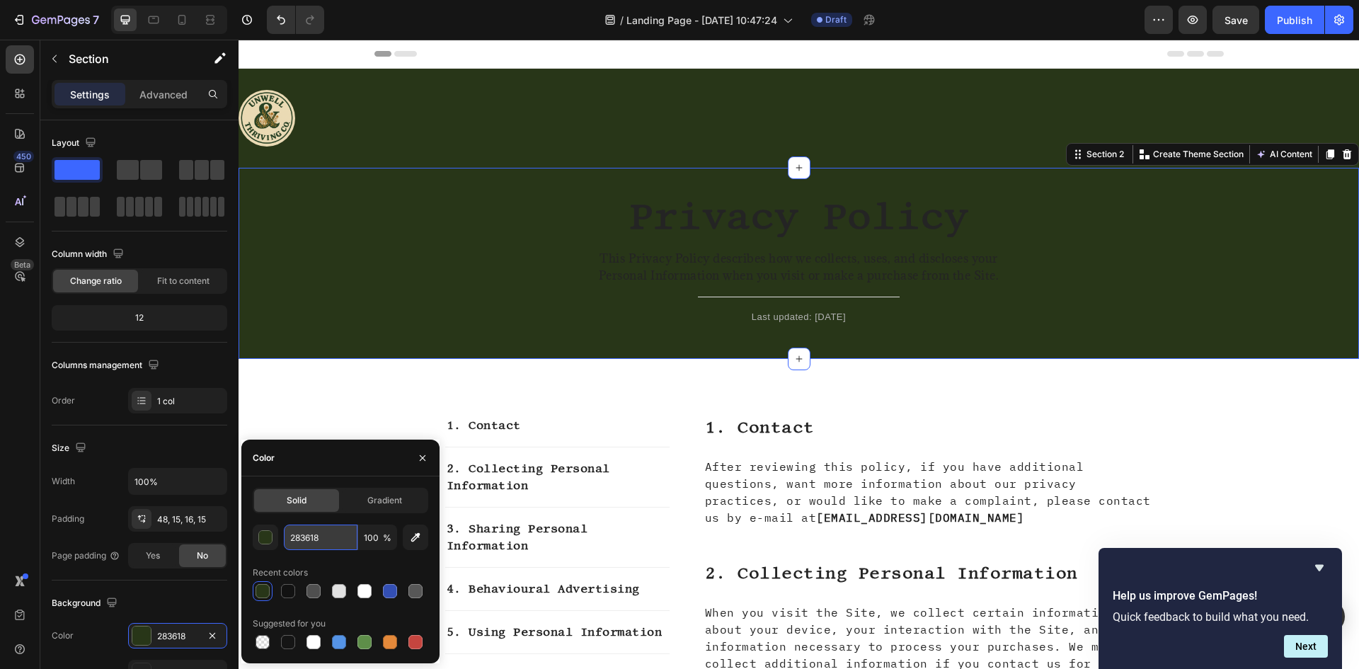
click at [309, 544] on input "283618" at bounding box center [321, 537] width 74 height 25
paste input "606C3"
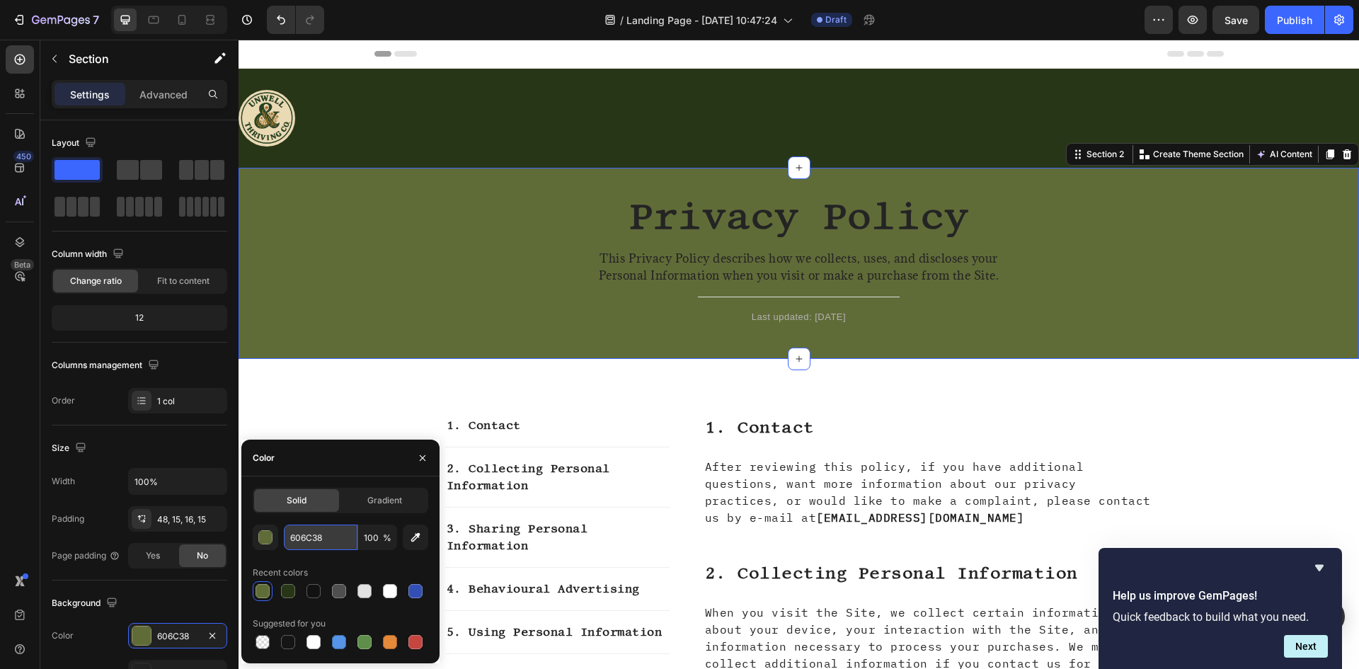
click at [307, 537] on input "606C38" at bounding box center [321, 537] width 74 height 25
paste input "DDA15E"
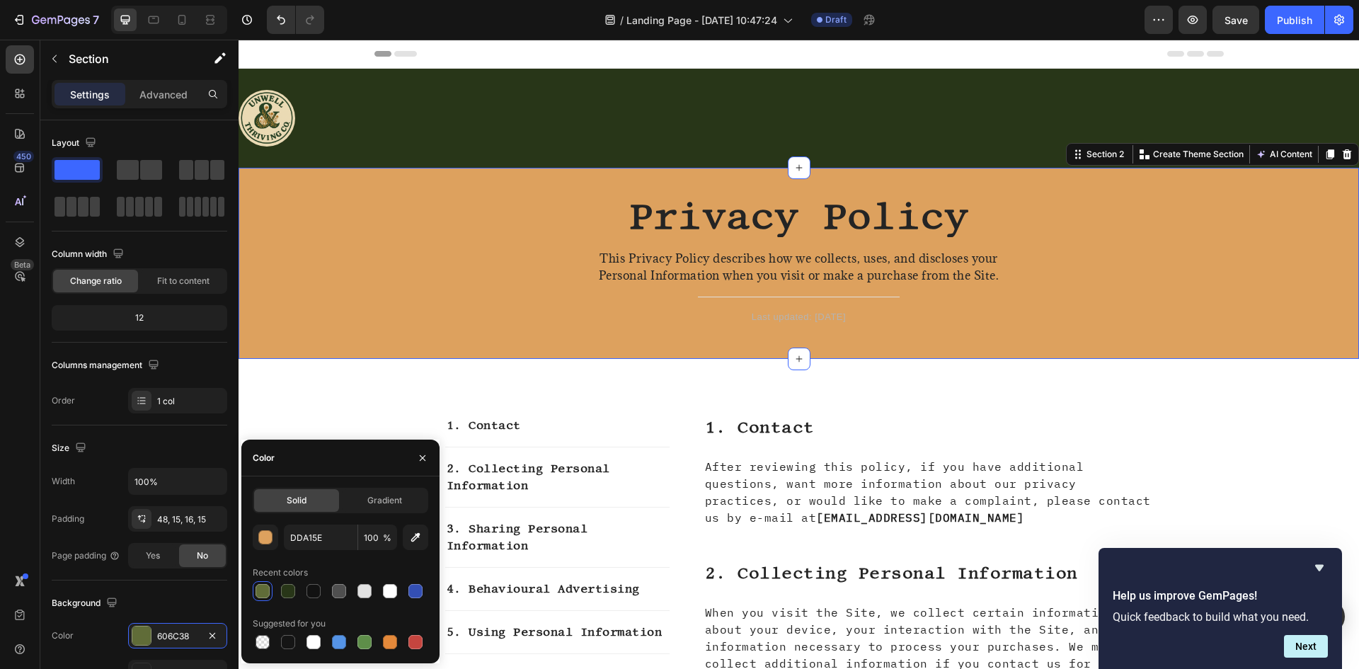
click at [269, 596] on div at bounding box center [341, 591] width 176 height 20
click at [295, 590] on div at bounding box center [288, 591] width 17 height 17
type input "606C38"
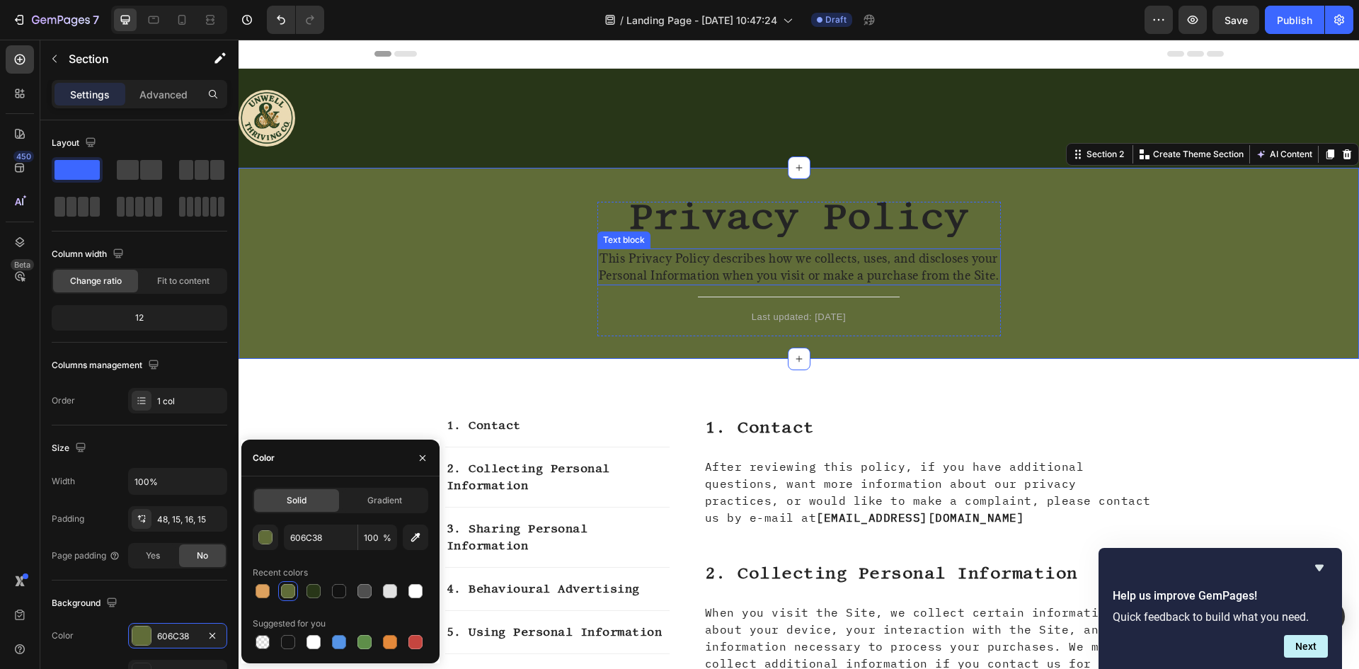
click at [705, 210] on span "Privacy Policy" at bounding box center [799, 216] width 340 height 42
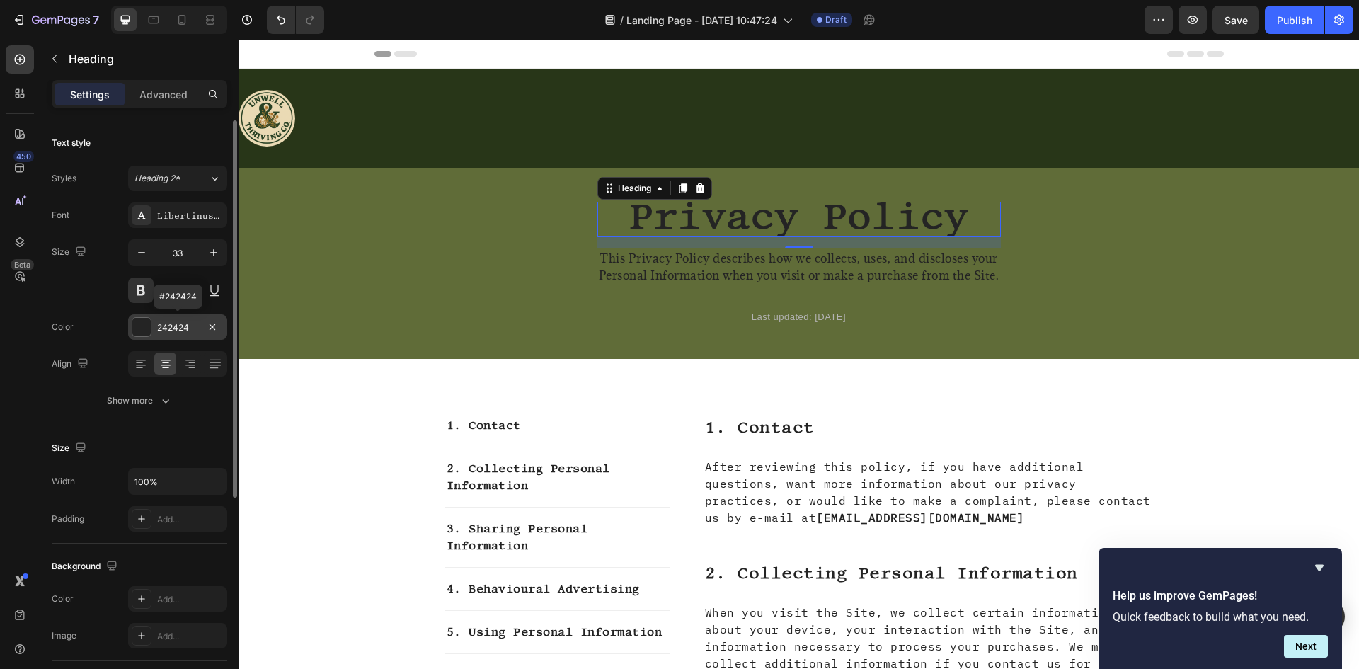
click at [144, 322] on div at bounding box center [141, 327] width 18 height 18
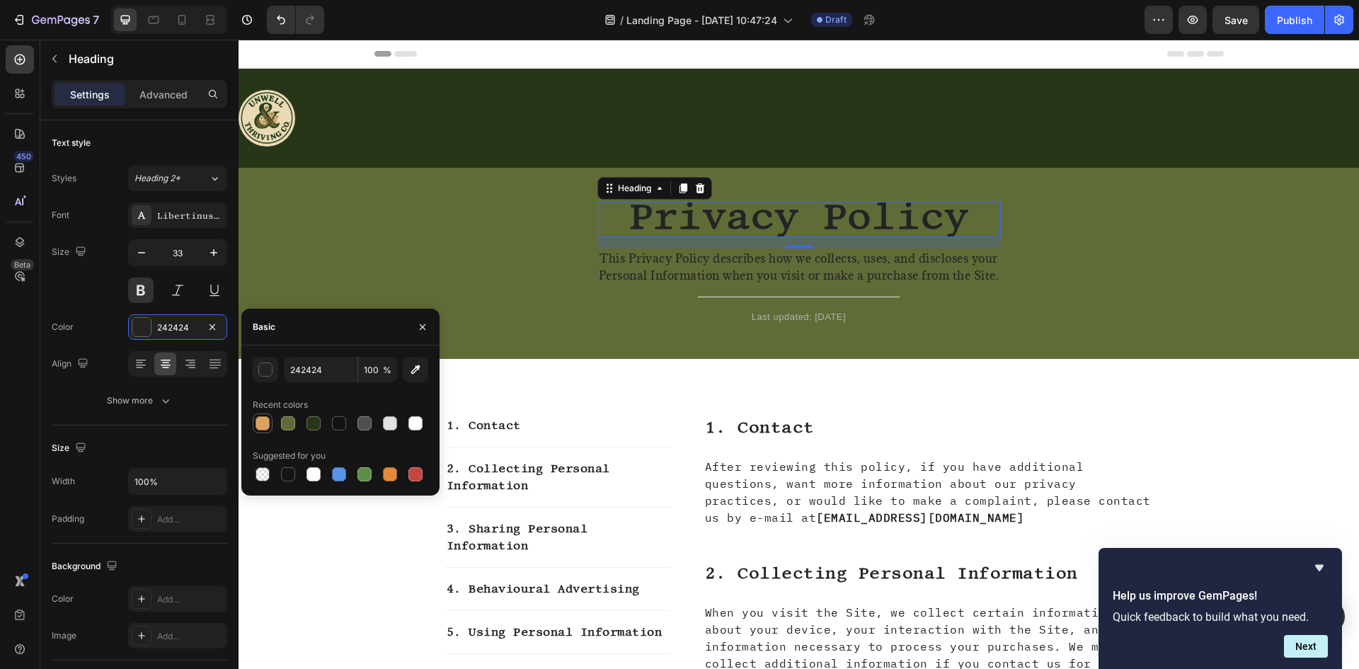
click at [259, 422] on div at bounding box center [263, 423] width 14 height 14
type input "DDA15E"
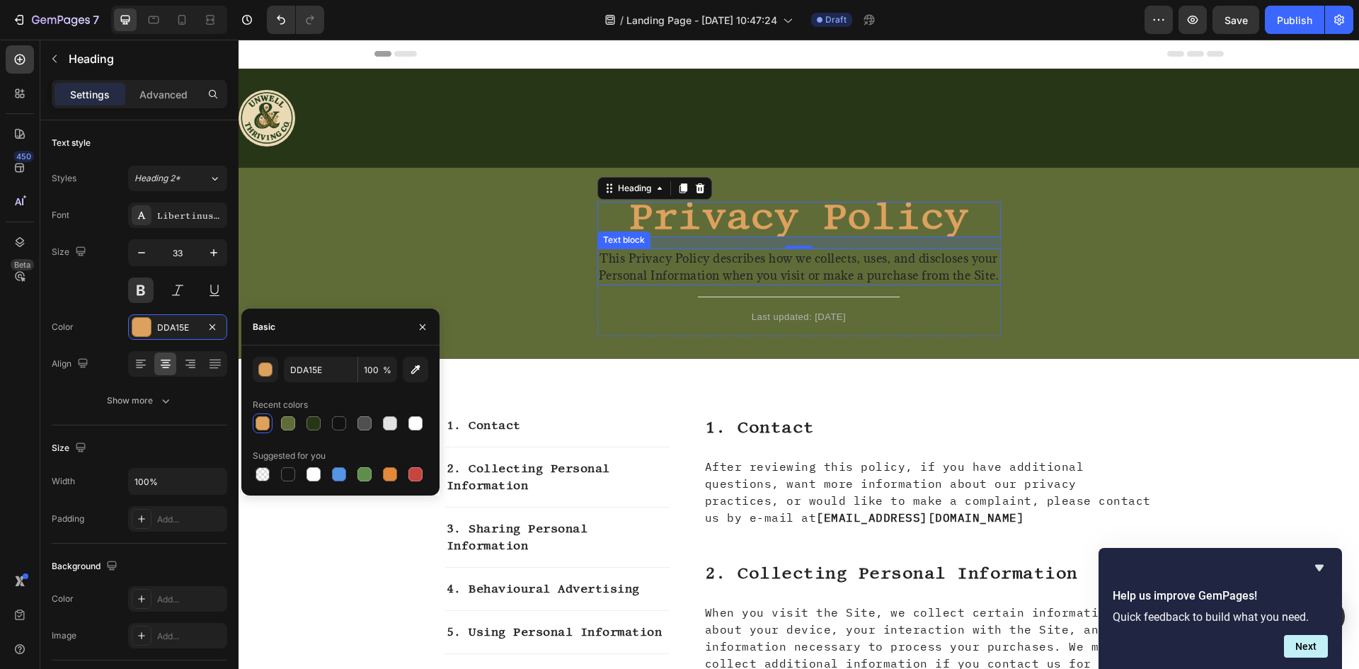
click at [807, 273] on p "This Privacy Policy describes how we collects, uses, and discloses your Persona…" at bounding box center [799, 267] width 401 height 34
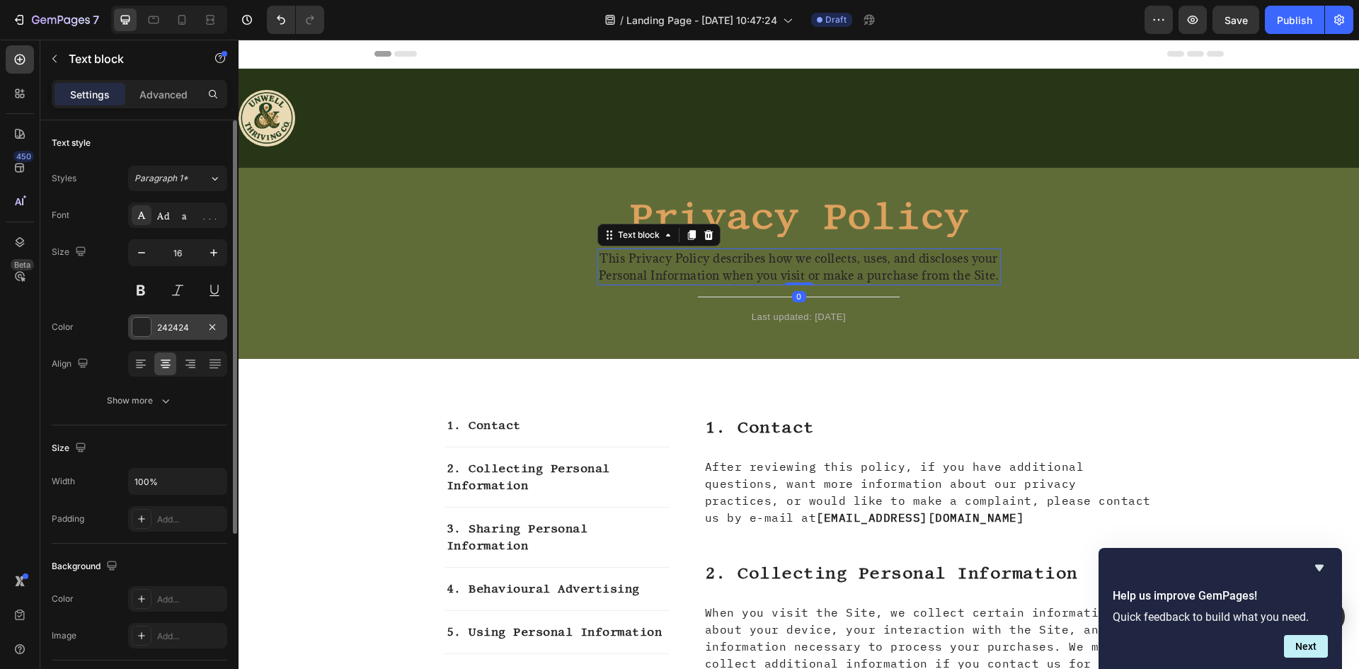
click at [140, 331] on div at bounding box center [141, 327] width 18 height 18
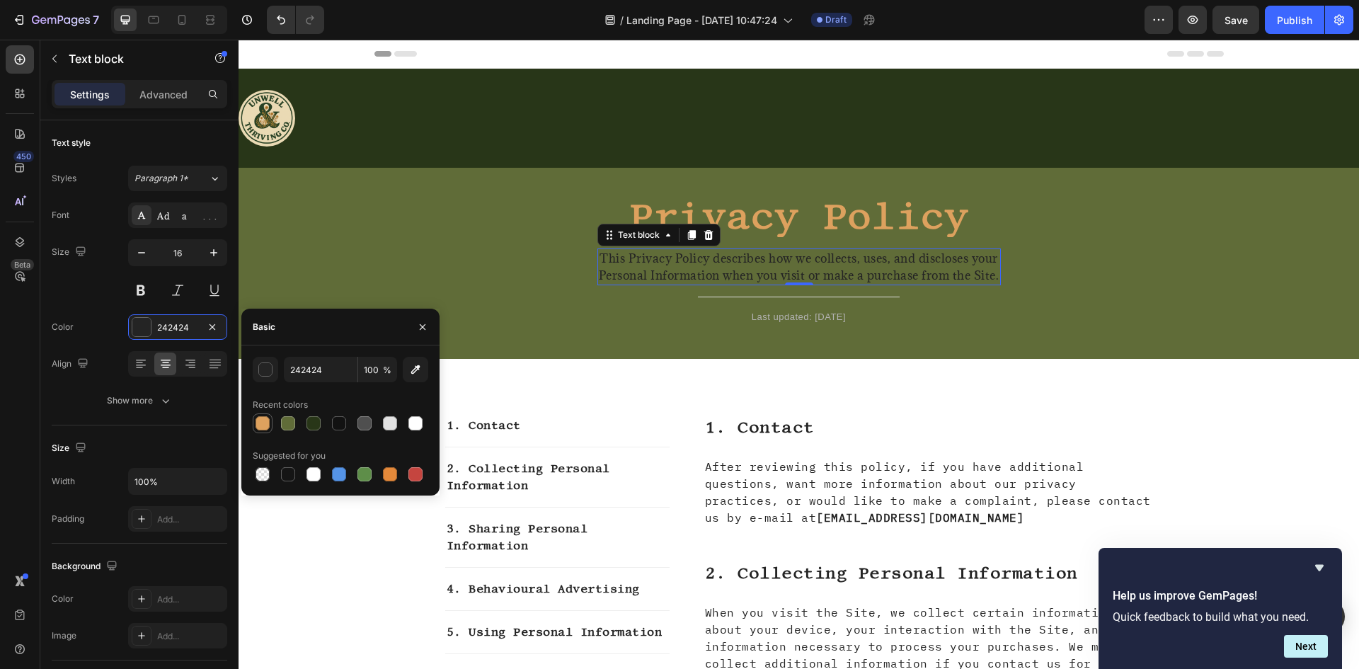
click at [261, 428] on div at bounding box center [263, 423] width 14 height 14
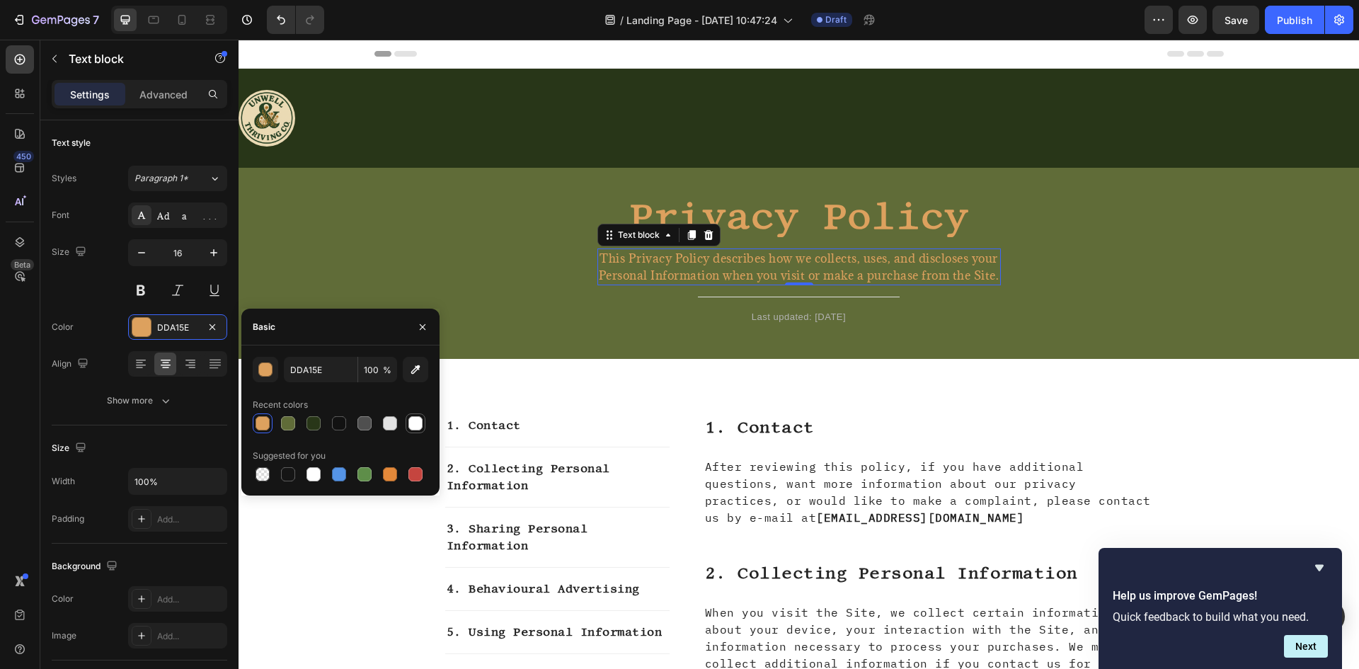
click at [422, 424] on div at bounding box center [416, 423] width 14 height 14
type input "FFFFFF"
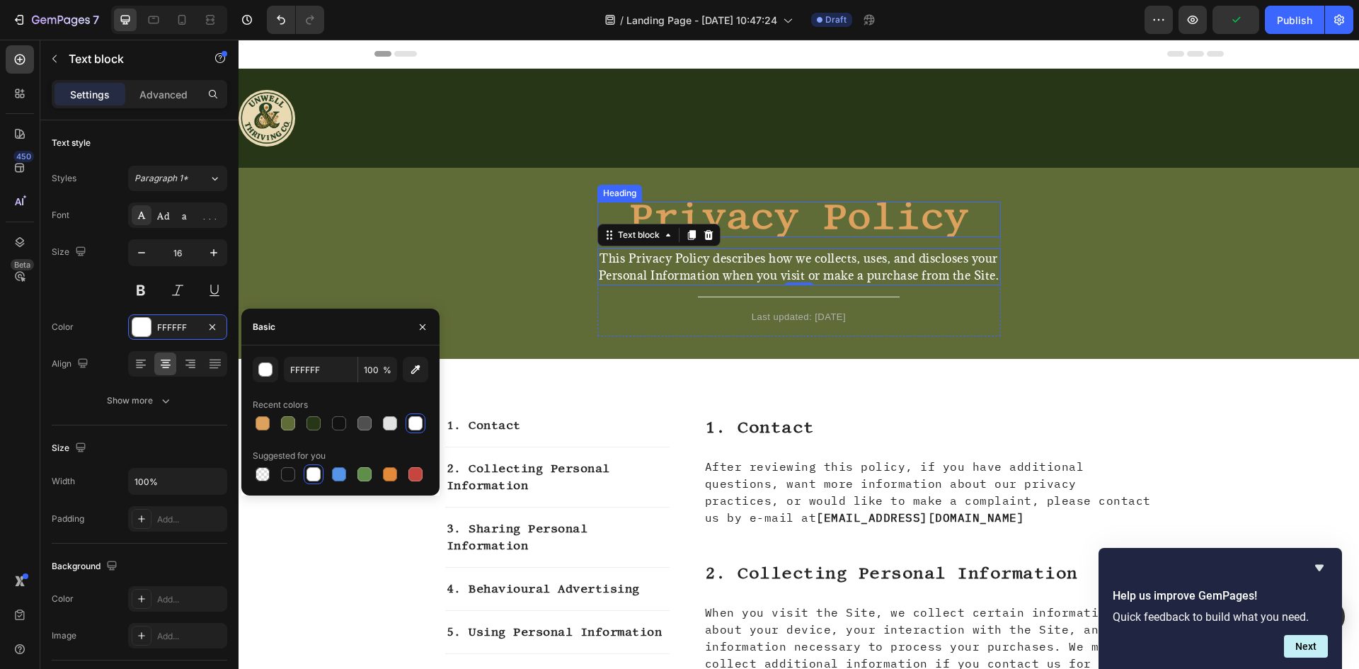
click at [935, 222] on span "Privacy Policy" at bounding box center [799, 216] width 340 height 42
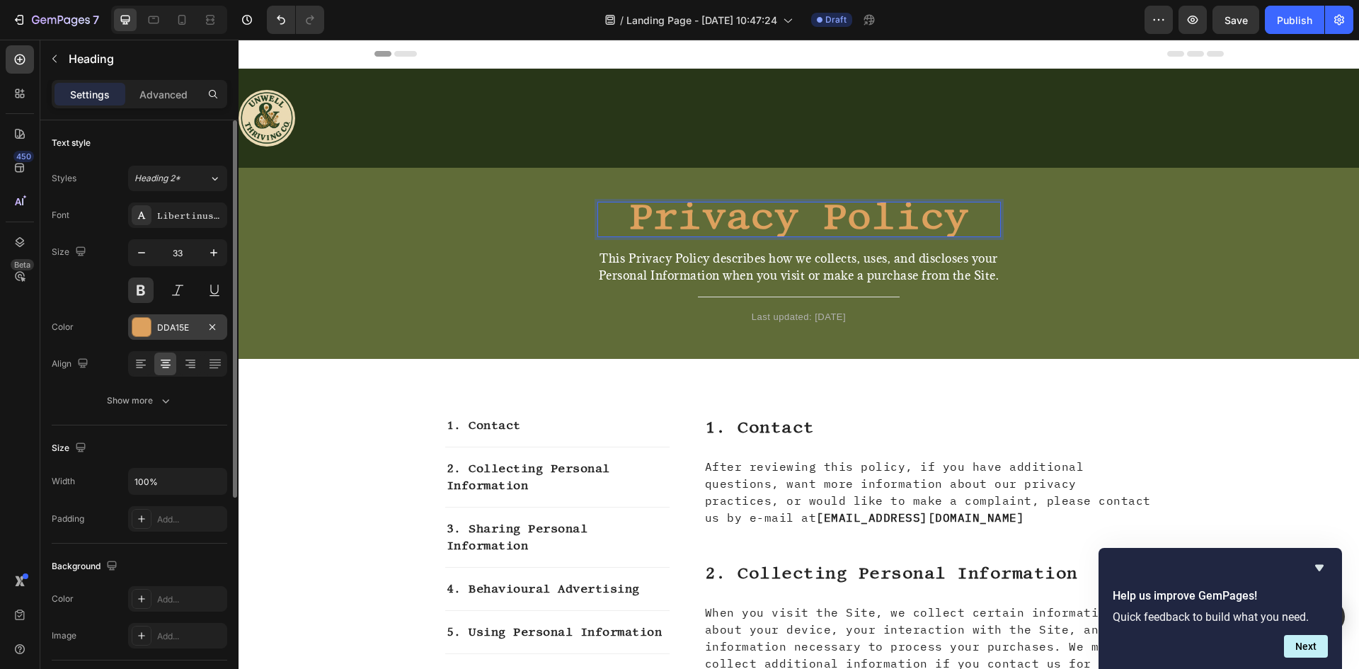
click at [160, 333] on div "DDA15E" at bounding box center [177, 327] width 41 height 13
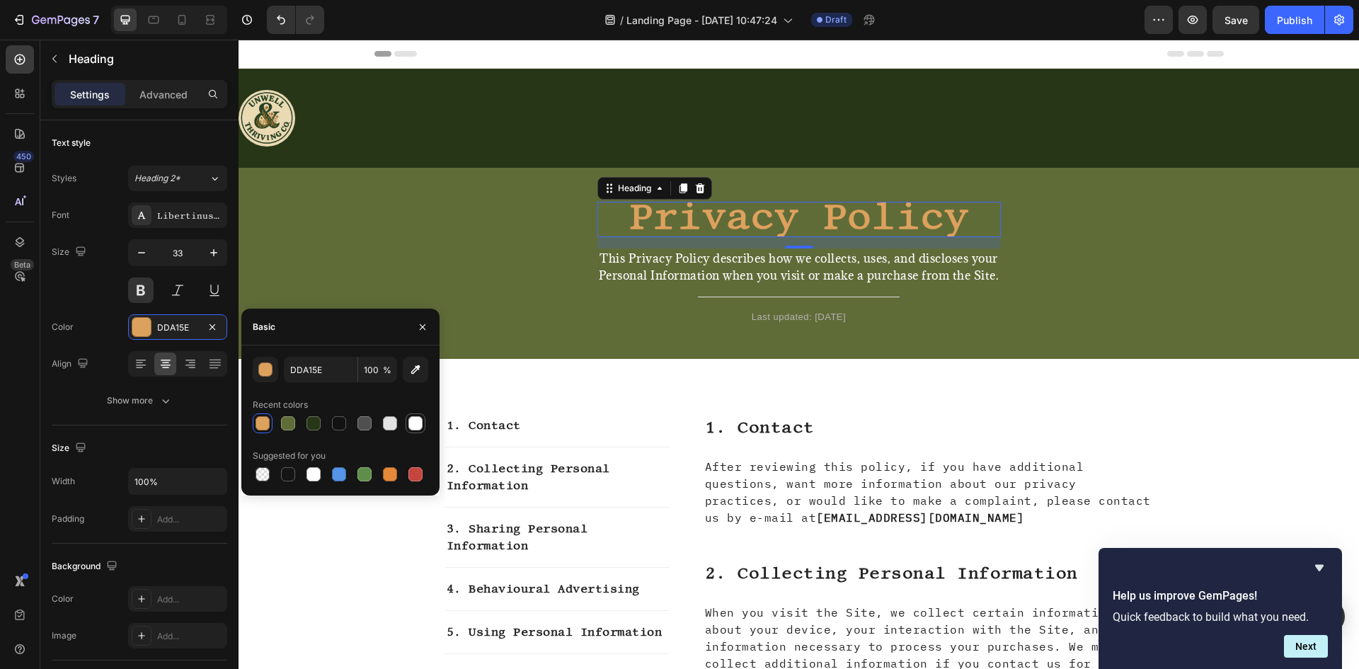
click at [418, 430] on div at bounding box center [416, 423] width 14 height 14
type input "FFFFFF"
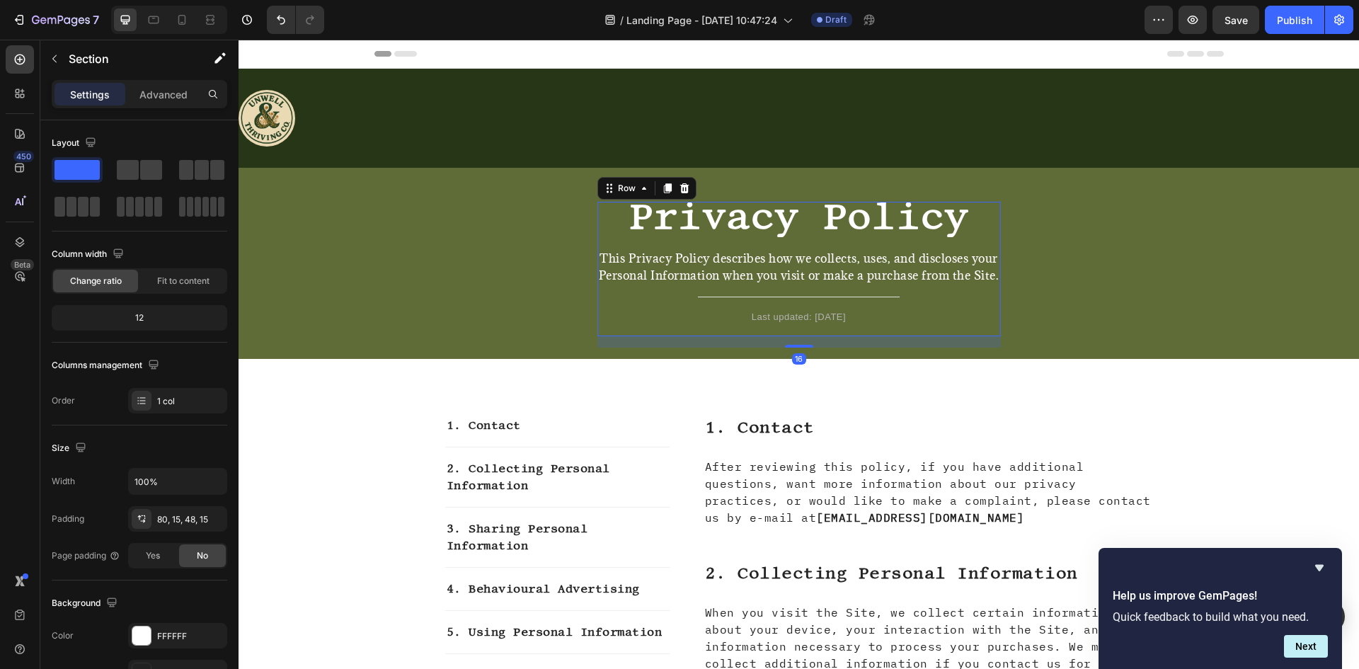
click at [847, 336] on div "⁠⁠⁠⁠⁠⁠⁠ Privacy Policy Heading This Privacy Policy describes how we collects, u…" at bounding box center [800, 269] width 404 height 135
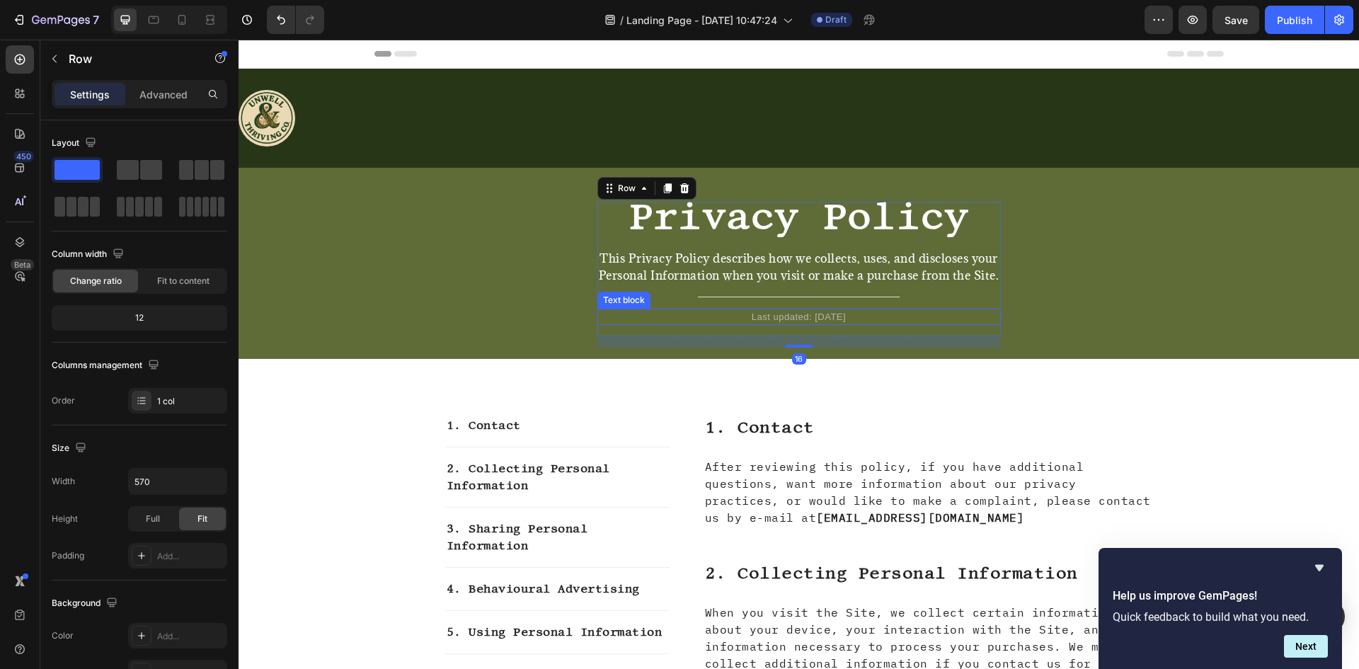
click at [841, 324] on p "Last updated: [DATE]" at bounding box center [799, 317] width 401 height 14
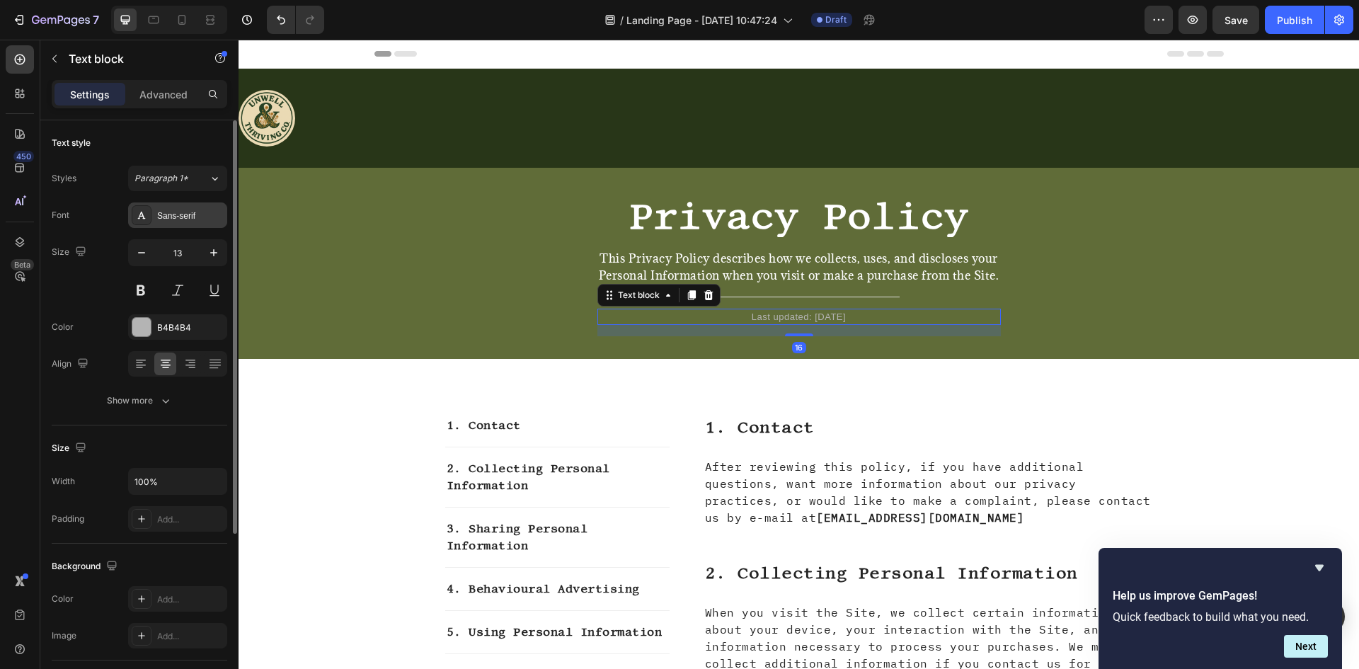
click at [139, 214] on icon at bounding box center [141, 215] width 11 height 11
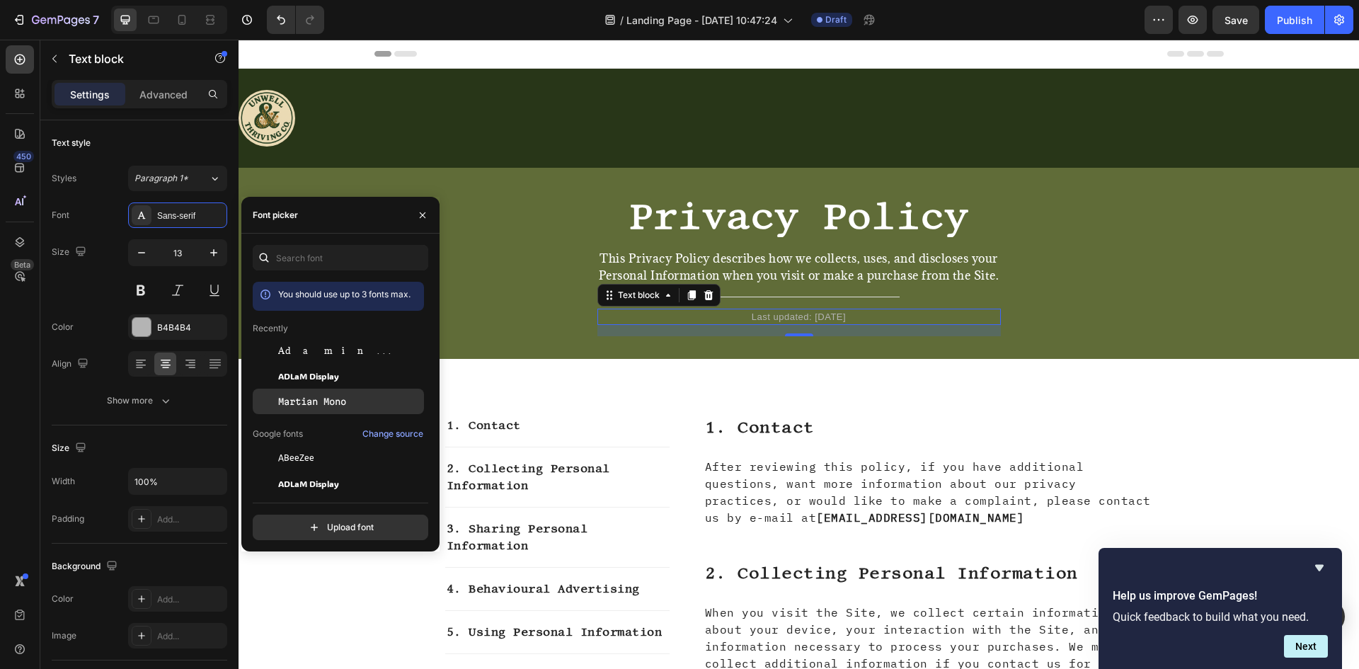
click at [317, 399] on span "Martian Mono" at bounding box center [312, 401] width 68 height 13
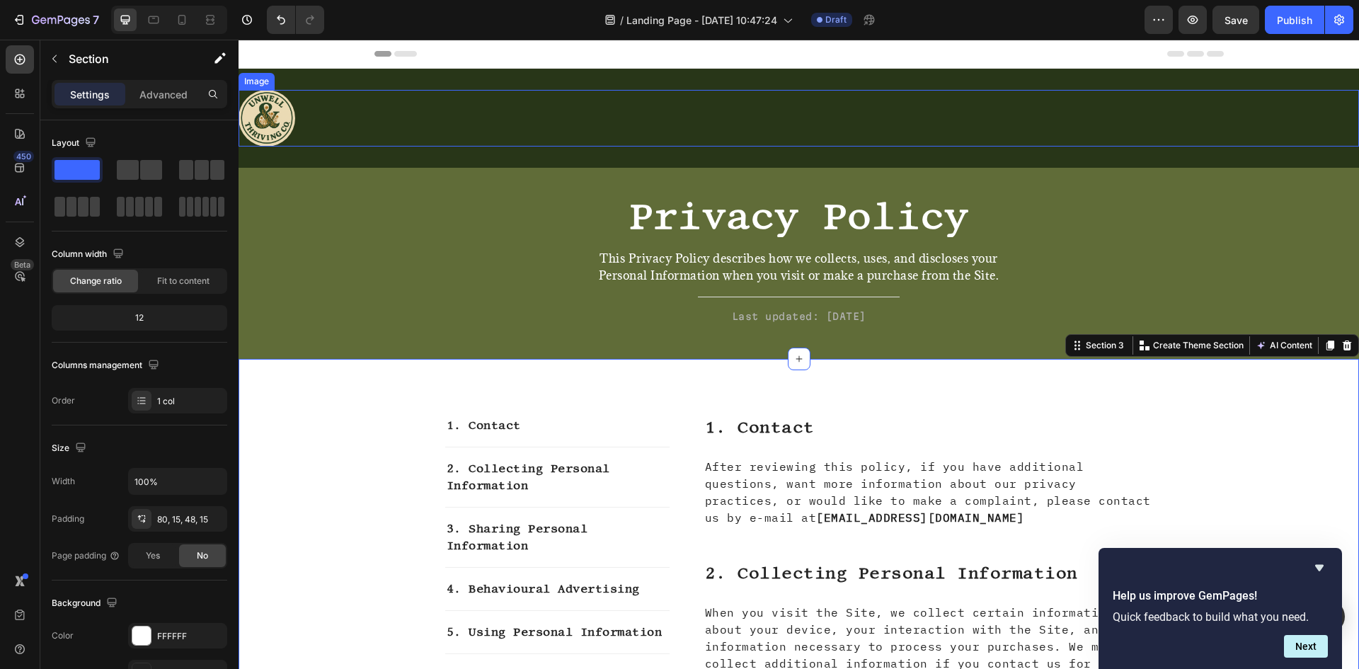
click at [548, 142] on div at bounding box center [799, 118] width 1121 height 57
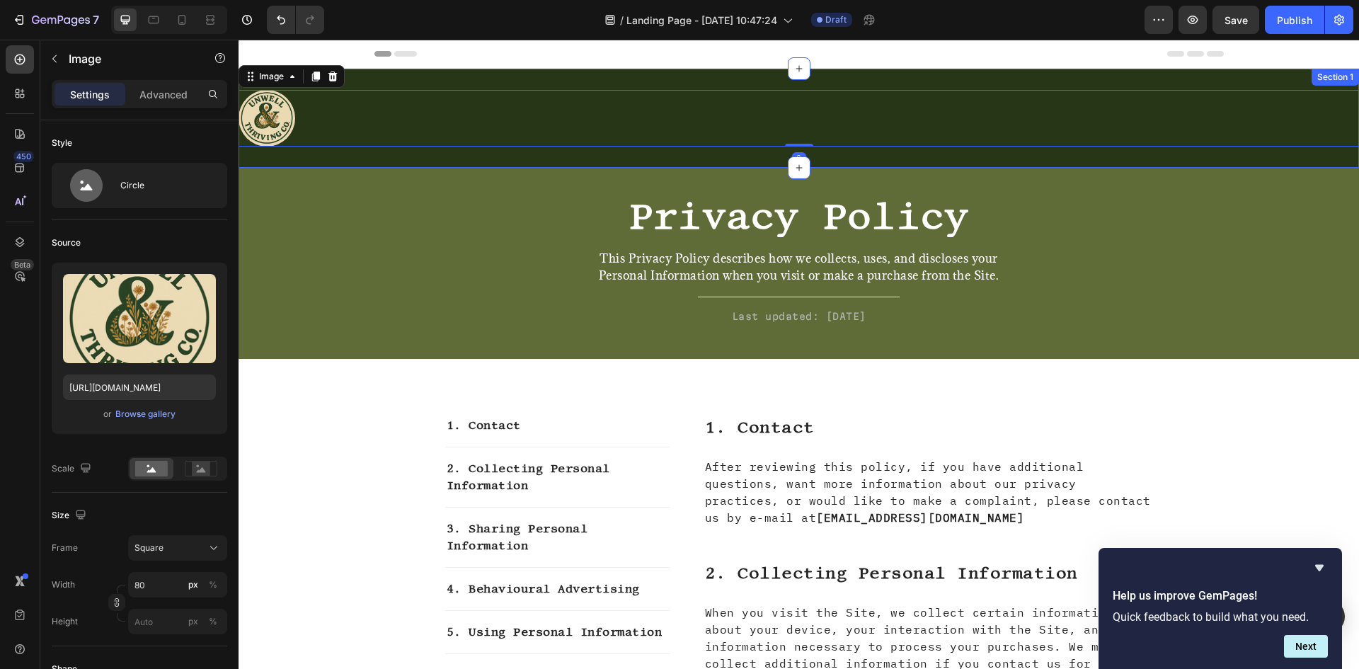
click at [545, 153] on div "Image 0 Row Section 1" at bounding box center [799, 118] width 1121 height 99
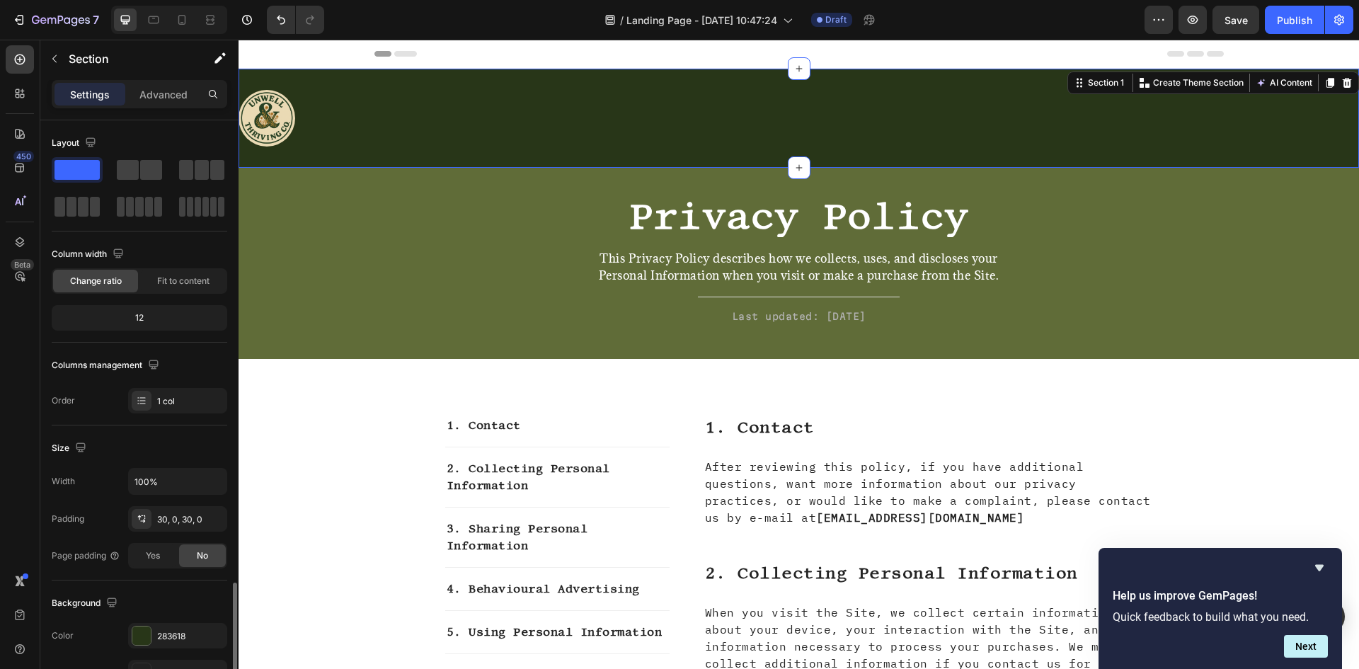
scroll to position [275, 0]
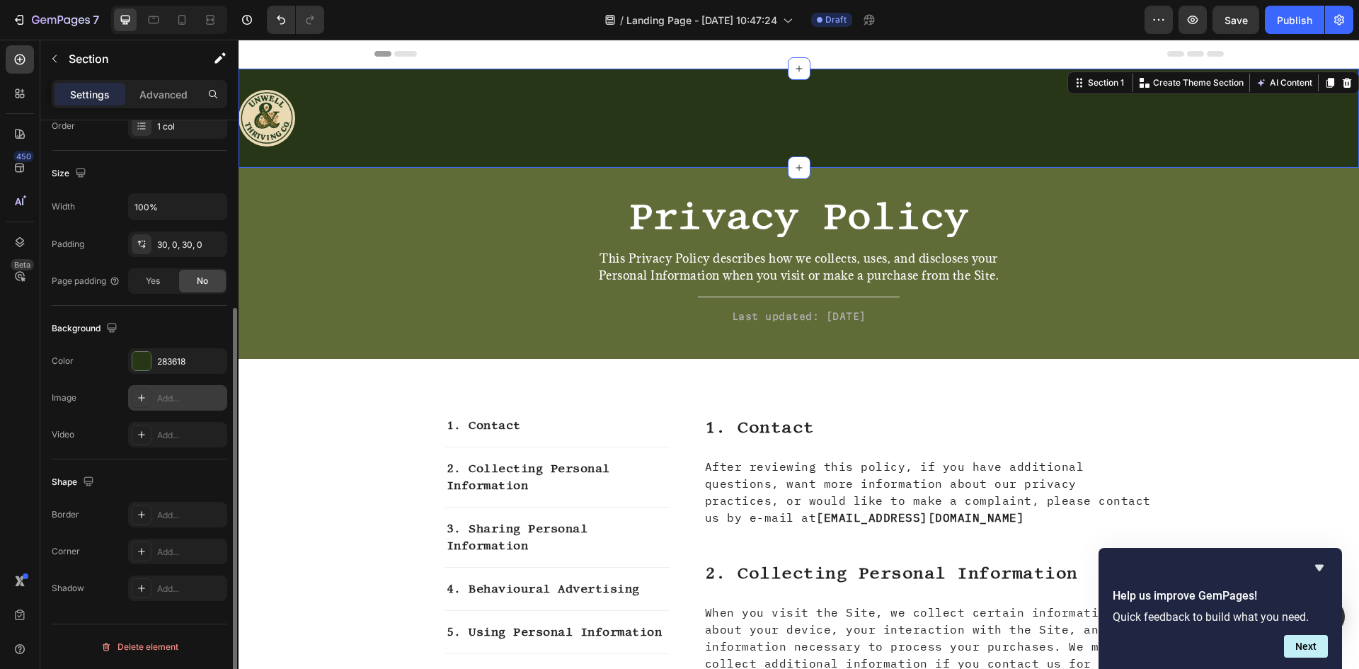
click at [168, 399] on div "Add..." at bounding box center [190, 398] width 67 height 13
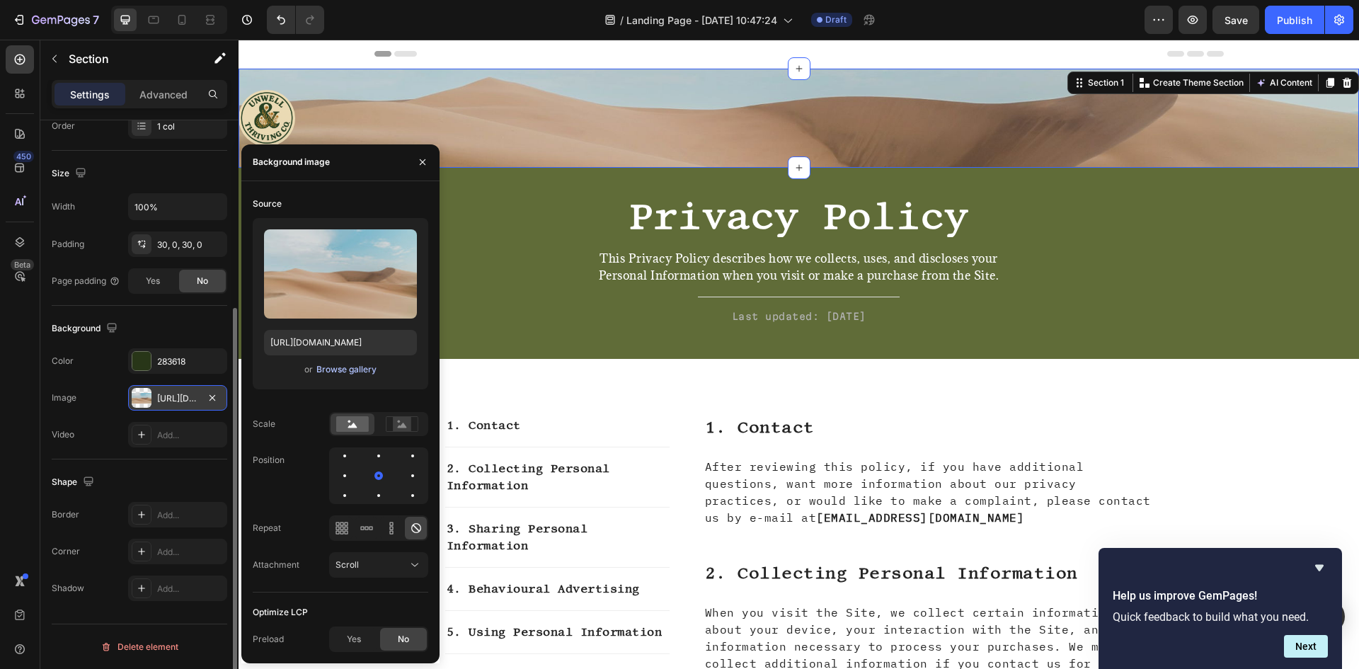
click at [352, 372] on div "Browse gallery" at bounding box center [346, 369] width 60 height 13
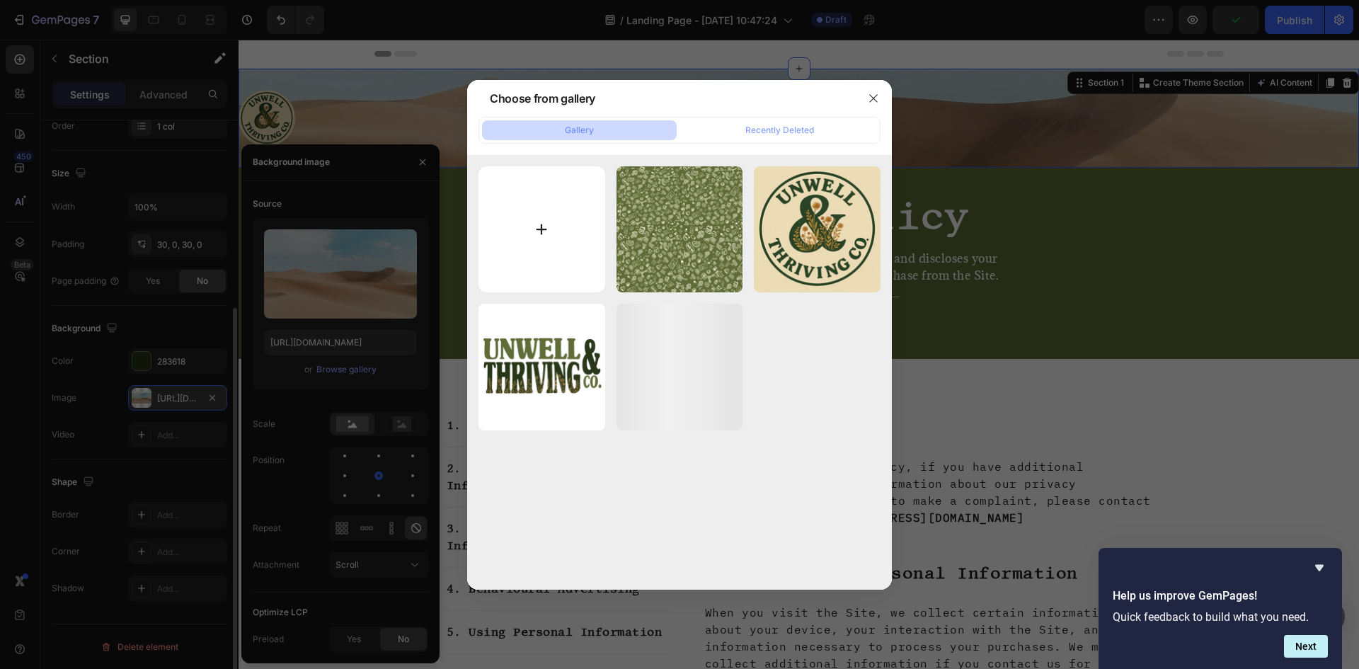
click at [594, 225] on input "file" at bounding box center [542, 229] width 127 height 127
type input "C:\fakepath\10FF7EA2-C2BB-464A-B7C9-47B6C8412723.png"
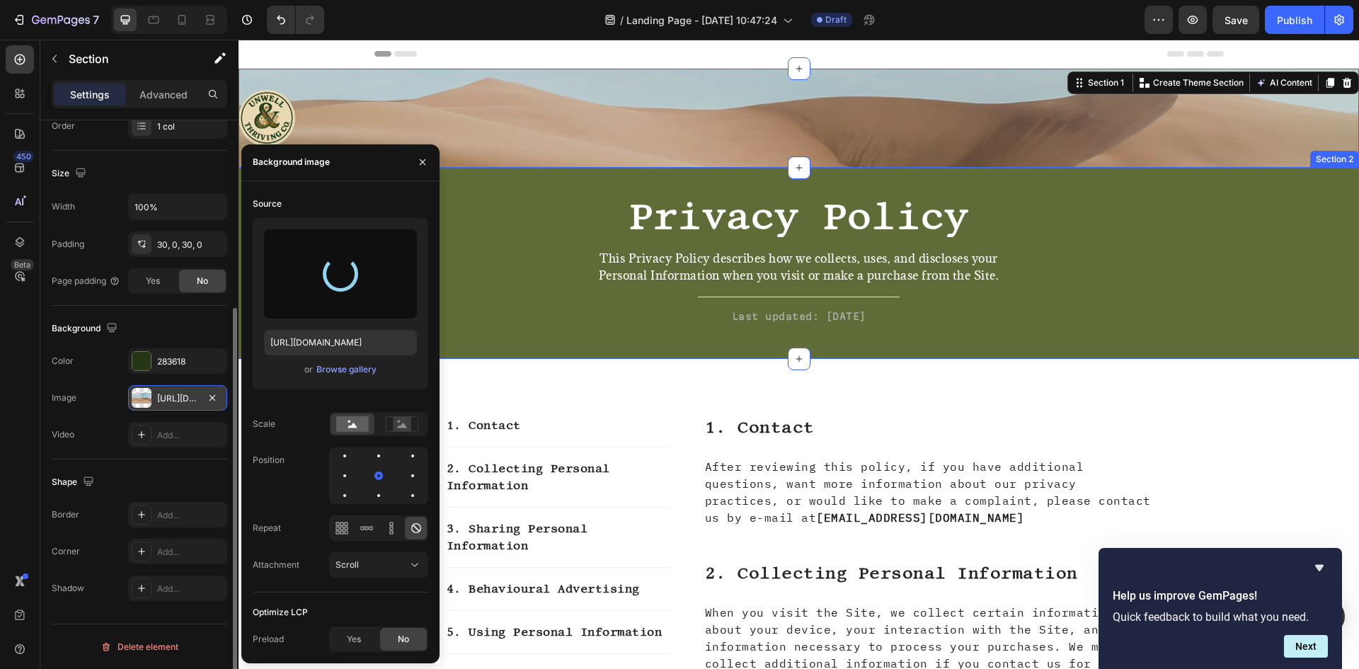
type input "https://cdn.shopify.com/s/files/1/0945/1002/2972/files/gempages_577445663130780…"
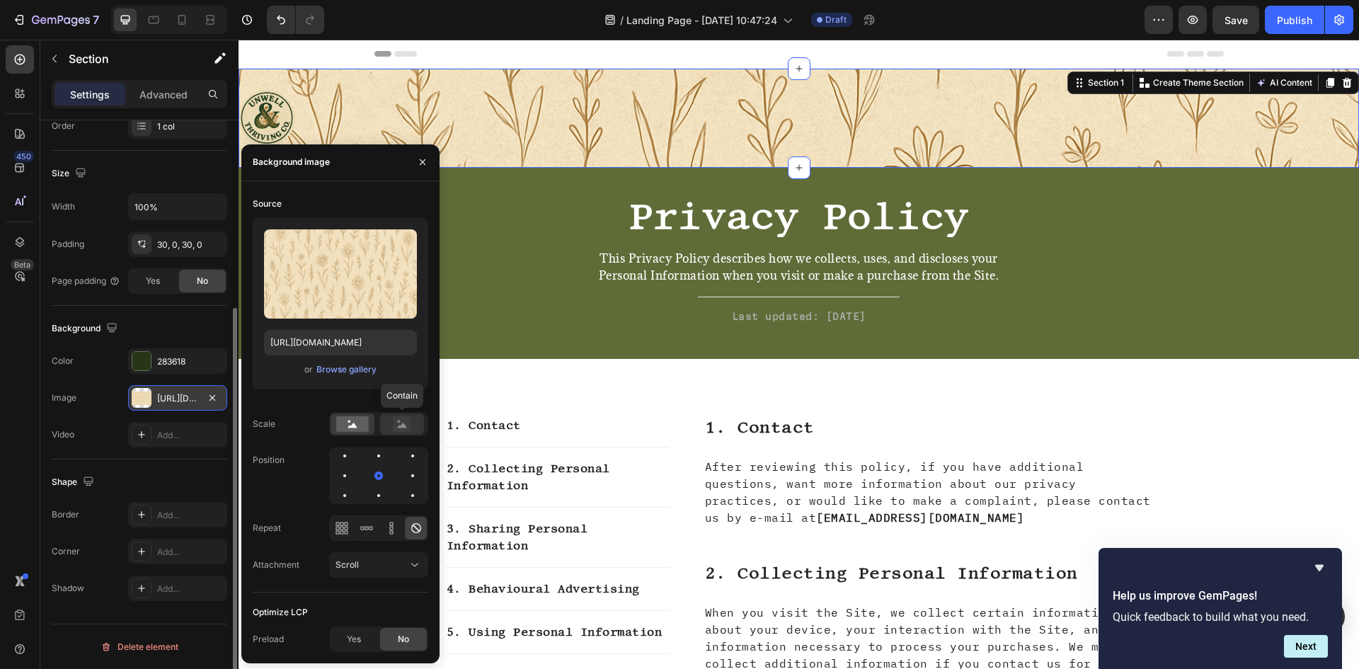
click at [396, 428] on rect at bounding box center [402, 424] width 18 height 14
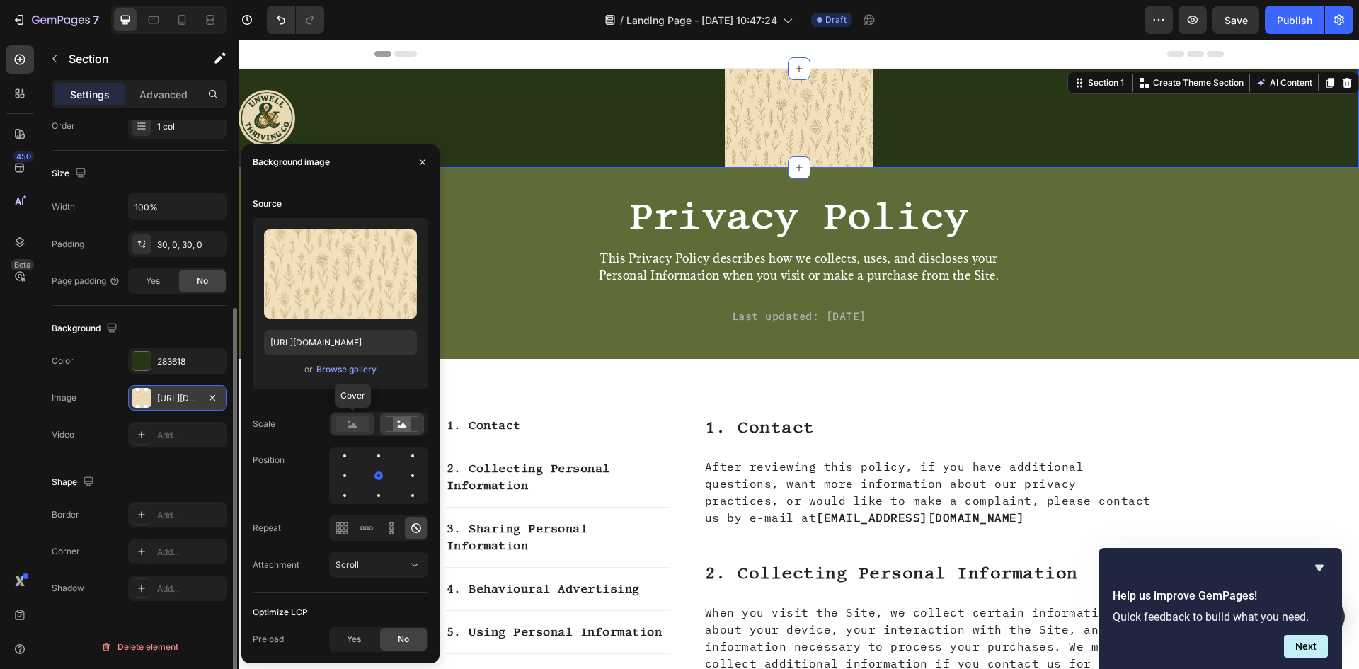
click at [349, 425] on rect at bounding box center [352, 424] width 33 height 16
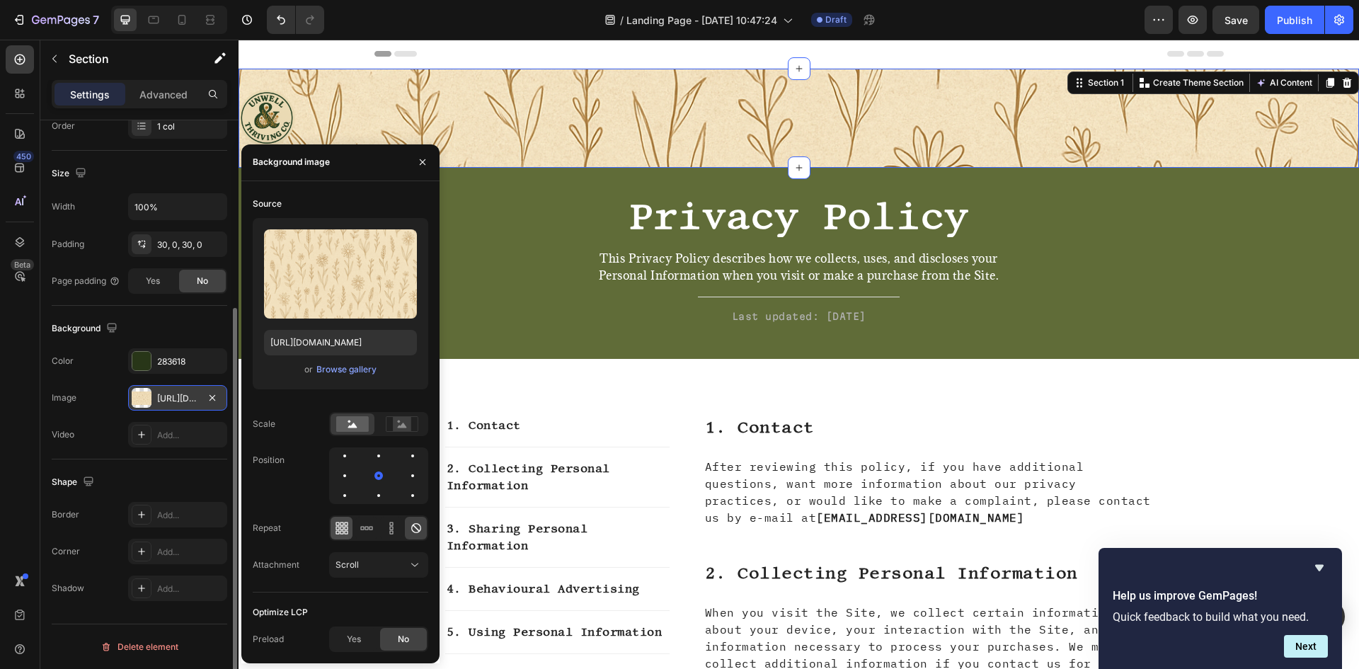
click at [341, 525] on icon at bounding box center [342, 528] width 14 height 14
click at [366, 535] on div at bounding box center [366, 528] width 22 height 23
click at [392, 527] on icon at bounding box center [391, 528] width 4 height 4
click at [341, 529] on icon at bounding box center [342, 528] width 14 height 14
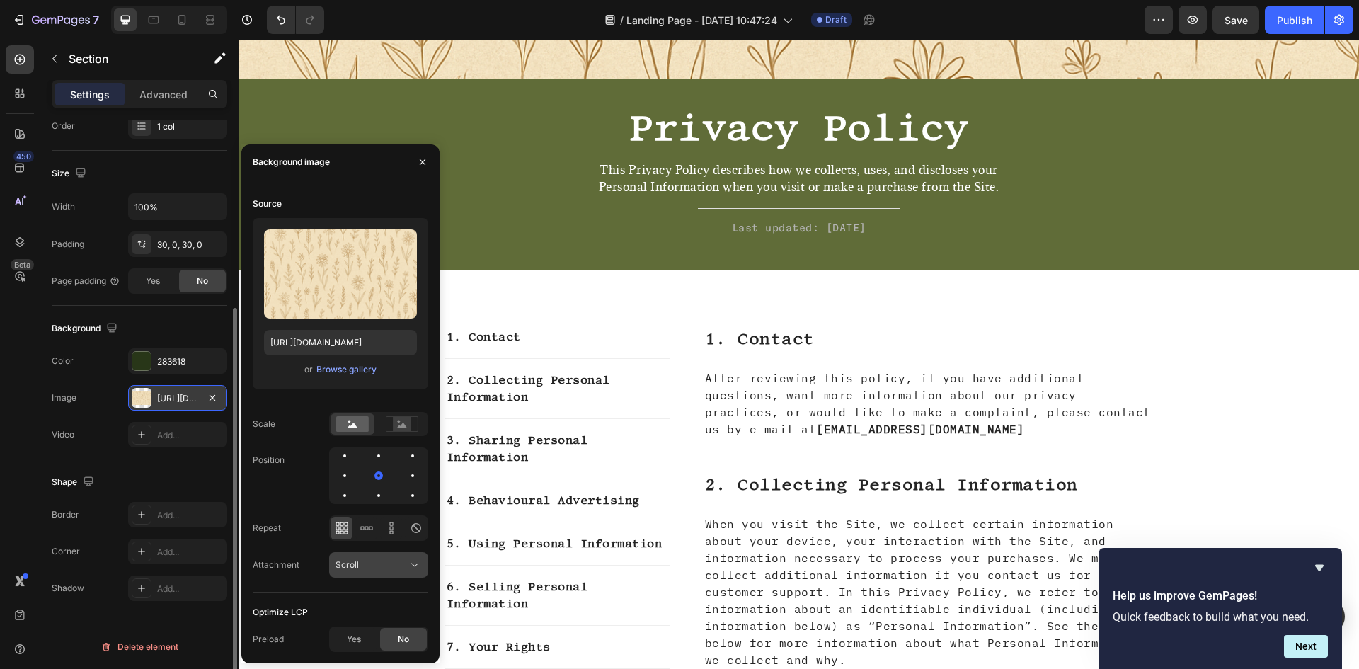
scroll to position [142, 0]
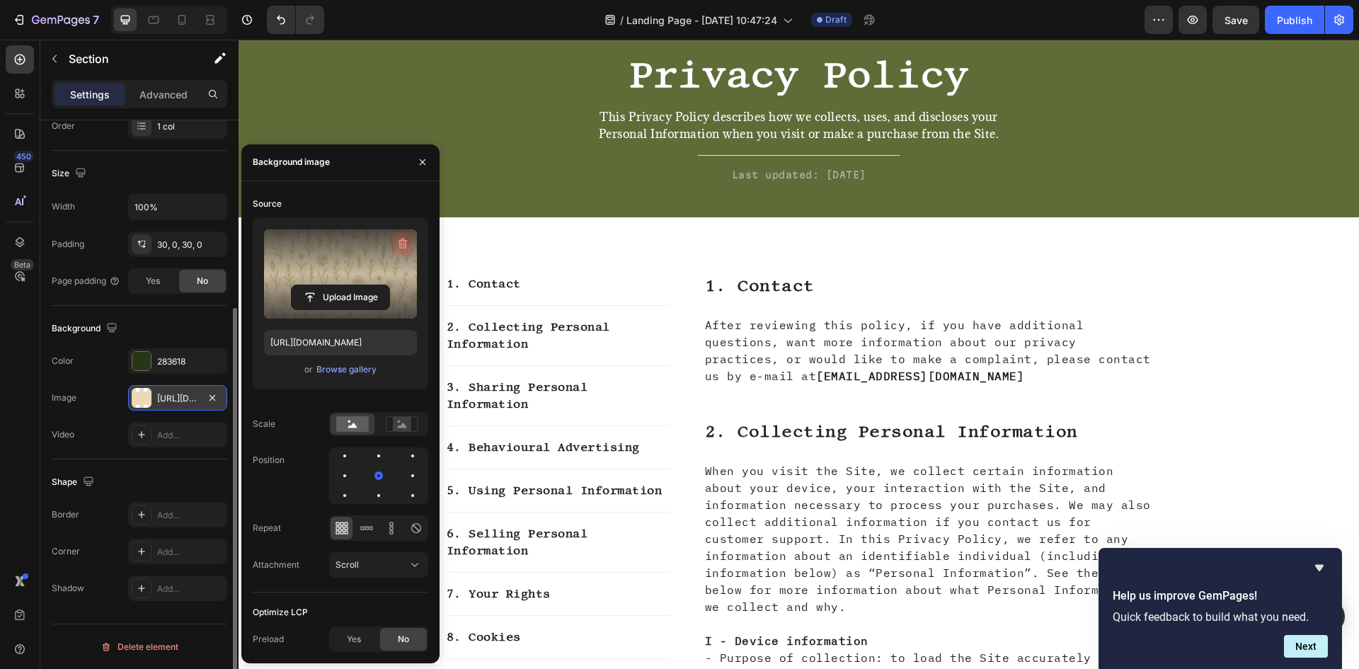
click at [404, 246] on icon "button" at bounding box center [403, 243] width 14 height 14
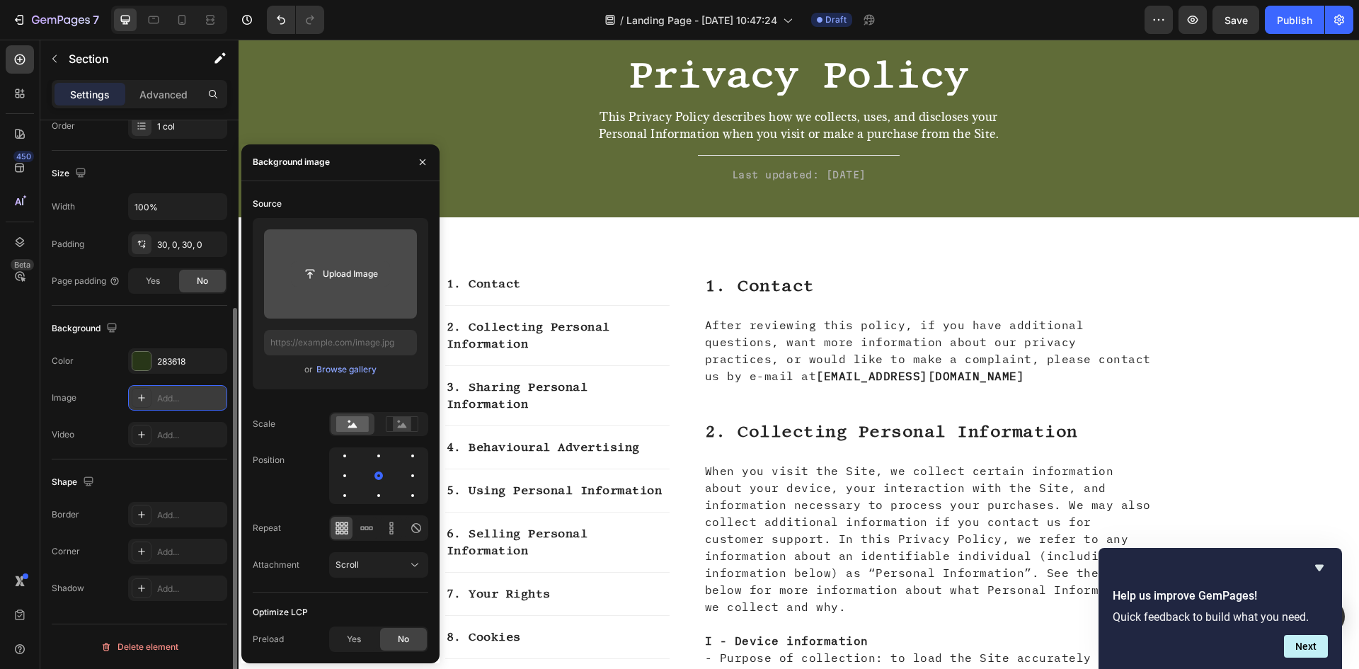
click at [382, 267] on input "file" at bounding box center [341, 274] width 98 height 24
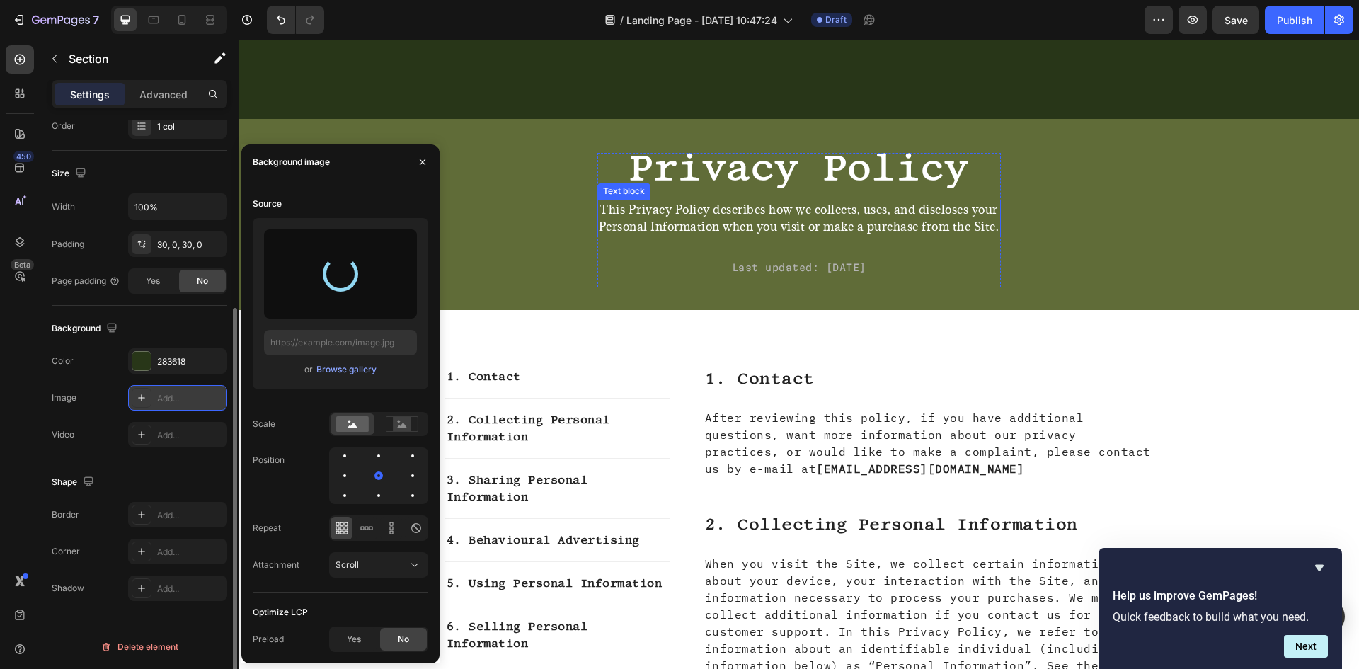
scroll to position [0, 0]
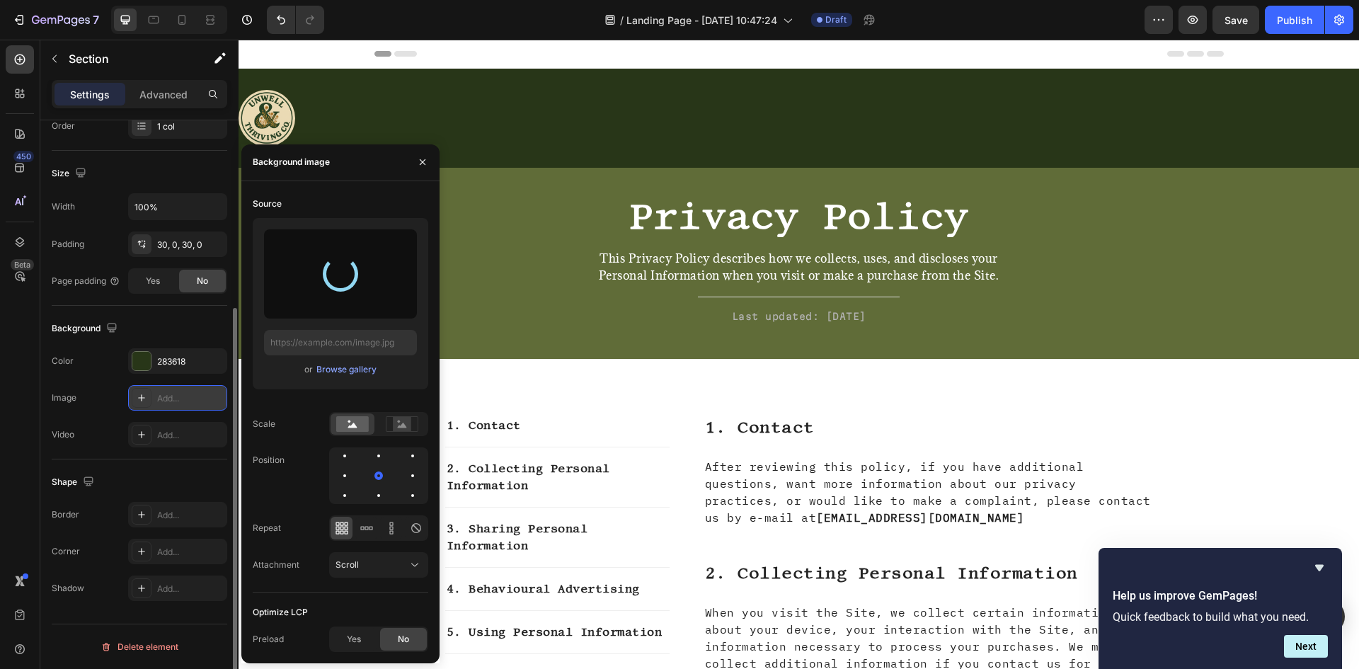
type input "[URL][DOMAIN_NAME]"
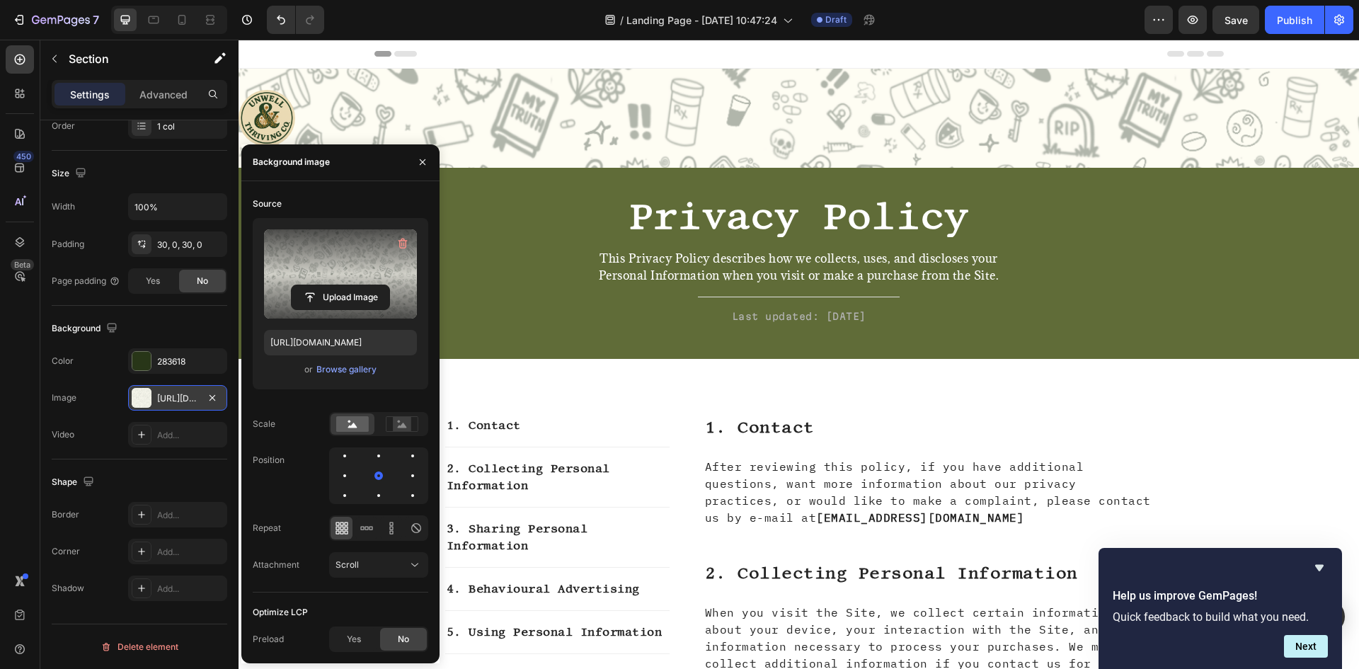
click at [351, 530] on div at bounding box center [342, 528] width 22 height 23
click at [351, 533] on div at bounding box center [342, 528] width 22 height 23
click at [344, 537] on div at bounding box center [342, 528] width 22 height 23
click at [401, 423] on rect at bounding box center [402, 424] width 18 height 14
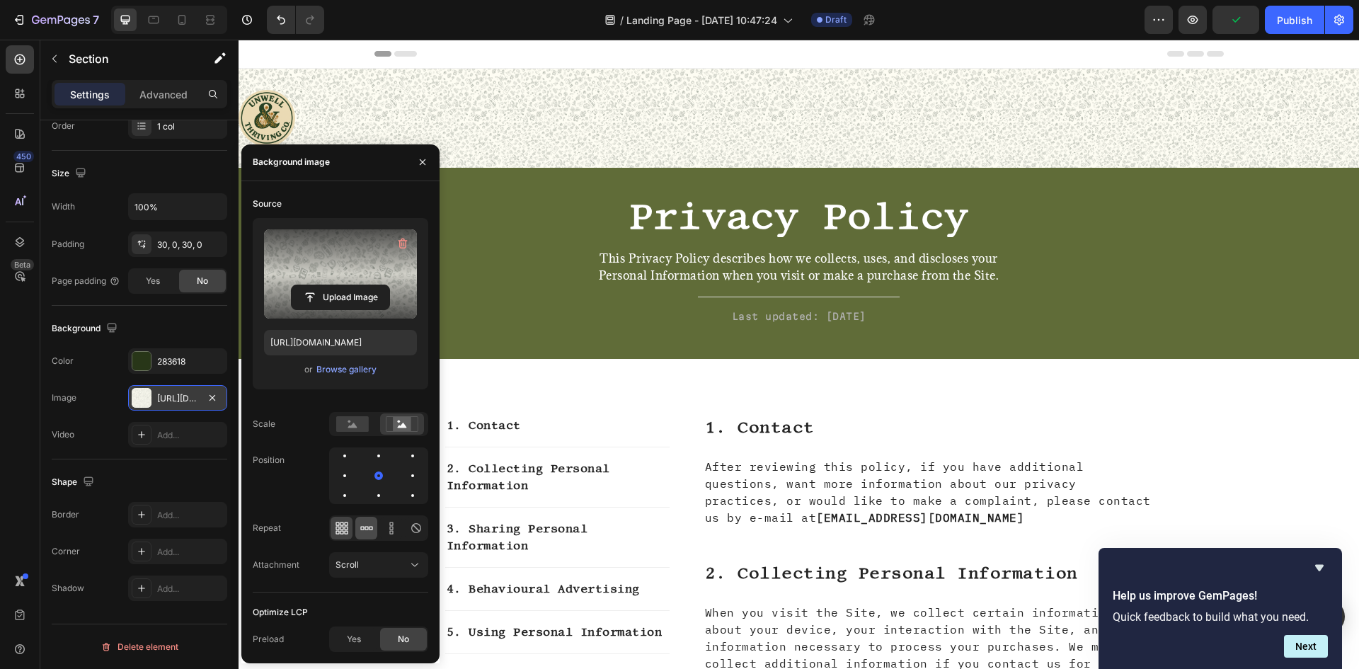
click at [368, 530] on icon at bounding box center [367, 528] width 14 height 14
click at [387, 523] on icon at bounding box center [391, 528] width 14 height 14
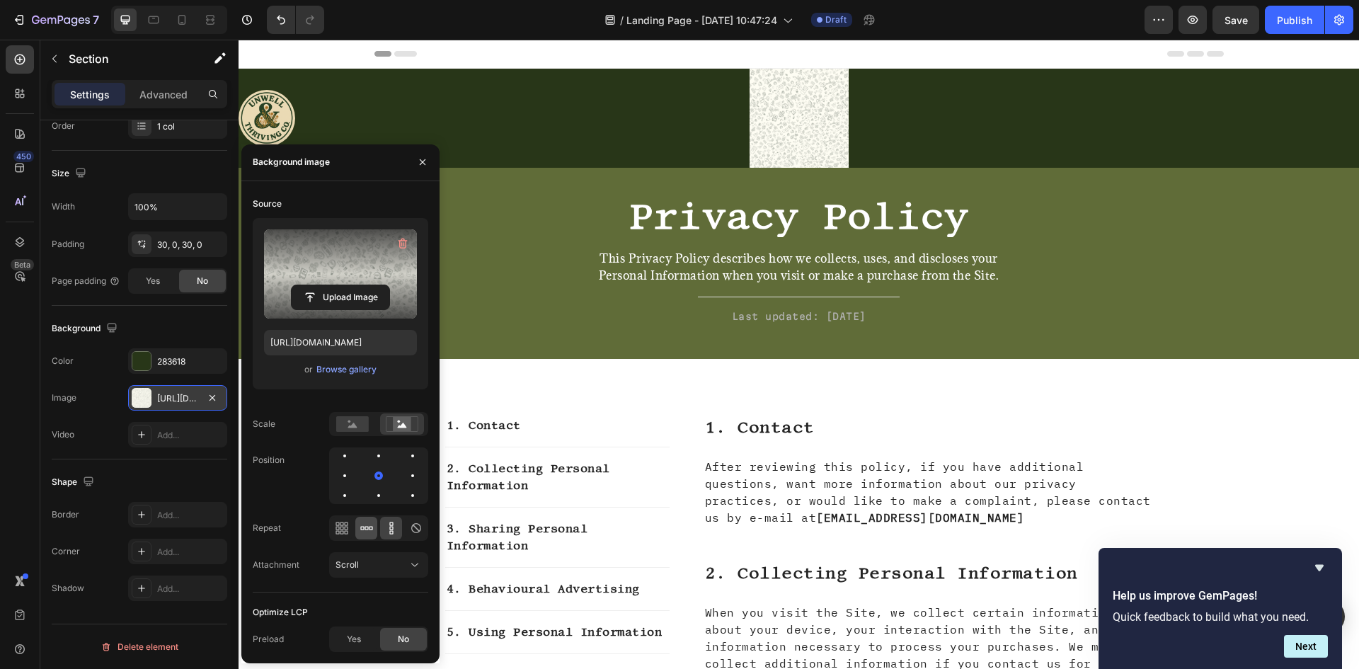
click at [372, 526] on icon at bounding box center [367, 528] width 14 height 14
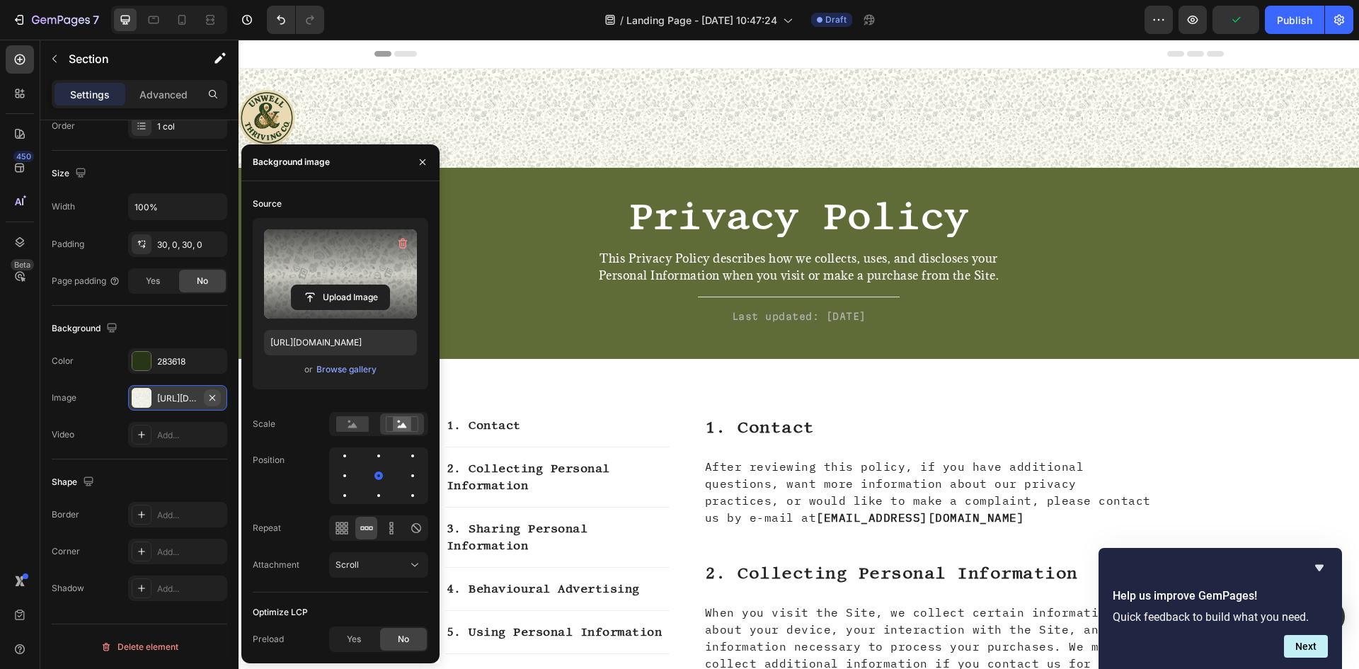
click at [218, 400] on button "button" at bounding box center [212, 397] width 17 height 17
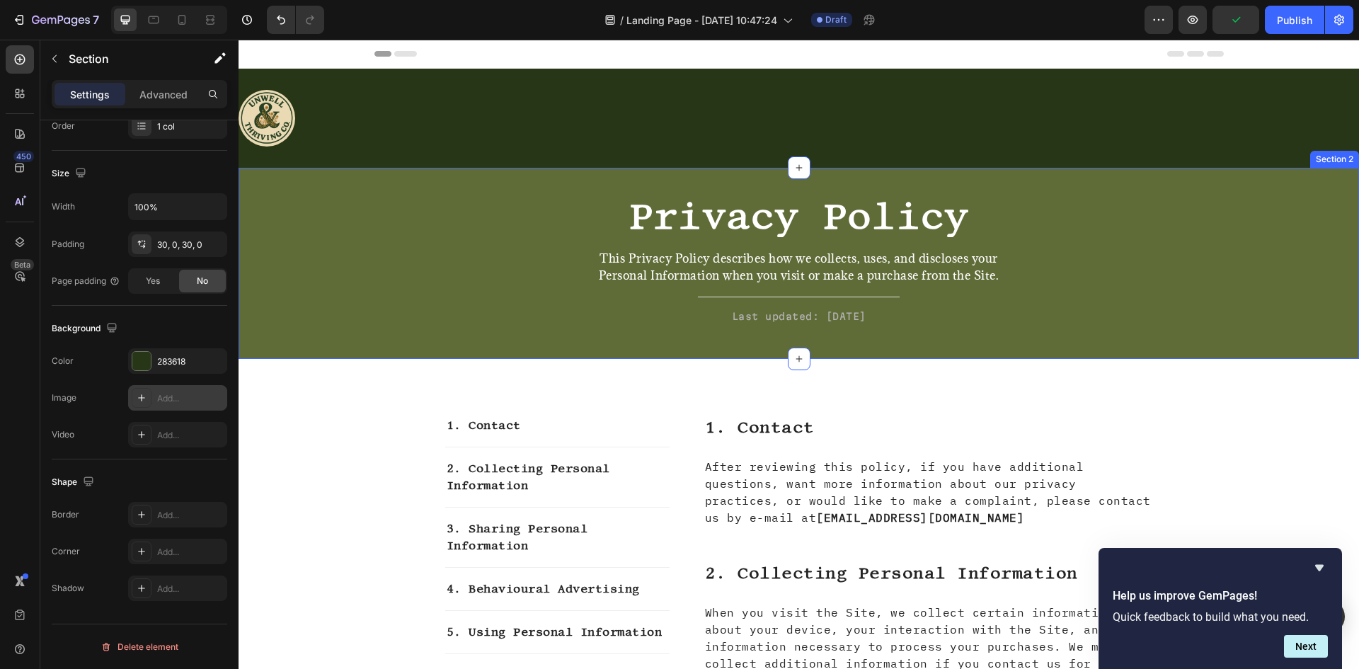
click at [530, 252] on div "⁠⁠⁠⁠⁠⁠⁠ Privacy Policy Heading This Privacy Policy describes how we collects, u…" at bounding box center [798, 275] width 1099 height 146
click at [158, 390] on div "Add..." at bounding box center [177, 397] width 99 height 25
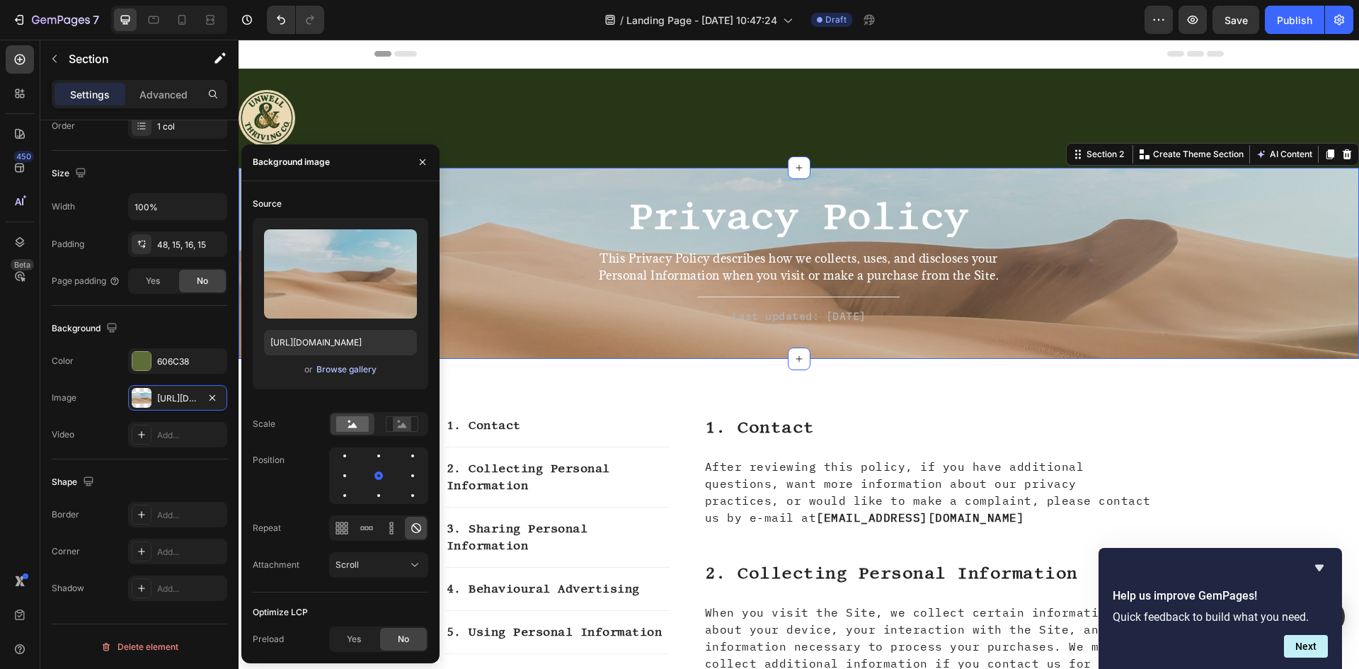
click at [350, 365] on div "Browse gallery" at bounding box center [346, 369] width 60 height 13
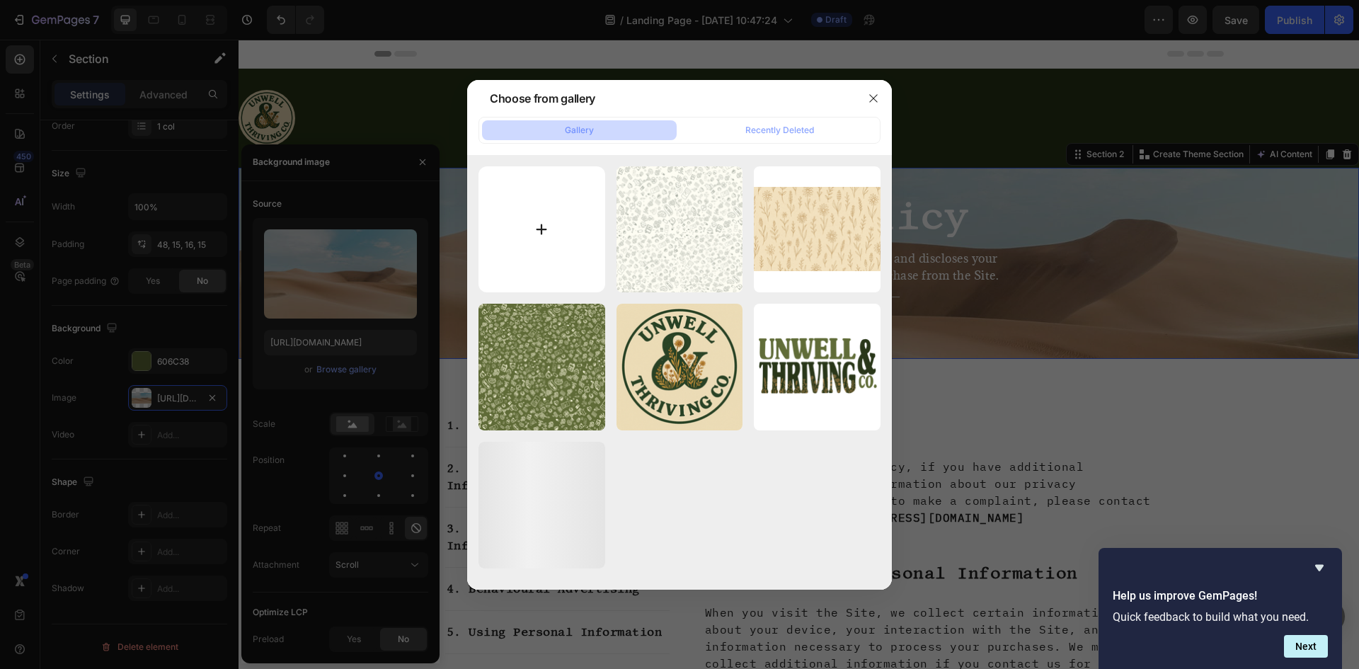
click at [520, 236] on input "file" at bounding box center [542, 229] width 127 height 127
type input "C:\fakepath\Beige.png"
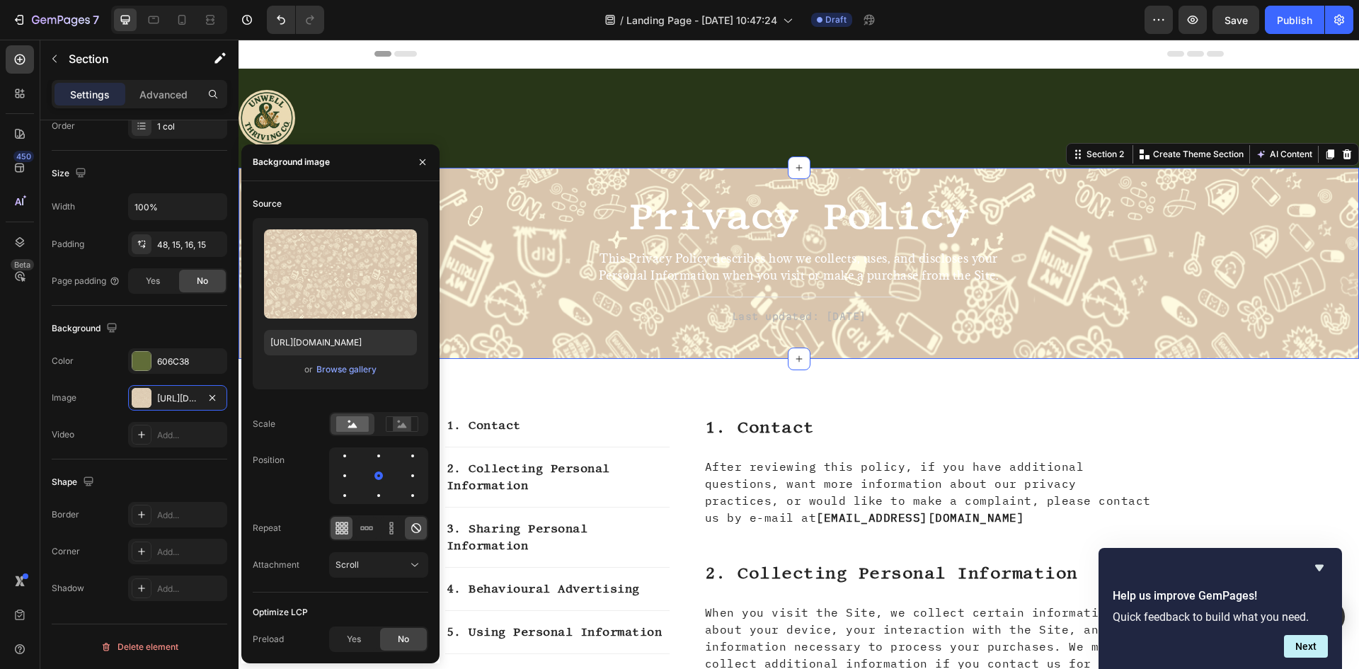
click at [346, 524] on icon at bounding box center [342, 528] width 14 height 14
click at [406, 429] on rect at bounding box center [402, 424] width 18 height 14
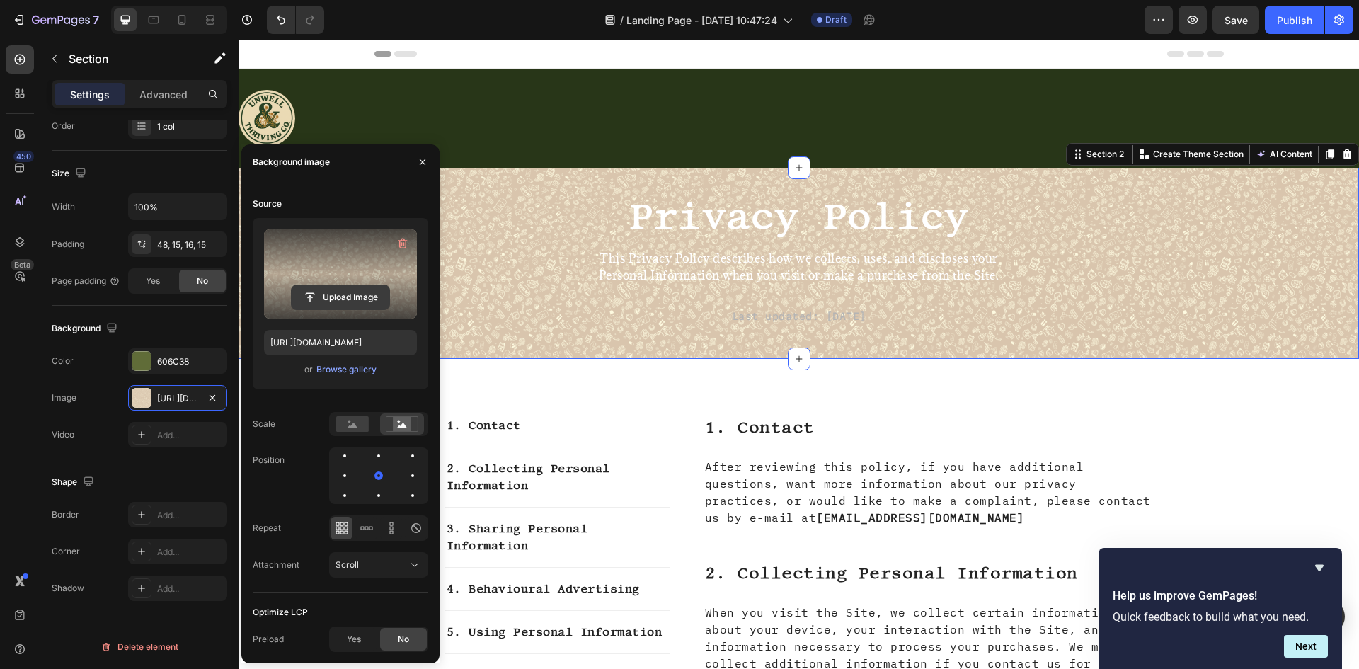
click at [332, 295] on input "file" at bounding box center [341, 297] width 98 height 24
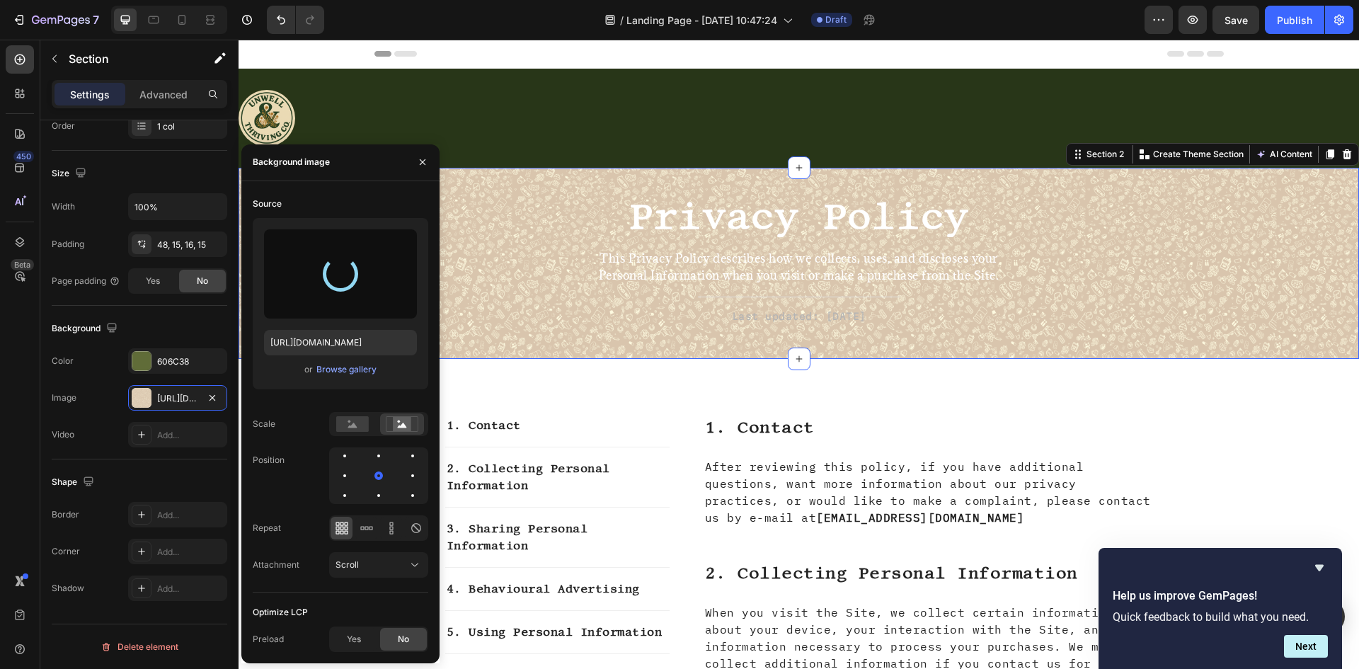
type input "[URL][DOMAIN_NAME]"
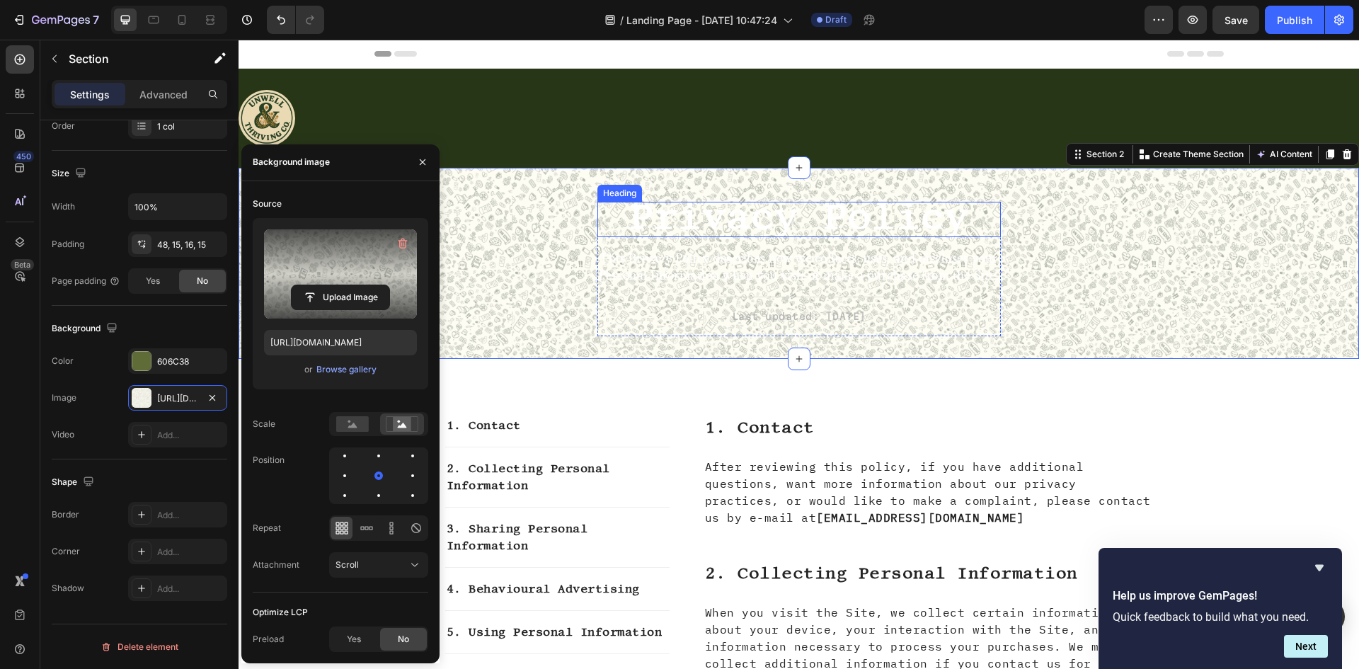
click at [724, 232] on span "Privacy Policy" at bounding box center [799, 216] width 340 height 42
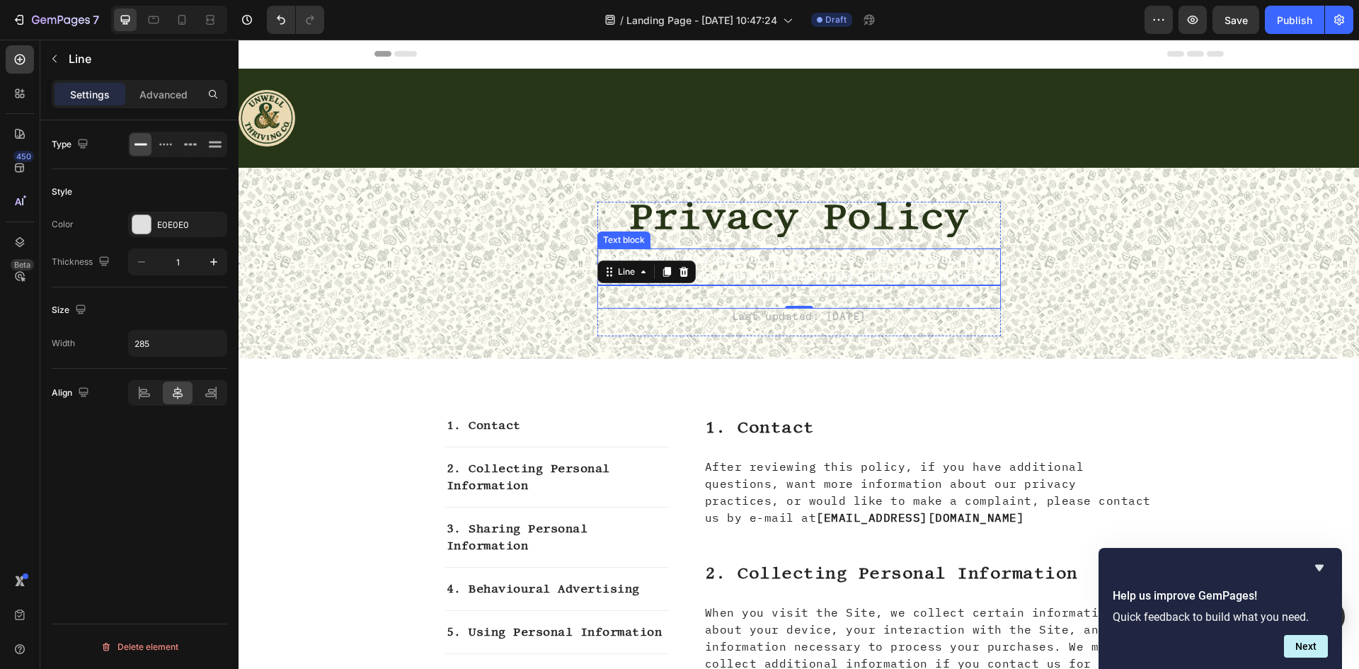
click at [783, 278] on p "This Privacy Policy describes how we collects, uses, and discloses your Persona…" at bounding box center [799, 267] width 401 height 34
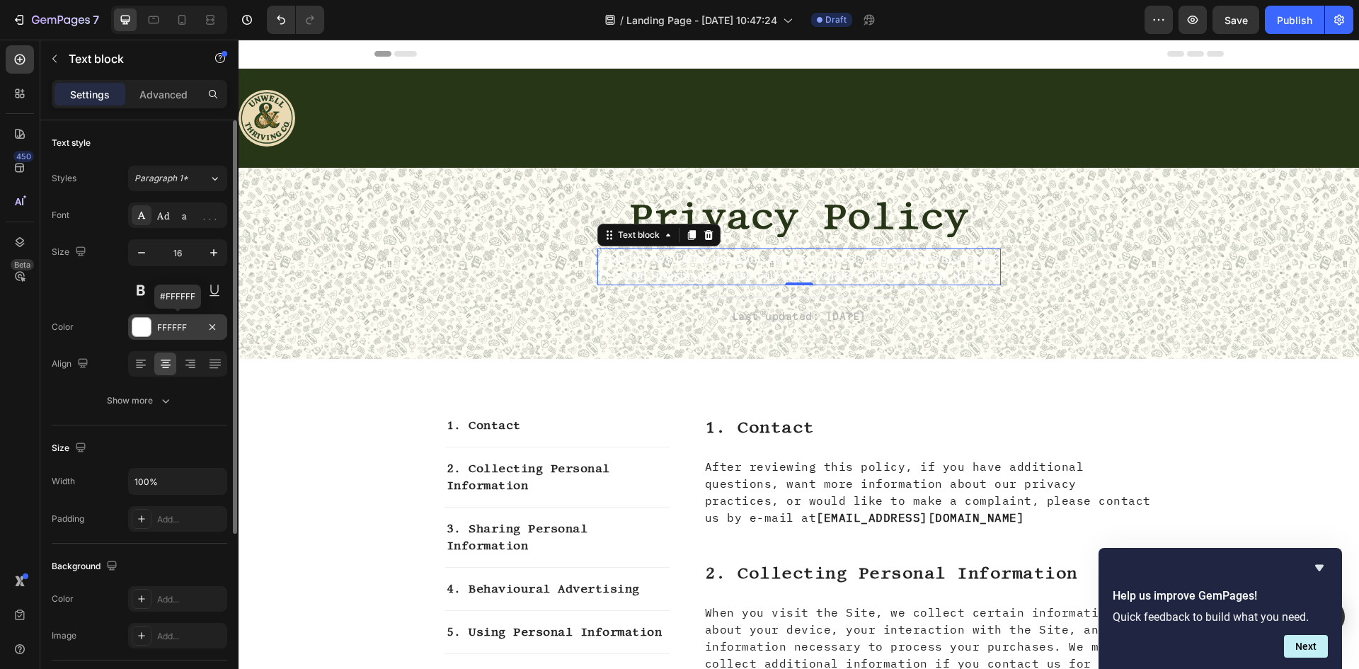
click at [172, 330] on div "FFFFFF" at bounding box center [177, 327] width 41 height 13
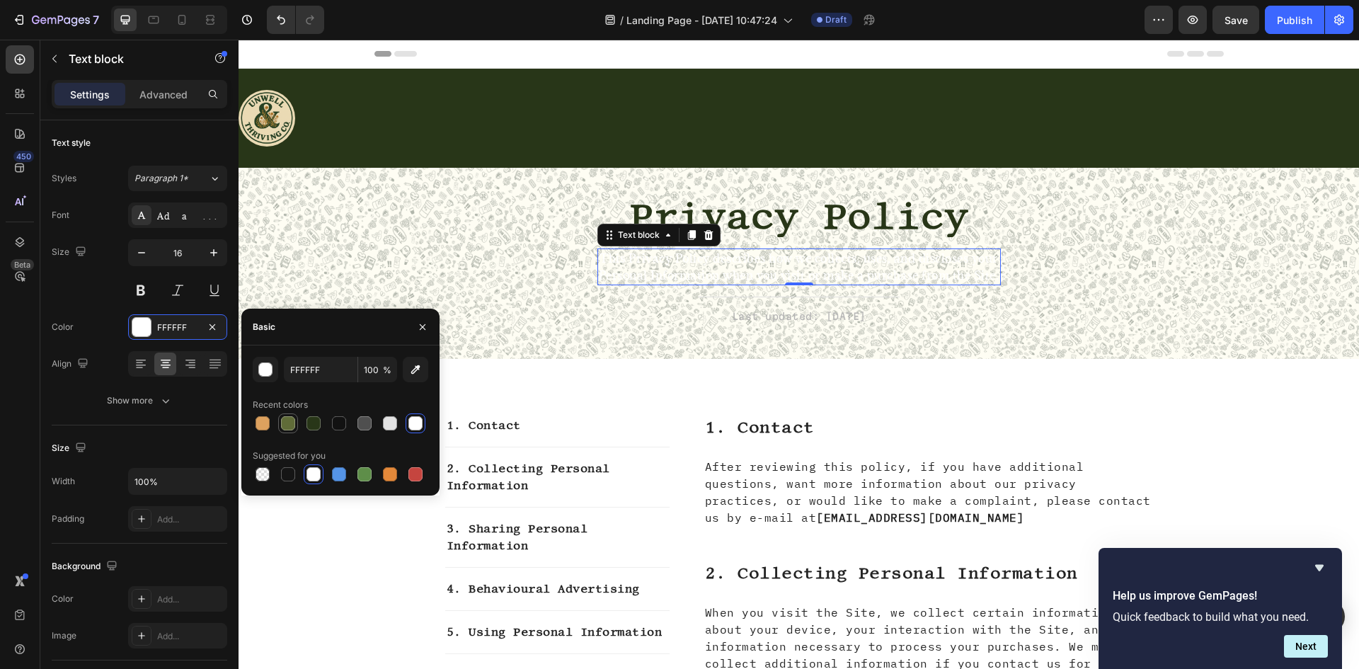
click at [290, 420] on div at bounding box center [288, 423] width 14 height 14
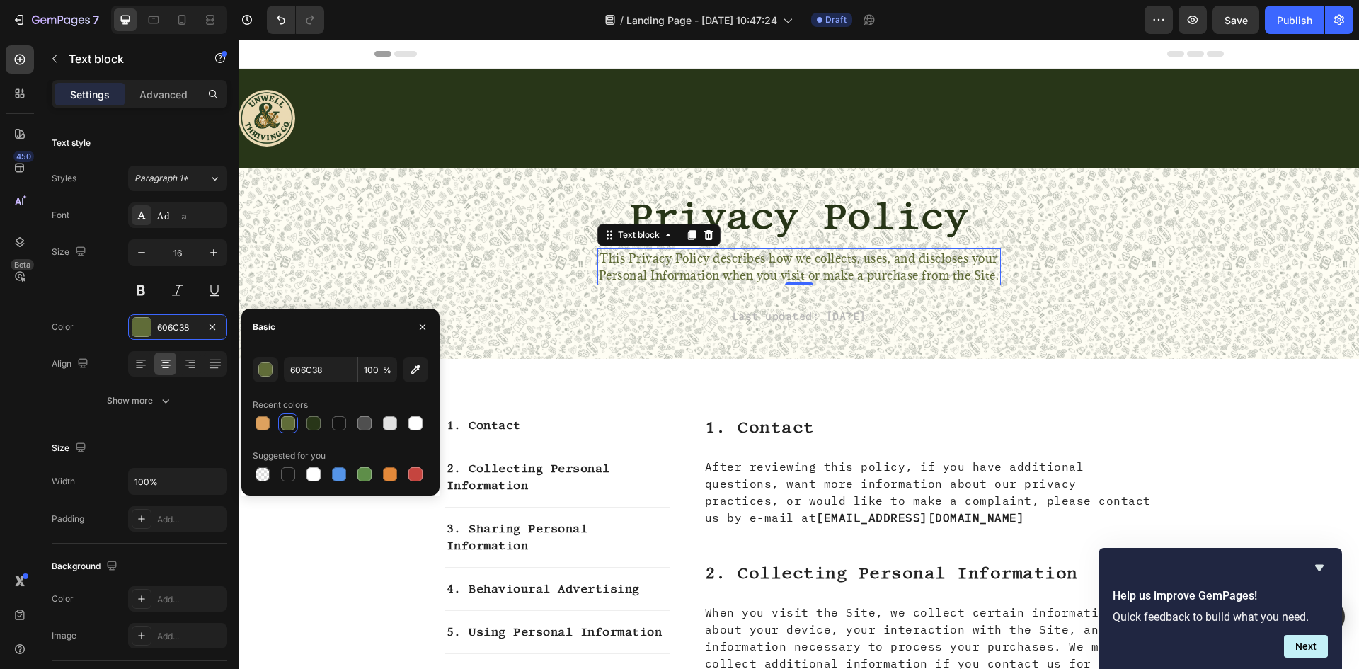
click at [303, 426] on div at bounding box center [341, 423] width 176 height 20
click at [309, 426] on div at bounding box center [314, 423] width 14 height 14
click at [335, 424] on div at bounding box center [339, 423] width 14 height 14
click at [311, 419] on div at bounding box center [314, 423] width 14 height 14
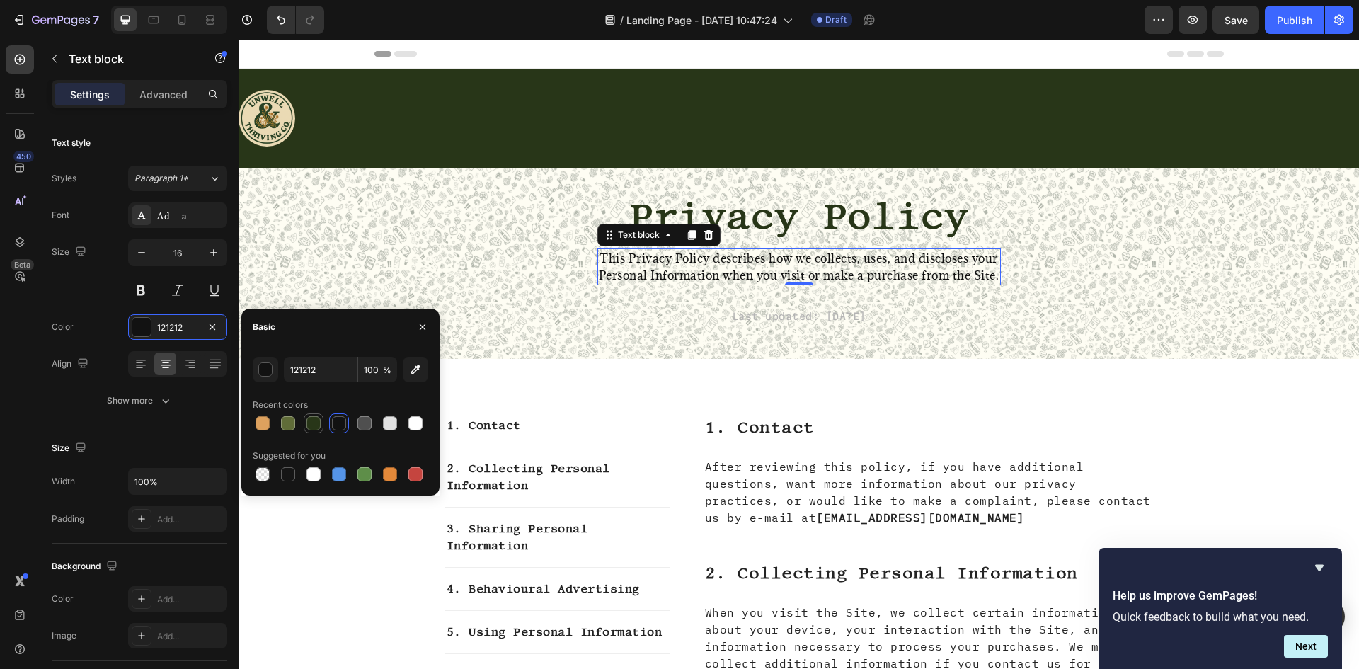
type input "283618"
click at [510, 273] on div "⁠⁠⁠⁠⁠⁠⁠ Privacy Policy Heading This Privacy Policy describes how we collects, u…" at bounding box center [798, 275] width 1099 height 146
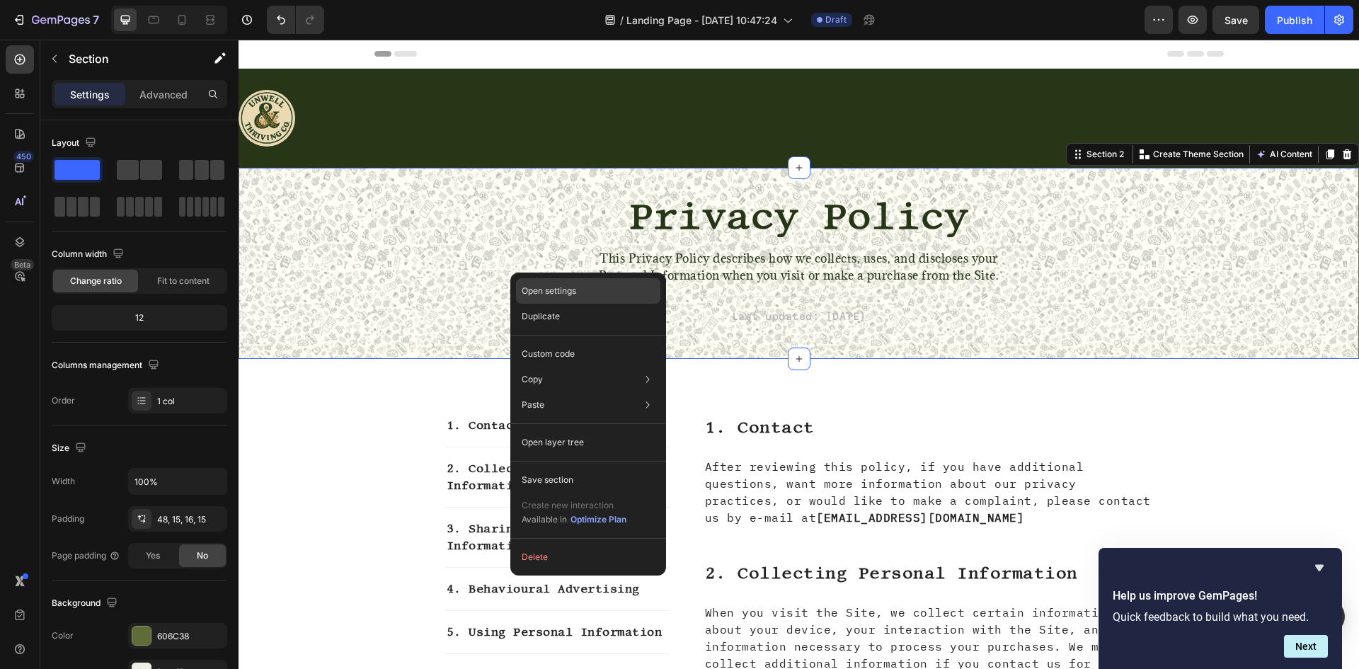
click at [552, 282] on div "Open settings" at bounding box center [588, 290] width 144 height 25
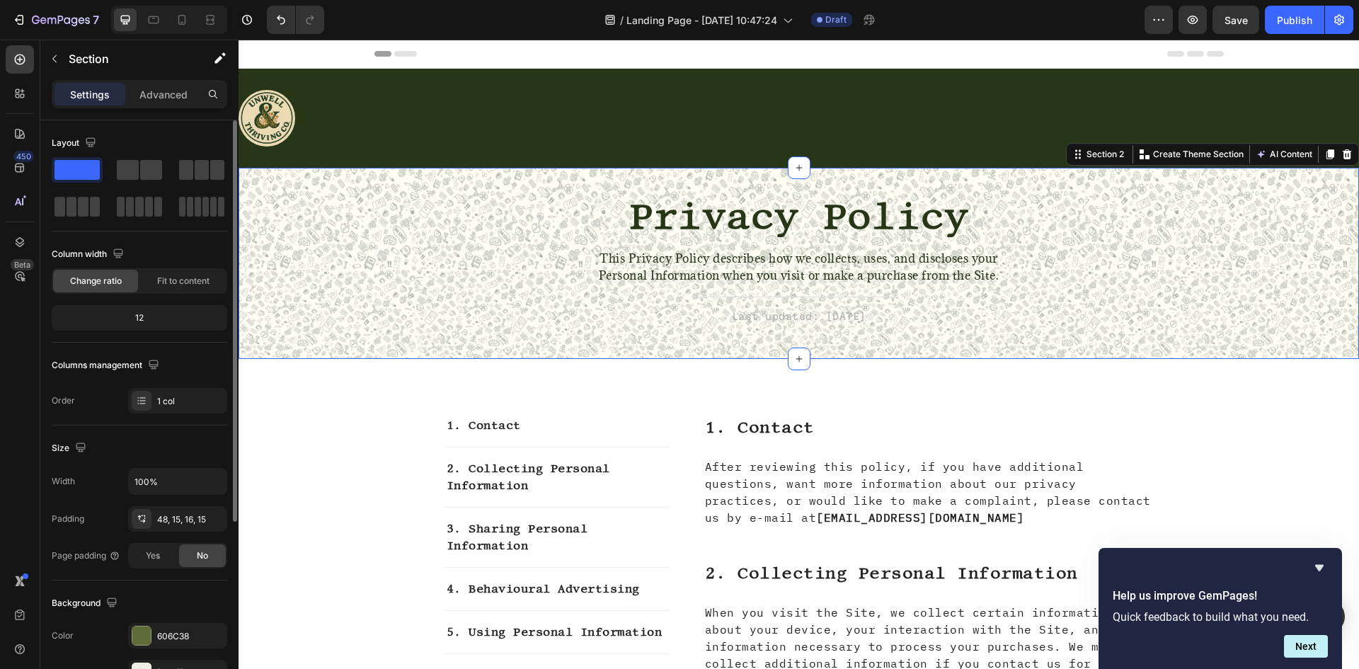
scroll to position [275, 0]
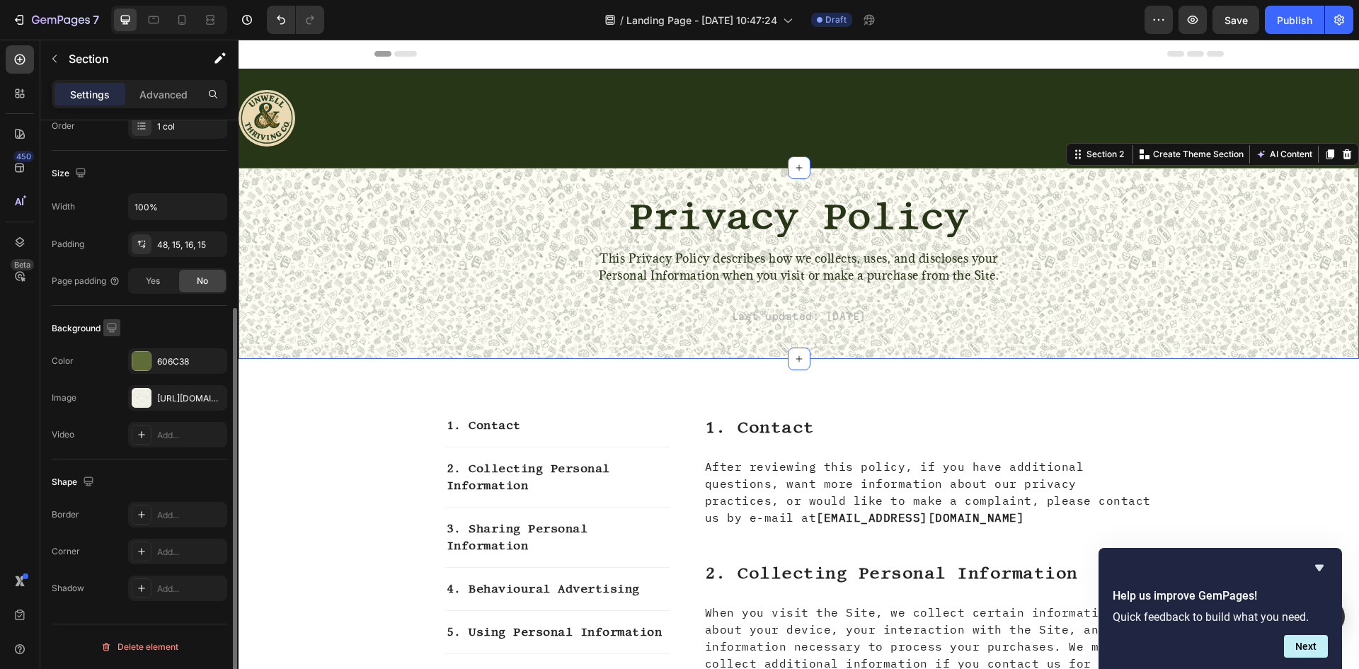
click at [115, 331] on icon "button" at bounding box center [112, 328] width 14 height 14
click at [146, 409] on div "[URL][DOMAIN_NAME]" at bounding box center [177, 397] width 99 height 25
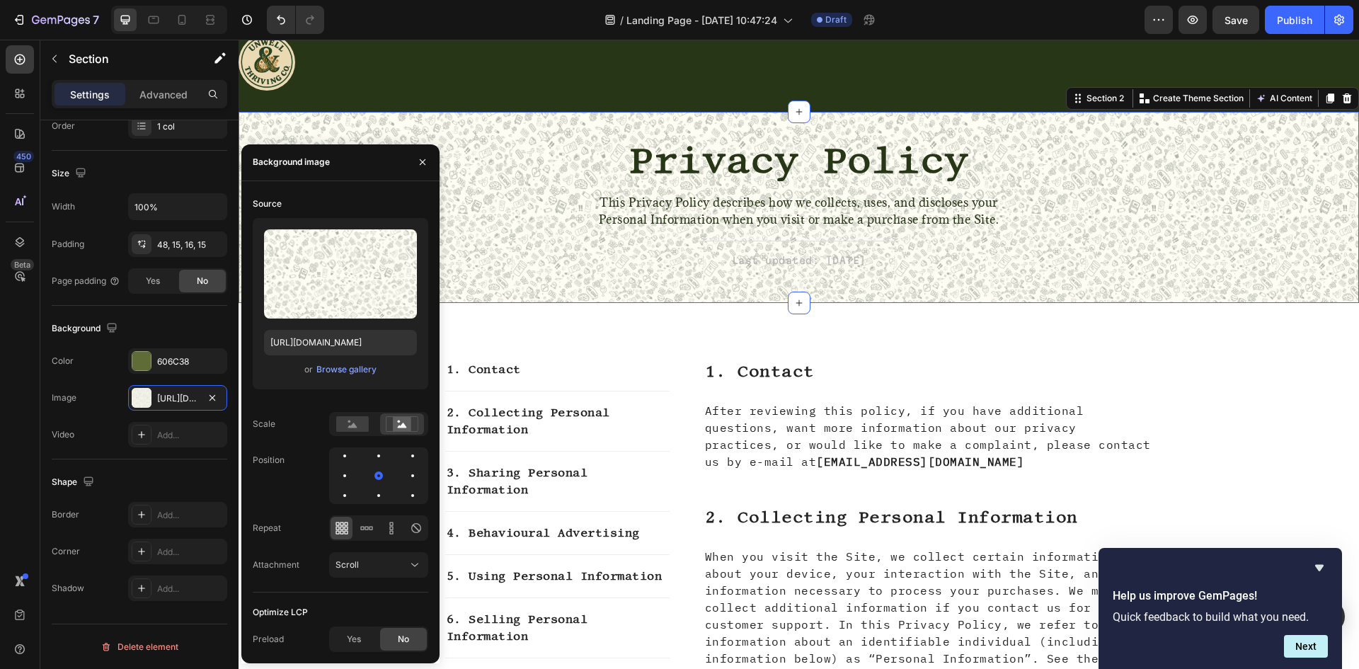
scroll to position [212, 0]
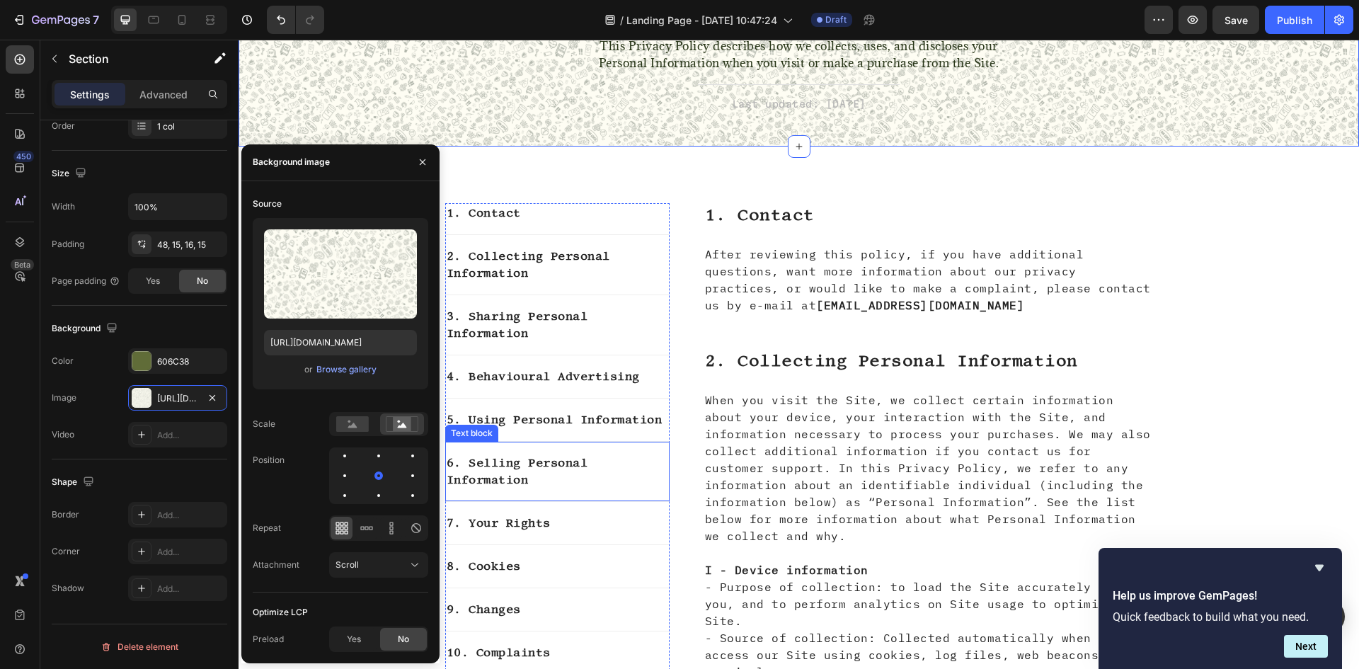
click at [640, 479] on p "6. Selling Personal Information" at bounding box center [558, 472] width 222 height 34
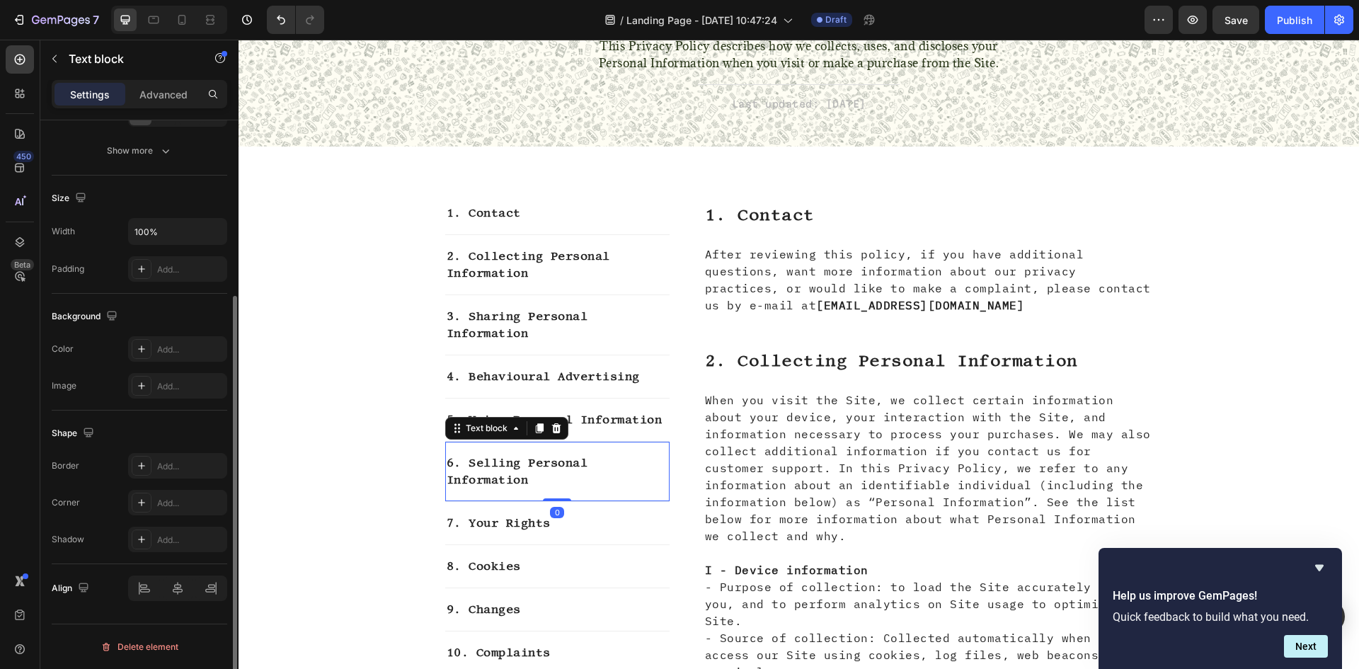
scroll to position [0, 0]
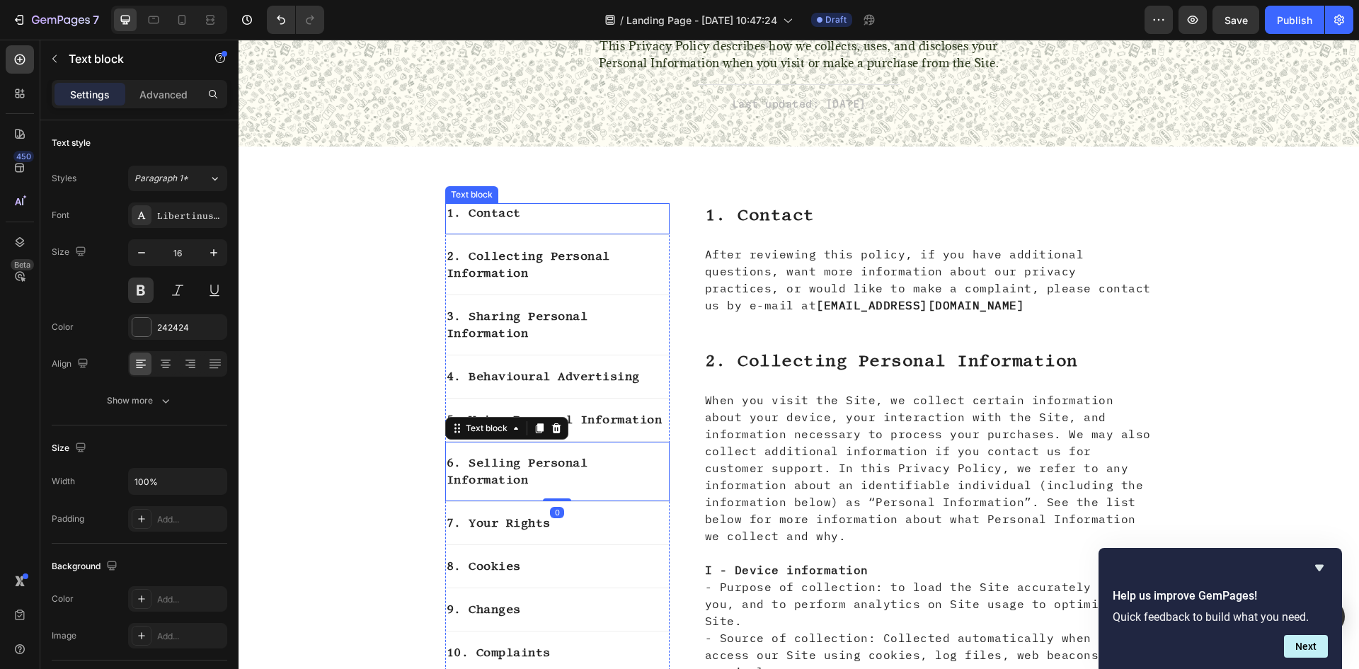
click at [509, 134] on div "⁠⁠⁠⁠⁠⁠⁠ Privacy Policy Heading This Privacy Policy describes how we collects, u…" at bounding box center [798, 62] width 1099 height 146
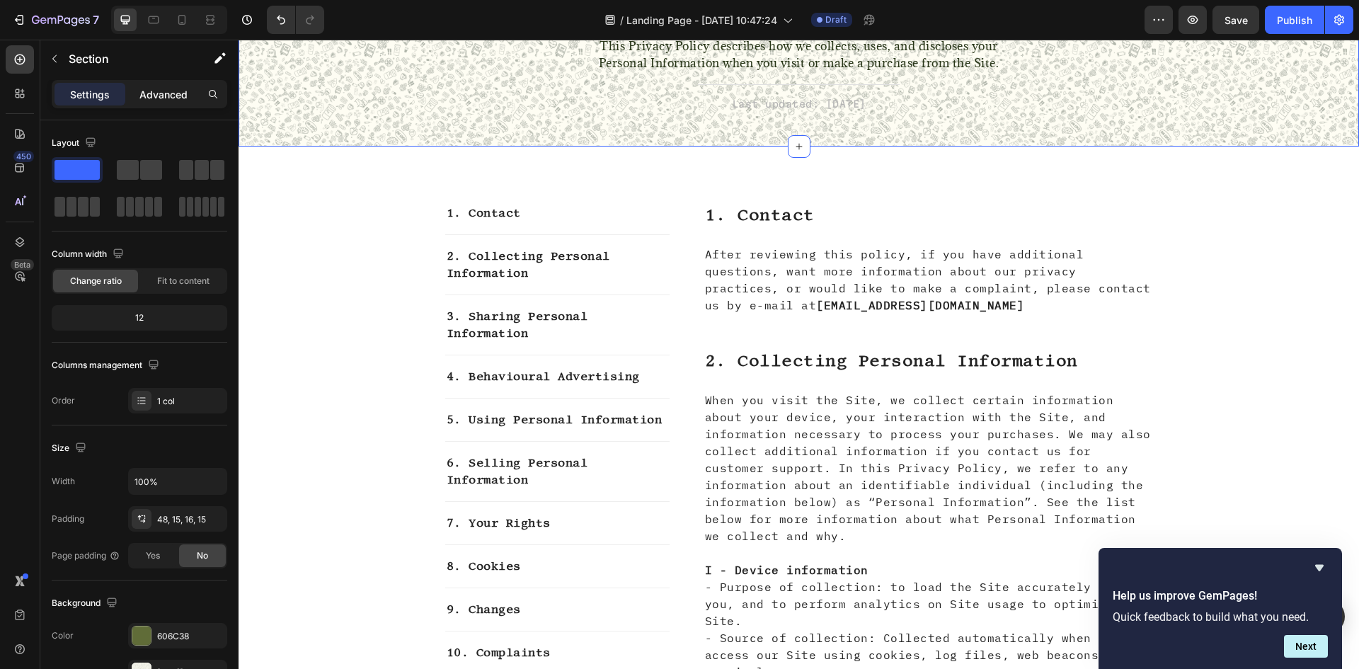
click at [135, 91] on div "Advanced" at bounding box center [163, 94] width 71 height 23
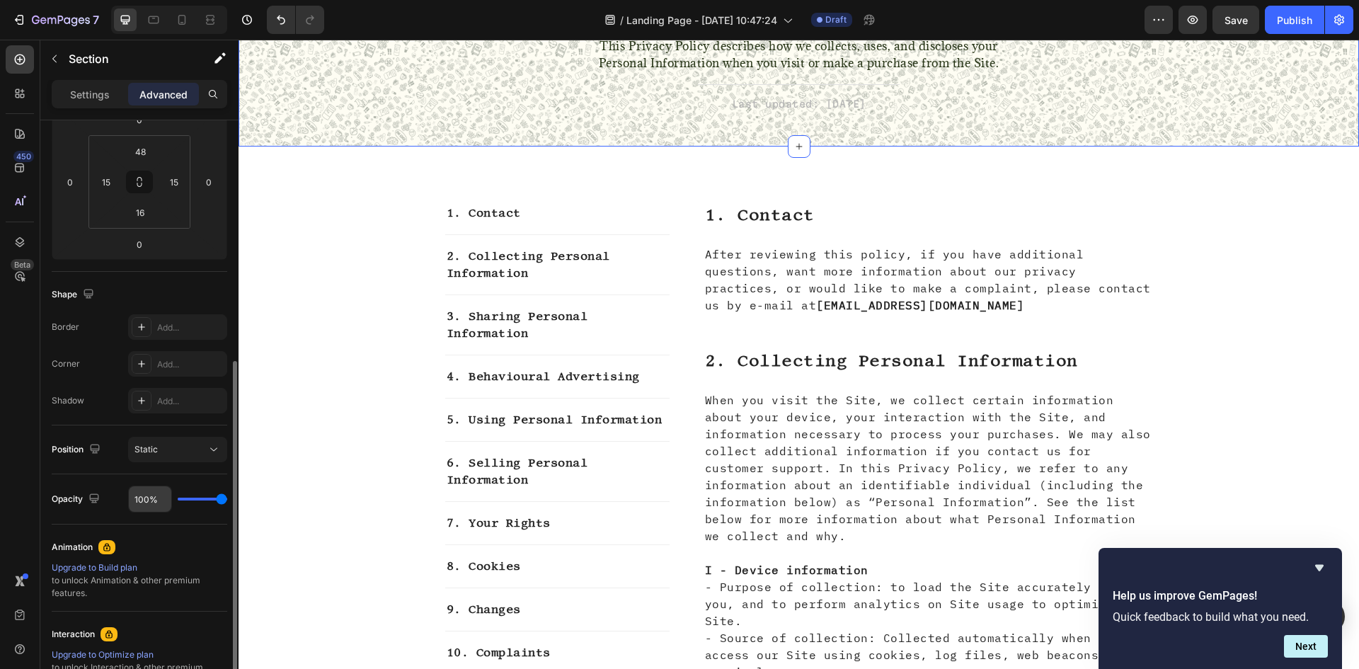
scroll to position [283, 0]
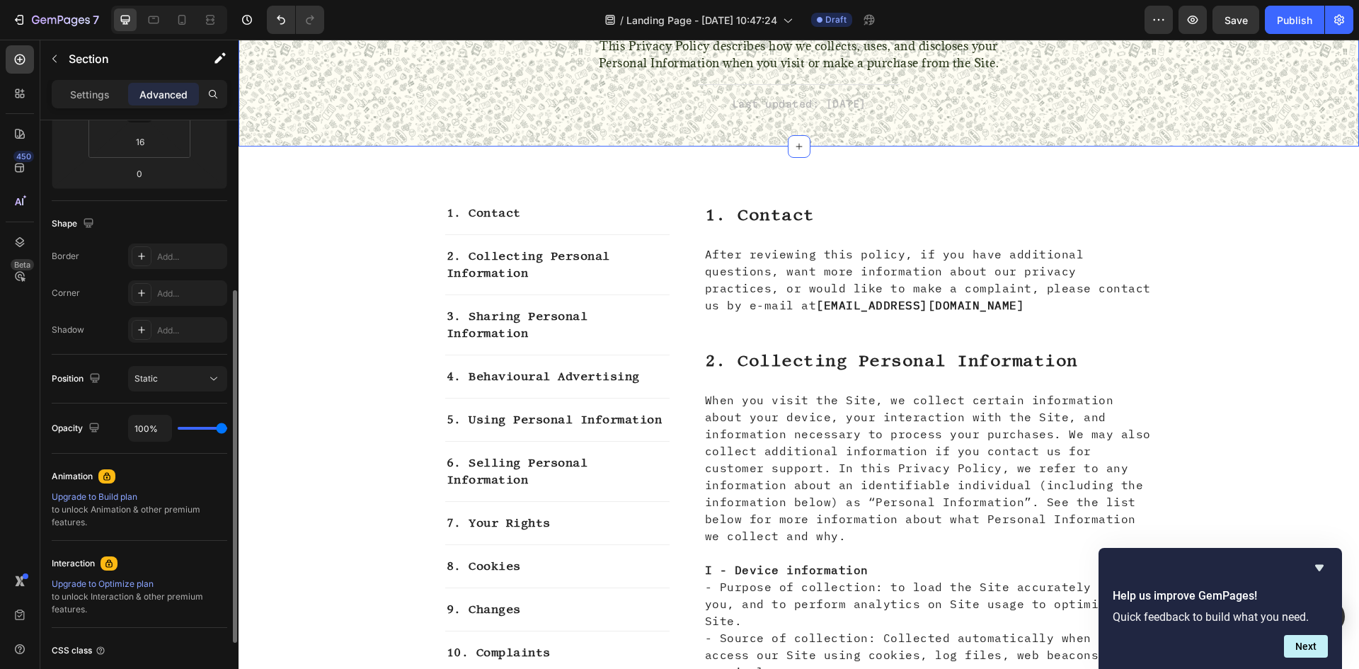
type input "44%"
type input "44"
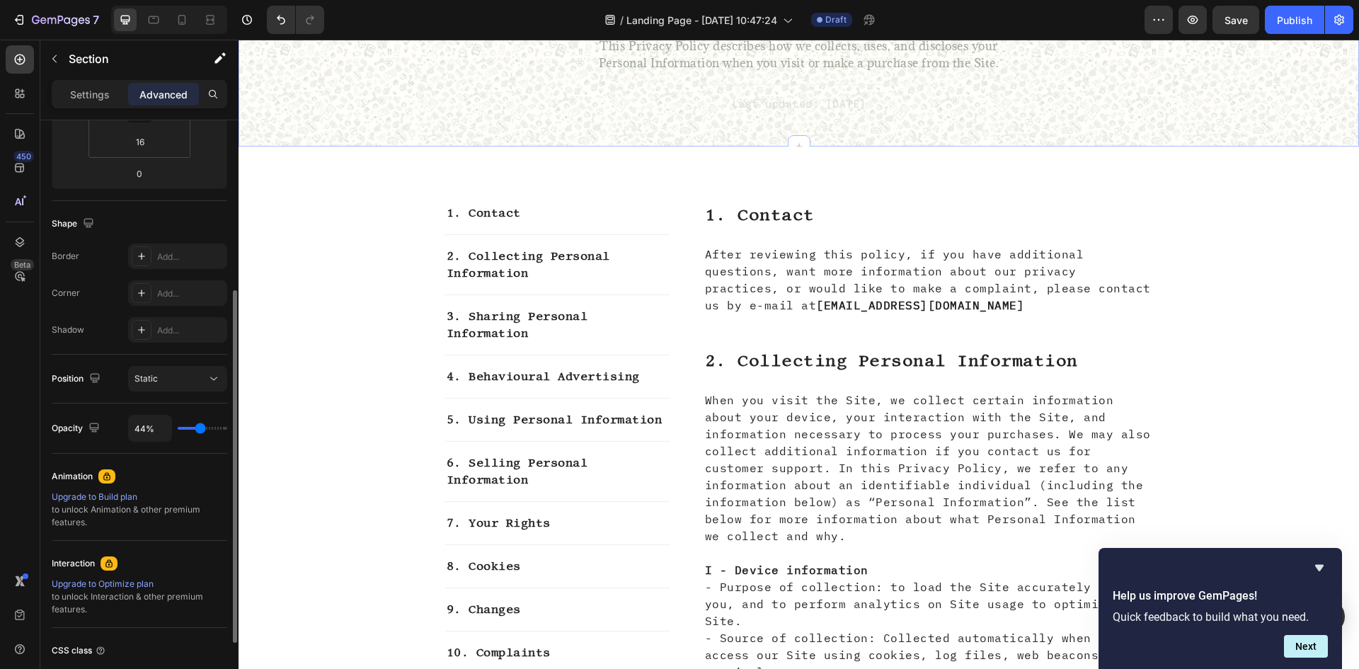
type input "41%"
type input "41"
type input "28%"
type input "28"
type input "24%"
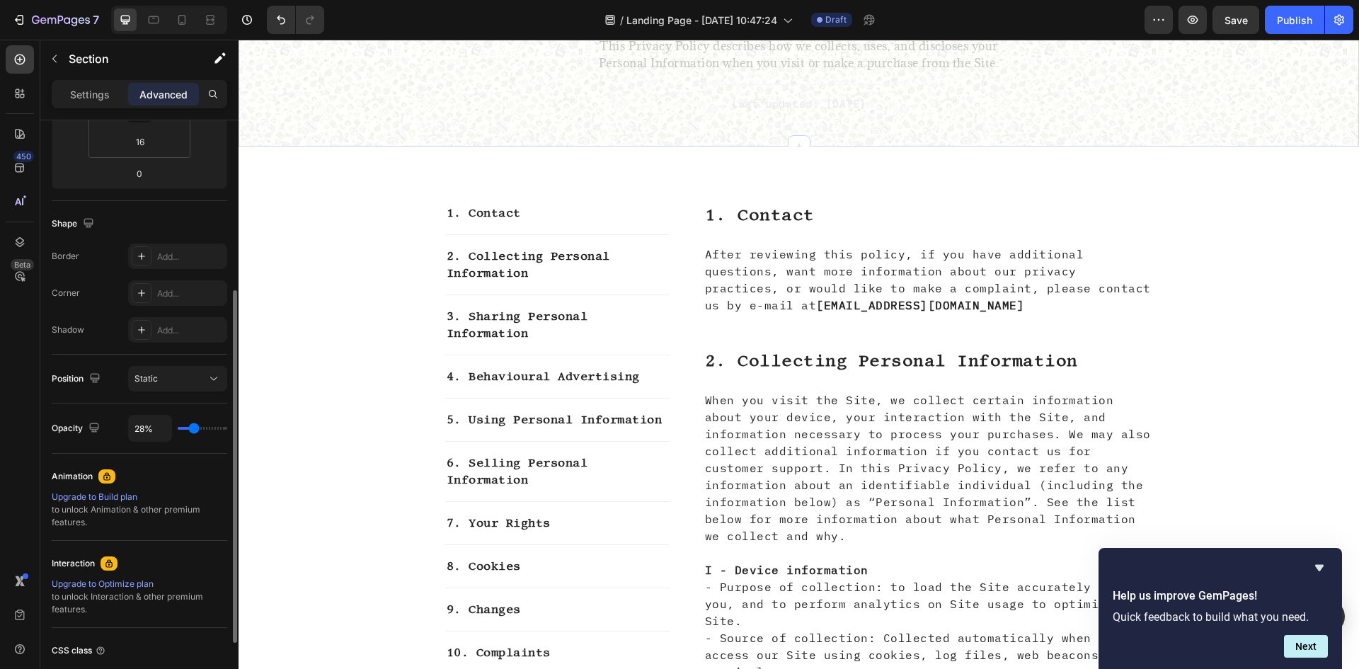
type input "24"
type input "20%"
type input "20"
type input "15%"
type input "15"
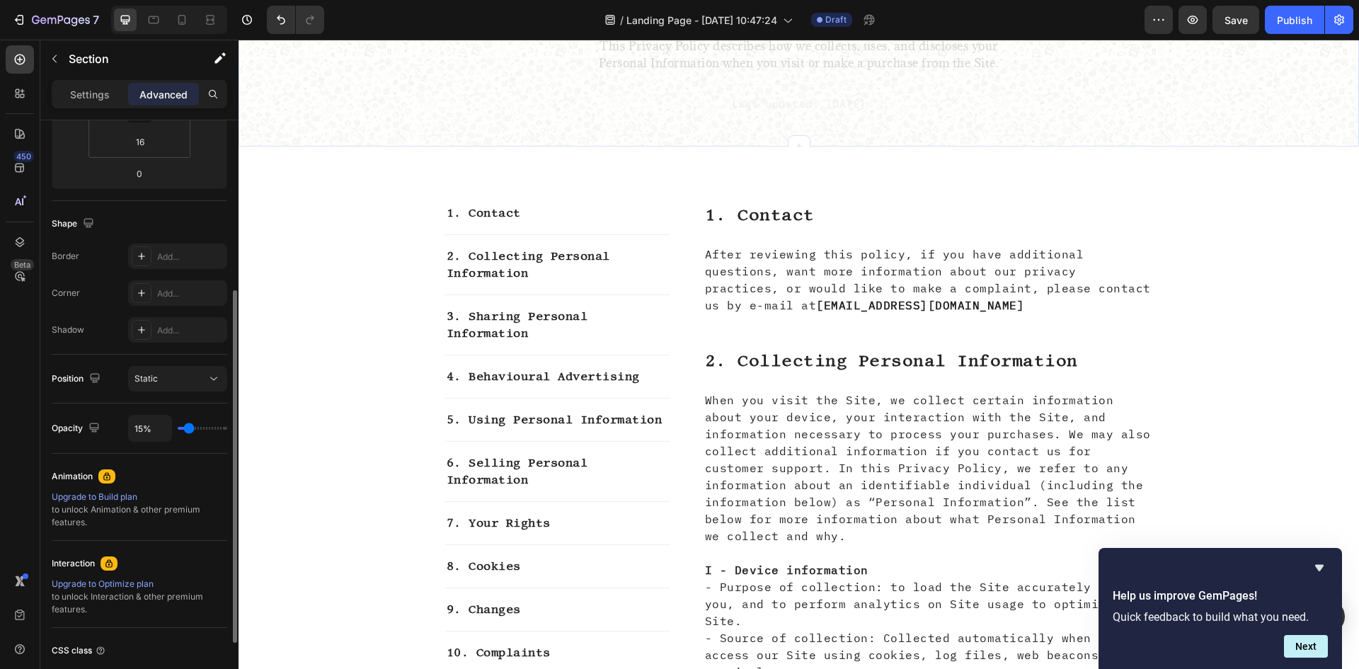
type input "13%"
type input "13"
type input "19%"
type input "19"
type input "30%"
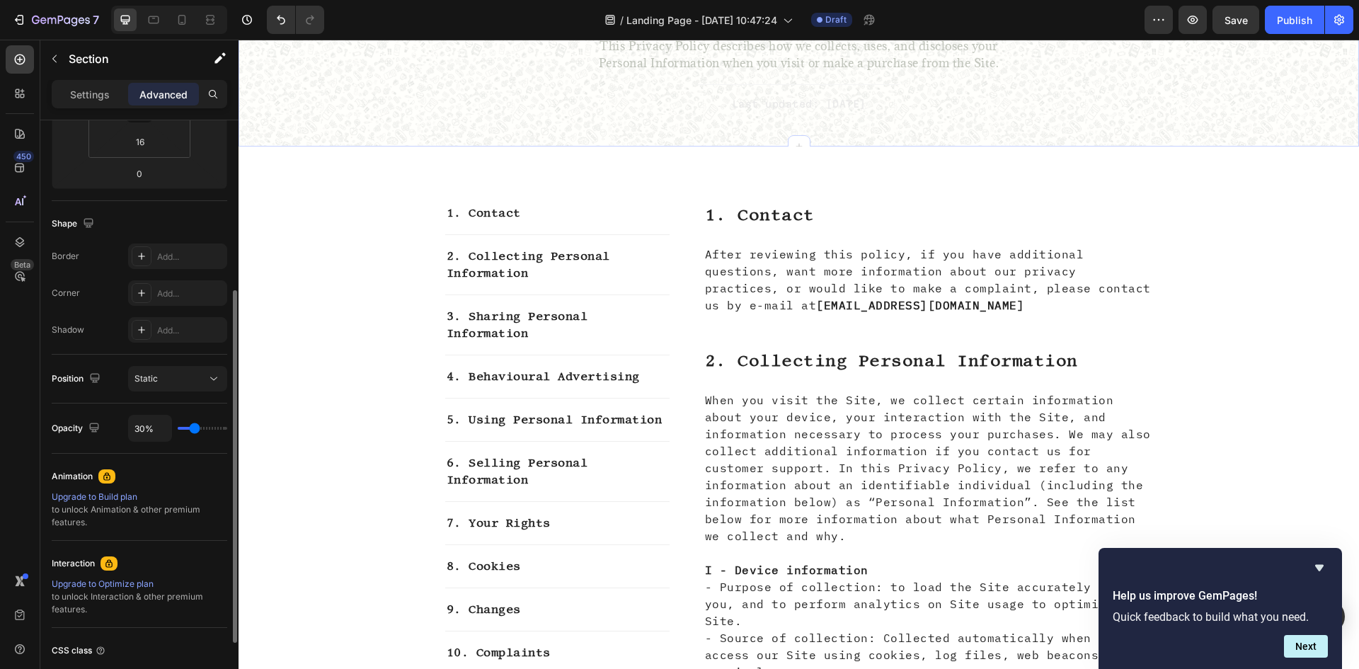
type input "30"
click at [195, 430] on input "range" at bounding box center [203, 428] width 50 height 3
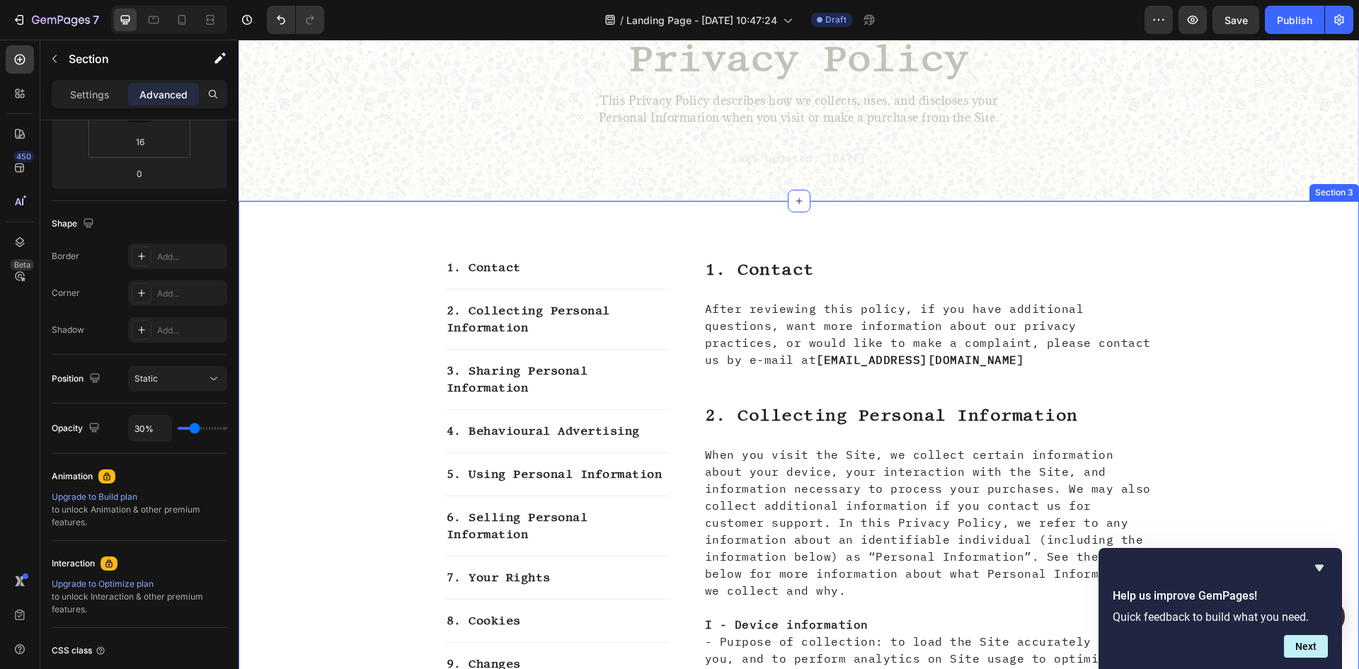
scroll to position [0, 0]
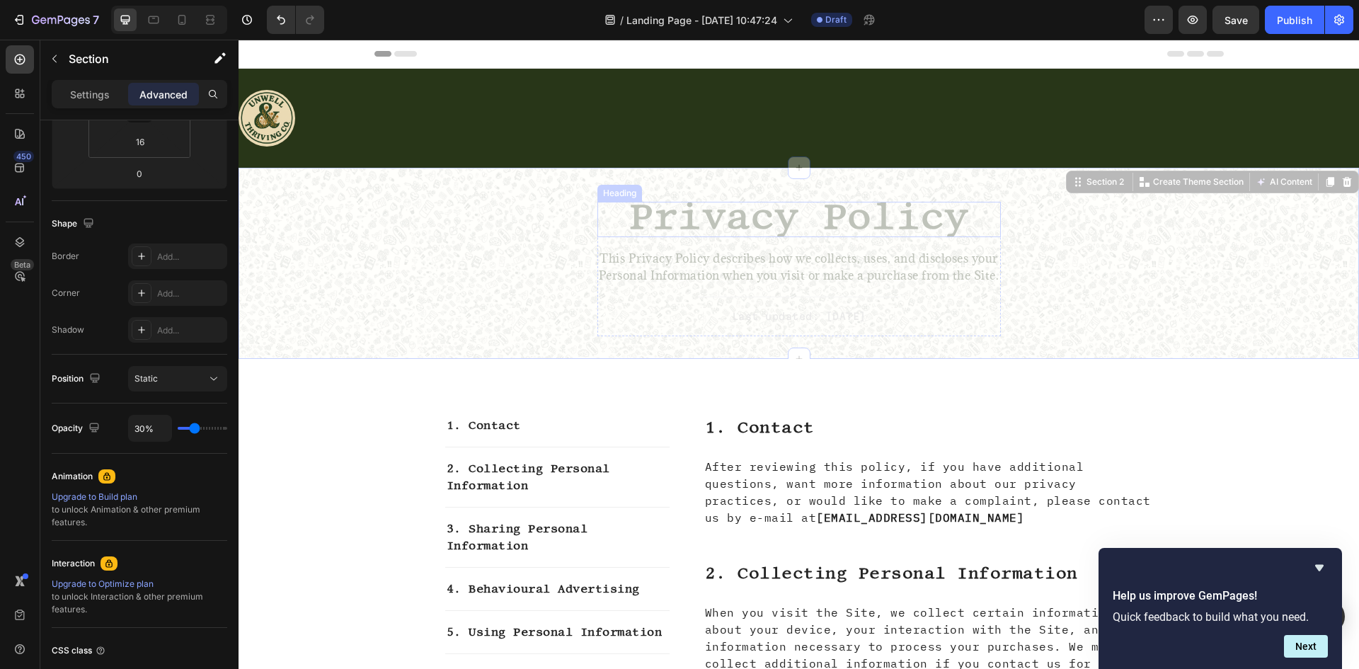
click at [765, 234] on span "Privacy Policy" at bounding box center [799, 216] width 340 height 42
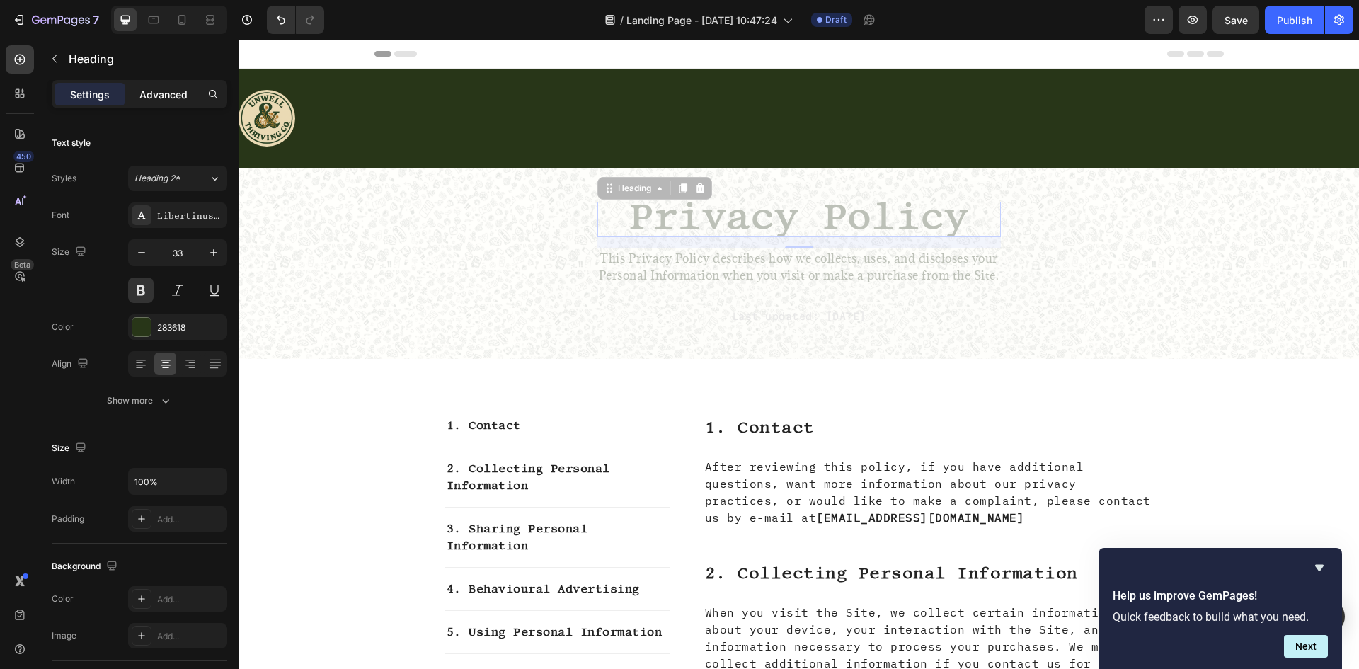
click at [151, 104] on div "Advanced" at bounding box center [163, 94] width 71 height 23
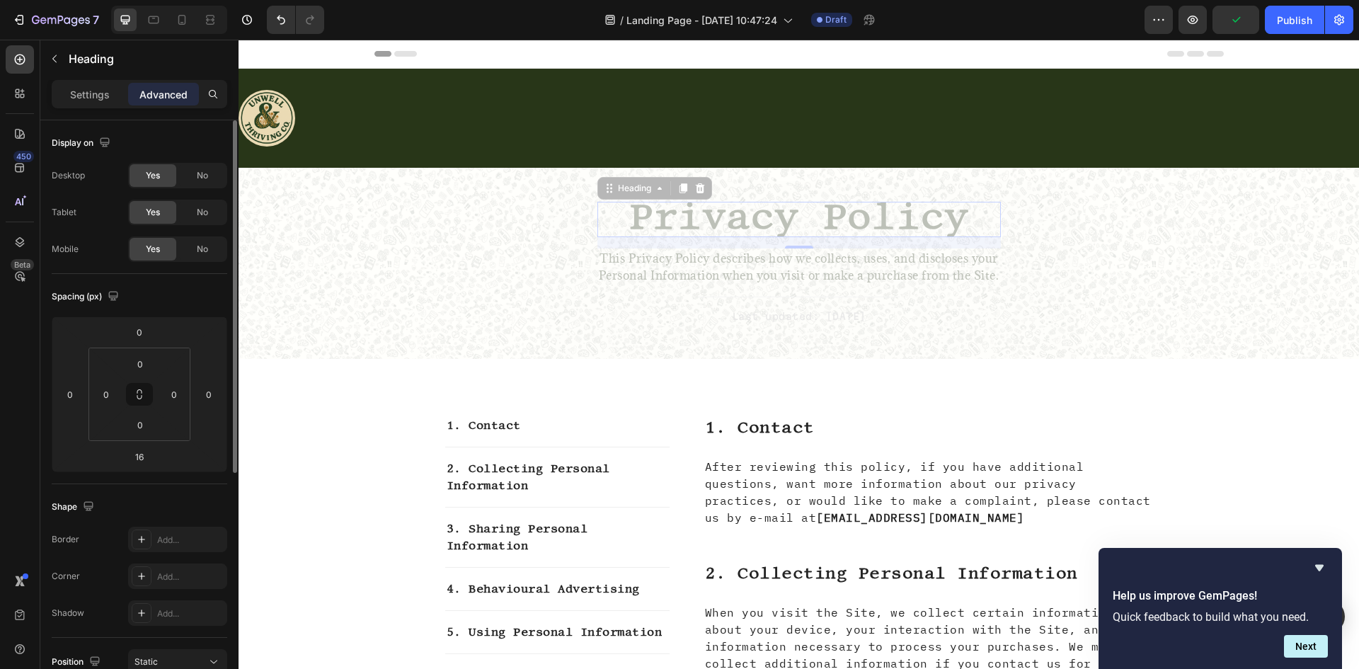
scroll to position [142, 0]
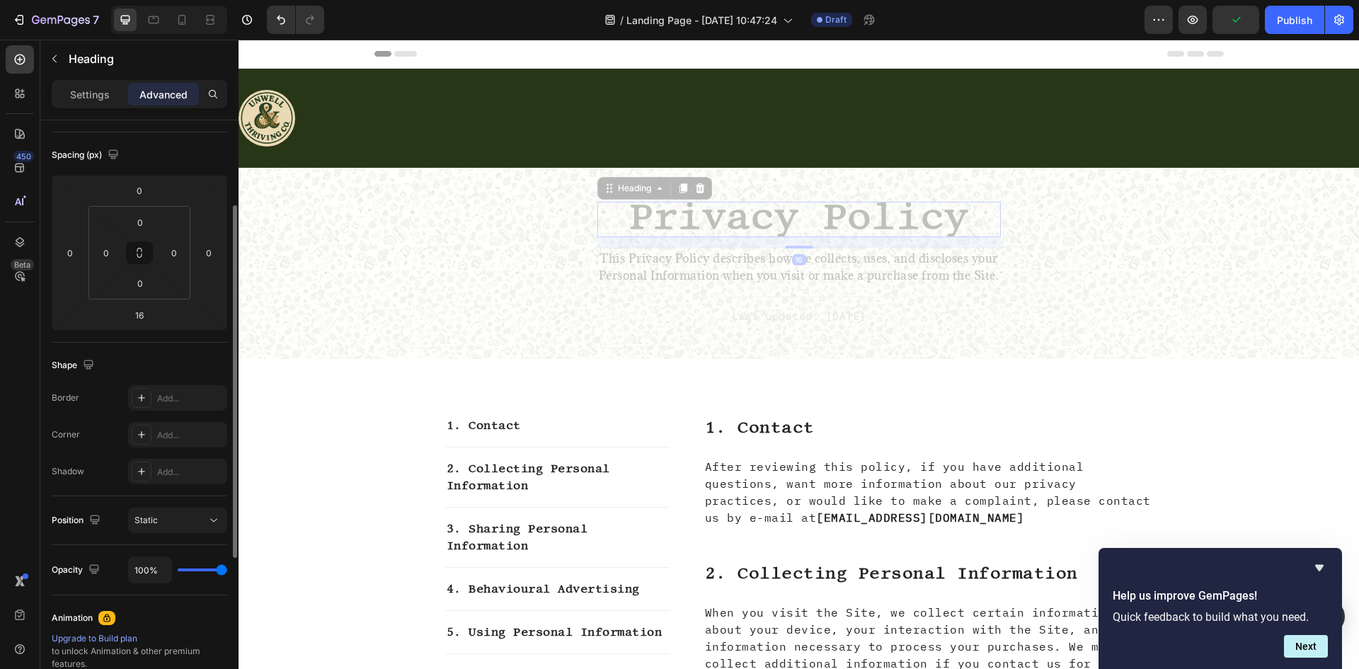
drag, startPoint x: 218, startPoint y: 570, endPoint x: 309, endPoint y: 570, distance: 91.3
click at [227, 570] on input "range" at bounding box center [203, 570] width 50 height 3
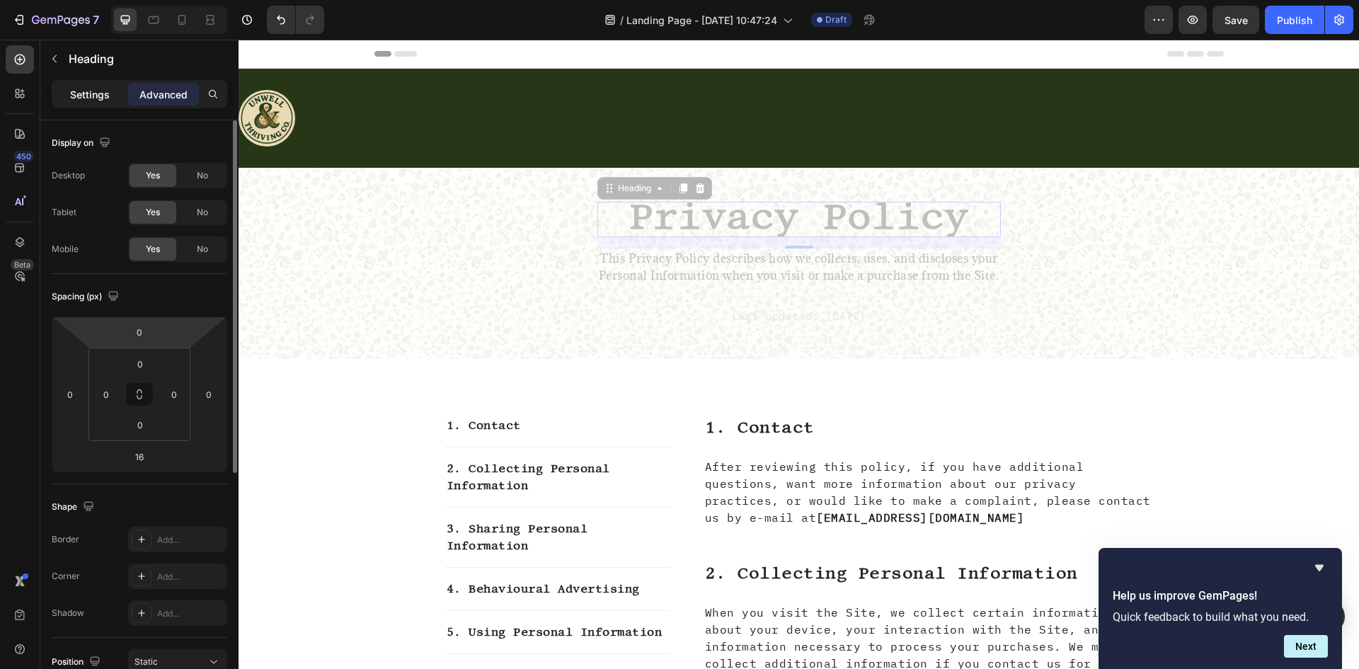
click at [93, 91] on p "Settings" at bounding box center [90, 94] width 40 height 15
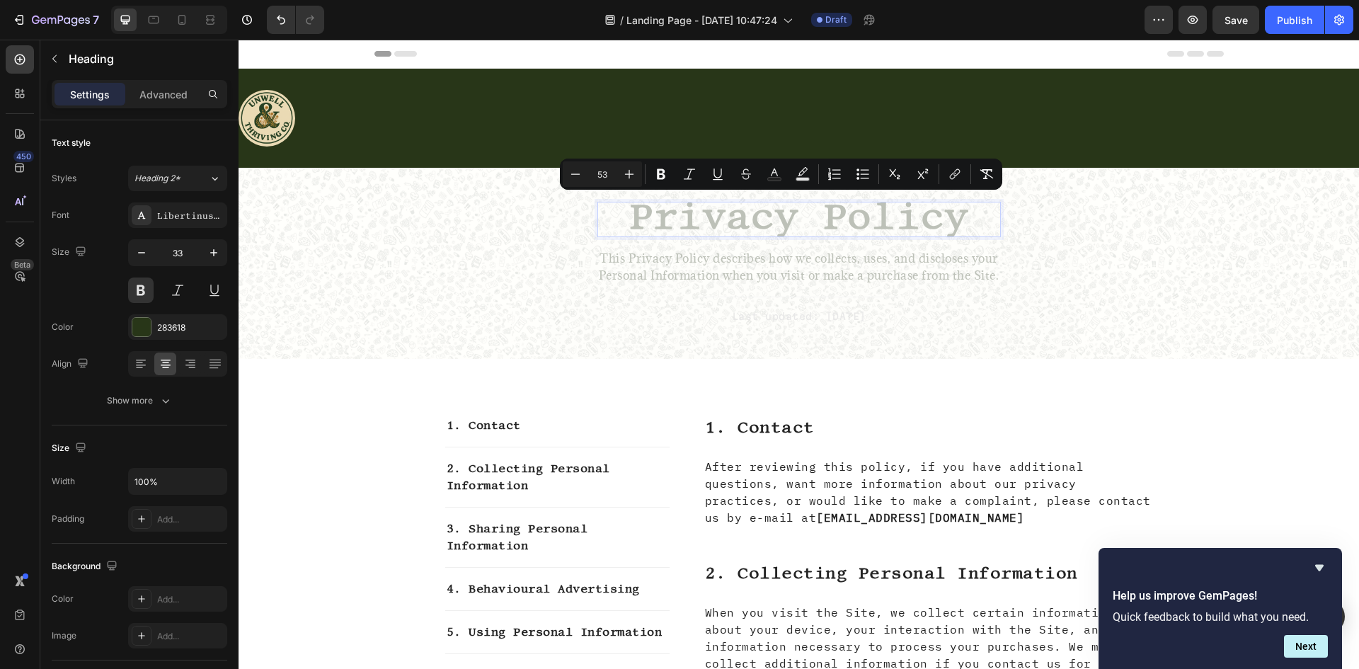
drag, startPoint x: 788, startPoint y: 215, endPoint x: 765, endPoint y: 227, distance: 25.7
click at [404, 283] on div "Privacy Policy Heading 16 This Privacy Policy describes how we collects, uses, …" at bounding box center [798, 275] width 1099 height 146
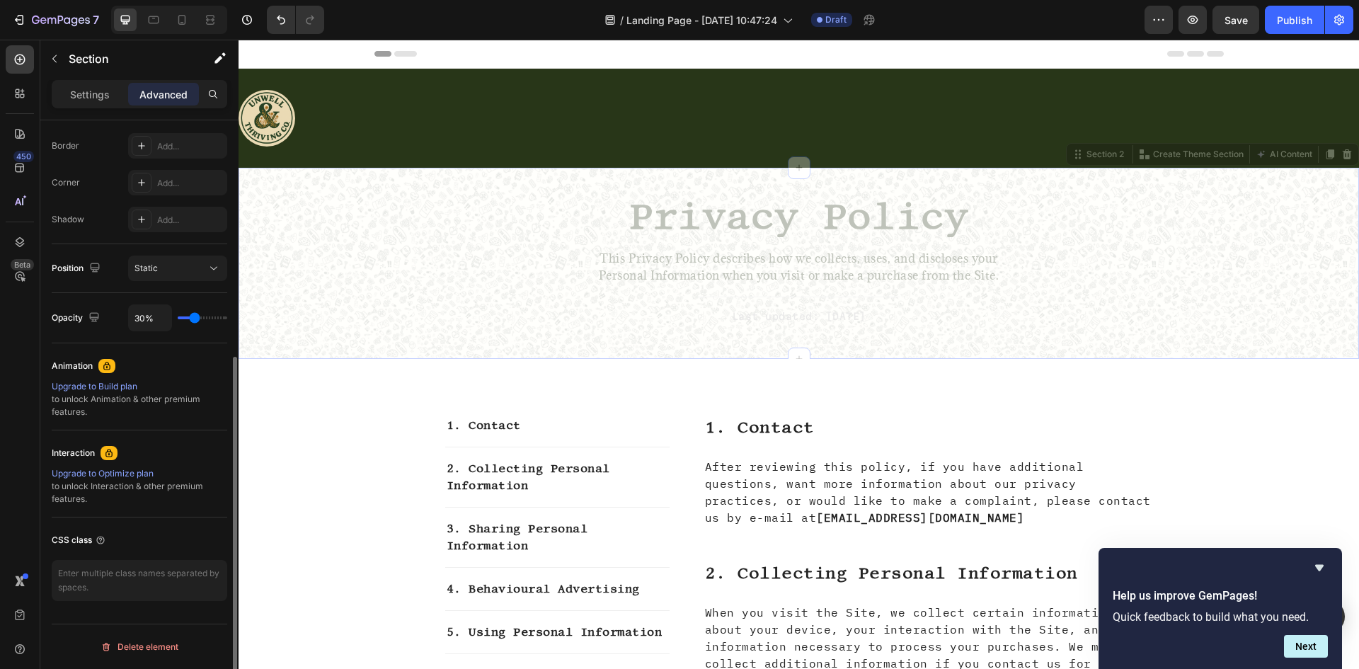
scroll to position [252, 0]
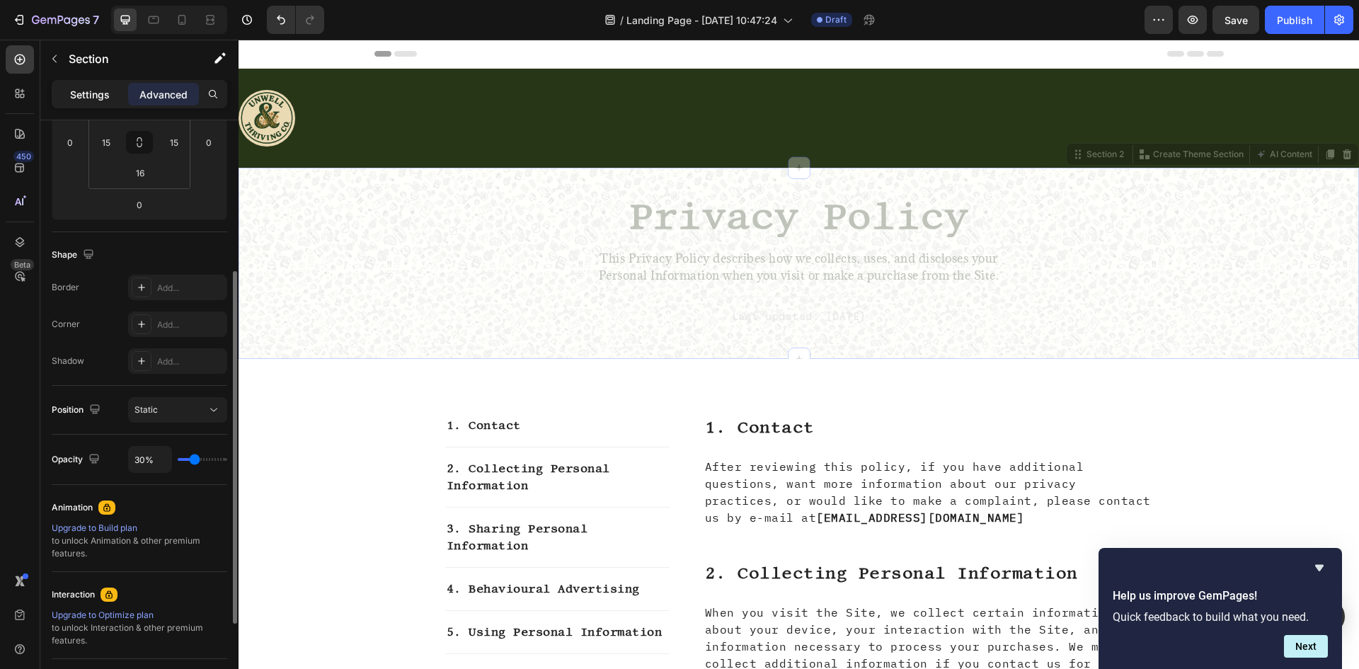
click at [106, 101] on p "Settings" at bounding box center [90, 94] width 40 height 15
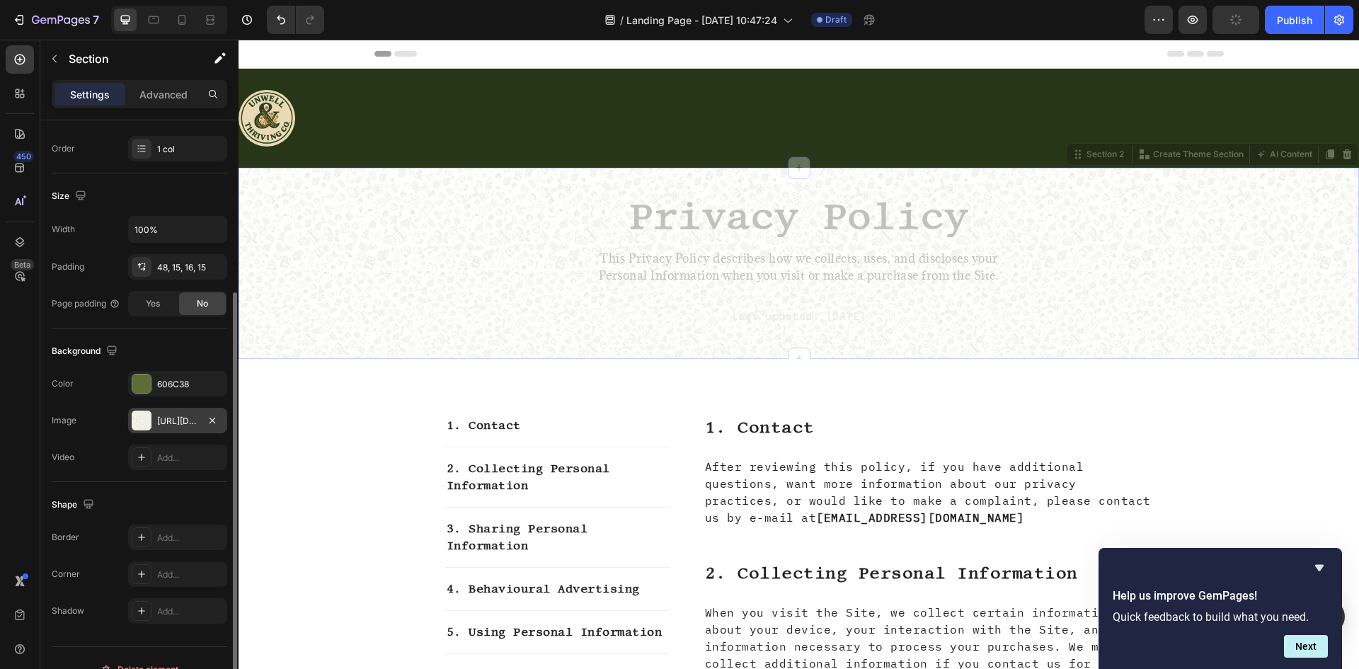
scroll to position [275, 0]
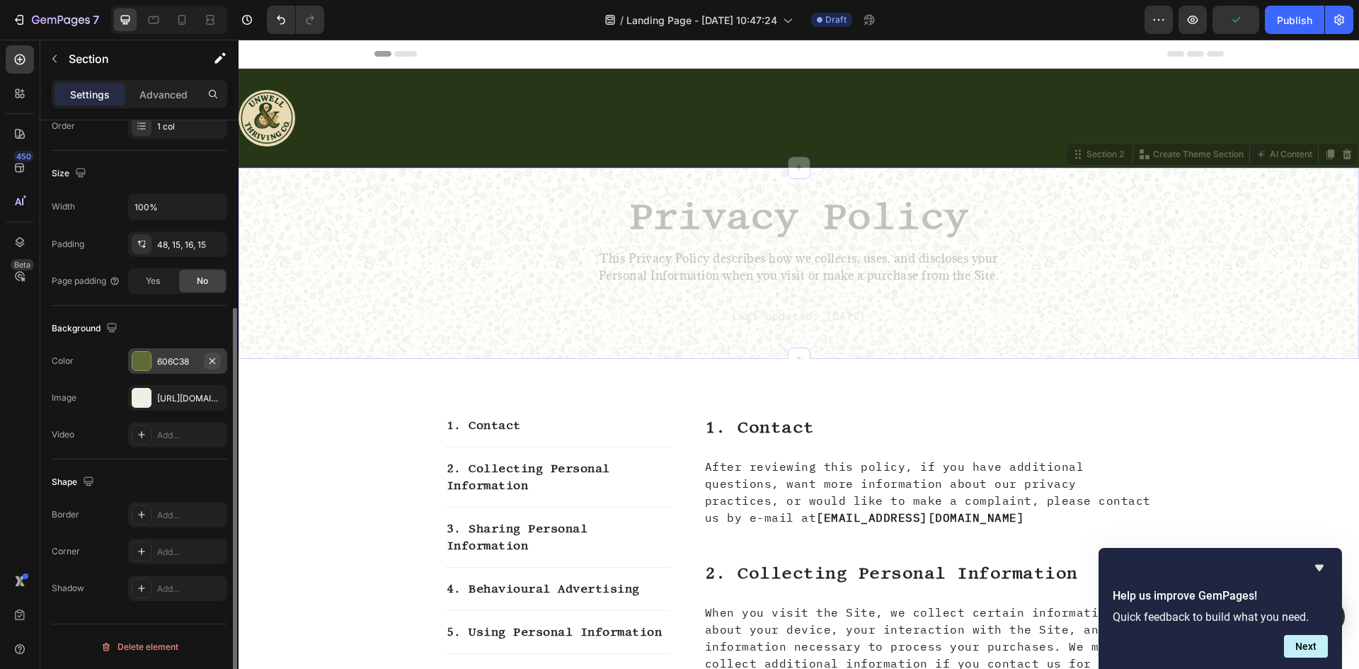
click at [214, 361] on icon "button" at bounding box center [212, 360] width 11 height 11
drag, startPoint x: 181, startPoint y: 404, endPoint x: 183, endPoint y: 364, distance: 40.4
click at [183, 364] on div "The changes might be hidden by the video. Color Add... Image [URL][DOMAIN_NAME]…" at bounding box center [140, 397] width 176 height 99
click at [790, 222] on span "Privacy Policy" at bounding box center [799, 216] width 340 height 42
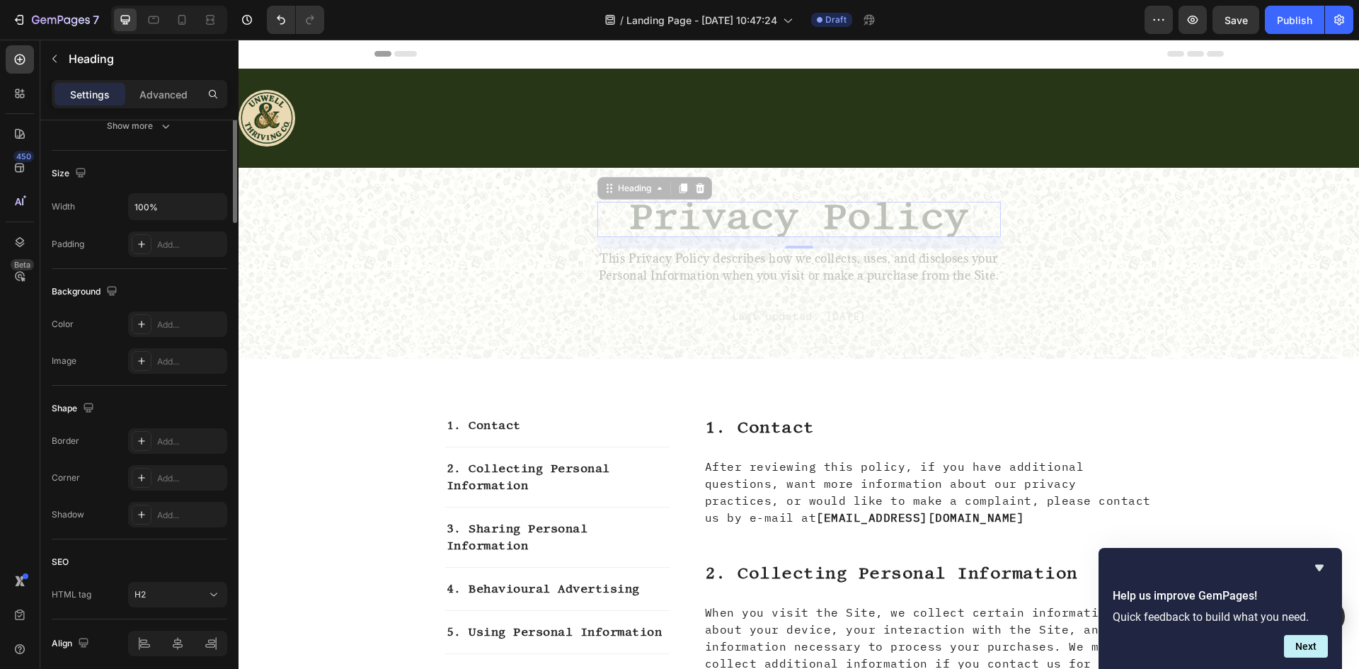
scroll to position [0, 0]
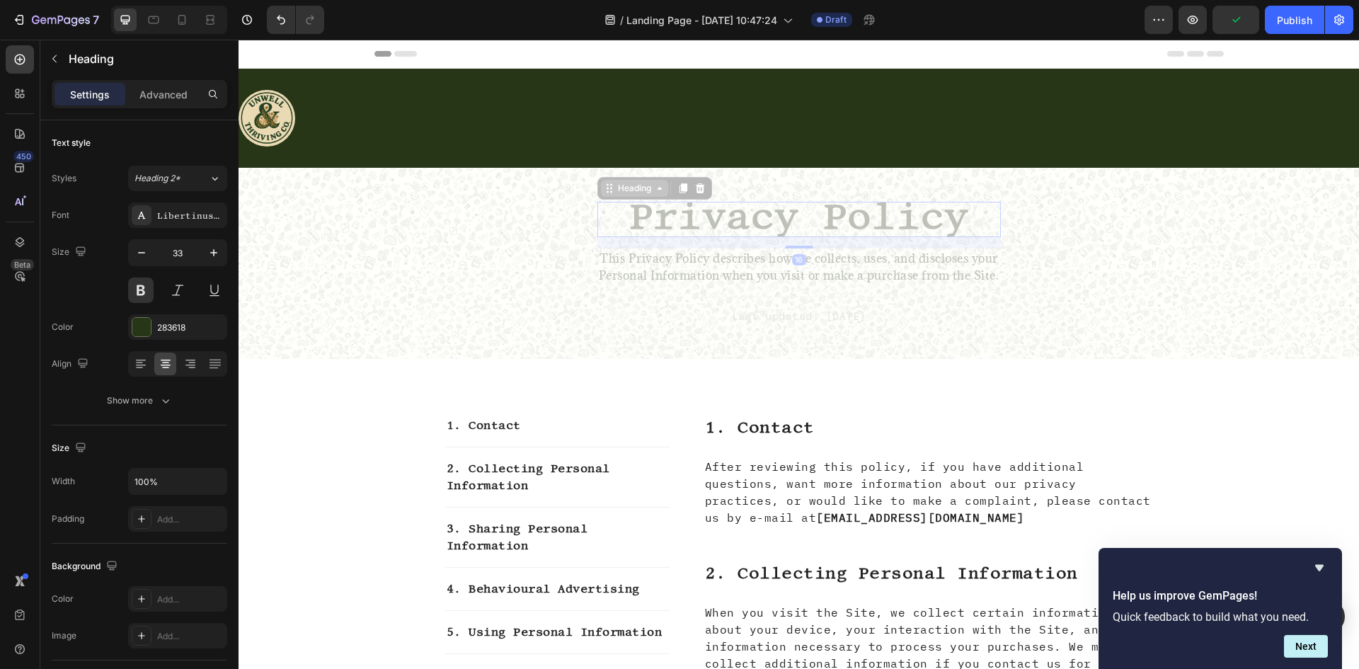
click at [621, 195] on div "Heading" at bounding box center [634, 188] width 67 height 17
click at [600, 198] on div "Heading Row 1 col Section" at bounding box center [655, 188] width 115 height 23
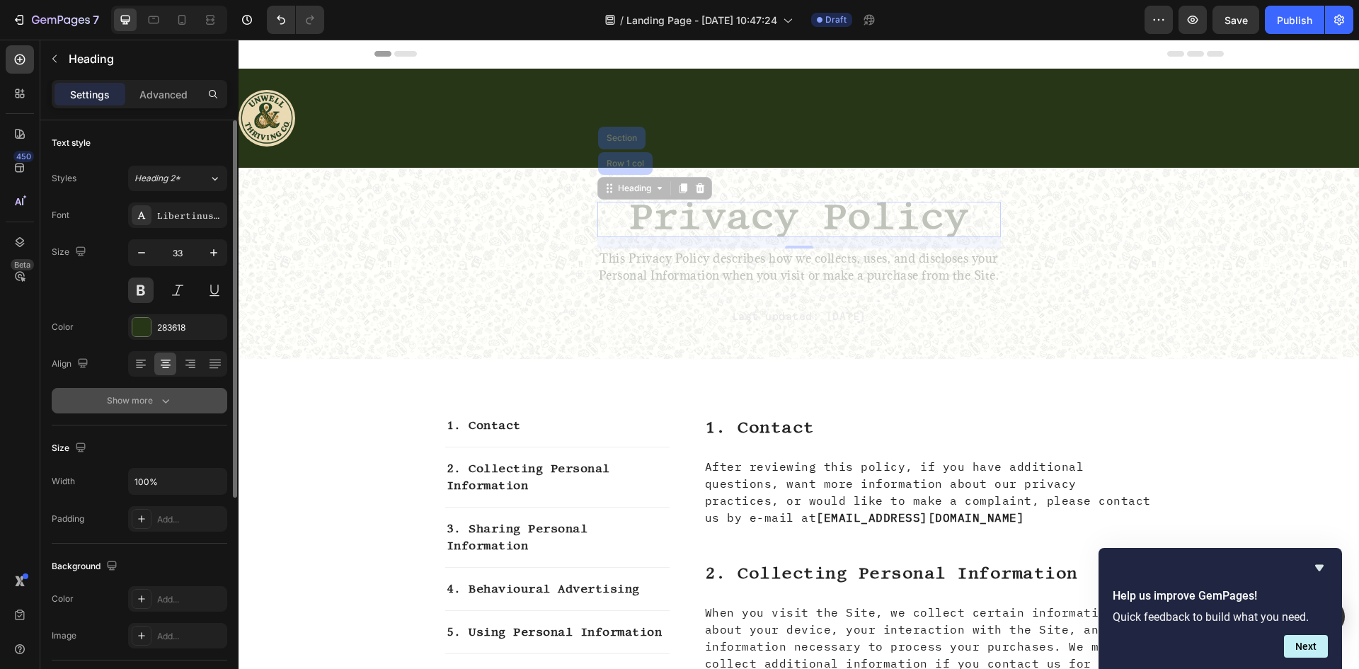
click at [159, 394] on icon "button" at bounding box center [166, 401] width 14 height 14
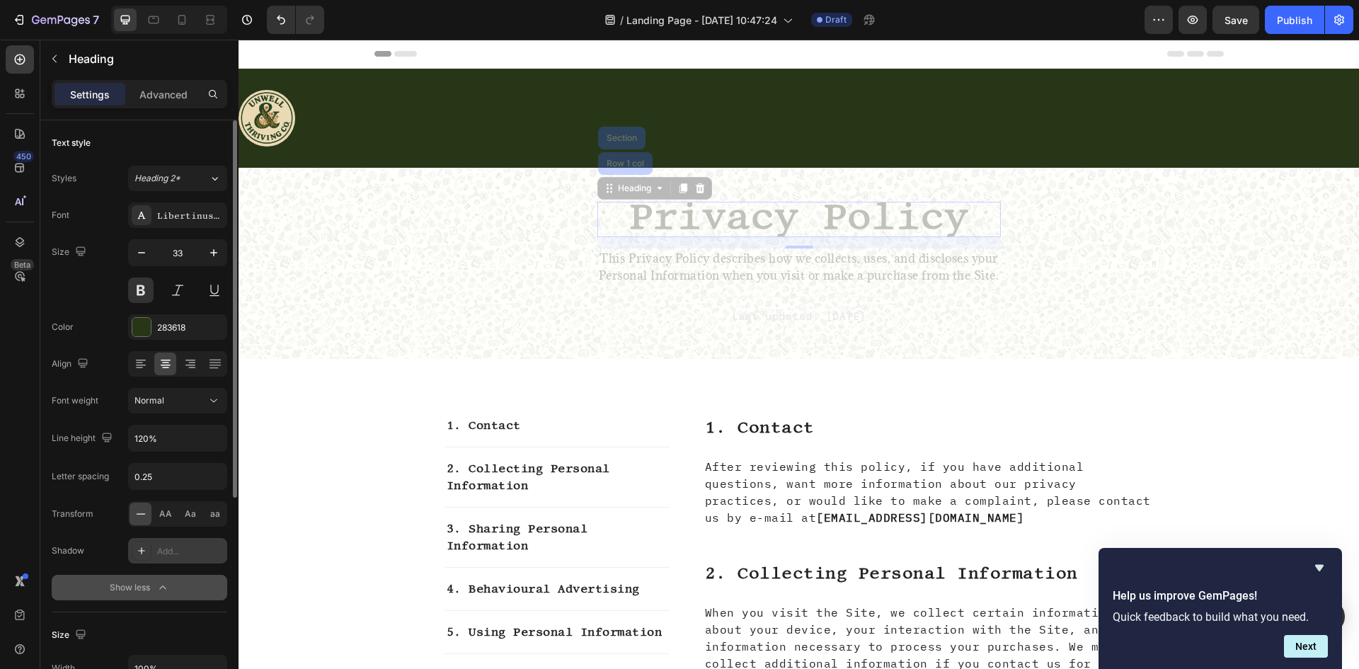
click at [159, 554] on div "Add..." at bounding box center [190, 551] width 67 height 13
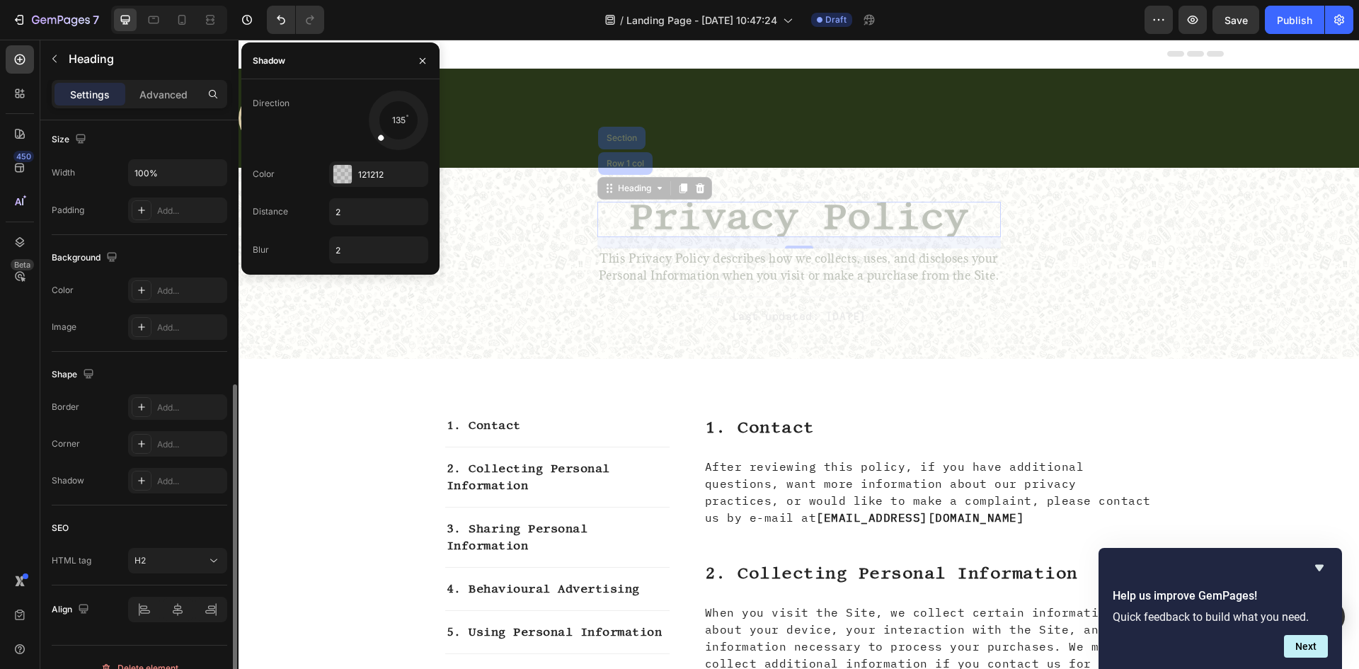
scroll to position [517, 0]
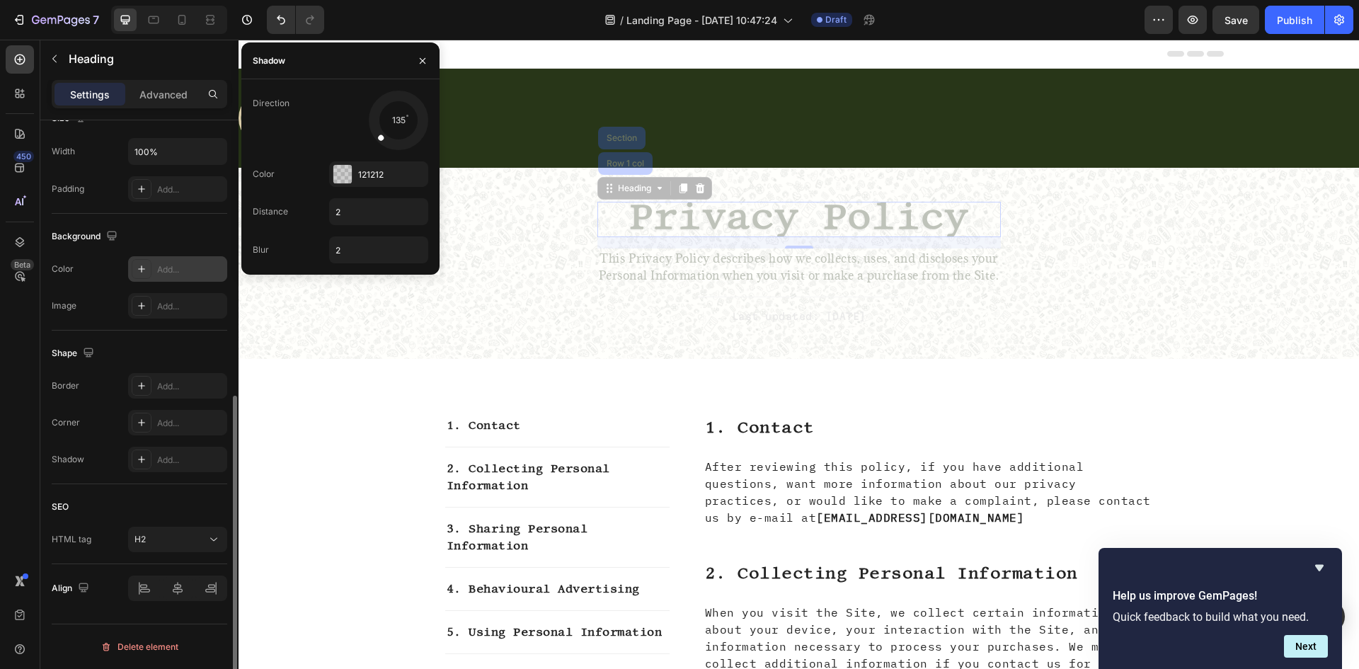
click at [158, 265] on div "Add..." at bounding box center [190, 269] width 67 height 13
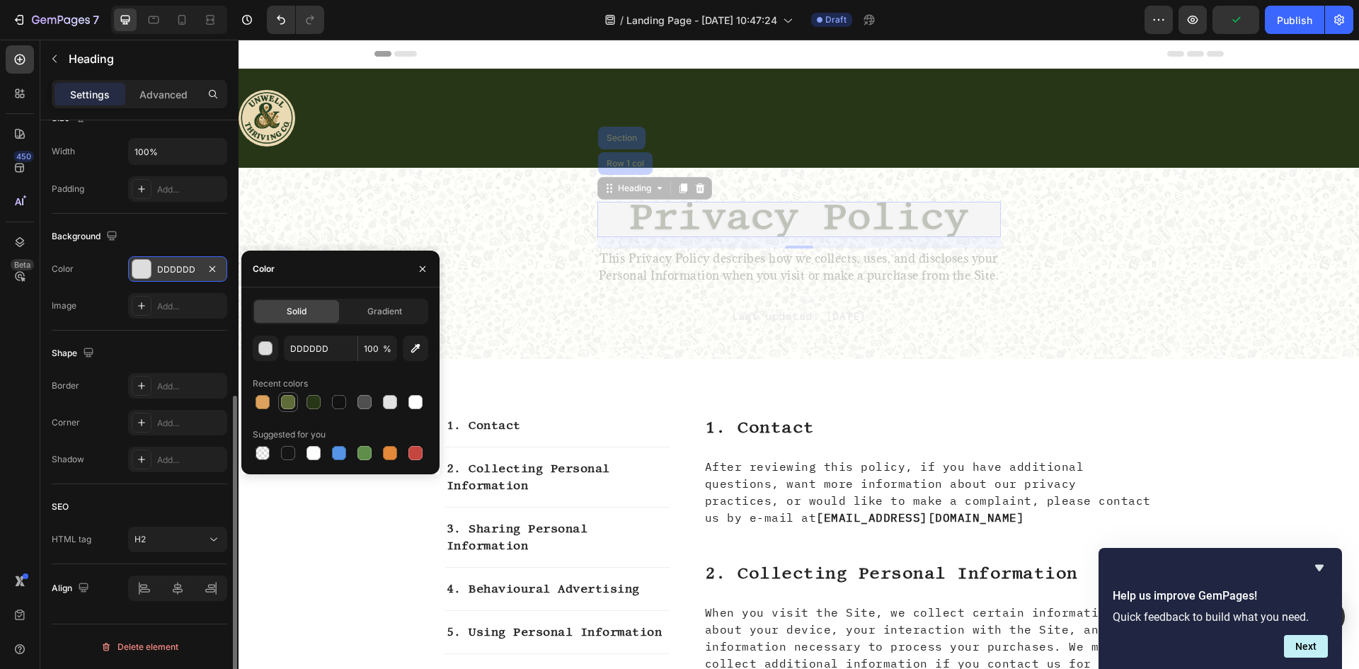
click at [285, 402] on div at bounding box center [288, 402] width 14 height 14
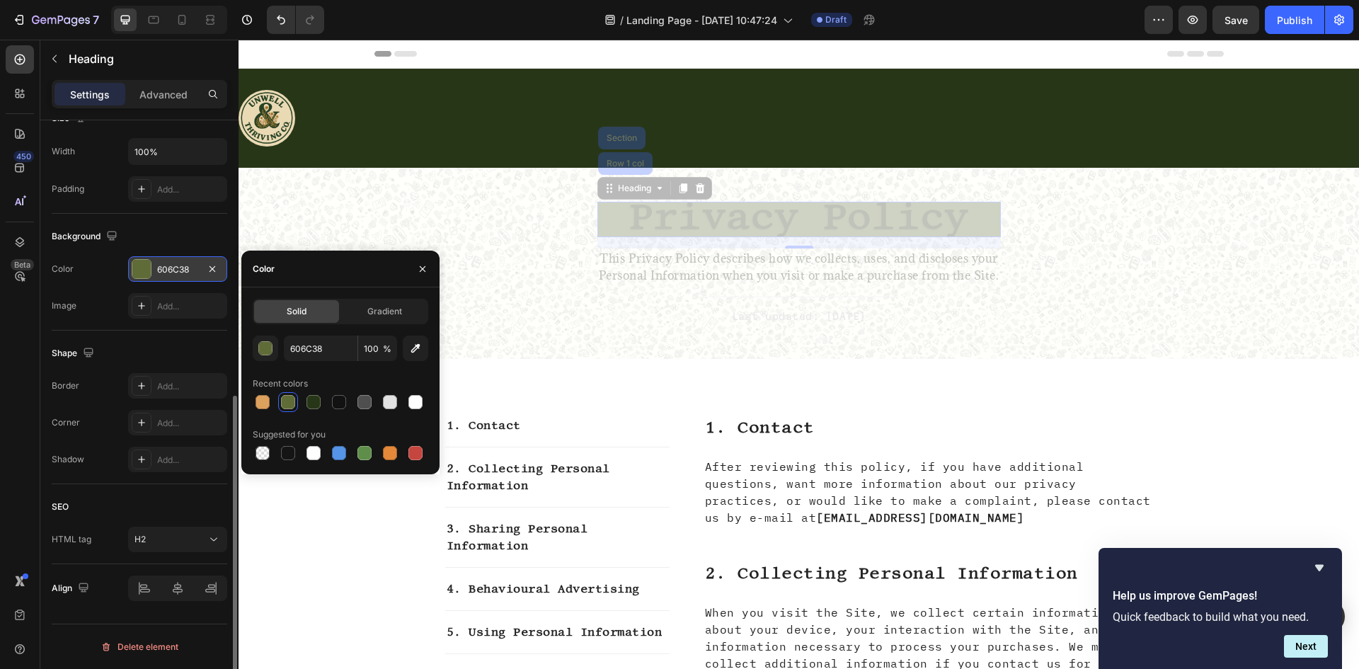
click at [284, 401] on div at bounding box center [288, 402] width 14 height 14
click at [266, 457] on div at bounding box center [263, 453] width 14 height 14
type input "000000"
type input "0"
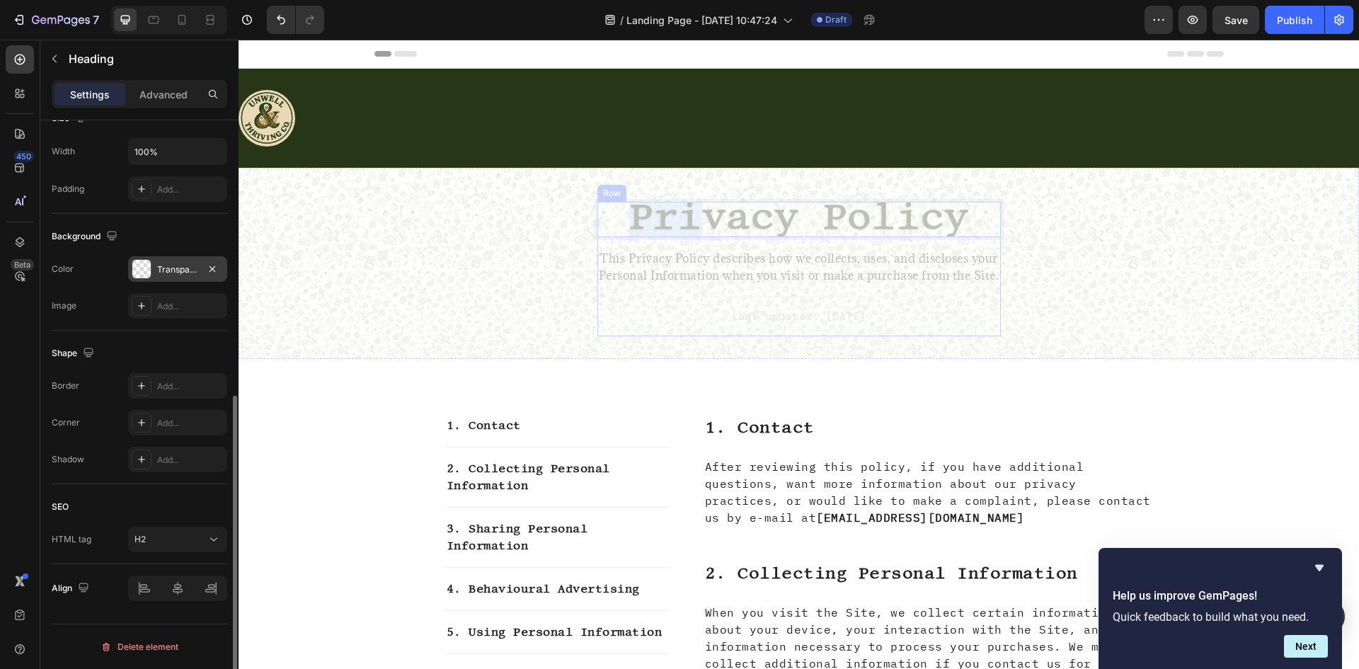
drag, startPoint x: 697, startPoint y: 222, endPoint x: 602, endPoint y: 326, distance: 140.8
click at [602, 326] on div "Privacy Policy Heading Row 1 col Section 16 This Privacy Policy describes how w…" at bounding box center [800, 269] width 404 height 135
click at [601, 326] on div "Last updated: [DATE]" at bounding box center [800, 317] width 404 height 17
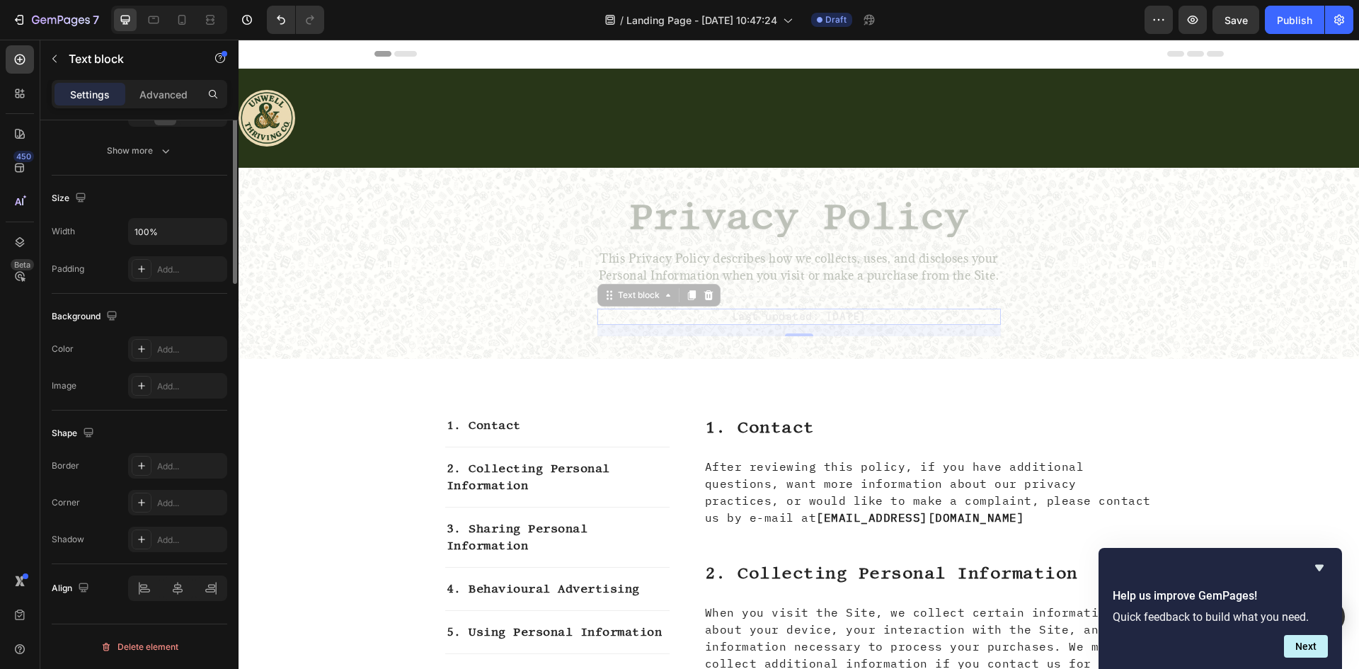
scroll to position [0, 0]
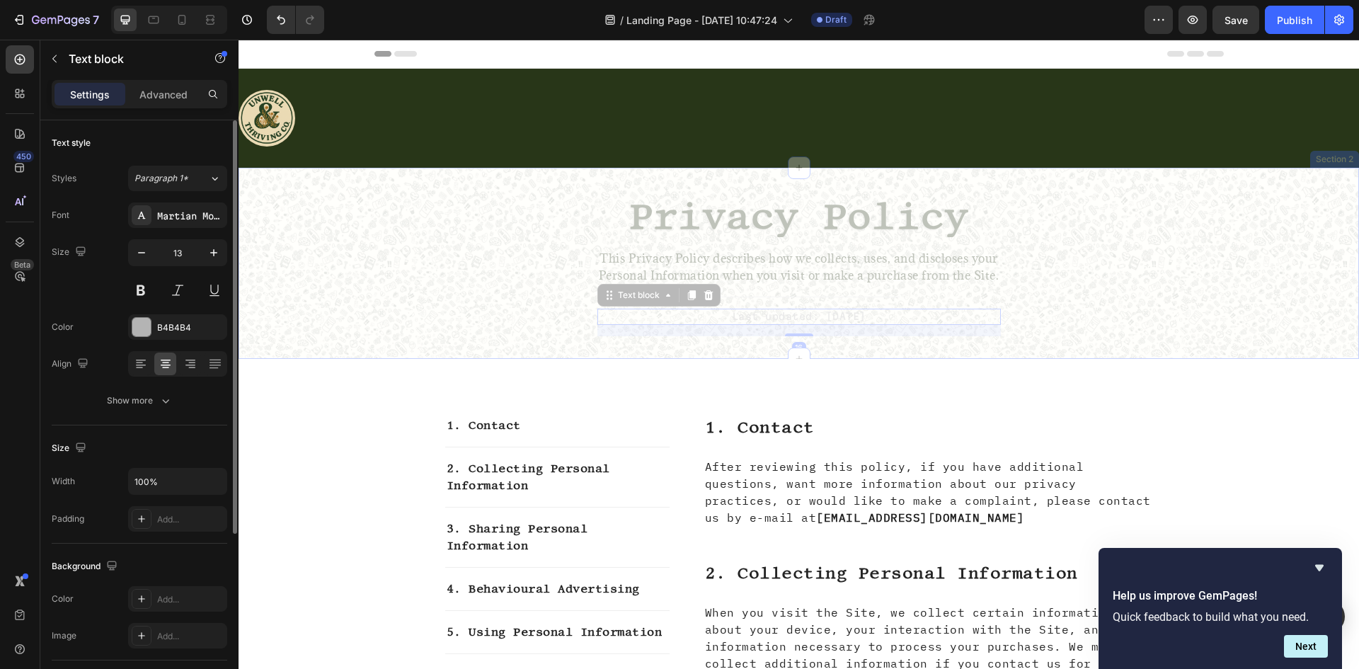
click at [450, 278] on div "⁠⁠⁠⁠⁠⁠⁠ Privacy Policy Heading This Privacy Policy describes how we collects, u…" at bounding box center [798, 275] width 1099 height 146
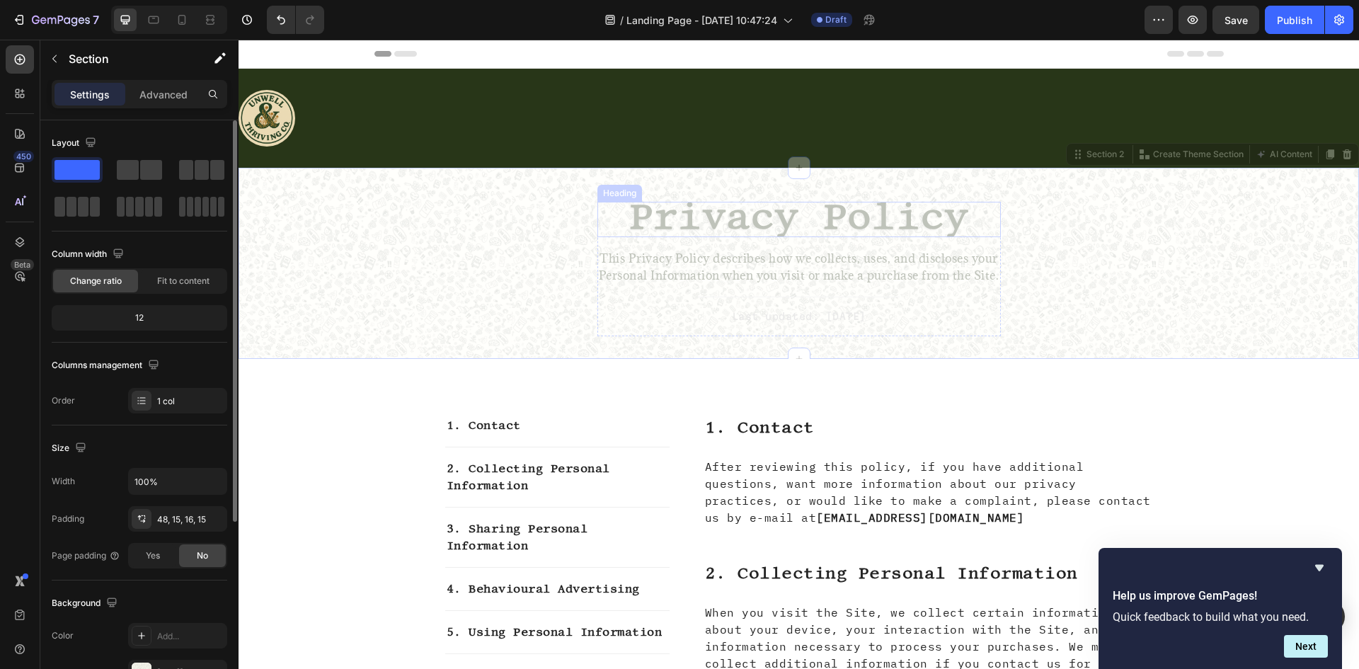
click at [688, 226] on span "Privacy Policy" at bounding box center [799, 216] width 340 height 42
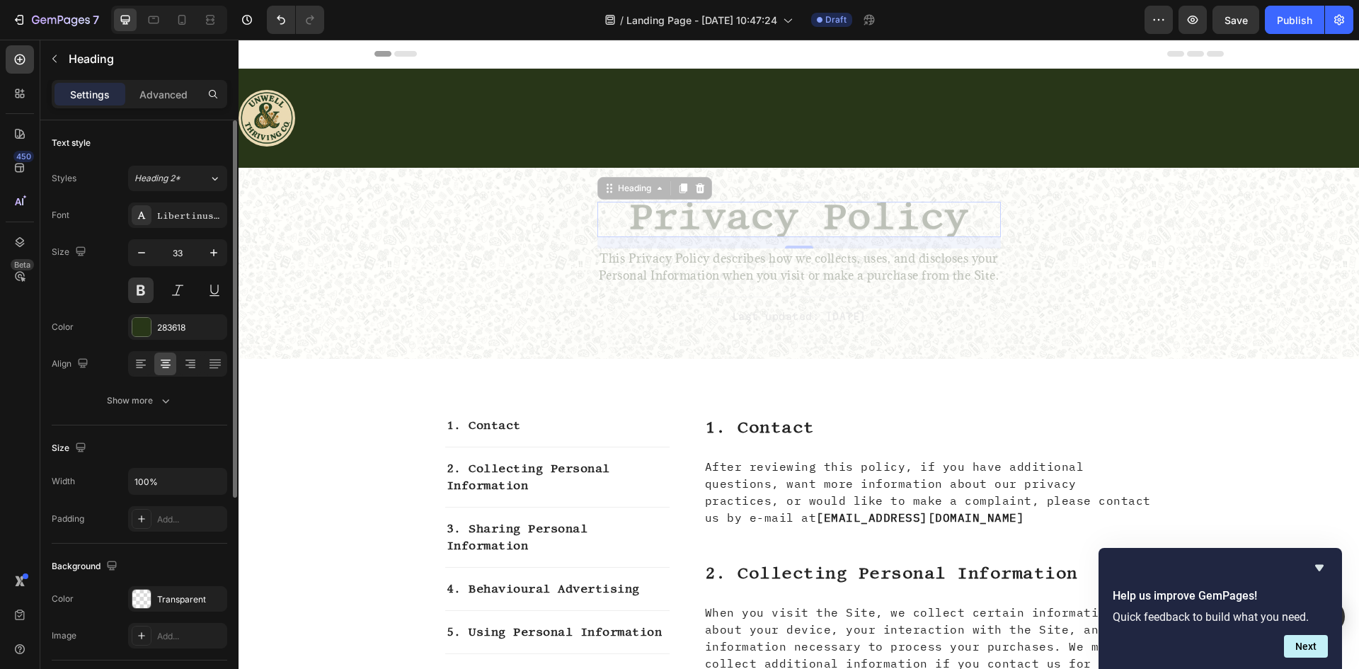
click at [139, 341] on div "Font Libertinus Mono Size 33 Color 283618 Align Show more" at bounding box center [140, 307] width 176 height 211
click at [139, 329] on div at bounding box center [141, 327] width 18 height 18
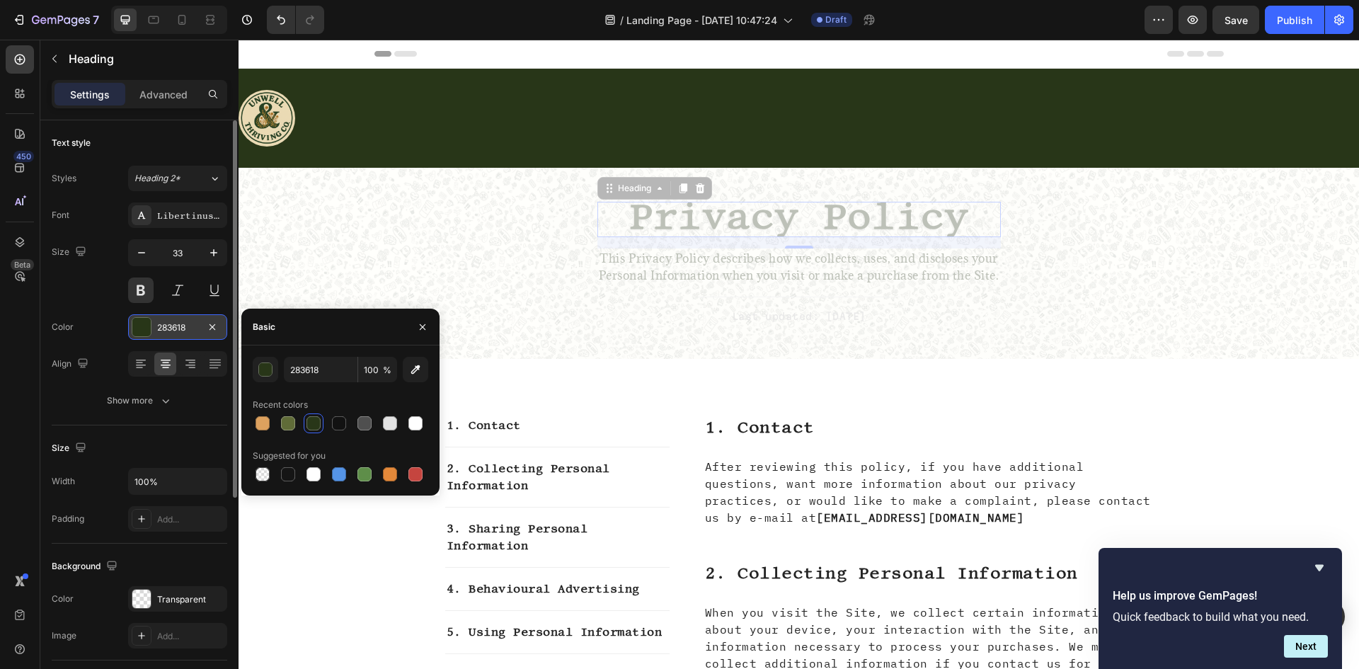
click at [139, 329] on div at bounding box center [141, 327] width 18 height 18
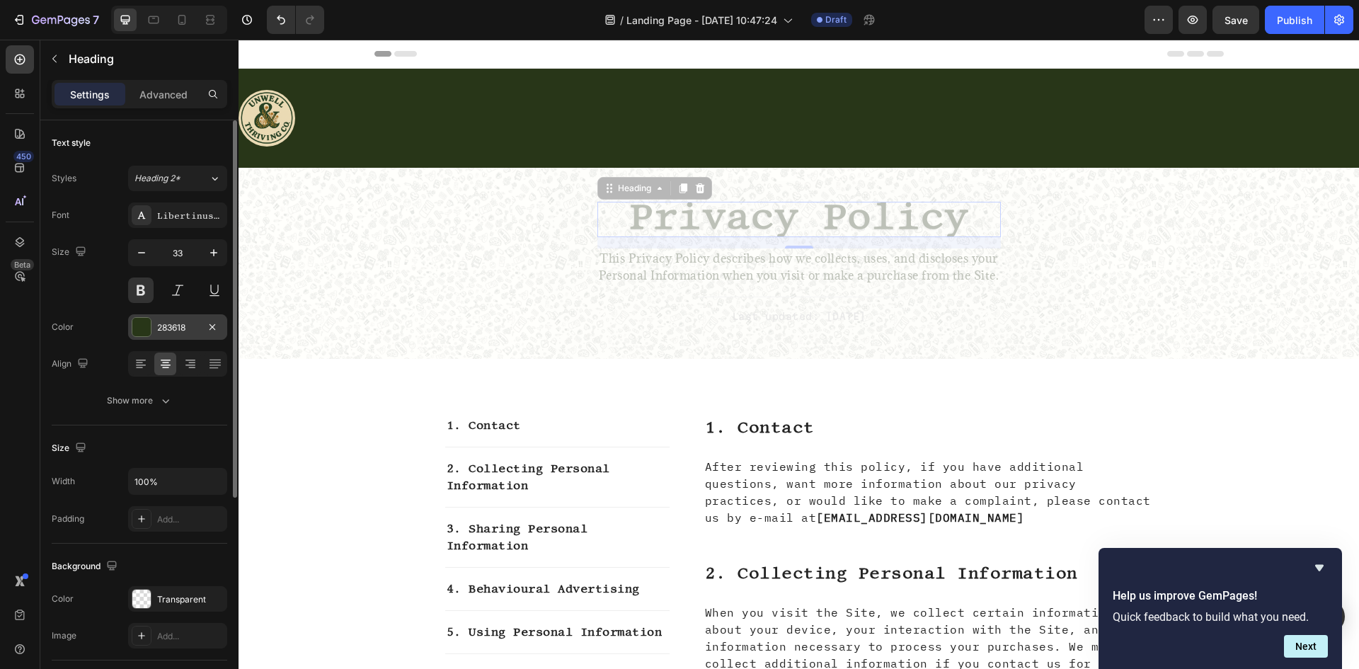
click at [142, 326] on div at bounding box center [141, 327] width 18 height 18
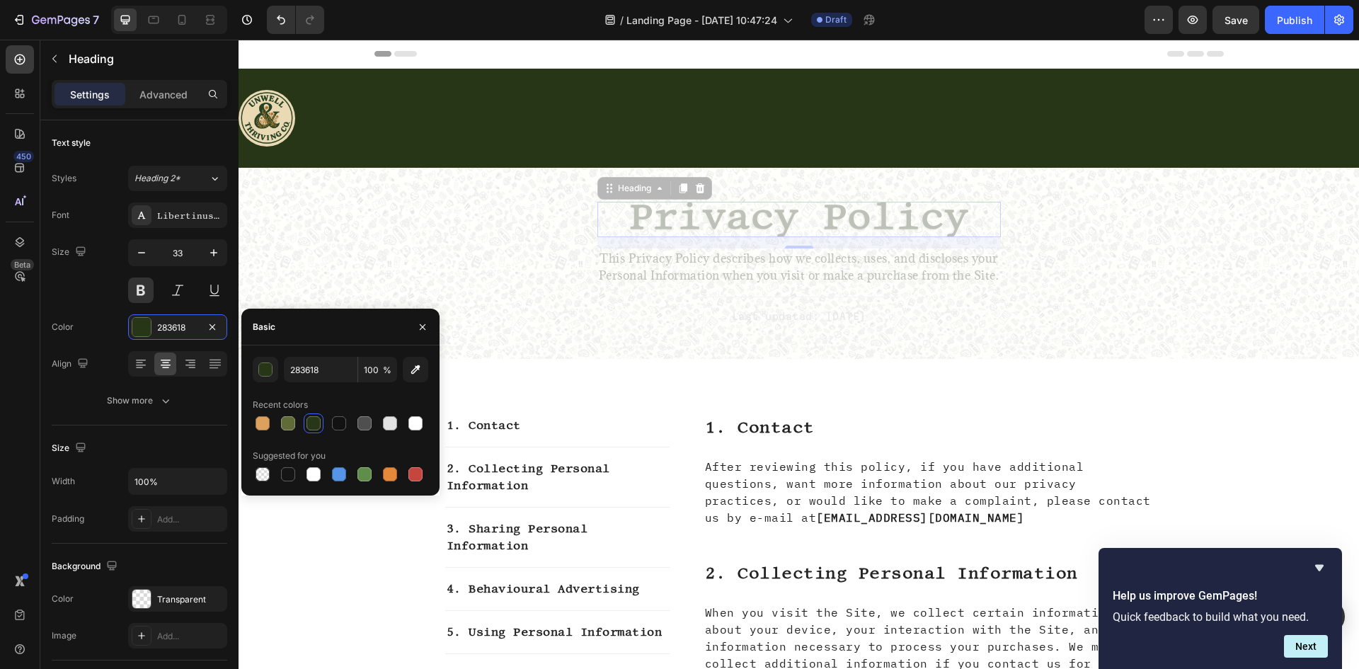
click at [300, 421] on div at bounding box center [341, 423] width 176 height 20
click at [280, 423] on div at bounding box center [288, 423] width 17 height 17
click at [284, 423] on div at bounding box center [288, 423] width 14 height 14
click at [302, 421] on div at bounding box center [341, 423] width 176 height 20
click at [313, 421] on div at bounding box center [314, 423] width 14 height 14
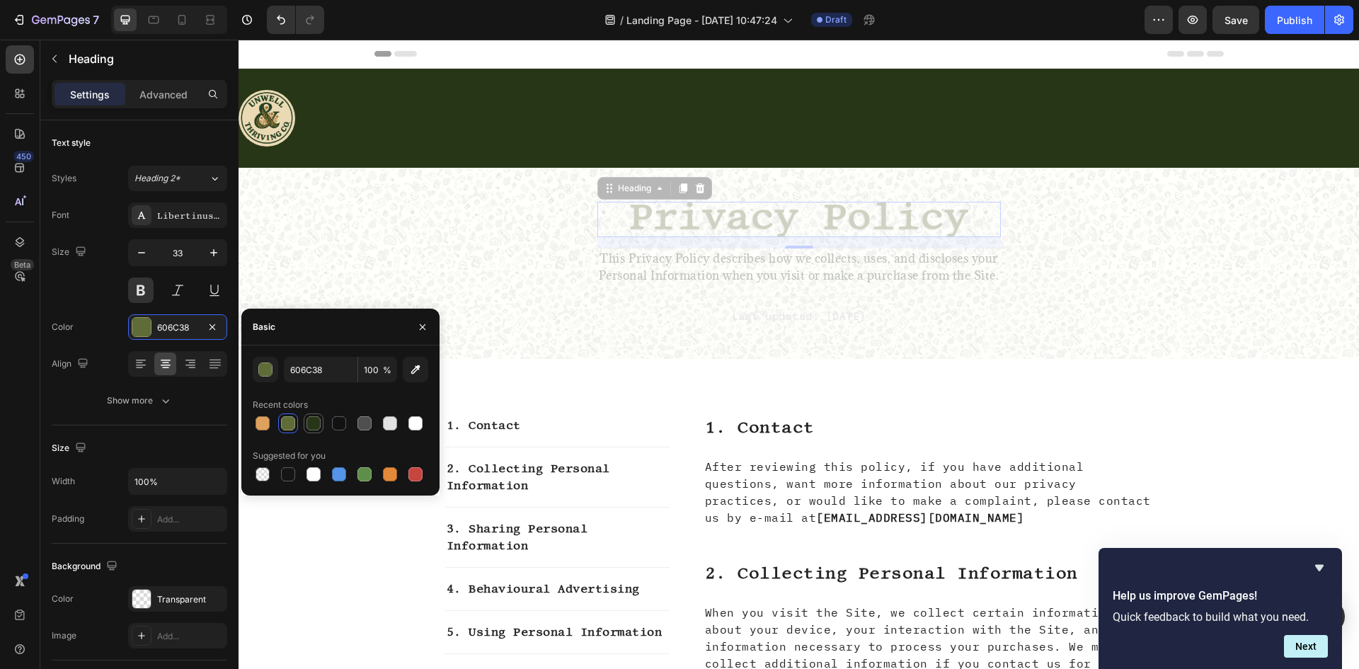
type input "283618"
click at [649, 268] on p "This Privacy Policy describes how we collects, uses, and discloses your Persona…" at bounding box center [799, 267] width 401 height 34
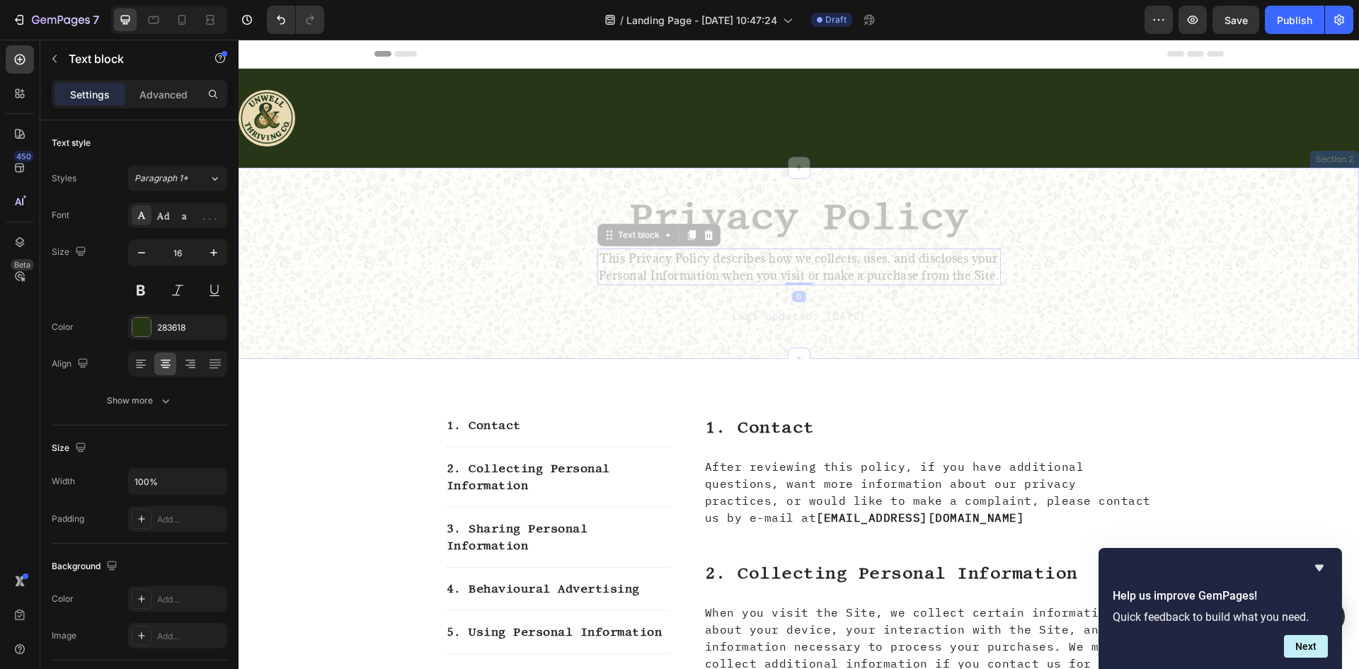
click at [569, 293] on div "⁠⁠⁠⁠⁠⁠⁠ Privacy Policy Heading This Privacy Policy describes how we collects, u…" at bounding box center [798, 275] width 1099 height 146
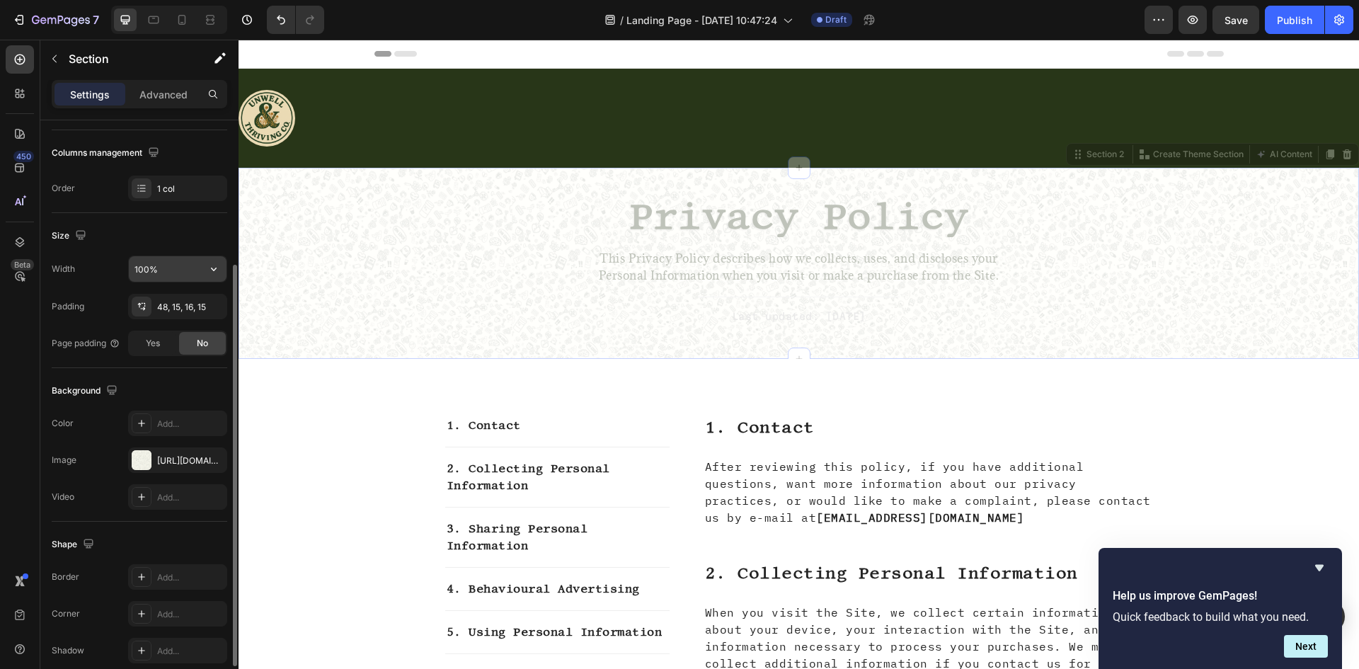
scroll to position [275, 0]
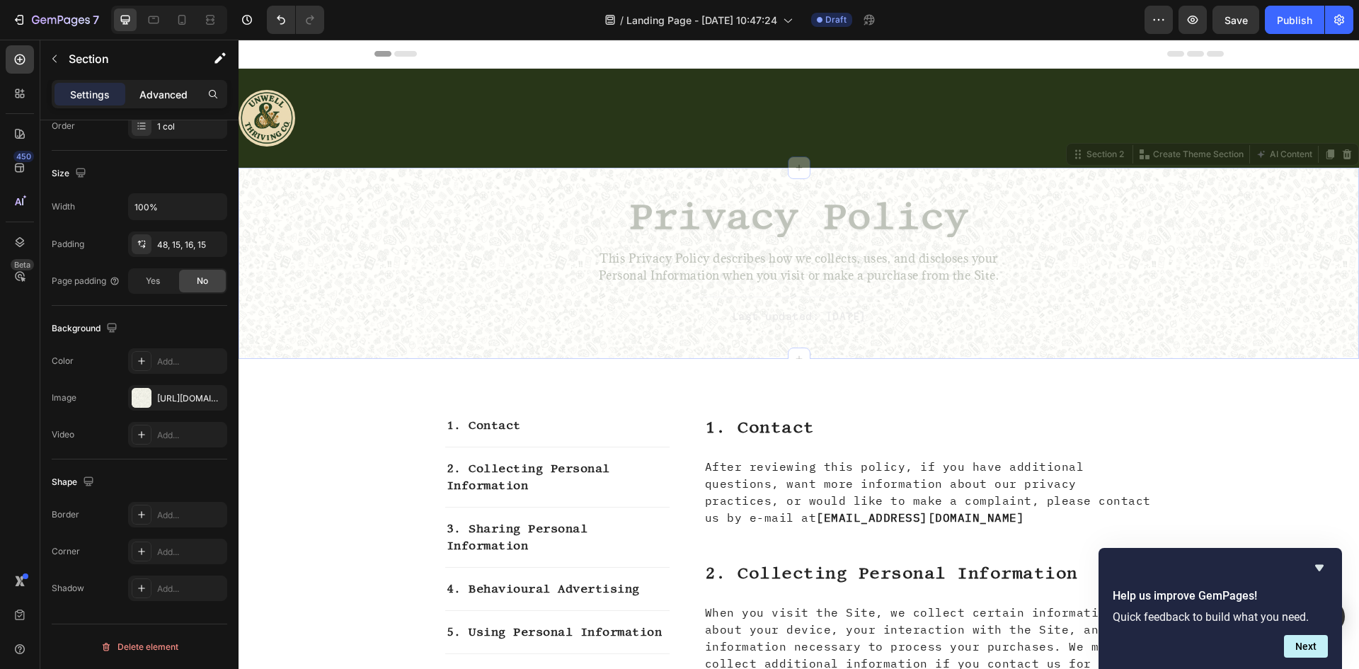
click at [156, 94] on p "Advanced" at bounding box center [163, 94] width 48 height 15
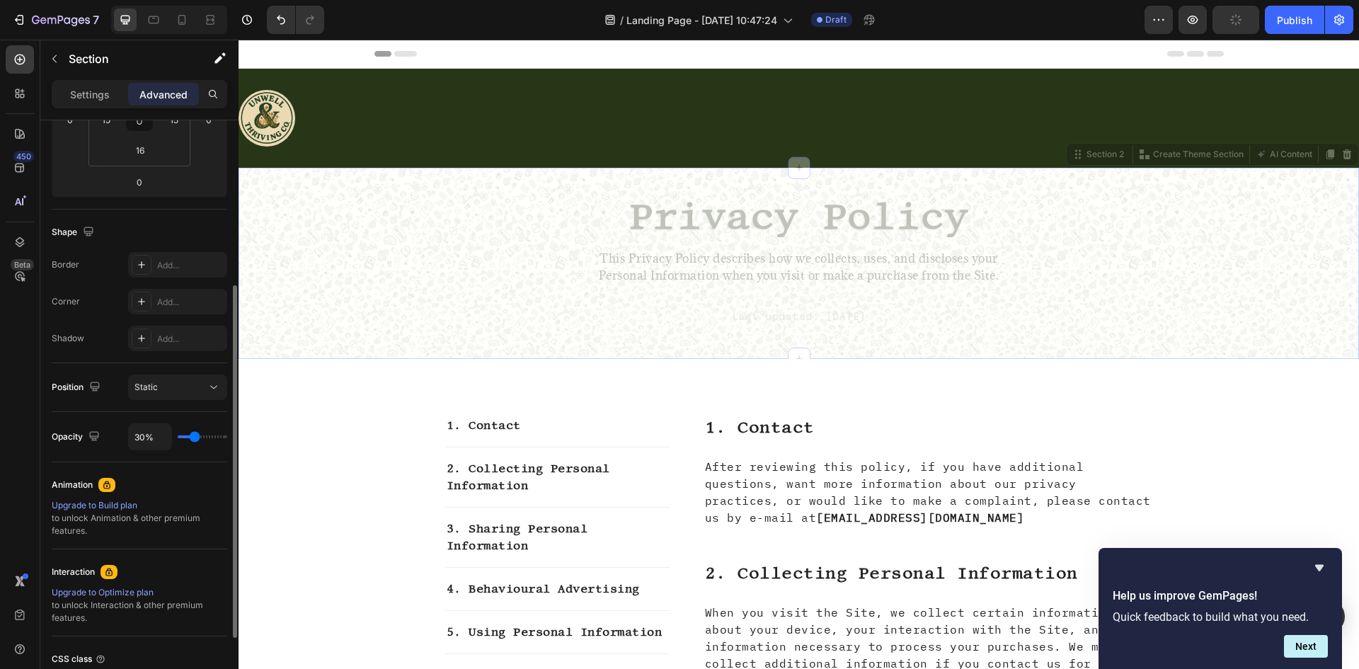
type input "50%"
type input "50"
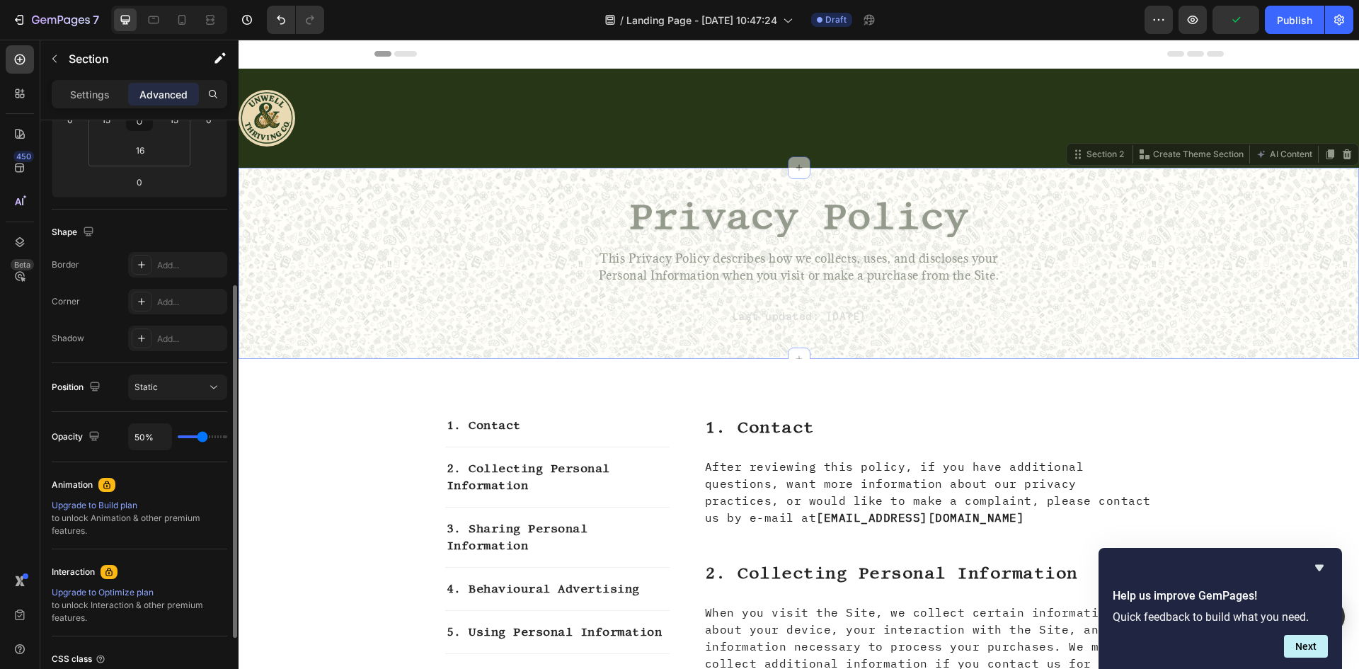
type input "72%"
type input "72"
type input "81%"
type input "81"
type input "91%"
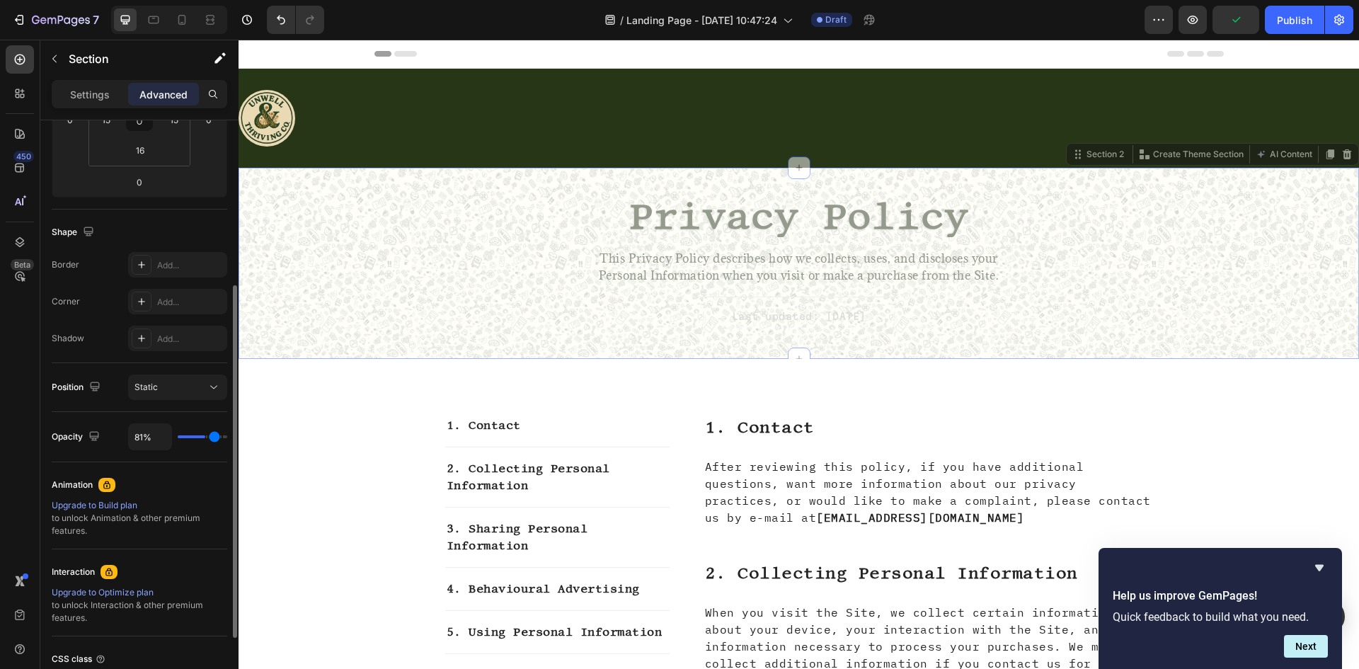
type input "91"
type input "98%"
type input "98"
type input "100%"
type input "100"
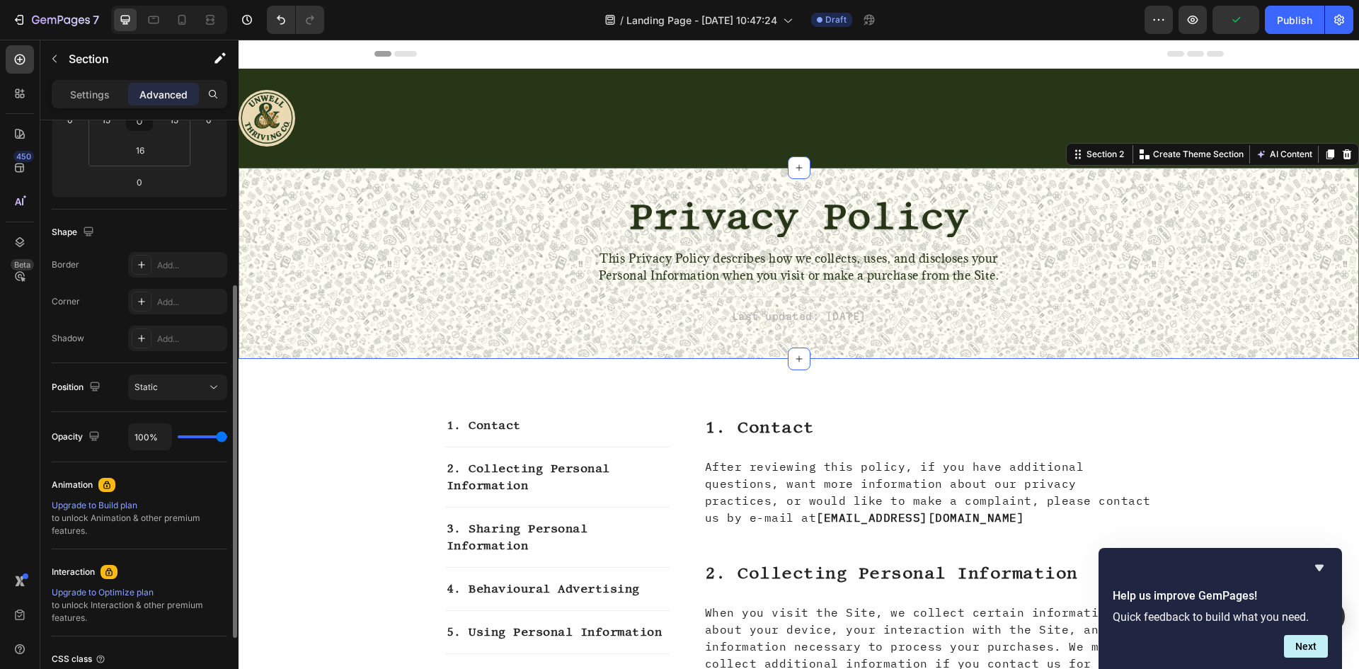
type input "94%"
type input "94"
type input "87%"
type input "87"
type input "83%"
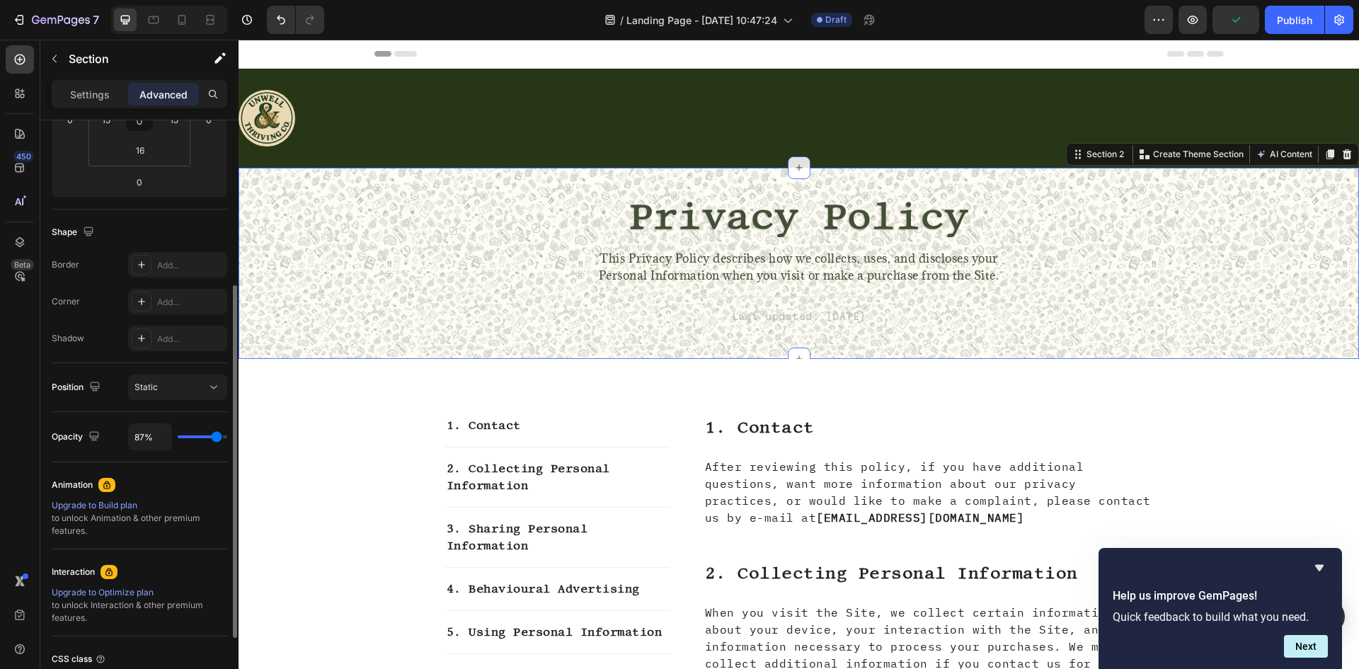
type input "83"
type input "78%"
type input "78"
type input "76%"
type input "76"
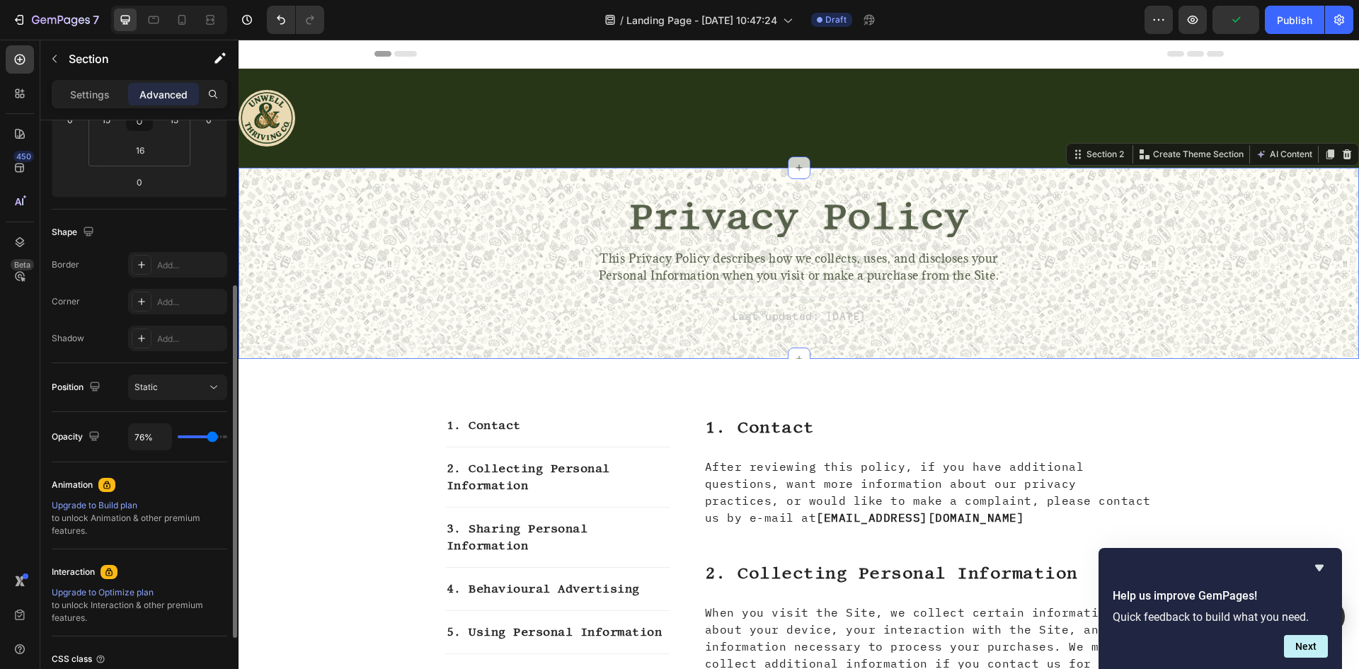
type input "91%"
type input "91"
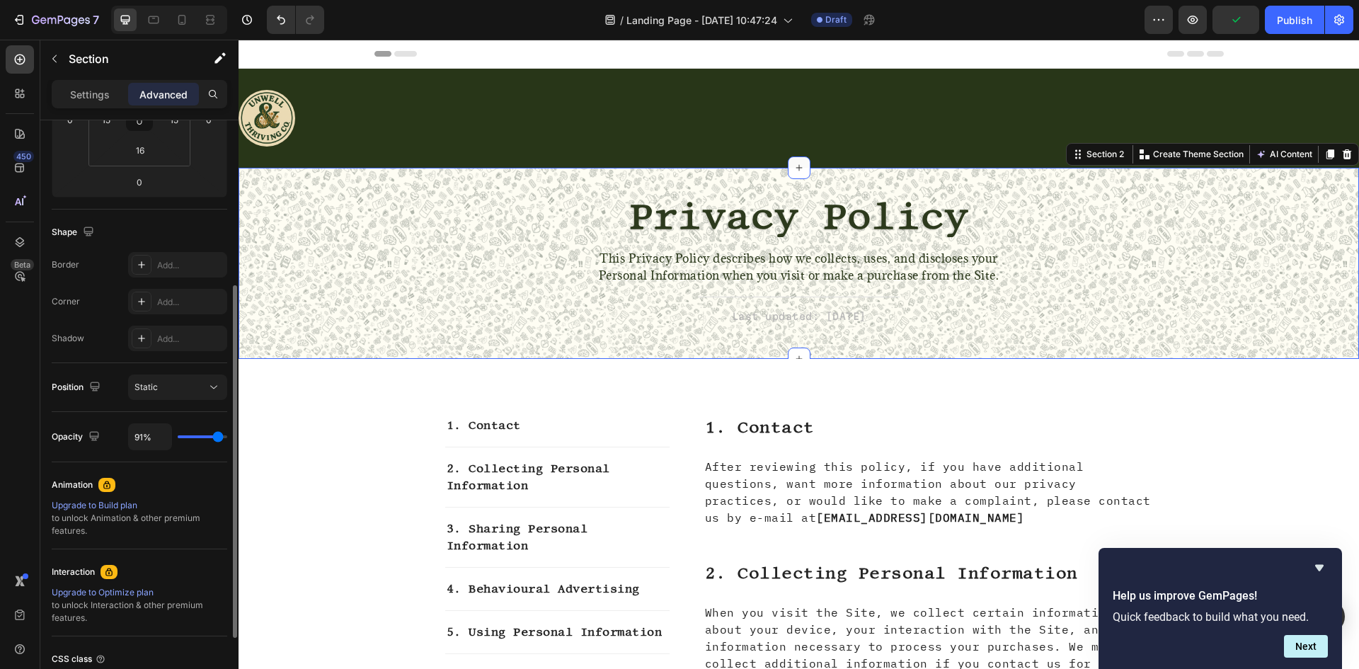
type input "98%"
type input "98"
type input "96%"
type input "96"
type input "100%"
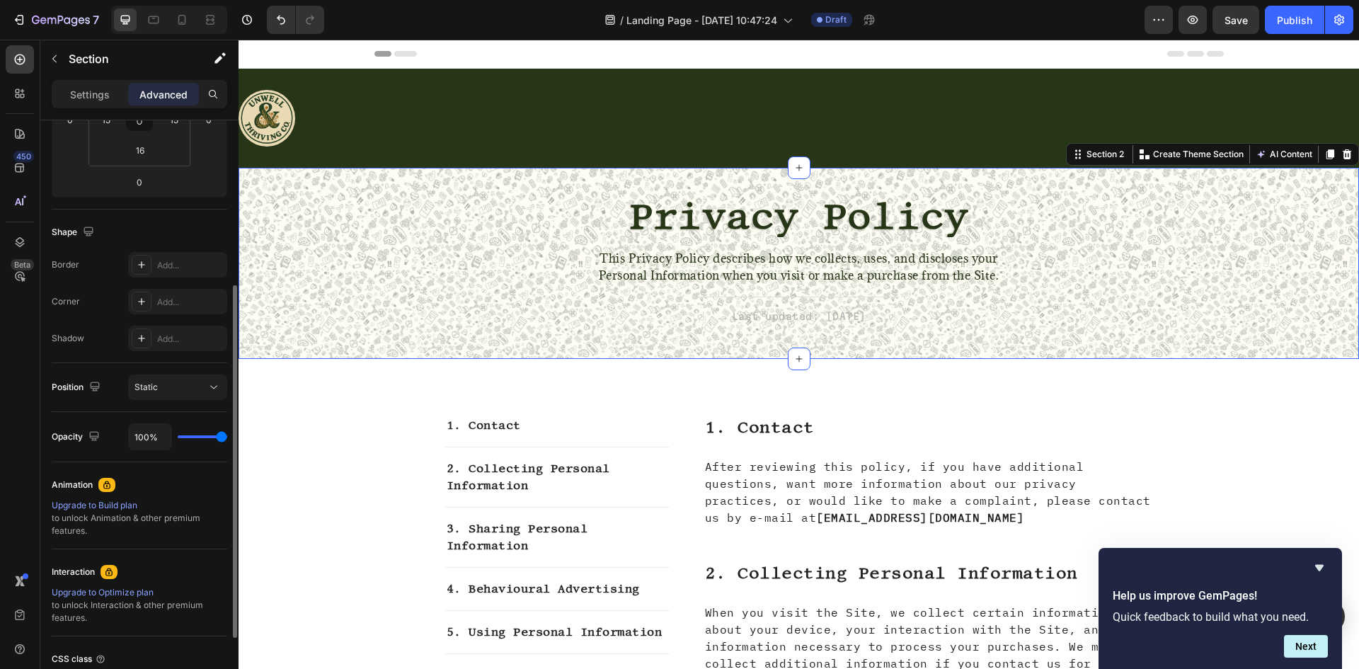
drag, startPoint x: 193, startPoint y: 436, endPoint x: 226, endPoint y: 428, distance: 33.5
type input "100"
click at [226, 435] on input "range" at bounding box center [203, 436] width 50 height 3
click at [651, 284] on p "This Privacy Policy describes how we collects, uses, and discloses your Persona…" at bounding box center [799, 267] width 401 height 34
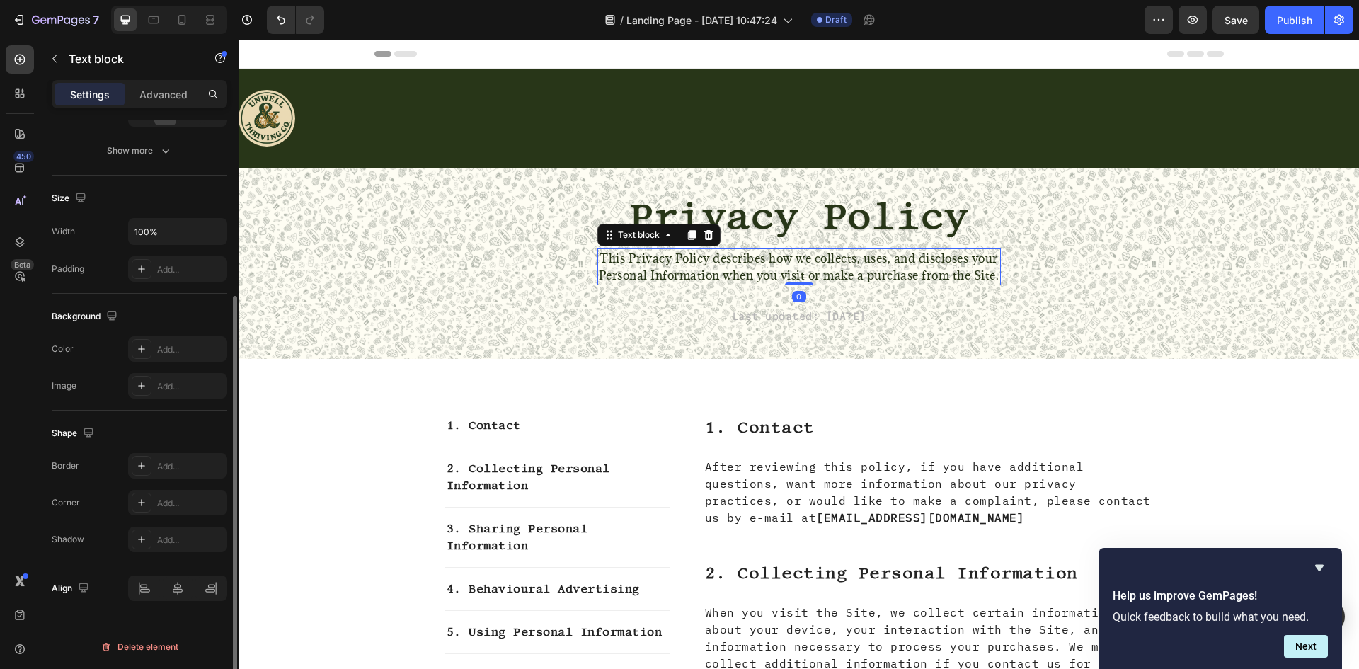
scroll to position [0, 0]
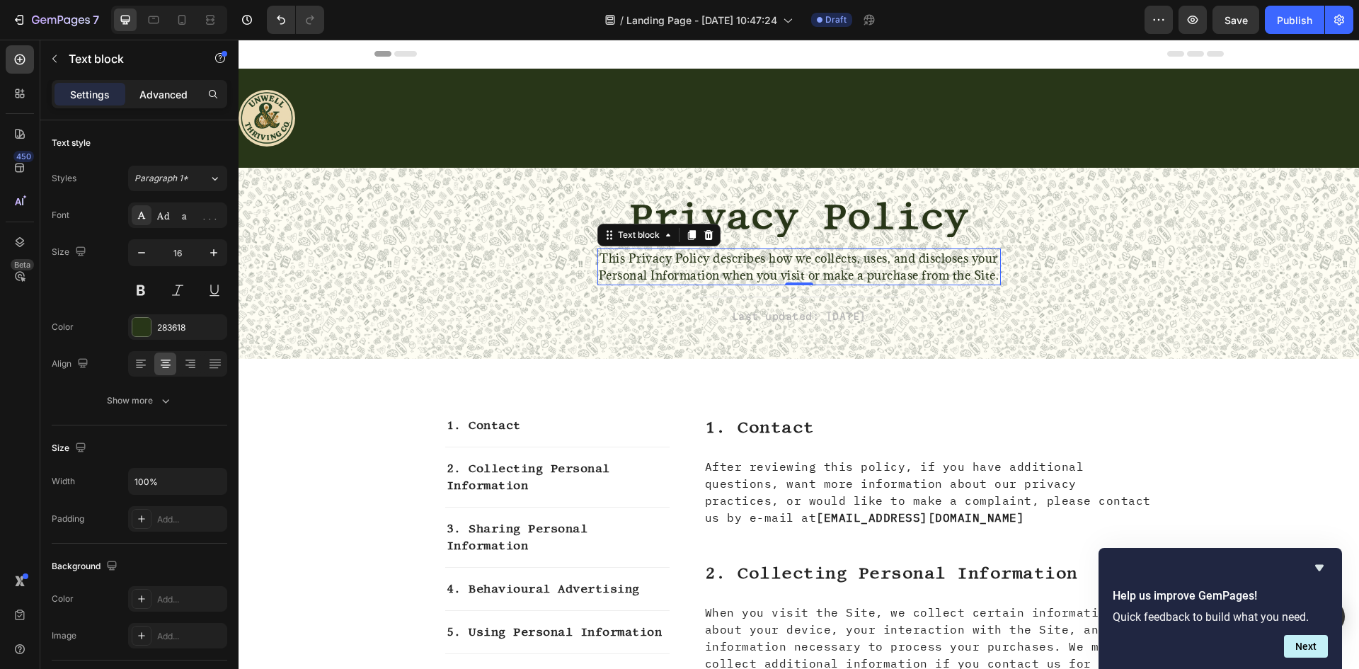
click at [162, 93] on p "Advanced" at bounding box center [163, 94] width 48 height 15
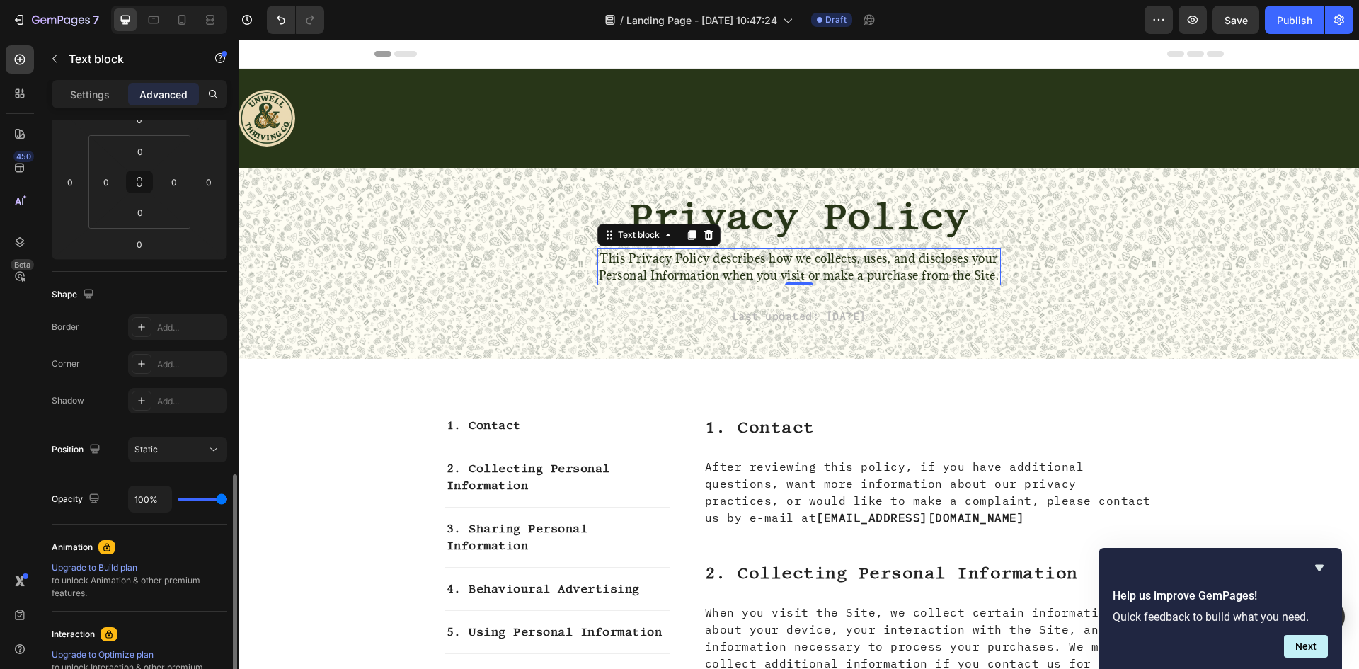
scroll to position [394, 0]
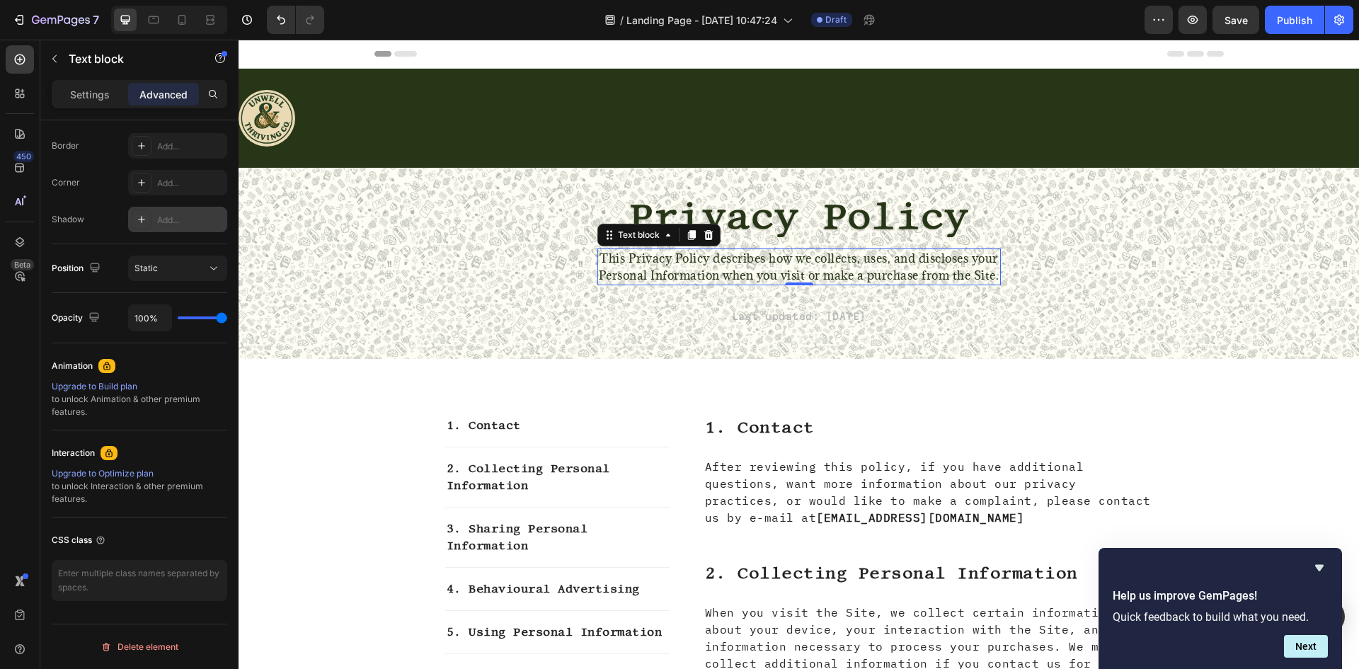
click at [149, 223] on div at bounding box center [142, 220] width 20 height 20
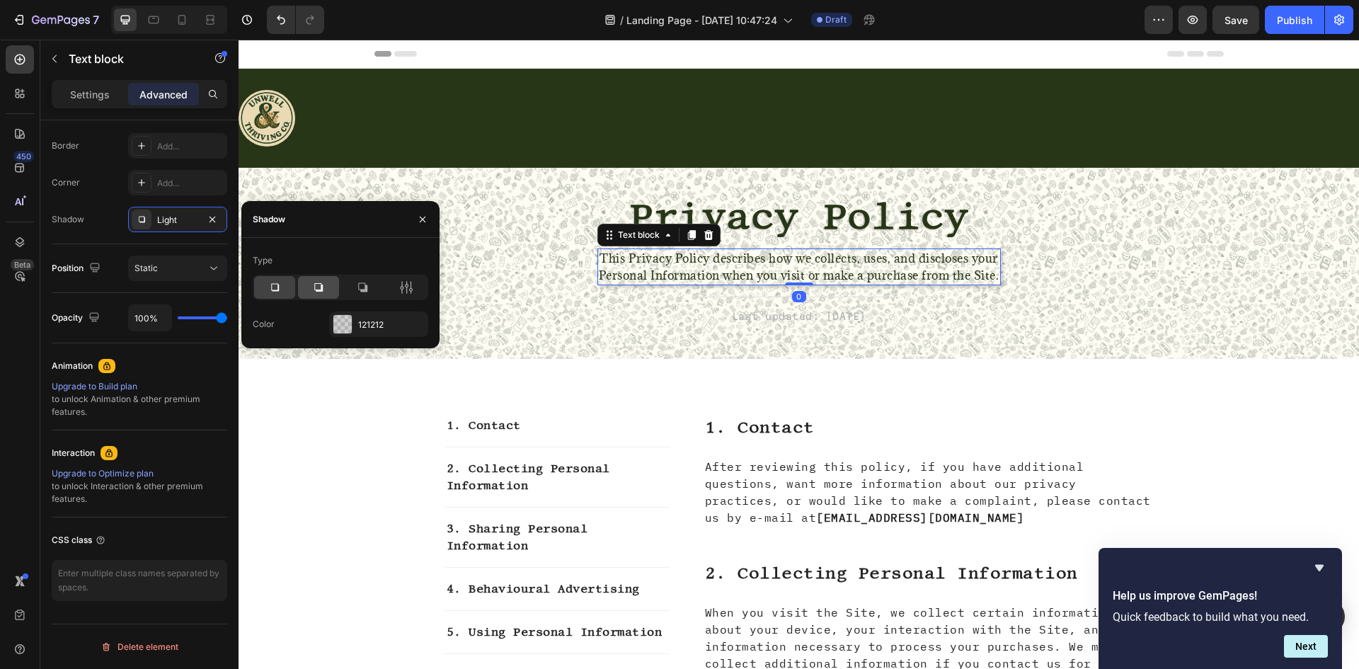
click at [316, 283] on icon at bounding box center [318, 287] width 8 height 8
click at [864, 265] on p "This Privacy Policy describes how we collects, uses, and discloses your Persona…" at bounding box center [799, 267] width 401 height 34
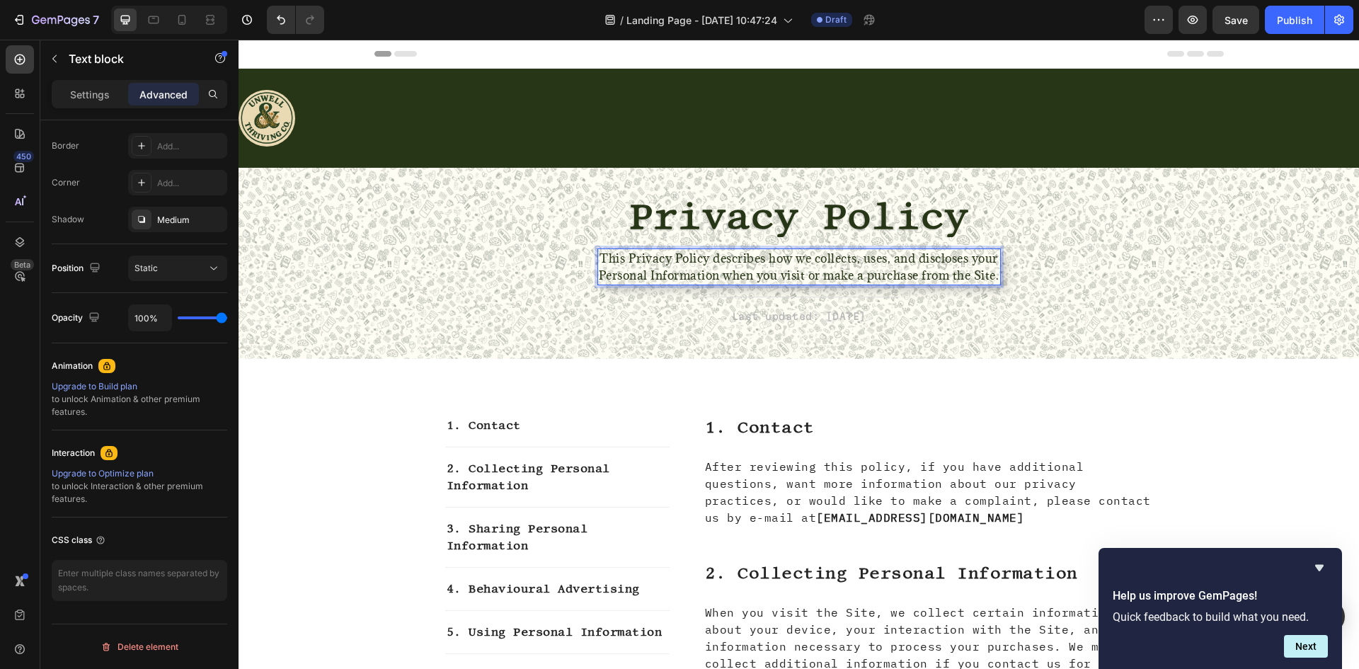
click at [489, 348] on div "⁠⁠⁠⁠⁠⁠⁠ Privacy Policy Heading This Privacy Policy describes how we collects, u…" at bounding box center [798, 275] width 1099 height 146
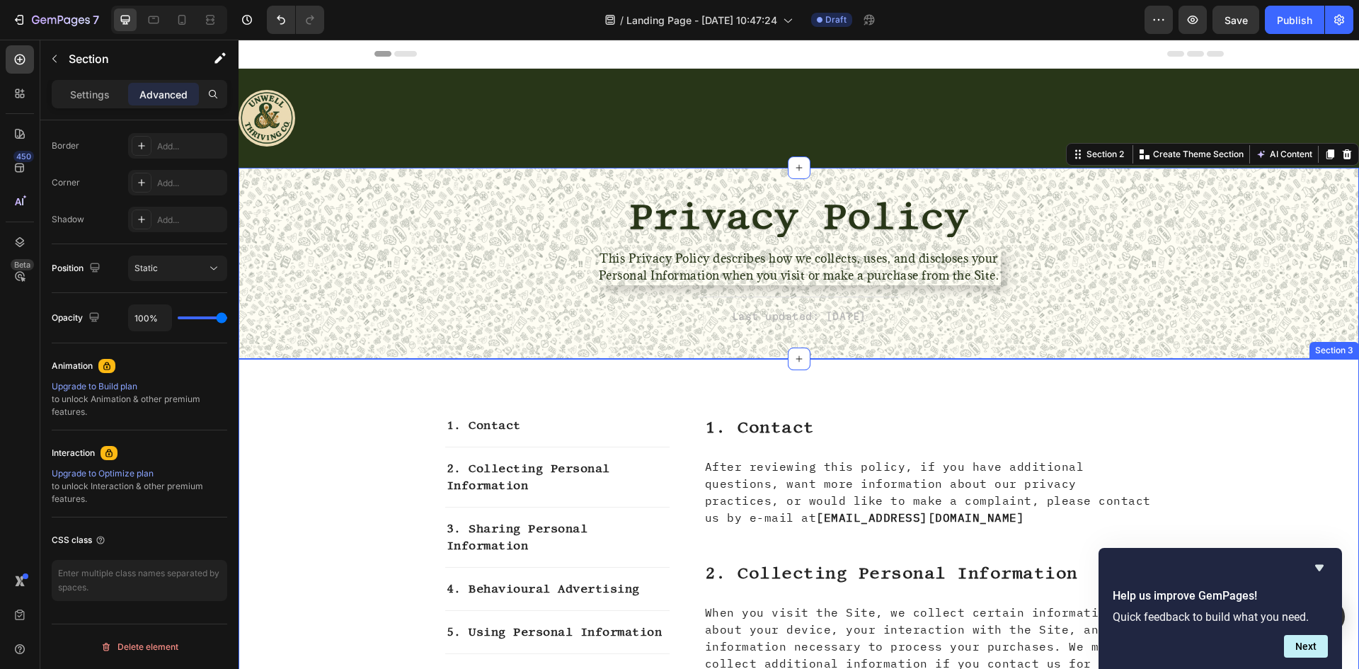
scroll to position [0, 0]
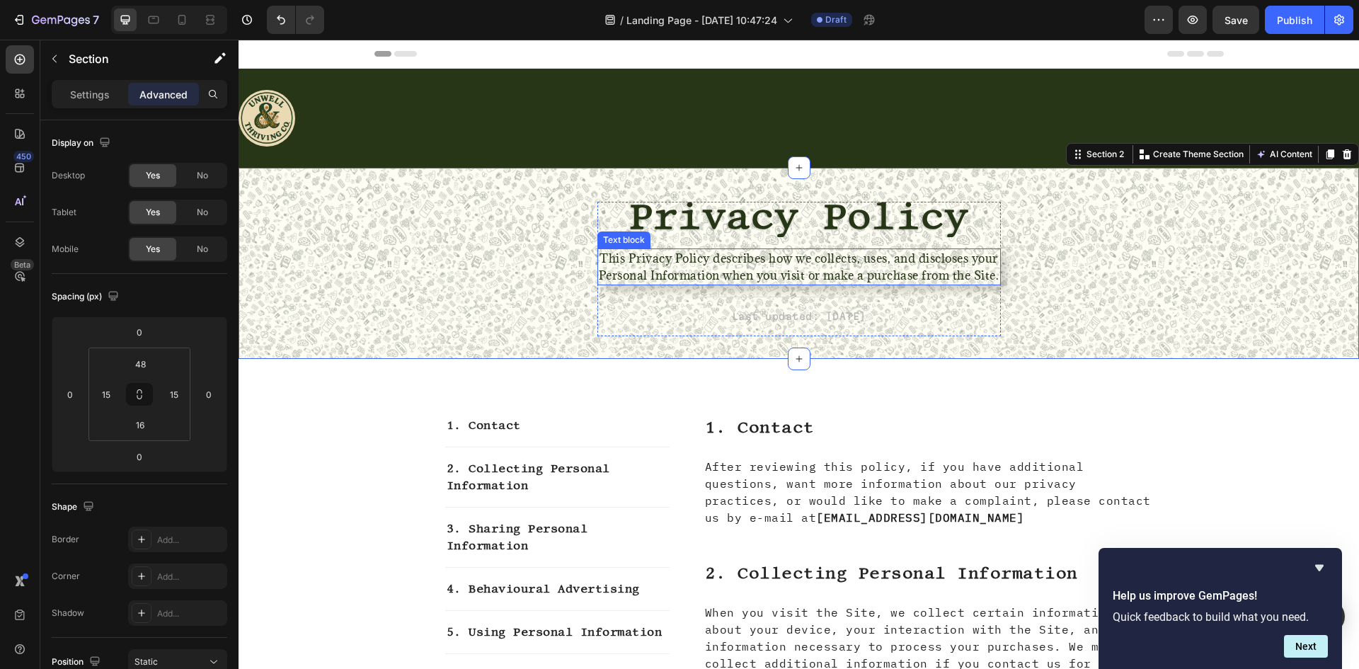
click at [657, 267] on p "This Privacy Policy describes how we collects, uses, and discloses your Persona…" at bounding box center [799, 267] width 401 height 34
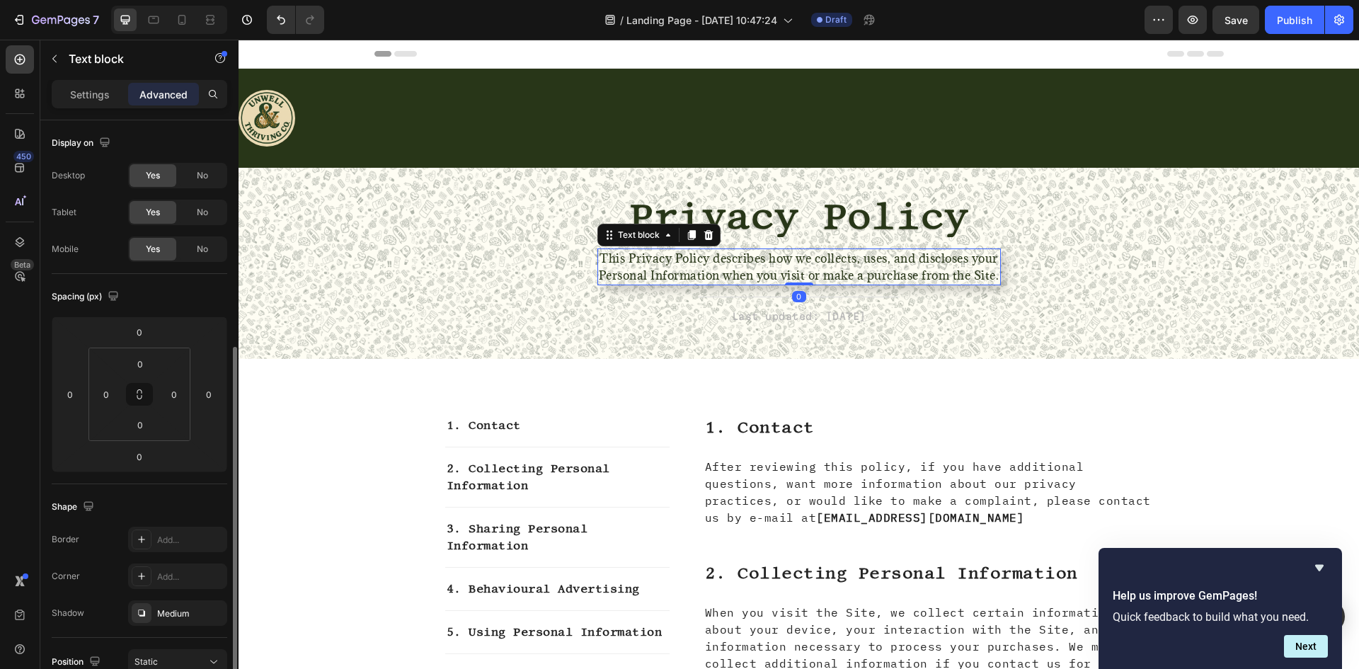
scroll to position [142, 0]
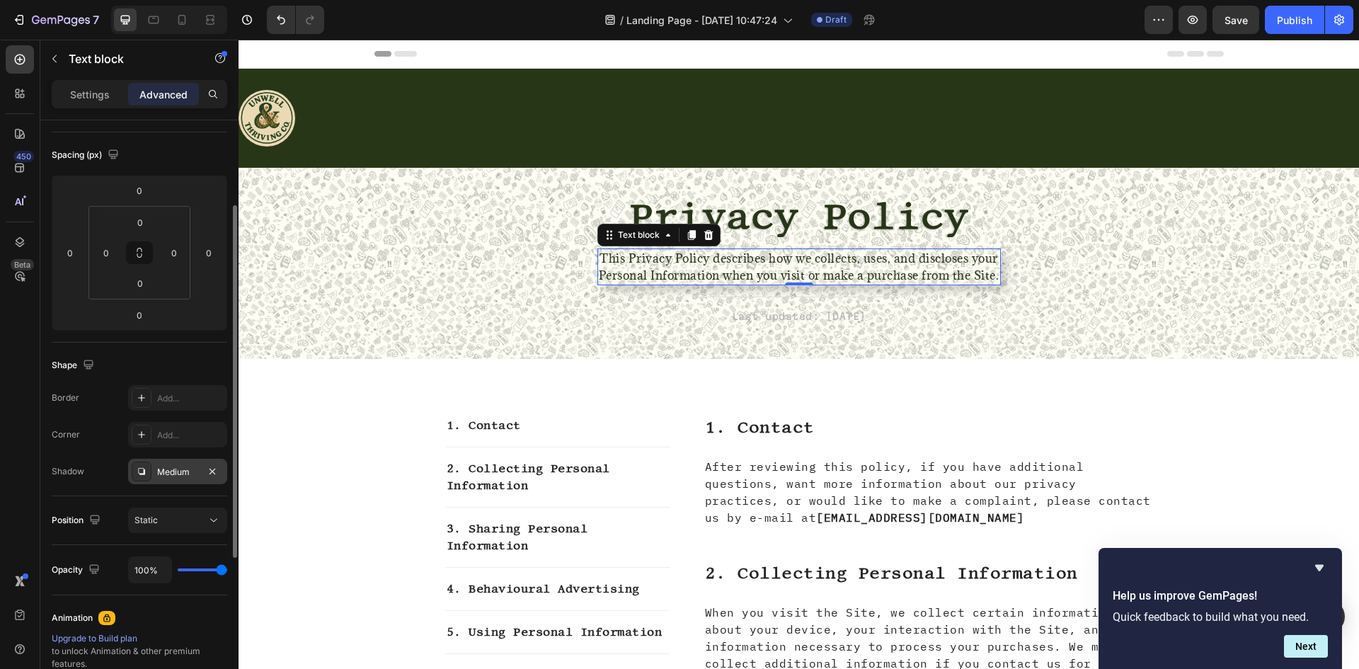
click at [181, 469] on div "Medium" at bounding box center [177, 472] width 41 height 13
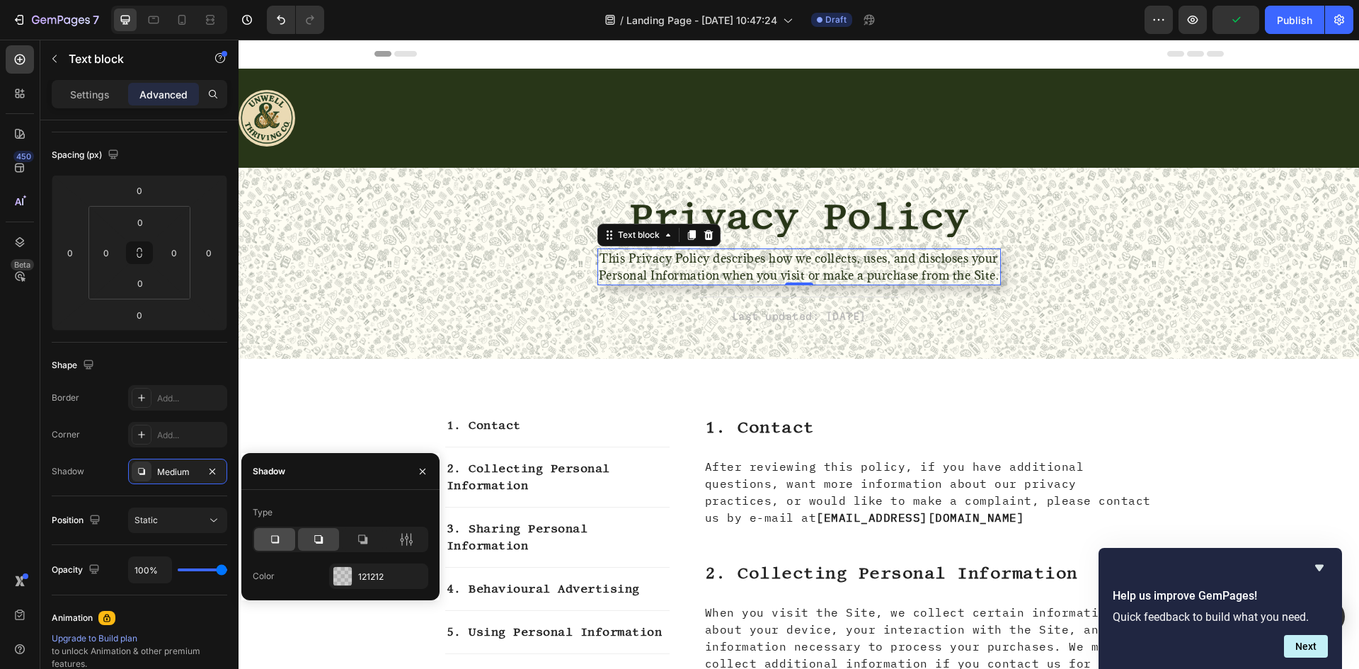
click at [267, 540] on div at bounding box center [274, 539] width 41 height 23
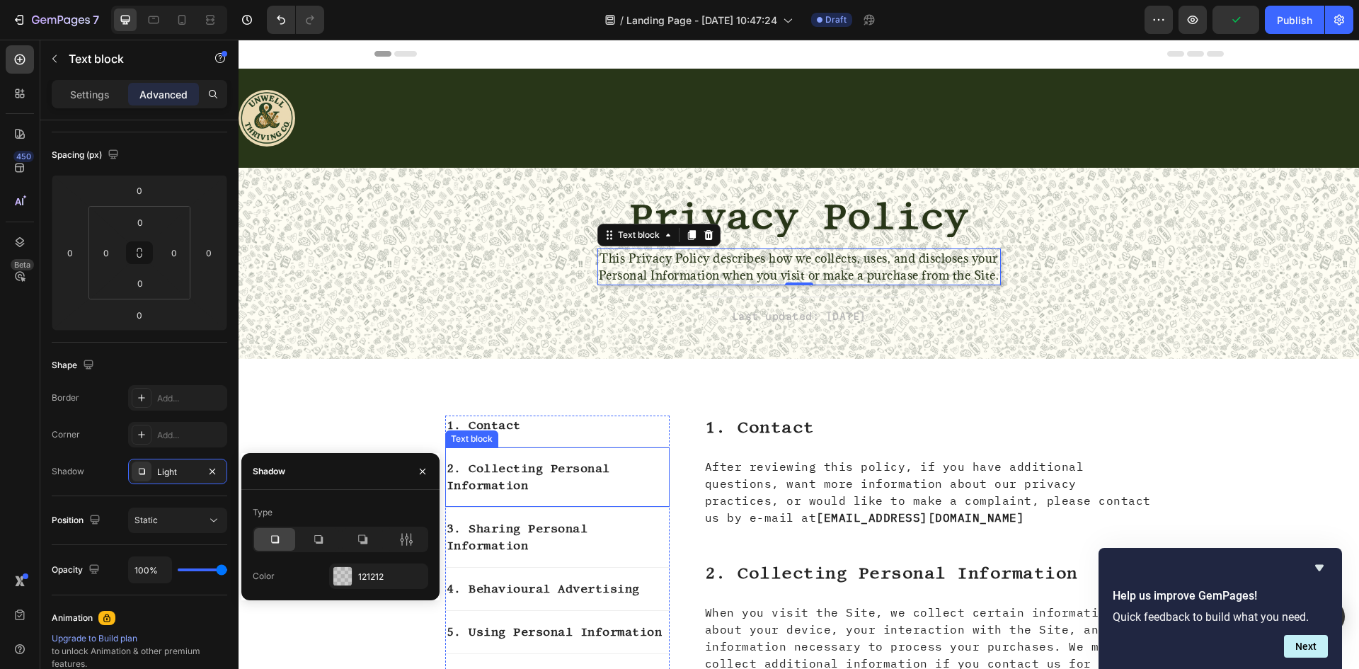
click at [579, 434] on p "1. Contact" at bounding box center [558, 425] width 222 height 17
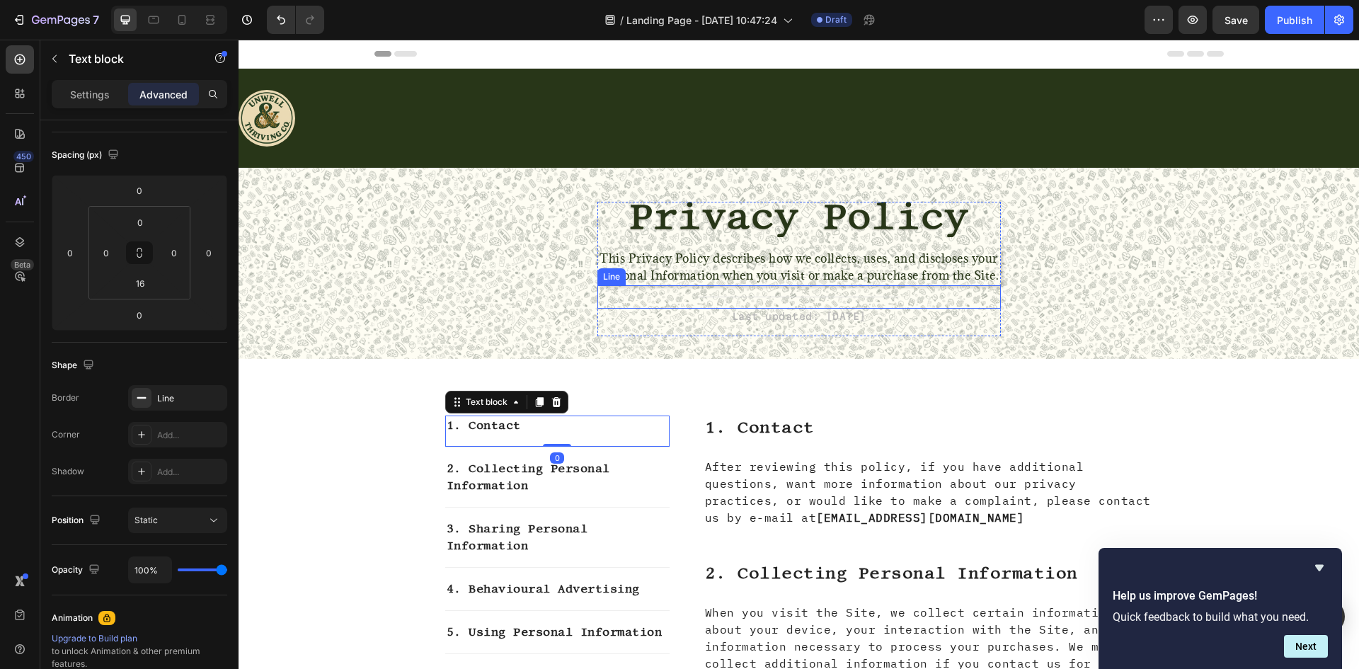
click at [807, 309] on div "Title Line" at bounding box center [800, 296] width 404 height 23
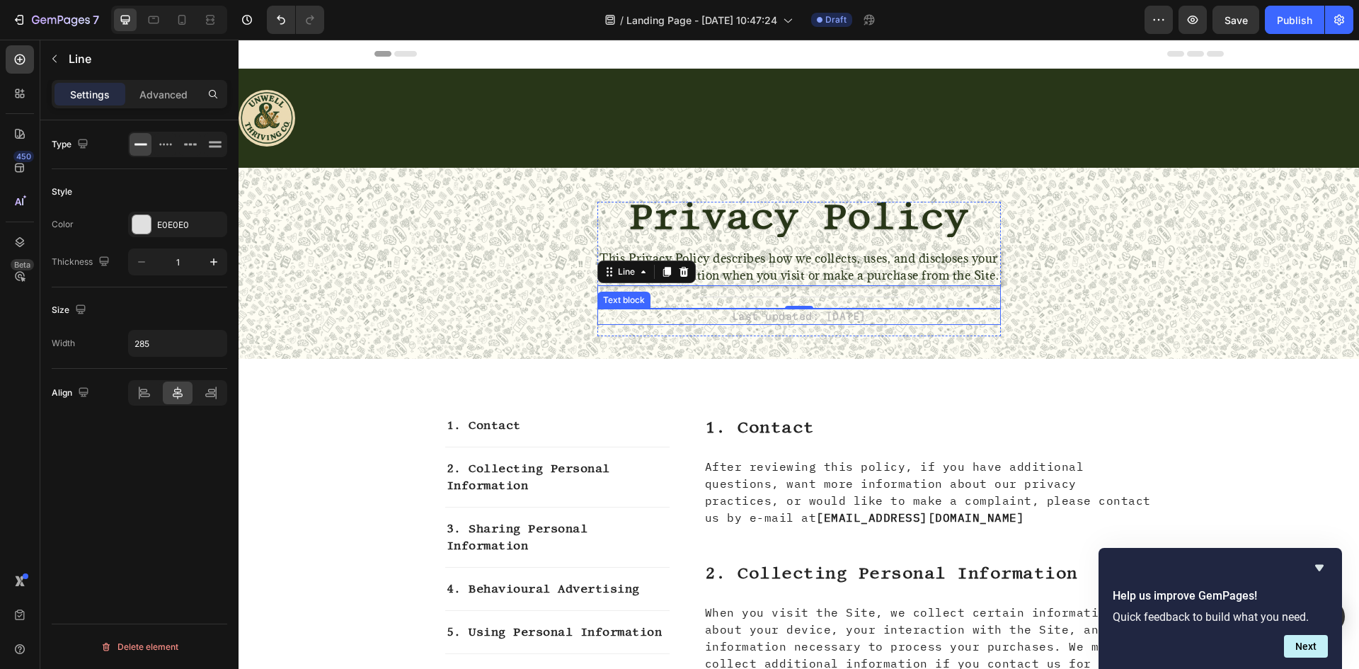
click at [784, 336] on div "⁠⁠⁠⁠⁠⁠⁠ Privacy Policy Heading This Privacy Policy describes how we collects, u…" at bounding box center [800, 269] width 404 height 135
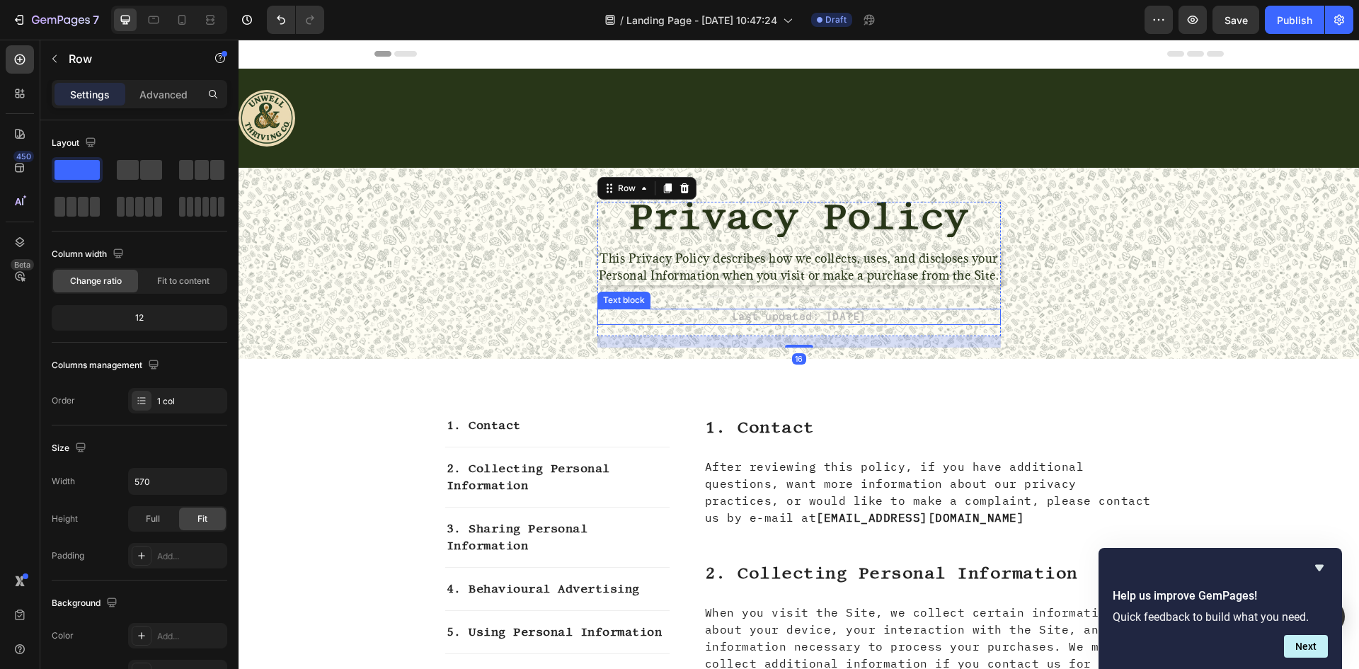
click at [784, 324] on p "Last updated: [DATE]" at bounding box center [799, 317] width 401 height 14
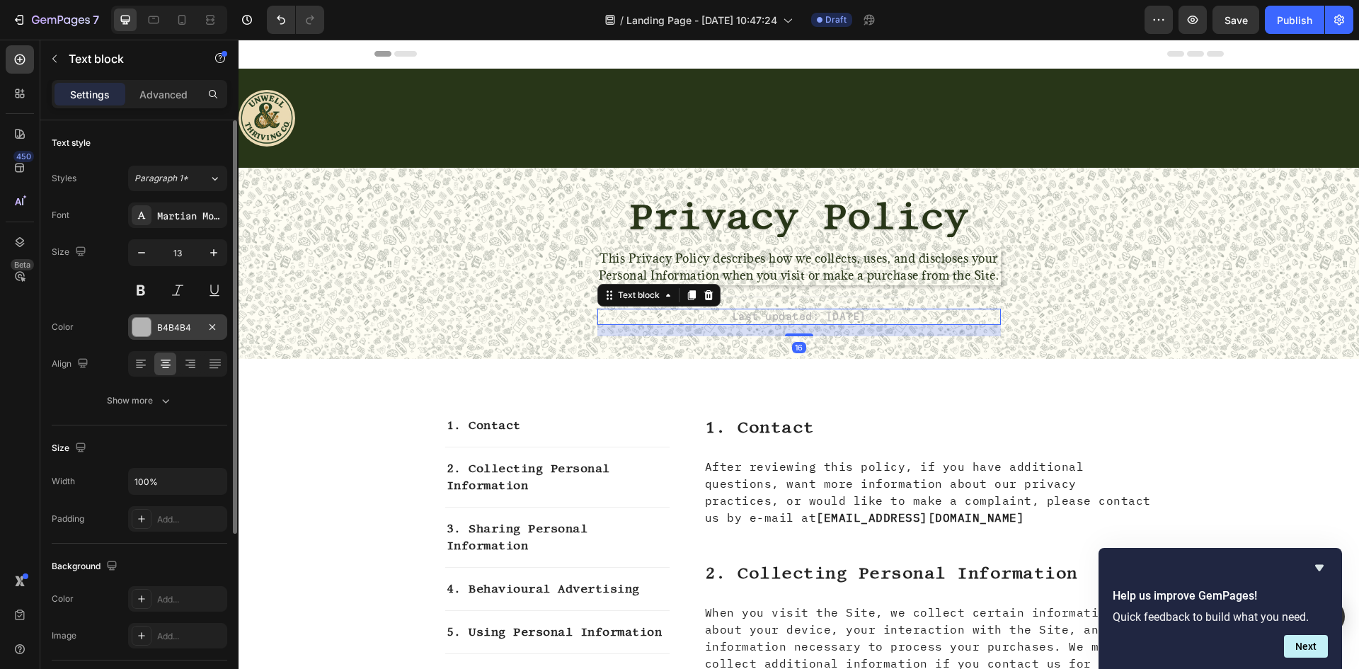
click at [145, 332] on div at bounding box center [141, 327] width 18 height 18
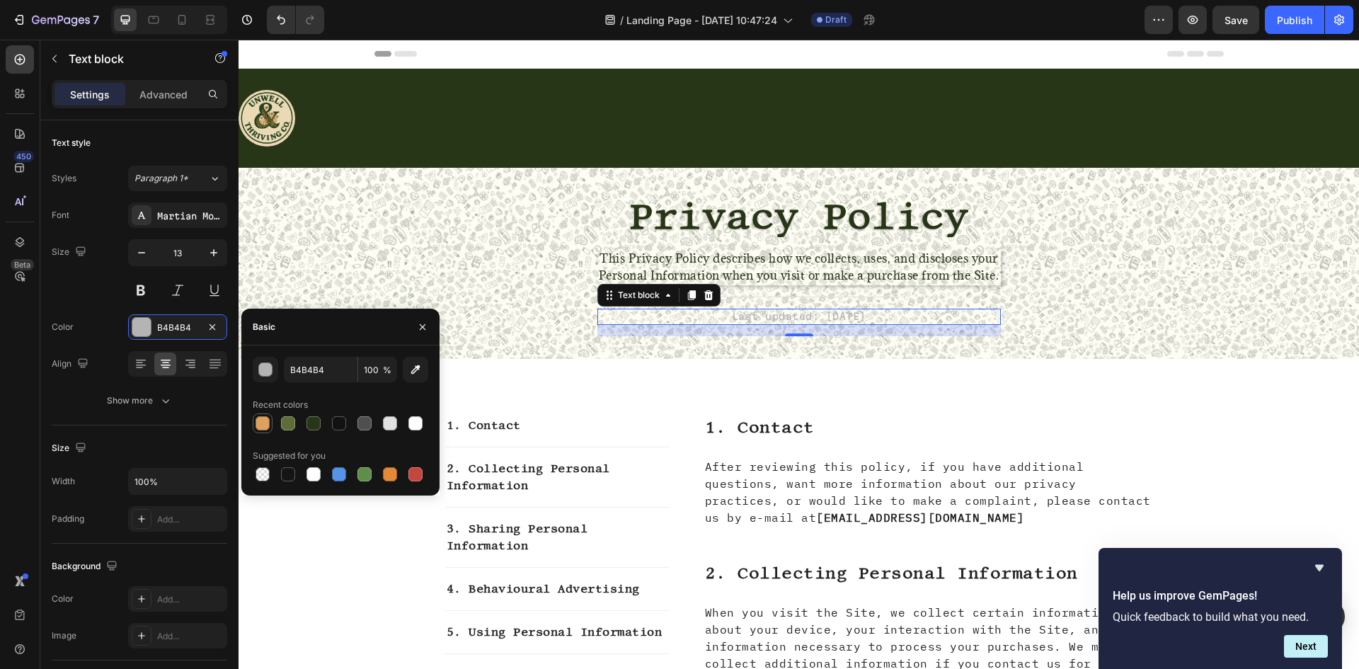
click at [264, 416] on div "Recent colors" at bounding box center [341, 414] width 176 height 40
click at [264, 416] on div at bounding box center [263, 423] width 14 height 14
click at [311, 426] on div at bounding box center [314, 423] width 14 height 14
type input "283618"
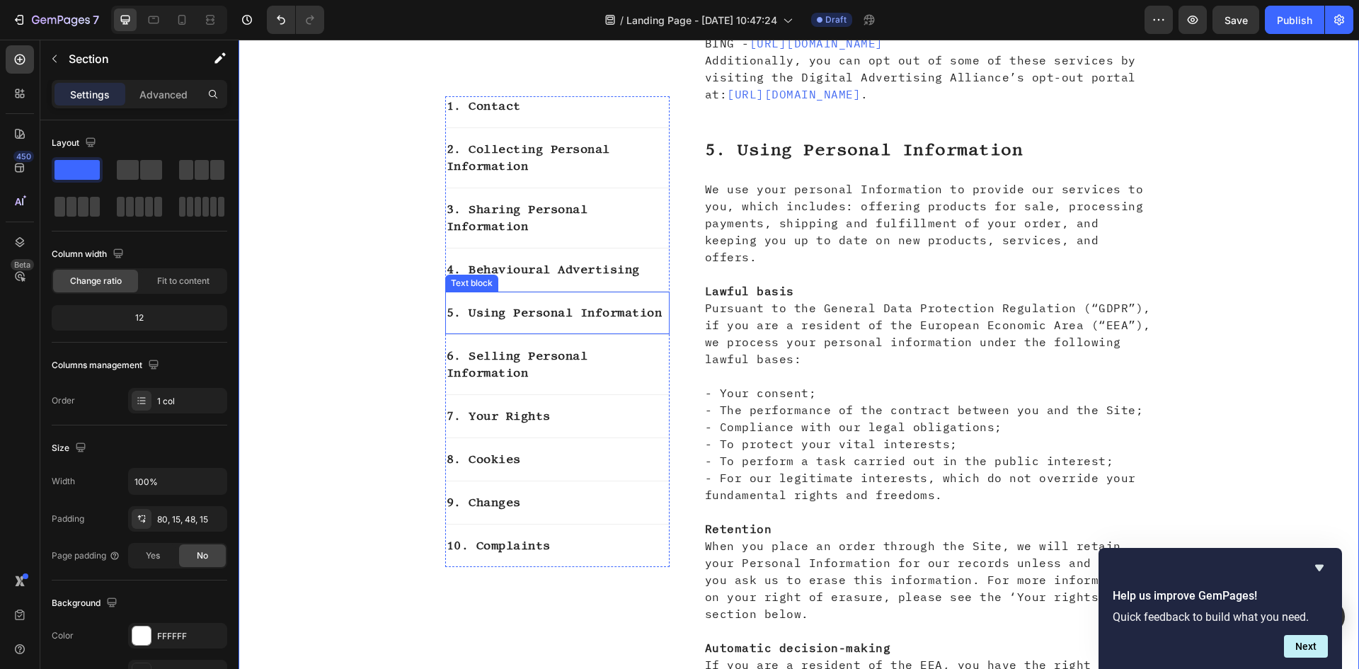
scroll to position [2761, 0]
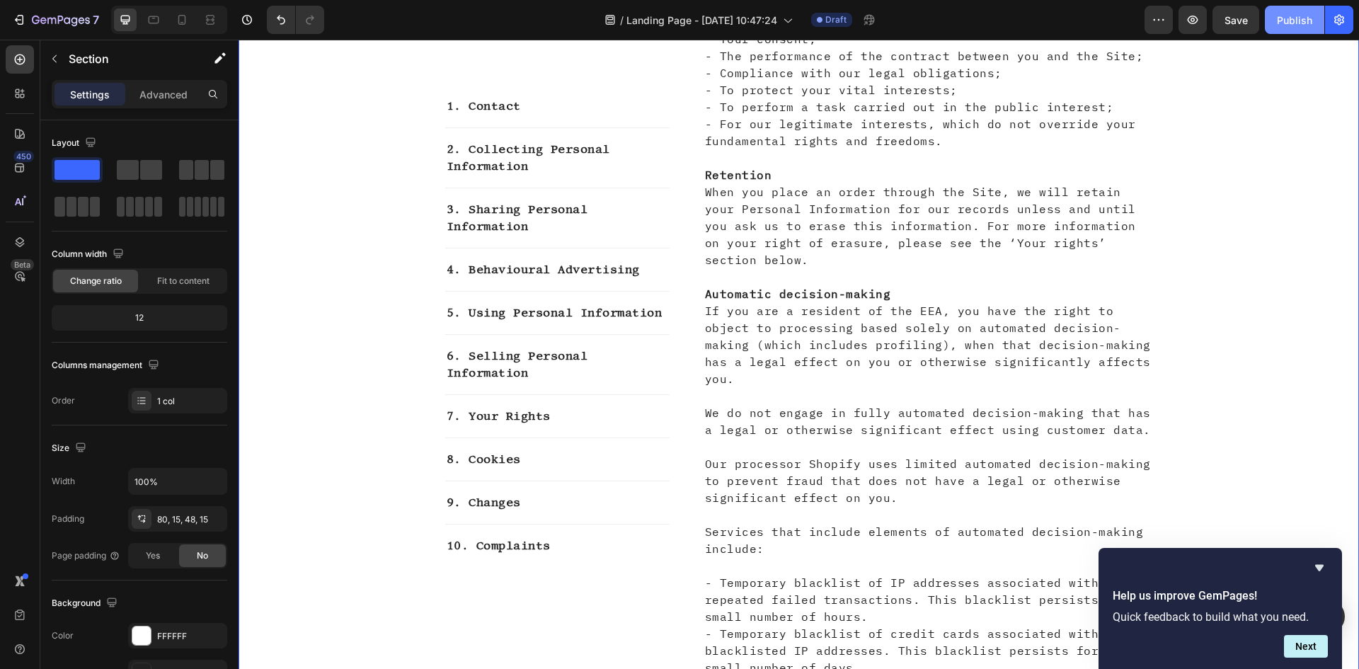
click at [1298, 18] on div "Publish" at bounding box center [1294, 20] width 35 height 15
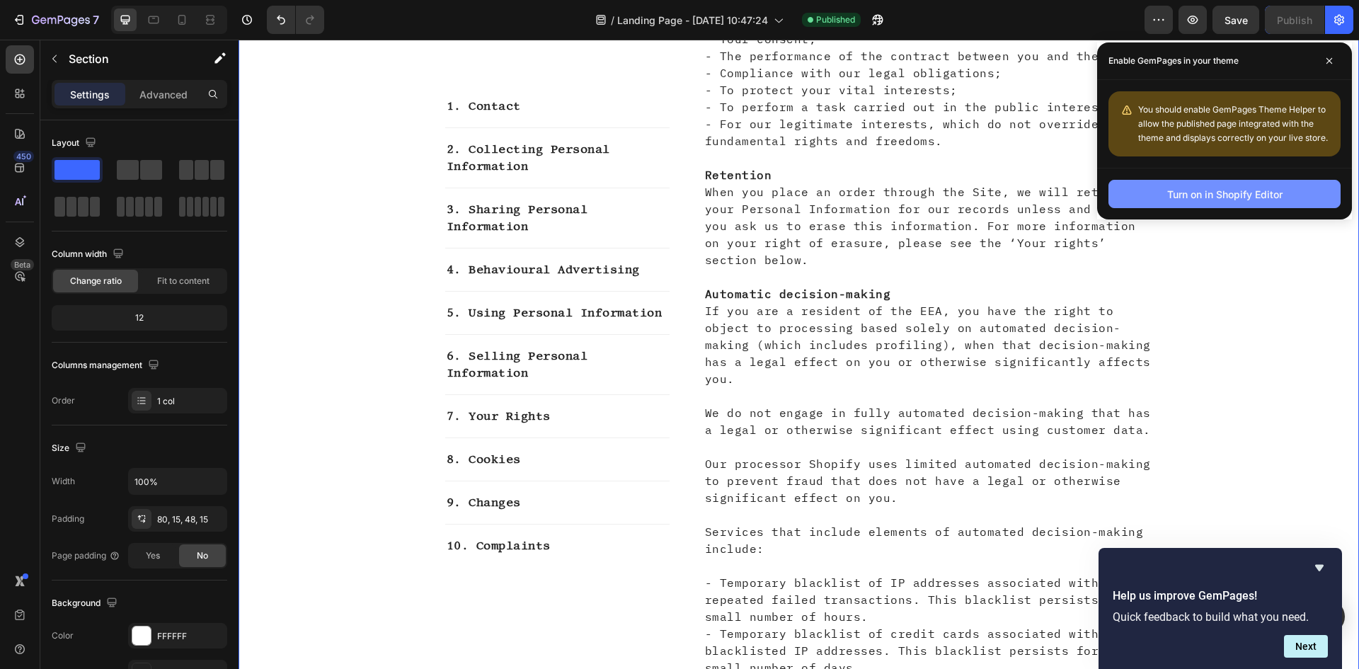
click at [1249, 196] on div "Turn on in Shopify Editor" at bounding box center [1224, 194] width 115 height 15
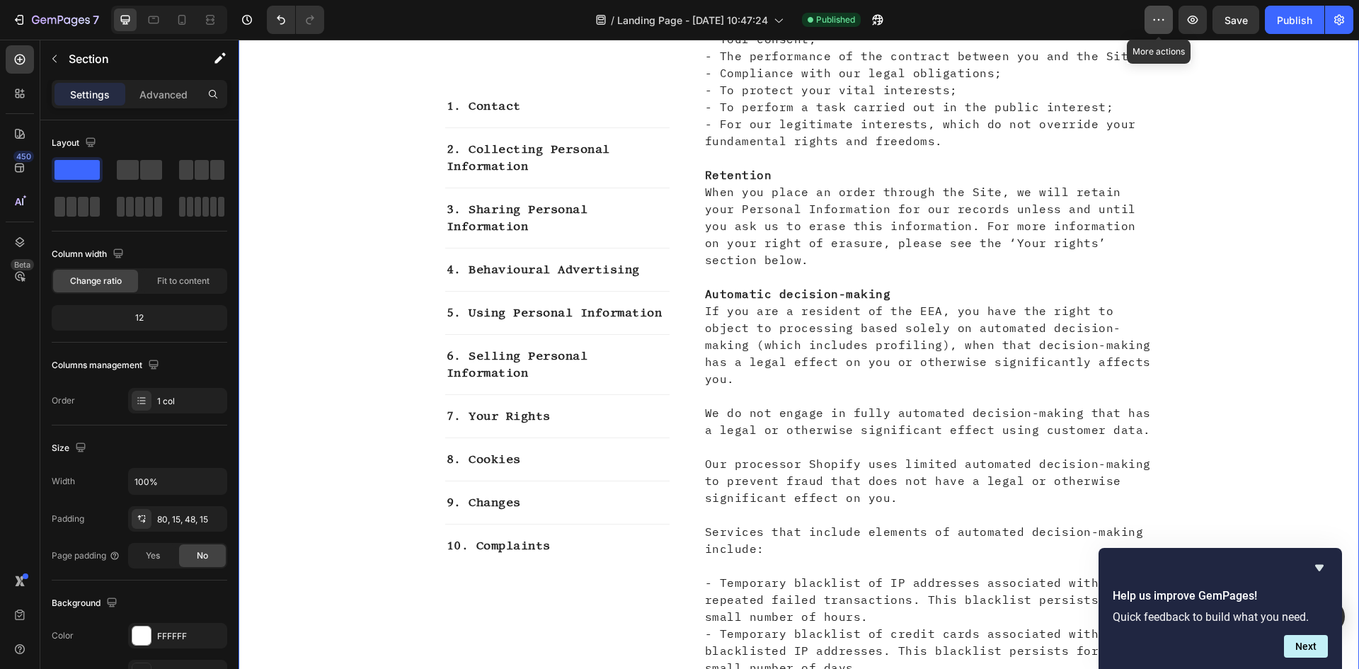
click at [1167, 21] on button "button" at bounding box center [1159, 20] width 28 height 28
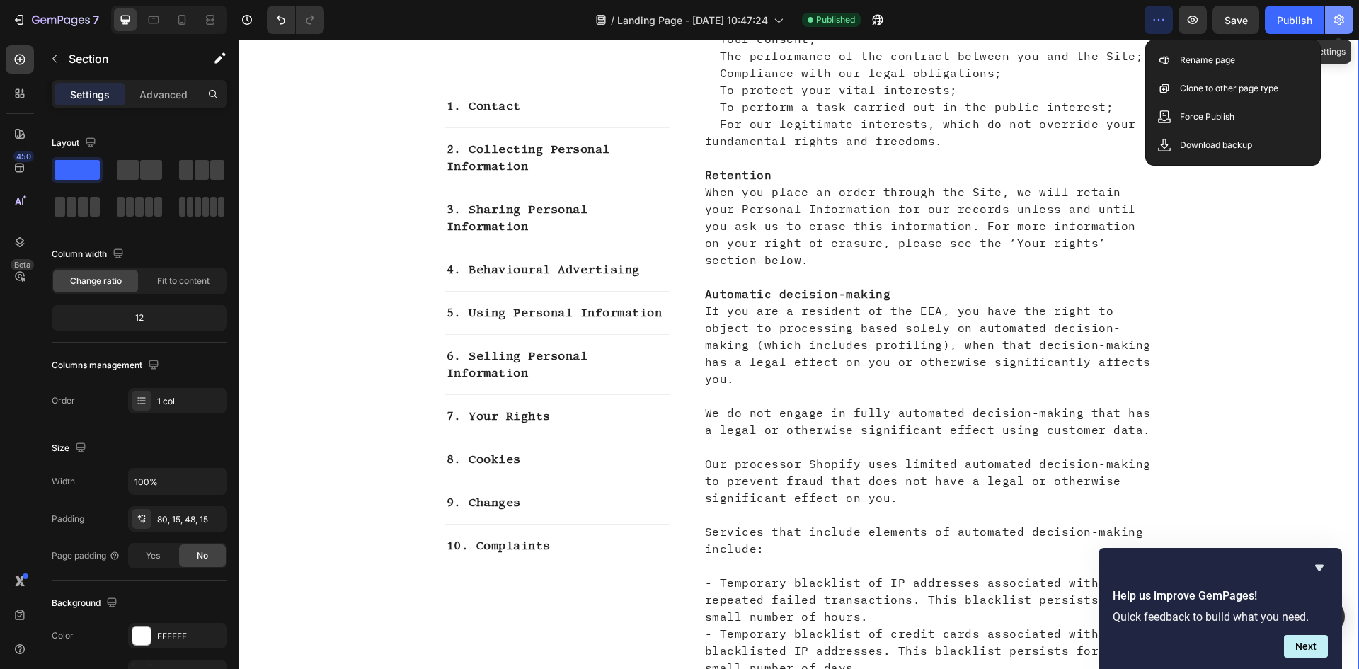
click at [1337, 25] on icon "button" at bounding box center [1339, 20] width 14 height 14
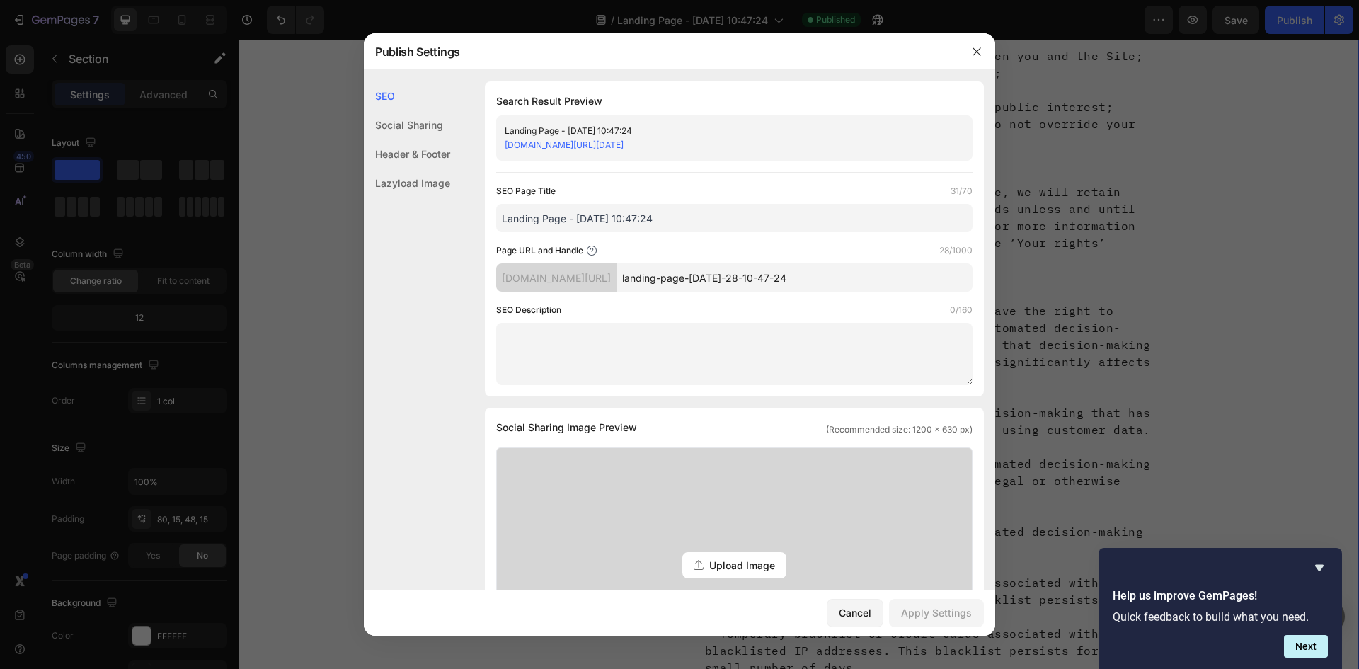
click at [575, 129] on div "Landing Page - [DATE] 10:47:24" at bounding box center [723, 131] width 436 height 14
drag, startPoint x: 784, startPoint y: 143, endPoint x: 459, endPoint y: 165, distance: 325.0
click at [459, 165] on div "SEO Search Result Preview Landing Page - [DATE] 10:47:24 [DOMAIN_NAME][URL][DAT…" at bounding box center [680, 631] width 632 height 1101
click at [591, 228] on input "Landing Page - [DATE] 10:47:24" at bounding box center [734, 218] width 476 height 28
drag, startPoint x: 670, startPoint y: 224, endPoint x: 582, endPoint y: 238, distance: 89.6
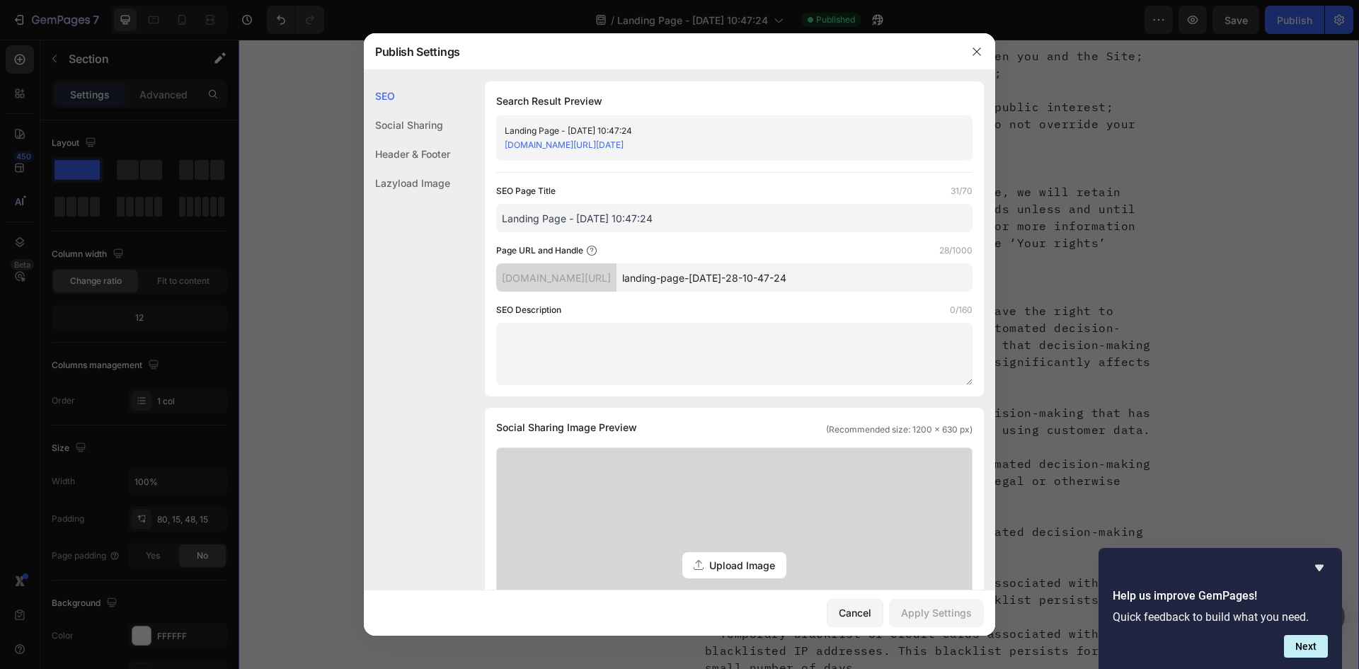
click at [582, 238] on div "SEO Page Title 31/70 Landing Page - [DATE] 10:47:24 Page URL and Handle 28/1000…" at bounding box center [734, 284] width 476 height 201
click at [573, 219] on input "Landing Page - [DATE] 10:47:24" at bounding box center [734, 218] width 476 height 28
drag, startPoint x: 577, startPoint y: 217, endPoint x: 714, endPoint y: 232, distance: 137.4
click at [714, 232] on input "Landing Page - [DATE] 10:47:24" at bounding box center [734, 218] width 476 height 28
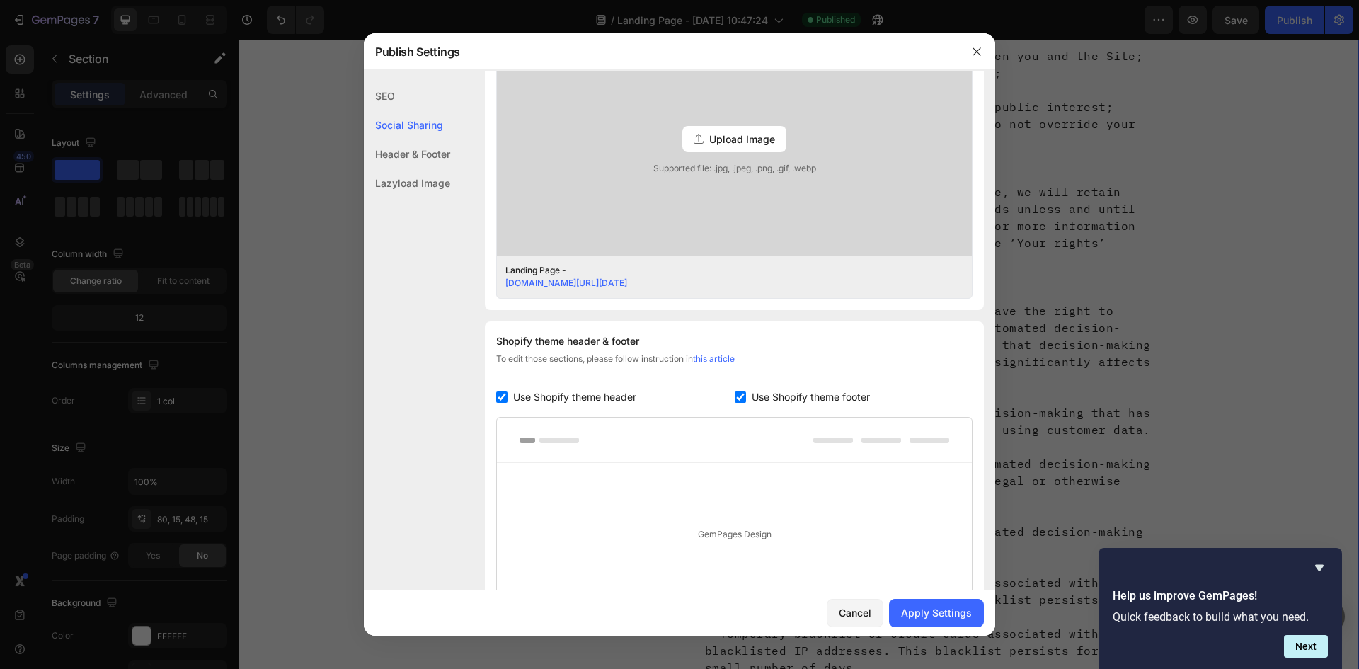
scroll to position [566, 0]
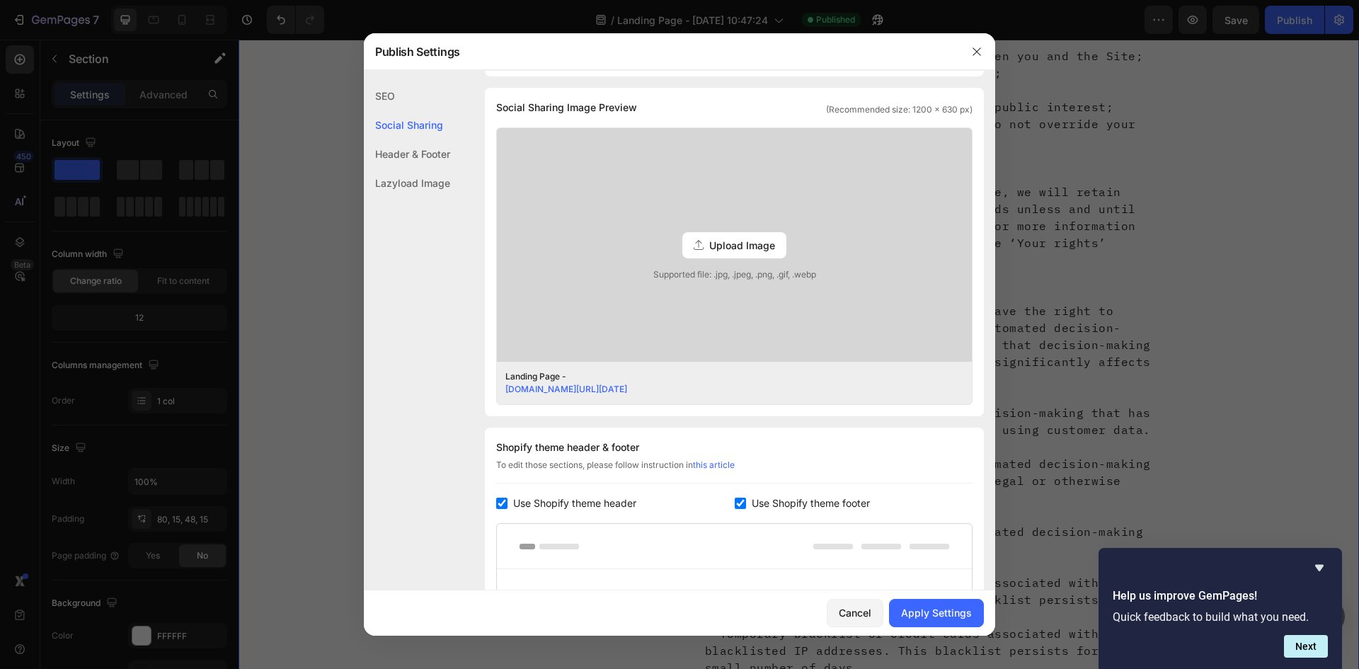
type input "Landing Page -"
click at [394, 101] on div "SEO" at bounding box center [407, 95] width 86 height 29
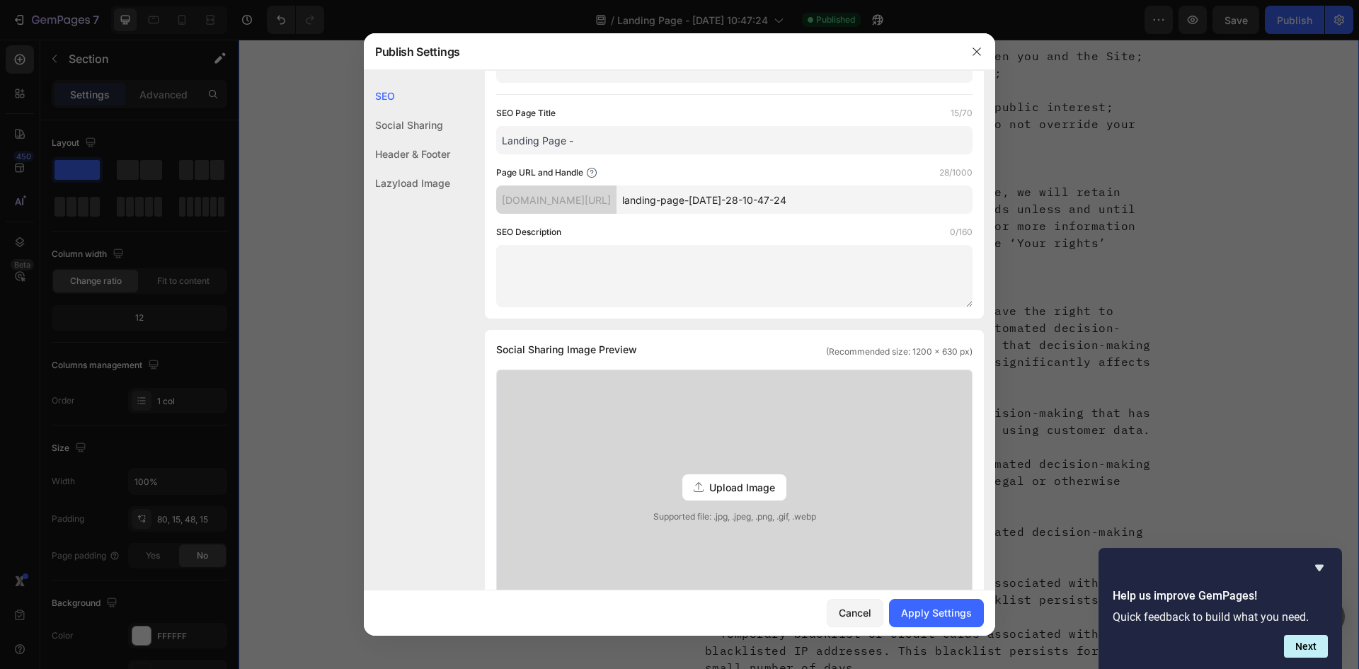
scroll to position [0, 0]
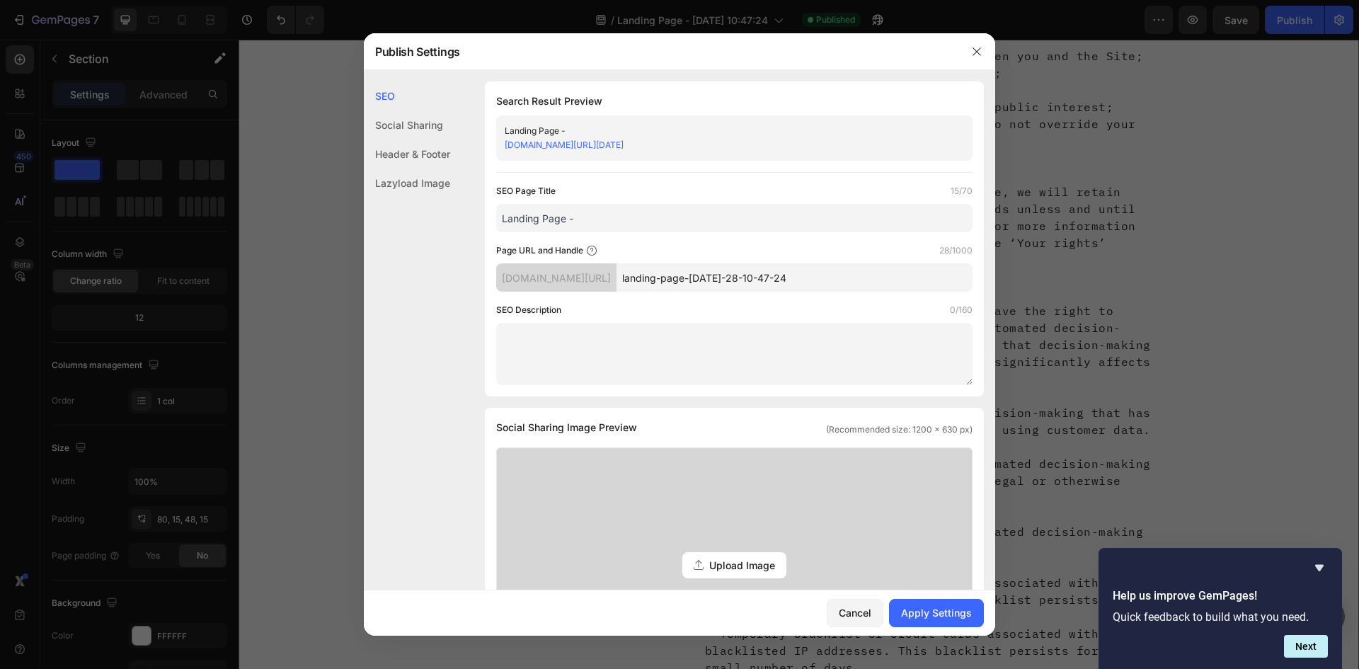
click at [576, 123] on div "Landing Page - [DOMAIN_NAME][URL][DATE]" at bounding box center [734, 137] width 476 height 45
click at [617, 275] on div "[DOMAIN_NAME][URL]" at bounding box center [556, 277] width 120 height 28
click at [707, 283] on input "landing-page-[DATE]-28-10-47-24" at bounding box center [795, 277] width 356 height 28
click at [617, 280] on div "[DOMAIN_NAME][URL]" at bounding box center [556, 277] width 120 height 28
drag, startPoint x: 838, startPoint y: 278, endPoint x: 729, endPoint y: 292, distance: 109.9
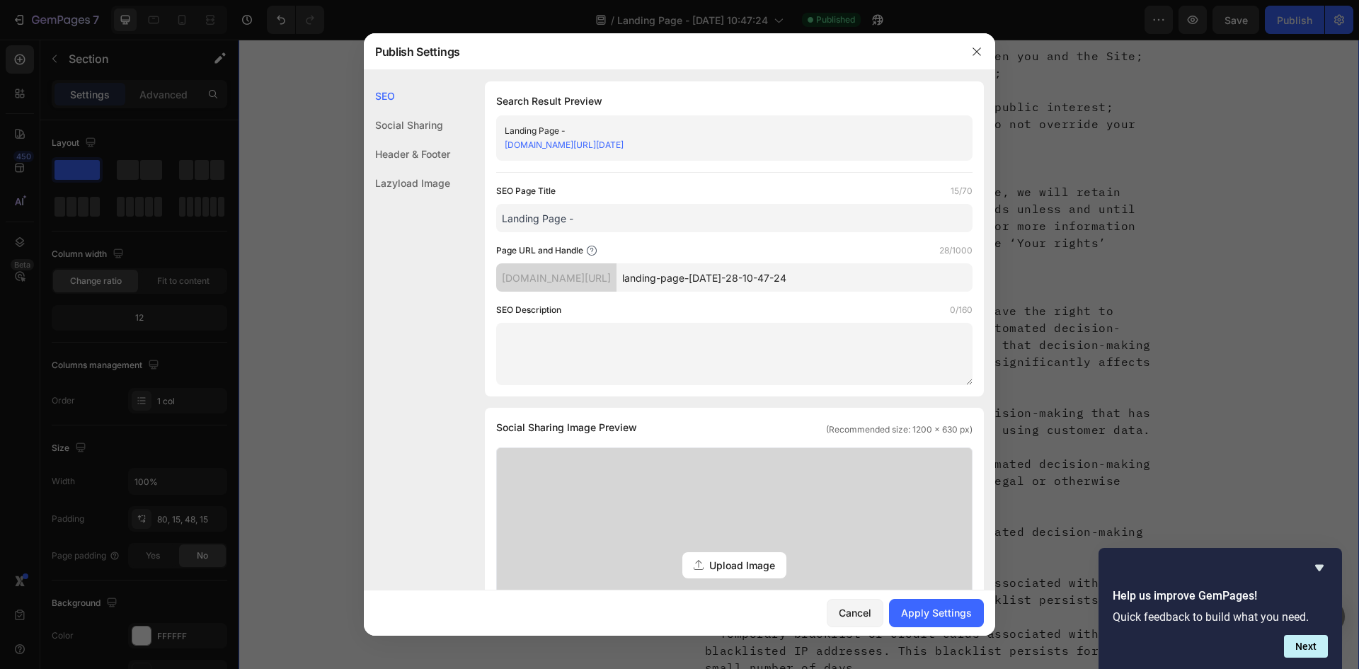
click at [729, 292] on div "SEO Page Title 15/70 Landing Page - Page URL and Handle 28/1000 [DOMAIN_NAME][U…" at bounding box center [734, 284] width 476 height 201
type input "landing-page"
drag, startPoint x: 739, startPoint y: 286, endPoint x: 629, endPoint y: 300, distance: 110.6
click at [629, 300] on div "SEO Page Title 15/70 Landing Page - Page URL and Handle 12/1000 [DOMAIN_NAME][U…" at bounding box center [734, 284] width 476 height 201
click at [717, 275] on input "landingpage" at bounding box center [795, 277] width 356 height 28
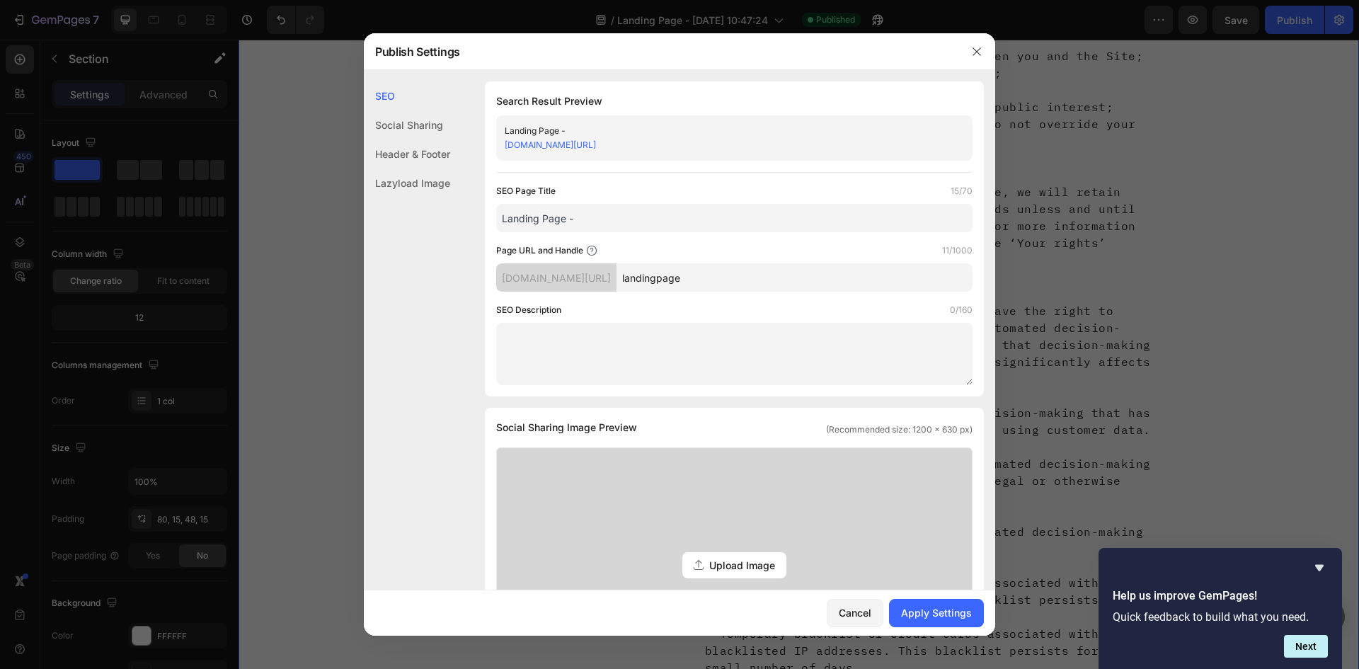
click at [731, 281] on input "landingpage" at bounding box center [795, 277] width 356 height 28
paste input "privacy-policy"
type input "privacy-policy"
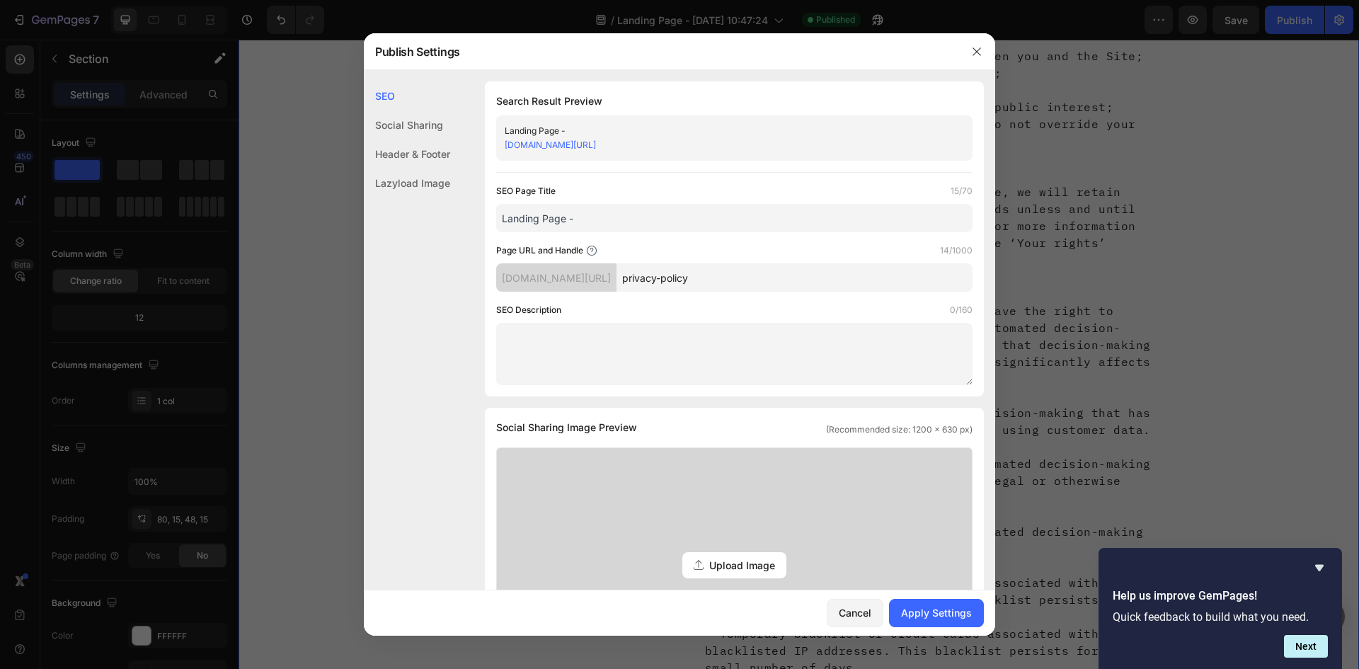
click at [592, 282] on div "[DOMAIN_NAME][URL]" at bounding box center [556, 277] width 120 height 28
click at [591, 282] on div "[DOMAIN_NAME][URL]" at bounding box center [556, 277] width 120 height 28
click at [598, 220] on input "Landing Page -" at bounding box center [734, 218] width 476 height 28
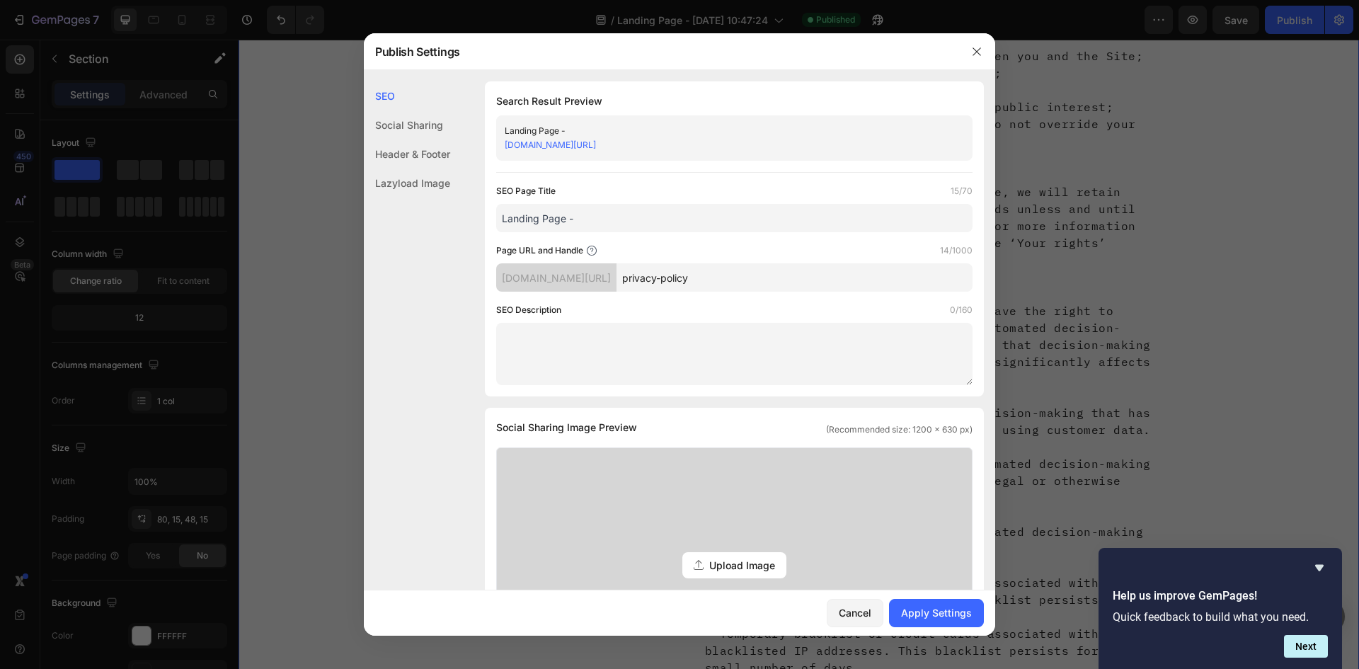
click at [598, 220] on input "Landing Page -" at bounding box center [734, 218] width 476 height 28
drag, startPoint x: 598, startPoint y: 220, endPoint x: 461, endPoint y: 242, distance: 138.4
click at [461, 242] on div "SEO Search Result Preview Landing Page - [DOMAIN_NAME][URL] SEO Page Title 15/7…" at bounding box center [680, 631] width 632 height 1101
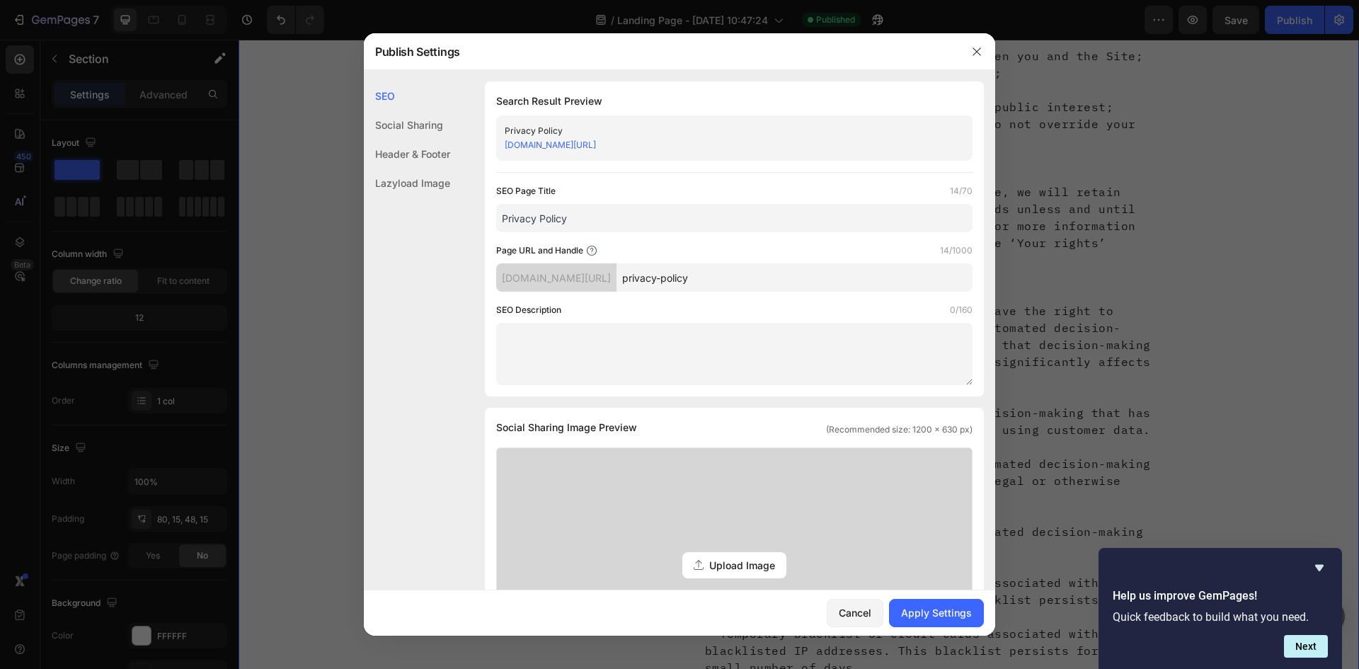
type input "Privacy Policy"
click at [420, 129] on div "Social Sharing" at bounding box center [407, 124] width 86 height 29
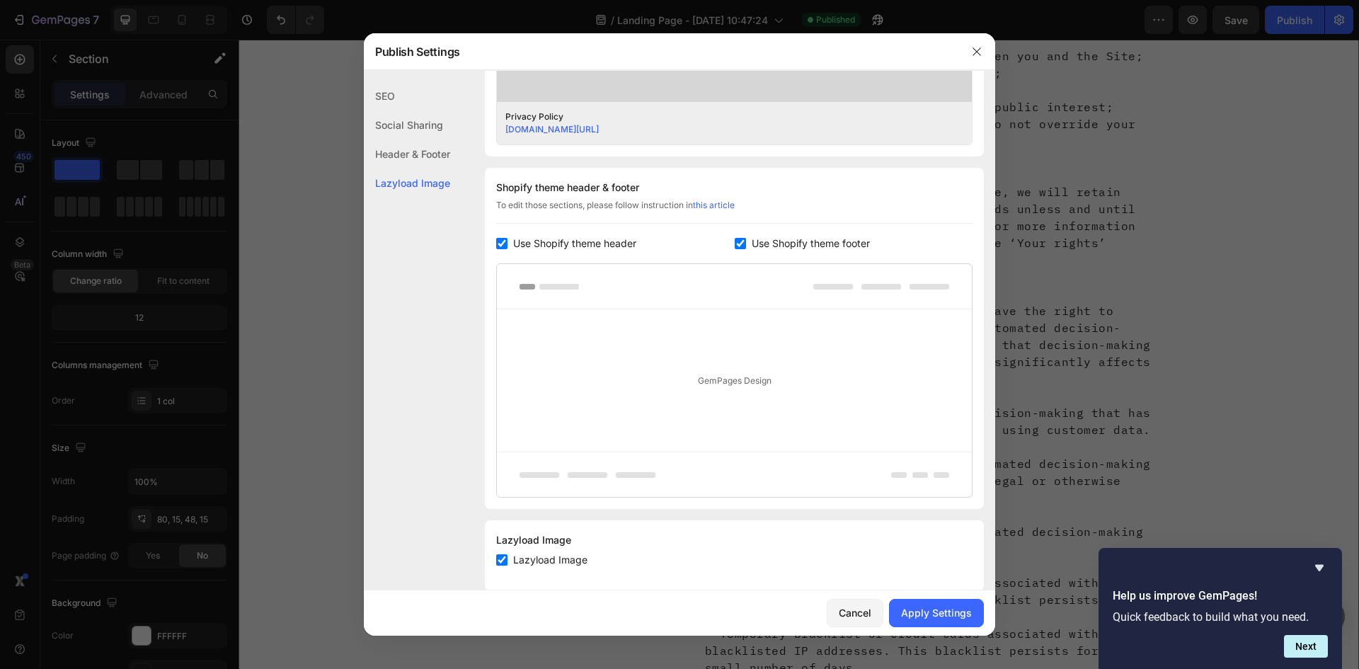
scroll to position [603, 0]
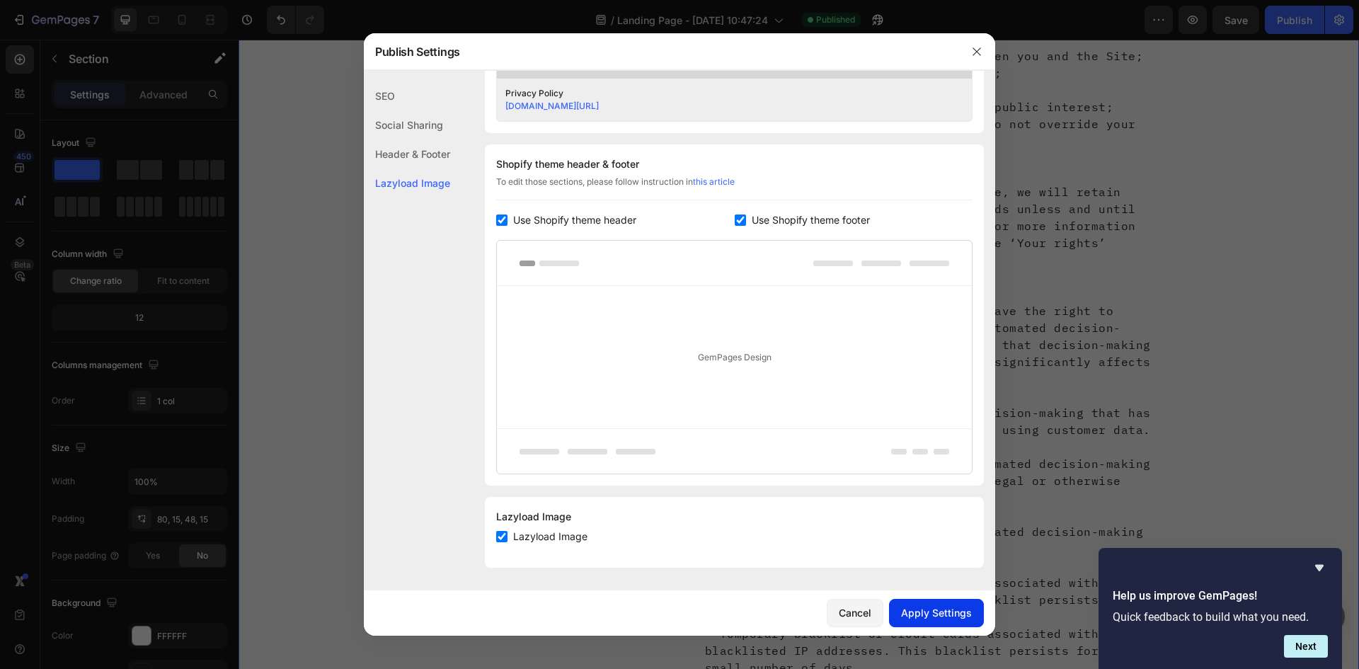
click at [958, 611] on div "Apply Settings" at bounding box center [936, 612] width 71 height 15
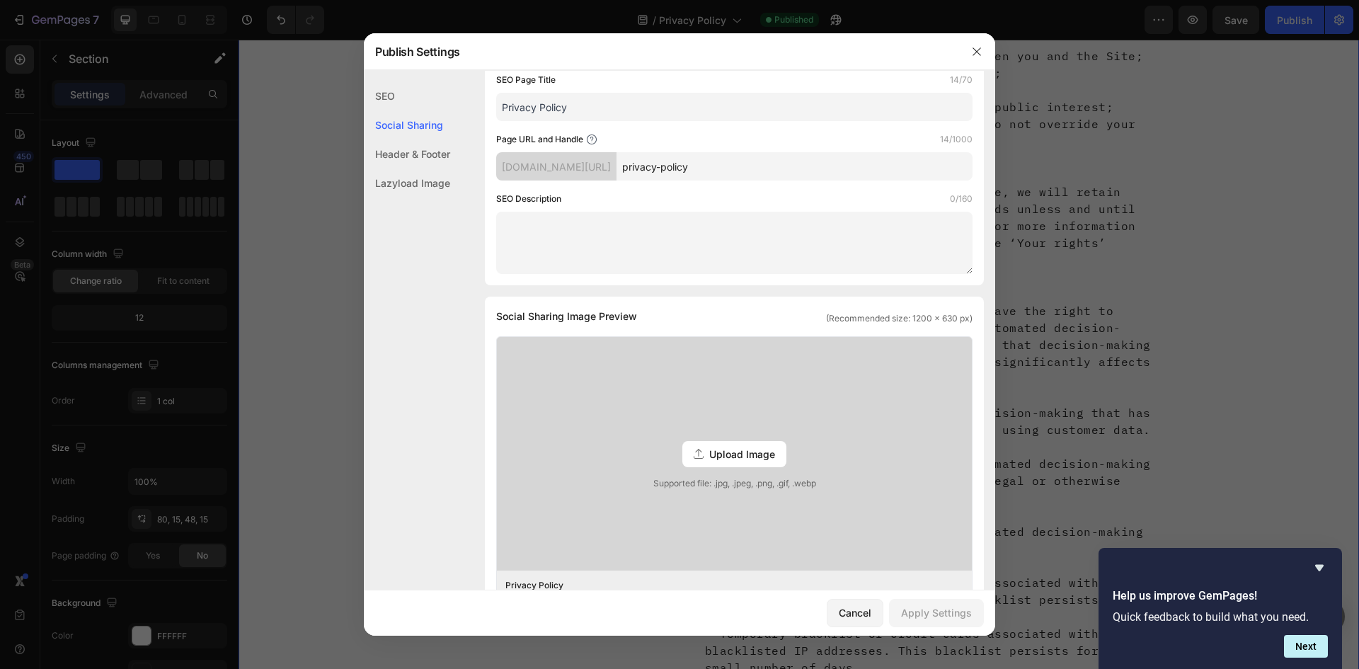
scroll to position [212, 0]
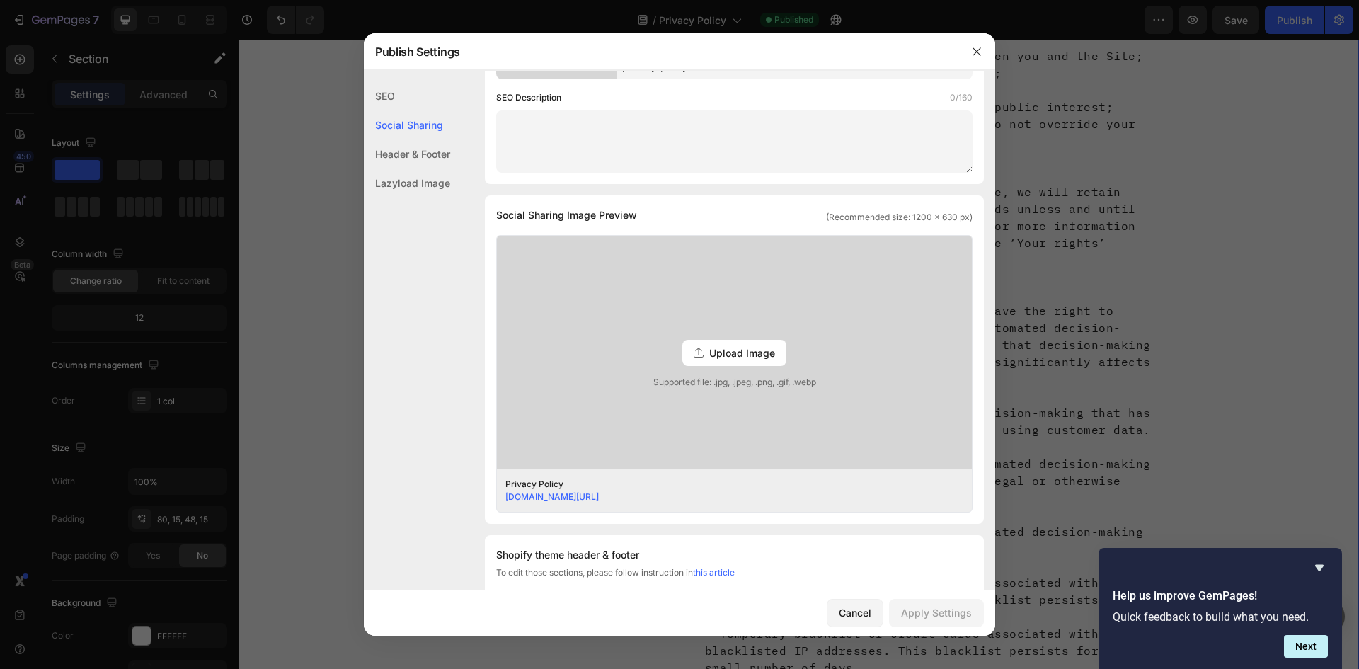
click at [1095, 229] on div at bounding box center [679, 334] width 1359 height 669
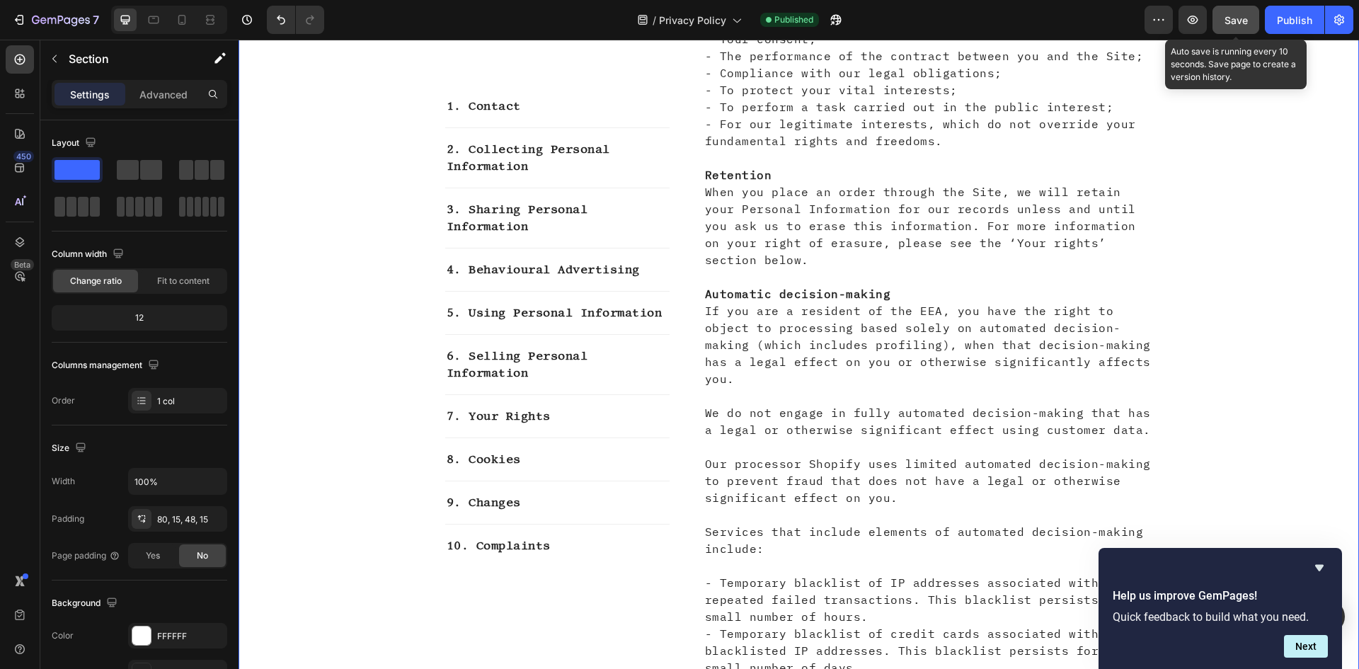
click at [1239, 21] on span "Save" at bounding box center [1236, 20] width 23 height 12
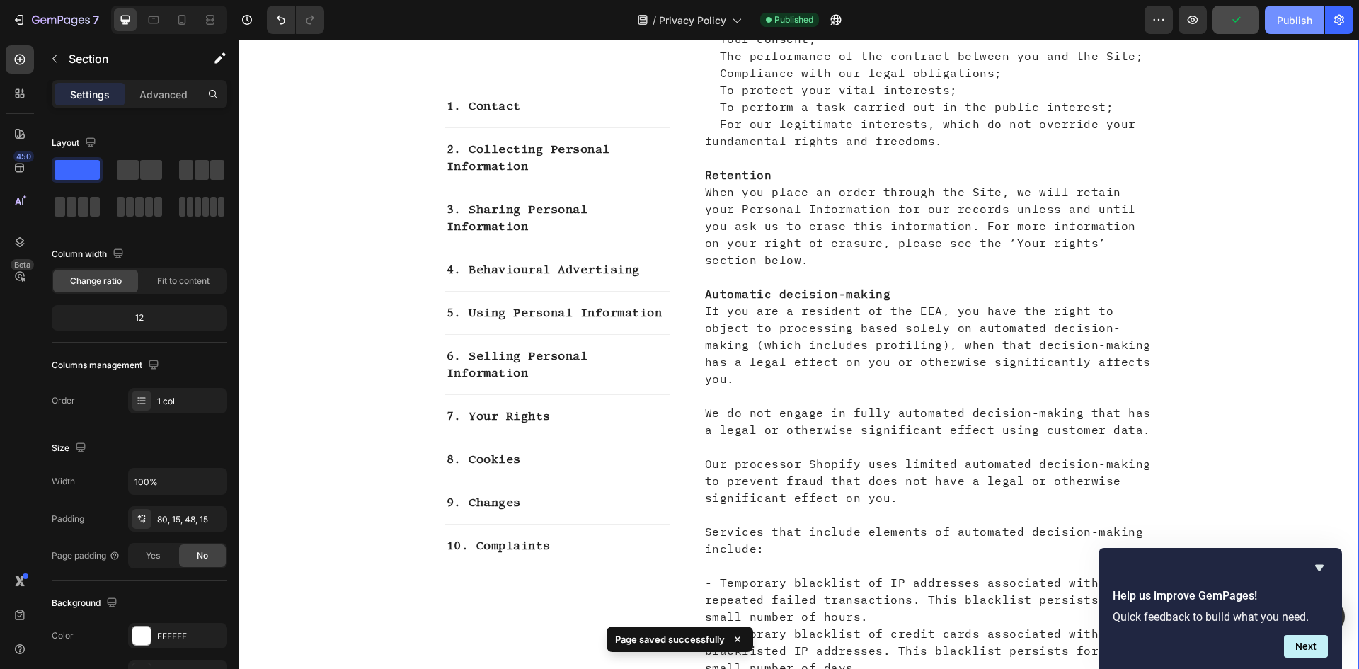
click at [1289, 30] on button "Publish" at bounding box center [1294, 20] width 59 height 28
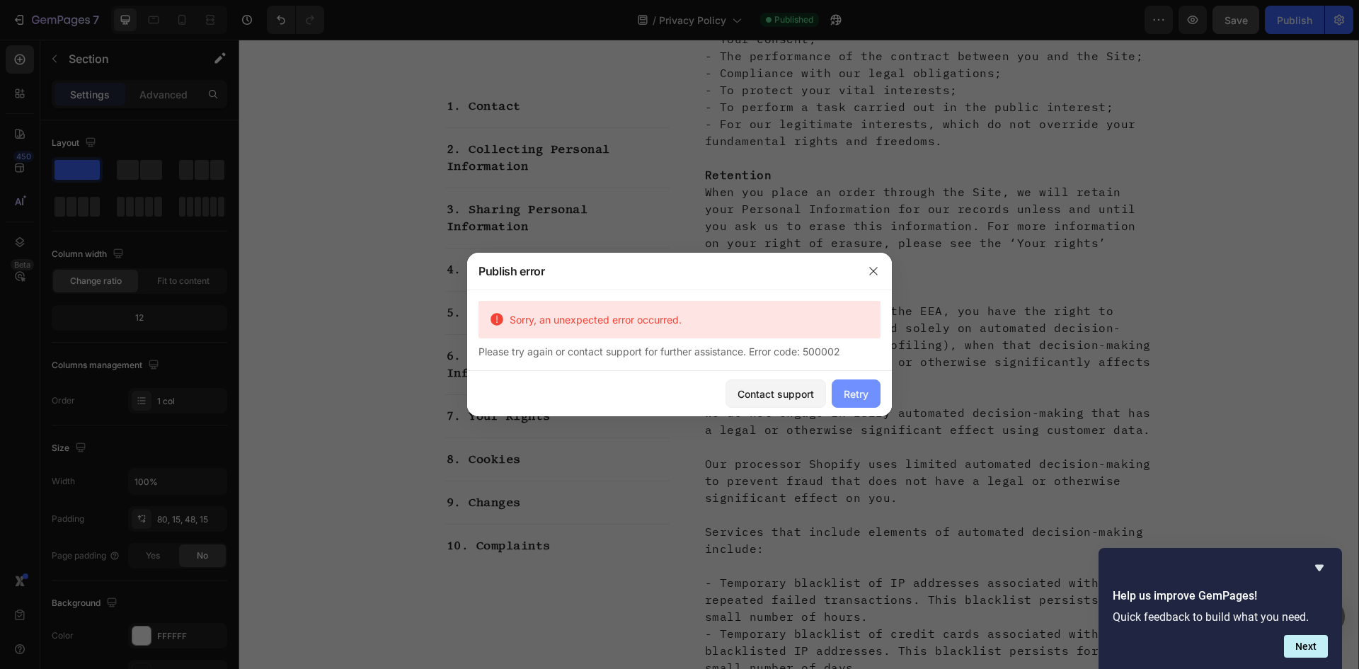
click at [852, 395] on div "Retry" at bounding box center [856, 394] width 25 height 15
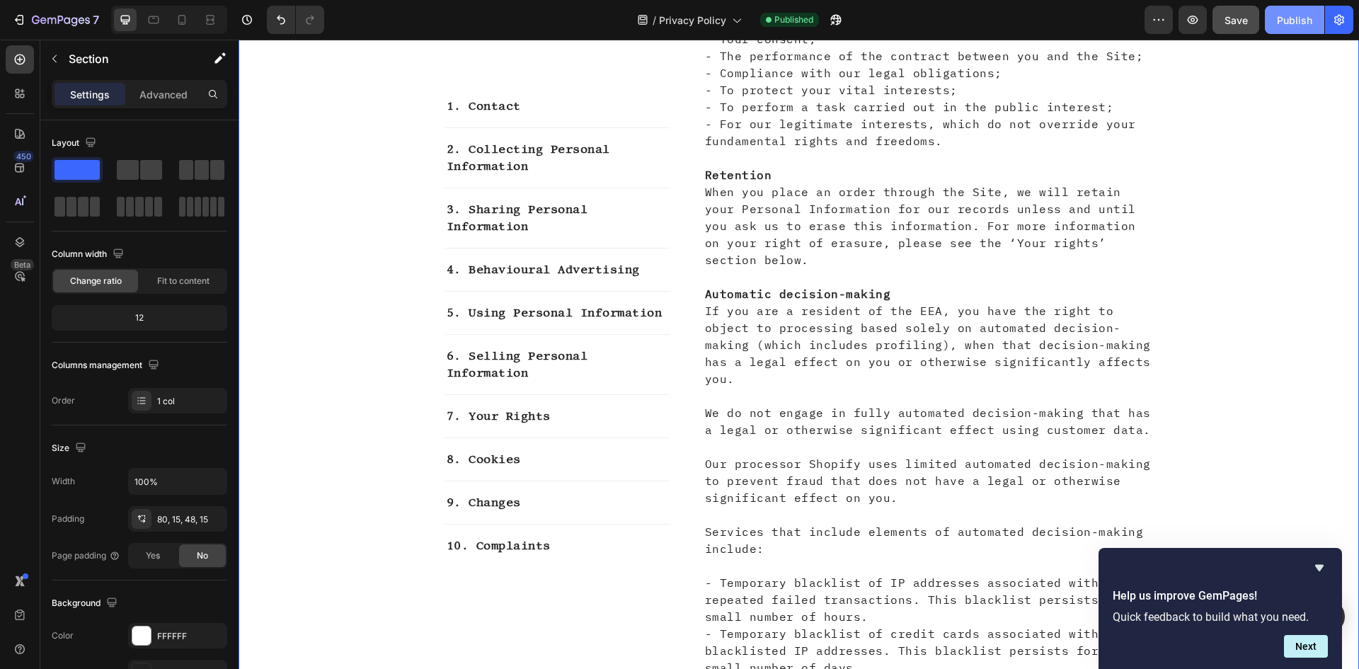
click at [1296, 28] on button "Publish" at bounding box center [1294, 20] width 59 height 28
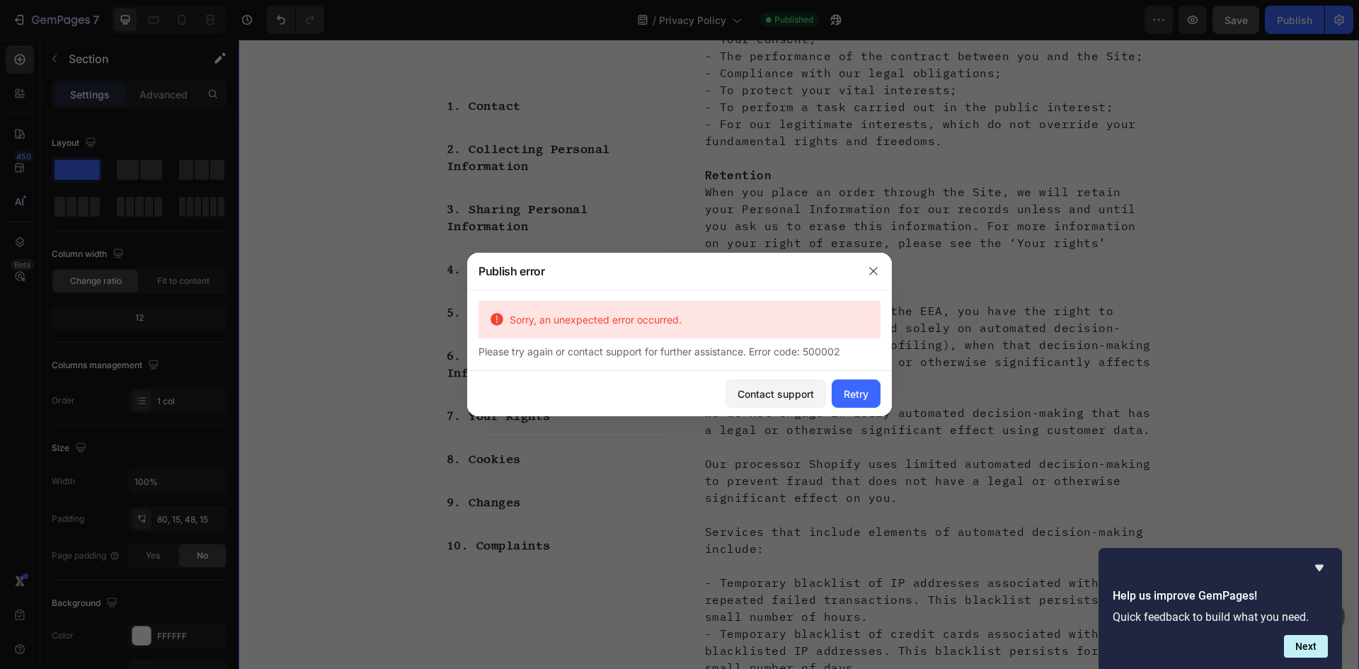
click at [835, 316] on div "Sorry, an unexpected error occurred." at bounding box center [686, 319] width 365 height 15
click at [846, 394] on div "Retry" at bounding box center [856, 394] width 25 height 15
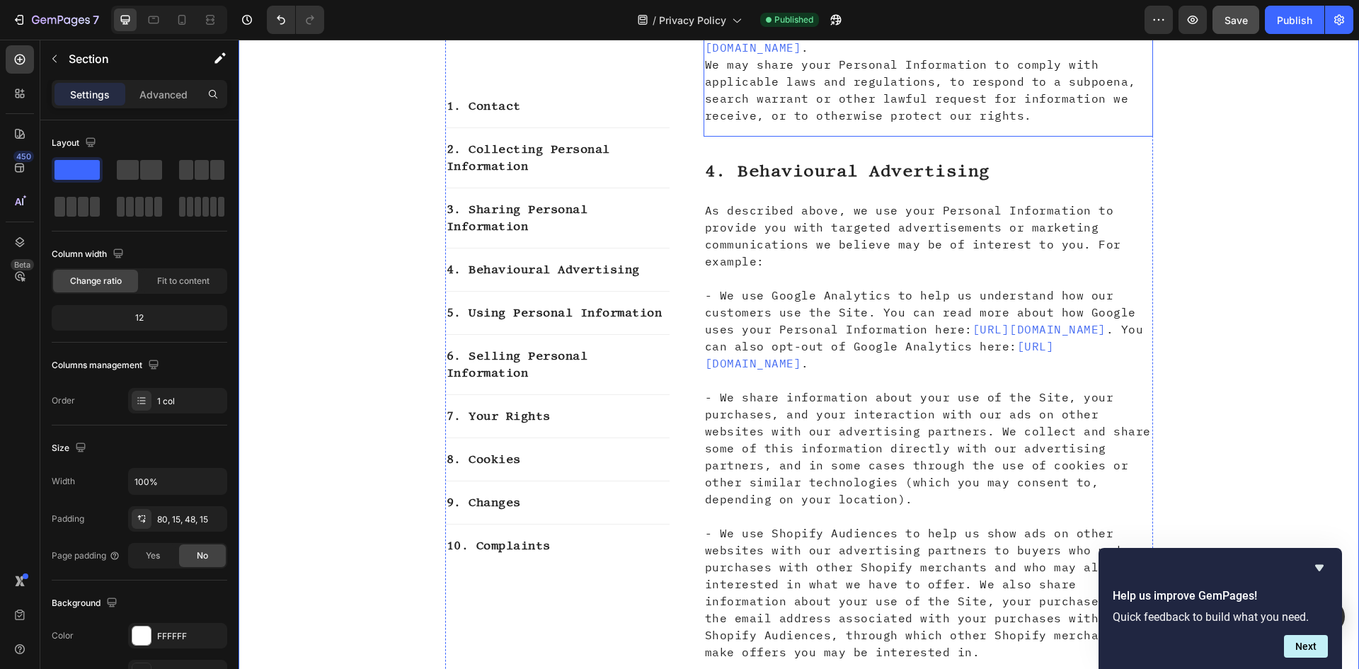
scroll to position [1345, 0]
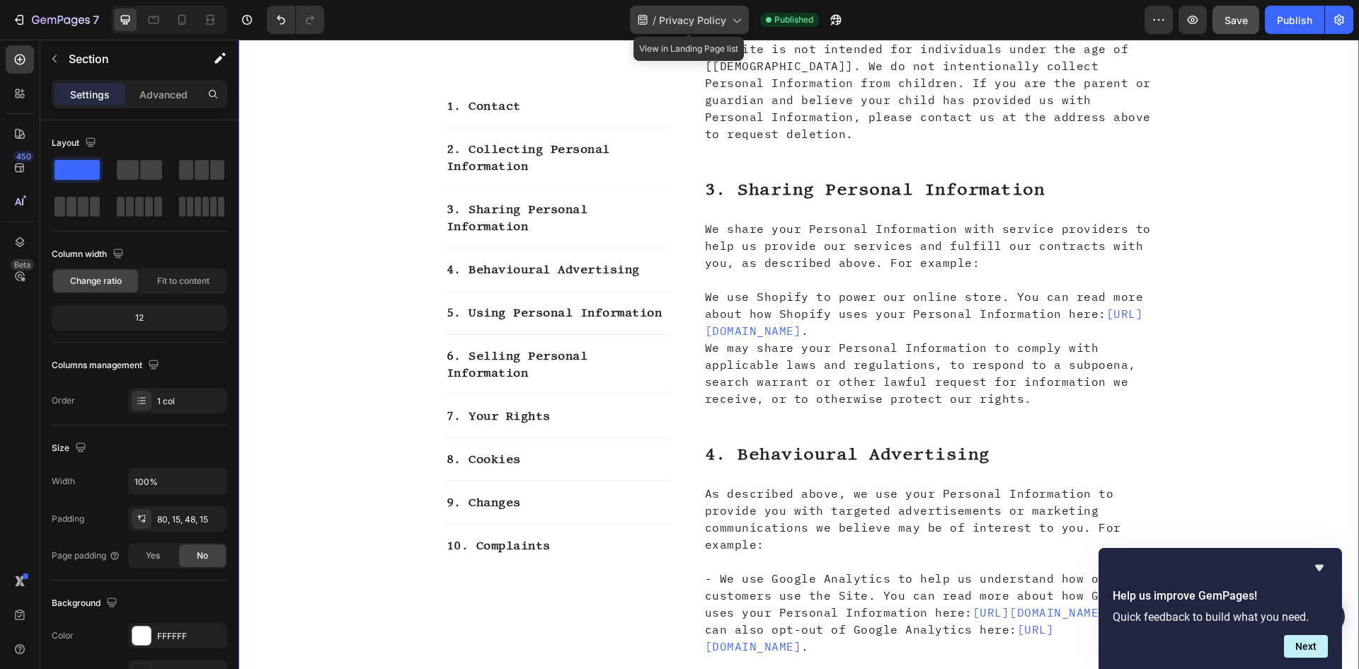
click at [712, 11] on div "/ Privacy Policy" at bounding box center [689, 20] width 119 height 28
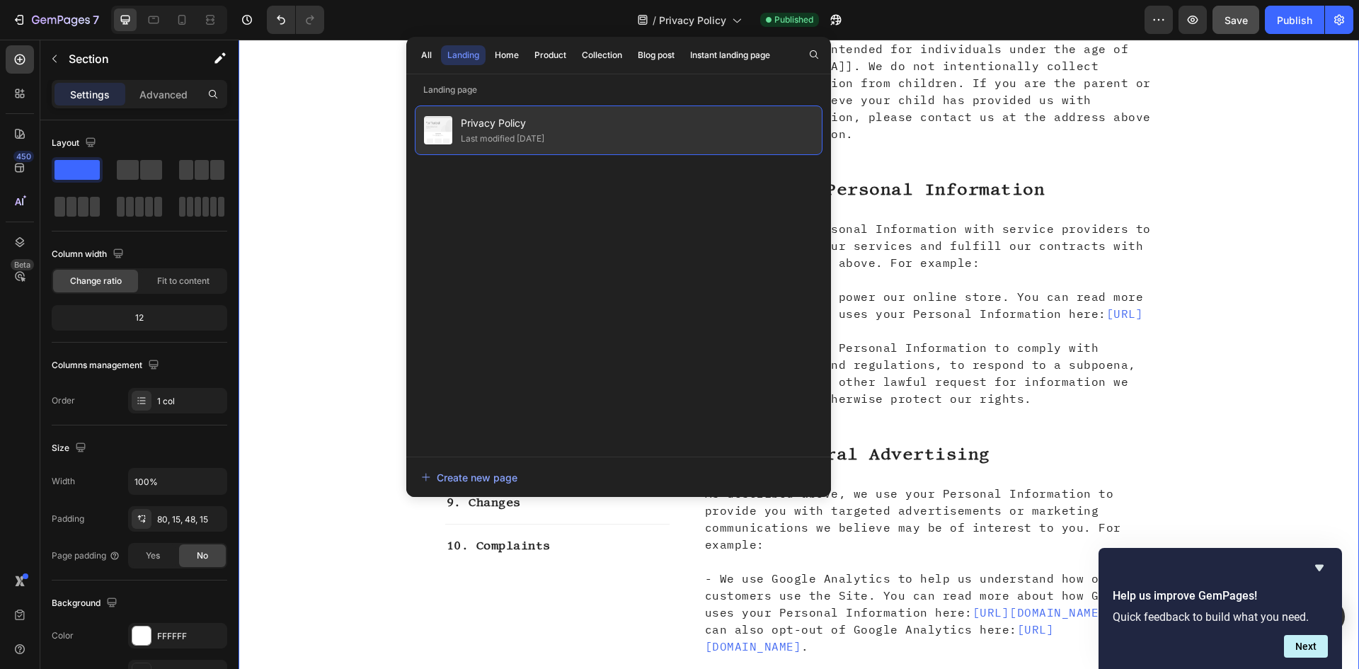
click at [543, 135] on div "Last modified [DATE]" at bounding box center [503, 139] width 84 height 14
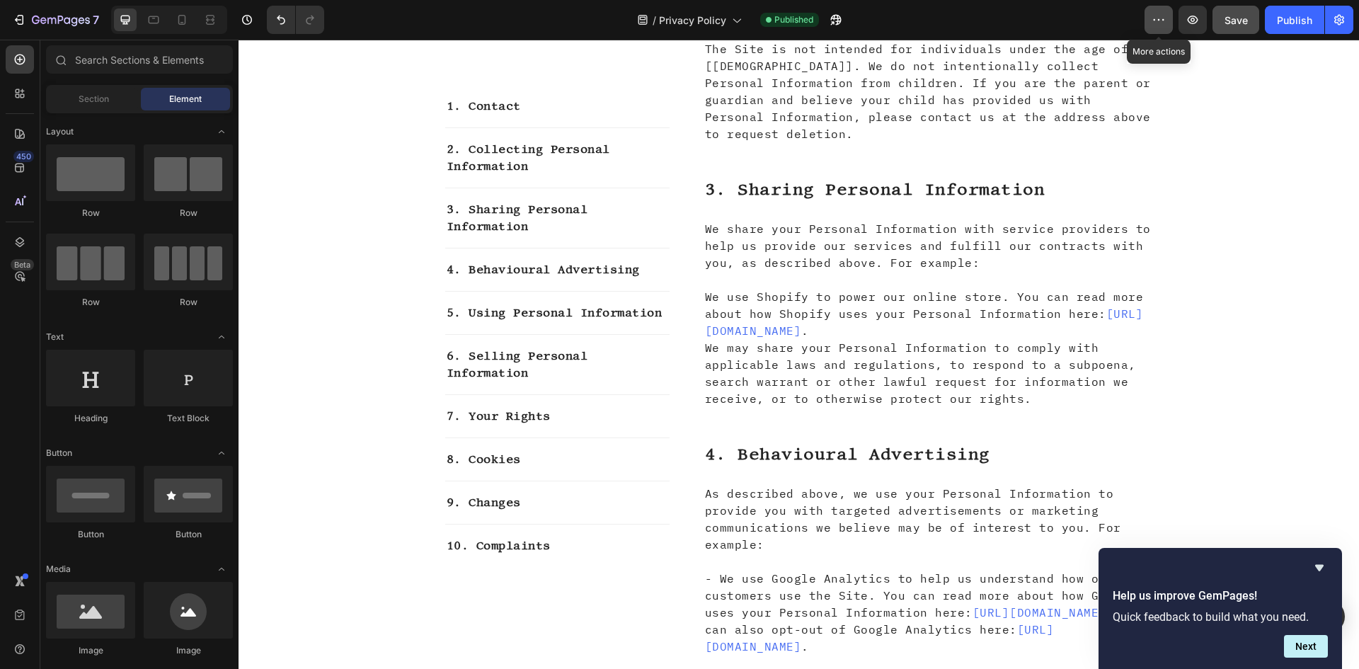
click at [1149, 0] on body "7 / Privacy Policy Published More actions Preview Save Publish 450 Beta Section…" at bounding box center [679, 0] width 1359 height 0
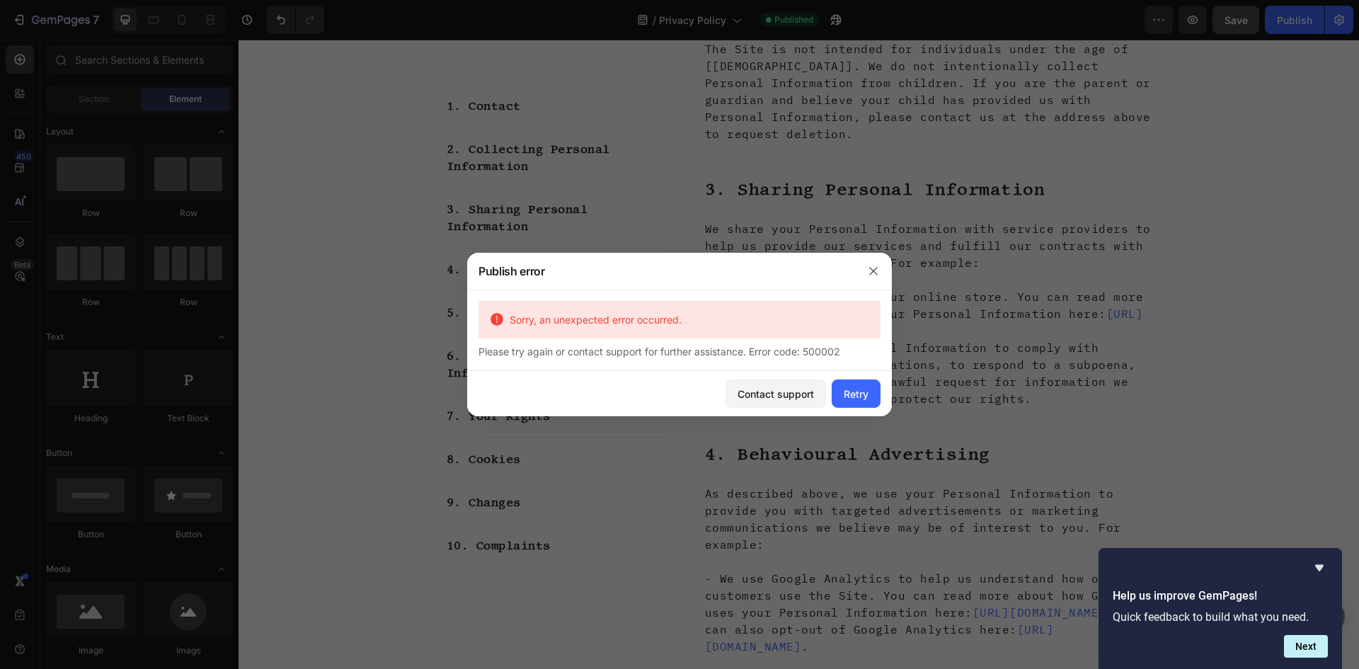
click at [885, 265] on div at bounding box center [873, 271] width 37 height 37
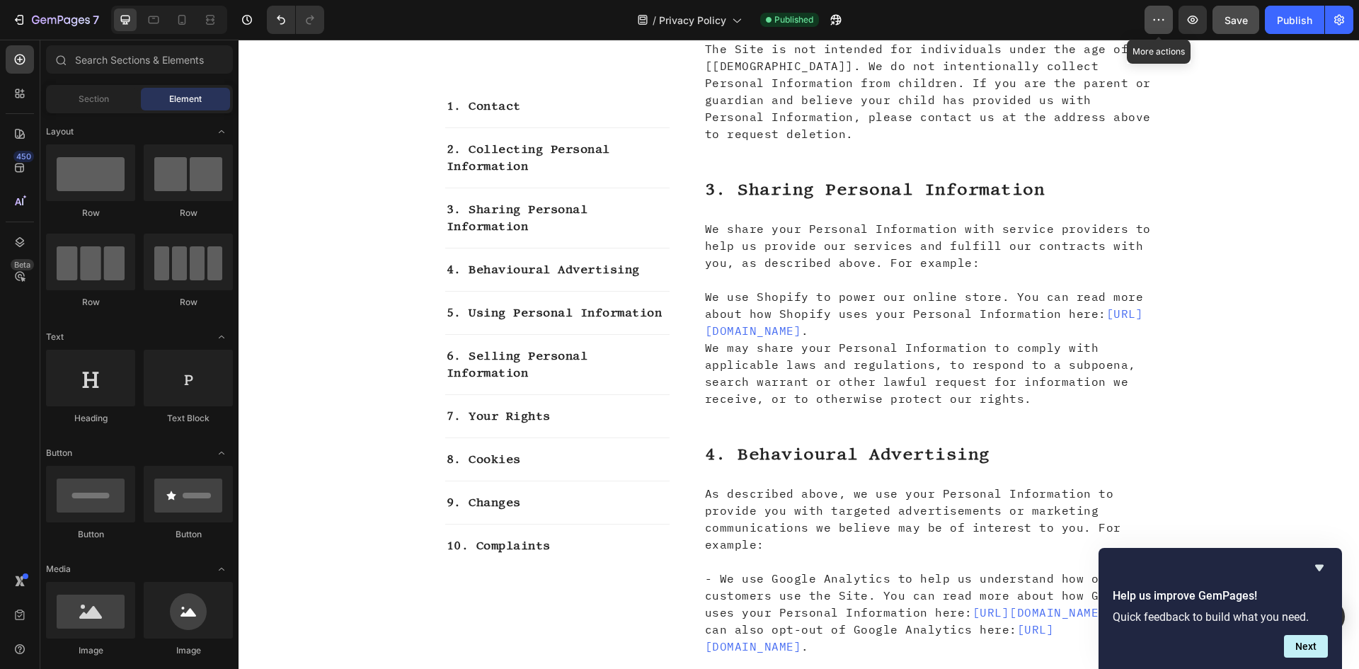
click at [1162, 23] on icon "button" at bounding box center [1159, 20] width 14 height 14
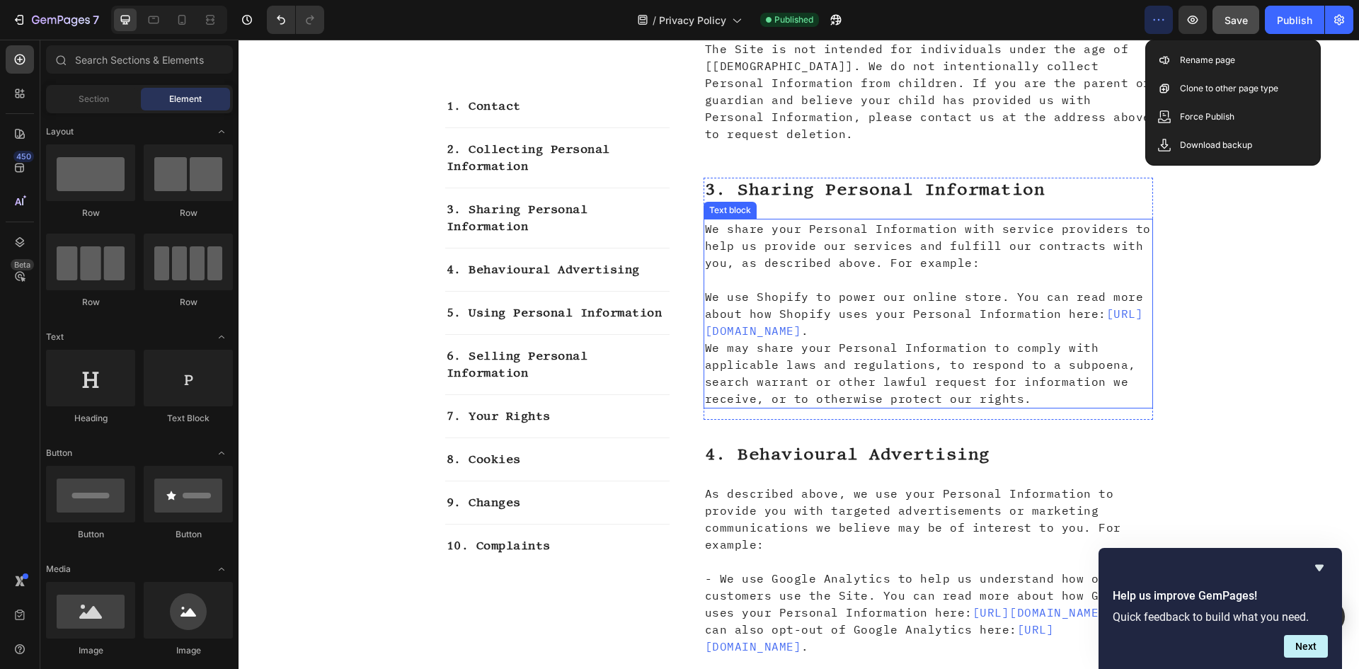
click at [765, 220] on p "We share your Personal Information with service providers to help us provide ou…" at bounding box center [928, 245] width 447 height 51
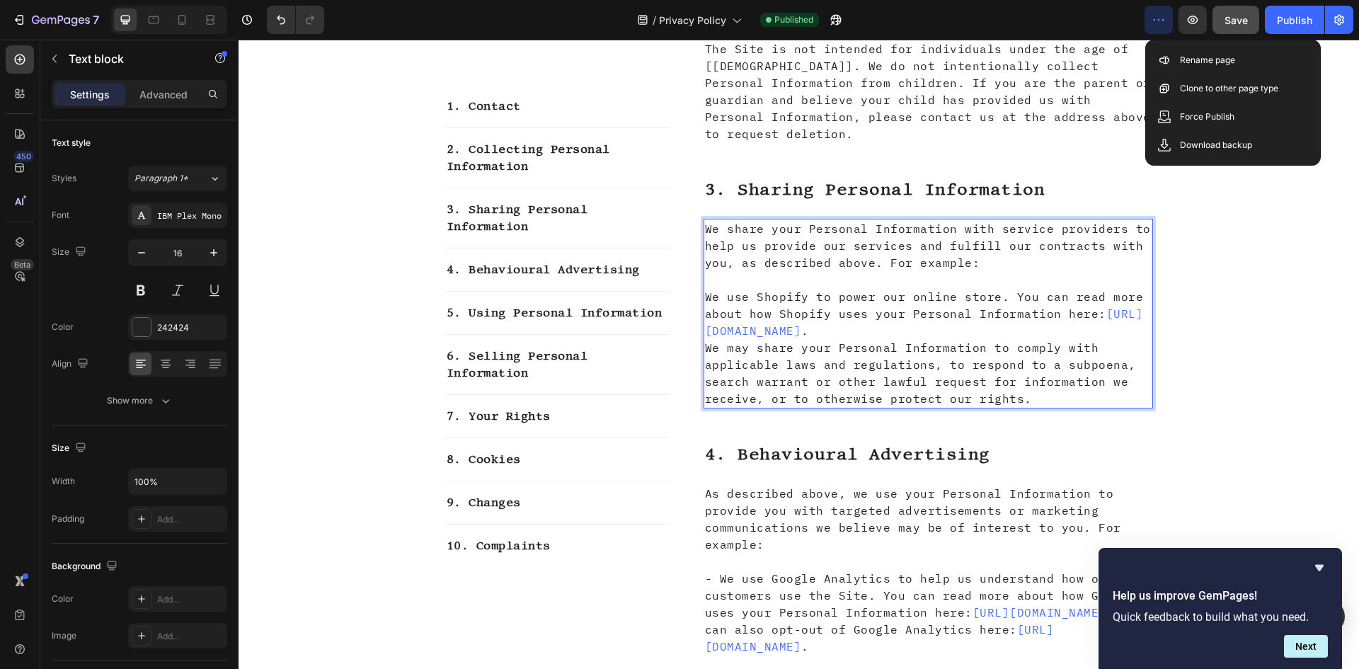
click at [1112, 220] on p "We share your Personal Information with service providers to help us provide ou…" at bounding box center [928, 245] width 447 height 51
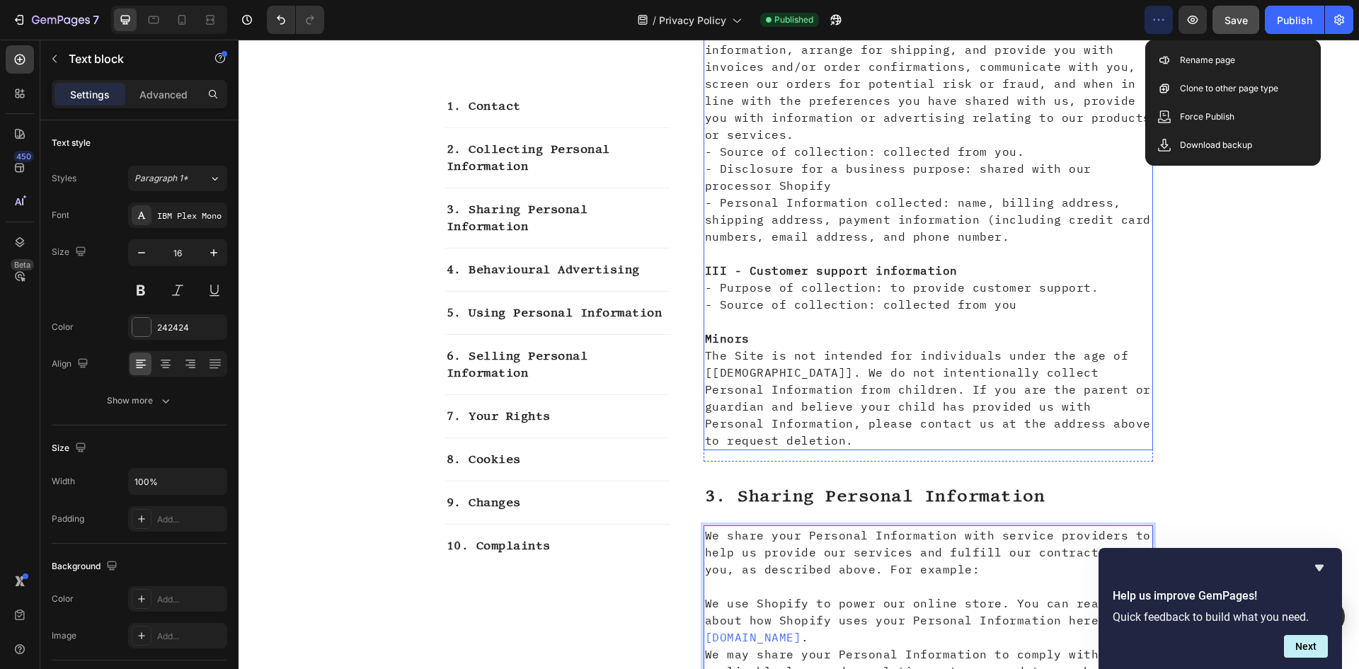
scroll to position [850, 0]
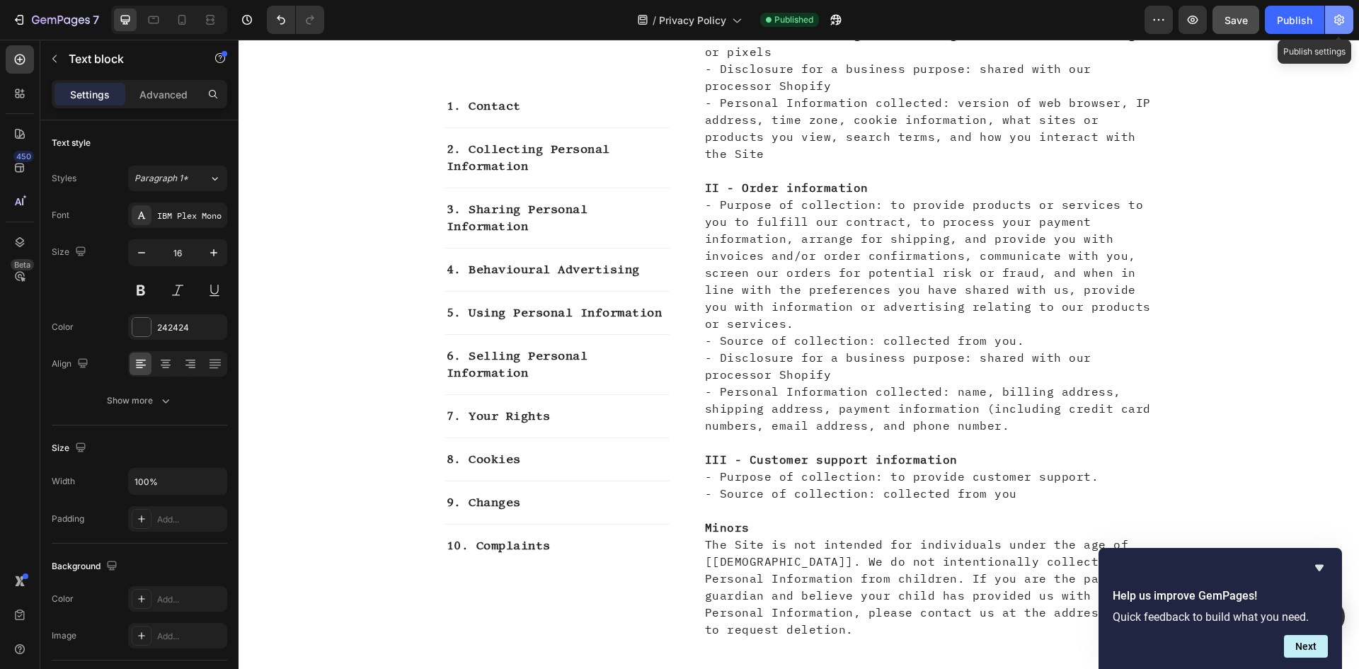
click at [1328, 28] on button "button" at bounding box center [1339, 20] width 28 height 28
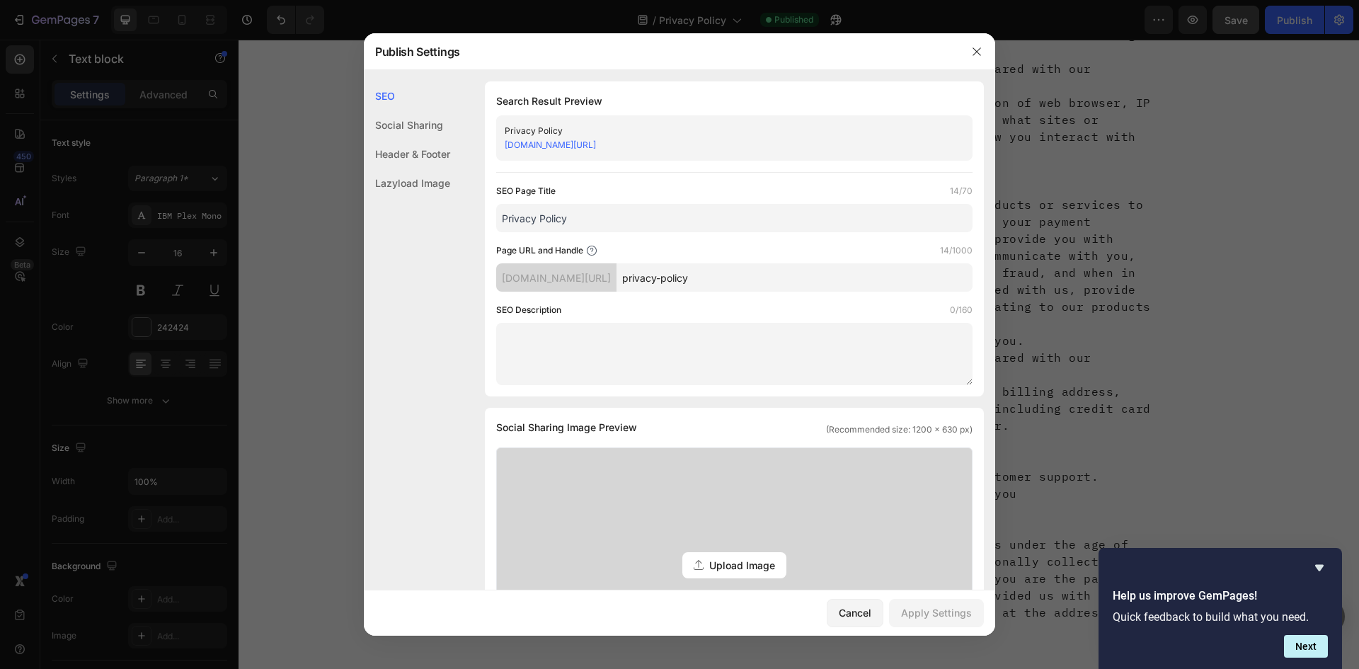
click at [423, 148] on div "Header & Footer" at bounding box center [407, 153] width 86 height 29
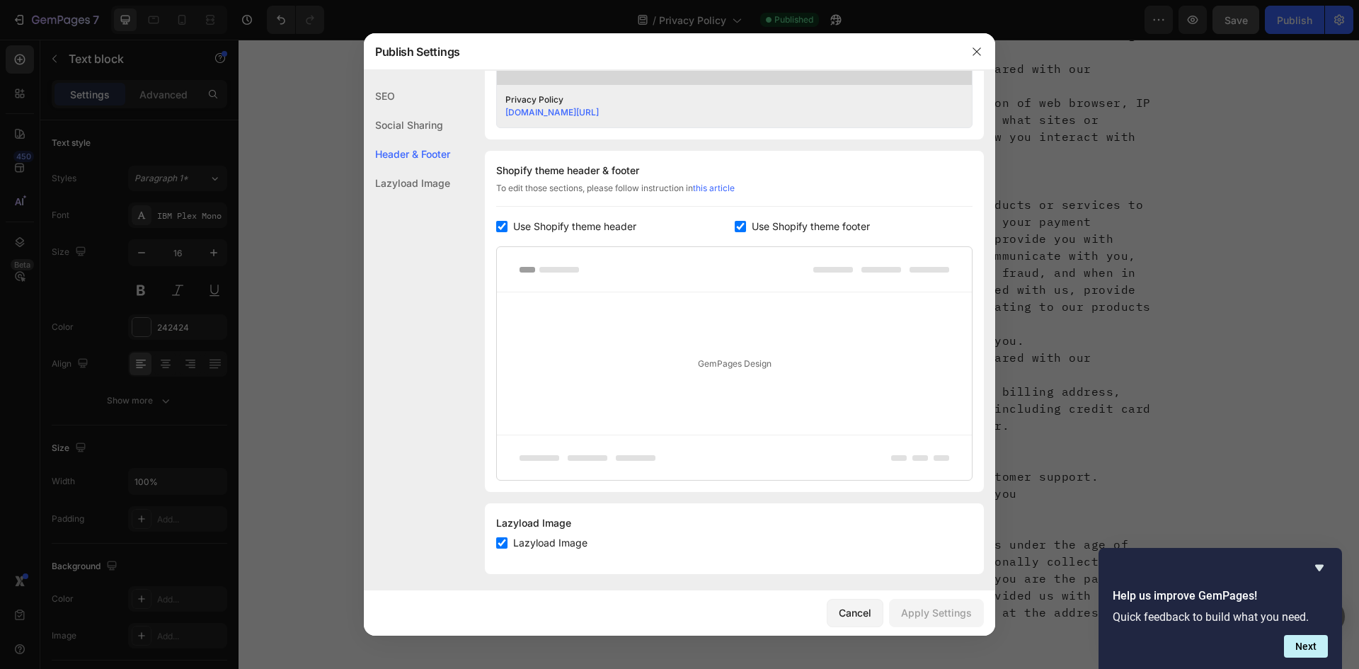
scroll to position [603, 0]
click at [561, 225] on span "Use Shopify theme header" at bounding box center [574, 220] width 123 height 17
checkbox input "false"
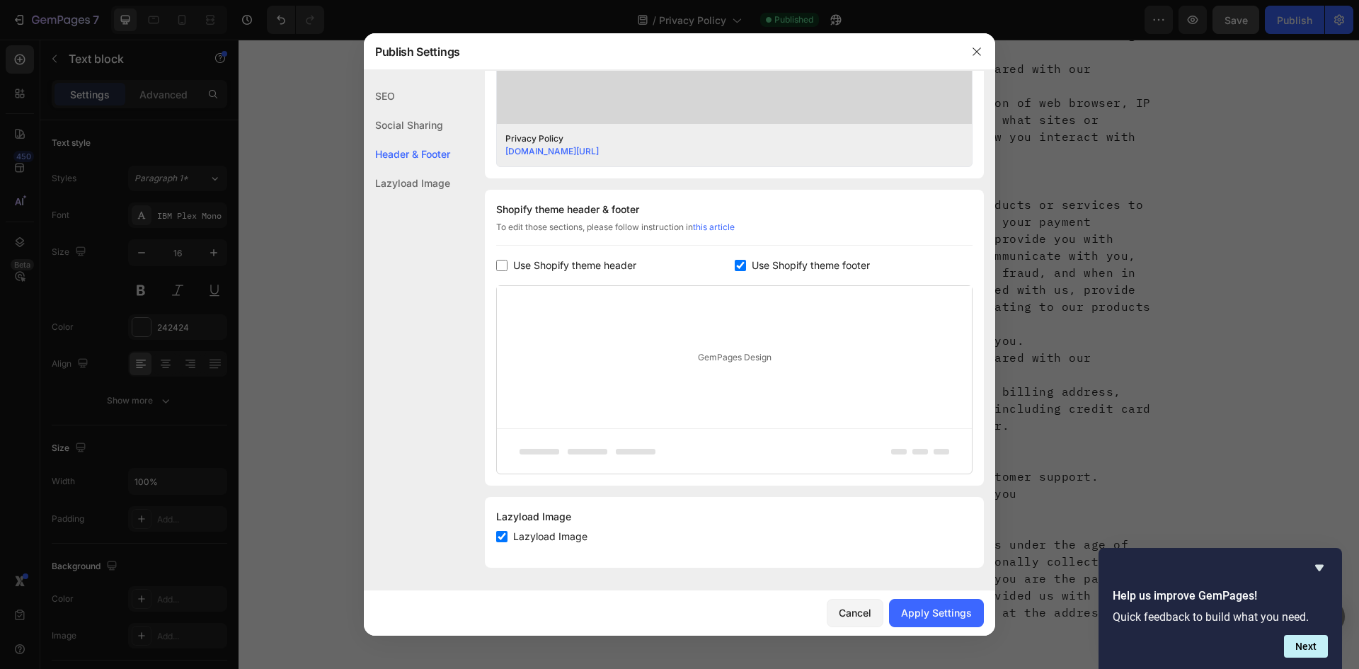
click at [765, 265] on span "Use Shopify theme footer" at bounding box center [811, 265] width 118 height 17
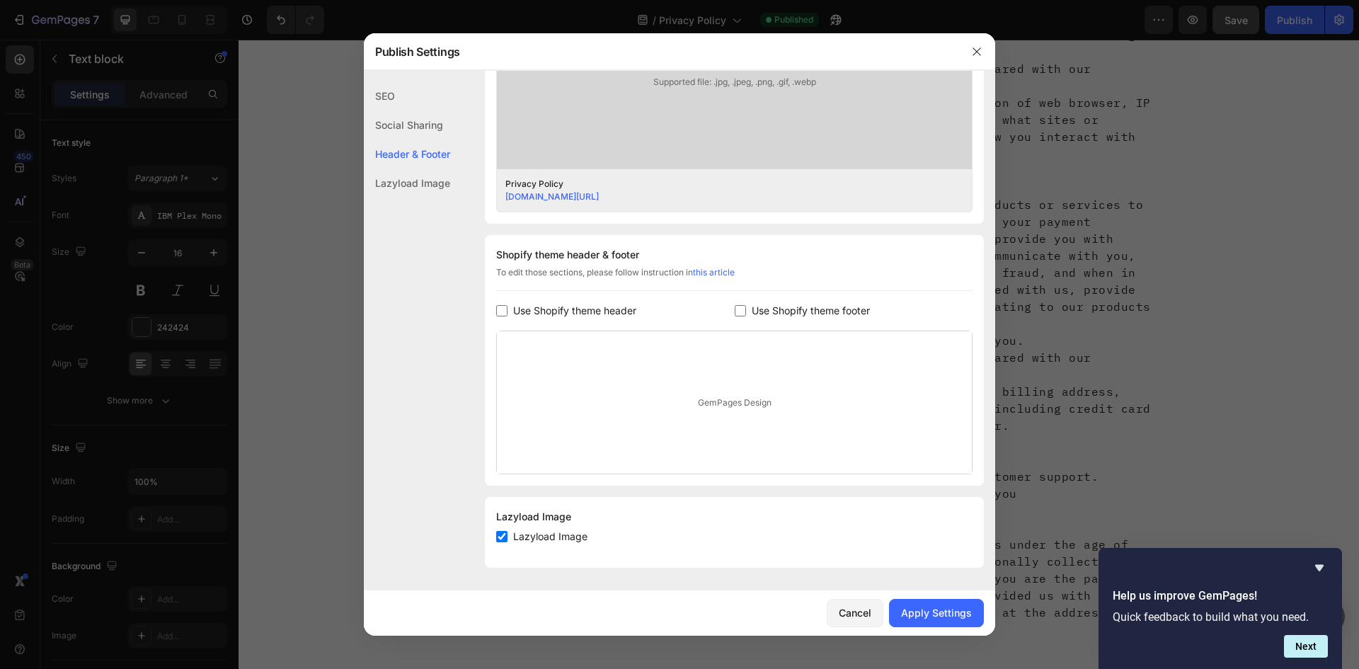
checkbox input "false"
drag, startPoint x: 699, startPoint y: 422, endPoint x: 704, endPoint y: 410, distance: 13.3
click at [699, 421] on div "GemPages Design" at bounding box center [734, 402] width 475 height 142
click at [704, 410] on div "GemPages Design" at bounding box center [734, 402] width 475 height 142
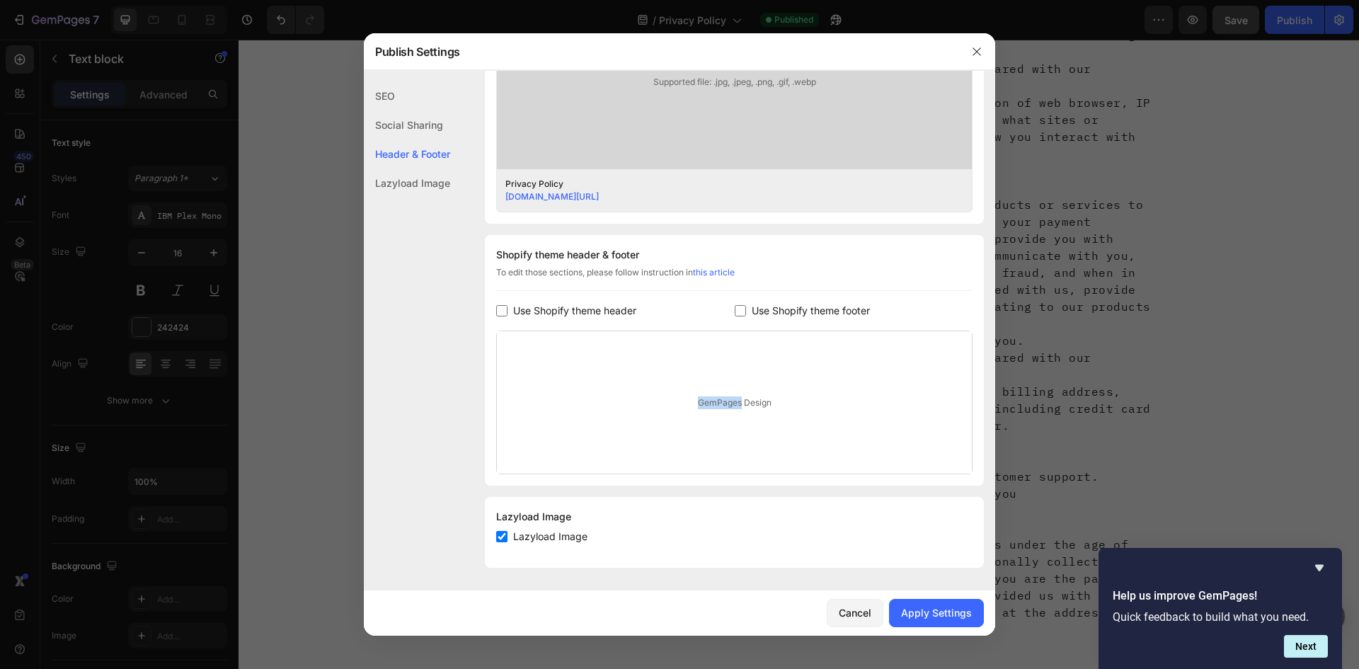
click at [706, 407] on div "GemPages Design" at bounding box center [734, 402] width 475 height 142
click at [624, 309] on span "Use Shopify theme header" at bounding box center [574, 310] width 123 height 17
checkbox input "true"
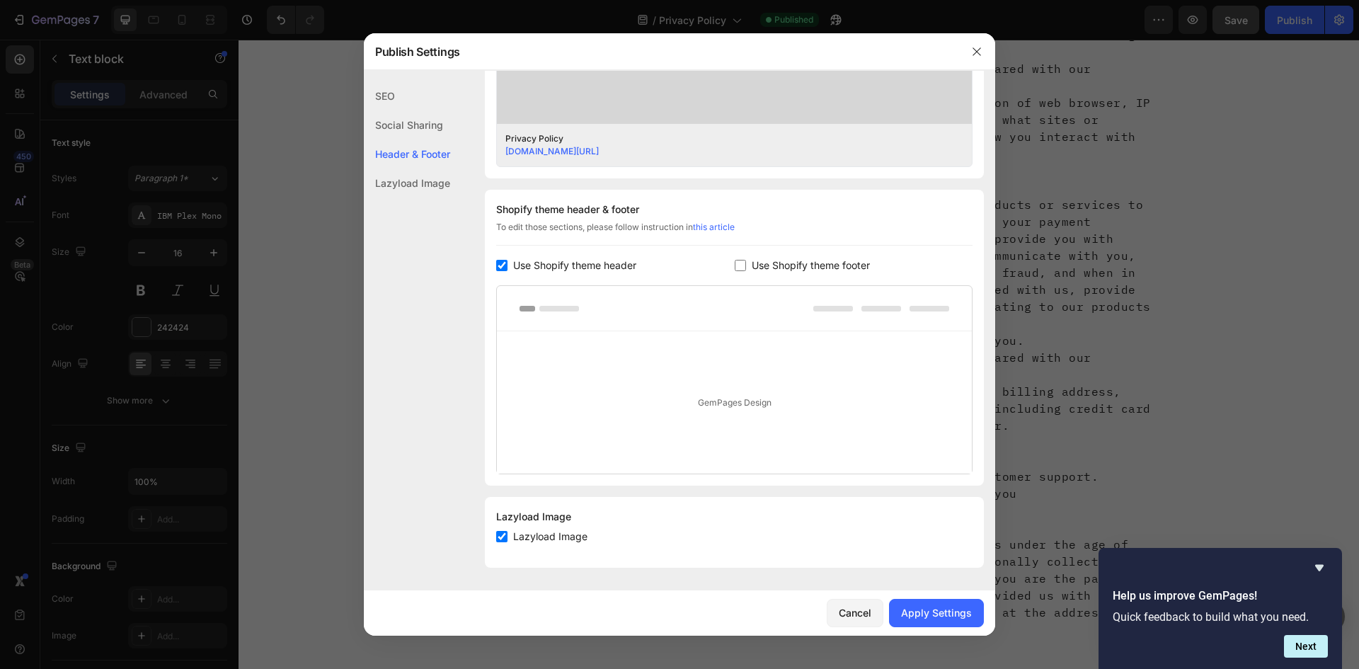
click at [782, 304] on div at bounding box center [734, 308] width 475 height 45
click at [752, 263] on span "Use Shopify theme footer" at bounding box center [811, 265] width 118 height 17
checkbox input "true"
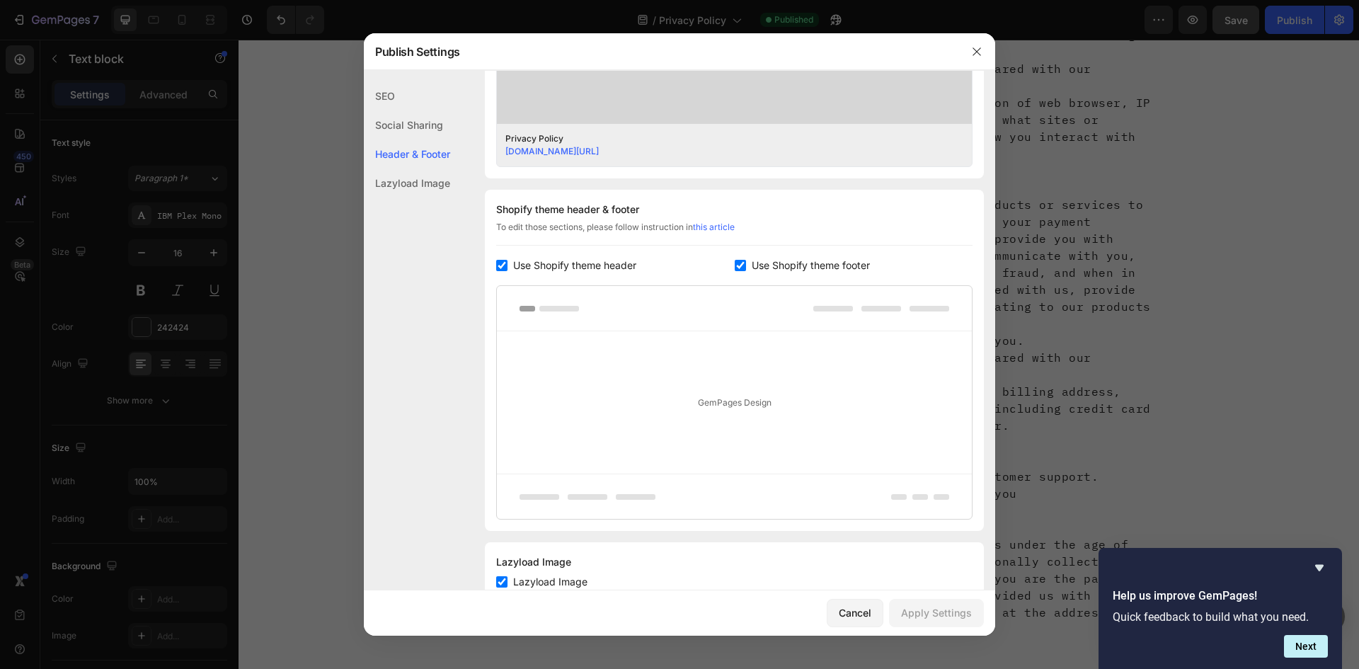
scroll to position [603, 0]
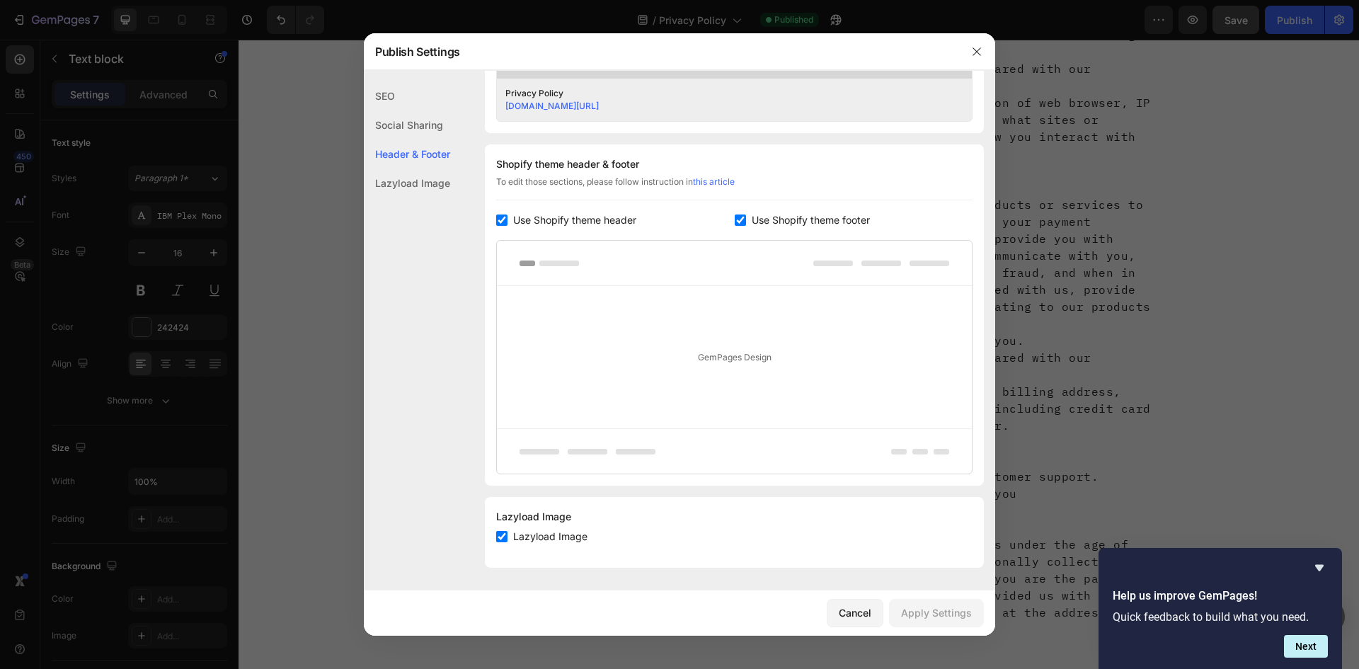
click at [428, 175] on div "Lazyload Image" at bounding box center [407, 182] width 86 height 29
click at [434, 188] on div "Lazyload Image" at bounding box center [407, 182] width 86 height 29
click at [510, 528] on label "Lazyload Image" at bounding box center [548, 536] width 80 height 17
checkbox input "false"
click at [388, 115] on div "Social Sharing" at bounding box center [407, 124] width 86 height 29
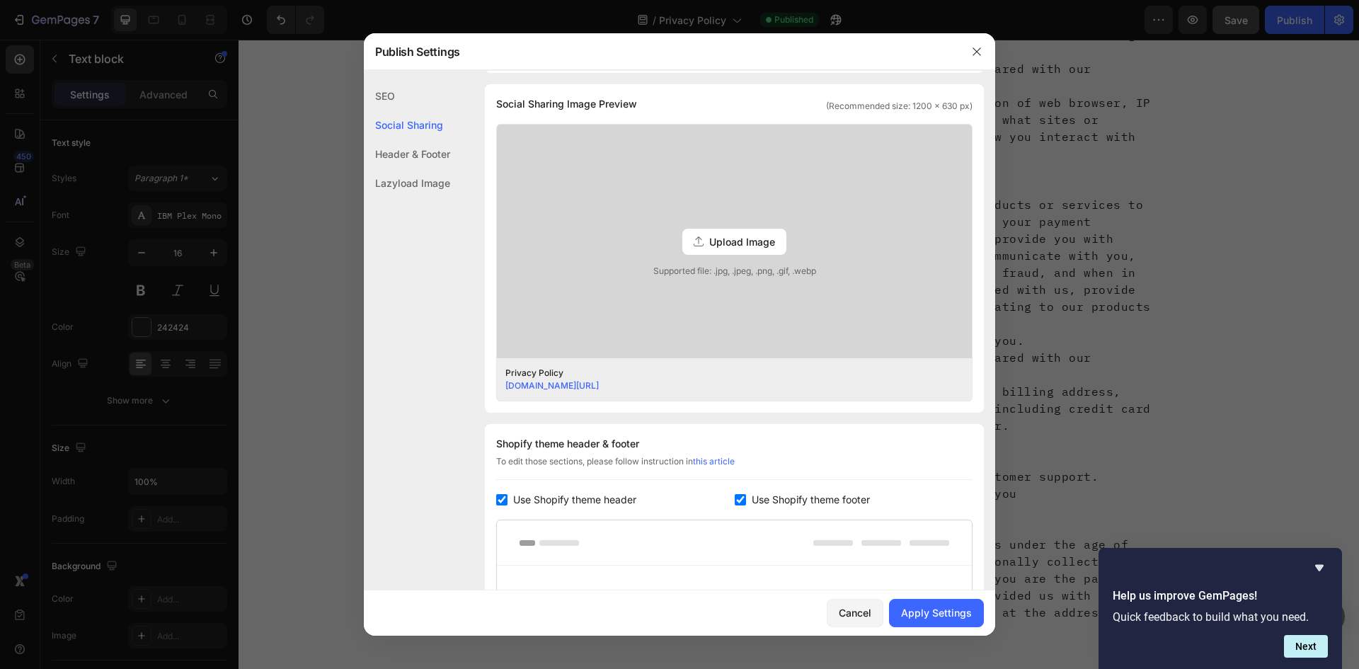
click at [392, 102] on div "SEO" at bounding box center [407, 95] width 86 height 29
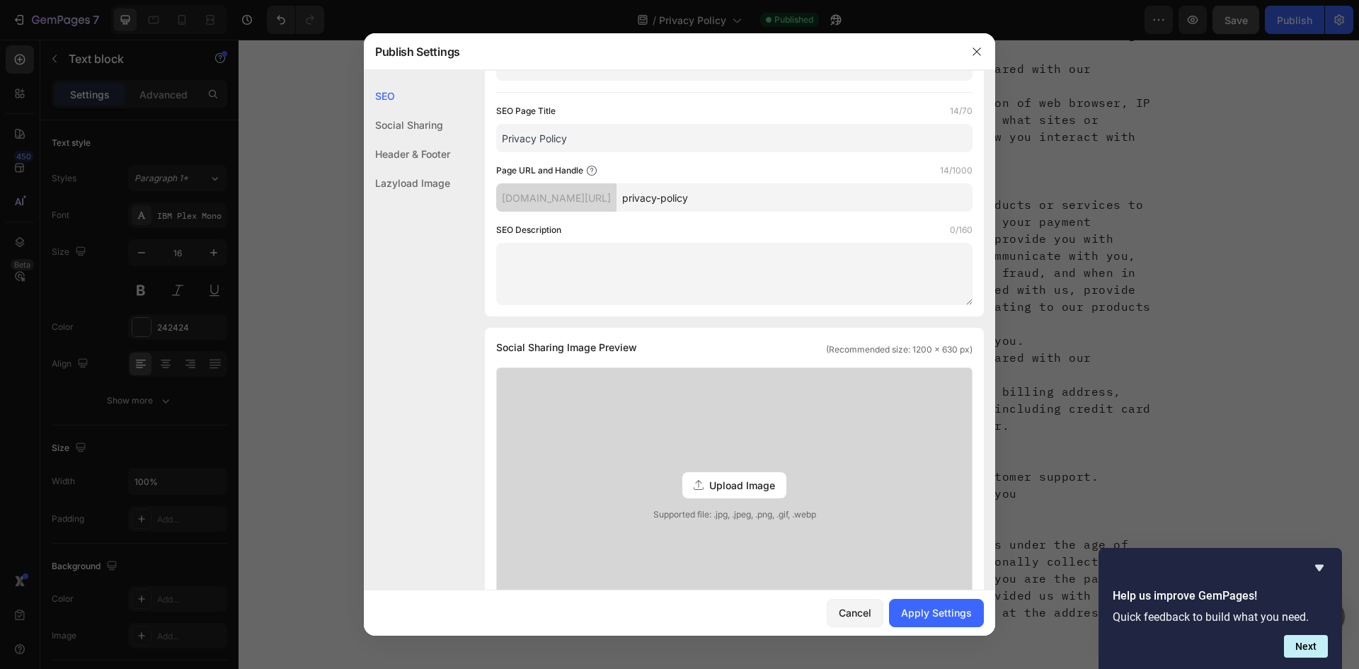
scroll to position [0, 0]
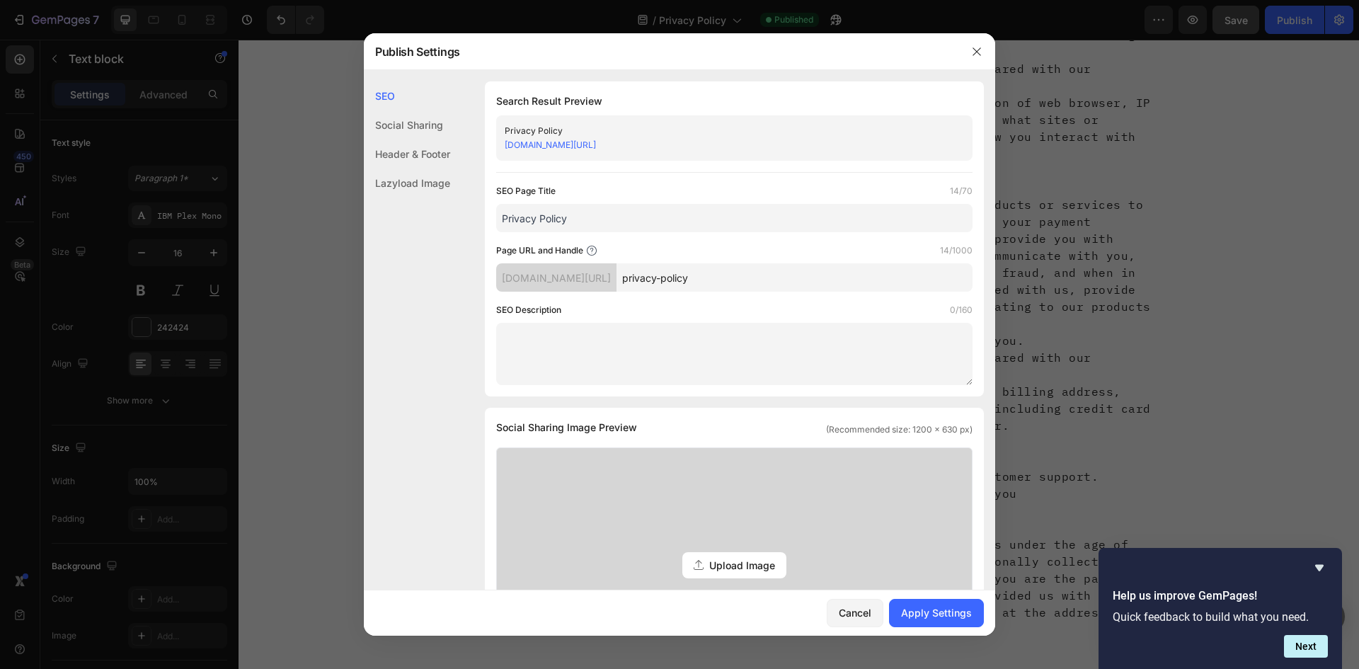
click at [666, 290] on input "privacy-policy" at bounding box center [795, 277] width 356 height 28
click at [617, 290] on div "[DOMAIN_NAME][URL]" at bounding box center [556, 277] width 120 height 28
click at [573, 245] on label "Page URL and Handle" at bounding box center [539, 251] width 87 height 14
click at [670, 284] on input "privacy-policy" at bounding box center [795, 277] width 356 height 28
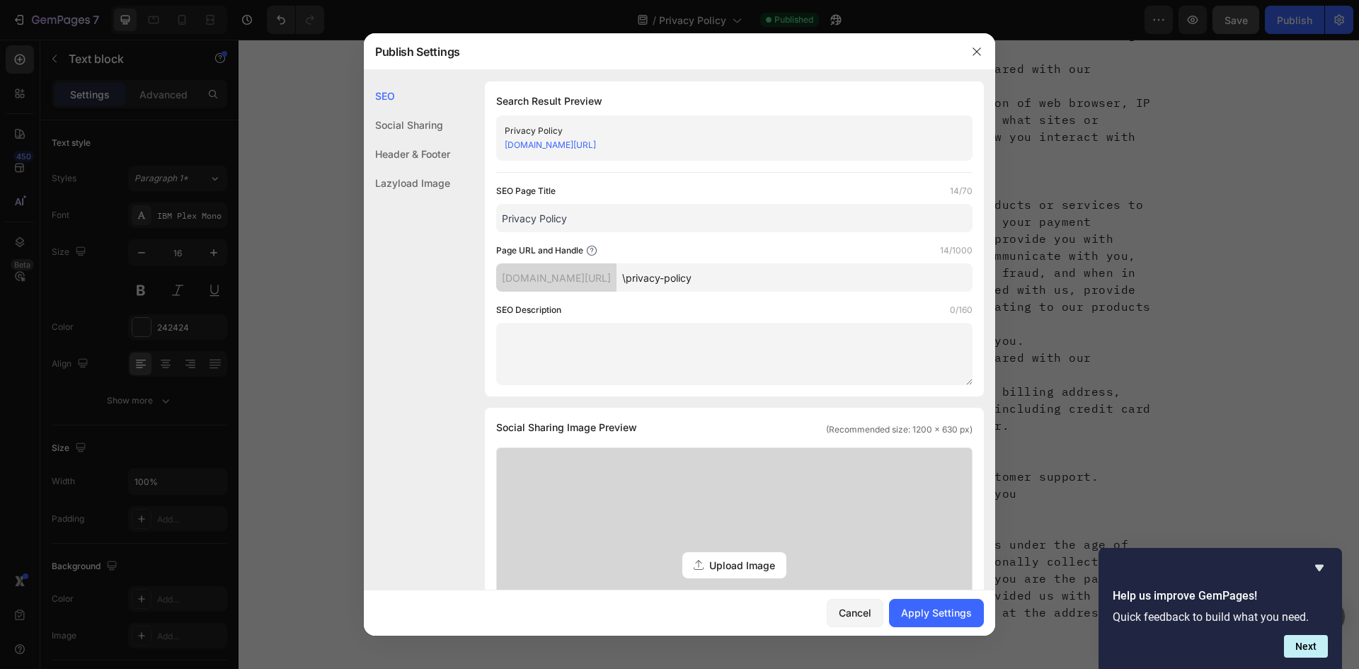
type input "privacy-policy"
click at [689, 378] on textarea at bounding box center [734, 354] width 476 height 62
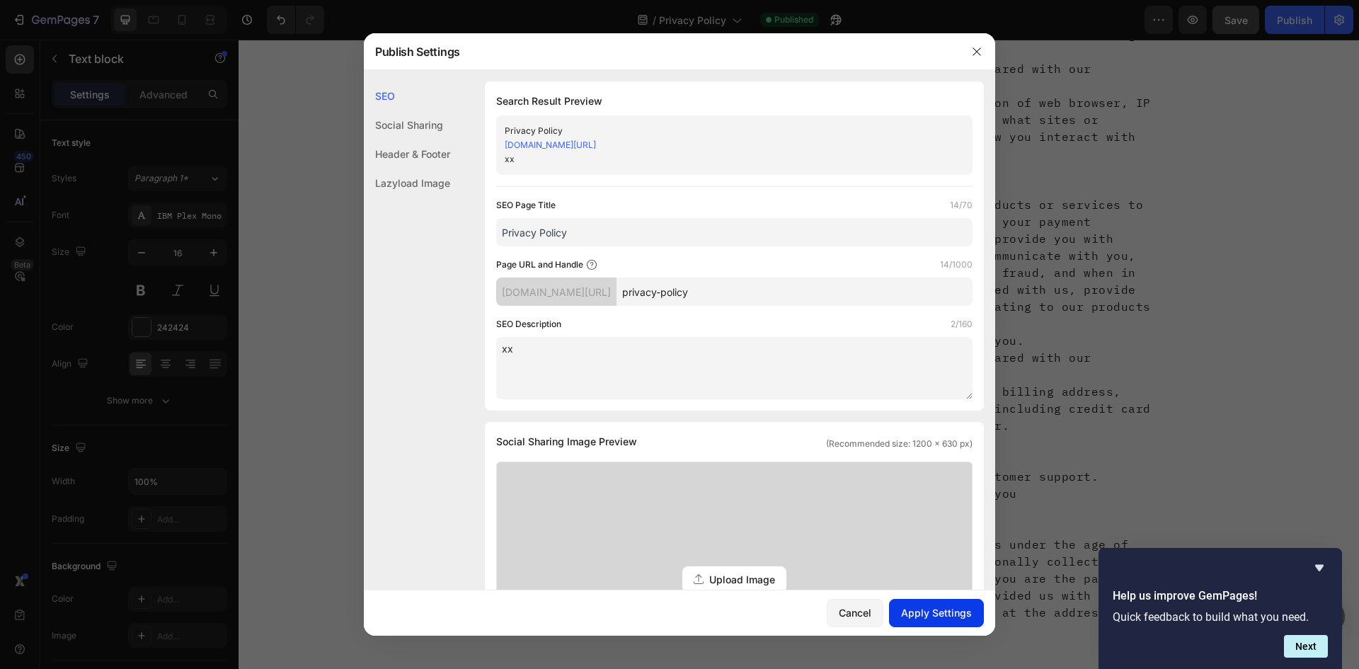
type textarea "xx"
click at [911, 614] on div "Apply Settings" at bounding box center [936, 612] width 71 height 15
click at [594, 149] on link "[DOMAIN_NAME][URL]" at bounding box center [550, 144] width 91 height 11
click at [973, 59] on button "button" at bounding box center [977, 51] width 23 height 23
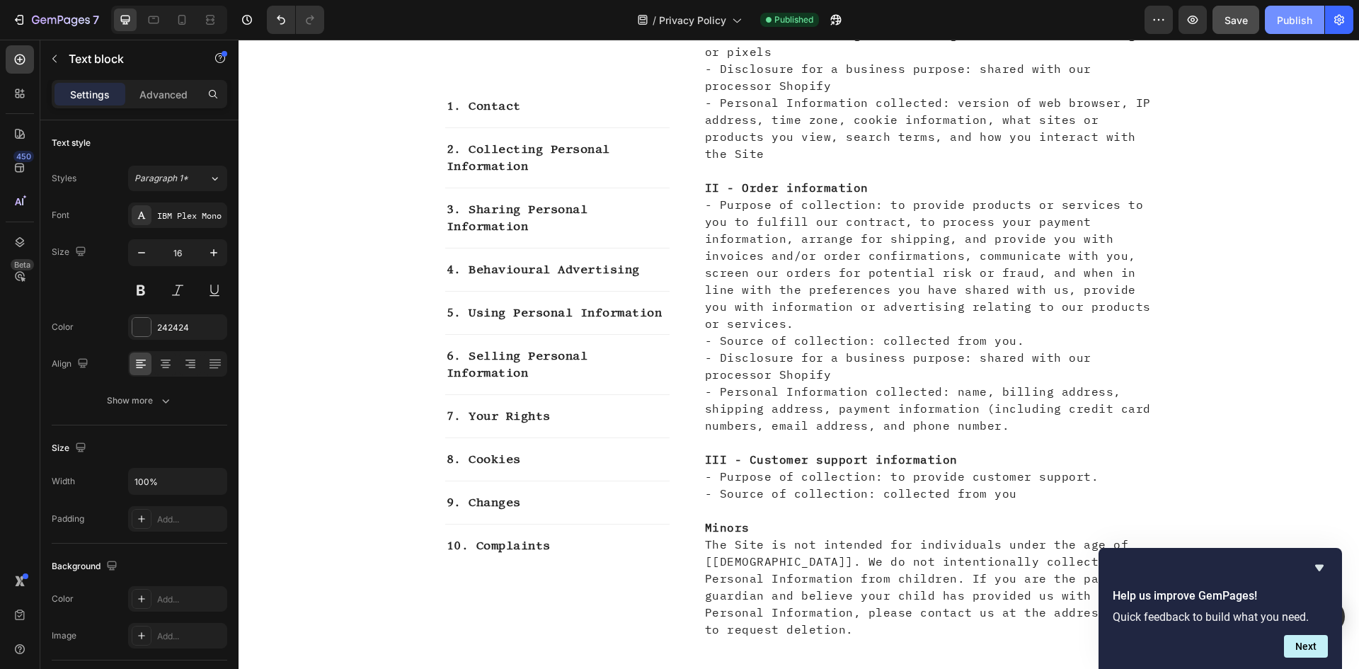
click at [1289, 24] on div "Publish" at bounding box center [1294, 20] width 35 height 15
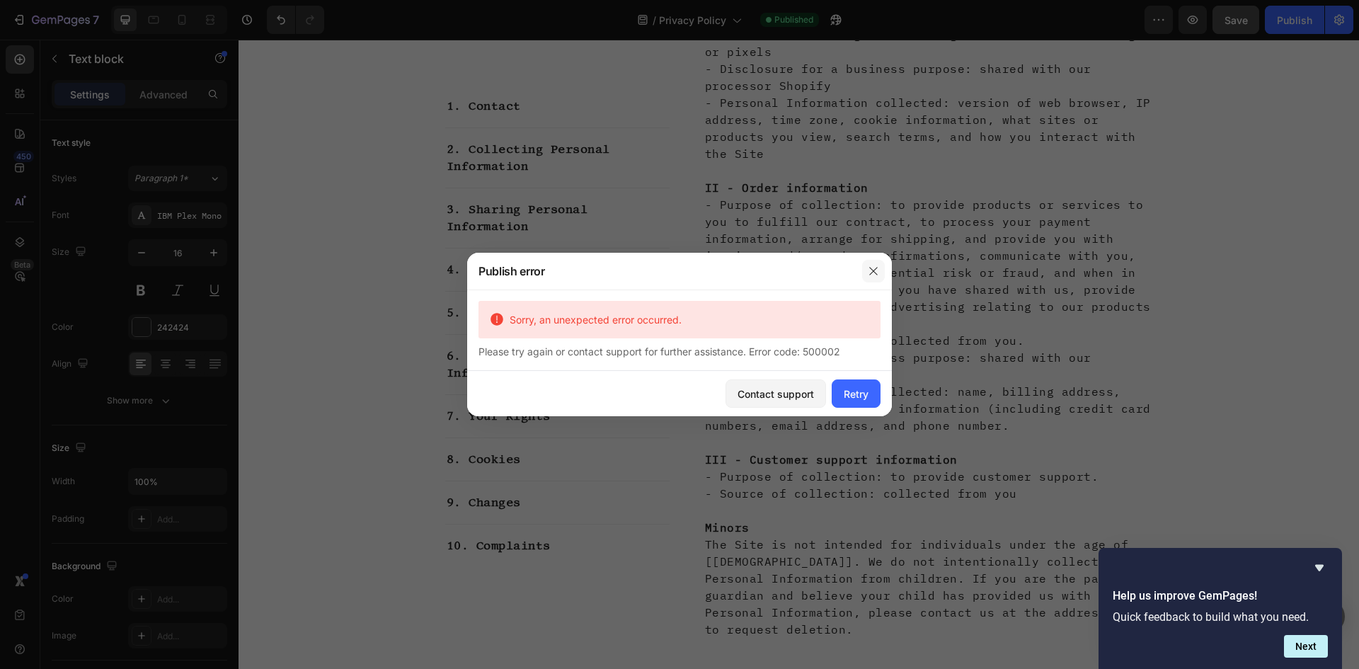
click at [876, 263] on button "button" at bounding box center [873, 271] width 23 height 23
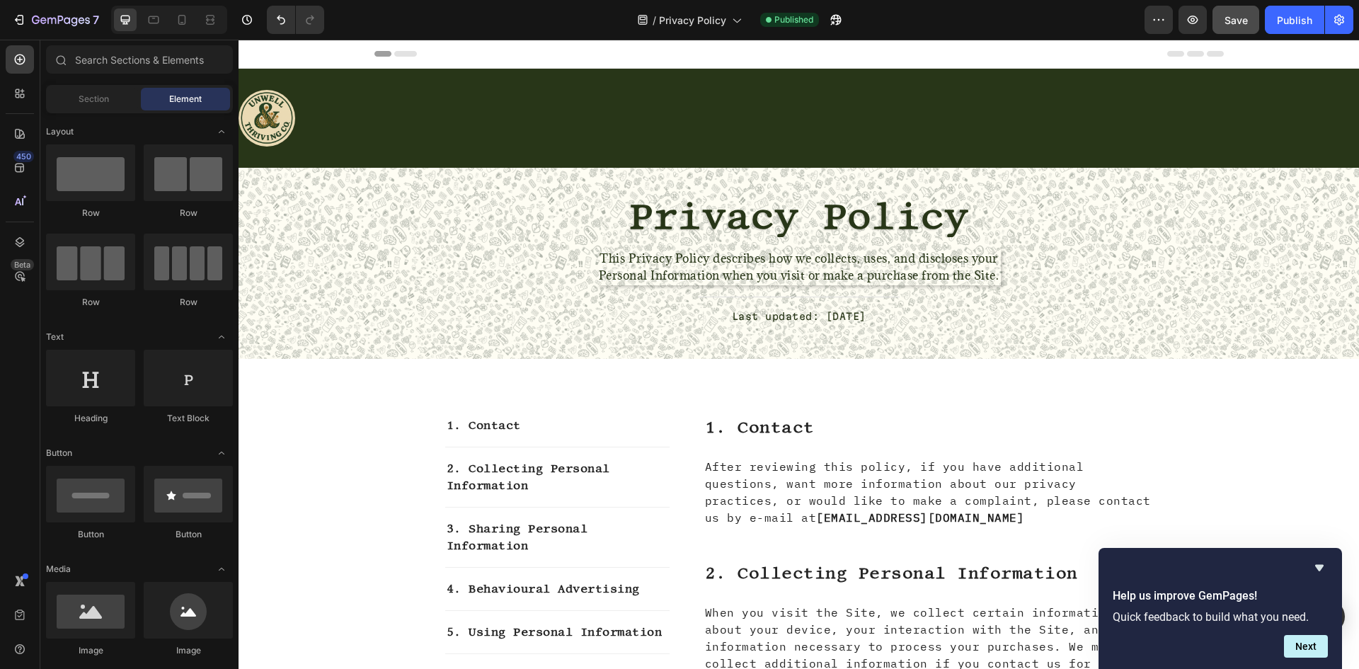
click at [1179, 60] on div "Header" at bounding box center [800, 54] width 850 height 28
click at [22, 101] on div at bounding box center [20, 93] width 28 height 28
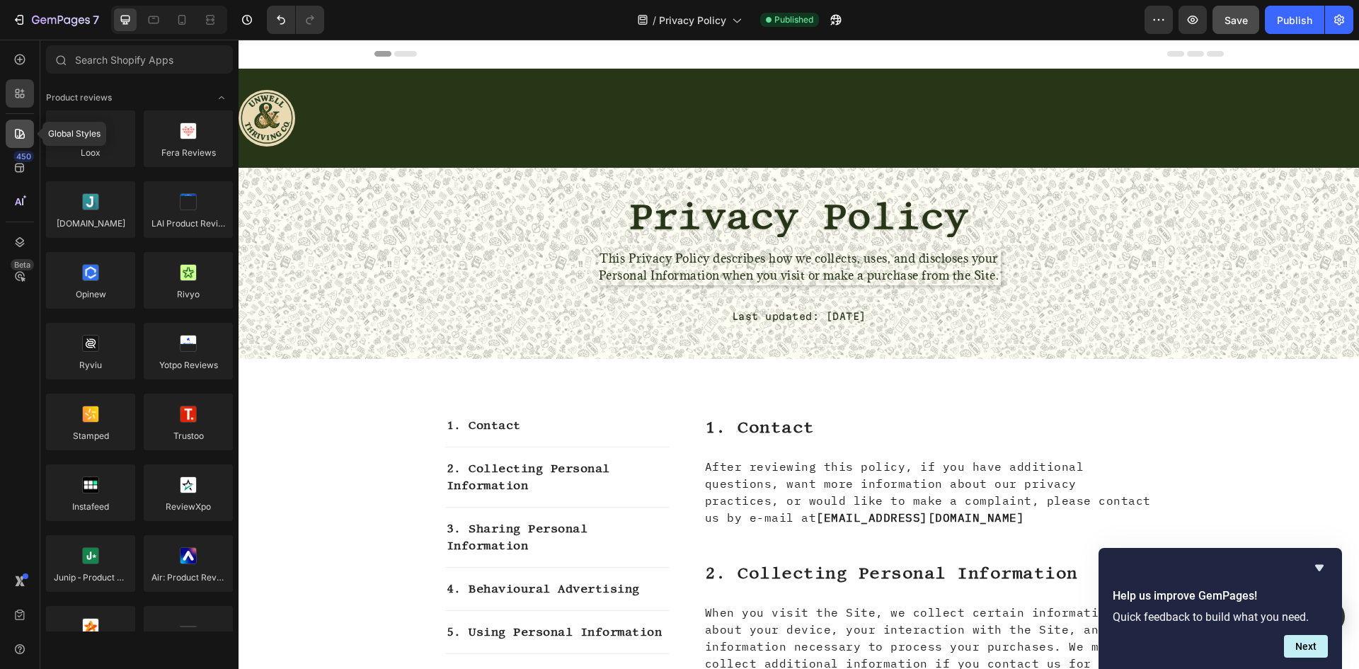
click at [23, 130] on icon at bounding box center [20, 134] width 14 height 14
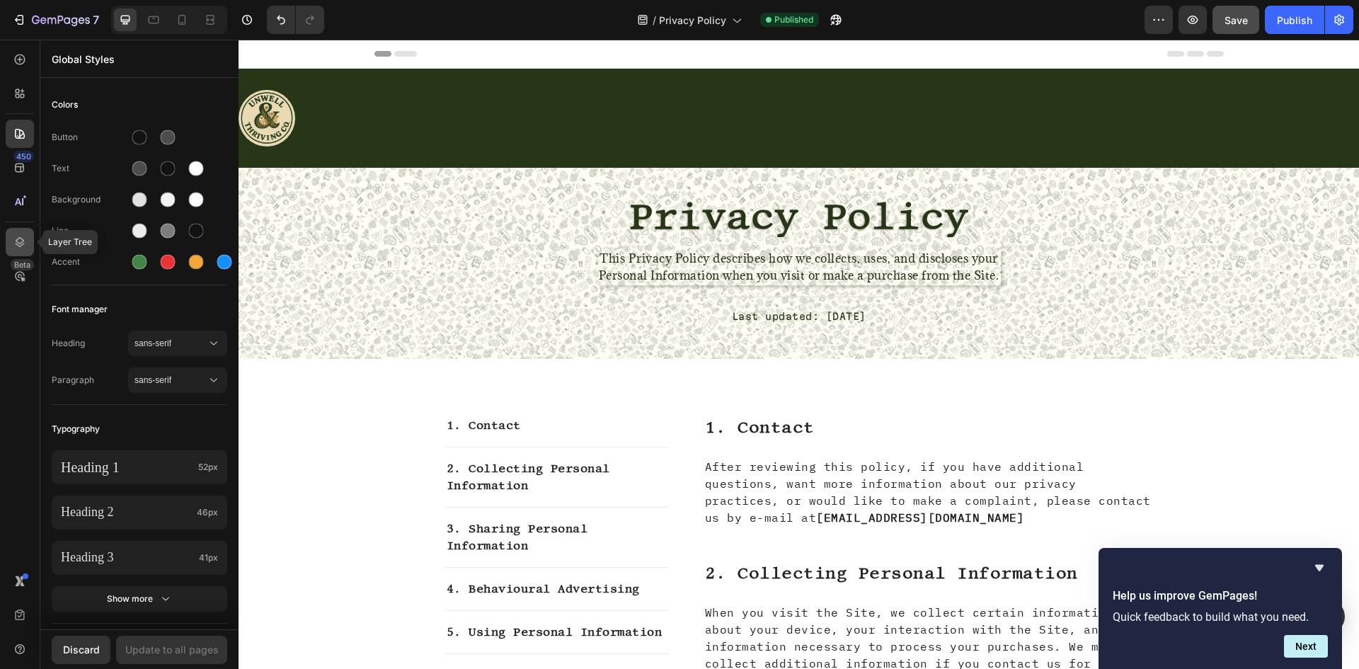
click at [19, 242] on icon at bounding box center [20, 242] width 14 height 14
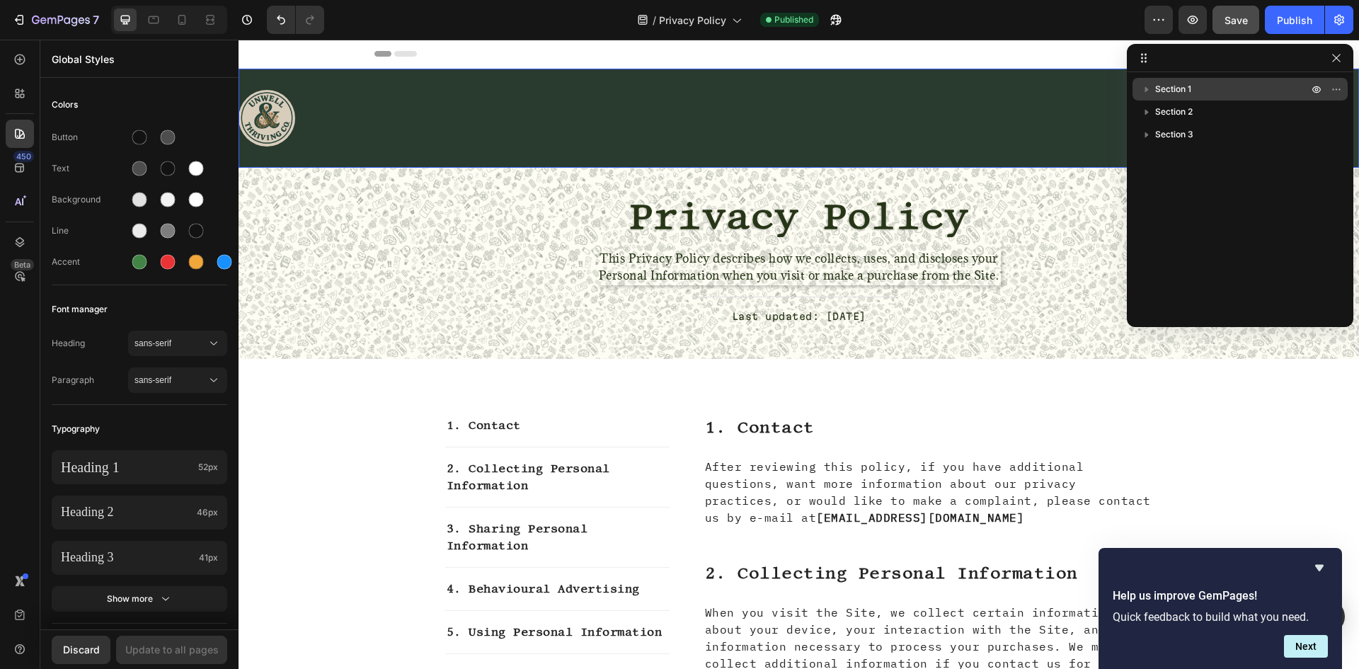
click at [1172, 93] on span "Section 1" at bounding box center [1173, 89] width 36 height 14
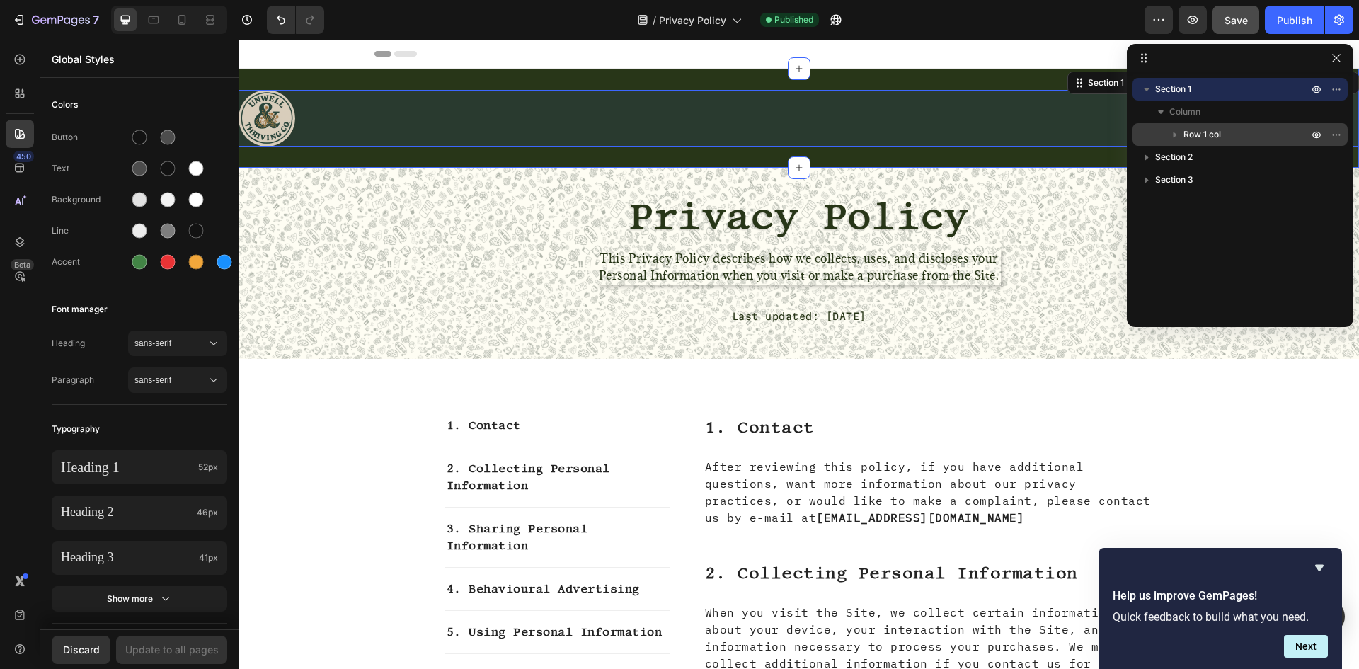
click at [1177, 126] on button "button" at bounding box center [1175, 134] width 17 height 17
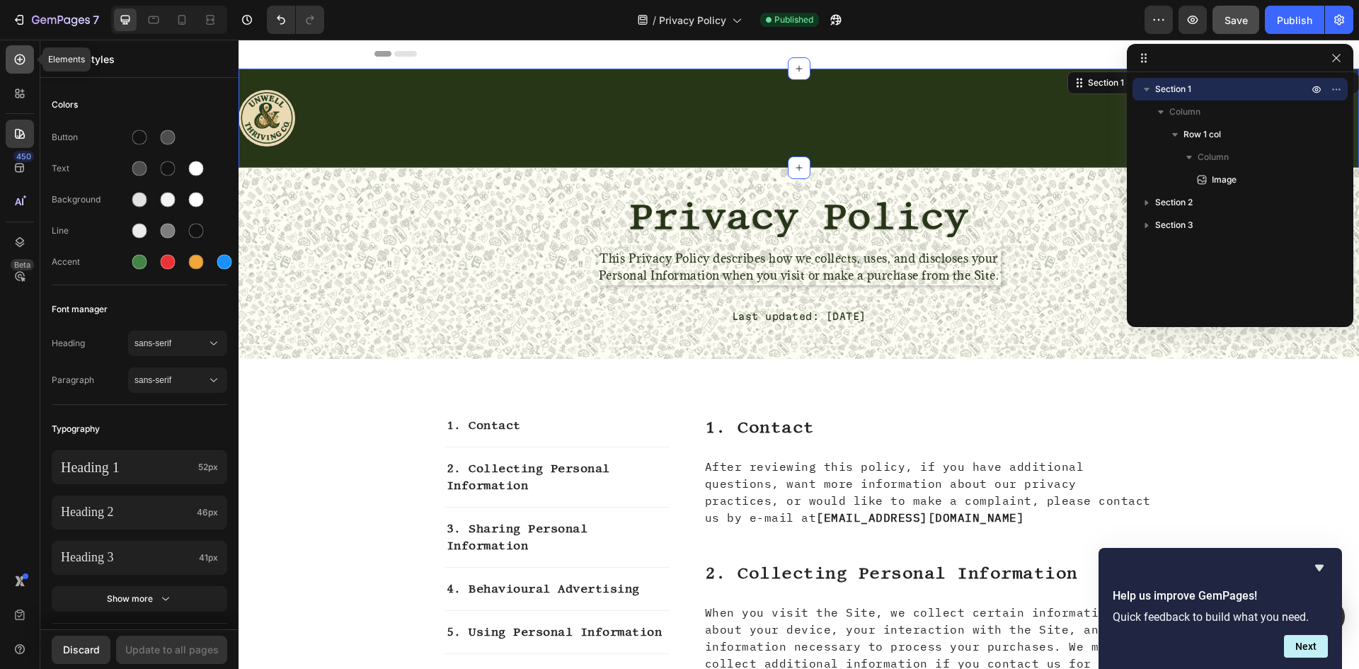
click at [16, 72] on div at bounding box center [20, 59] width 28 height 28
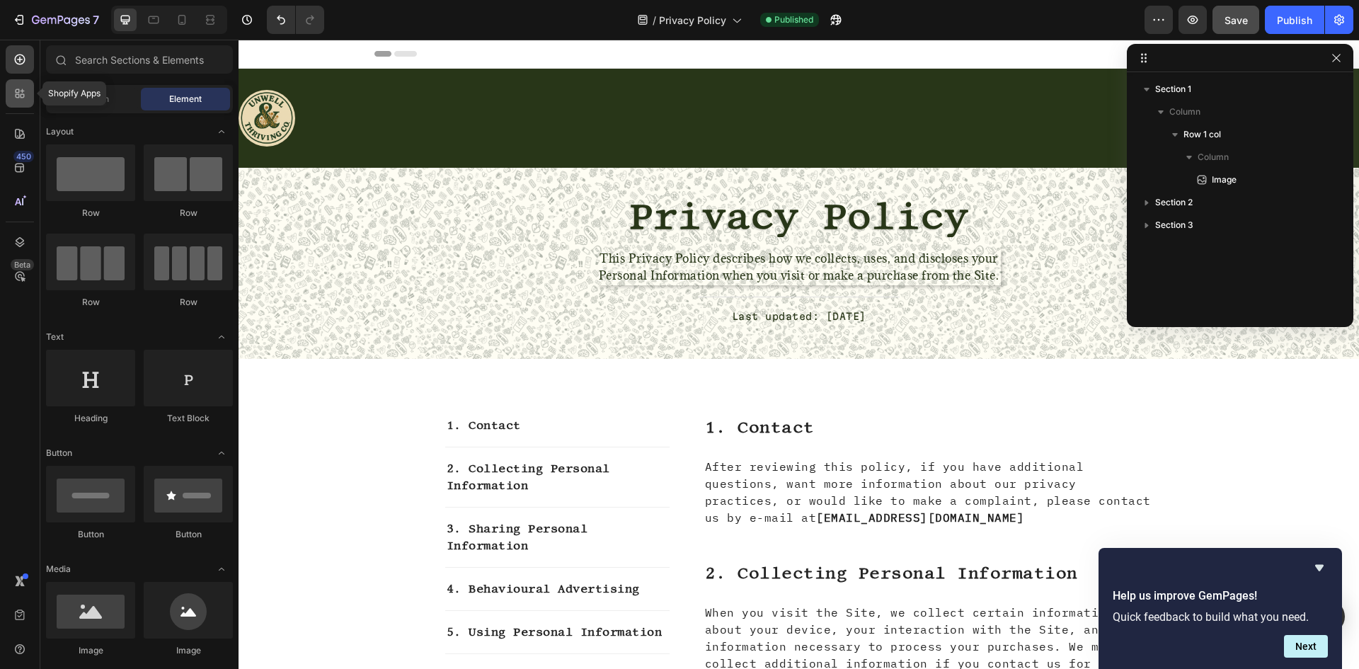
click at [21, 94] on icon at bounding box center [23, 96] width 4 height 4
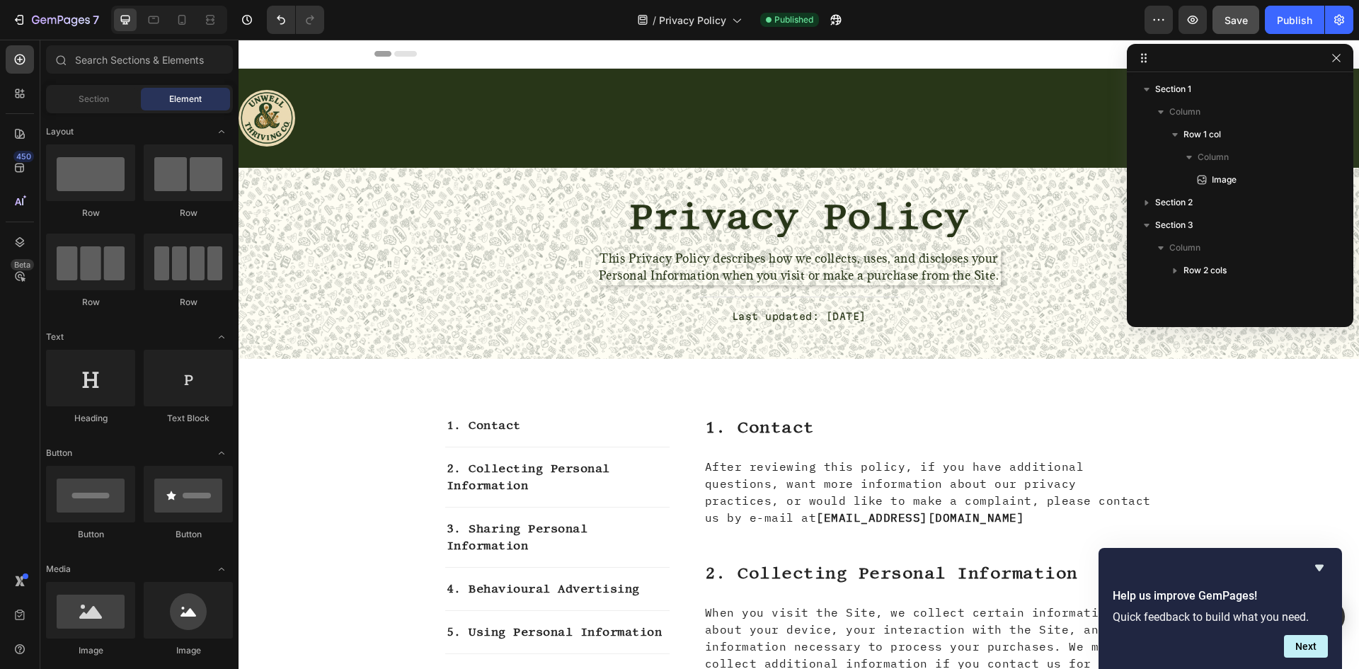
click at [1090, 56] on div "Header" at bounding box center [800, 54] width 850 height 28
click at [670, 21] on span "Privacy Policy" at bounding box center [692, 20] width 67 height 15
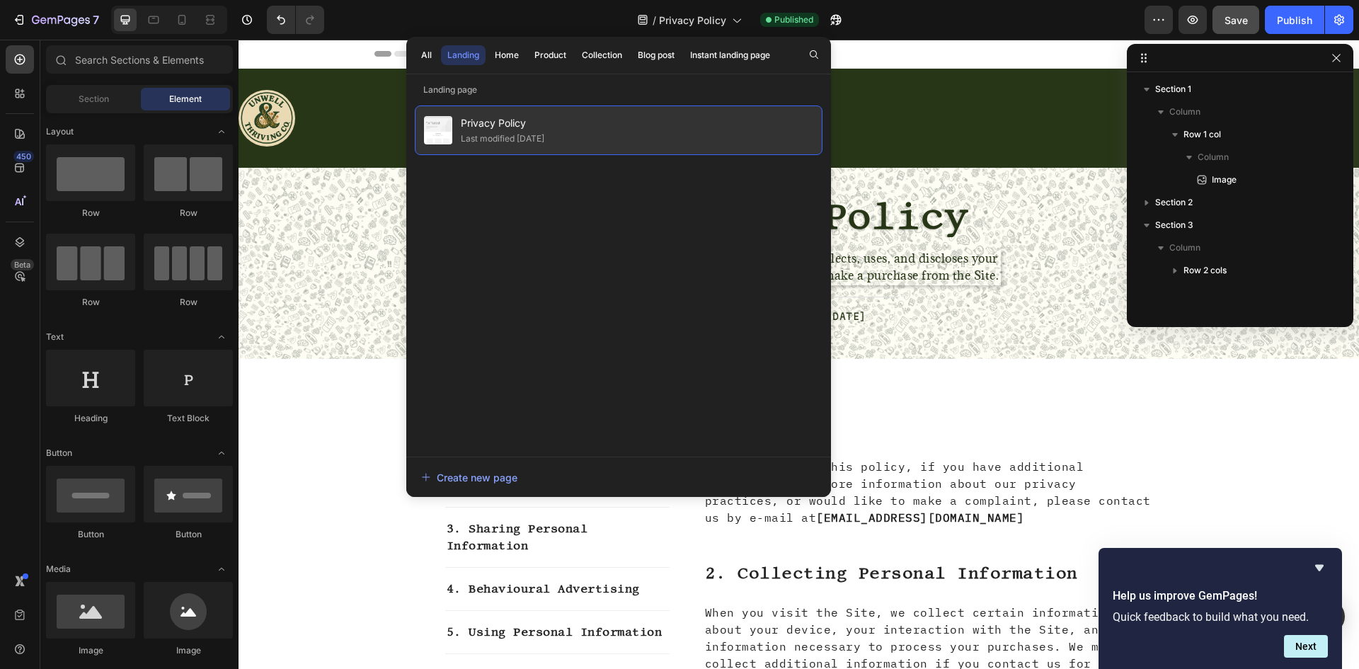
click at [601, 118] on div "Privacy Policy Last modified [DATE]" at bounding box center [619, 130] width 408 height 50
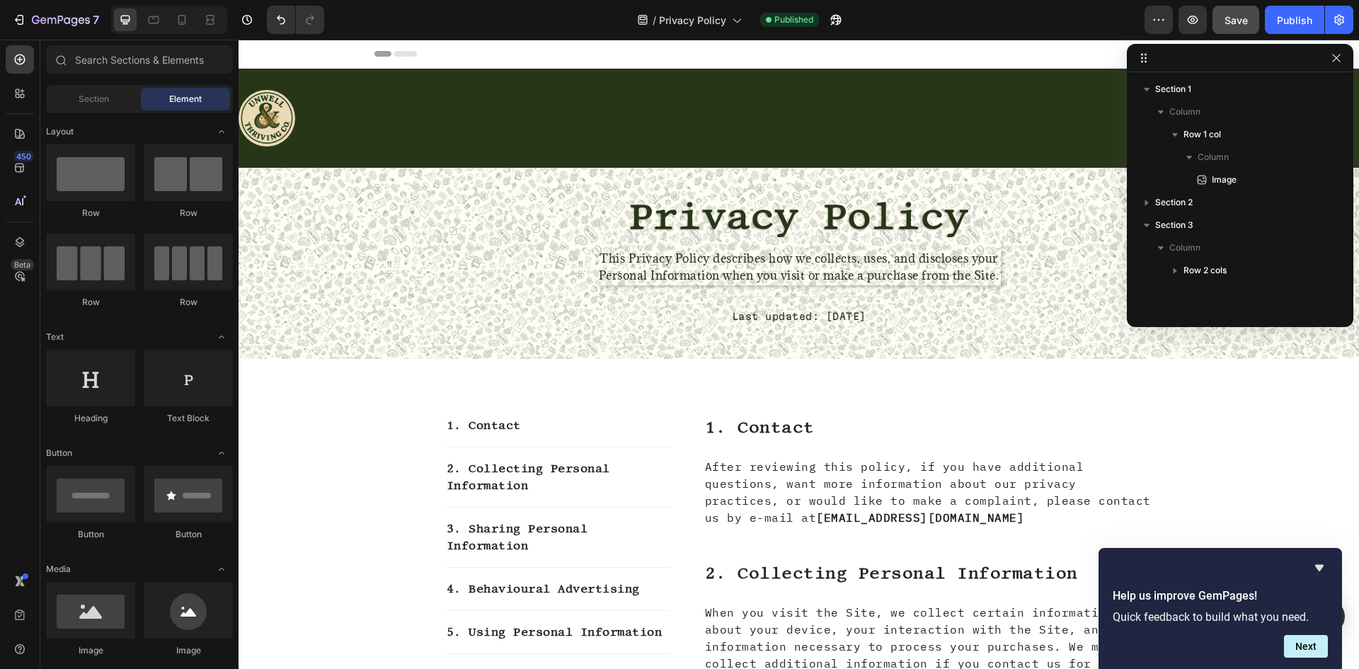
click at [601, 118] on div at bounding box center [799, 118] width 1121 height 57
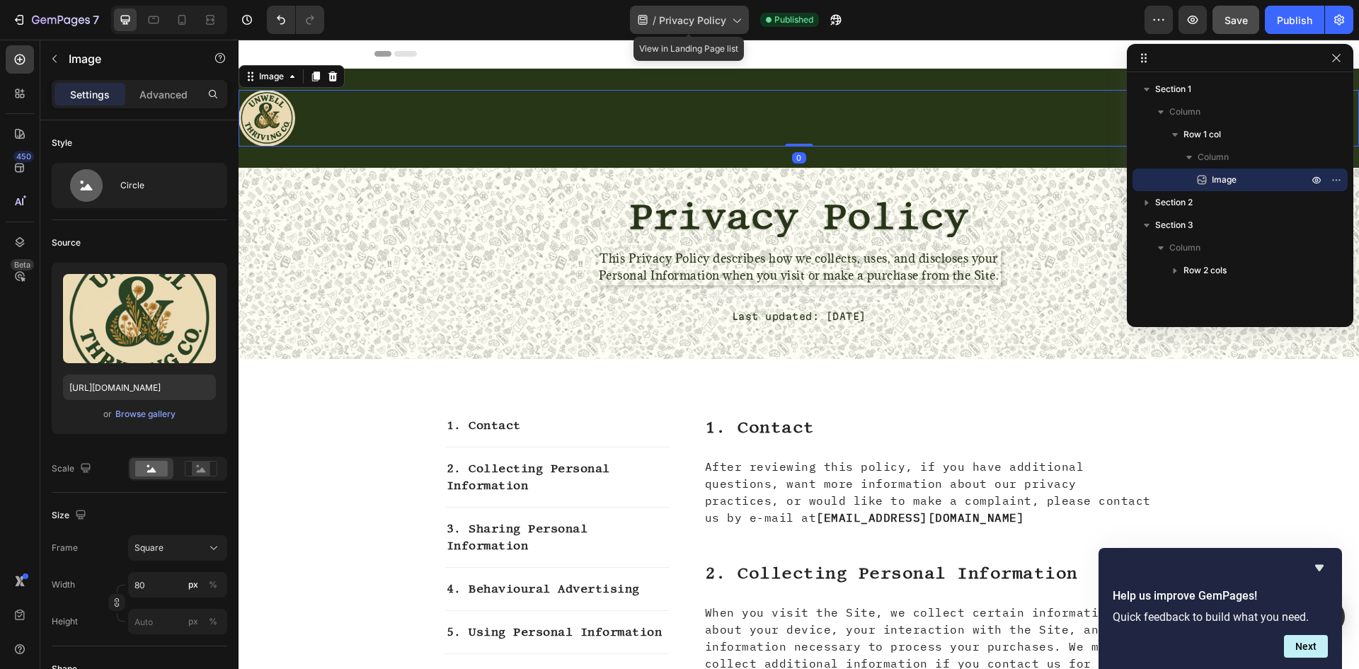
click at [678, 23] on span "Privacy Policy" at bounding box center [692, 20] width 67 height 15
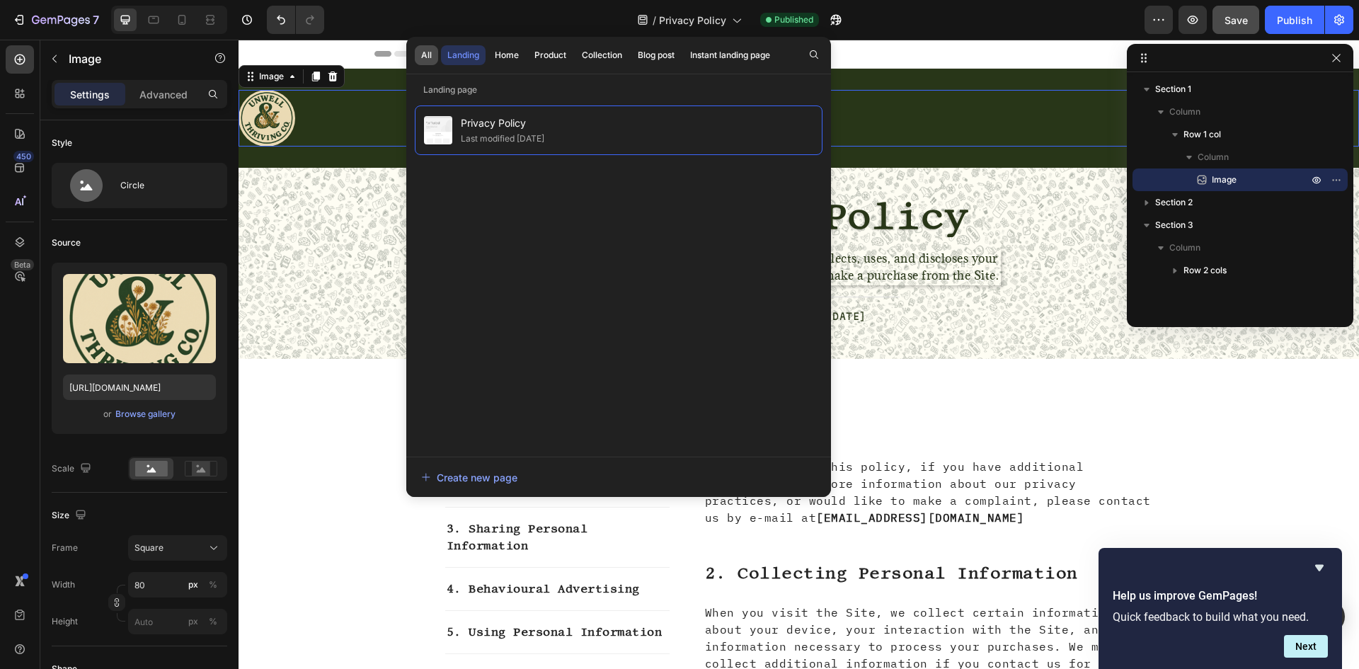
click at [430, 55] on div "All" at bounding box center [426, 55] width 11 height 13
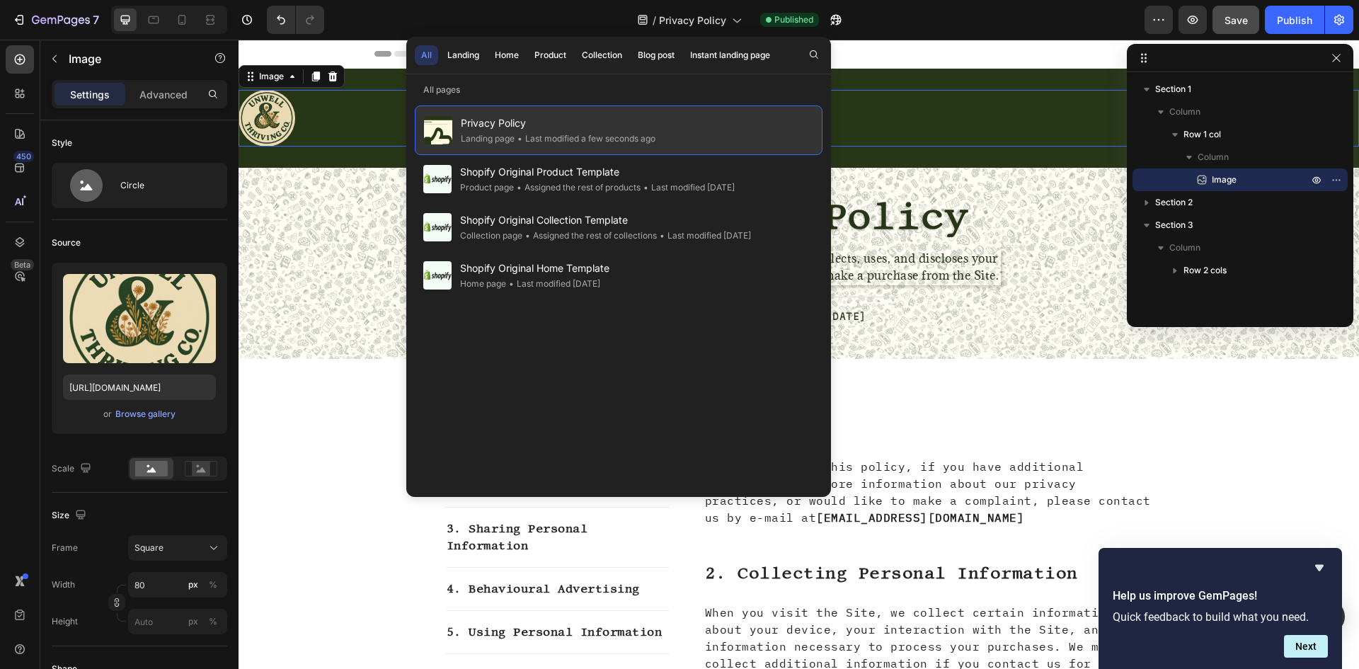
click at [562, 139] on div "• Last modified a few seconds ago" at bounding box center [585, 139] width 141 height 14
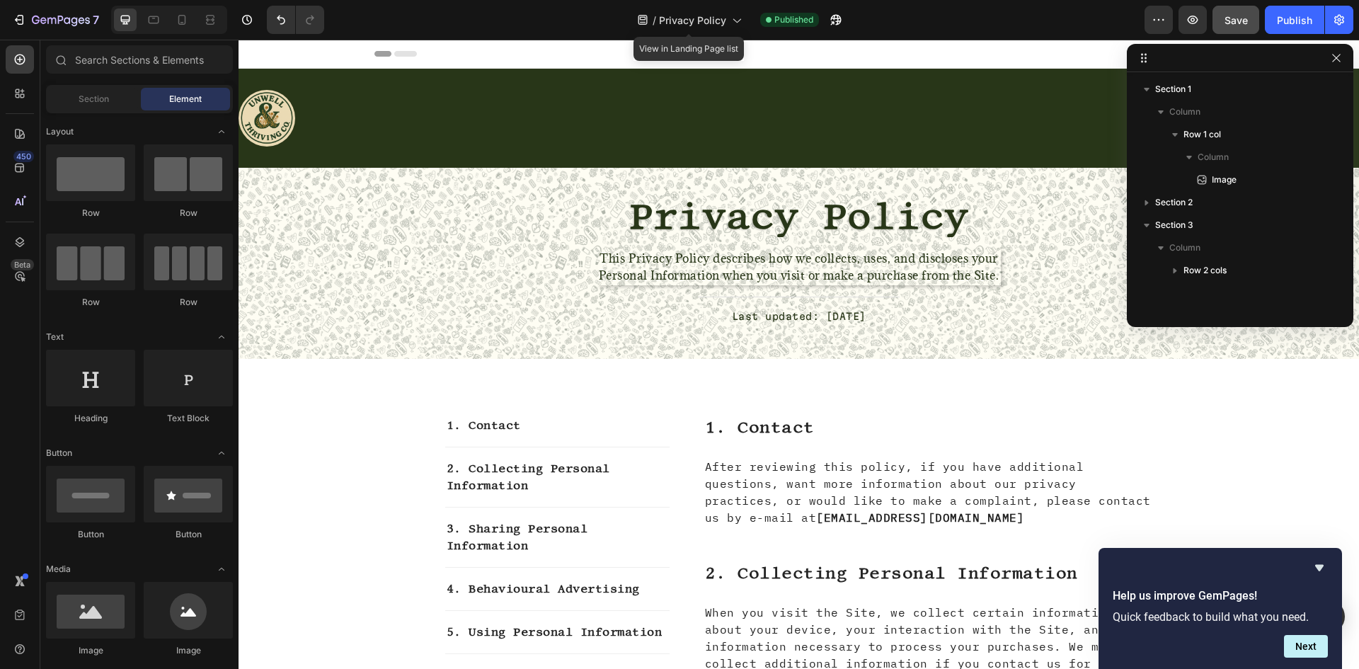
click at [651, 34] on div "/ Privacy Policy" at bounding box center [689, 20] width 119 height 34
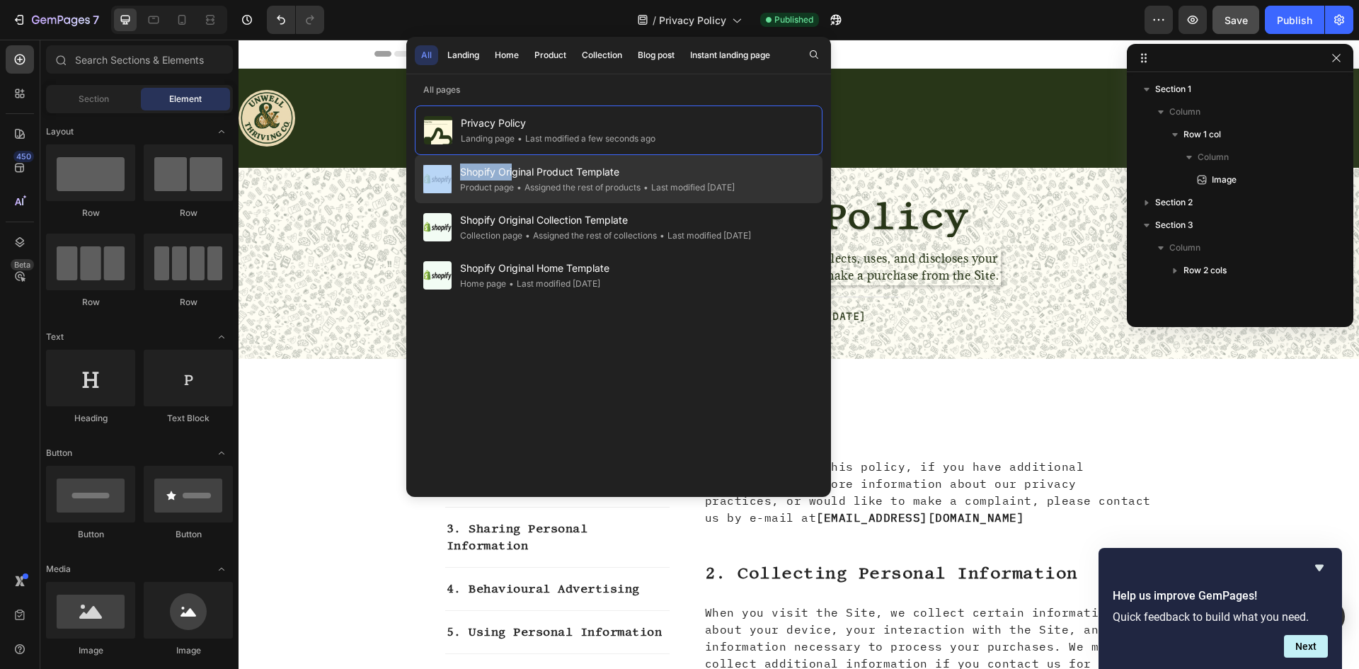
drag, startPoint x: 767, startPoint y: 132, endPoint x: 512, endPoint y: 164, distance: 257.6
click at [512, 164] on div "Privacy Policy Landing page • Last modified a few seconds ago Shopify Original …" at bounding box center [619, 296] width 408 height 383
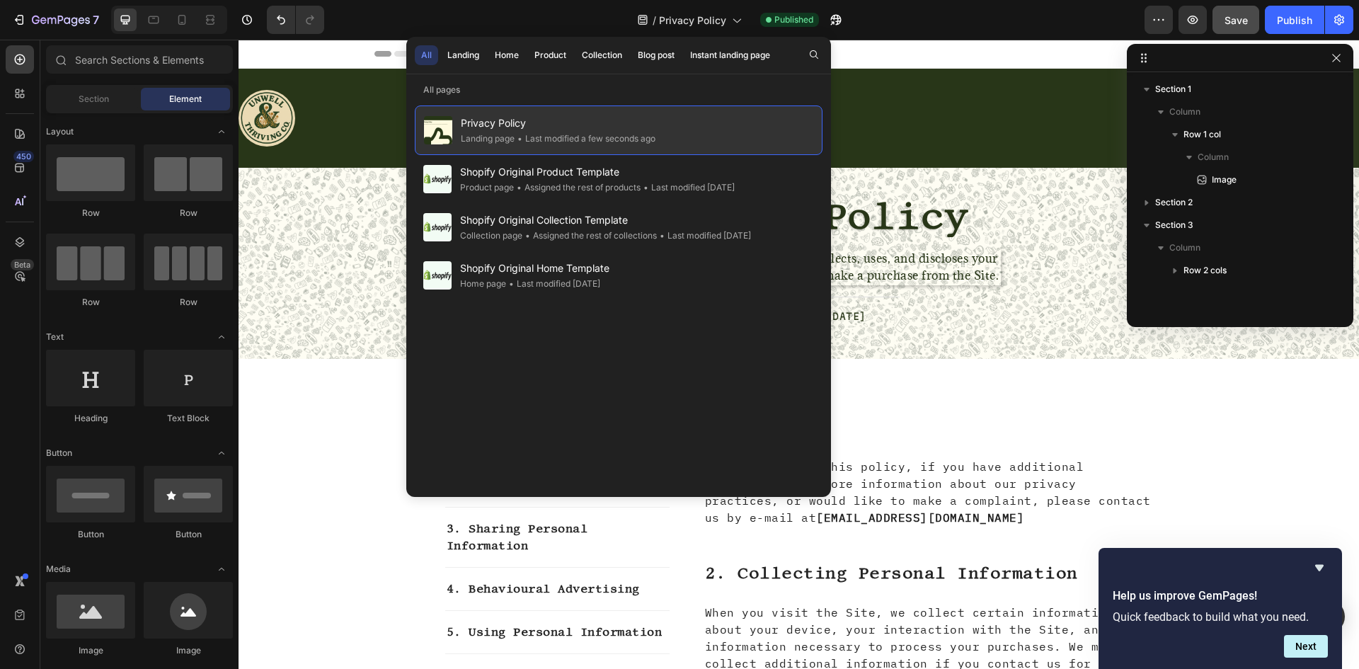
click at [574, 141] on div "• Last modified a few seconds ago" at bounding box center [585, 139] width 141 height 14
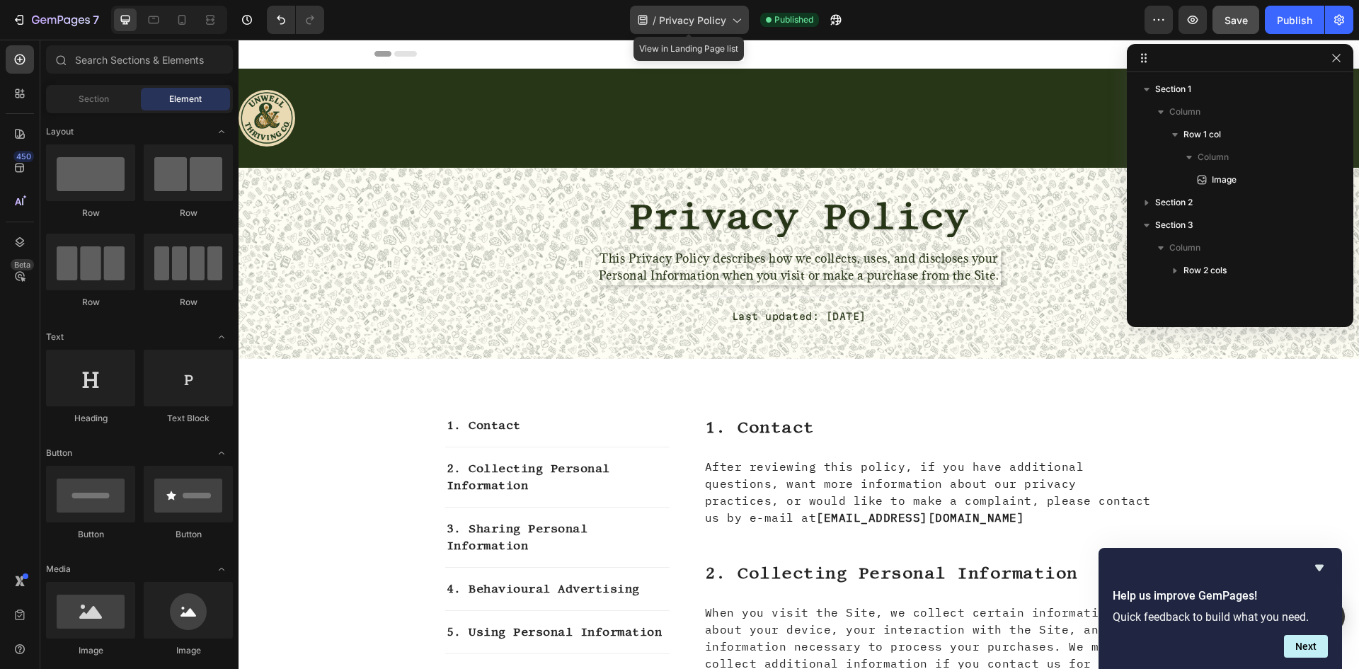
click at [699, 21] on span "Privacy Policy" at bounding box center [692, 20] width 67 height 15
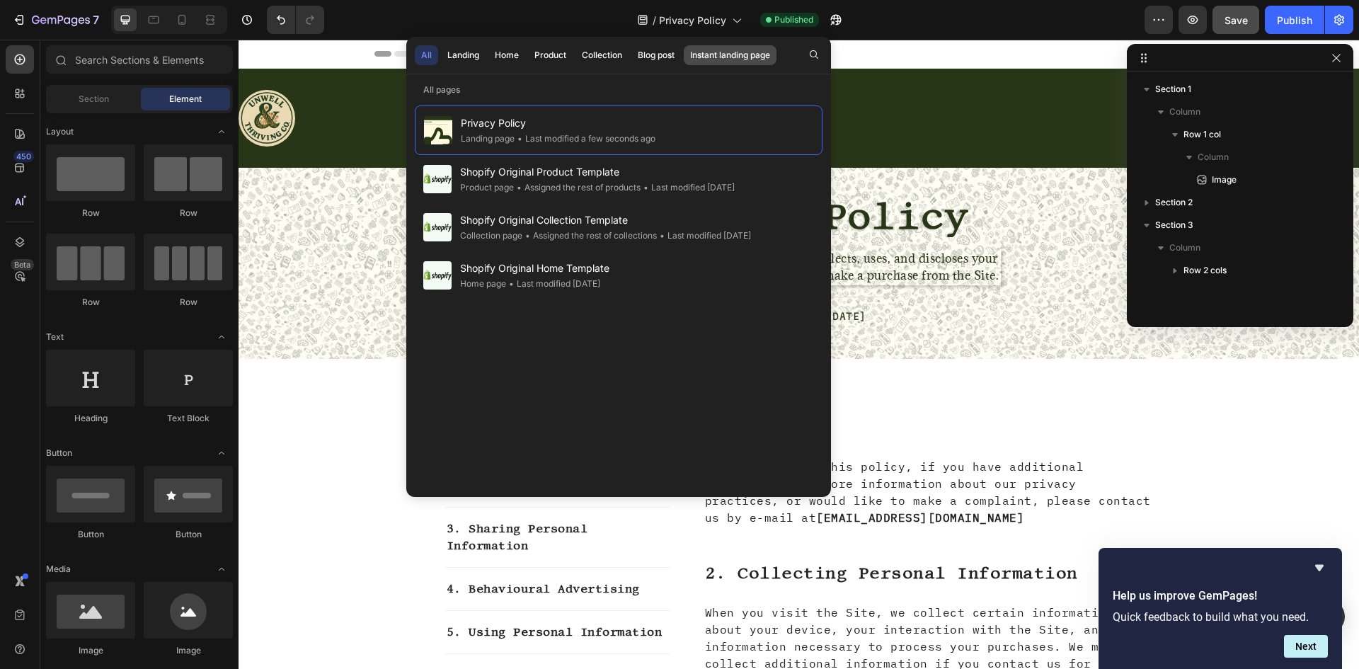
click at [716, 61] on div "Instant landing page" at bounding box center [730, 55] width 80 height 13
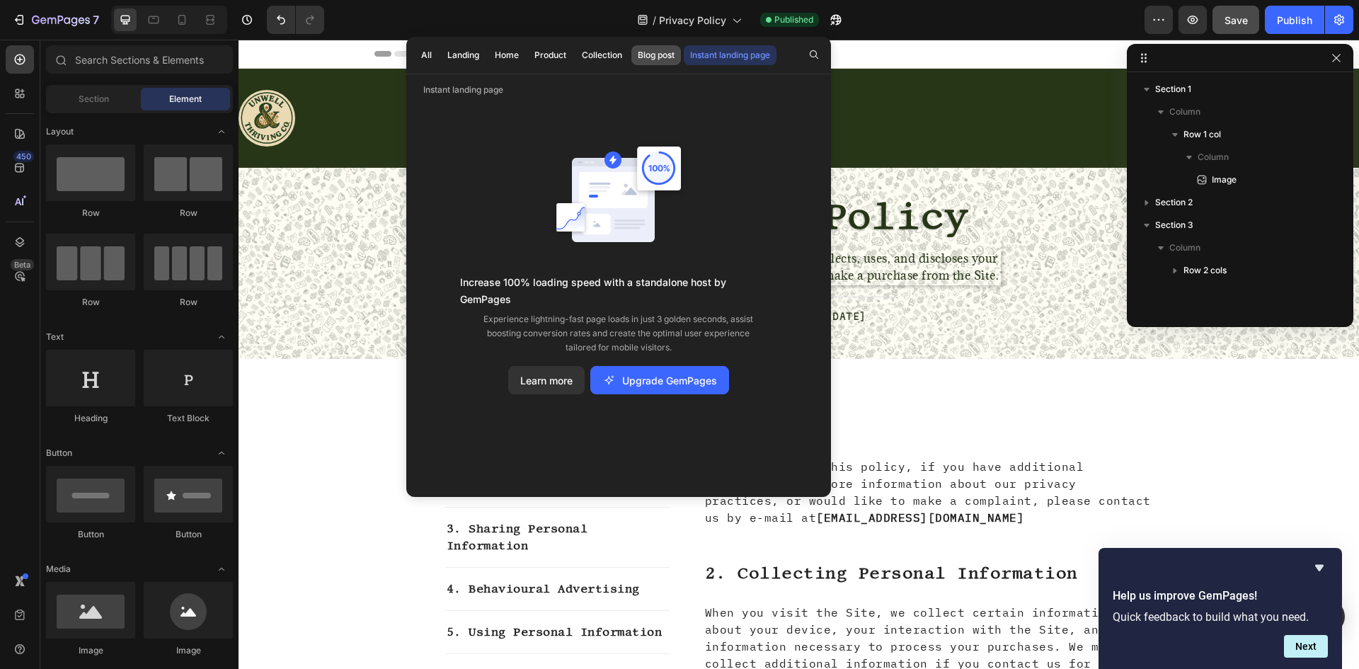
click at [664, 59] on div "Blog post" at bounding box center [656, 55] width 37 height 13
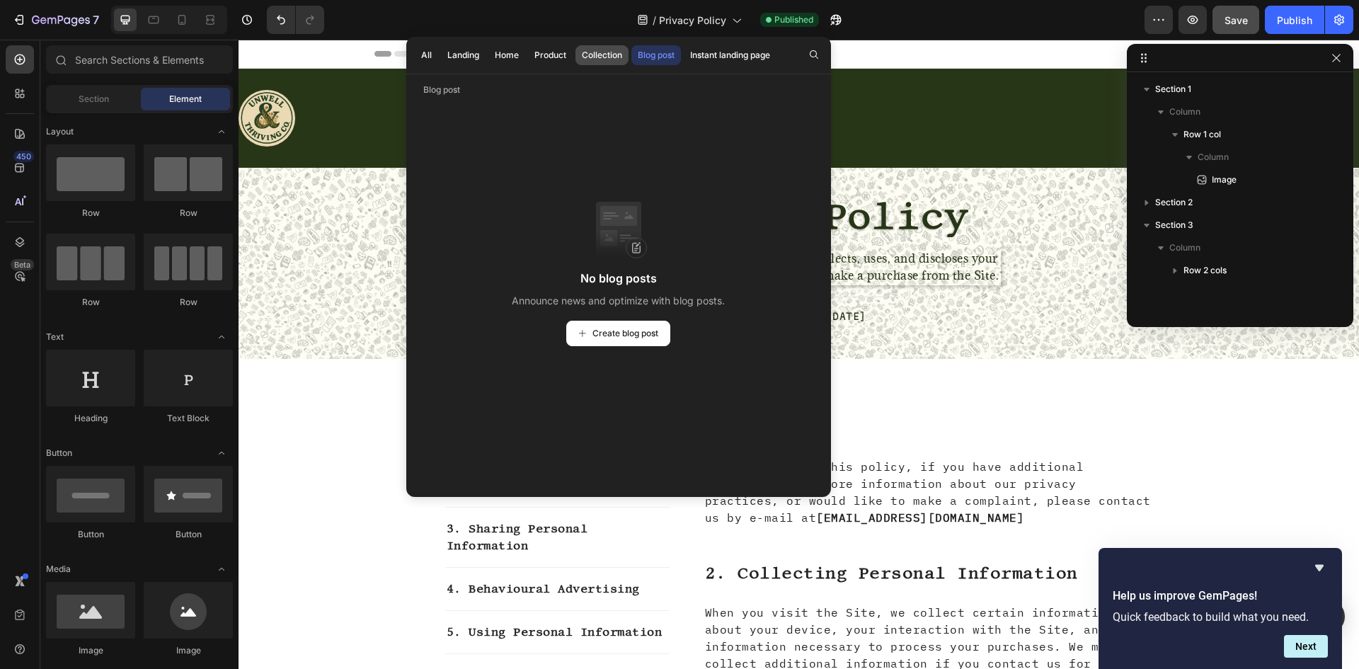
click at [608, 57] on div "Collection" at bounding box center [602, 55] width 40 height 13
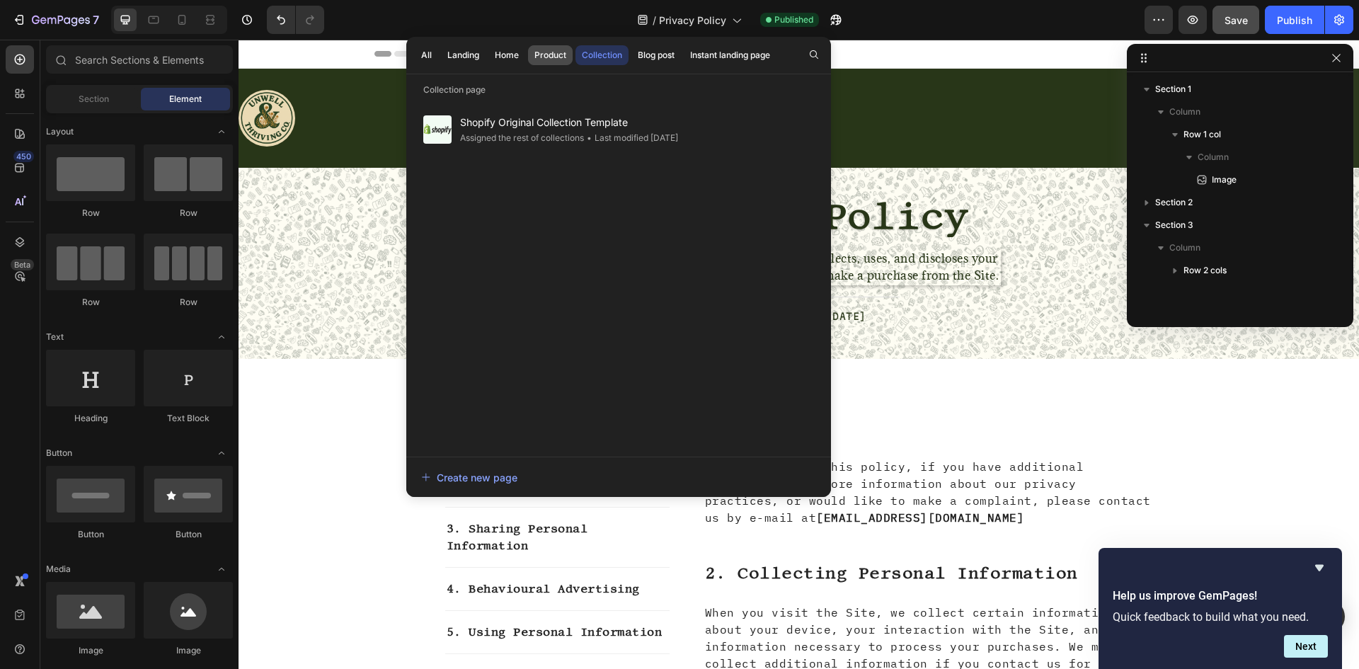
click at [544, 62] on button "Product" at bounding box center [550, 55] width 45 height 20
click at [513, 54] on div "Home" at bounding box center [507, 55] width 24 height 13
click at [433, 67] on div "All Landing Home Product Collection Blog post Instant landing page" at bounding box center [595, 55] width 379 height 37
click at [427, 67] on div "All Landing Home Product Collection Blog post Instant landing page" at bounding box center [595, 55] width 379 height 37
click at [425, 51] on div "All" at bounding box center [426, 55] width 11 height 13
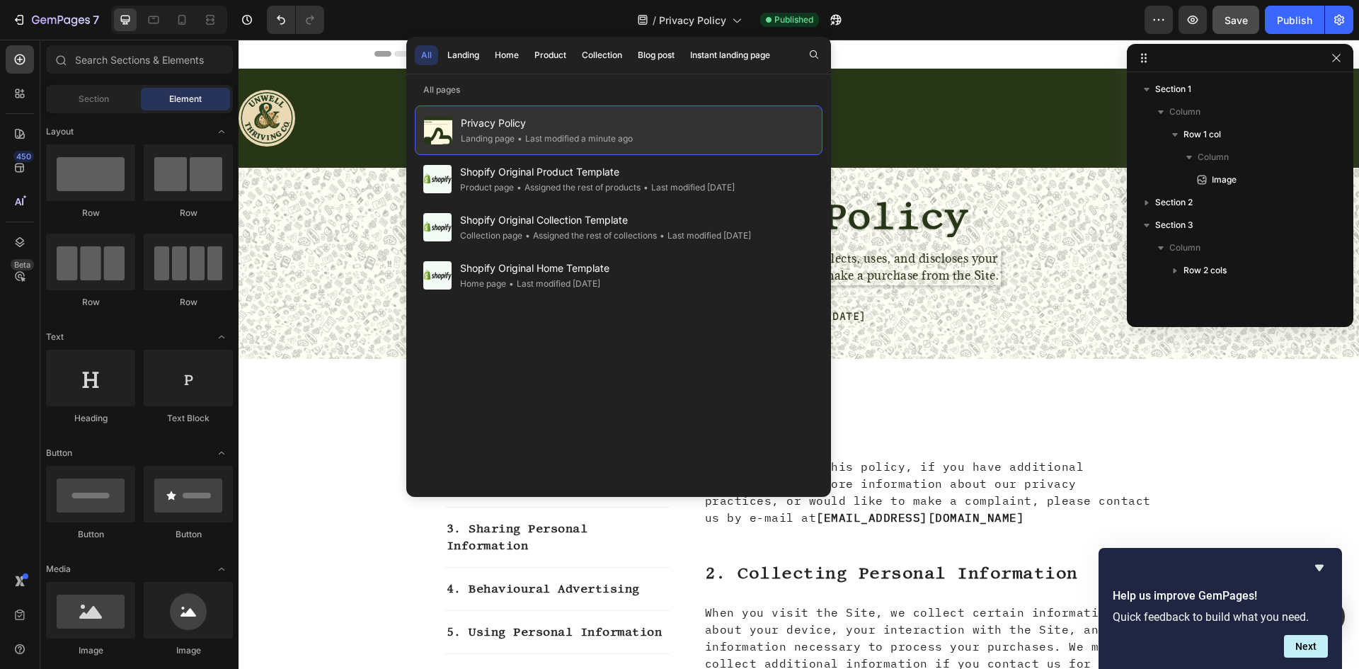
click at [542, 129] on span "Privacy Policy" at bounding box center [547, 123] width 172 height 17
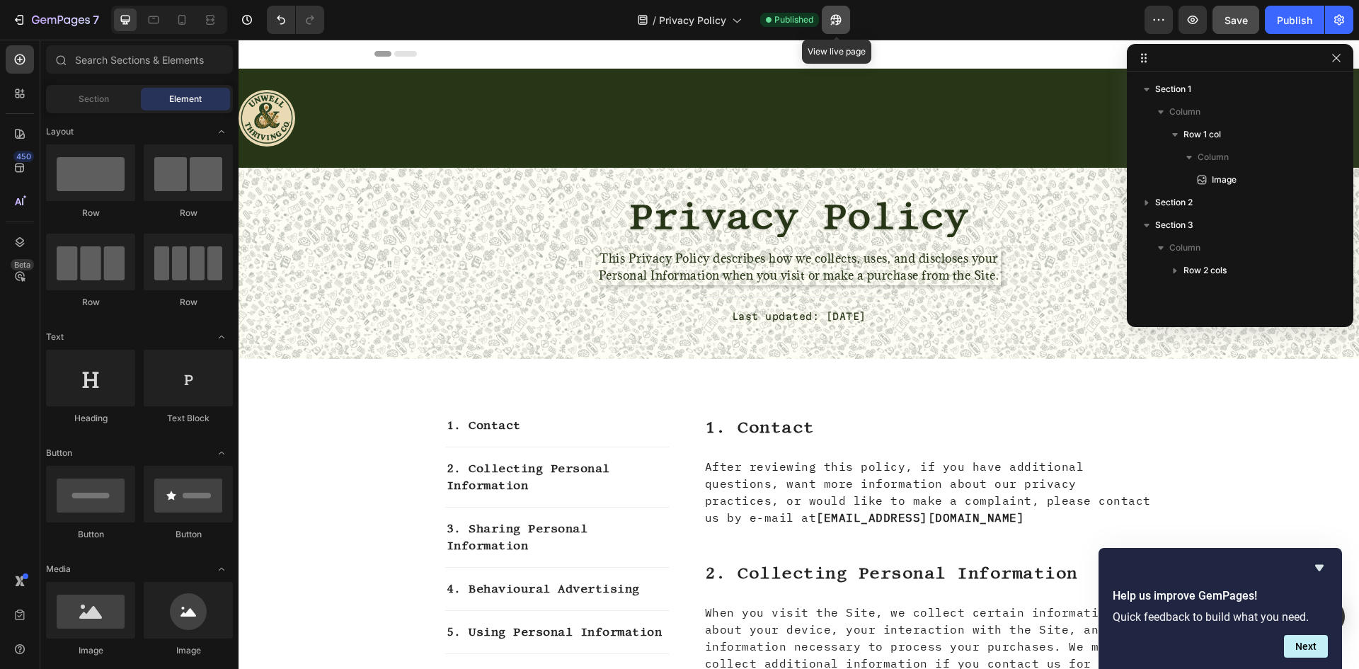
click at [840, 22] on icon "button" at bounding box center [836, 20] width 14 height 14
